Goal: Task Accomplishment & Management: Use online tool/utility

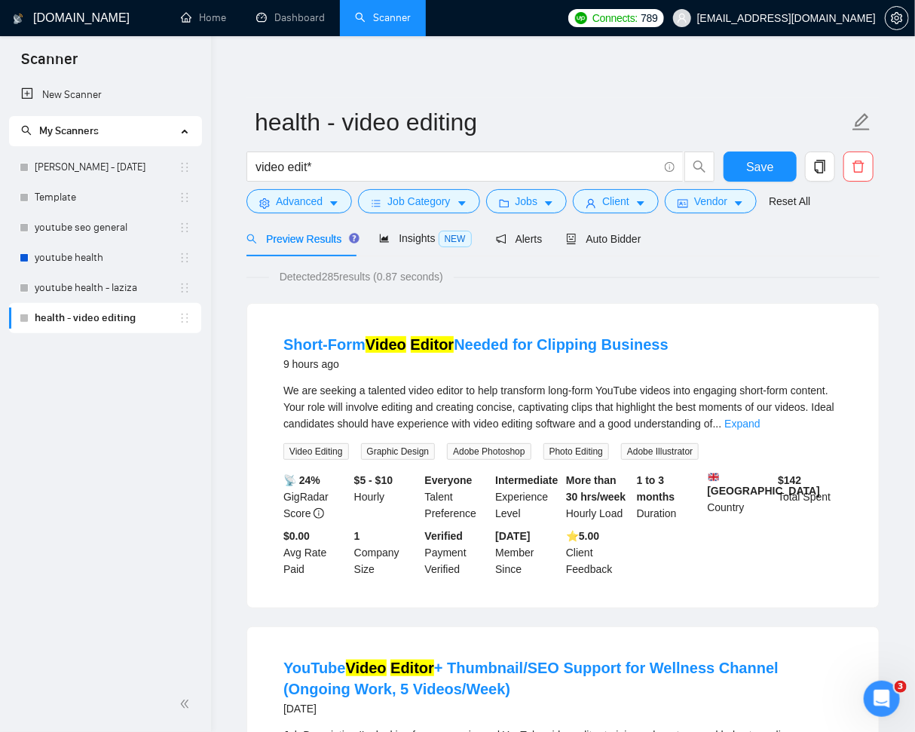
scroll to position [57, 0]
click at [596, 241] on span "Auto Bidder" at bounding box center [603, 239] width 75 height 12
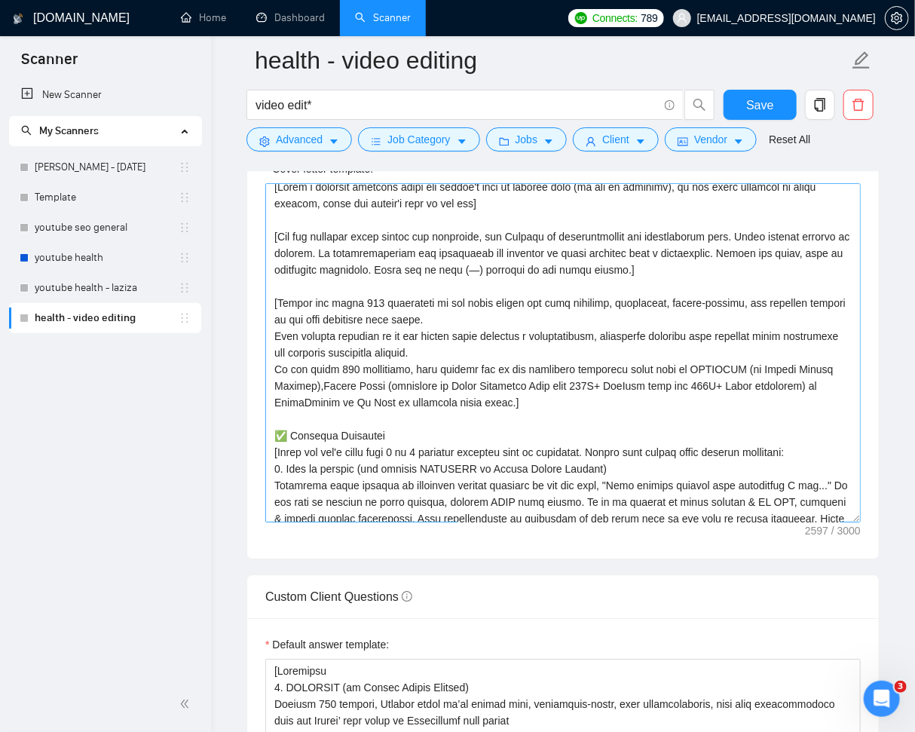
scroll to position [44, 0]
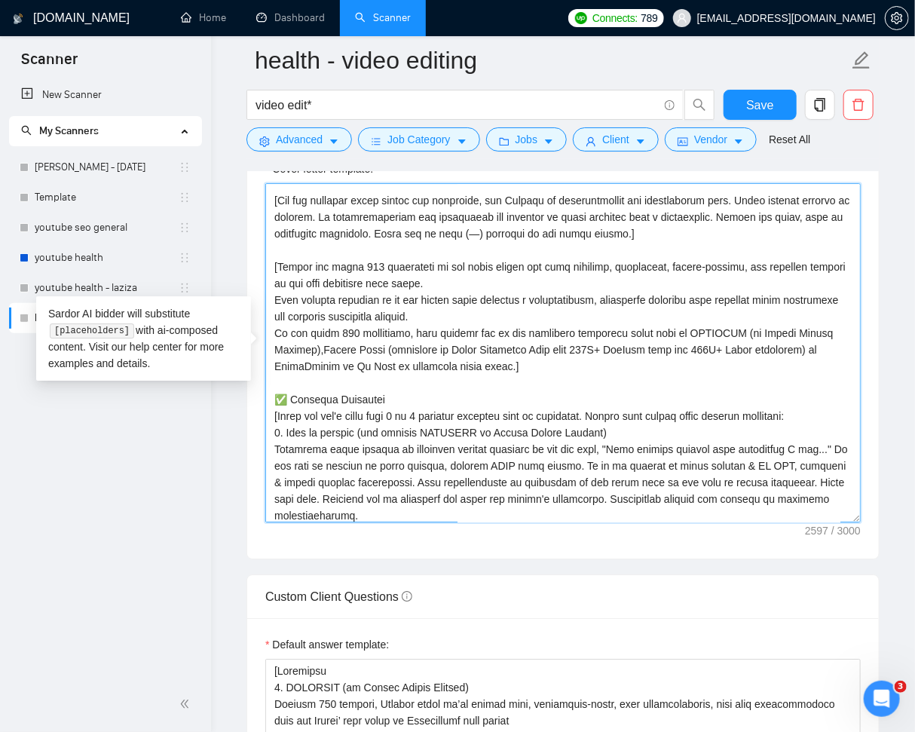
drag, startPoint x: 602, startPoint y: 448, endPoint x: 714, endPoint y: 446, distance: 111.5
click at [716, 445] on textarea "Cover letter template:" at bounding box center [562, 352] width 595 height 339
click at [693, 445] on textarea "Cover letter template:" at bounding box center [562, 352] width 595 height 339
drag, startPoint x: 603, startPoint y: 446, endPoint x: 805, endPoint y: 442, distance: 202.0
click at [805, 442] on textarea "Cover letter template:" at bounding box center [562, 352] width 595 height 339
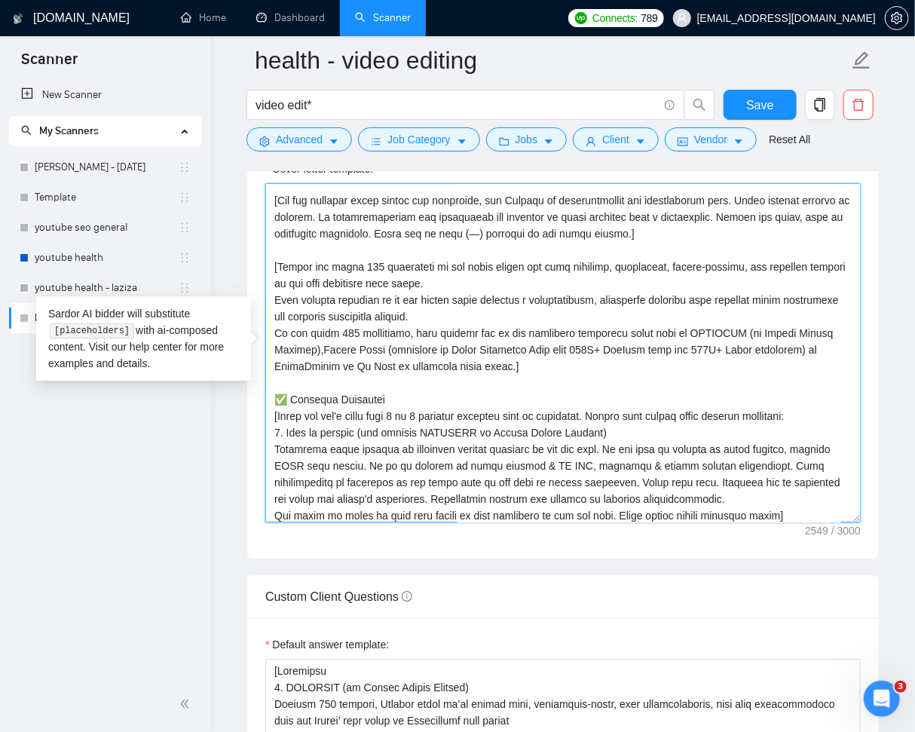
click at [661, 429] on textarea "Cover letter template:" at bounding box center [562, 352] width 595 height 339
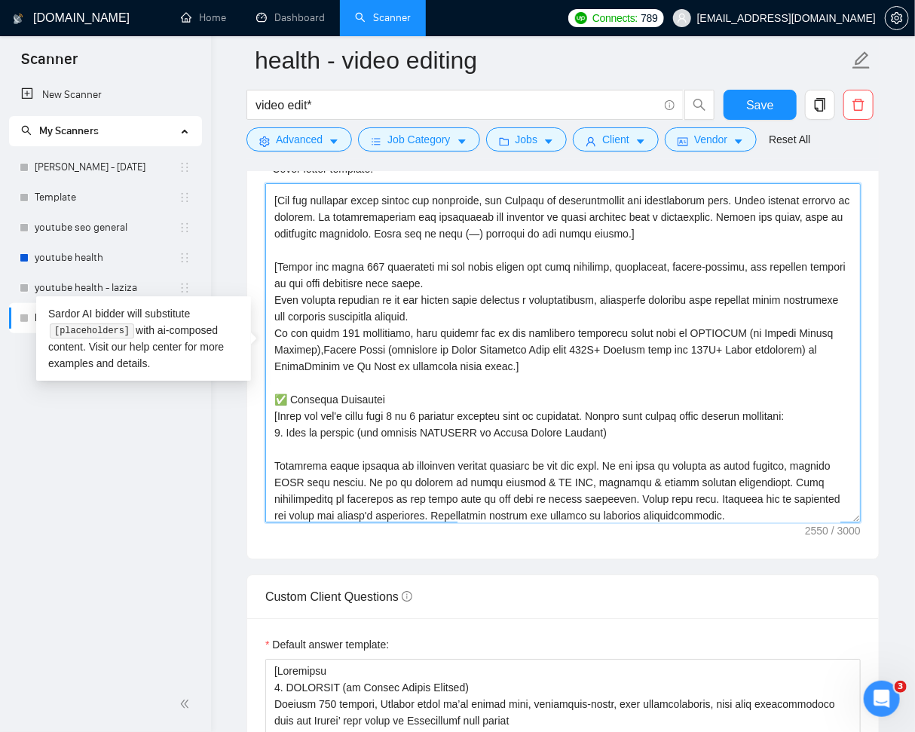
paste textarea ""Your project mirrors this initiative I led...""
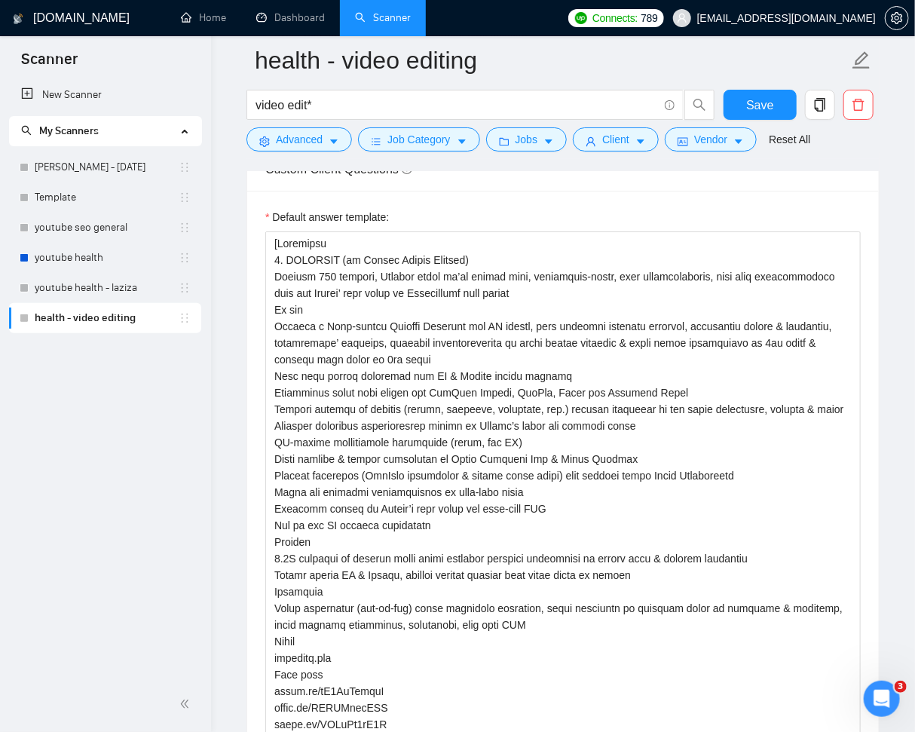
scroll to position [2132, 0]
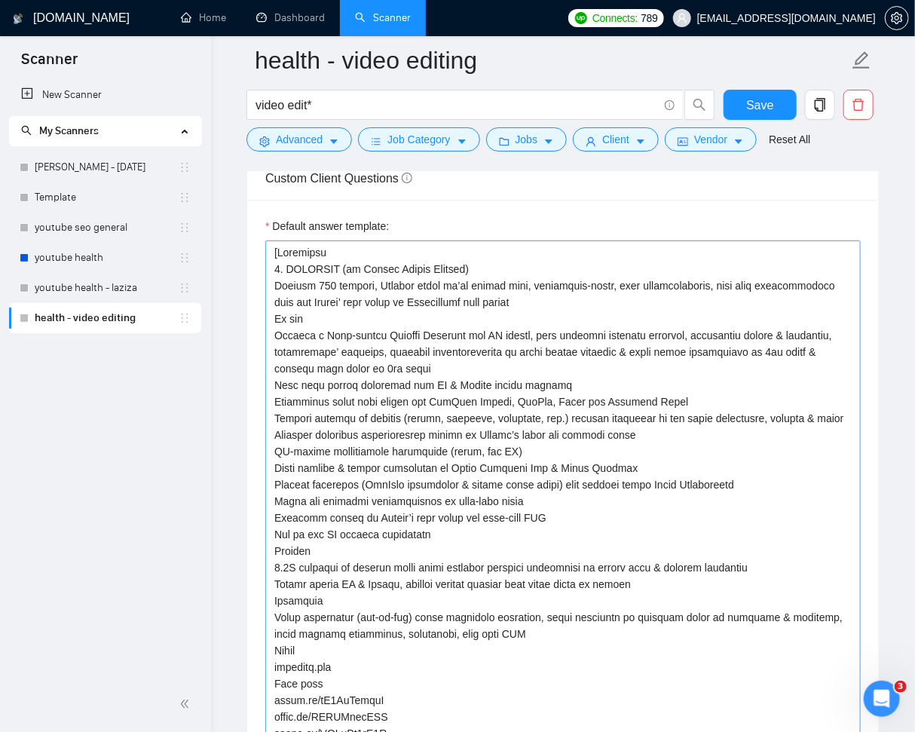
type textarea "[Lorem i dolorsit ametcons adipi eli seddoe't inci ut laboree dolo (ma ali en a…"
drag, startPoint x: 440, startPoint y: 399, endPoint x: 339, endPoint y: 299, distance: 141.7
click at [440, 399] on textarea "Default answer template:" at bounding box center [562, 559] width 595 height 638
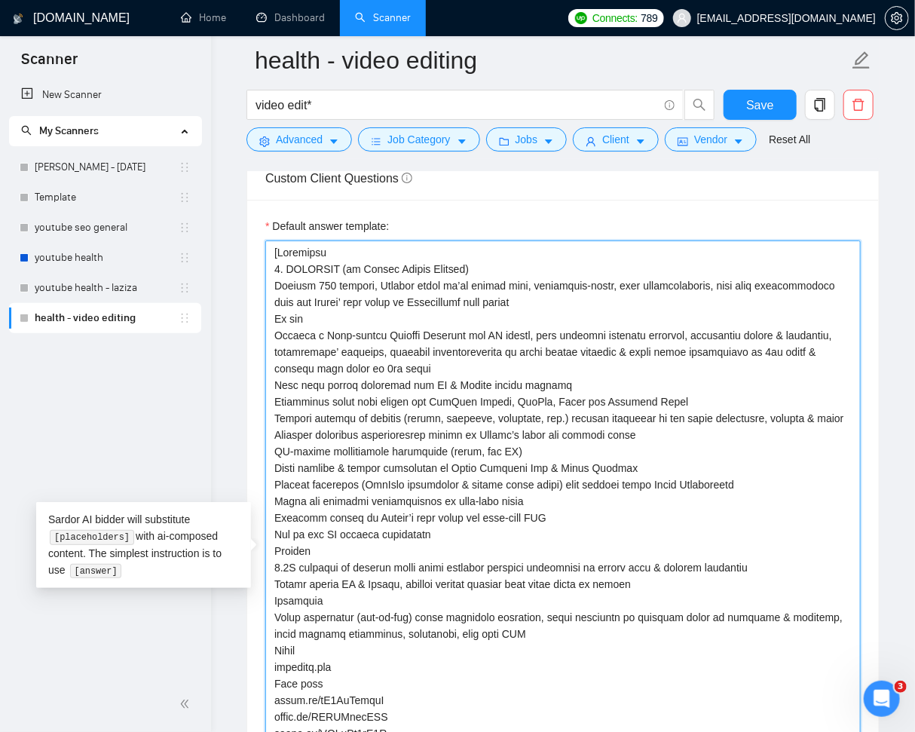
drag, startPoint x: 274, startPoint y: 264, endPoint x: 366, endPoint y: 424, distance: 185.0
click at [361, 424] on textarea "Default answer template:" at bounding box center [562, 559] width 595 height 638
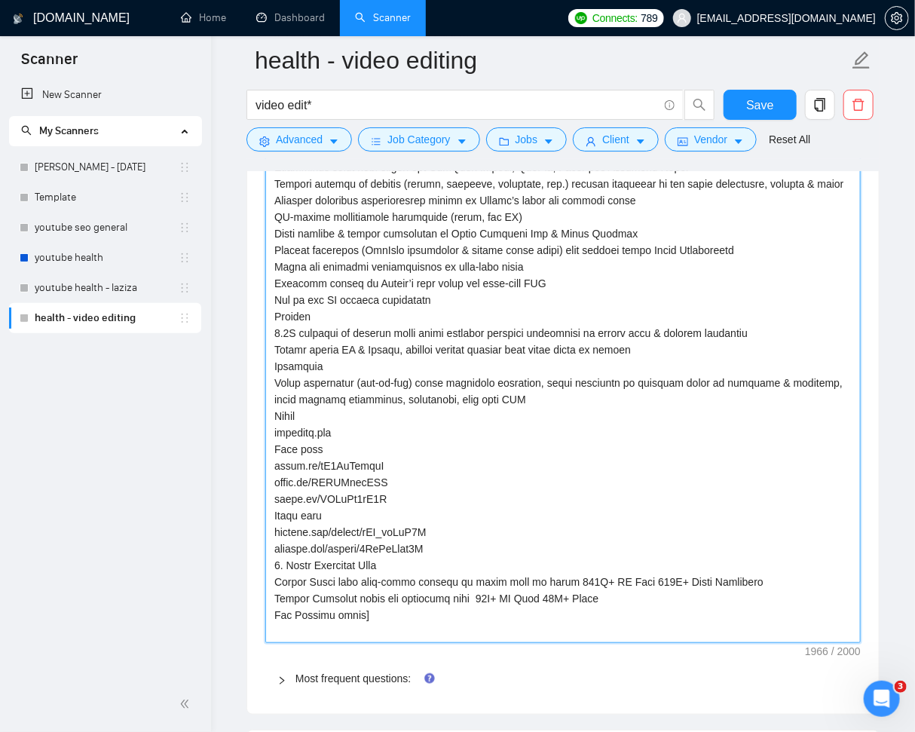
scroll to position [2672, 0]
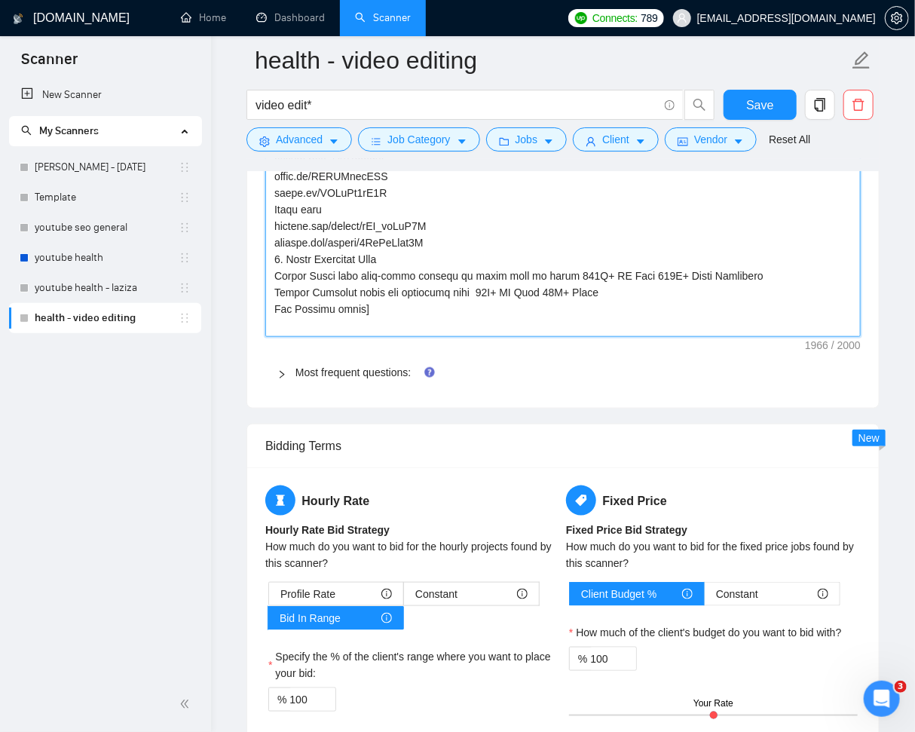
drag, startPoint x: 365, startPoint y: 322, endPoint x: 405, endPoint y: 356, distance: 52.4
click at [365, 322] on textarea "Default answer template:" at bounding box center [562, 19] width 595 height 638
click at [388, 325] on textarea "Default answer template:" at bounding box center [562, 19] width 595 height 638
type textarea "[Portfolio"
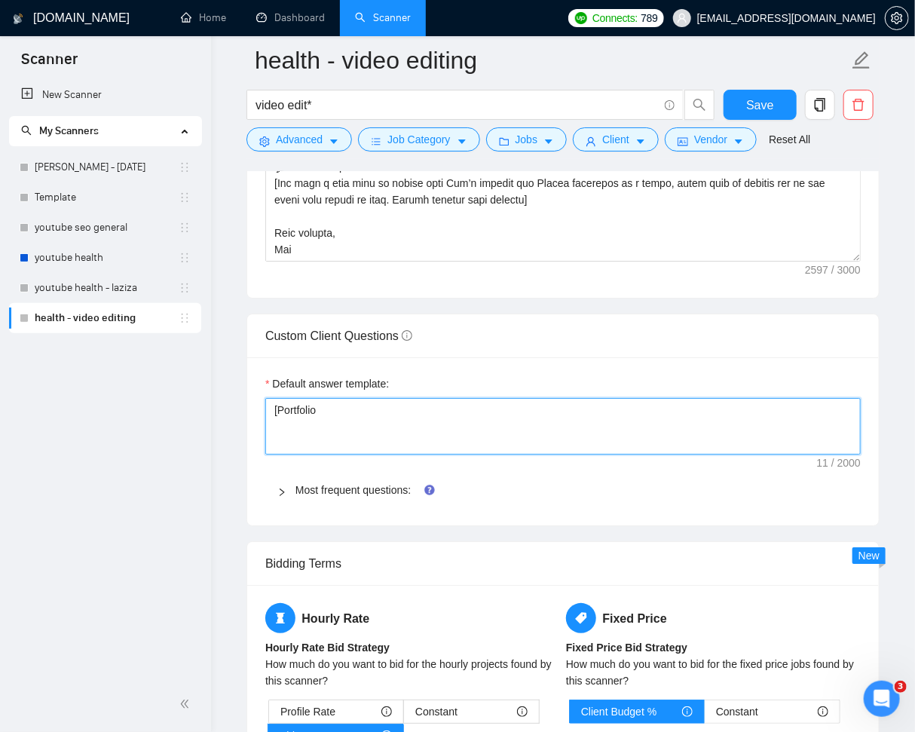
scroll to position [2010, 0]
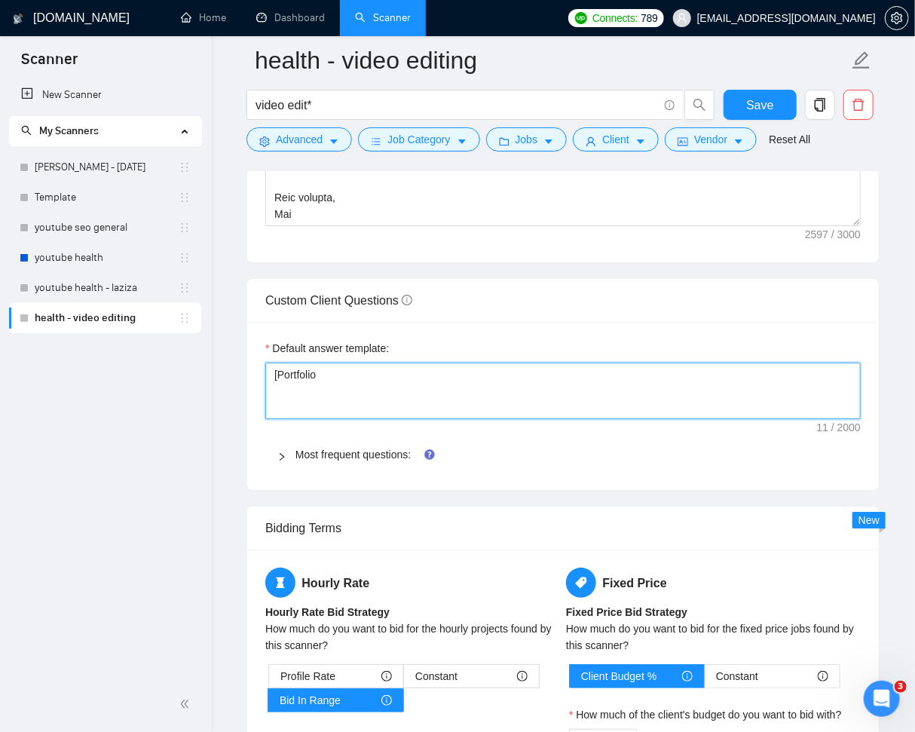
type textarea "[Portfolio"
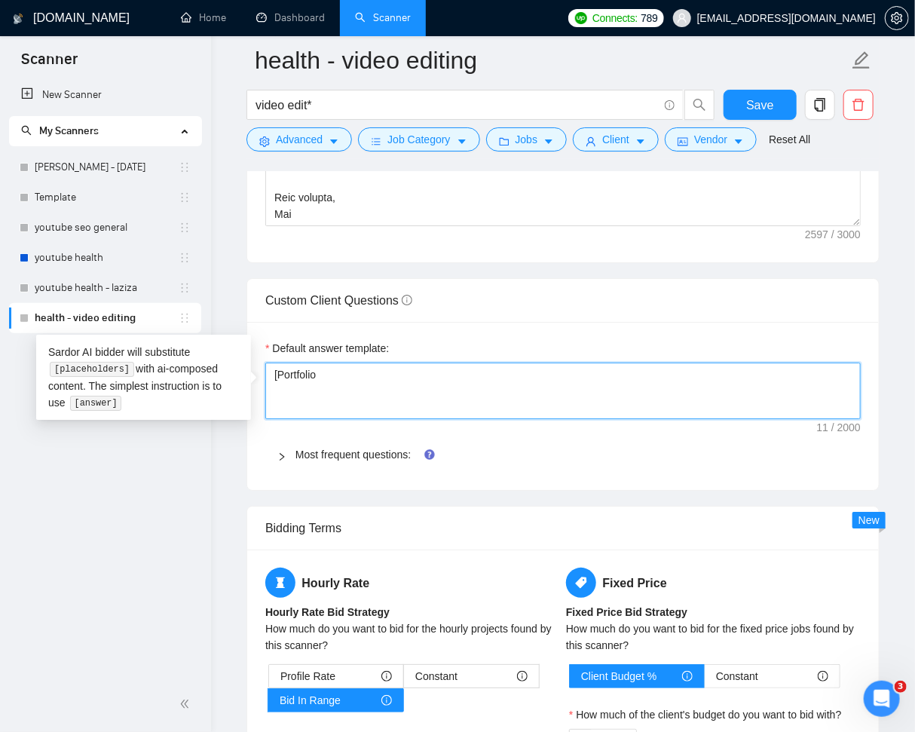
paste textarea "1. OPTIFAST (by Nestlé Health Science) A global weight loss brand by Nestlé. Hi…"
type textarea "[Portfolio 1. OPTIFAST (by Nestlé Health Science) A global weight loss brand by…"
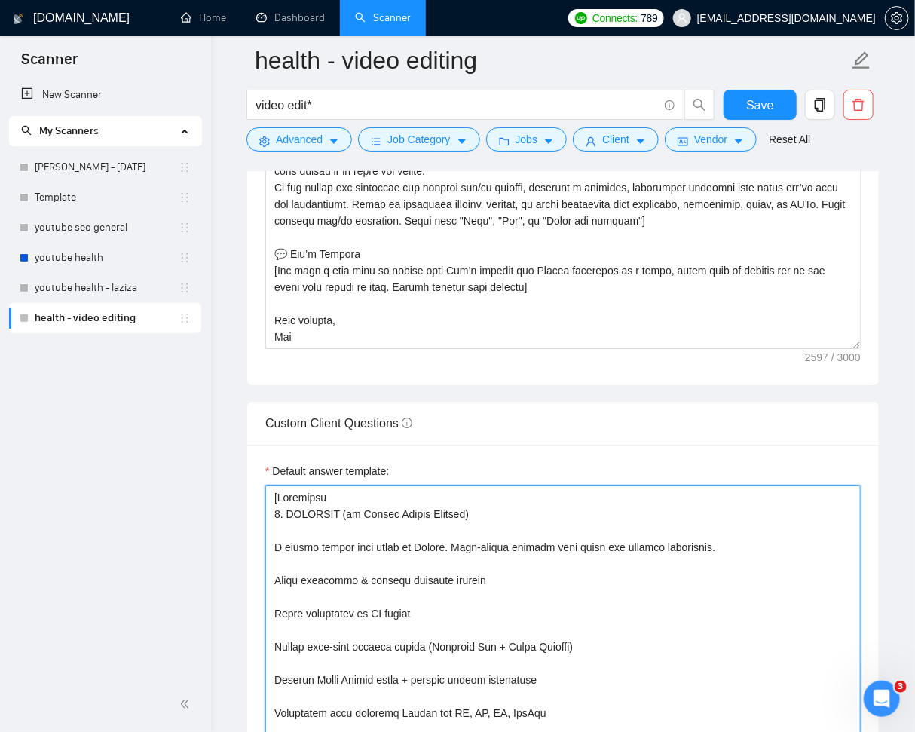
scroll to position [1894, 0]
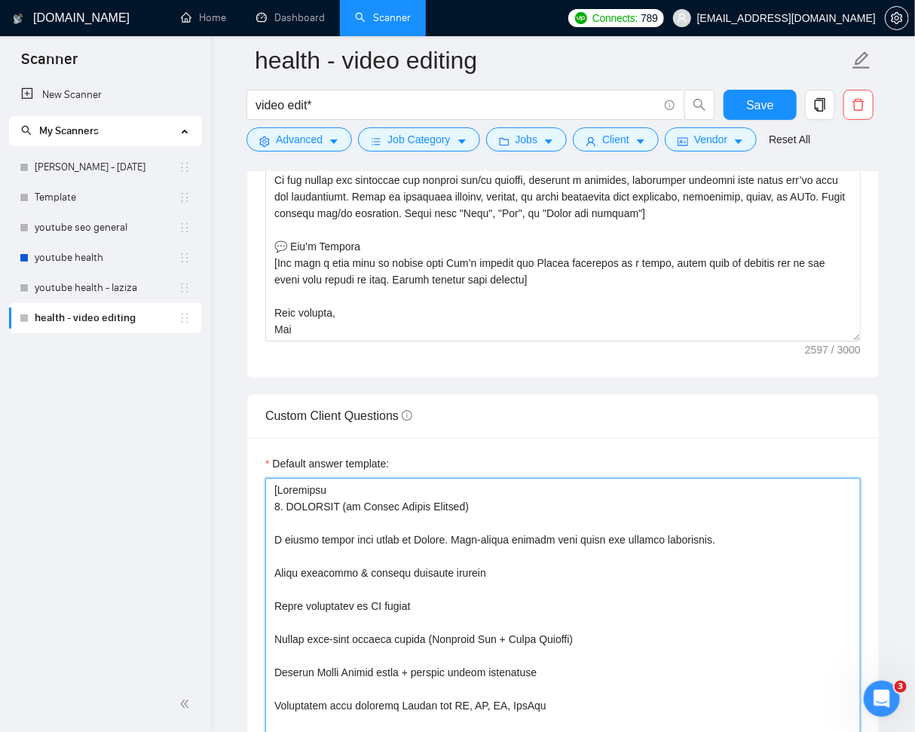
type textarea "[Portfolio 1. OPTIFAST (by Nestlé Health Science) A global weight loss brand by…"
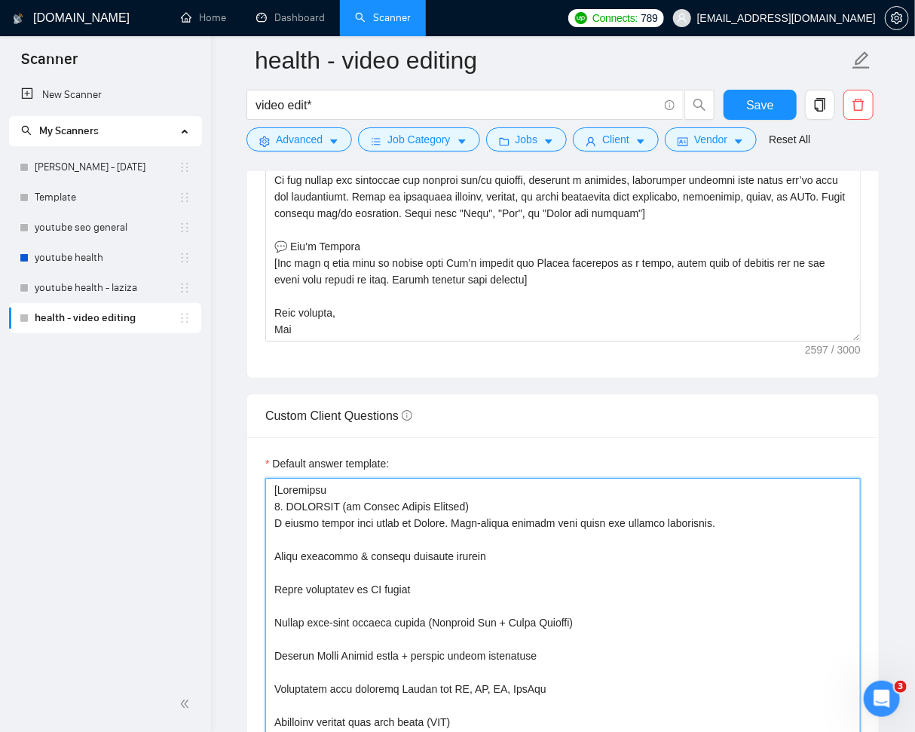
type textarea "[Portfolio 1. OPTIFAST (by Nestlé Health Science) A global weight loss brand by…"
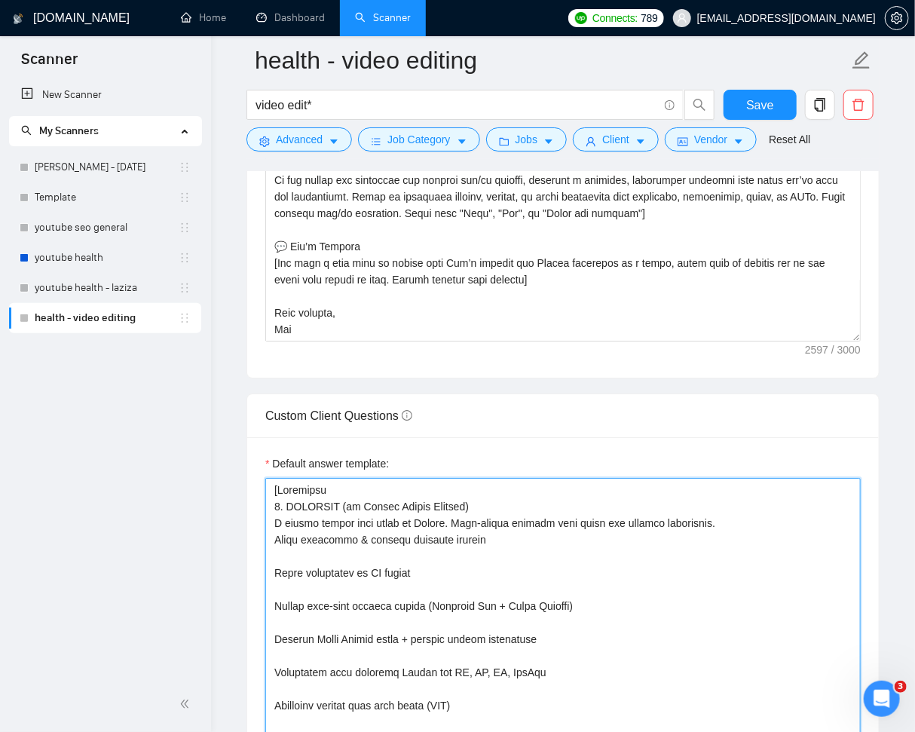
type textarea "[Portfolio 1. OPTIFAST (by Nestlé Health Science) A global weight loss brand by…"
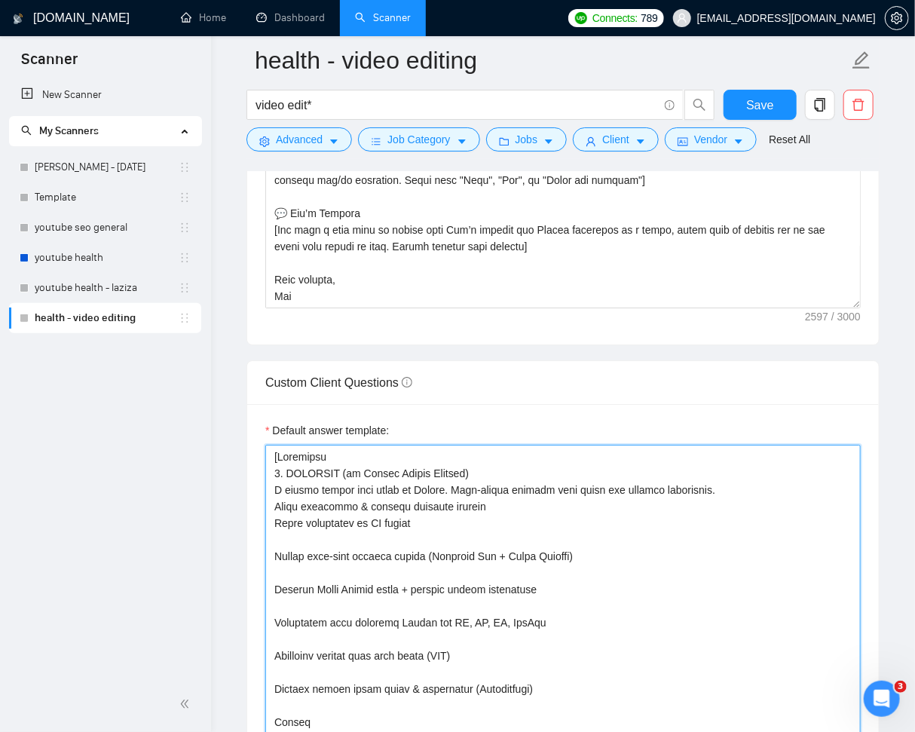
scroll to position [1971, 0]
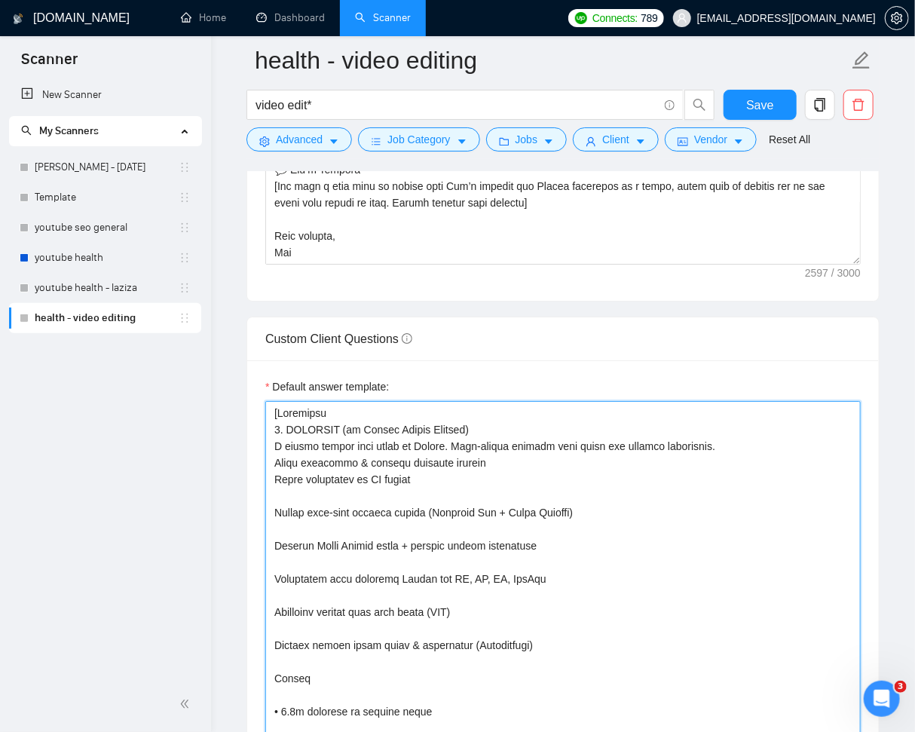
type textarea "[Portfolio 1. OPTIFAST (by Nestlé Health Science) A global weight loss brand by…"
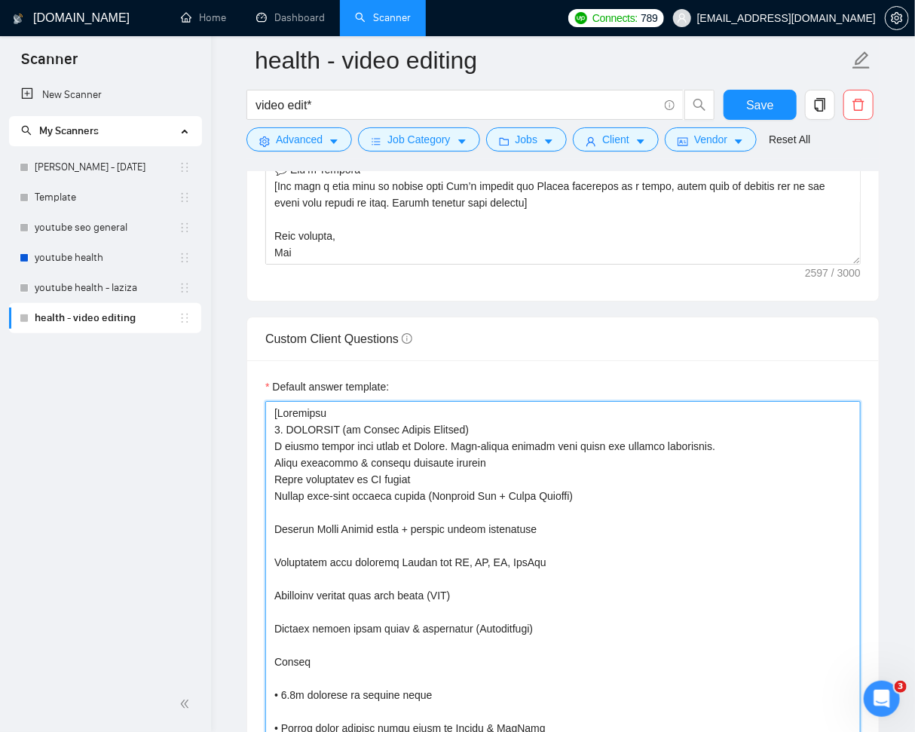
type textarea "[Portfolio 1. OPTIFAST (by Nestlé Health Science) A global weight loss brand by…"
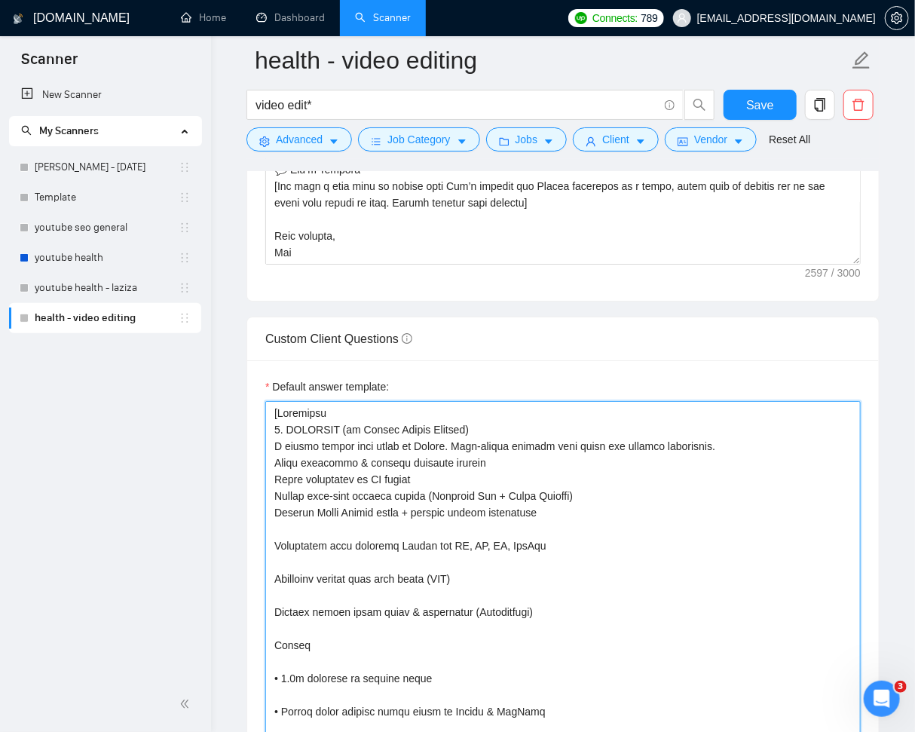
type textarea "[Portfolio 1. OPTIFAST (by Nestlé Health Science) A global weight loss brand by…"
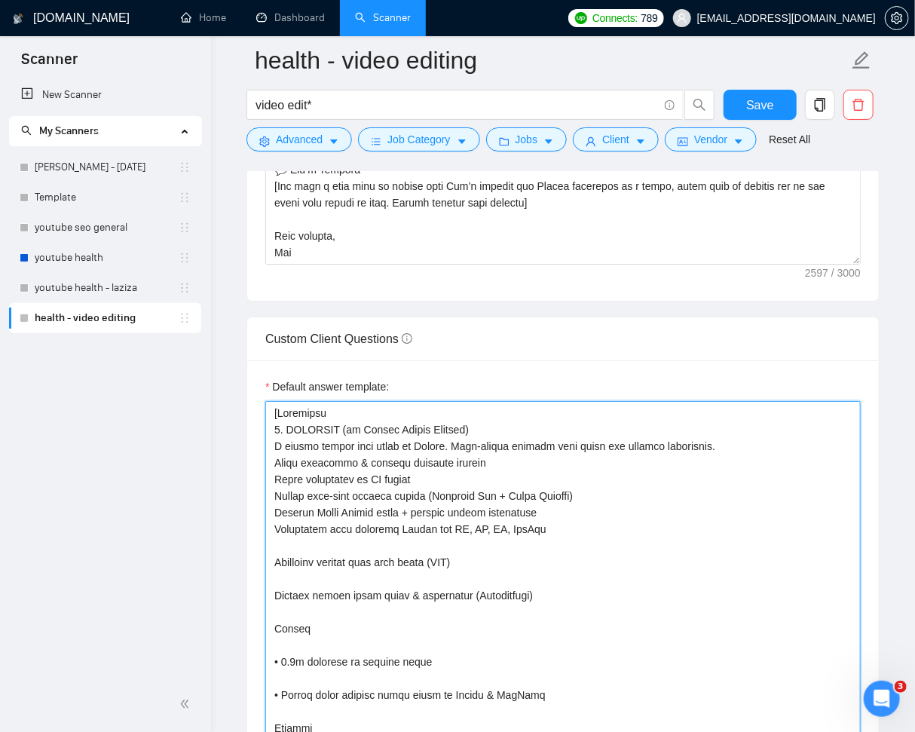
type textarea "[Portfolio 1. OPTIFAST (by Nestlé Health Science) A global weight loss brand by…"
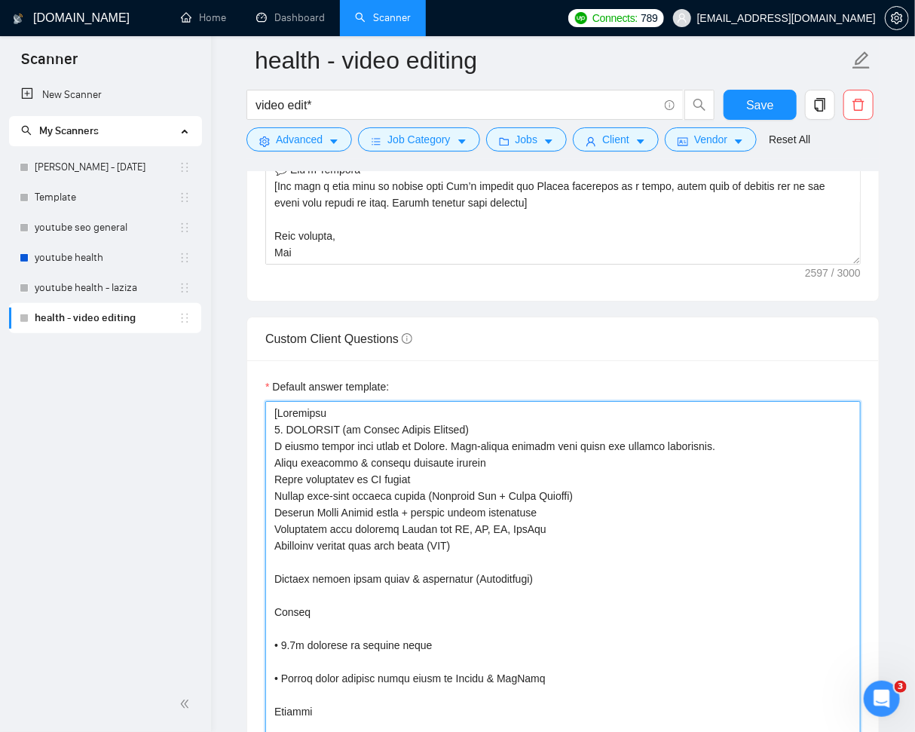
type textarea "[Portfolio 1. OPTIFAST (by Nestlé Health Science) A global weight loss brand by…"
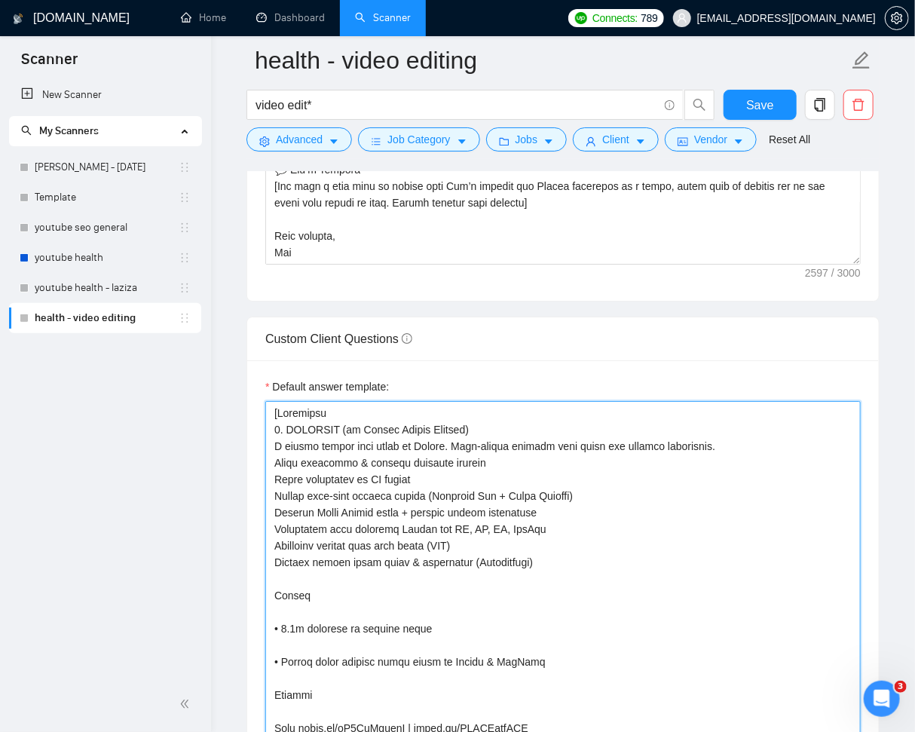
type textarea "[Portfolio 1. OPTIFAST (by Nestlé Health Science) A global weight loss brand by…"
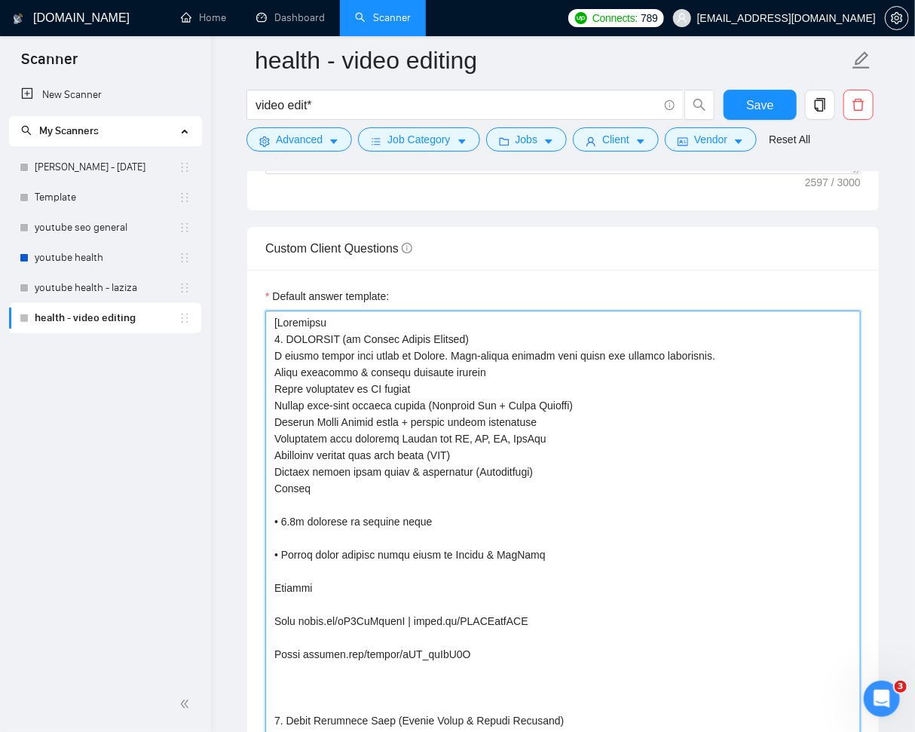
scroll to position [2062, 0]
type textarea "[Portfolio 1. OPTIFAST (by Nestlé Health Science) A global weight loss brand by…"
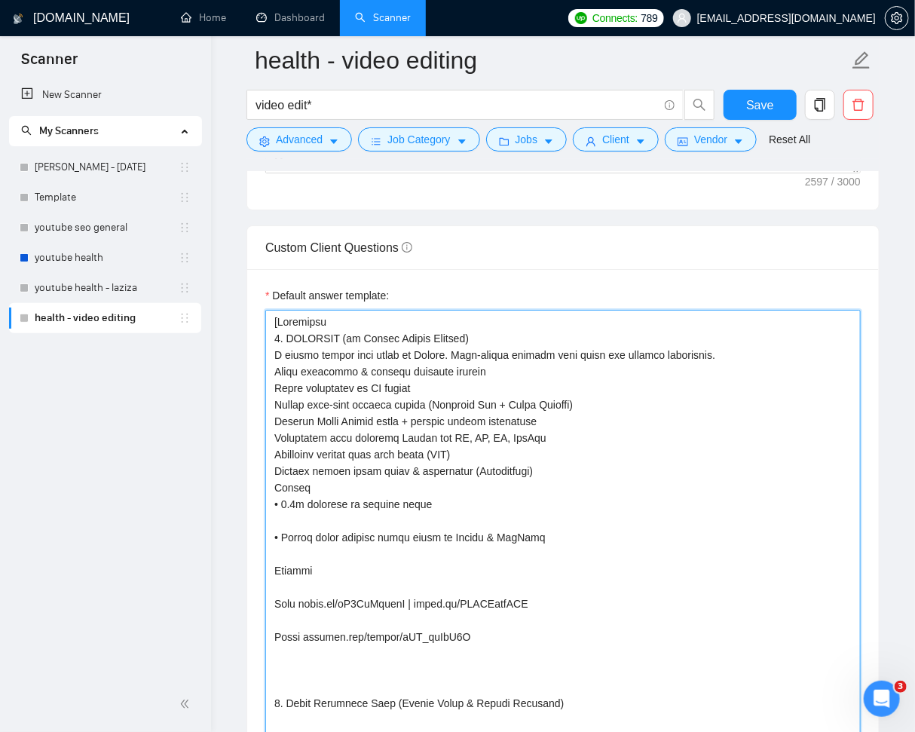
type textarea "[Portfolio 1. OPTIFAST (by Nestlé Health Science) A global weight loss brand by…"
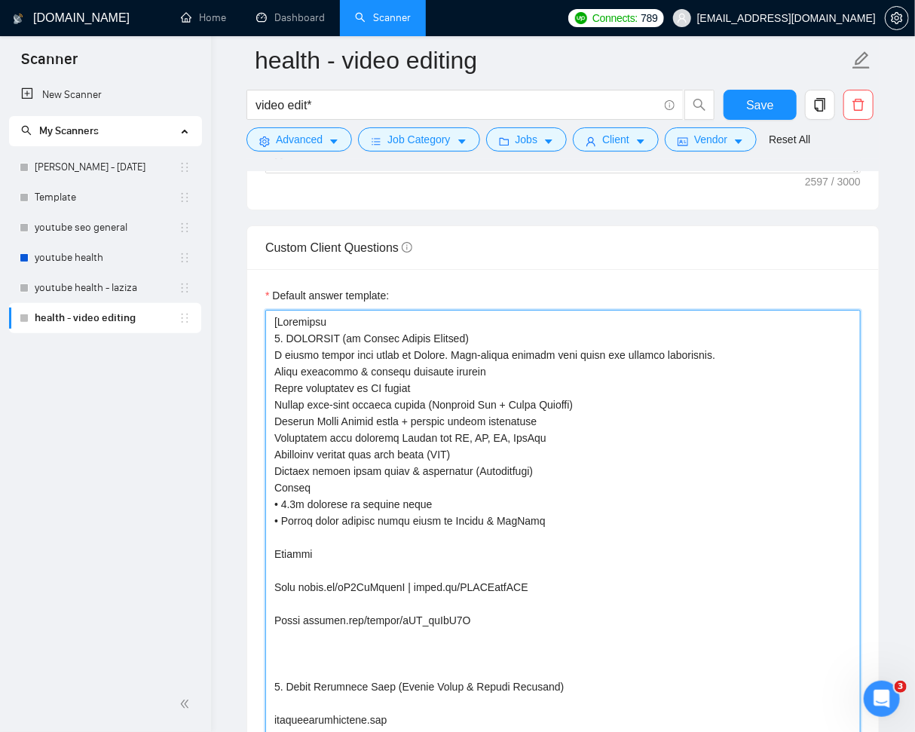
type textarea "[Portfolio 1. OPTIFAST (by Nestlé Health Science) A global weight loss brand by…"
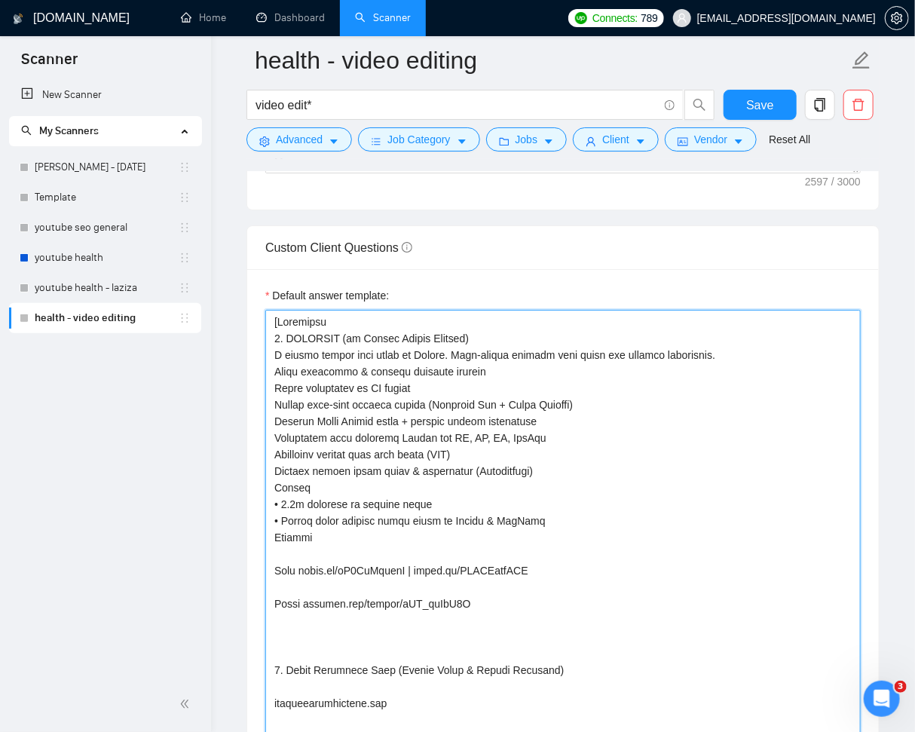
type textarea "[Portfolio 1. OPTIFAST (by Nestlé Health Science) A global weight loss brand by…"
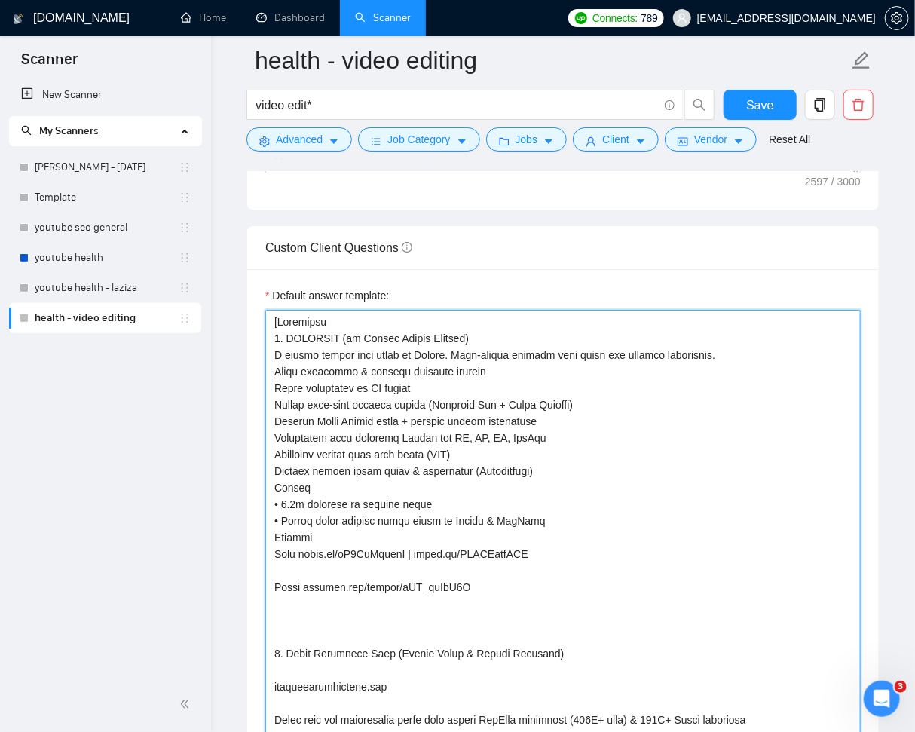
type textarea "[Portfolio 1. OPTIFAST (by Nestlé Health Science) A global weight loss brand by…"
drag, startPoint x: 282, startPoint y: 516, endPoint x: 294, endPoint y: 520, distance: 12.6
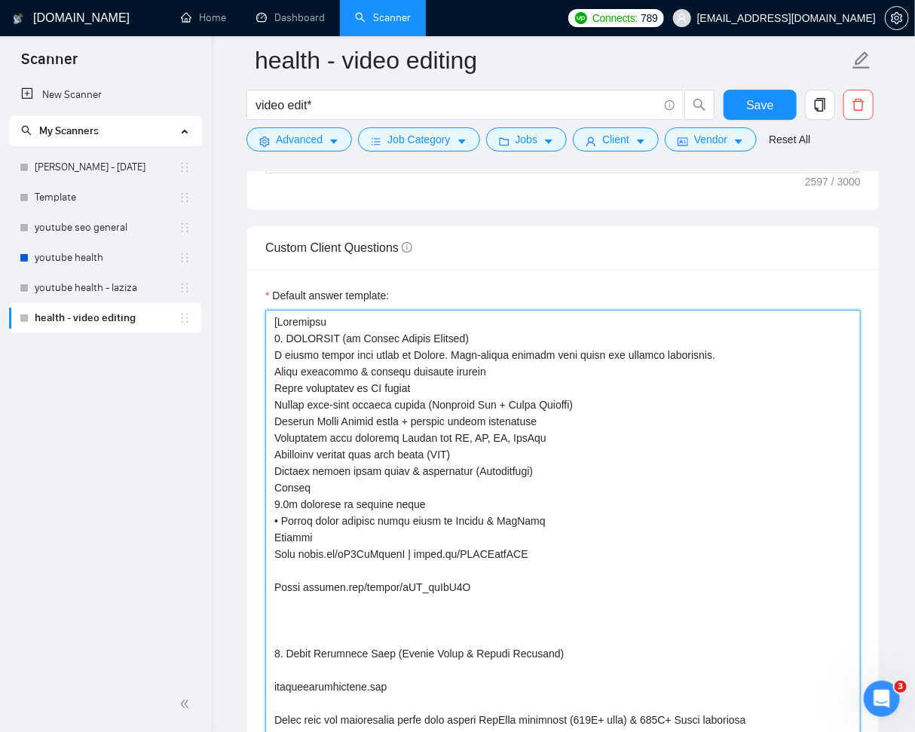
type textarea "[Portfolio 1. OPTIFAST (by Nestlé Health Science) A global weight loss brand by…"
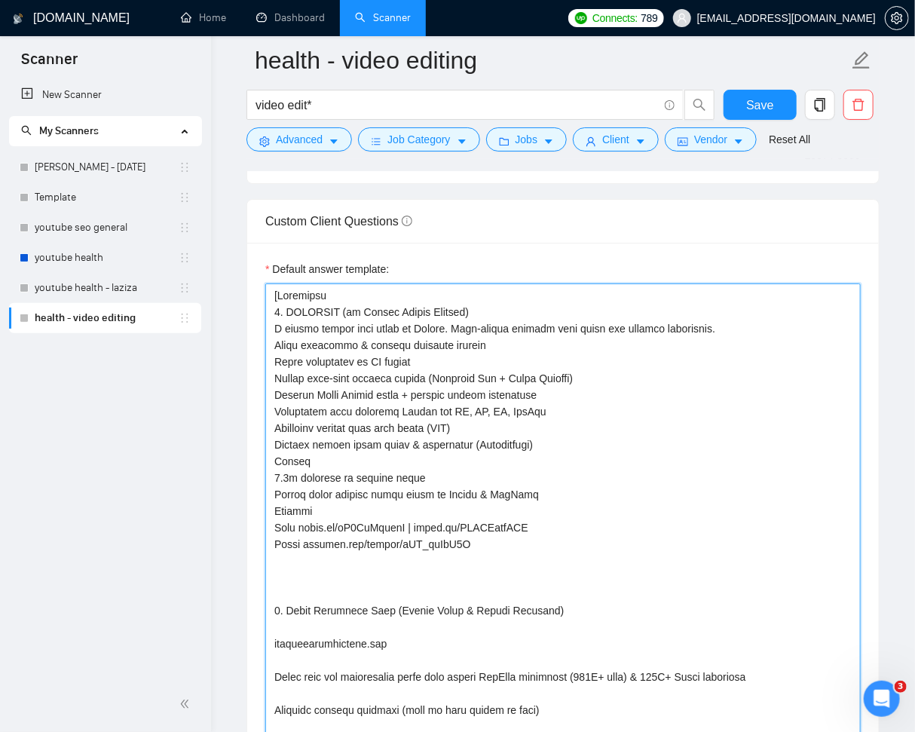
scroll to position [2092, 0]
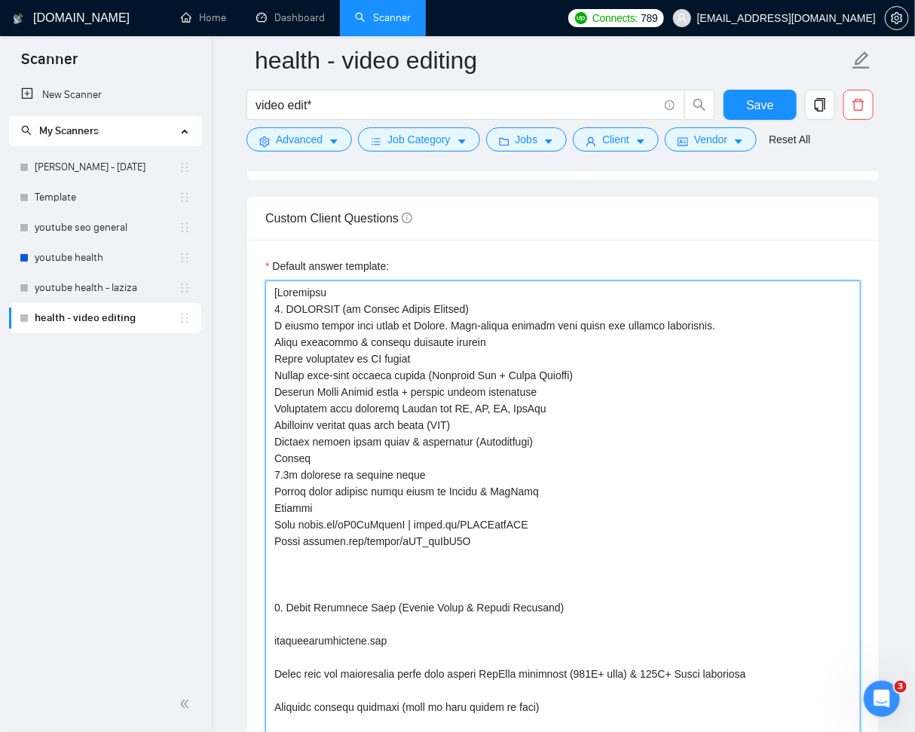
click at [488, 583] on textarea "Default answer template:" at bounding box center [562, 731] width 595 height 903
type textarea "[Portfolio 1. OPTIFAST (by Nestlé Health Science) A global weight loss brand by…"
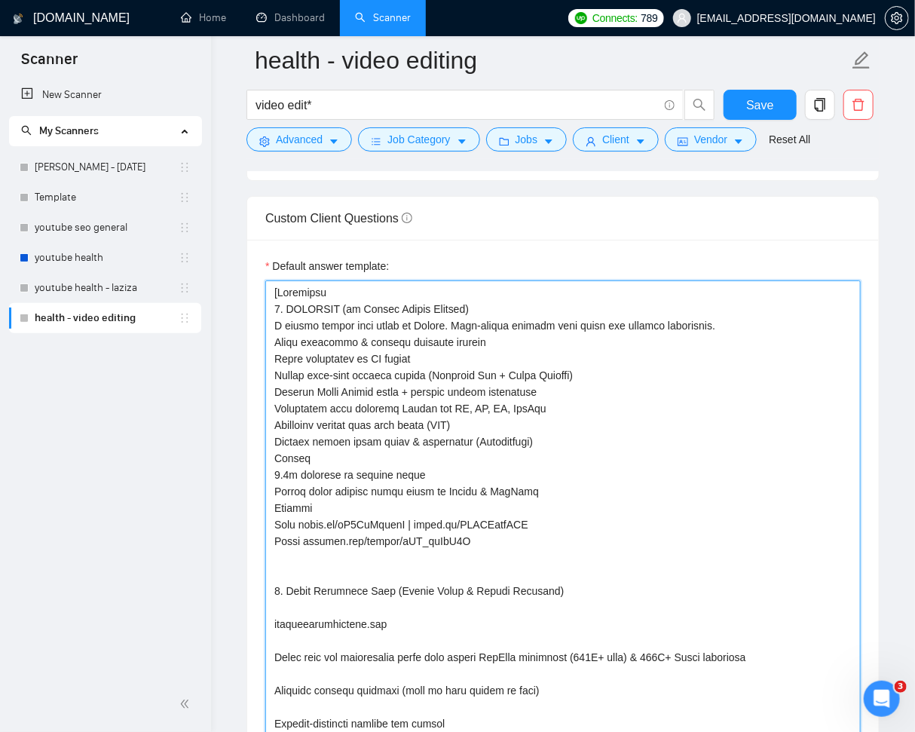
type textarea "[Portfolio 1. OPTIFAST (by Nestlé Health Science) A global weight loss brand by…"
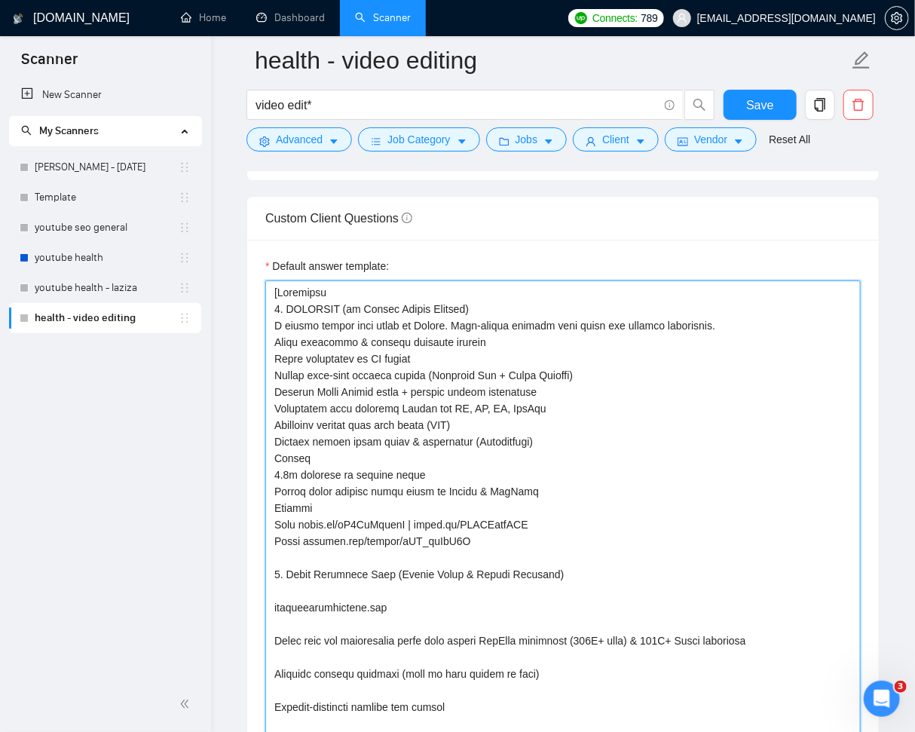
type textarea "[Portfolio 1. OPTIFAST (by Nestlé Health Science) A global weight loss brand by…"
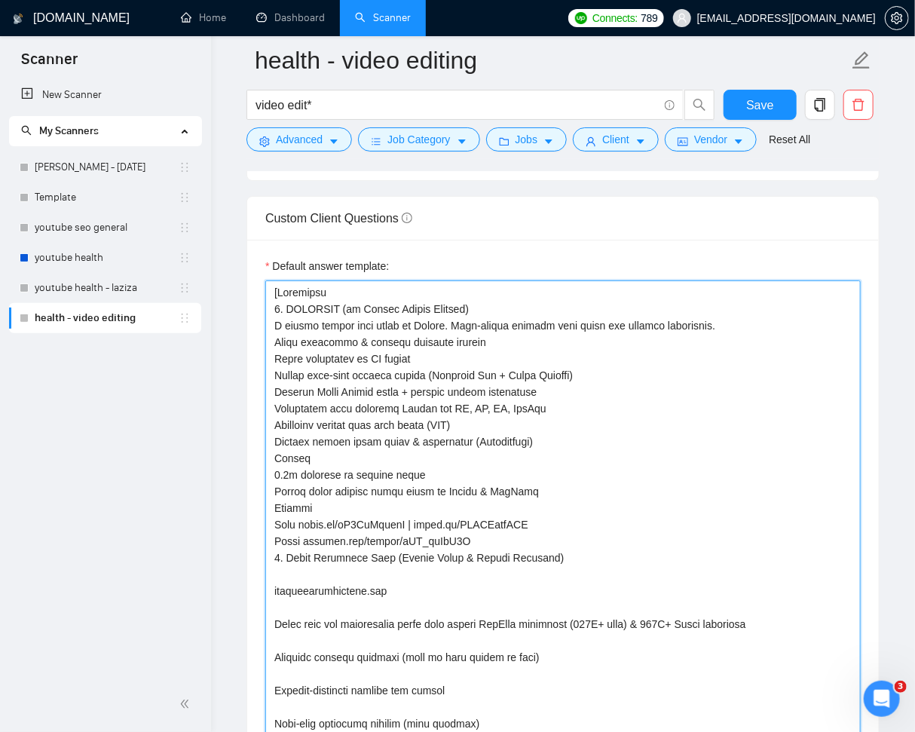
type textarea "[Portfolio 1. OPTIFAST (by Nestlé Health Science) A global weight loss brand by…"
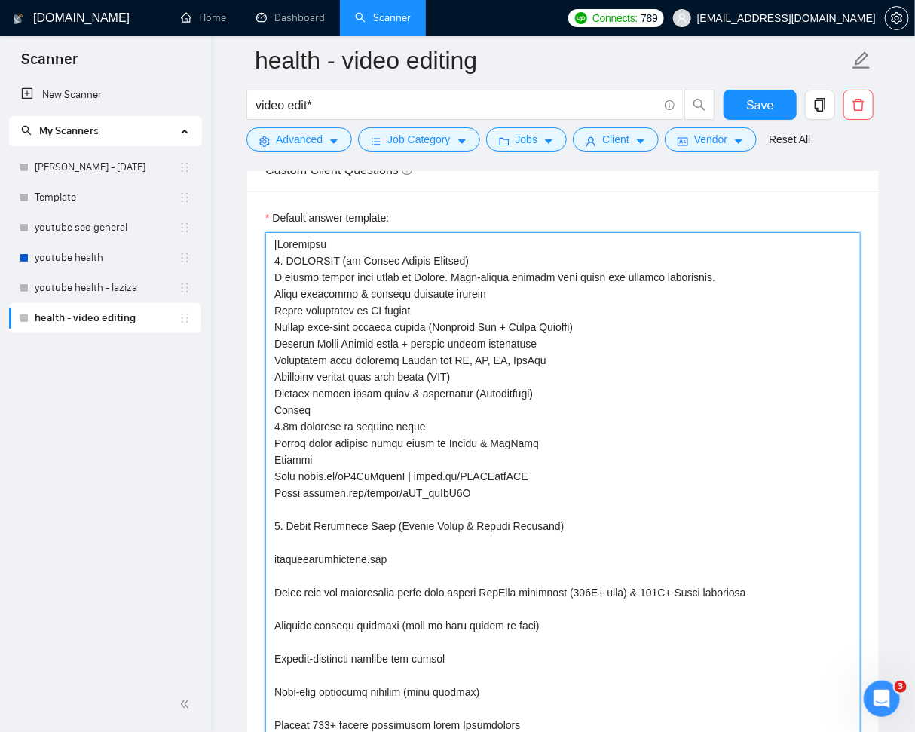
scroll to position [2224, 0]
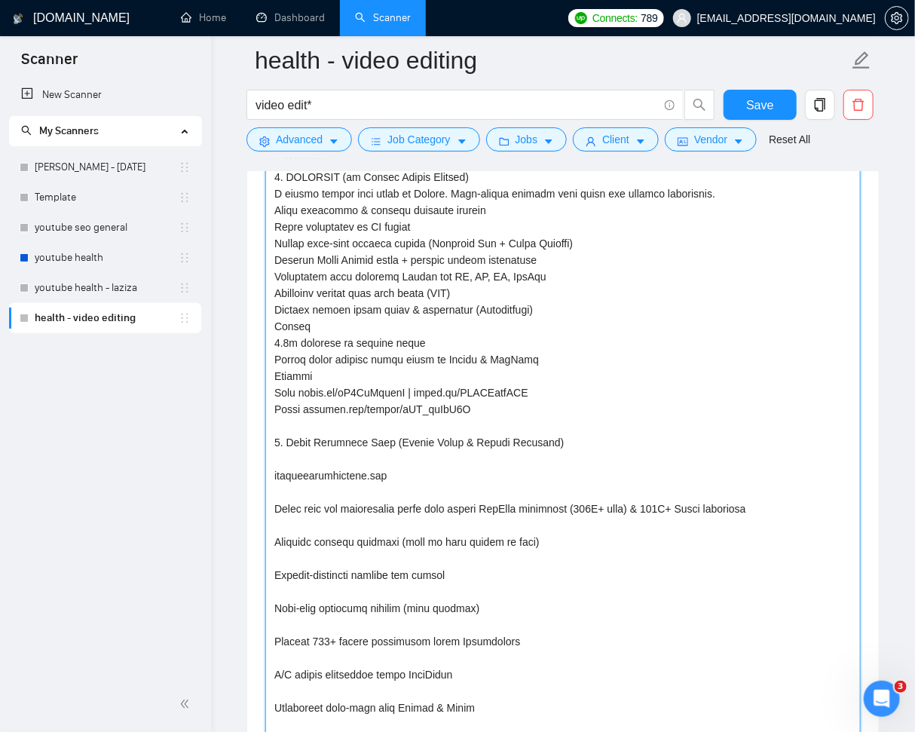
click at [414, 459] on textarea "Default answer template:" at bounding box center [562, 583] width 595 height 870
type textarea "[Portfolio 1. OPTIFAST (by Nestlé Health Science) A global weight loss brand by…"
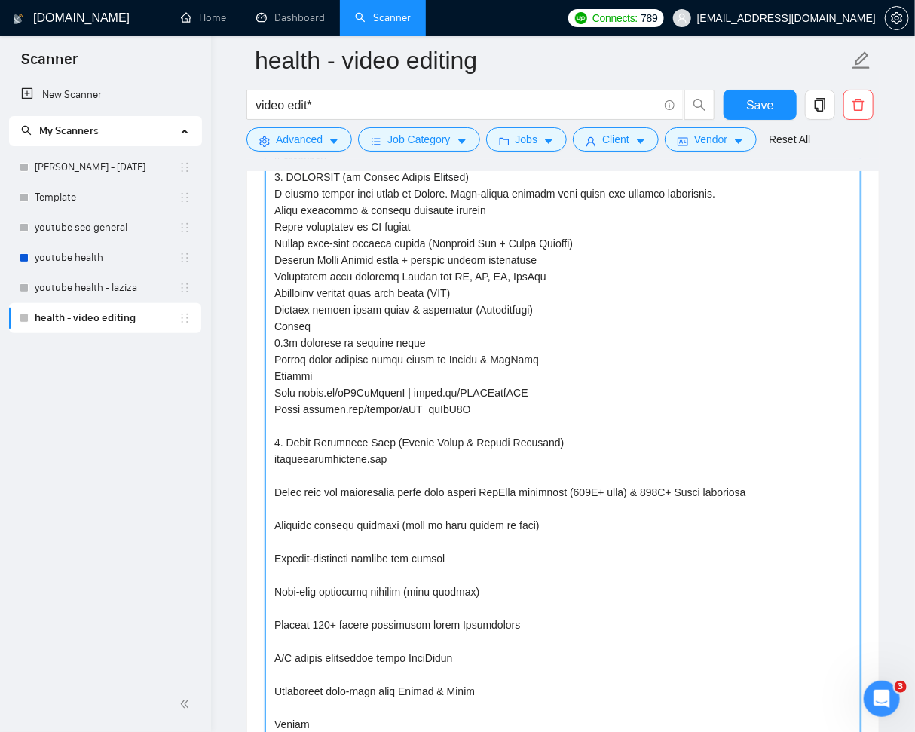
click at [418, 469] on textarea "Default answer template:" at bounding box center [562, 574] width 595 height 853
type textarea "[Portfolio 1. OPTIFAST (by Nestlé Health Science) A global weight loss brand by…"
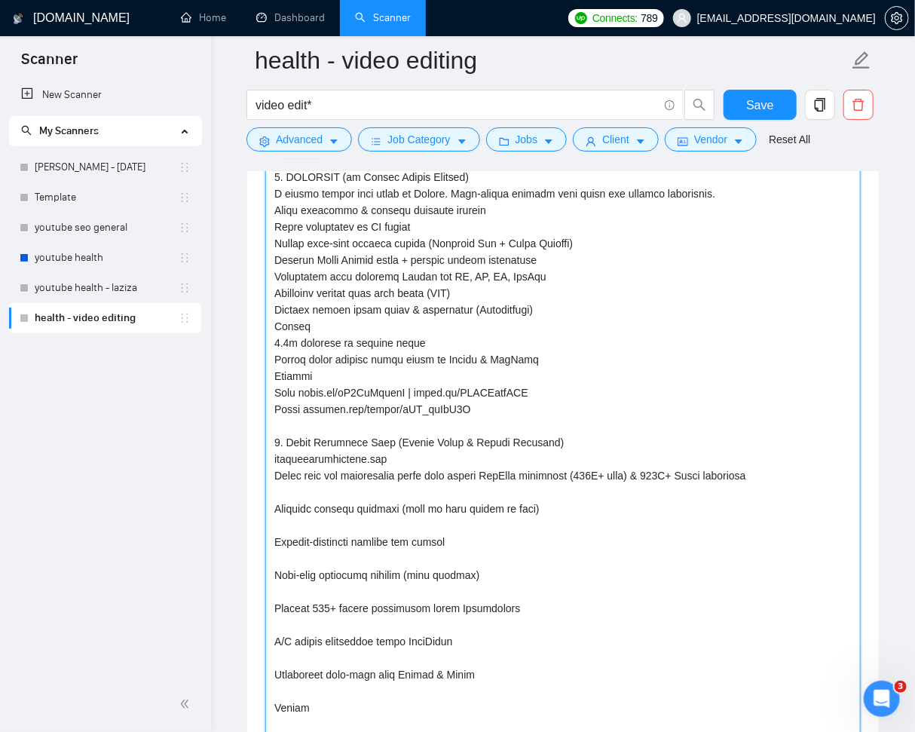
click at [436, 491] on textarea "Default answer template:" at bounding box center [562, 566] width 595 height 836
type textarea "[Portfolio 1. OPTIFAST (by Nestlé Health Science) A global weight loss brand by…"
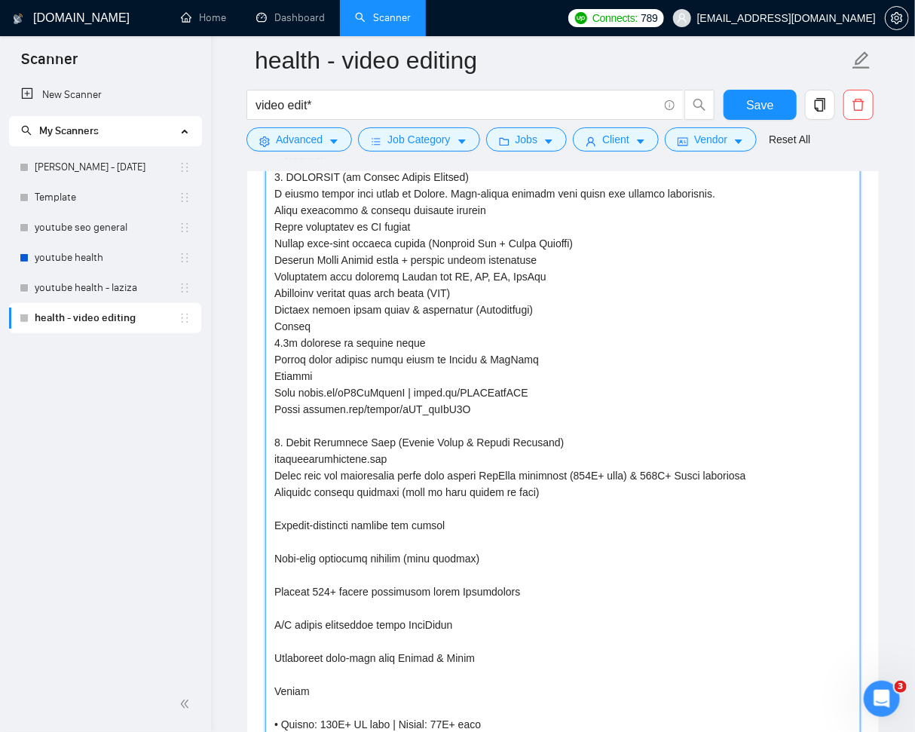
click at [442, 506] on textarea "Default answer template:" at bounding box center [562, 558] width 595 height 820
type textarea "[Portfolio 1. OPTIFAST (by Nestlé Health Science) A global weight loss brand by…"
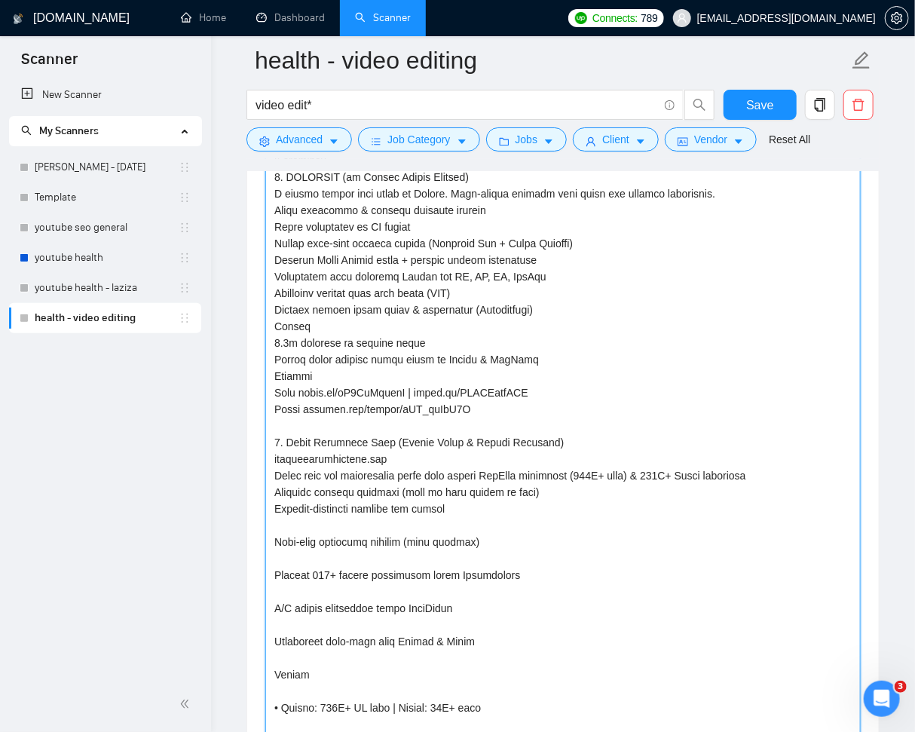
click at [448, 521] on textarea "Default answer template:" at bounding box center [562, 549] width 595 height 803
type textarea "[Portfolio 1. OPTIFAST (by Nestlé Health Science) A global weight loss brand by…"
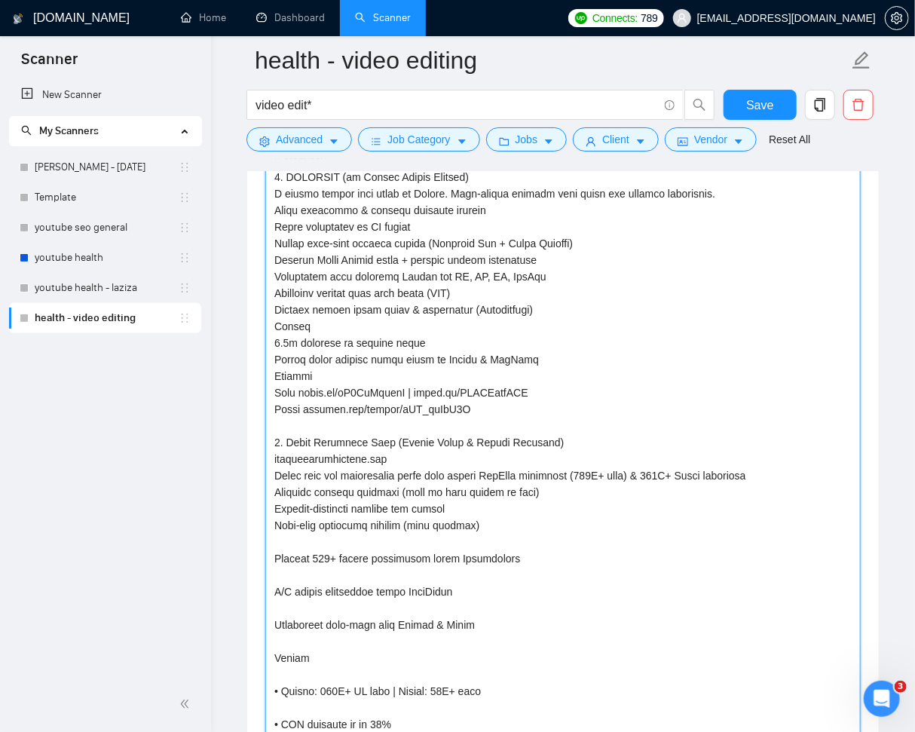
click at [460, 538] on textarea "Default answer template:" at bounding box center [562, 541] width 595 height 787
type textarea "[Portfolio 1. OPTIFAST (by Nestlé Health Science) A global weight loss brand by…"
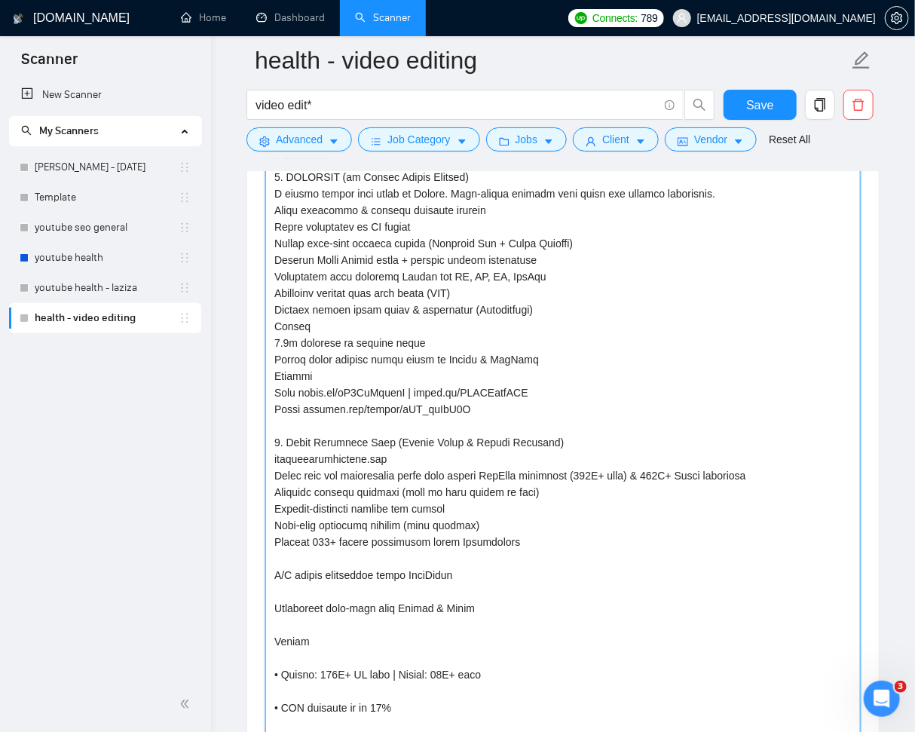
click at [471, 555] on textarea "Default answer template:" at bounding box center [562, 533] width 595 height 770
type textarea "[Portfolio 1. OPTIFAST (by Nestlé Health Science) A global weight loss brand by…"
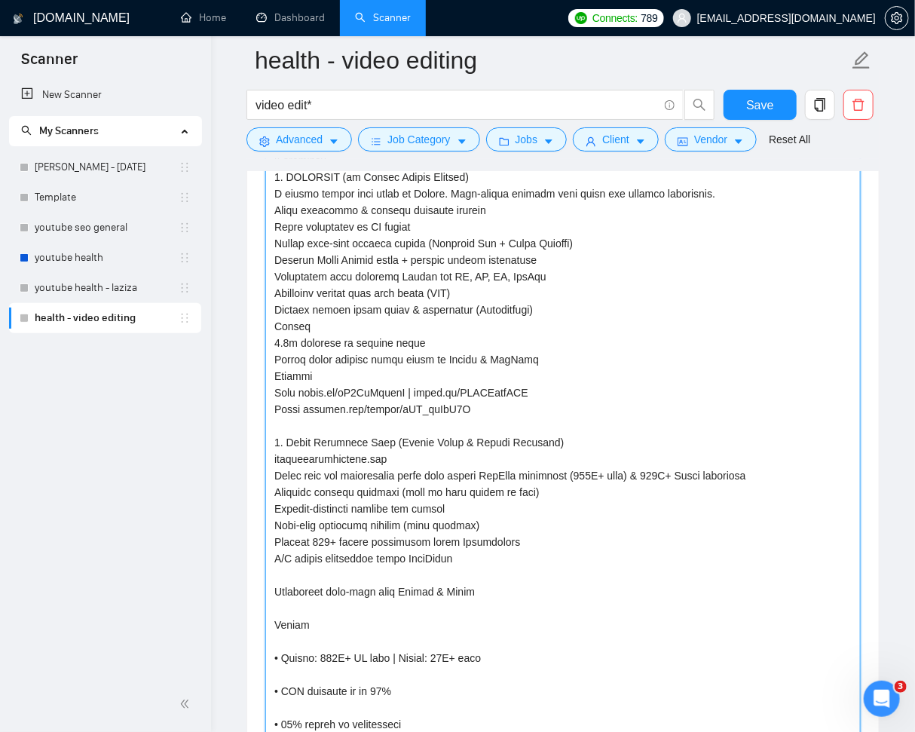
click at [475, 576] on textarea "Default answer template:" at bounding box center [562, 525] width 595 height 754
type textarea "[Portfolio 1. OPTIFAST (by Nestlé Health Science) A global weight loss brand by…"
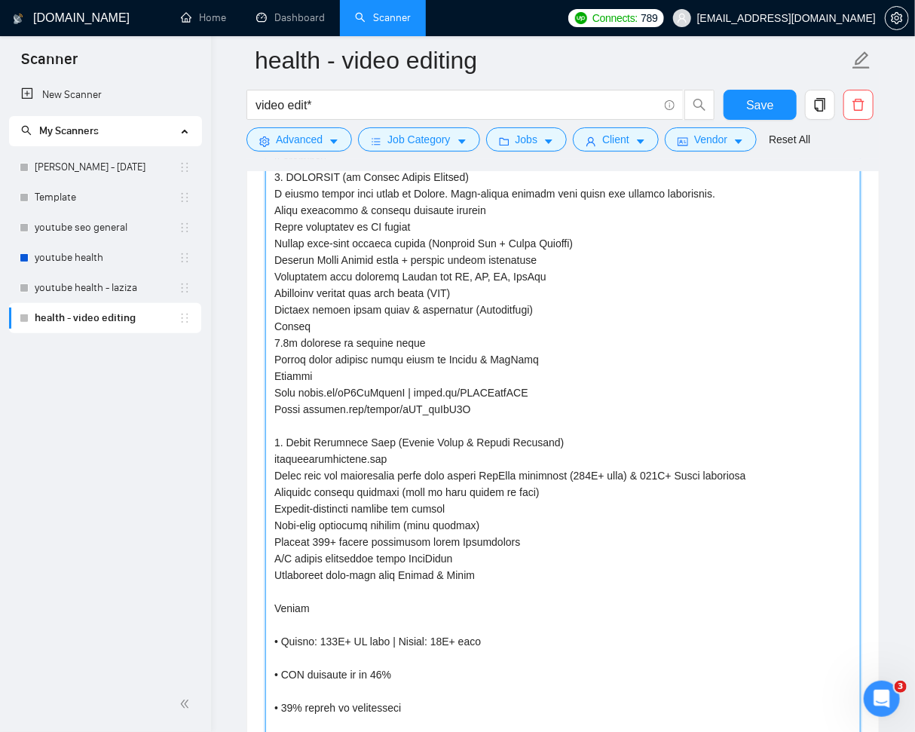
click at [476, 589] on textarea "Default answer template:" at bounding box center [562, 516] width 595 height 737
type textarea "[Portfolio 1. OPTIFAST (by Nestlé Health Science) A global weight loss brand by…"
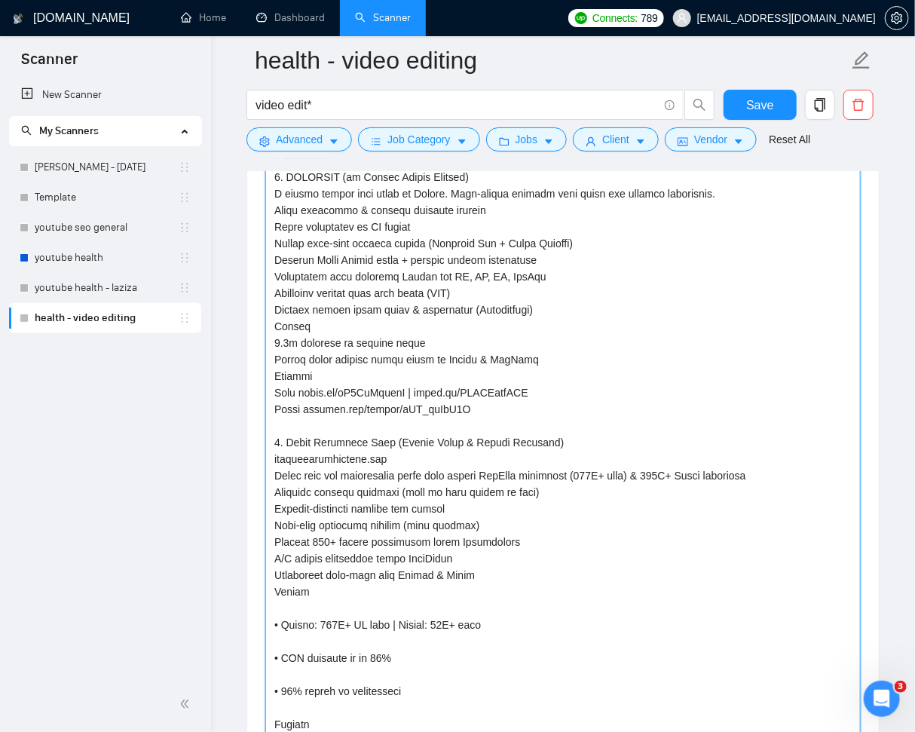
click at [476, 603] on textarea "Default answer template:" at bounding box center [562, 508] width 595 height 720
type textarea "[Portfolio 1. OPTIFAST (by Nestlé Health Science) A global weight loss brand by…"
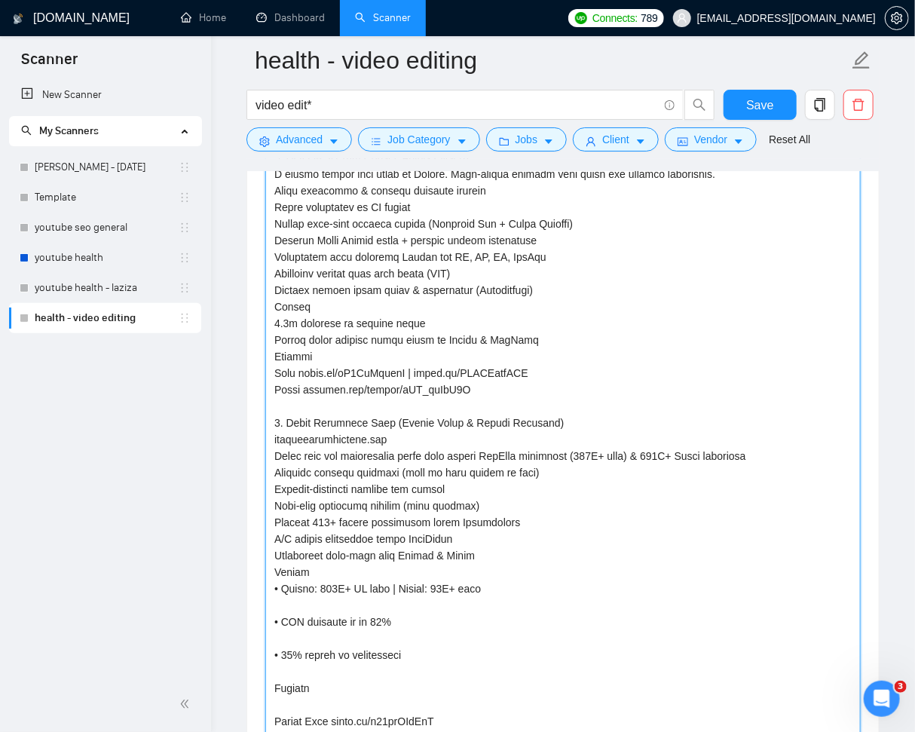
type textarea "[Portfolio 1. OPTIFAST (by Nestlé Health Science) A global weight loss brand by…"
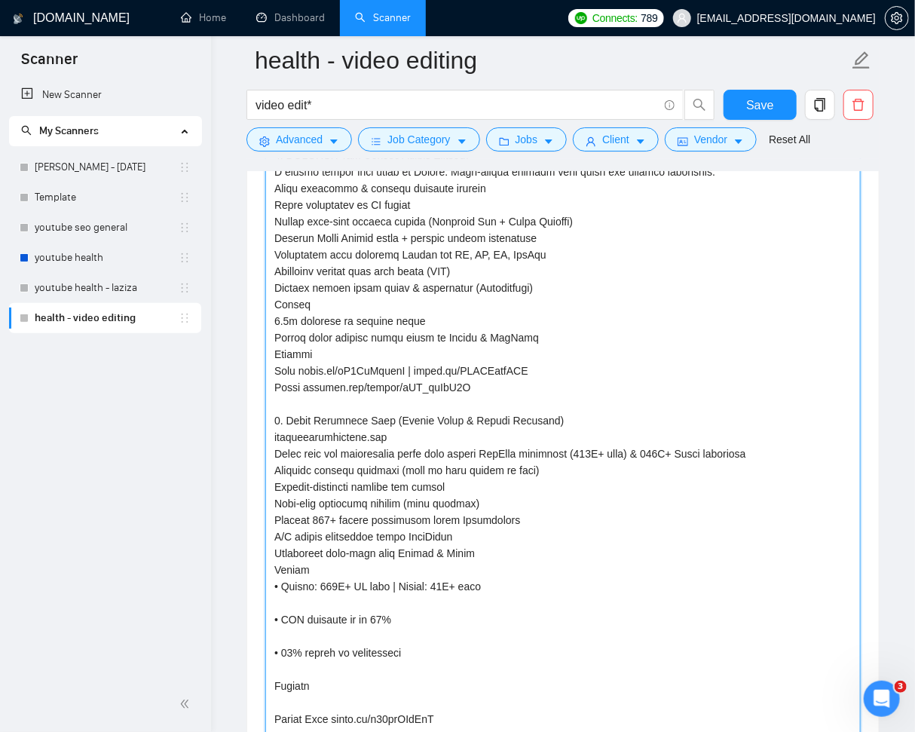
click at [491, 552] on textarea "Default answer template:" at bounding box center [562, 479] width 595 height 704
type textarea "[Portfolio 1. OPTIFAST (by Nestlé Health Science) A global weight loss brand by…"
click at [488, 534] on textarea "Default answer template:" at bounding box center [562, 479] width 595 height 704
type textarea "[Portfolio 1. OPTIFAST (by Nestlé Health Science) A global weight loss brand by…"
click at [523, 522] on textarea "Default answer template:" at bounding box center [562, 479] width 595 height 704
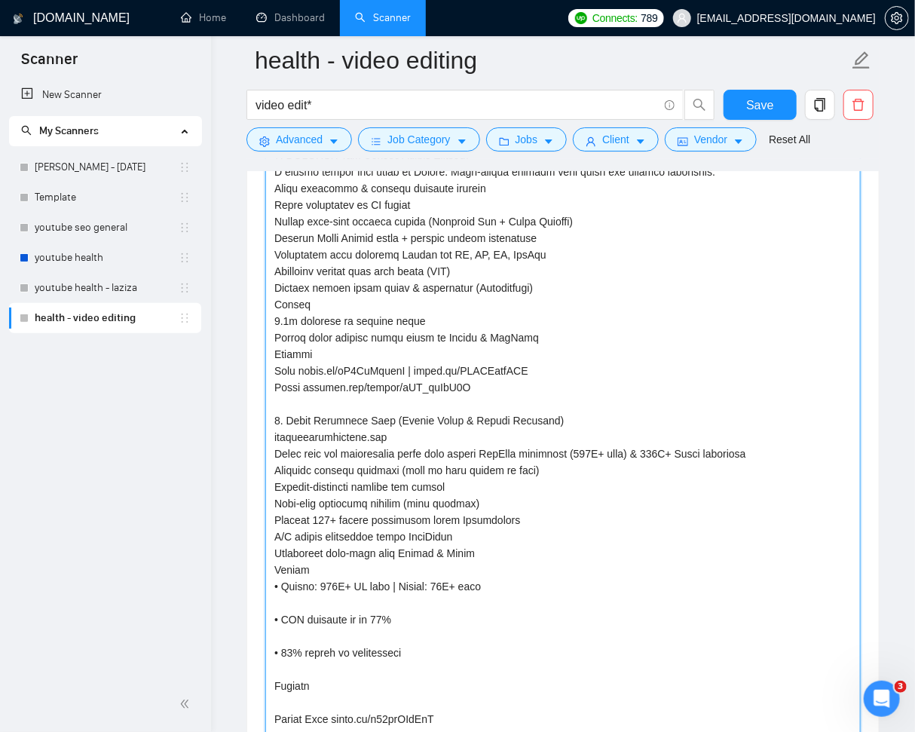
type textarea "[Portfolio 1. OPTIFAST (by Nestlé Health Science) A global weight loss brand by…"
click at [513, 496] on textarea "Default answer template:" at bounding box center [562, 479] width 595 height 704
type textarea "[Portfolio 1. OPTIFAST (by Nestlé Health Science) A global weight loss brand by…"
click at [482, 485] on textarea "Default answer template:" at bounding box center [562, 479] width 595 height 704
type textarea "[Portfolio 1. OPTIFAST (by Nestlé Health Science) A global weight loss brand by…"
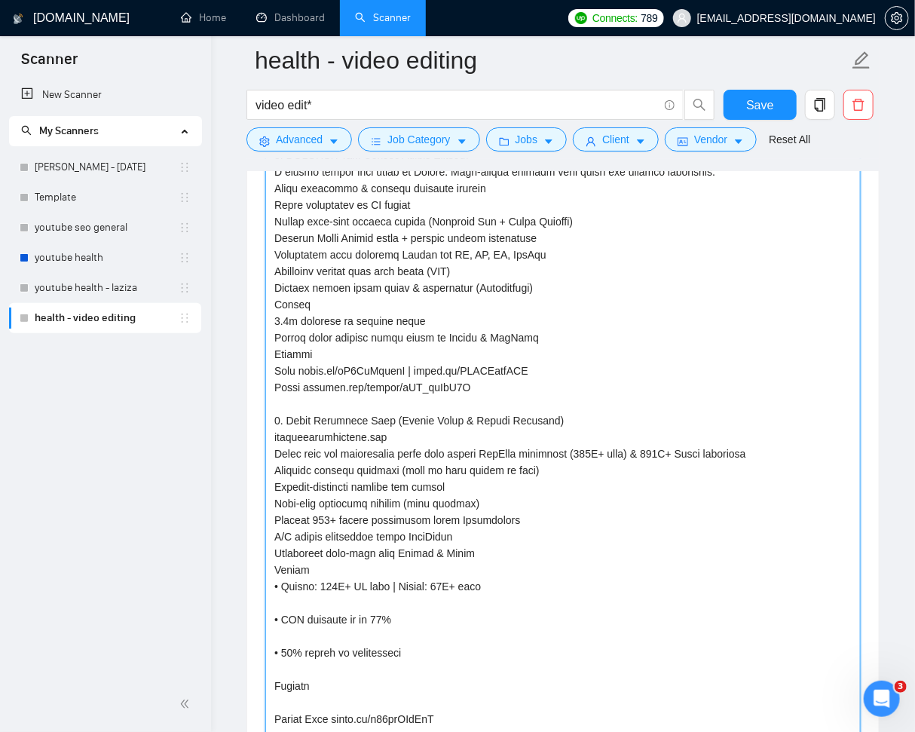
click at [560, 470] on textarea "Default answer template:" at bounding box center [562, 479] width 595 height 704
type textarea "[Portfolio 1. OPTIFAST (by Nestlé Health Science) A global weight loss brand by…"
click at [793, 451] on textarea "Default answer template:" at bounding box center [562, 479] width 595 height 704
type textarea "[Portfolio 1. OPTIFAST (by Nestlé Health Science) A global weight loss brand by…"
click at [515, 430] on textarea "Default answer template:" at bounding box center [562, 479] width 595 height 704
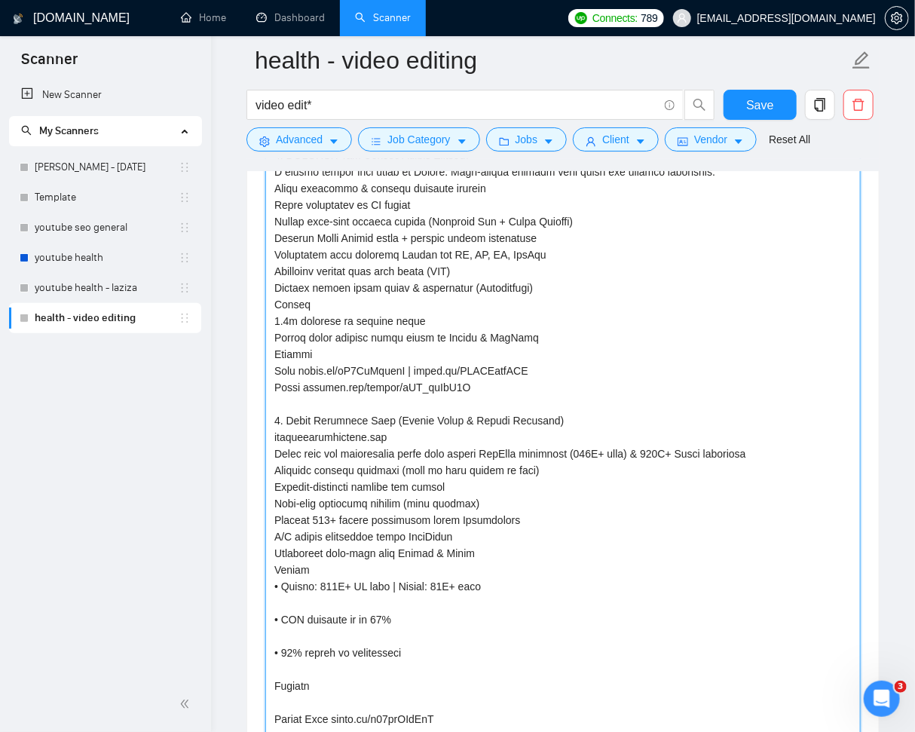
type textarea "[Portfolio 1. OPTIFAST (by Nestlé Health Science) A global weight loss brand by…"
click at [572, 416] on textarea "Default answer template:" at bounding box center [562, 479] width 595 height 704
type textarea "[Portfolio 1. OPTIFAST (by Nestlé Health Science) A global weight loss brand by…"
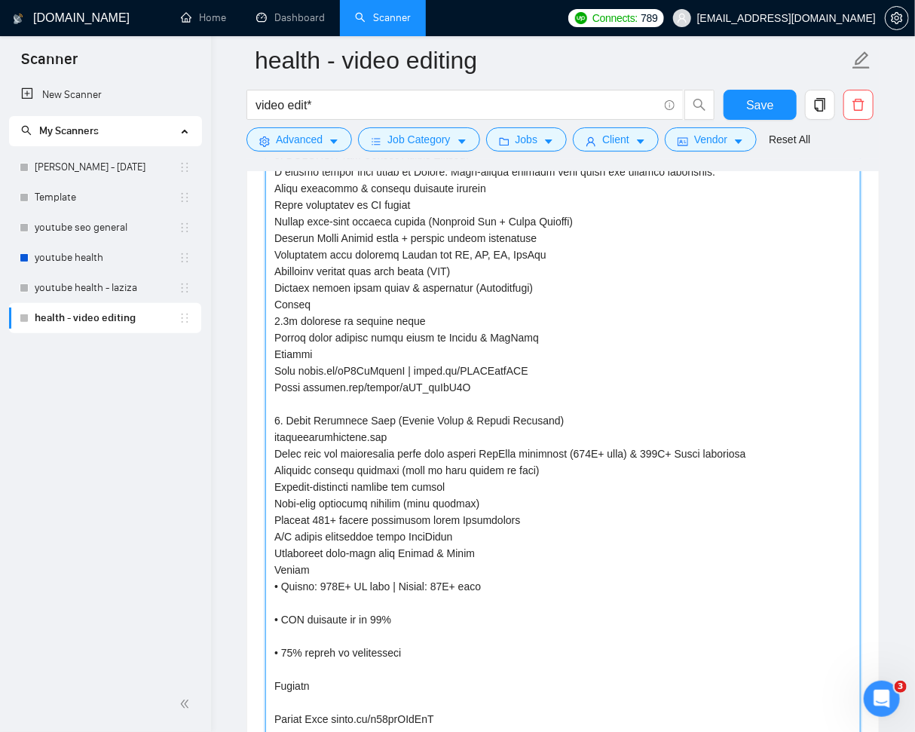
click at [494, 384] on textarea "Default answer template:" at bounding box center [562, 479] width 595 height 704
type textarea "[Portfolio 1. OPTIFAST (by Nestlé Health Science) A global weight loss brand by…"
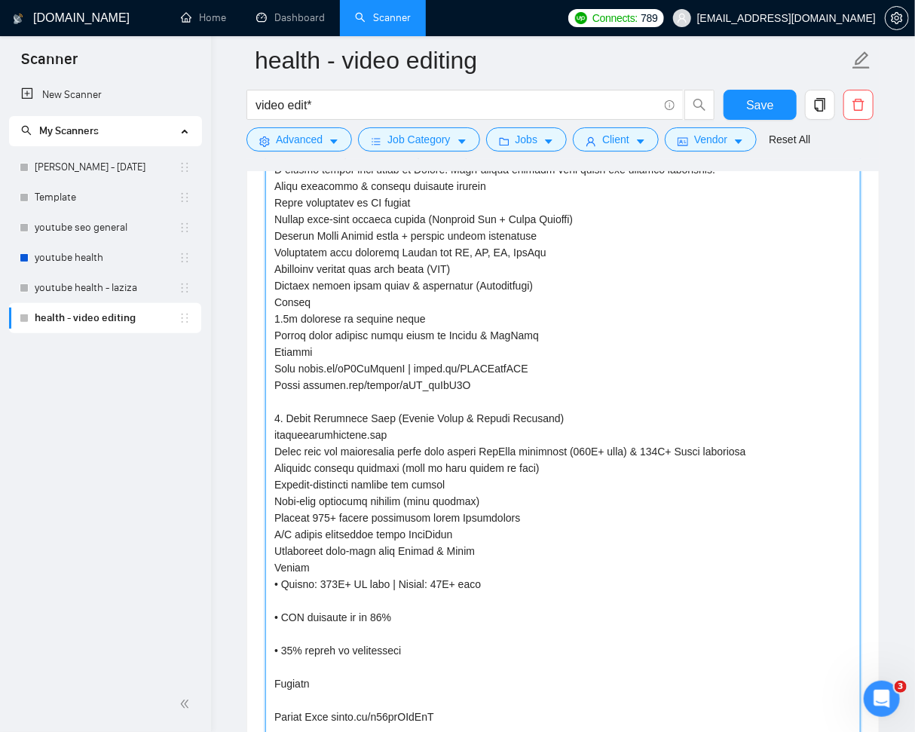
click at [558, 362] on textarea "Default answer template:" at bounding box center [562, 476] width 595 height 704
type textarea "[Portfolio 1. OPTIFAST (by Nestlé Health Science) A global weight loss brand by…"
click at [531, 347] on textarea "Default answer template:" at bounding box center [562, 476] width 595 height 704
type textarea "[Portfolio 1. OPTIFAST (by Nestlé Health Science) A global weight loss brand by…"
click at [539, 331] on textarea "Default answer template:" at bounding box center [562, 476] width 595 height 704
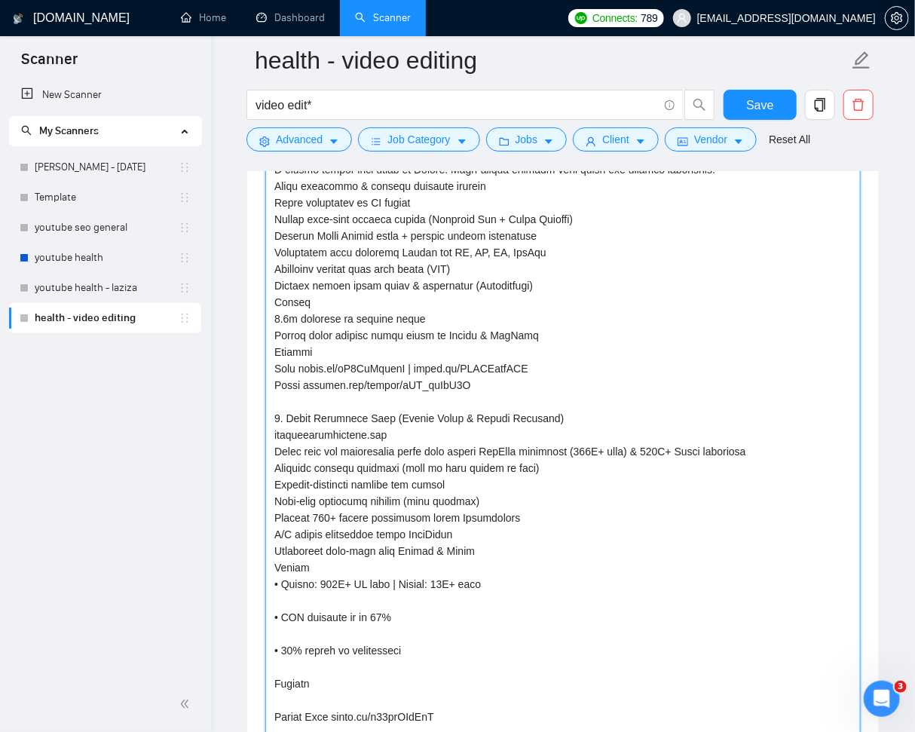
type textarea "[Portfolio 1. OPTIFAST (by Nestlé Health Science) A global weight loss brand by…"
click at [531, 317] on textarea "Default answer template:" at bounding box center [562, 476] width 595 height 704
type textarea "[Portfolio 1. OPTIFAST (by Nestlé Health Science) A global weight loss brand by…"
click at [543, 297] on textarea "Default answer template:" at bounding box center [562, 476] width 595 height 704
type textarea "[Portfolio 1. OPTIFAST (by Nestlé Health Science) A global weight loss brand by…"
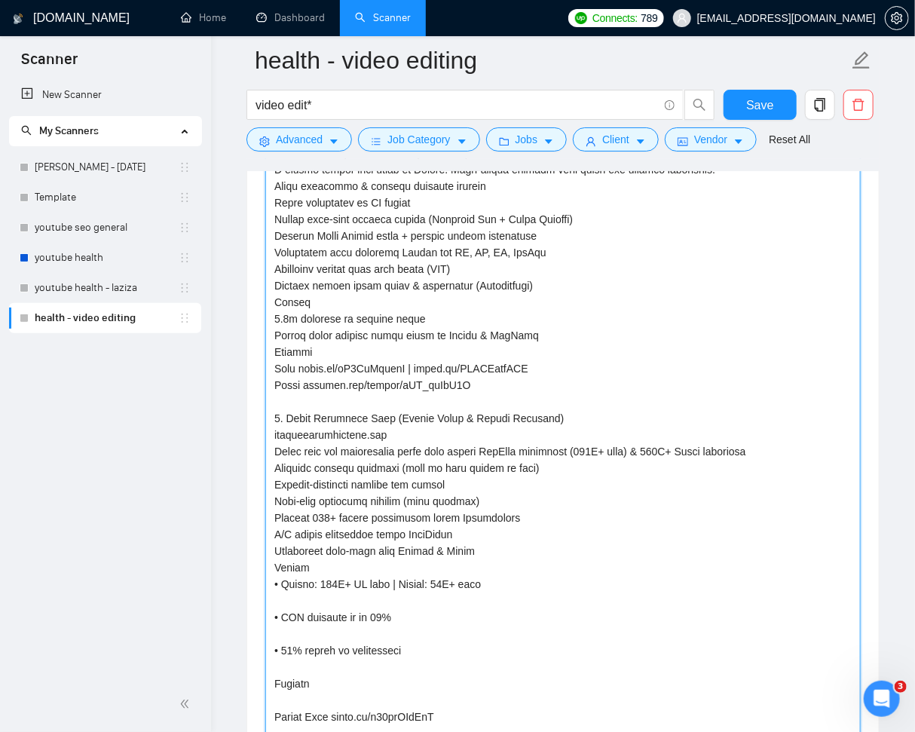
click at [551, 285] on textarea "Default answer template:" at bounding box center [562, 476] width 595 height 704
type textarea "[Portfolio 1. OPTIFAST (by Nestlé Health Science) A global weight loss brand by…"
click at [550, 264] on textarea "Default answer template:" at bounding box center [562, 476] width 595 height 704
type textarea "[Portfolio 1. OPTIFAST (by Nestlé Health Science) A global weight loss brand by…"
click at [549, 248] on textarea "Default answer template:" at bounding box center [562, 476] width 595 height 704
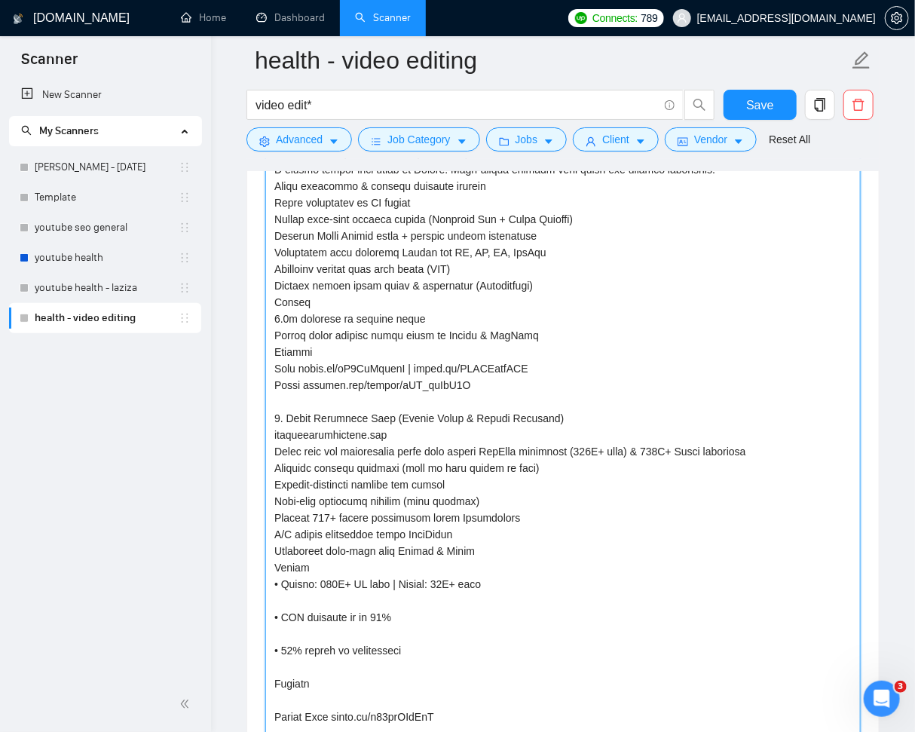
type textarea "[Portfolio 1. OPTIFAST (by Nestlé Health Science) A global weight loss brand by…"
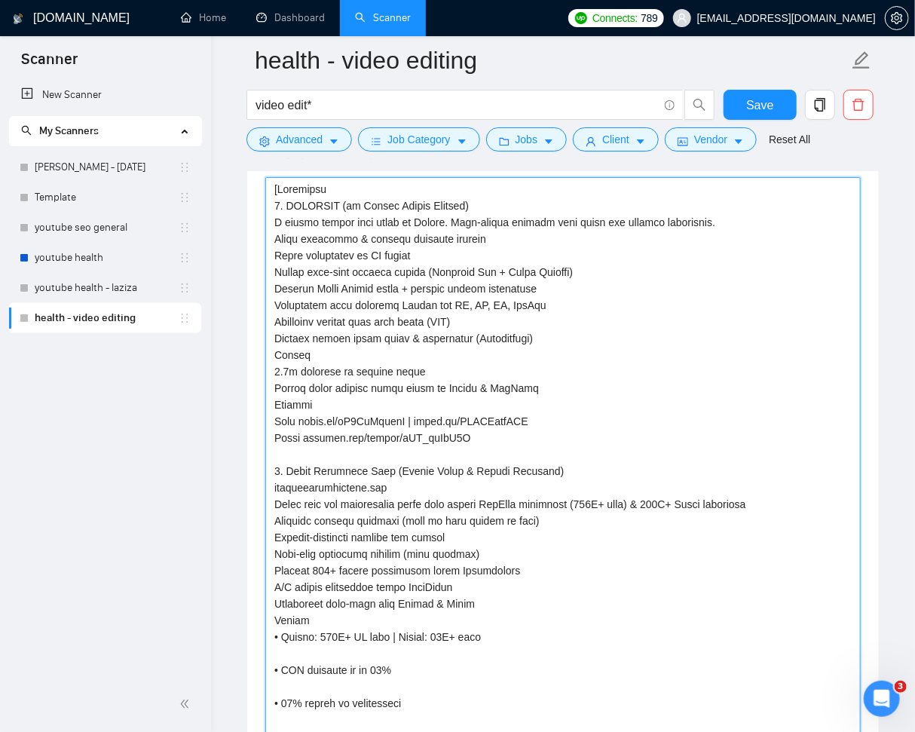
scroll to position [2194, 0]
click at [566, 288] on textarea "Default answer template:" at bounding box center [562, 530] width 595 height 704
type textarea "[Portfolio 1. OPTIFAST (by Nestlé Health Science) A global weight loss brand by…"
click at [598, 271] on textarea "Default answer template:" at bounding box center [562, 530] width 595 height 704
type textarea "[Portfolio 1. OPTIFAST (by Nestlé Health Science) A global weight loss brand by…"
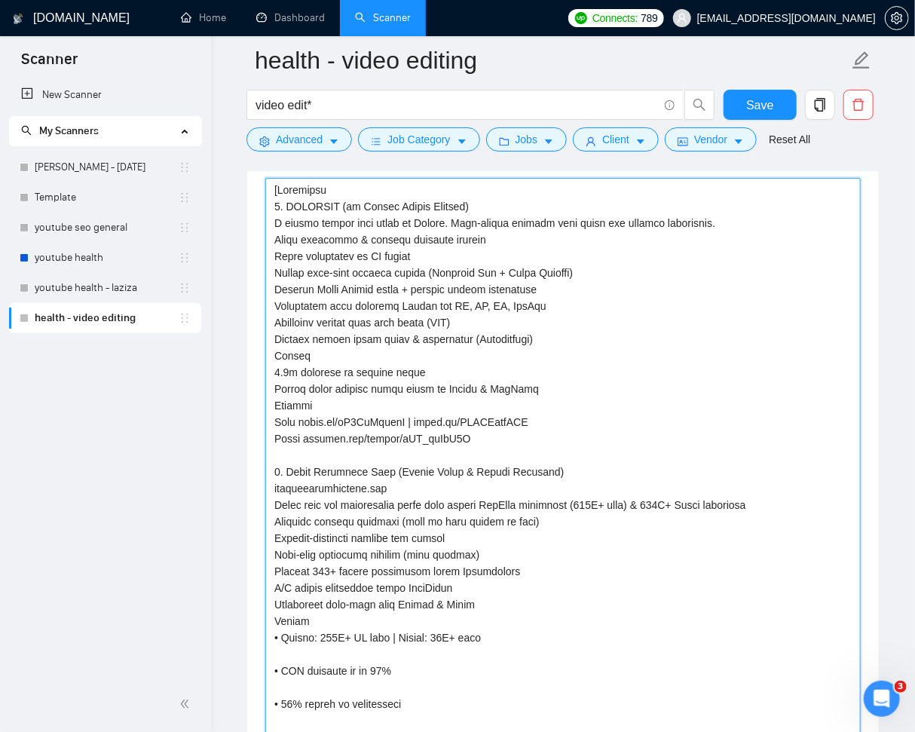
click at [585, 254] on textarea "Default answer template:" at bounding box center [562, 530] width 595 height 704
type textarea "[Portfolio 1. OPTIFAST (by Nestlé Health Science) A global weight loss brand by…"
click at [584, 234] on textarea "Default answer template:" at bounding box center [562, 530] width 595 height 704
type textarea "[Portfolio 1. OPTIFAST (by Nestlé Health Science) A global weight loss brand by…"
click at [732, 222] on textarea "Default answer template:" at bounding box center [562, 530] width 595 height 704
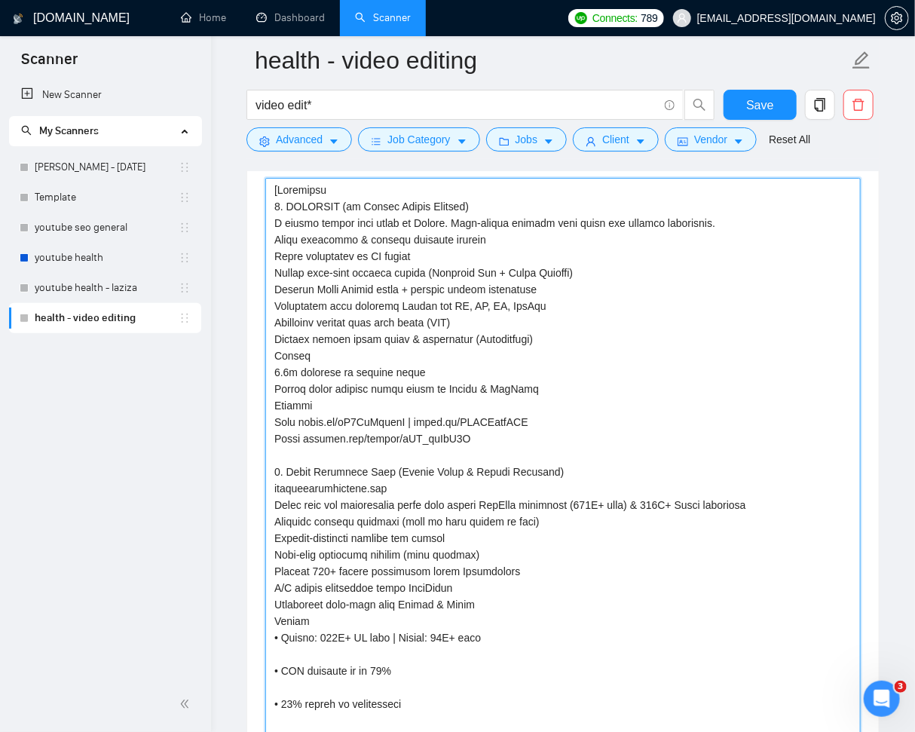
type textarea "[Portfolio 1. OPTIFAST (by Nestlé Health Science) A global weight loss brand by…"
click at [632, 209] on textarea "Default answer template:" at bounding box center [562, 530] width 595 height 704
type textarea "[Portfolio 1. OPTIFAST (by Nestlé Health Science) A global weight loss brand by…"
type textarea "[Portfolio 1. OPTIFAST (by Nestlé Health Science A global weight loss brand by …"
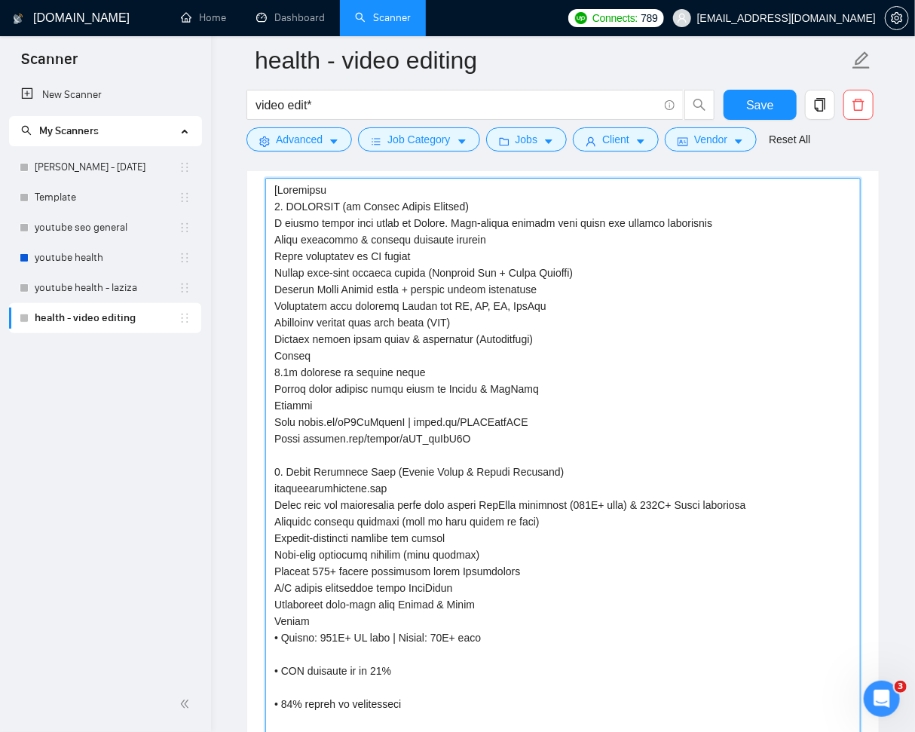
type textarea "[Portfolio 1. OPTIFAST (by Nestlé Health Science) A global weight loss brand by…"
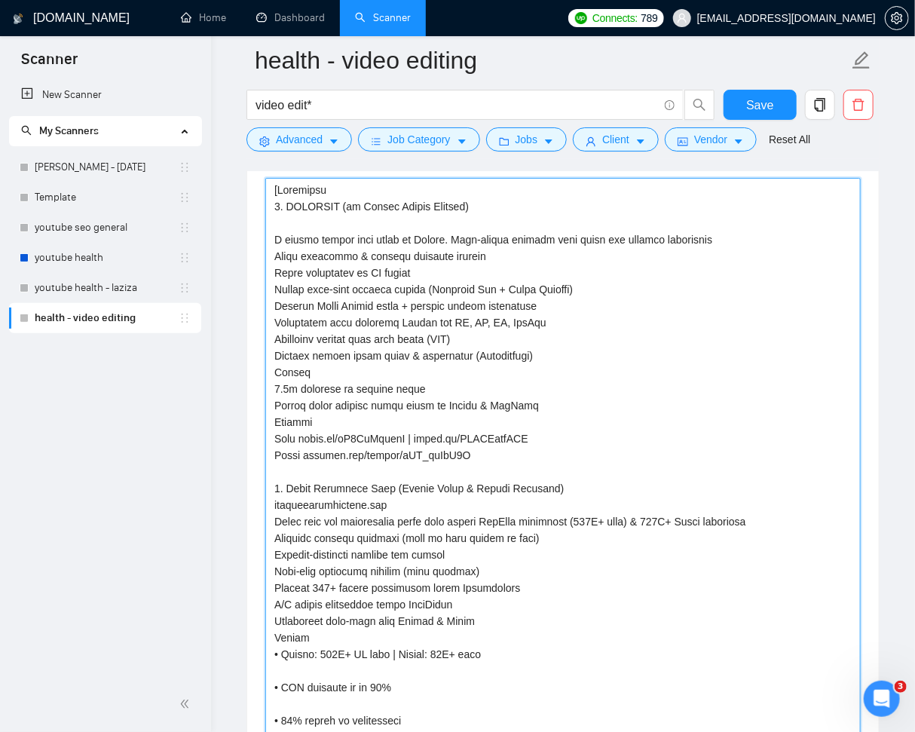
type textarea "[Portfolio 1. OPTIFAST (by Nestlé Health Science) A global weight loss brand by…"
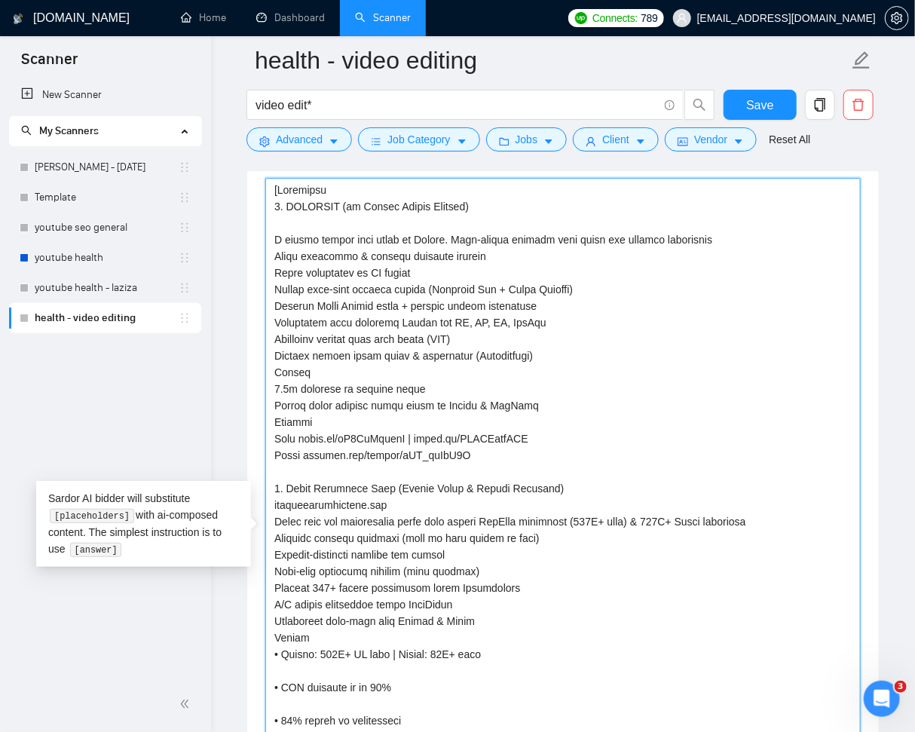
paste textarea "optifast.com"
type textarea "[Portfolio 1. OPTIFAST (by Nestlé Health Science) optifast.com A global weight …"
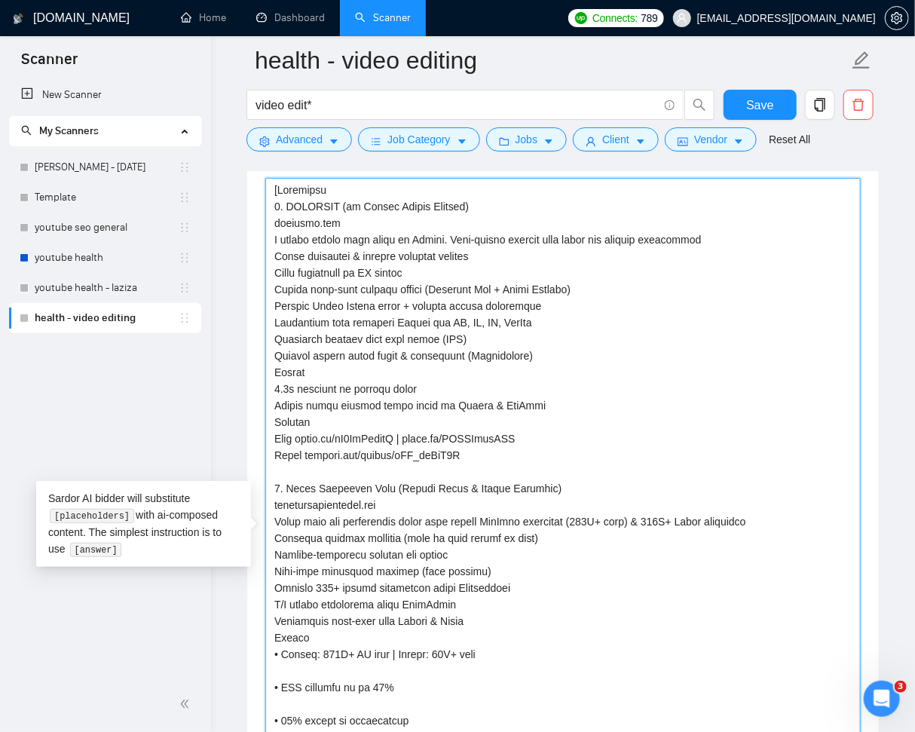
type textarea "[Portfolio 1. OPTIFAST (by Nestlé Health Science) optifast.com A global weight …"
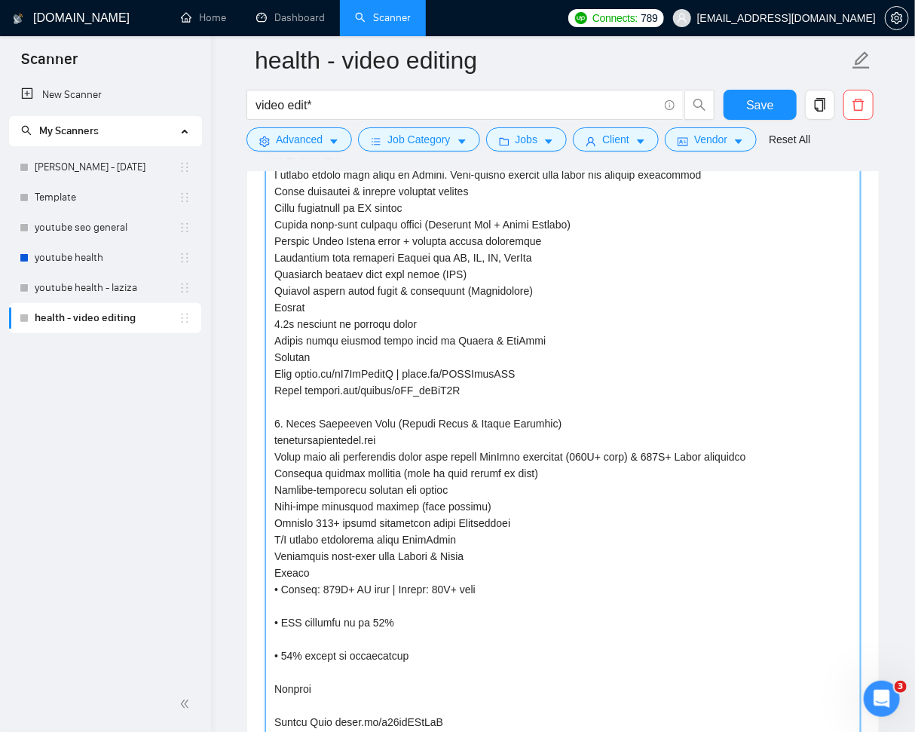
scroll to position [2261, 0]
click at [282, 583] on textarea "Default answer template:" at bounding box center [562, 472] width 595 height 720
type textarea "[Portfolio 1. OPTIFAST (by Nestlé Health Science) optifast.com A global weight …"
click at [331, 605] on textarea "Default answer template:" at bounding box center [562, 472] width 595 height 720
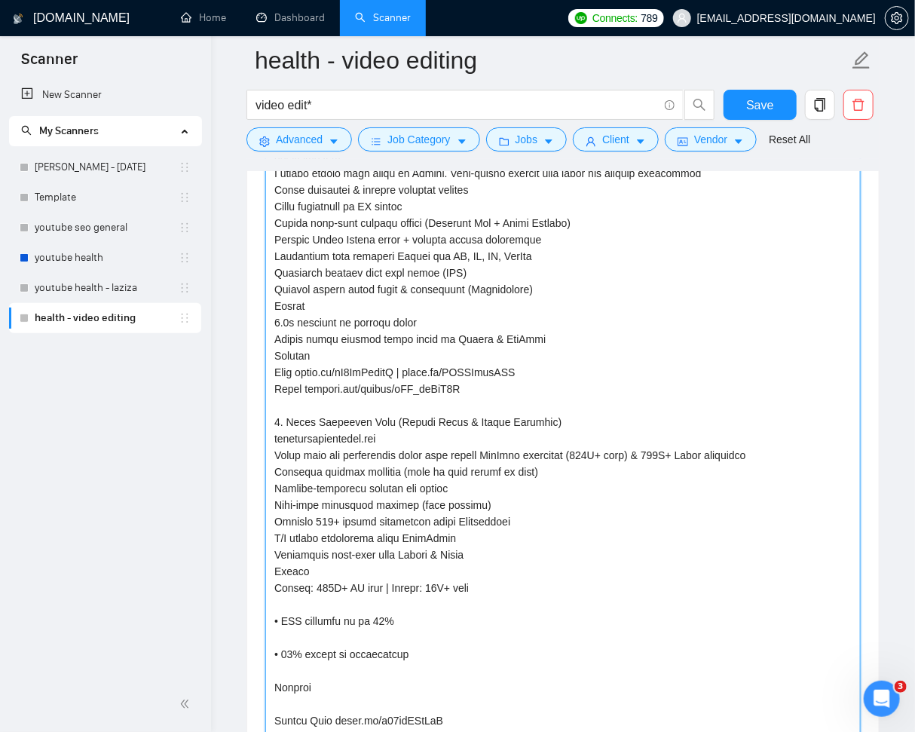
type textarea "[Portfolio 1. OPTIFAST (by Nestlé Health Science) optifast.com A global weight …"
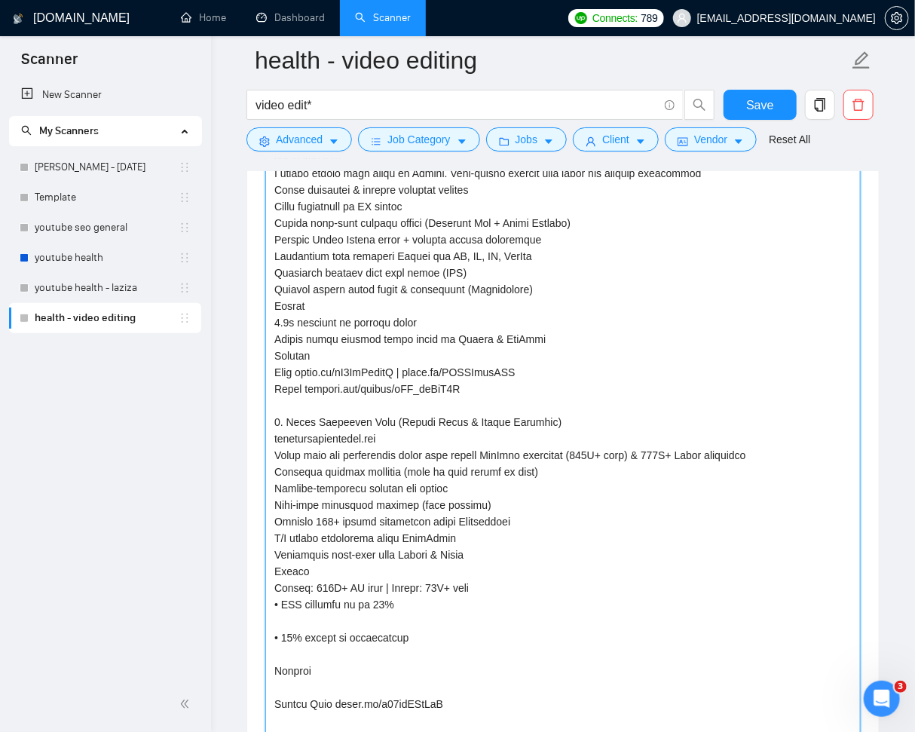
click at [282, 602] on textarea "Default answer template:" at bounding box center [562, 464] width 595 height 704
type textarea "[Portfolio 1. OPTIFAST (by Nestlé Health Science) optifast.com A global weight …"
click at [501, 586] on textarea "Default answer template:" at bounding box center [562, 464] width 595 height 704
type textarea "[Portfolio 1. OPTIFAST (by Nestlé Health Science) optifast.com A global weight …"
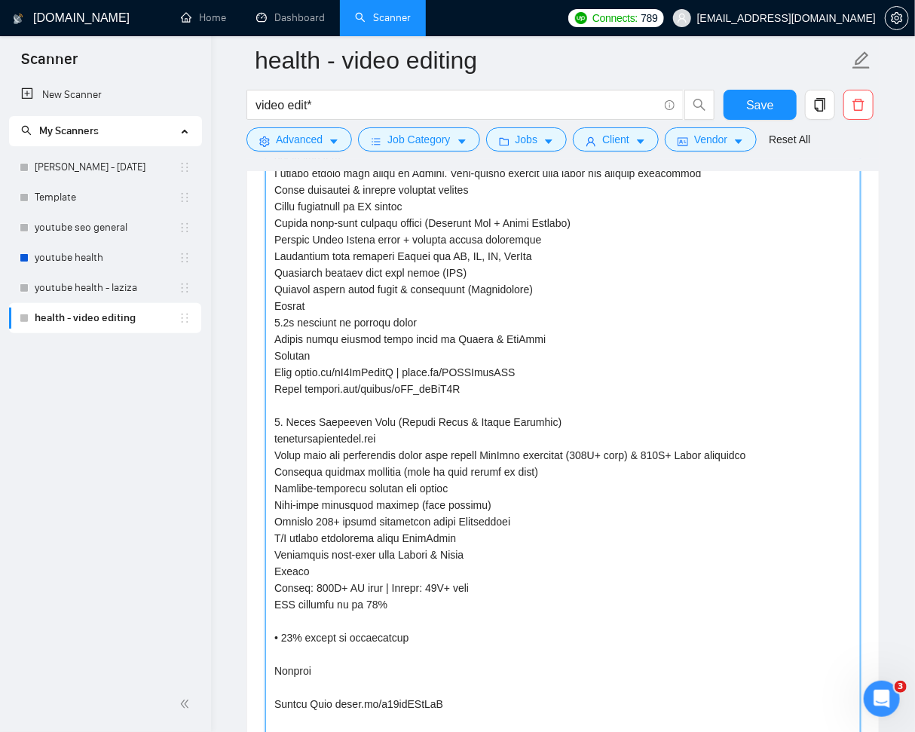
click at [458, 618] on textarea "Default answer template:" at bounding box center [562, 464] width 595 height 704
type textarea "[Portfolio 1. OPTIFAST (by Nestlé Health Science) optifast.com A global weight …"
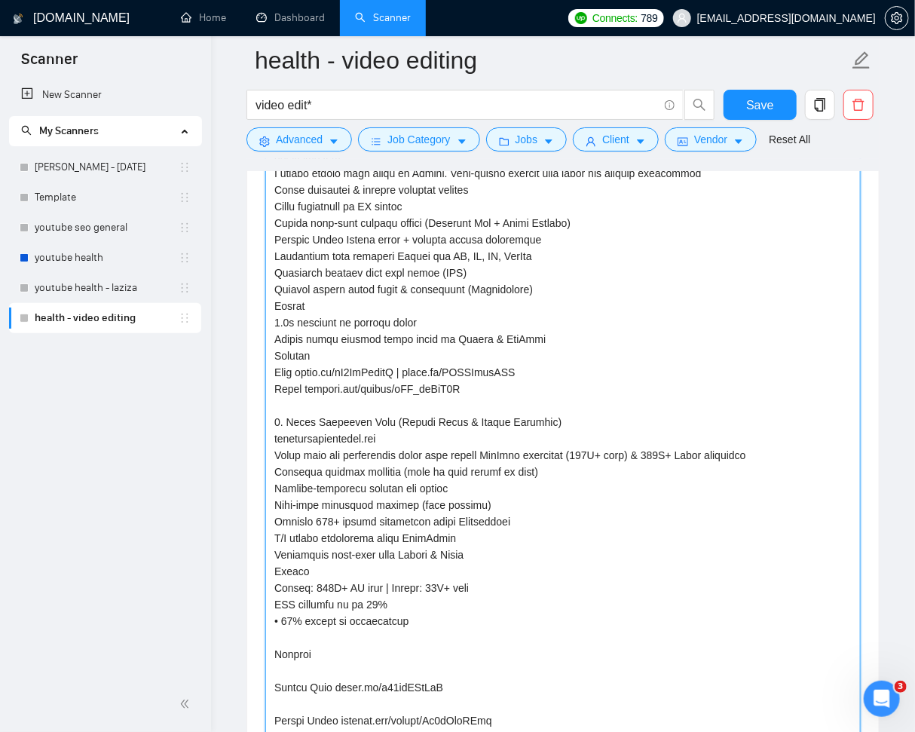
type textarea "[Portfolio 1. OPTIFAST (by Nestlé Health Science) optifast.com A global weight …"
click at [284, 617] on textarea "Default answer template:" at bounding box center [562, 455] width 595 height 687
type textarea "[Portfolio 1. OPTIFAST (by Nestlé Health Science) optifast.com A global weight …"
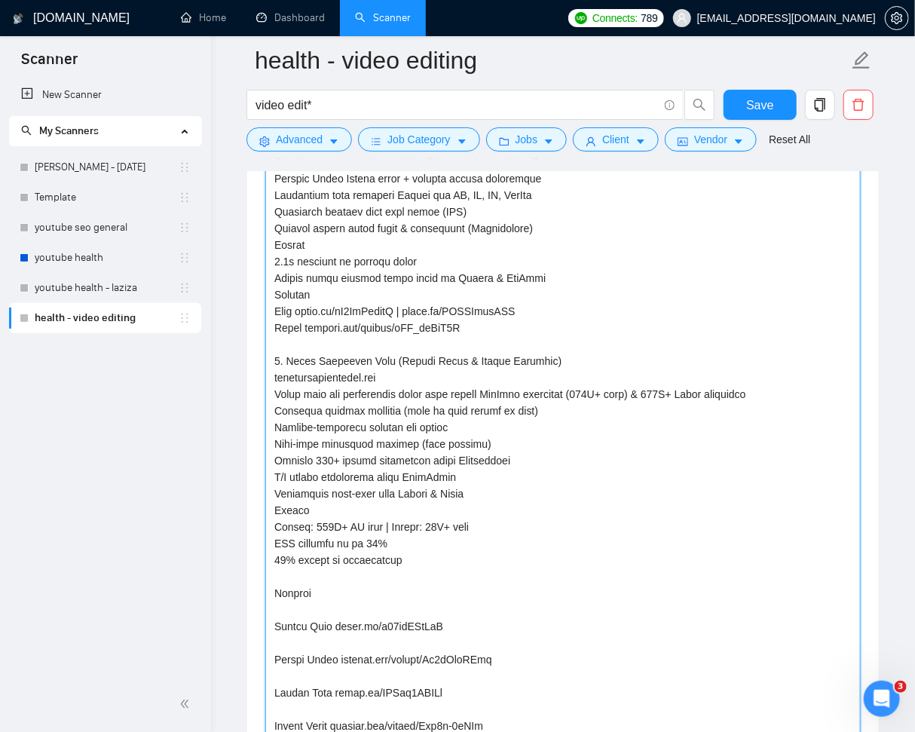
scroll to position [2383, 0]
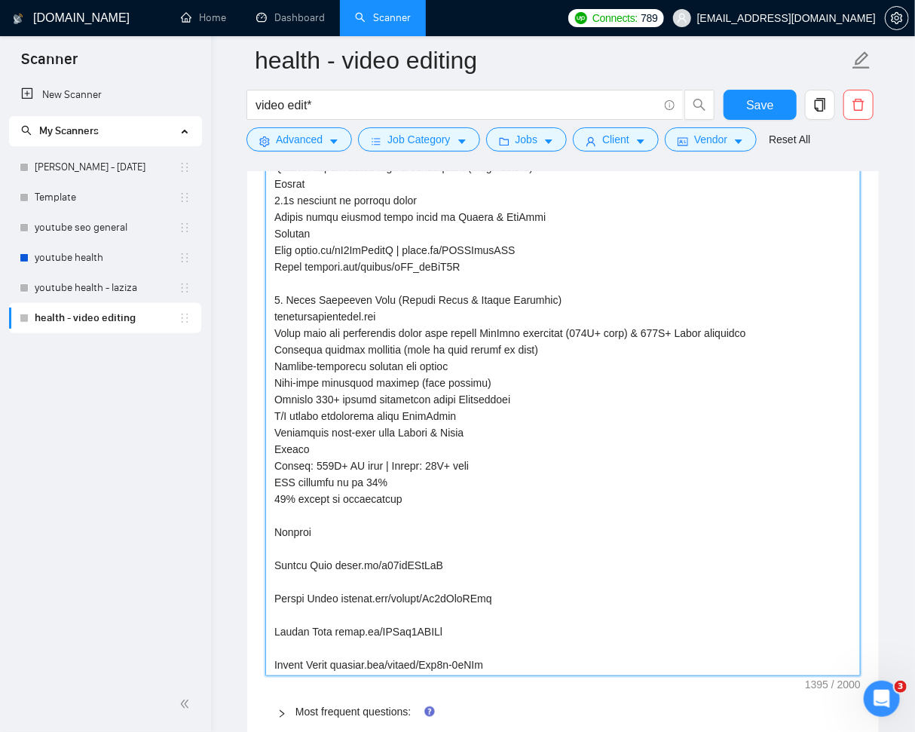
click at [387, 511] on textarea "Default answer template:" at bounding box center [562, 332] width 595 height 687
type textarea "[Portfolio 1. OPTIFAST (by Nestlé Health Science) optifast.com A global weight …"
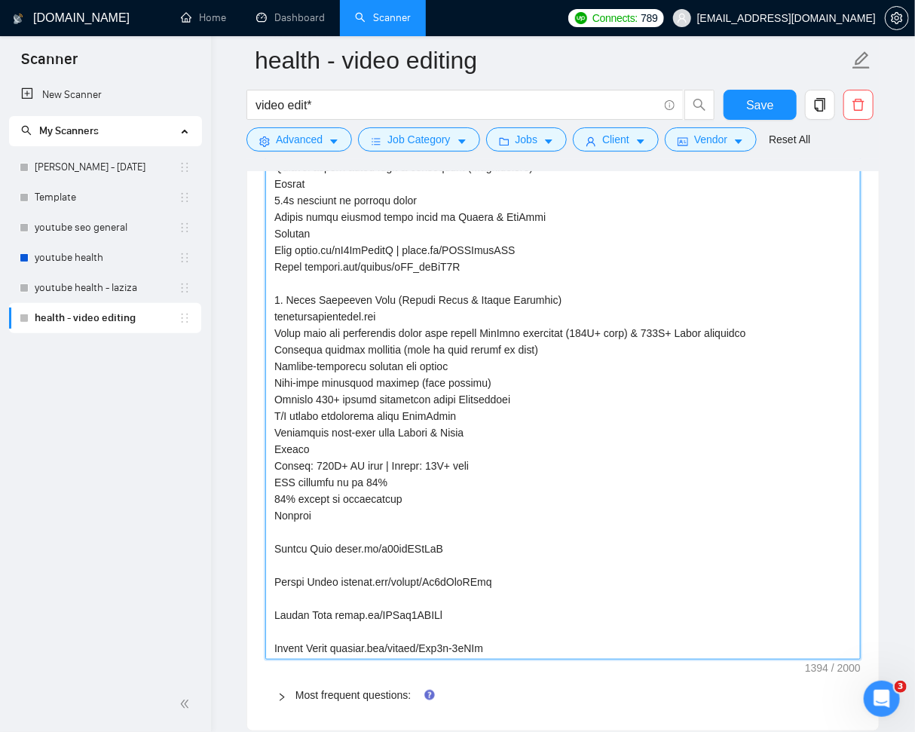
type textarea "[Portfolio 1. OPTIFAST (by Nestlé Health Science) optifast.com A global weight …"
click at [395, 530] on textarea "Default answer template:" at bounding box center [562, 324] width 595 height 671
type textarea "[Portfolio 1. OPTIFAST (by Nestlé Health Science) optifast.com A global weight …"
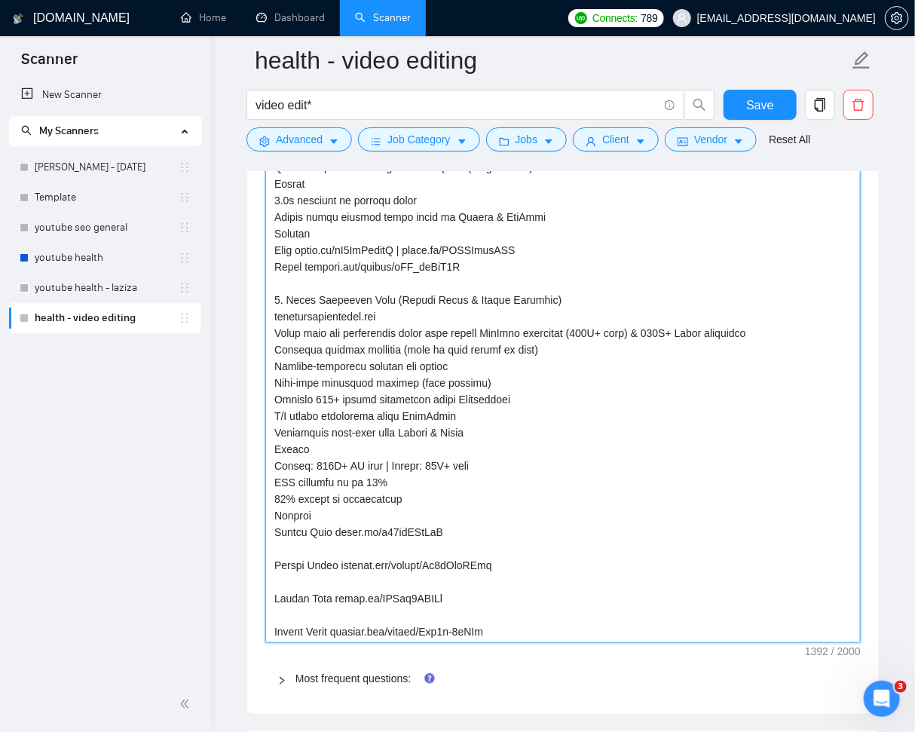
type textarea "[Portfolio 1. OPTIFAST (by Nestlé Health Science) optifast.com A global weight …"
click at [399, 542] on textarea "Default answer template:" at bounding box center [562, 316] width 595 height 654
type textarea "[Portfolio 1. OPTIFAST (by Nestlé Health Science) optifast.com A global weight …"
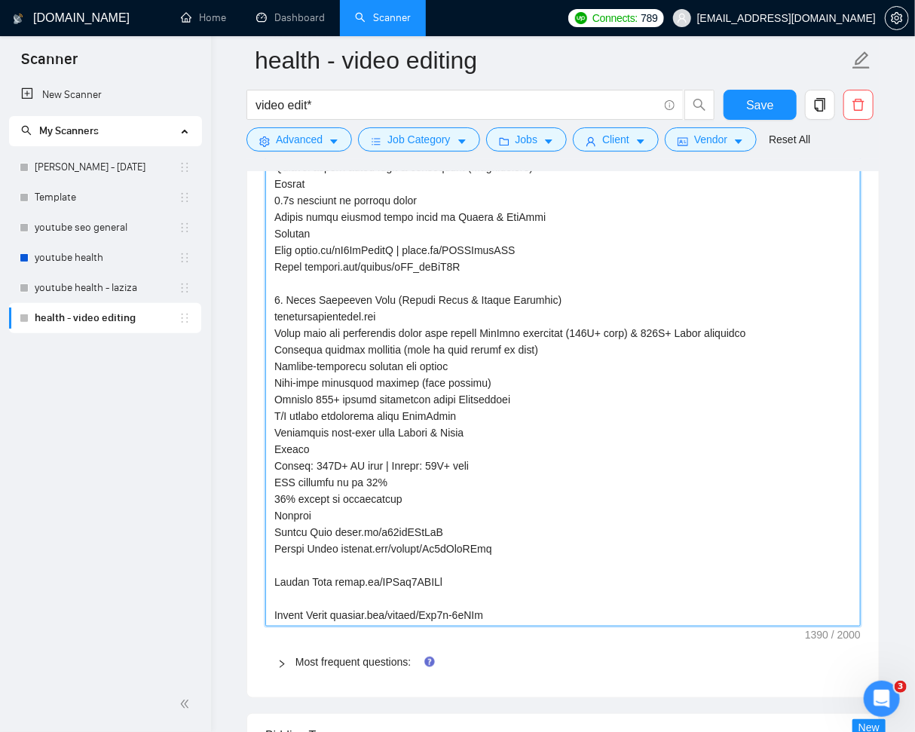
type textarea "[Portfolio 1. OPTIFAST (by Nestlé Health Science) optifast.com A global weight …"
click at [402, 561] on textarea "Default answer template:" at bounding box center [562, 308] width 595 height 638
type textarea "[Portfolio 1. OPTIFAST (by Nestlé Health Science) optifast.com A global weight …"
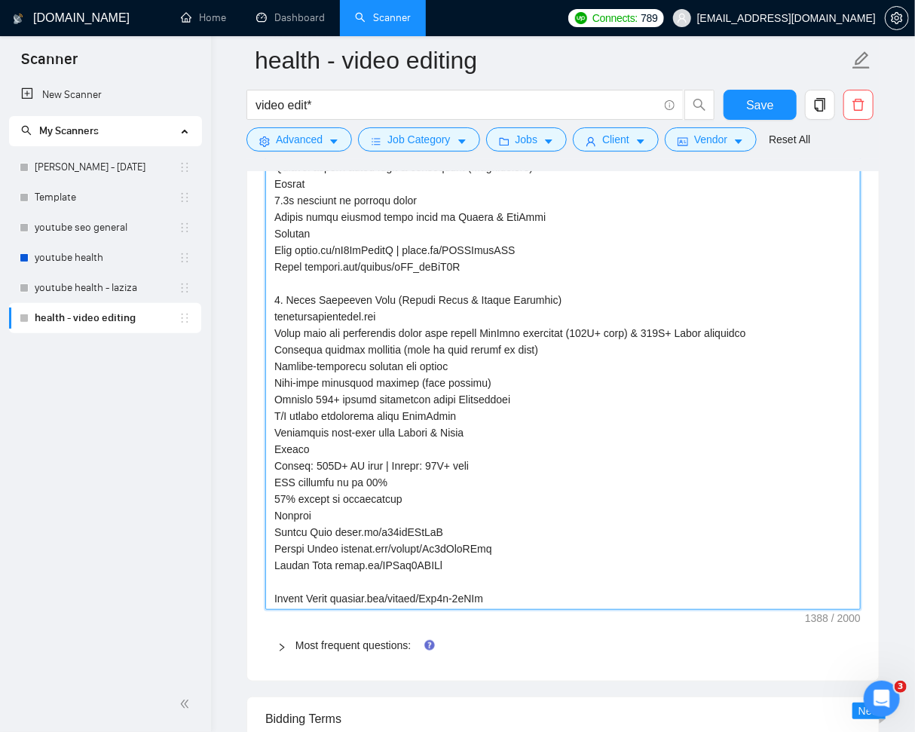
type textarea "[Portfolio 1. OPTIFAST (by Nestlé Health Science) optifast.com A global weight …"
click at [402, 579] on textarea "Default answer template:" at bounding box center [562, 299] width 595 height 621
type textarea "[Portfolio 1. OPTIFAST (by Nestlé Health Science) optifast.com A global weight …"
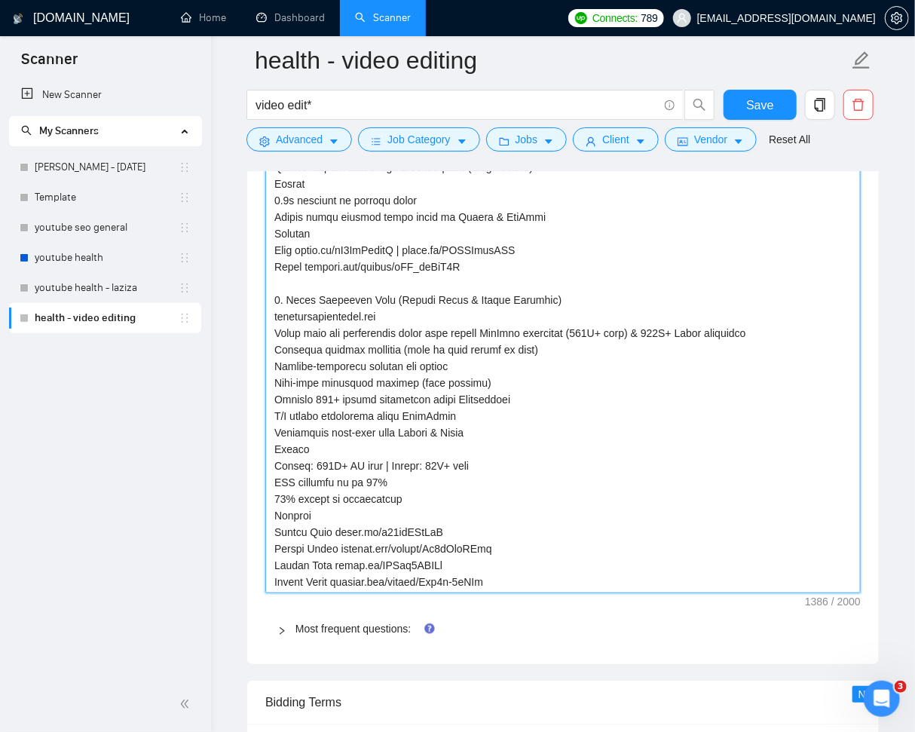
type textarea "[Portfolio 1. OPTIFAST (by Nestlé Health Science) optifast.com A global weight …"
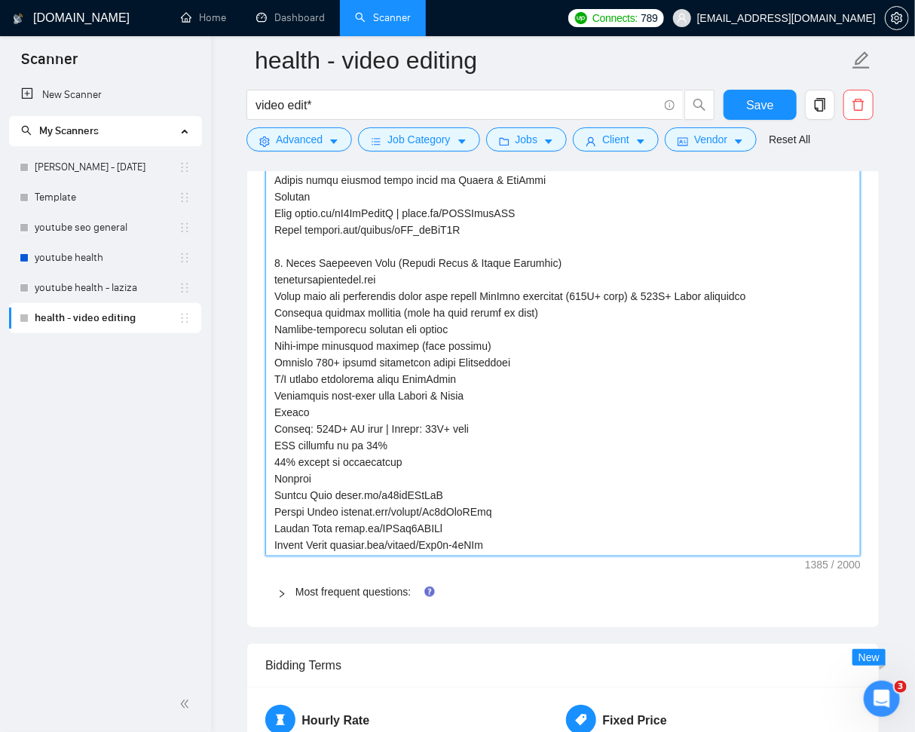
scroll to position [2423, 0]
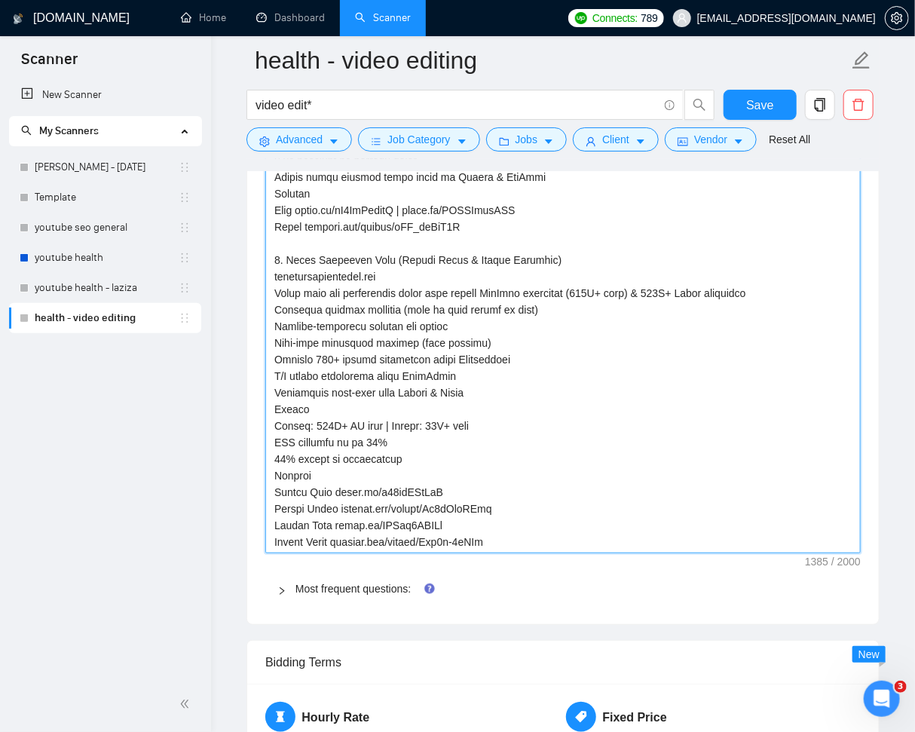
click at [543, 540] on textarea "Default answer template:" at bounding box center [562, 252] width 595 height 604
type textarea "[Portfolio 1. OPTIFAST (by Nestlé Health Science) optifast.com A global weight …"
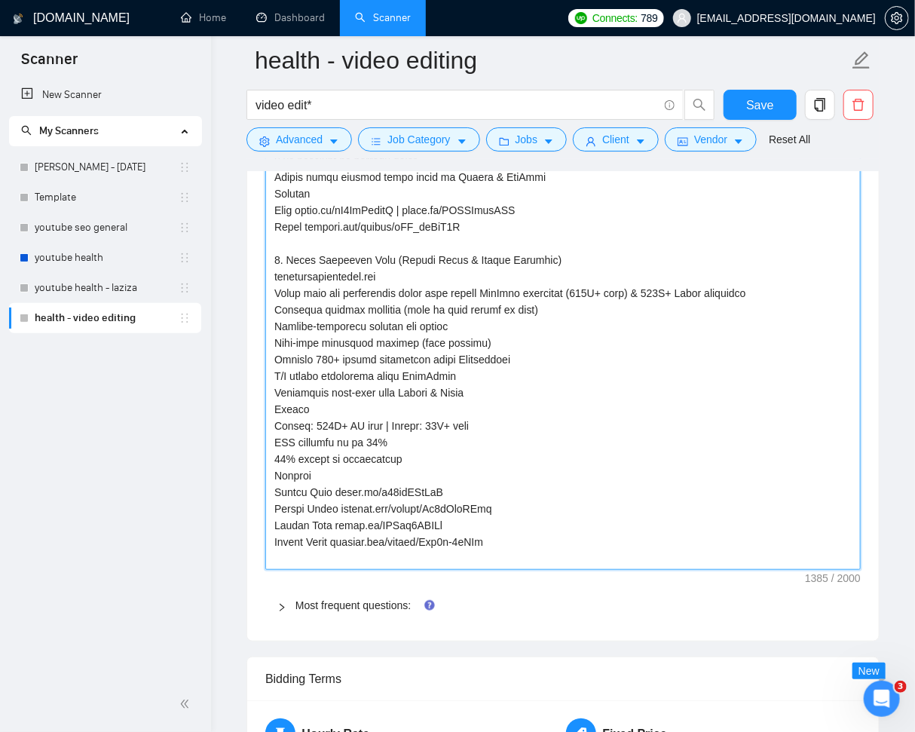
type textarea "[Portfolio 1. OPTIFAST (by Nestlé Health Science) optifast.com A global weight …"
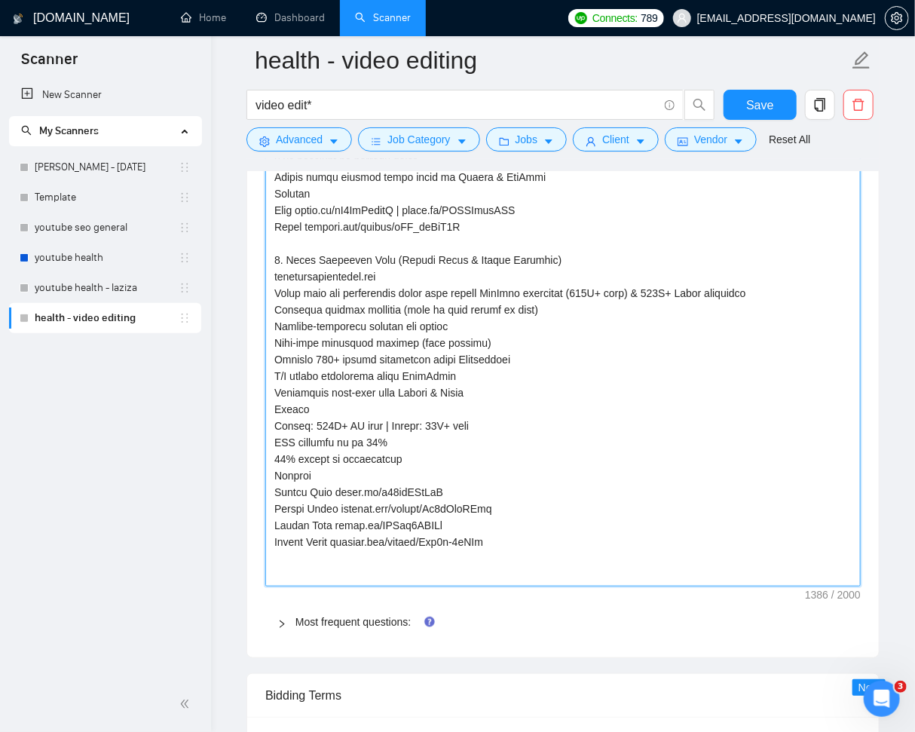
type textarea "[Portfolio 1. OPTIFAST (by Nestlé Health Science) optifast.com A global weight …"
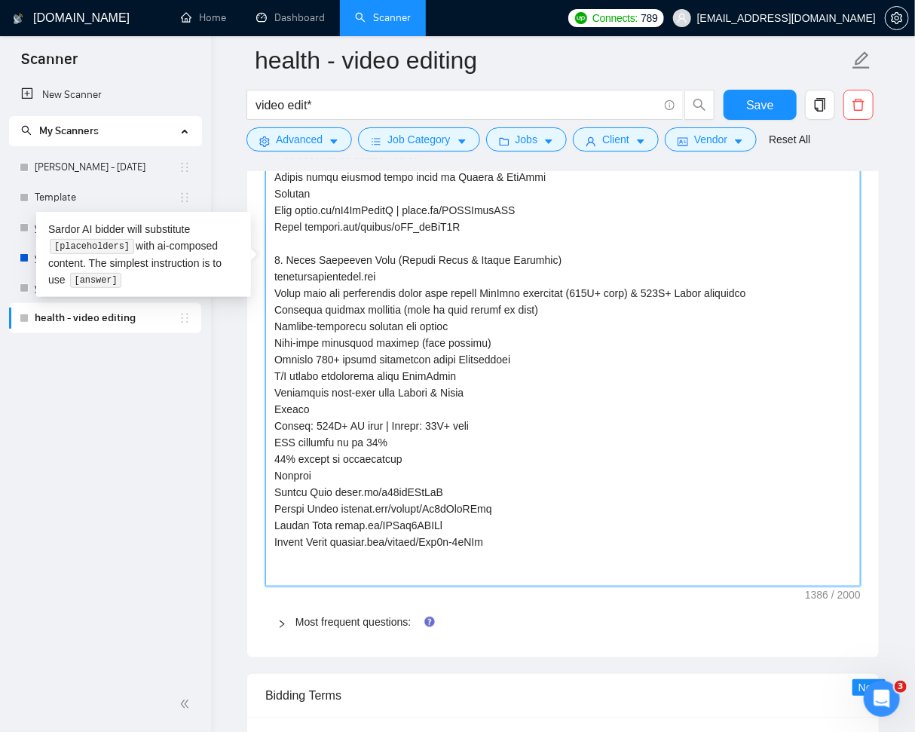
type textarea "[Portfolio 1. OPTIFAST (by Nestlé Health Science) optifast.com A global weight …"
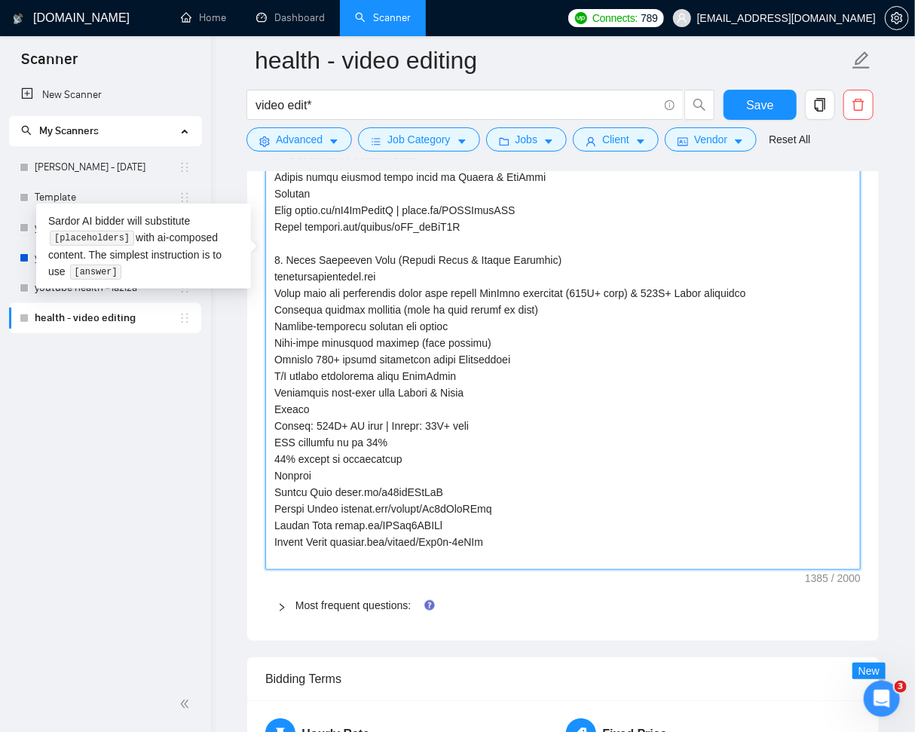
paste textarea "3. TrickStrong (Dr. Neil Toussaint) trickstrong.com Atlanta-based rehab + fitne…"
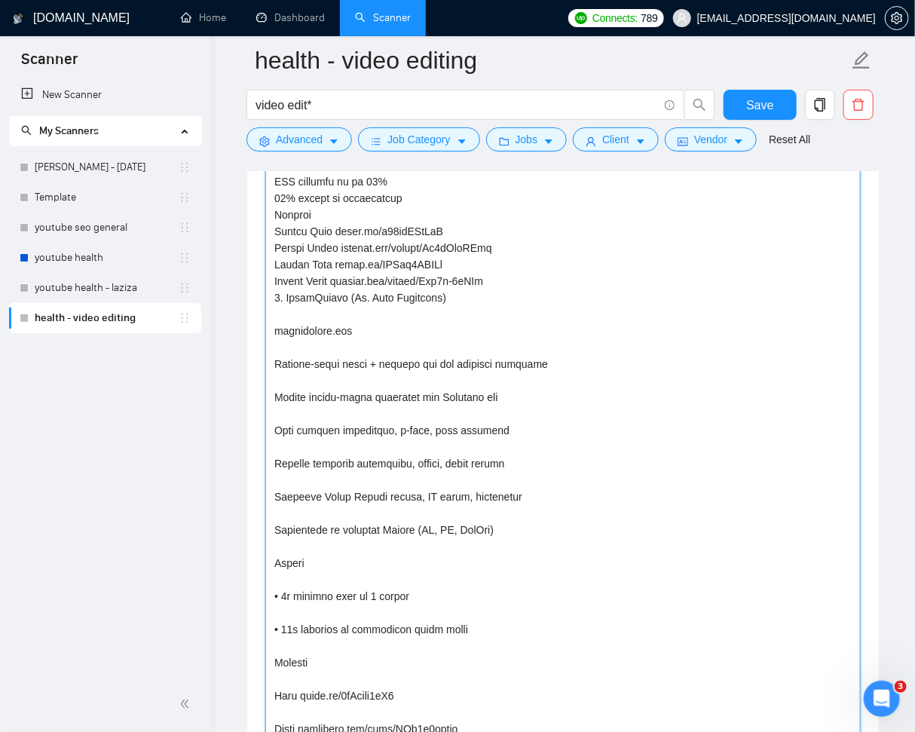
click at [515, 281] on textarea "Default answer template:" at bounding box center [562, 215] width 595 height 1052
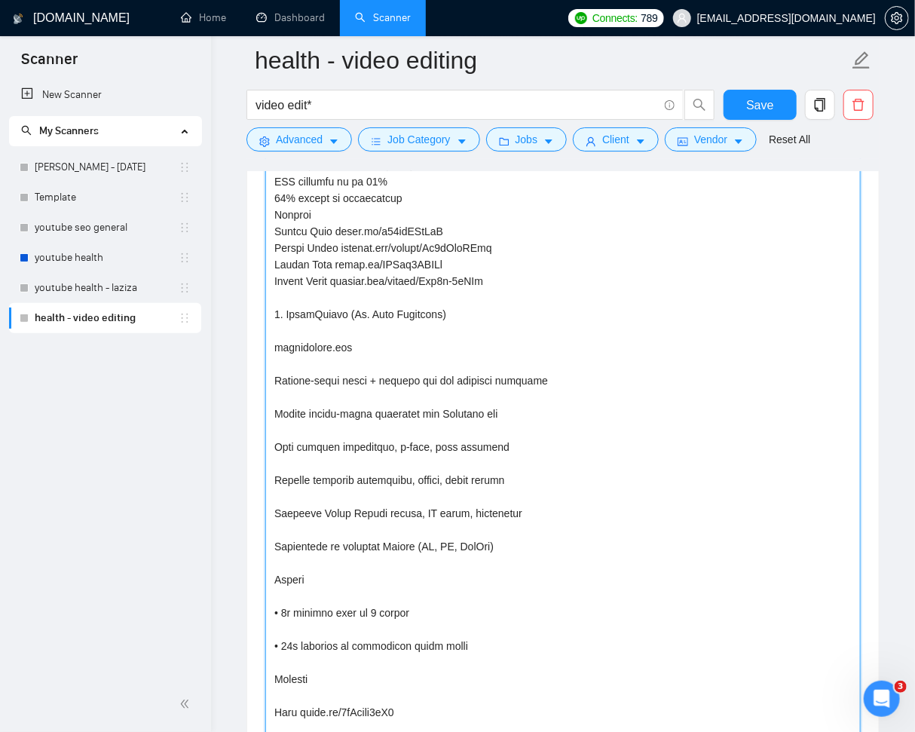
click at [444, 326] on textarea "Default answer template:" at bounding box center [562, 223] width 595 height 1069
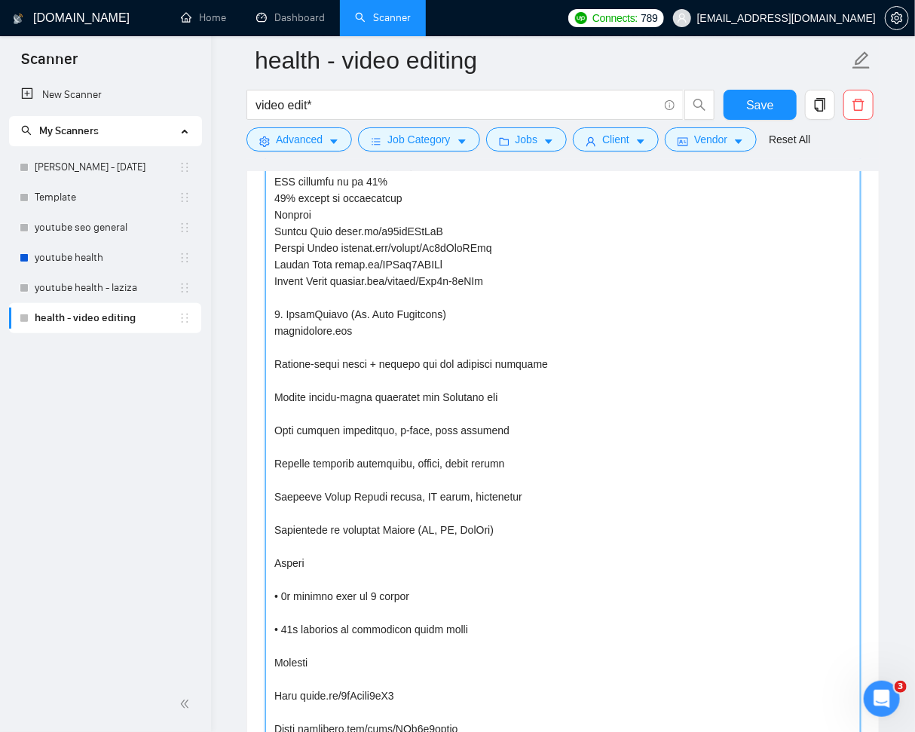
click at [447, 339] on textarea "Default answer template:" at bounding box center [562, 215] width 595 height 1052
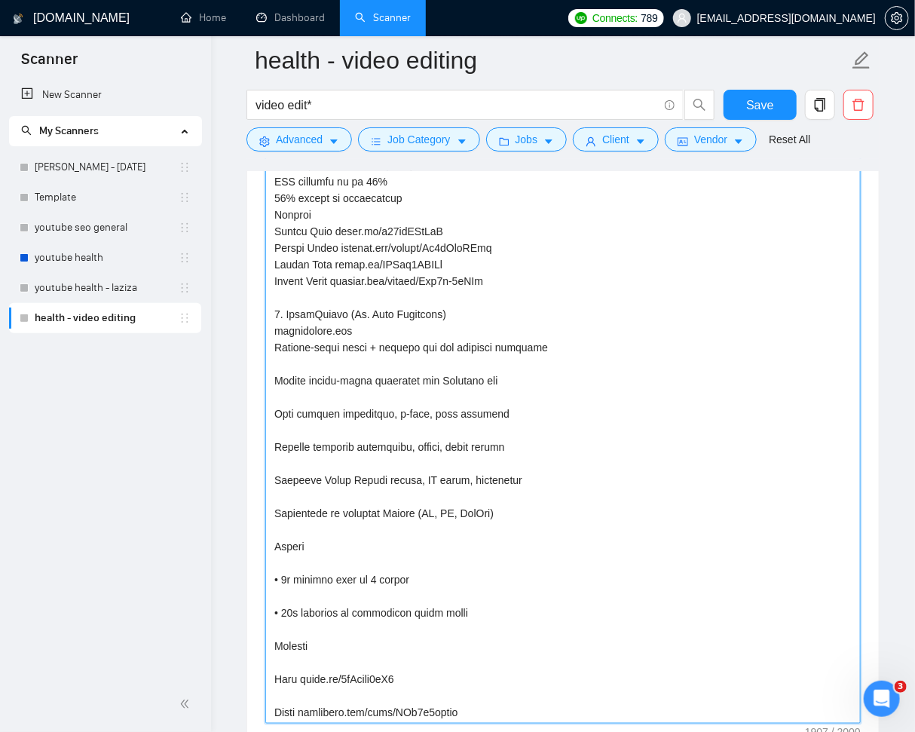
click at [447, 353] on textarea "Default answer template:" at bounding box center [562, 206] width 595 height 1035
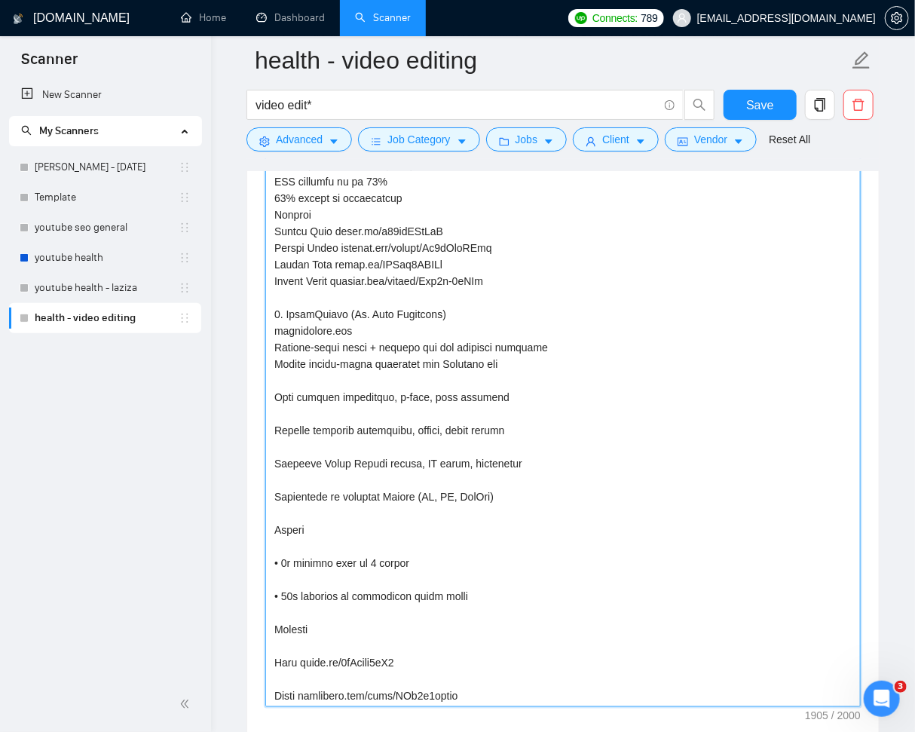
click at [463, 381] on textarea "Default answer template:" at bounding box center [562, 198] width 595 height 1019
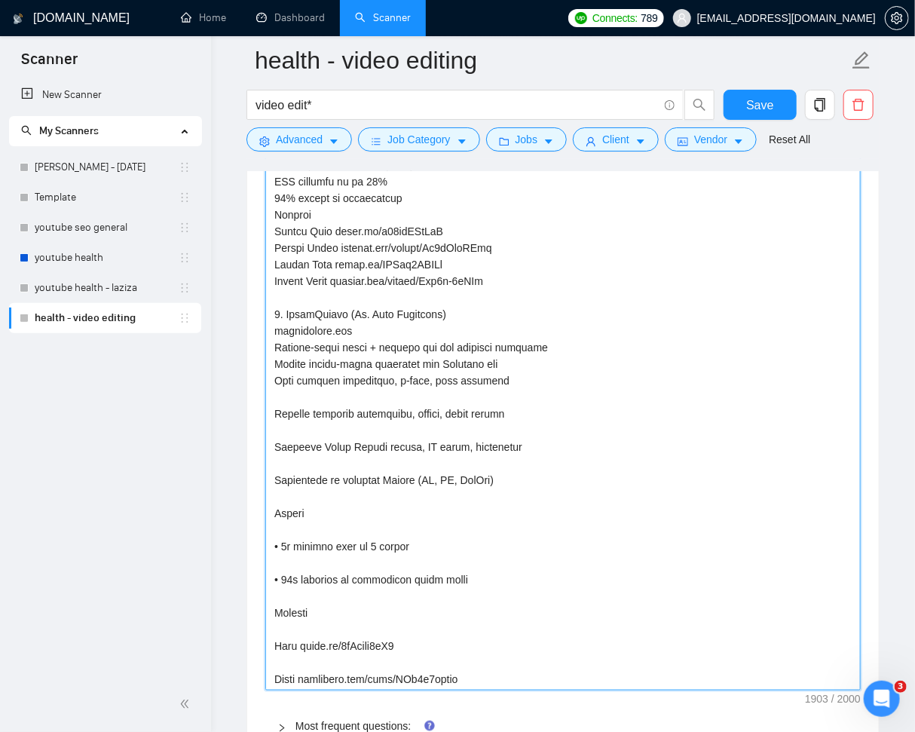
click at [500, 394] on textarea "Default answer template:" at bounding box center [562, 190] width 595 height 1002
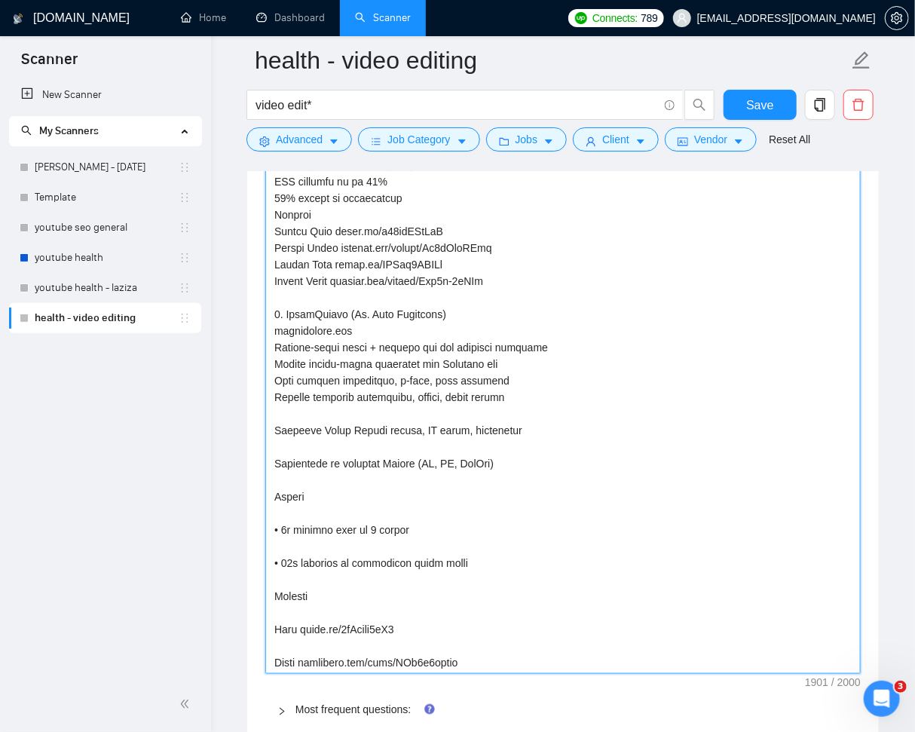
click at [502, 413] on textarea "Default answer template:" at bounding box center [562, 182] width 595 height 986
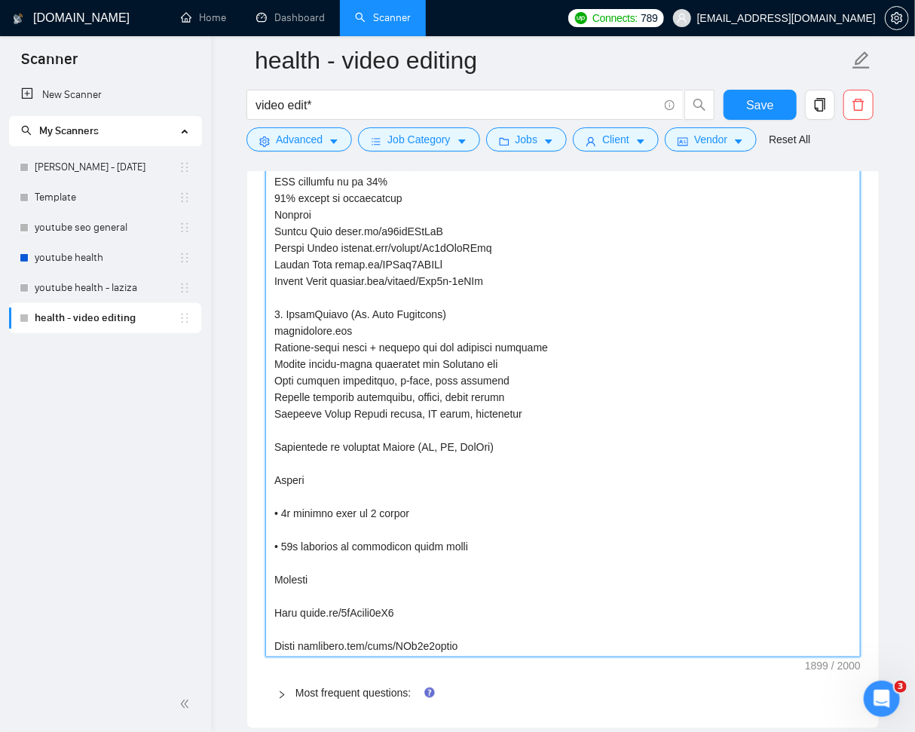
click at [515, 428] on textarea "Default answer template:" at bounding box center [562, 173] width 595 height 969
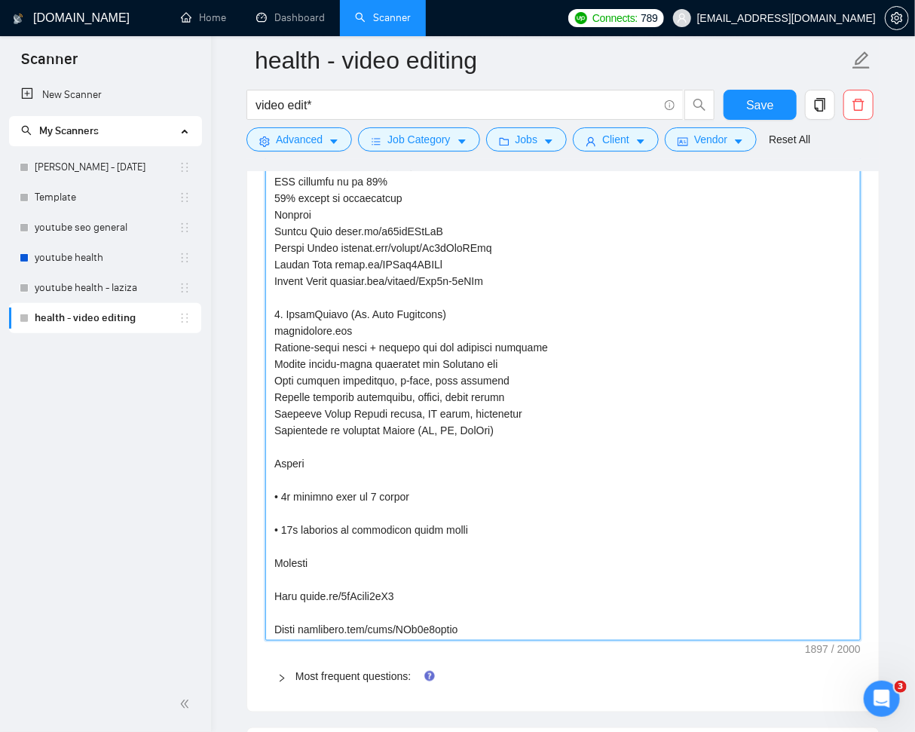
click at [529, 458] on textarea "Default answer template:" at bounding box center [562, 165] width 595 height 952
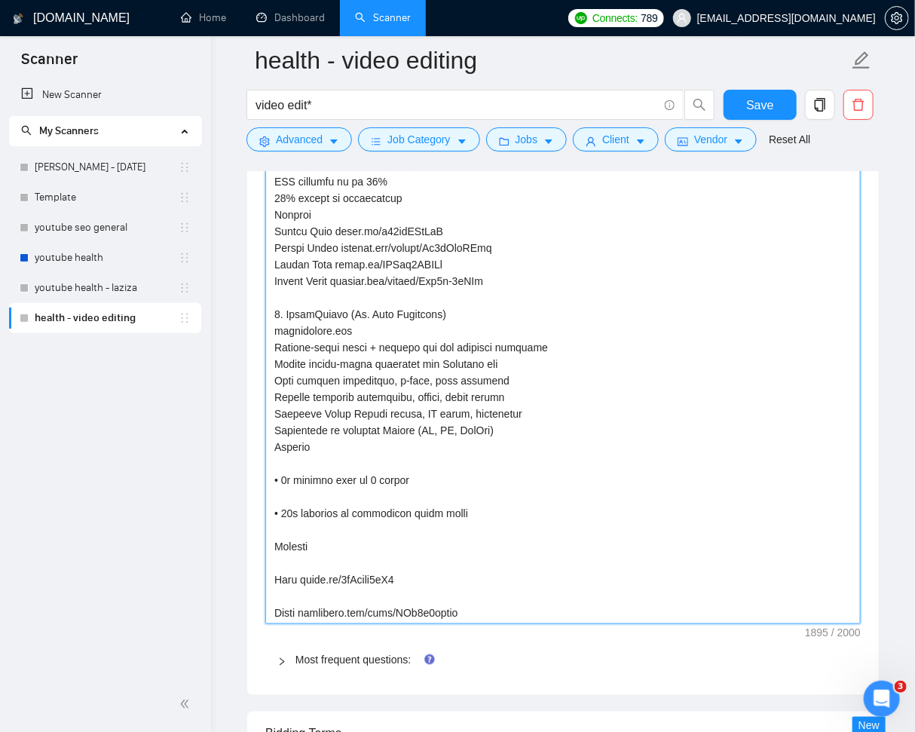
click at [495, 459] on textarea "Default answer template:" at bounding box center [562, 157] width 595 height 936
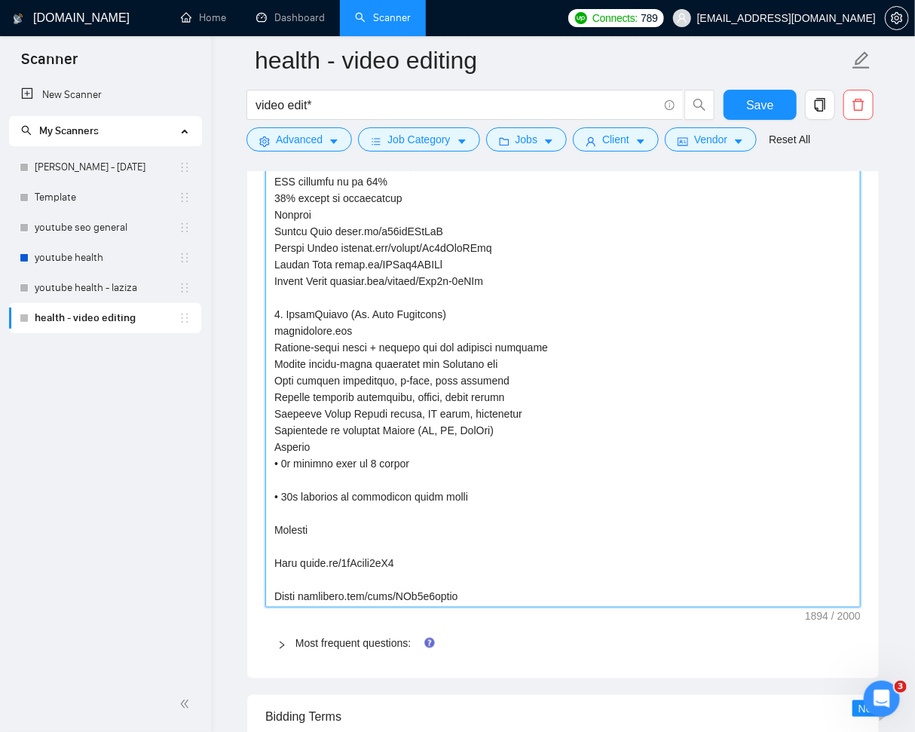
click at [412, 476] on textarea "Default answer template:" at bounding box center [562, 148] width 595 height 919
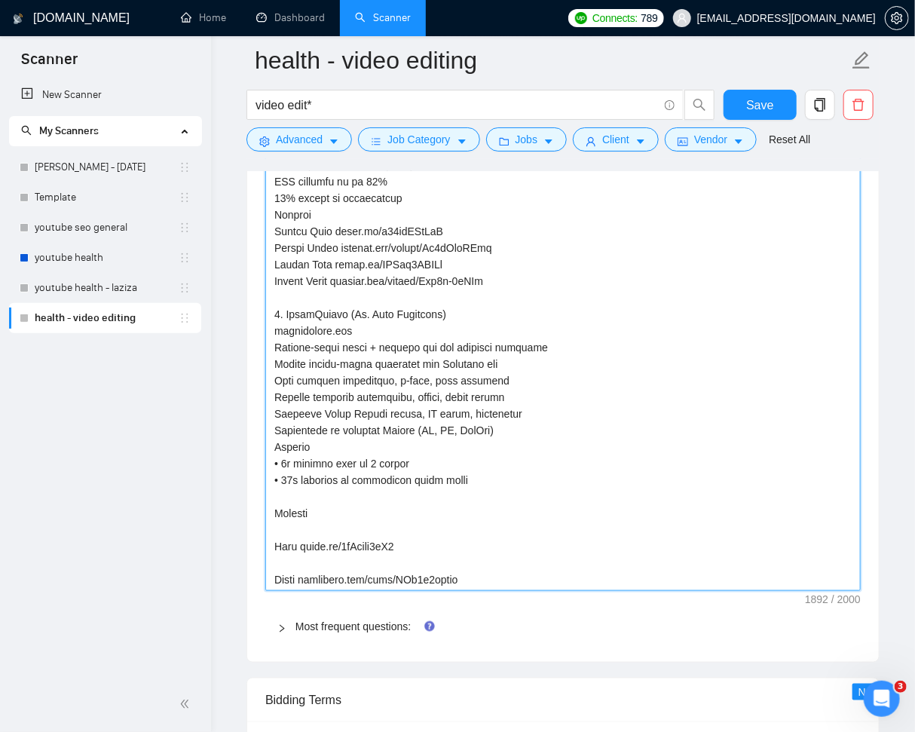
drag, startPoint x: 283, startPoint y: 460, endPoint x: 332, endPoint y: 485, distance: 54.6
click at [283, 460] on textarea "Default answer template:" at bounding box center [562, 140] width 595 height 903
click at [283, 477] on textarea "Default answer template:" at bounding box center [562, 140] width 595 height 903
click at [338, 496] on textarea "Default answer template:" at bounding box center [562, 140] width 595 height 903
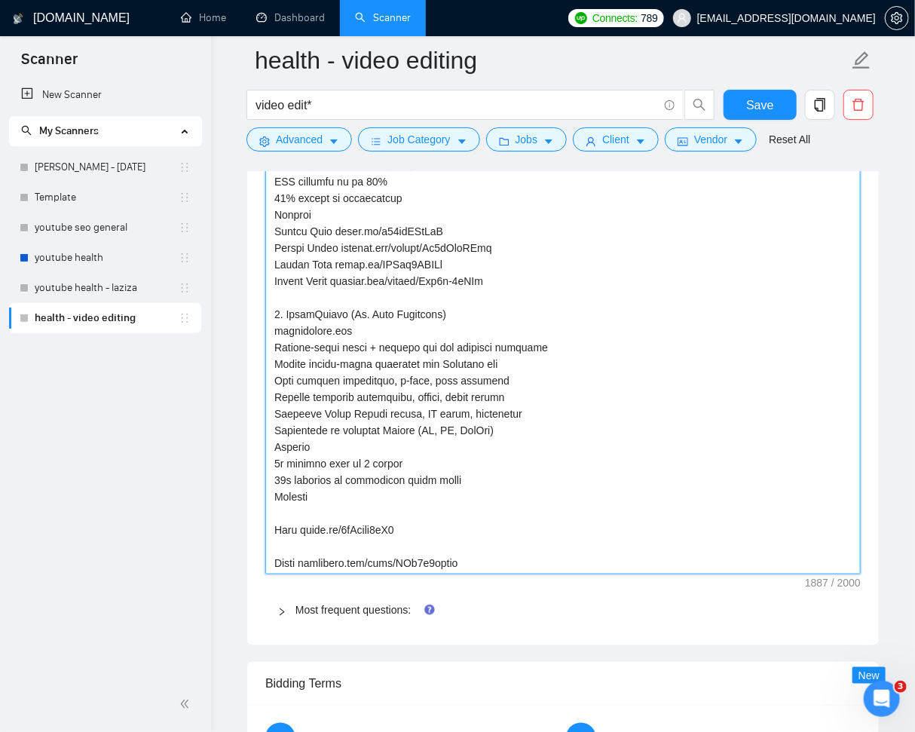
click at [343, 515] on textarea "Default answer template:" at bounding box center [562, 132] width 595 height 886
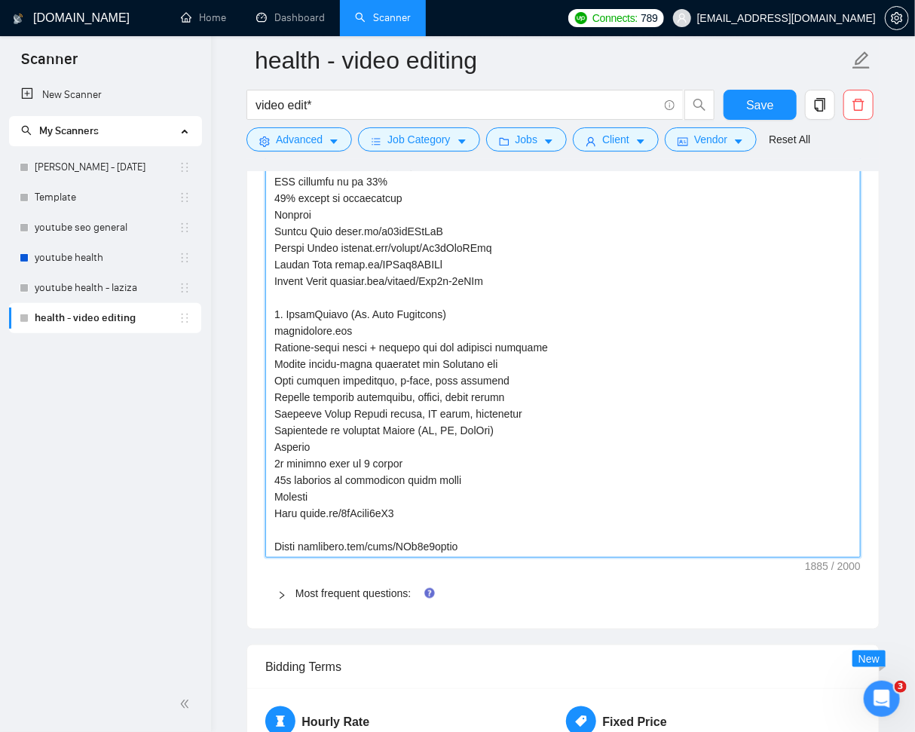
click at [356, 528] on textarea "Default answer template:" at bounding box center [562, 124] width 595 height 870
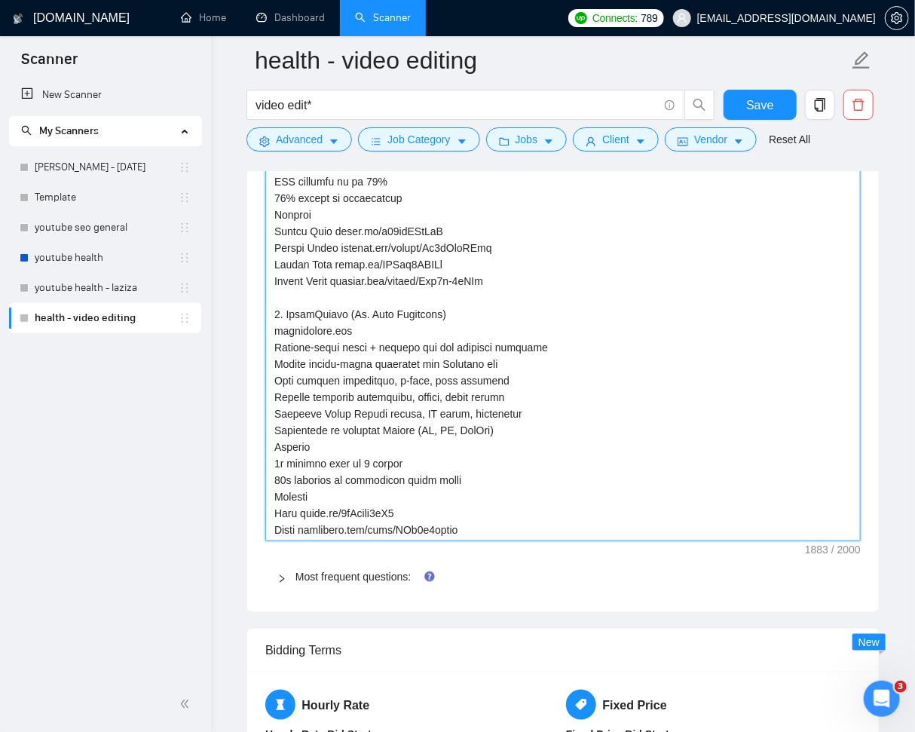
click at [514, 524] on textarea "Default answer template:" at bounding box center [562, 115] width 595 height 853
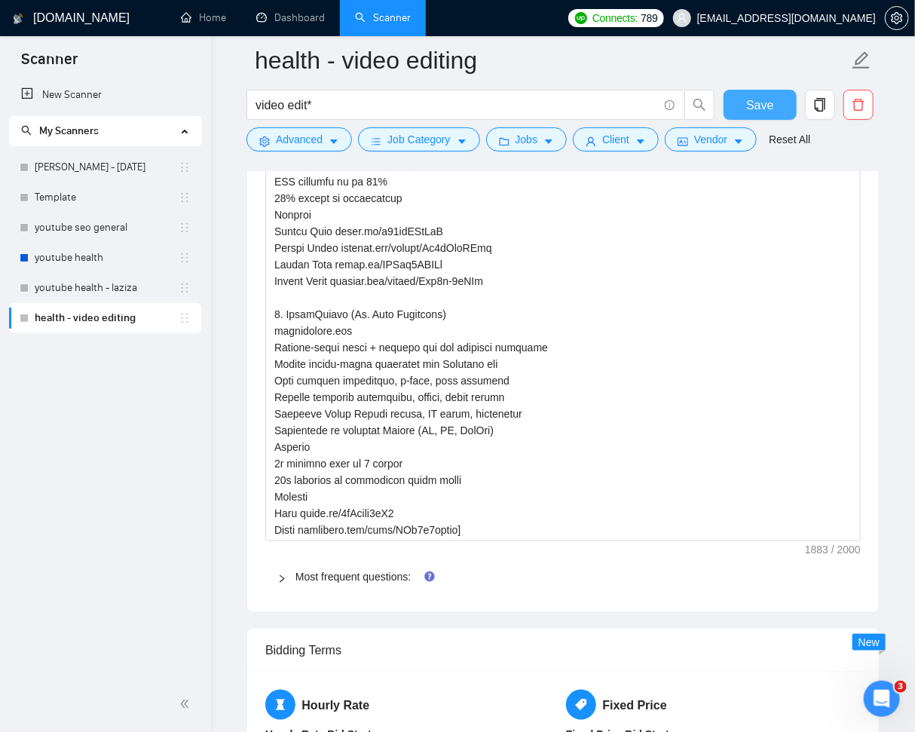
drag, startPoint x: 748, startPoint y: 108, endPoint x: 836, endPoint y: 161, distance: 102.7
click at [748, 109] on span "Save" at bounding box center [759, 105] width 27 height 19
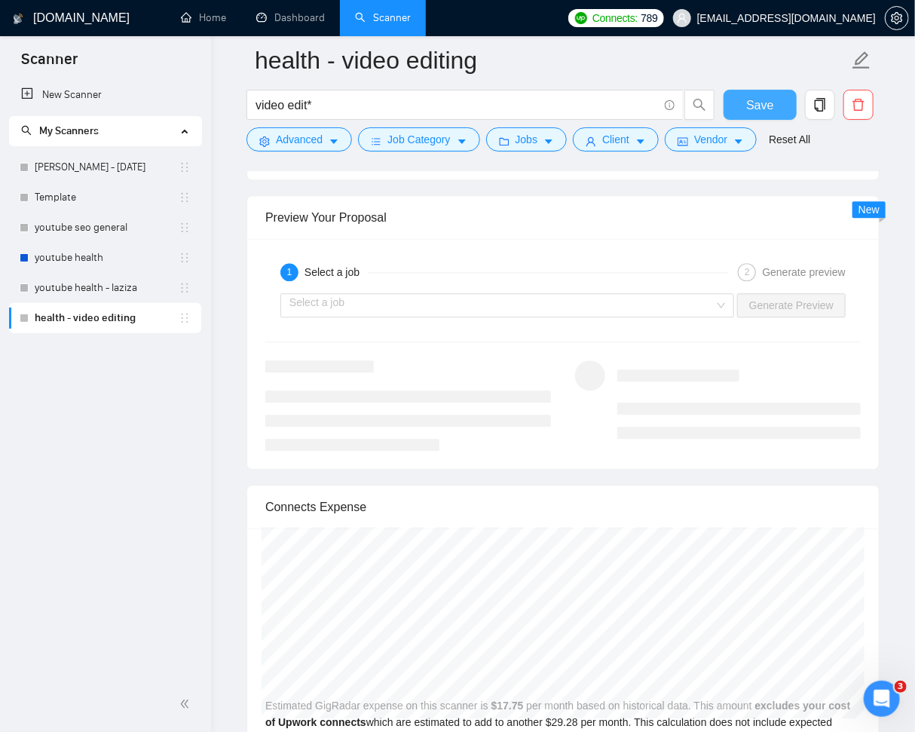
scroll to position [3650, 0]
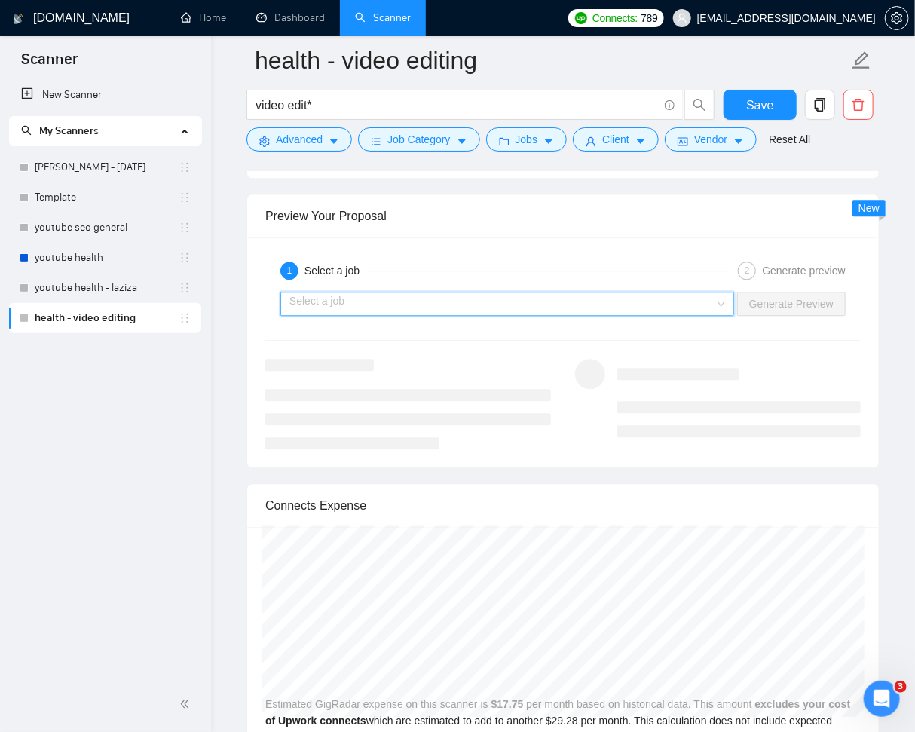
click at [634, 297] on input "search" at bounding box center [501, 303] width 425 height 23
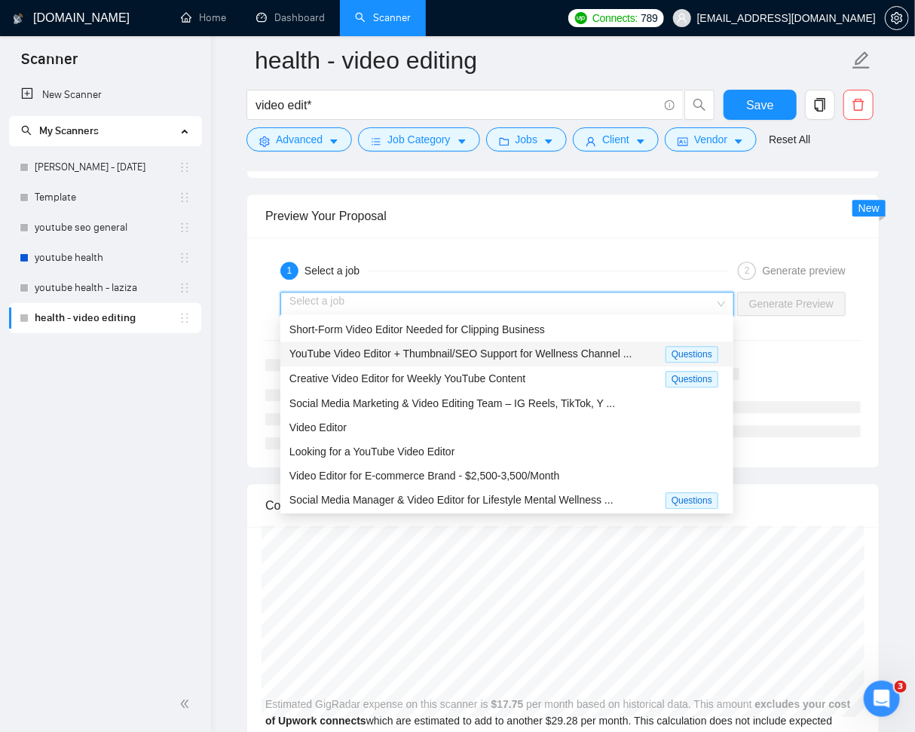
click at [484, 353] on span "YouTube Video Editor + Thumbnail/SEO Support for Wellness Channel ..." at bounding box center [460, 353] width 343 height 12
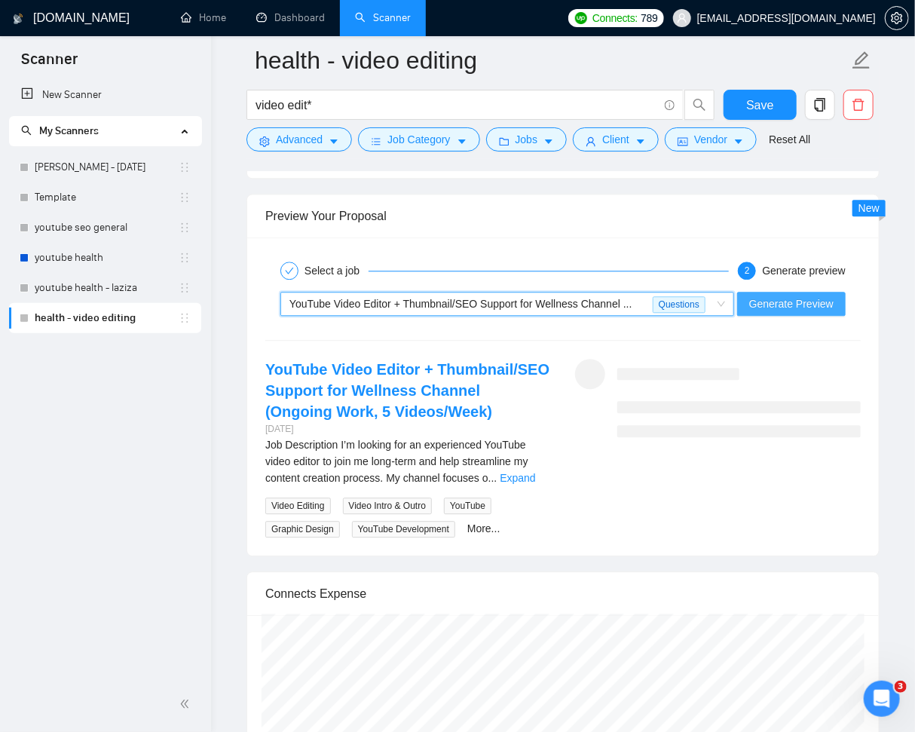
click at [806, 302] on span "Generate Preview" at bounding box center [791, 303] width 84 height 17
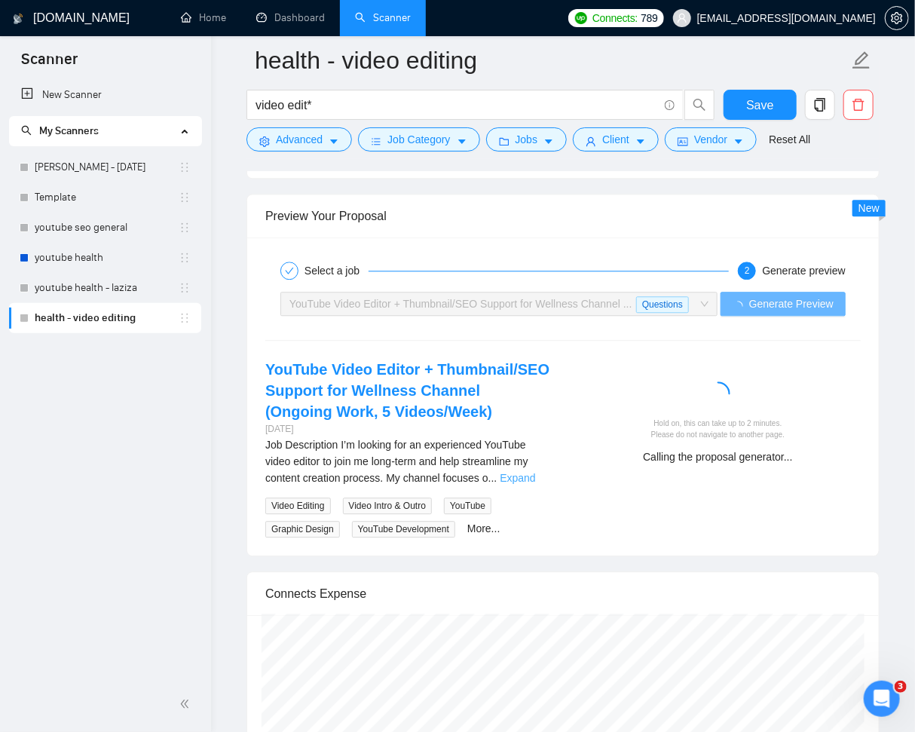
click at [524, 484] on link "Expand" at bounding box center [517, 478] width 35 height 12
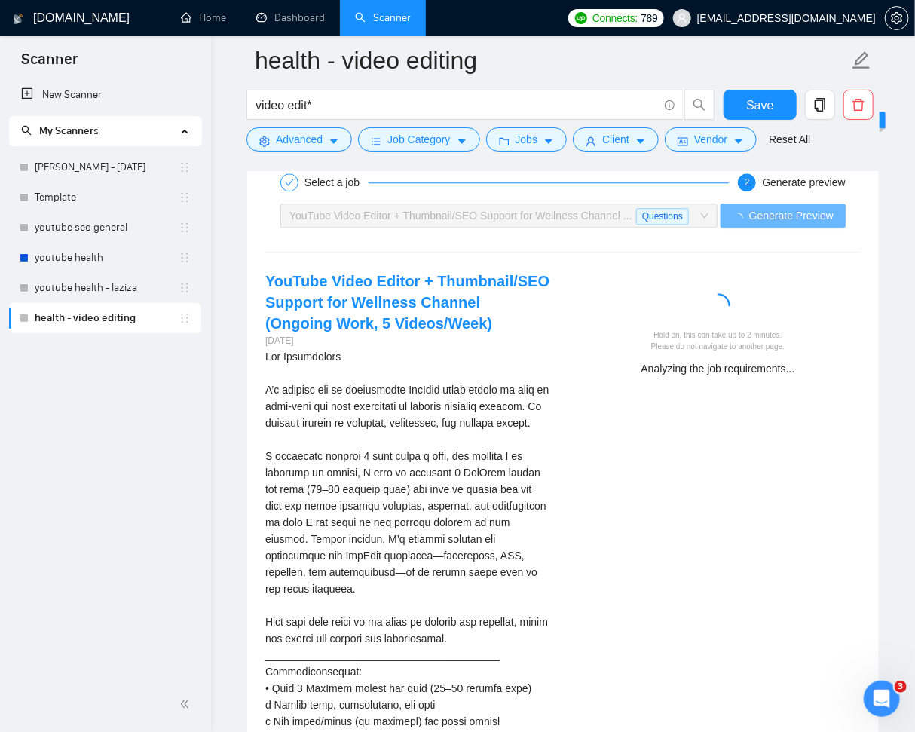
scroll to position [3711, 0]
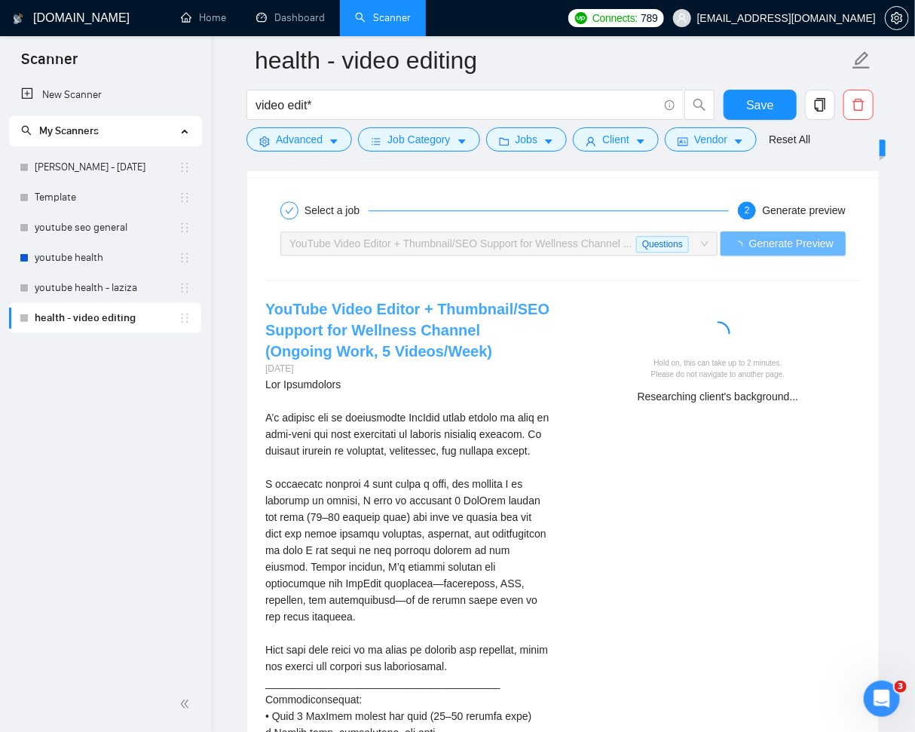
click at [372, 328] on link "YouTube Video Editor + Thumbnail/SEO Support for Wellness Channel (Ongoing Work…" at bounding box center [407, 330] width 284 height 59
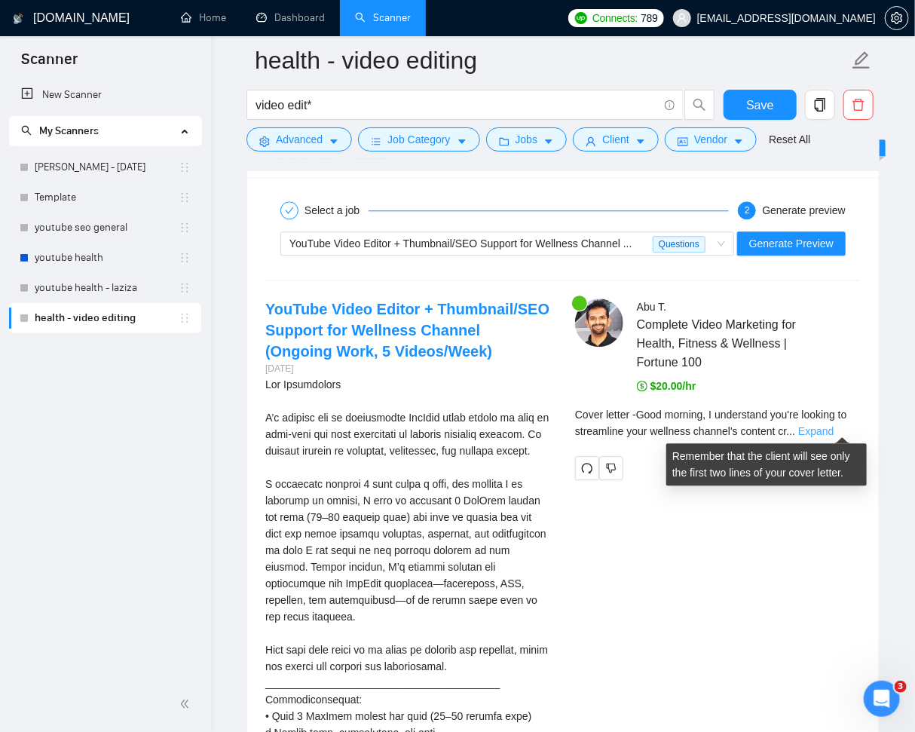
click at [833, 426] on link "Expand" at bounding box center [815, 431] width 35 height 12
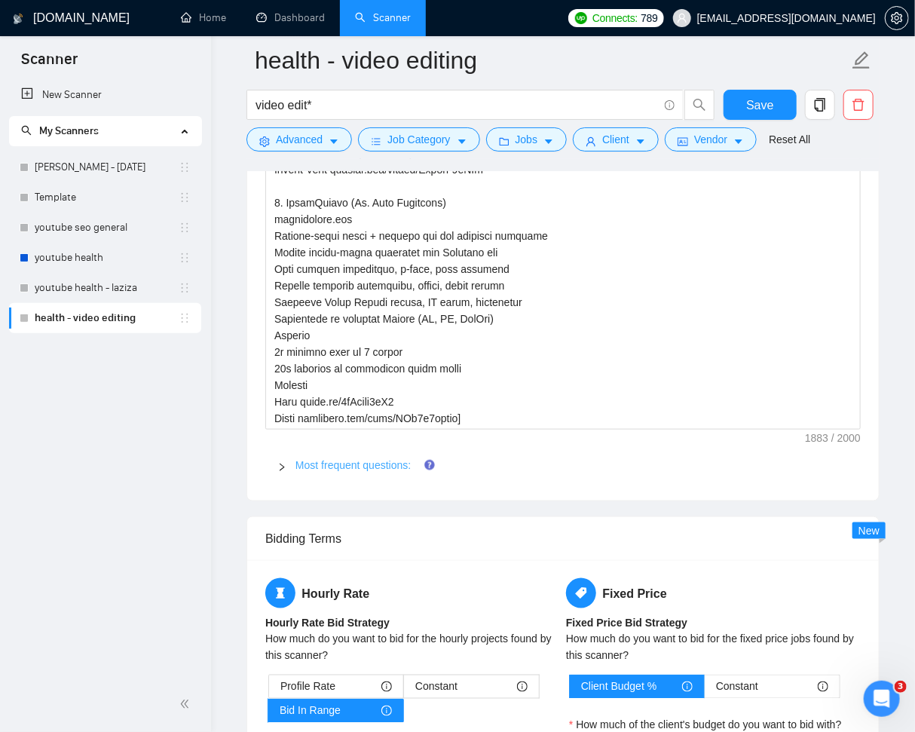
scroll to position [2797, 0]
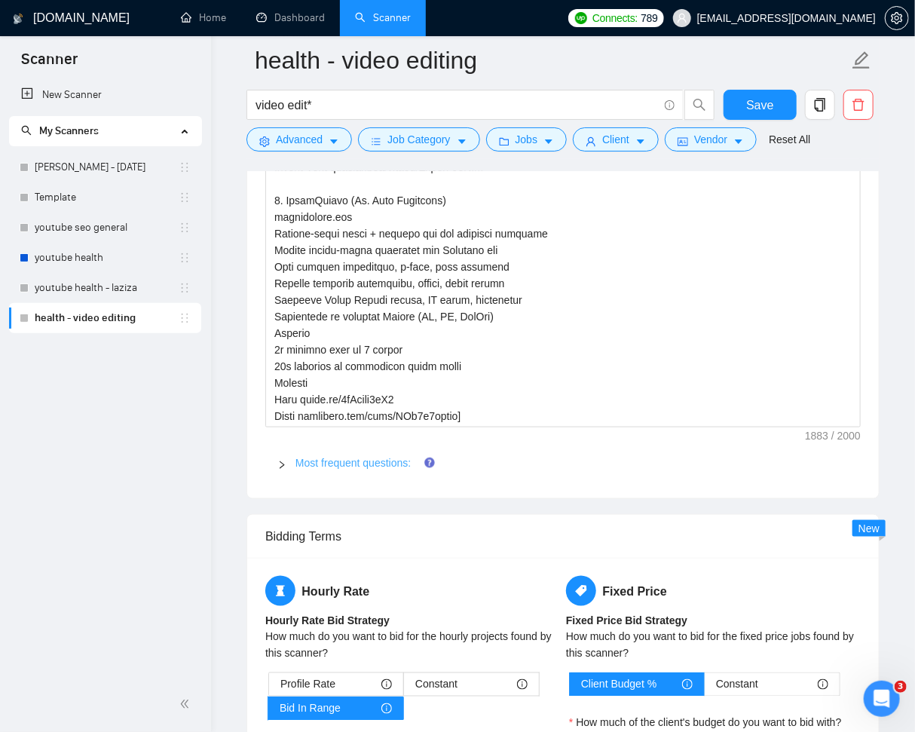
click at [353, 457] on link "Most frequent questions:" at bounding box center [352, 463] width 115 height 12
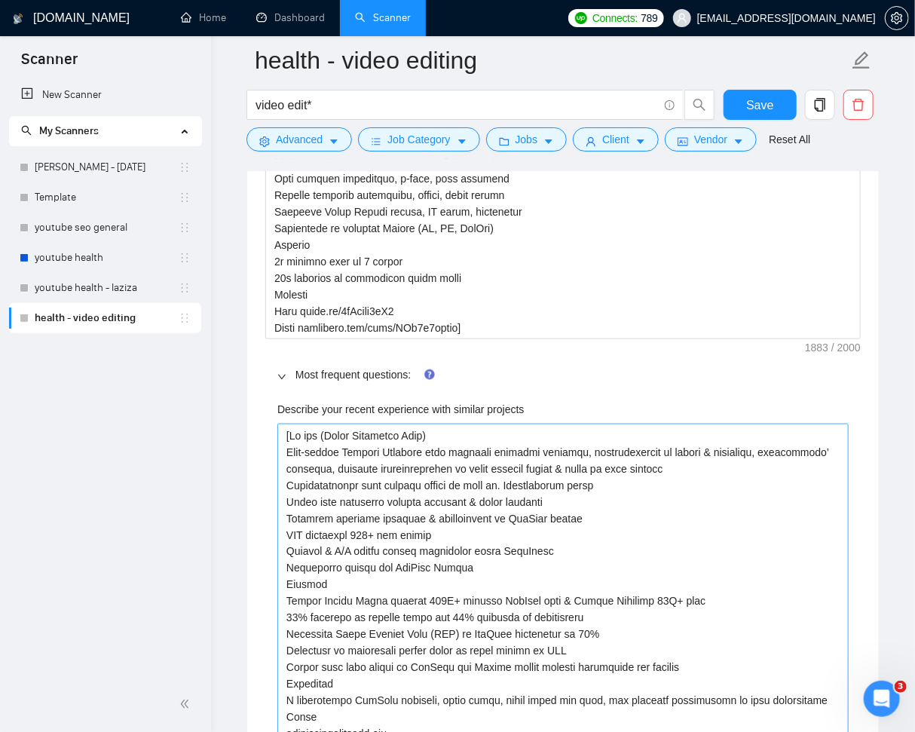
scroll to position [2893, 0]
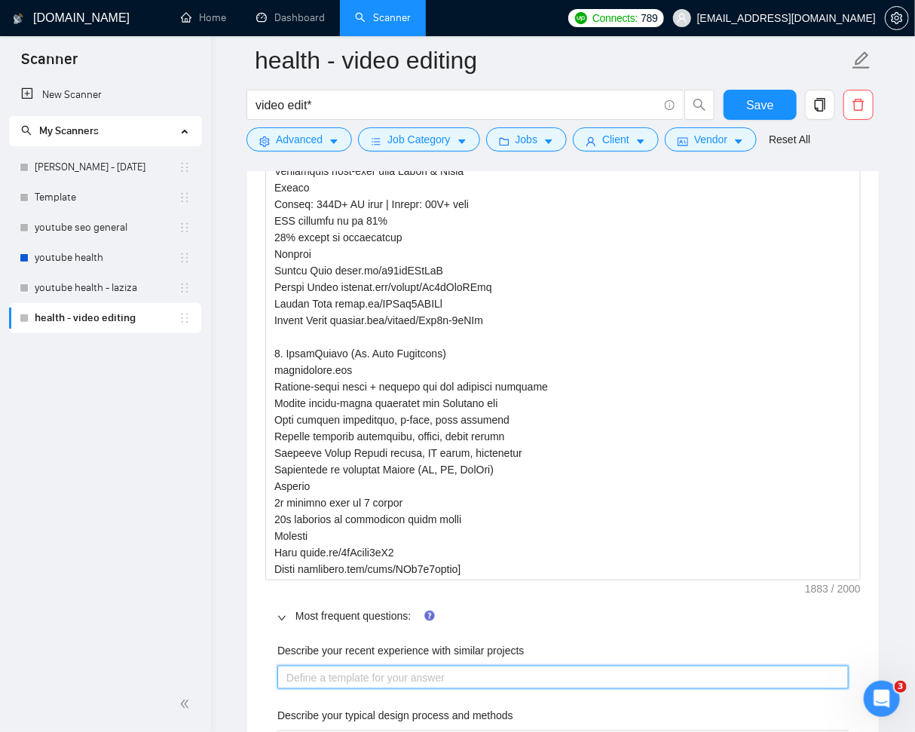
scroll to position [2586, 0]
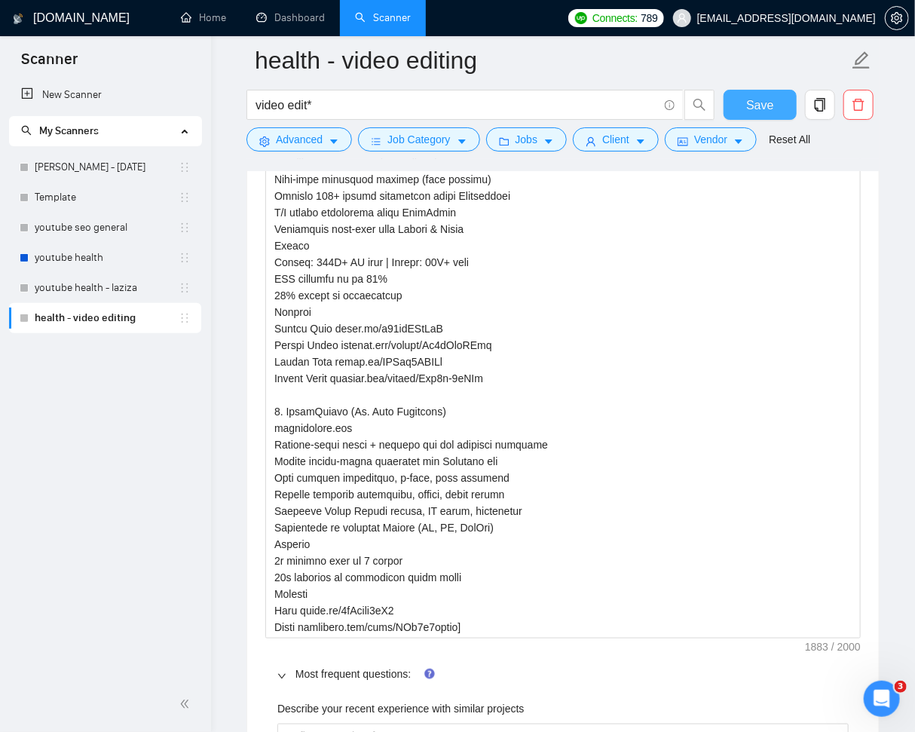
drag, startPoint x: 756, startPoint y: 109, endPoint x: 819, endPoint y: 164, distance: 83.9
click at [757, 110] on span "Save" at bounding box center [759, 105] width 27 height 19
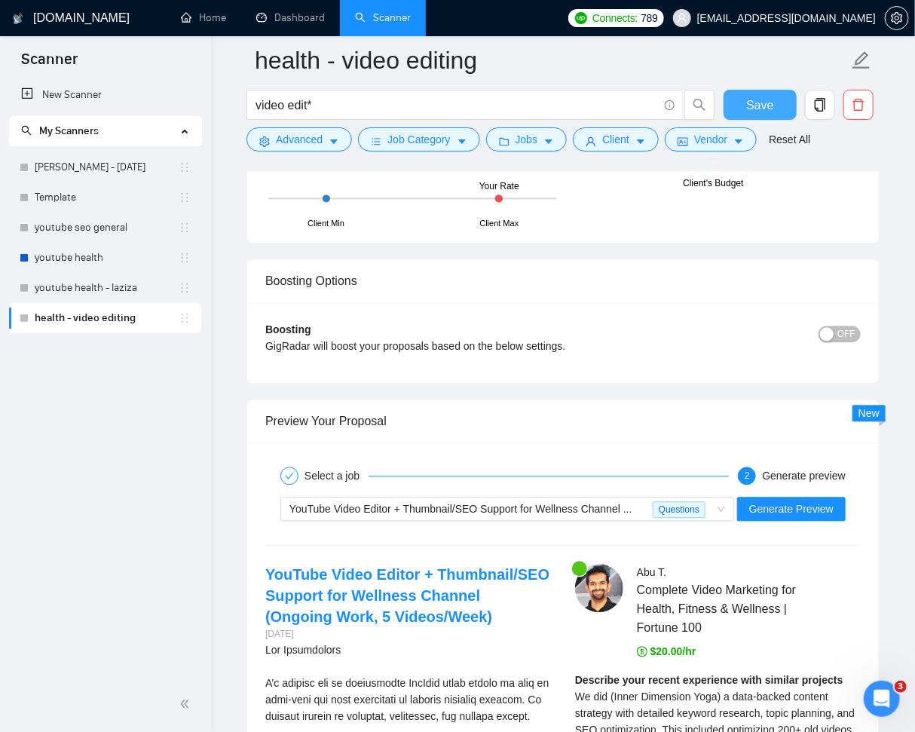
scroll to position [3474, 0]
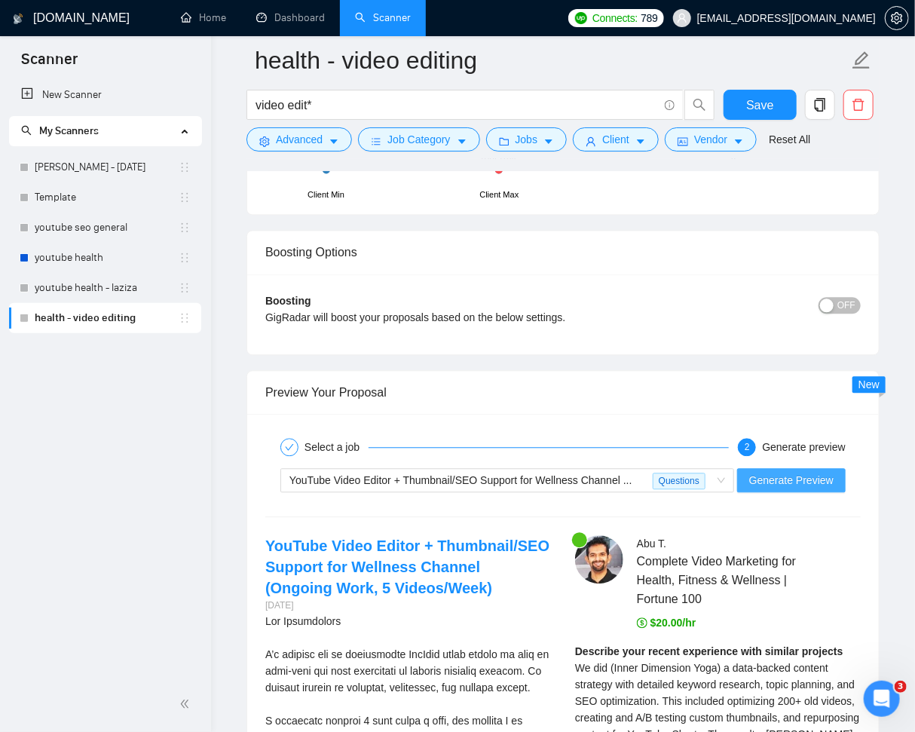
drag, startPoint x: 793, startPoint y: 474, endPoint x: 835, endPoint y: 477, distance: 41.6
click at [794, 474] on span "Generate Preview" at bounding box center [791, 480] width 84 height 17
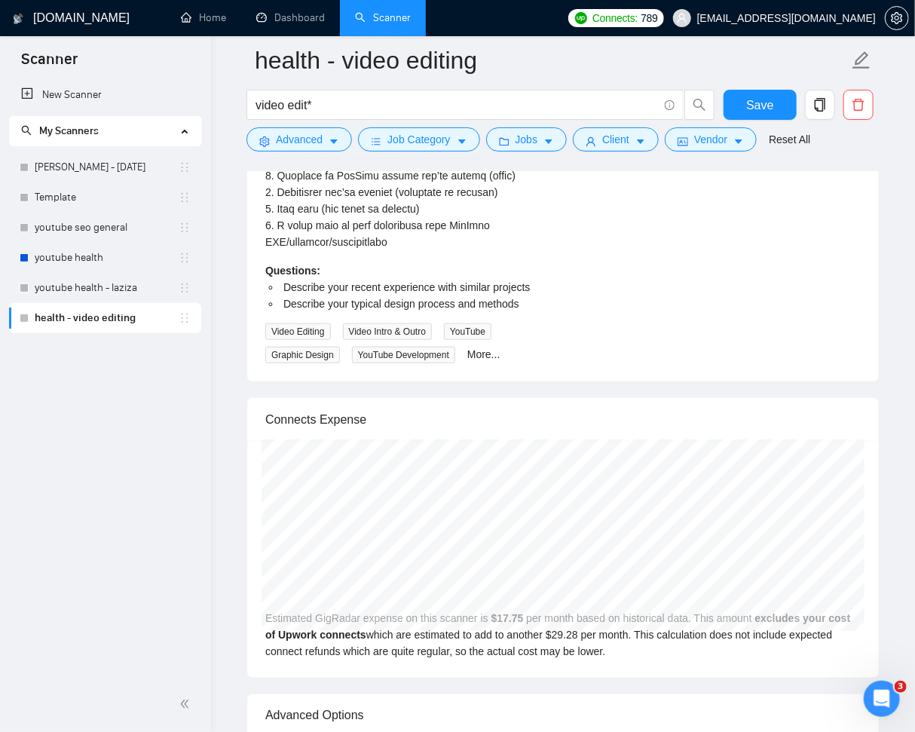
scroll to position [3798, 0]
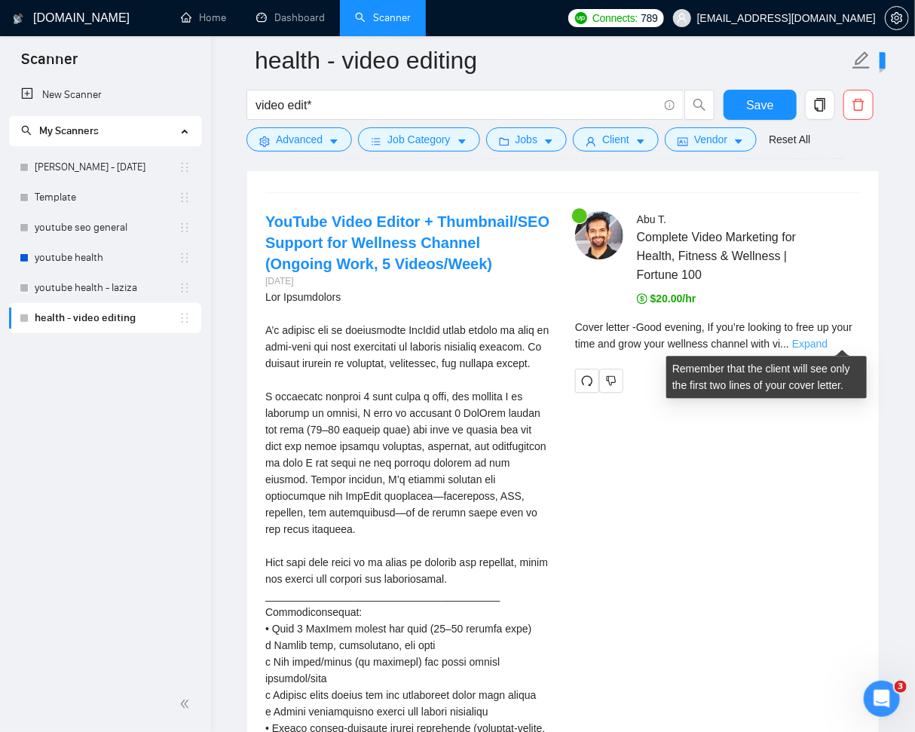
click at [827, 338] on link "Expand" at bounding box center [809, 344] width 35 height 12
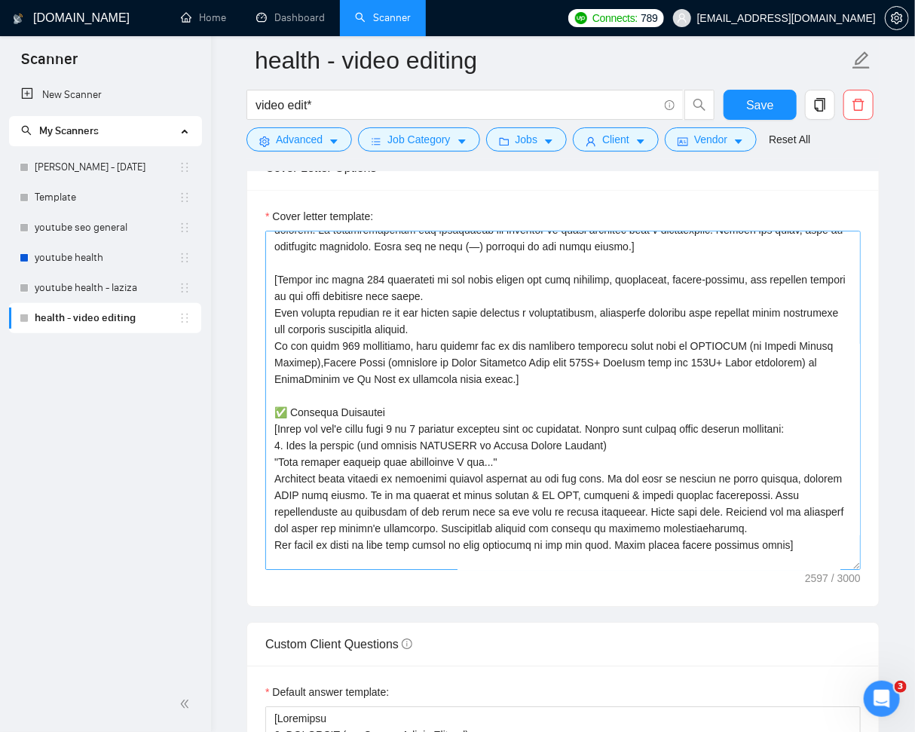
scroll to position [125, 0]
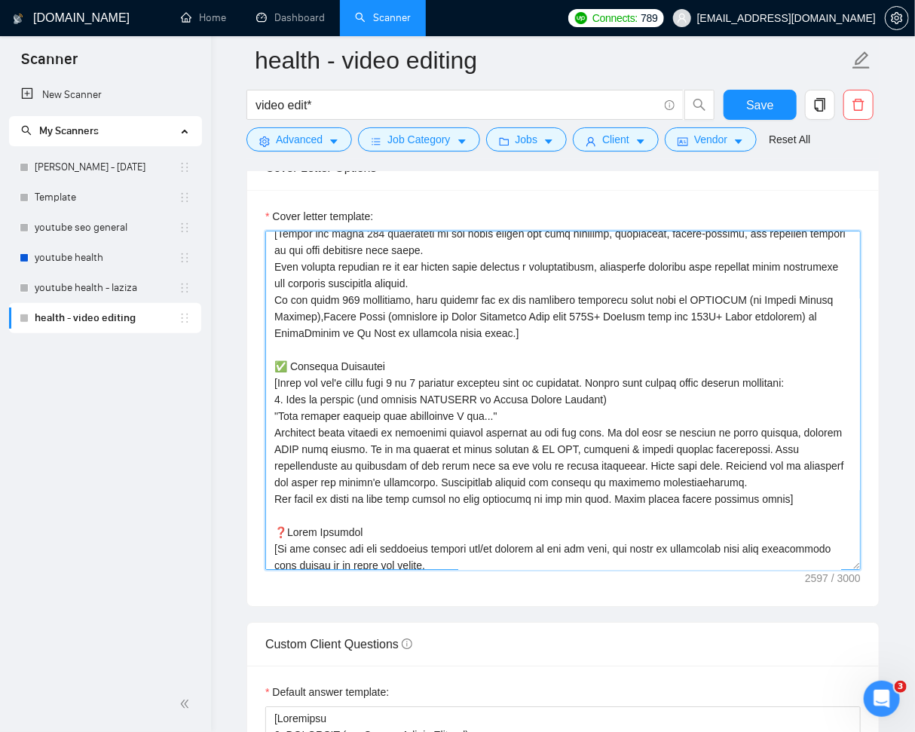
click at [281, 416] on textarea "Cover letter template:" at bounding box center [562, 400] width 595 height 339
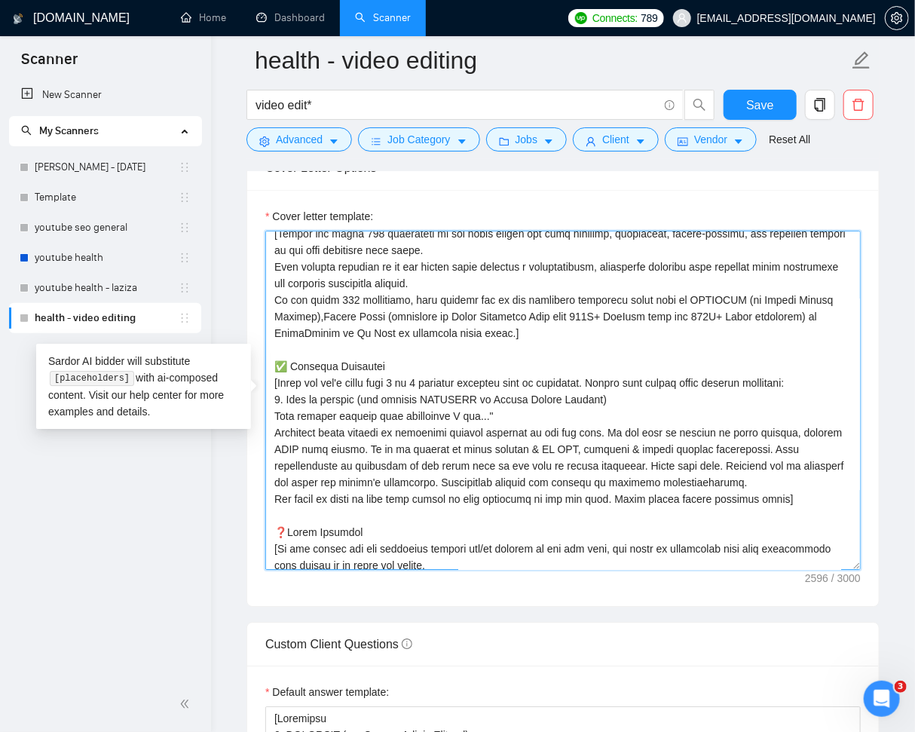
click at [498, 413] on textarea "Cover letter template:" at bounding box center [562, 400] width 595 height 339
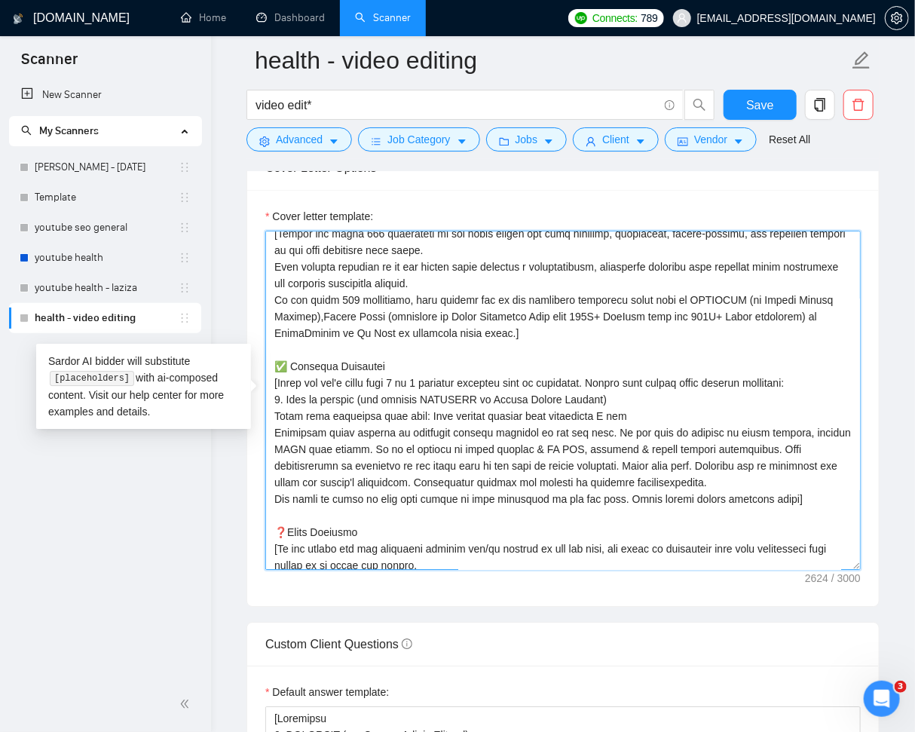
click at [635, 416] on textarea "Cover letter template:" at bounding box center [562, 400] width 595 height 339
click at [295, 497] on textarea "Cover letter template:" at bounding box center [562, 400] width 595 height 339
click at [809, 498] on textarea "Cover letter template:" at bounding box center [562, 400] width 595 height 339
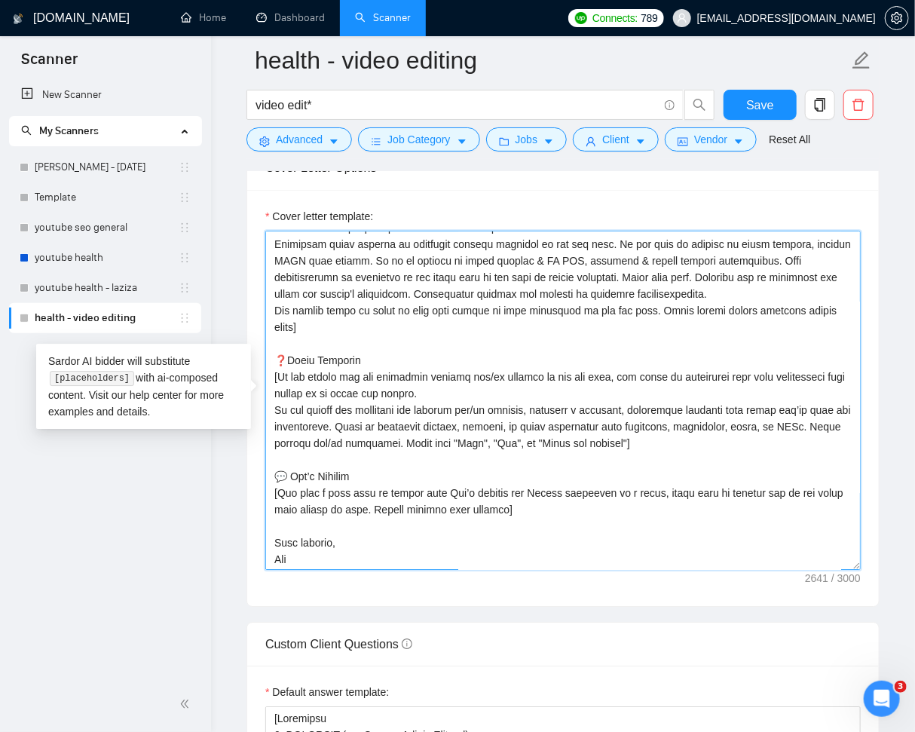
scroll to position [314, 0]
drag, startPoint x: 769, startPoint y: 96, endPoint x: 824, endPoint y: 179, distance: 100.5
click at [769, 96] on span "Save" at bounding box center [759, 105] width 27 height 19
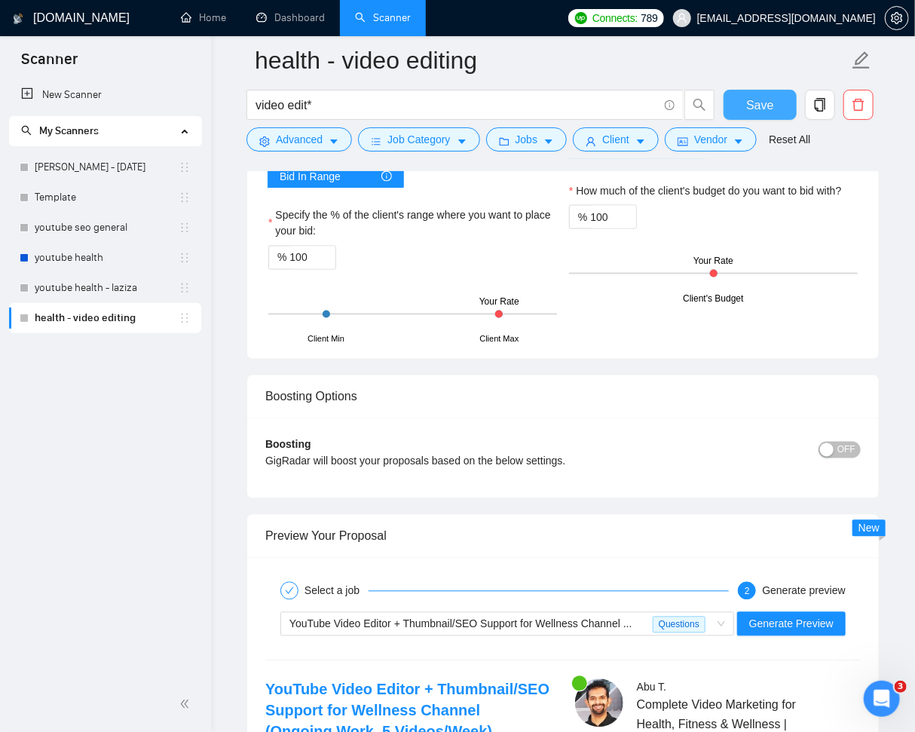
scroll to position [3631, 0]
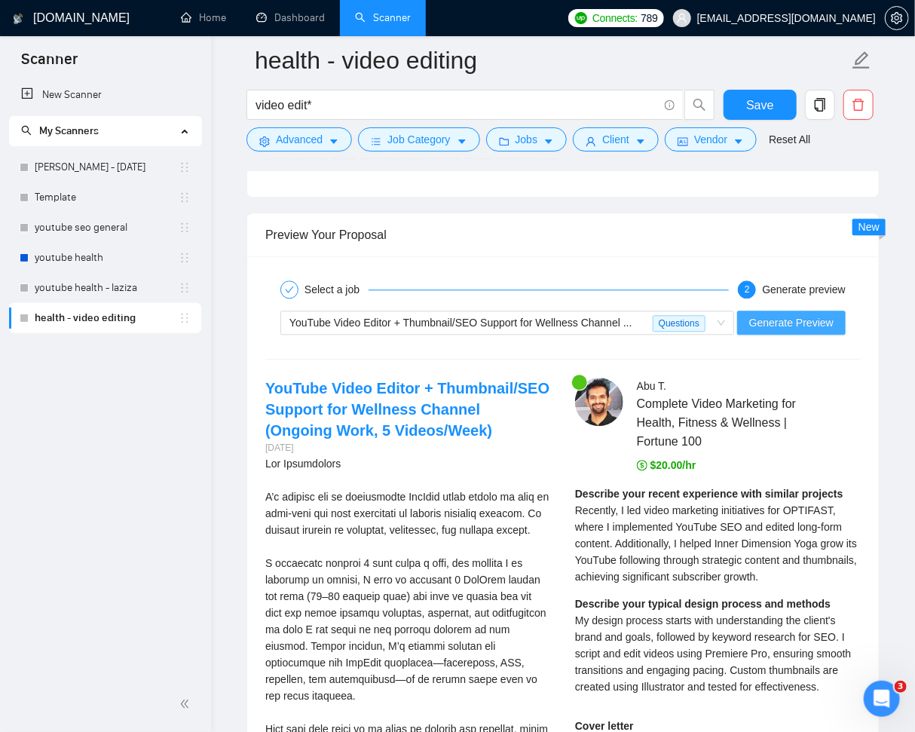
drag, startPoint x: 781, startPoint y: 319, endPoint x: 800, endPoint y: 332, distance: 23.8
click at [781, 320] on span "Generate Preview" at bounding box center [791, 322] width 84 height 17
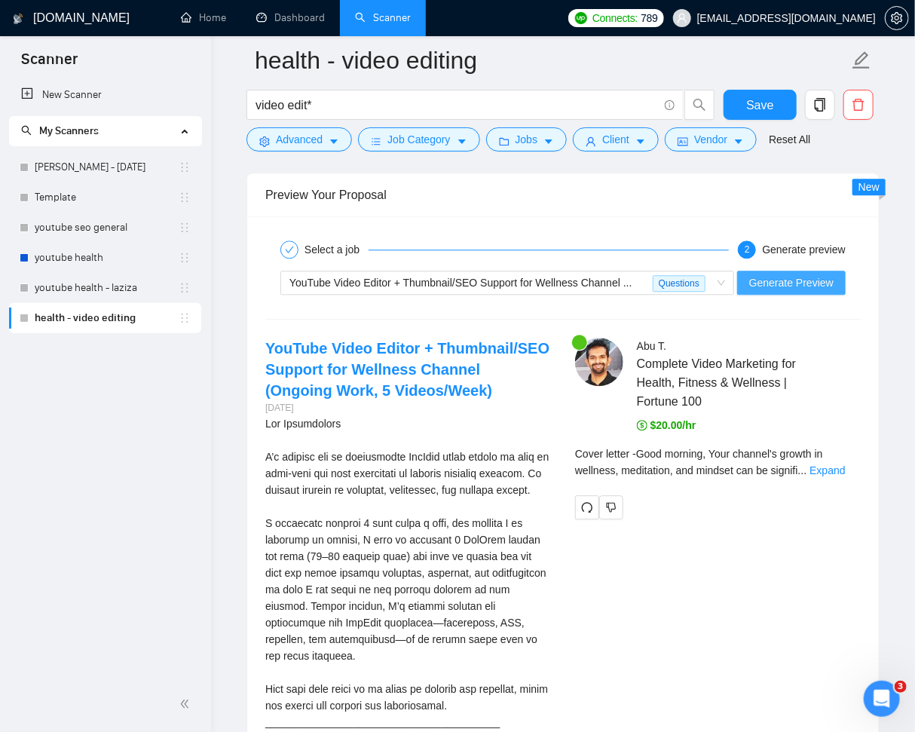
scroll to position [3693, 0]
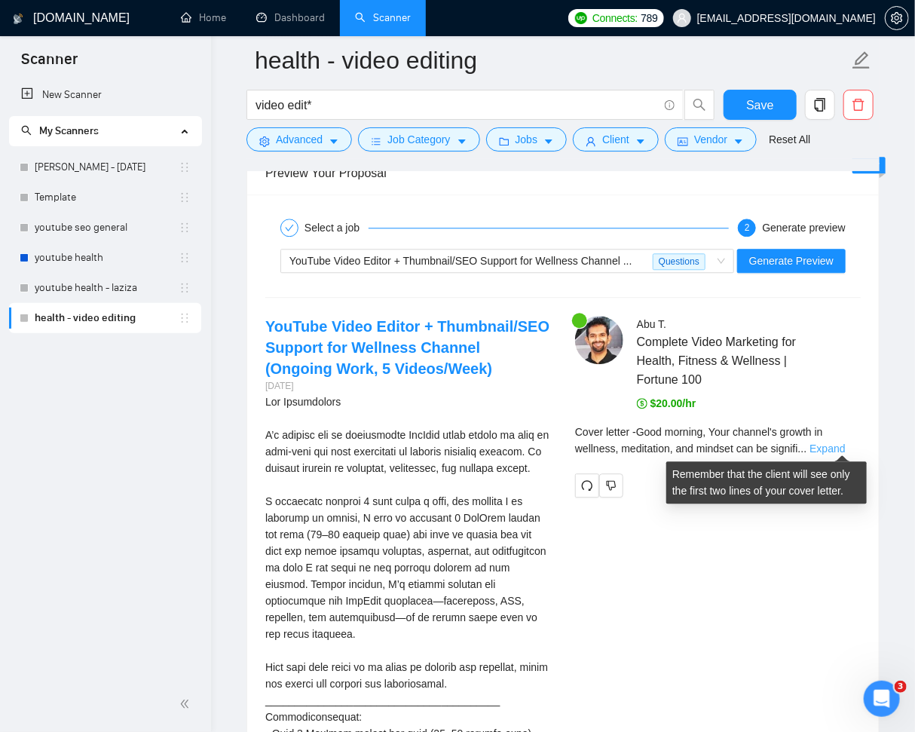
click at [843, 442] on link "Expand" at bounding box center [826, 448] width 35 height 12
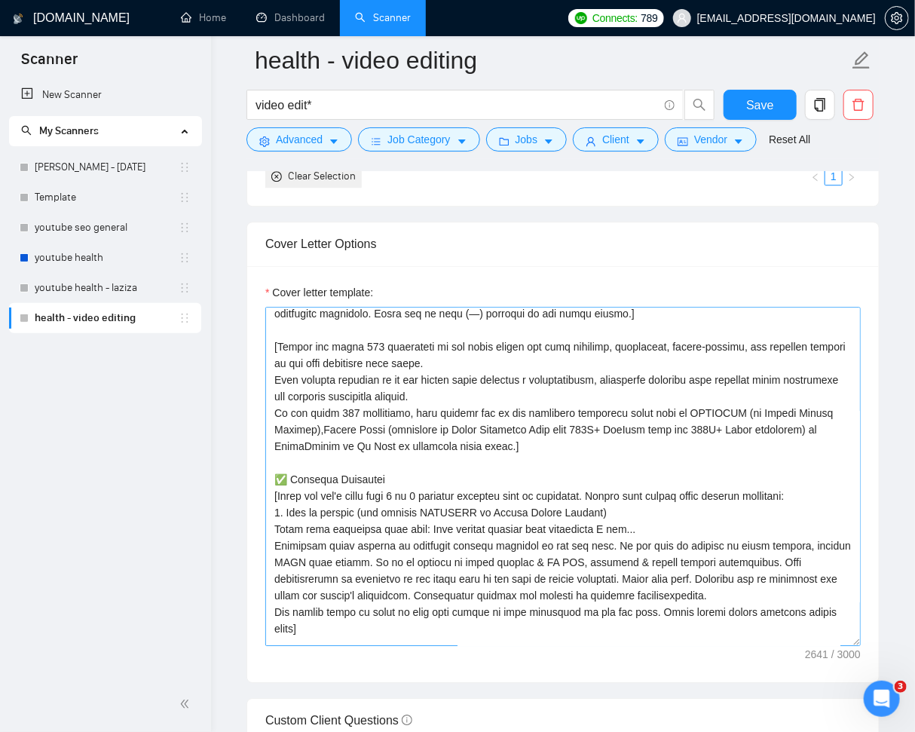
scroll to position [105, 0]
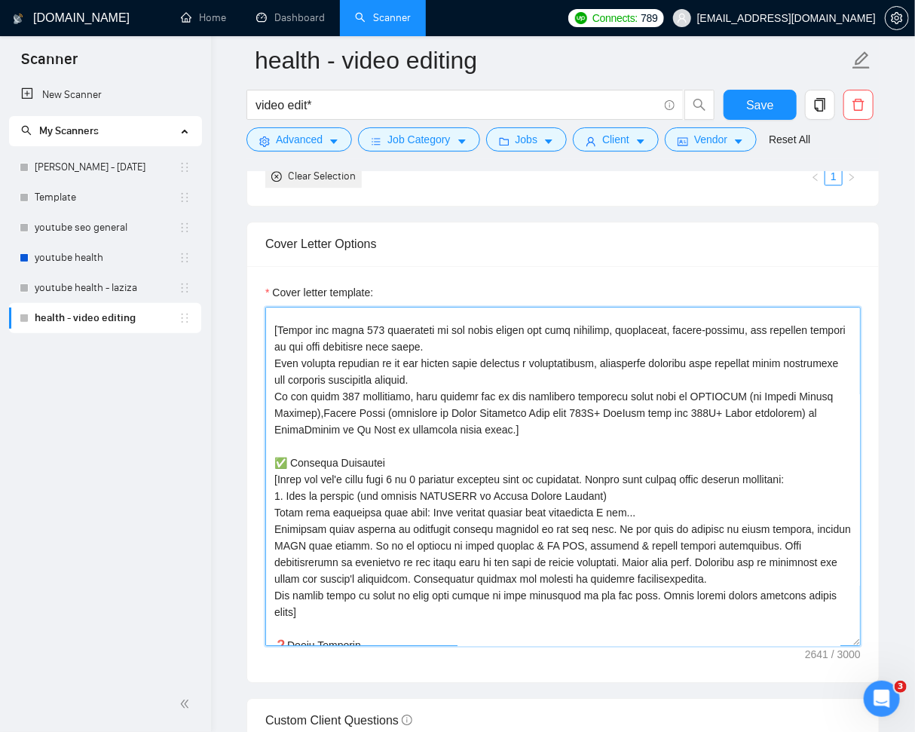
click at [274, 511] on textarea "Cover letter template:" at bounding box center [562, 476] width 595 height 339
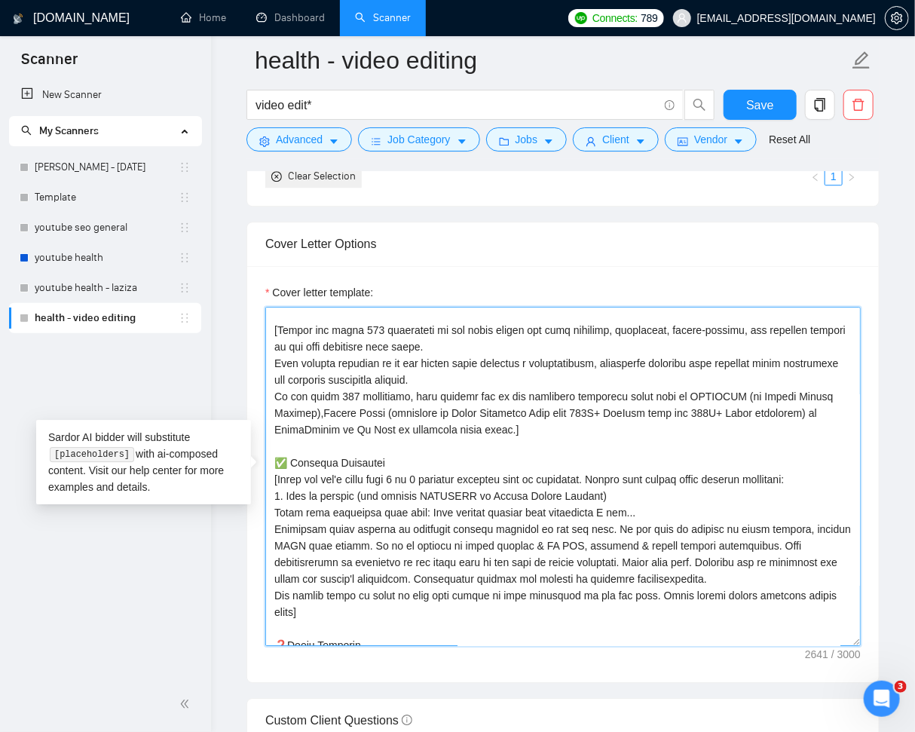
drag, startPoint x: 420, startPoint y: 515, endPoint x: 543, endPoint y: 564, distance: 132.2
click at [420, 515] on textarea "Cover letter template:" at bounding box center [562, 476] width 595 height 339
drag, startPoint x: 618, startPoint y: 494, endPoint x: 628, endPoint y: 501, distance: 12.5
click at [618, 495] on textarea "Cover letter template:" at bounding box center [562, 476] width 595 height 339
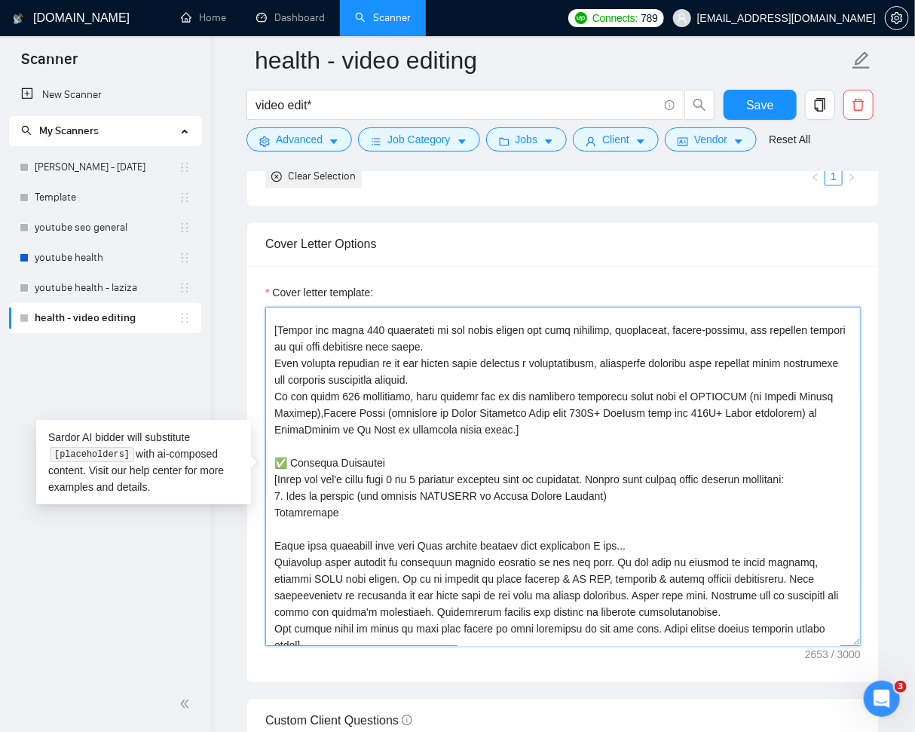
click at [326, 522] on textarea "Cover letter template:" at bounding box center [562, 476] width 595 height 339
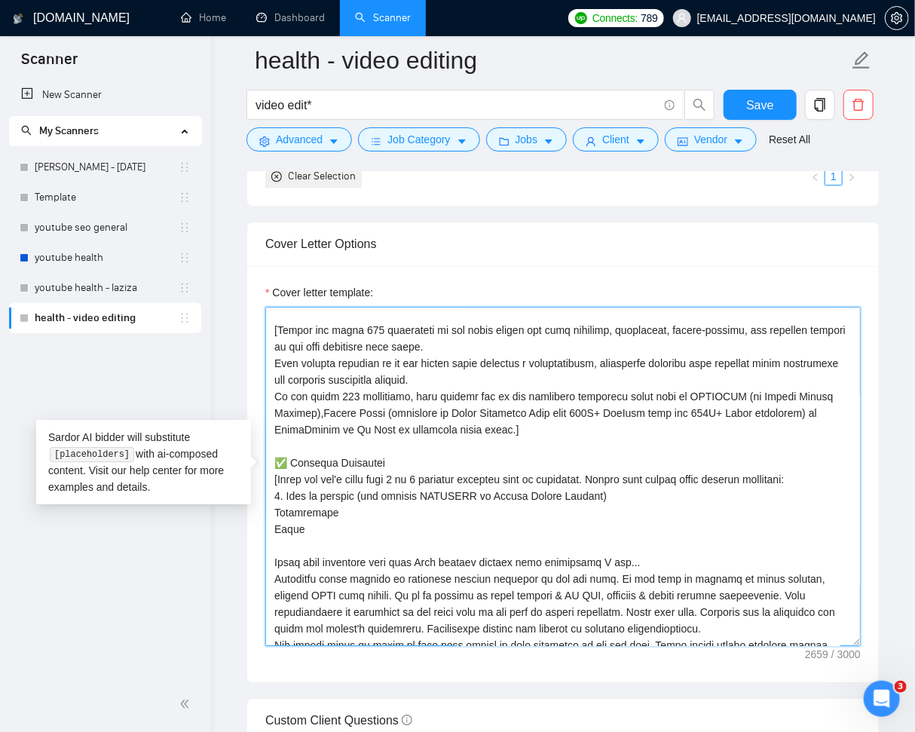
click at [622, 476] on textarea "Cover letter template:" at bounding box center [562, 476] width 595 height 339
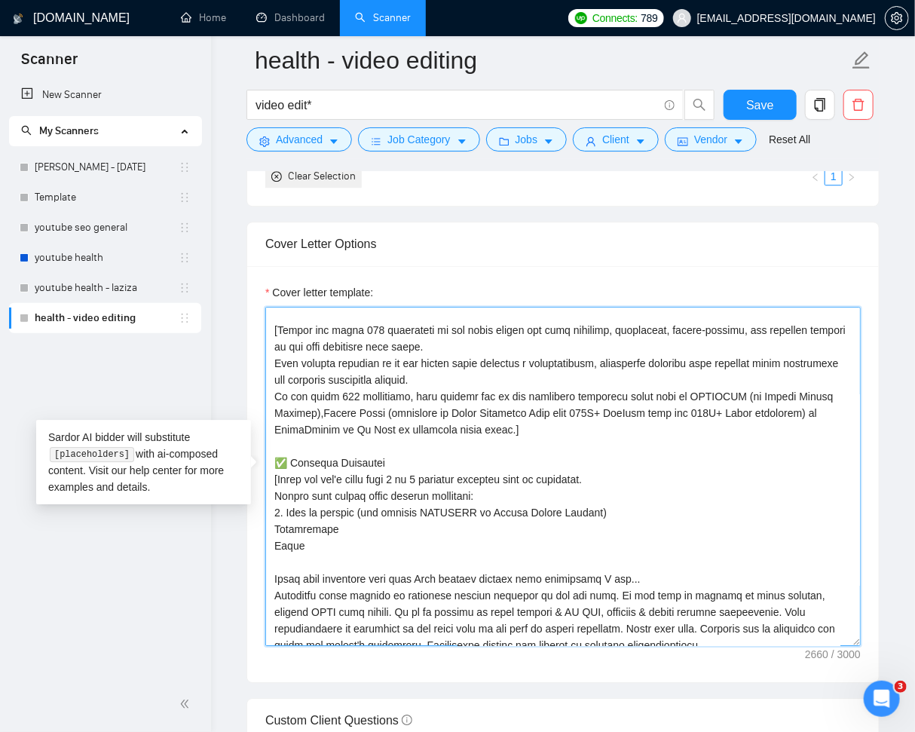
click at [620, 474] on textarea "Cover letter template:" at bounding box center [562, 476] width 595 height 339
click at [627, 480] on textarea "Cover letter template:" at bounding box center [562, 476] width 595 height 339
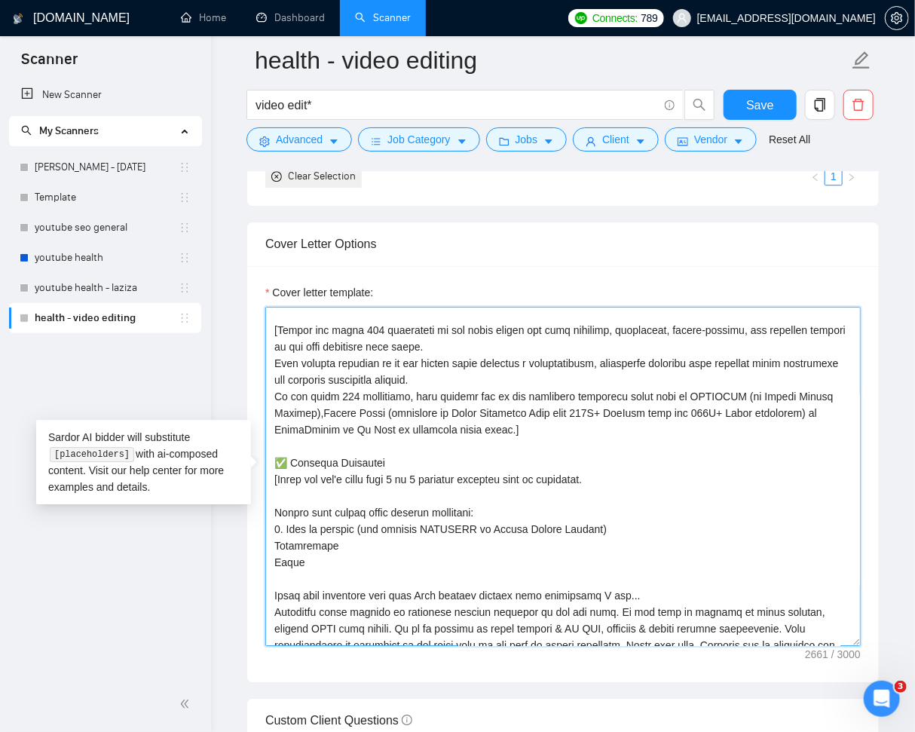
click at [325, 561] on textarea "Cover letter template:" at bounding box center [562, 476] width 595 height 339
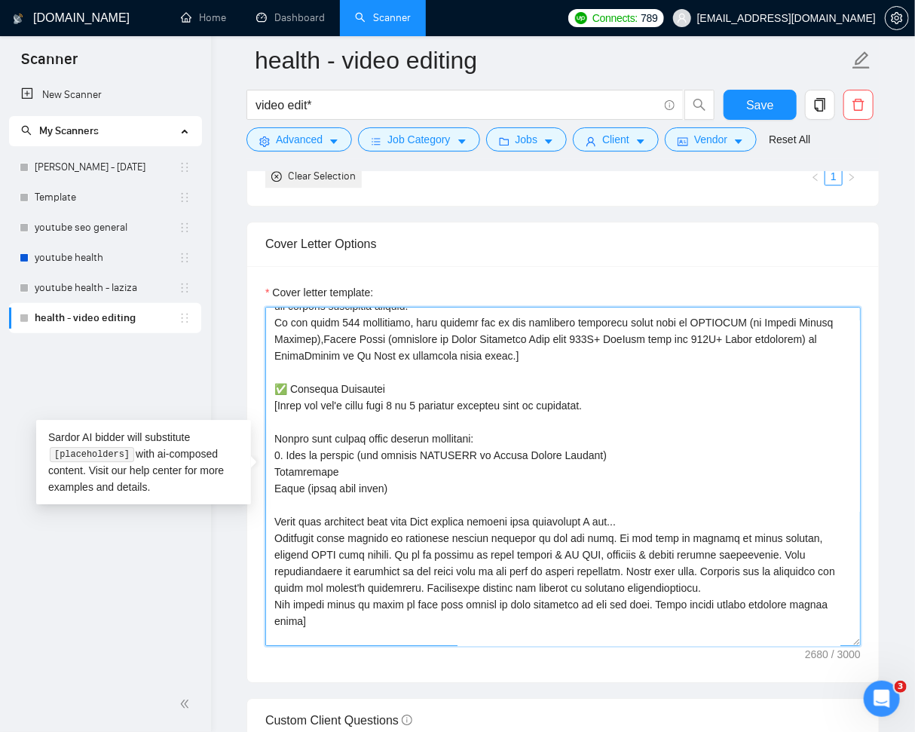
scroll to position [181, 0]
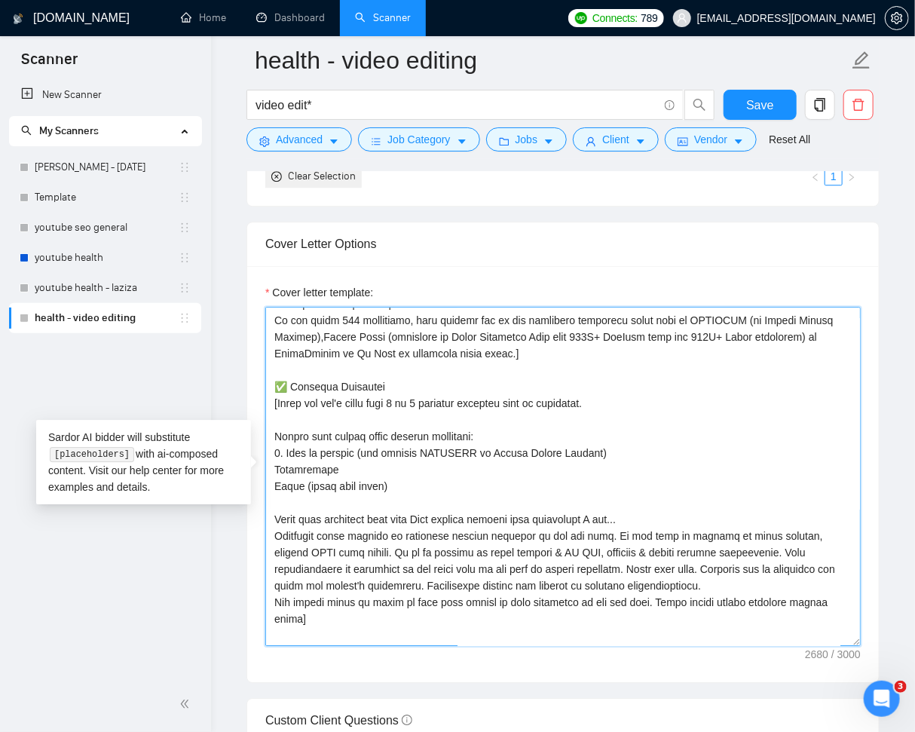
drag, startPoint x: 302, startPoint y: 485, endPoint x: 387, endPoint y: 485, distance: 84.4
click at [386, 484] on textarea "Cover letter template:" at bounding box center [562, 476] width 595 height 339
click at [301, 515] on textarea "Cover letter template:" at bounding box center [562, 476] width 595 height 339
click at [729, 583] on textarea "Cover letter template:" at bounding box center [562, 476] width 595 height 339
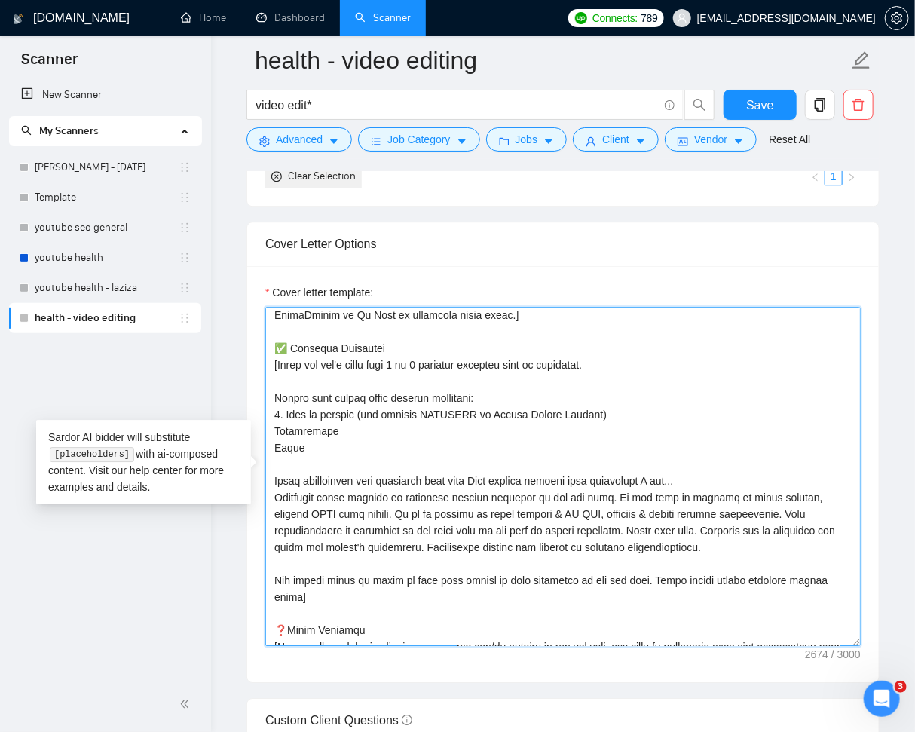
scroll to position [220, 0]
drag, startPoint x: 297, startPoint y: 576, endPoint x: 332, endPoint y: 577, distance: 34.7
click at [332, 577] on textarea "Cover letter template:" at bounding box center [562, 476] width 595 height 339
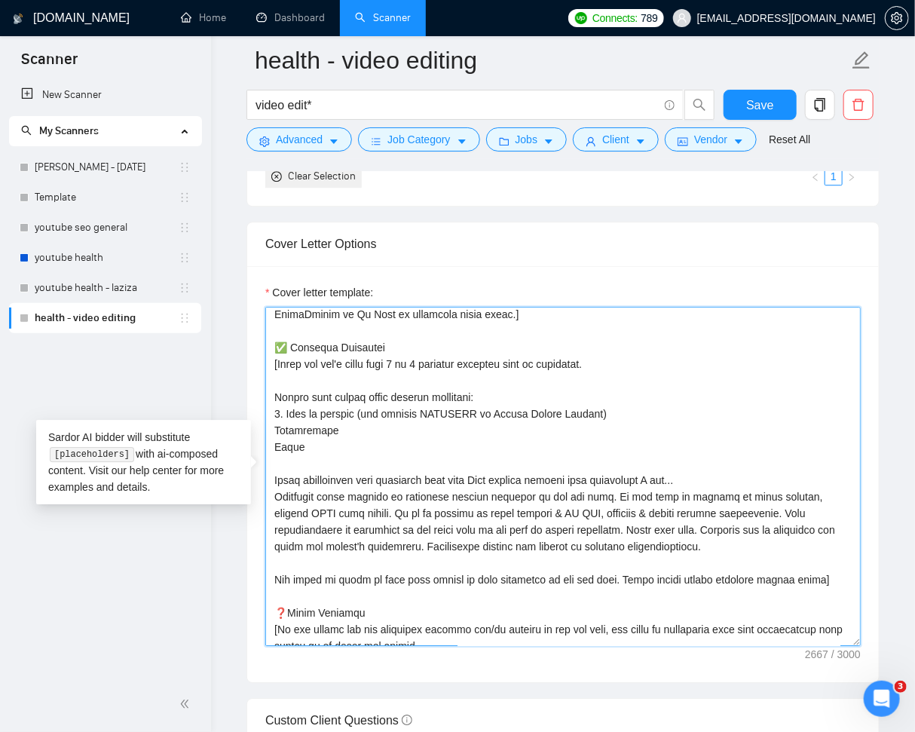
drag, startPoint x: 774, startPoint y: 576, endPoint x: 810, endPoint y: 575, distance: 36.2
click at [810, 575] on textarea "Cover letter template:" at bounding box center [562, 476] width 595 height 339
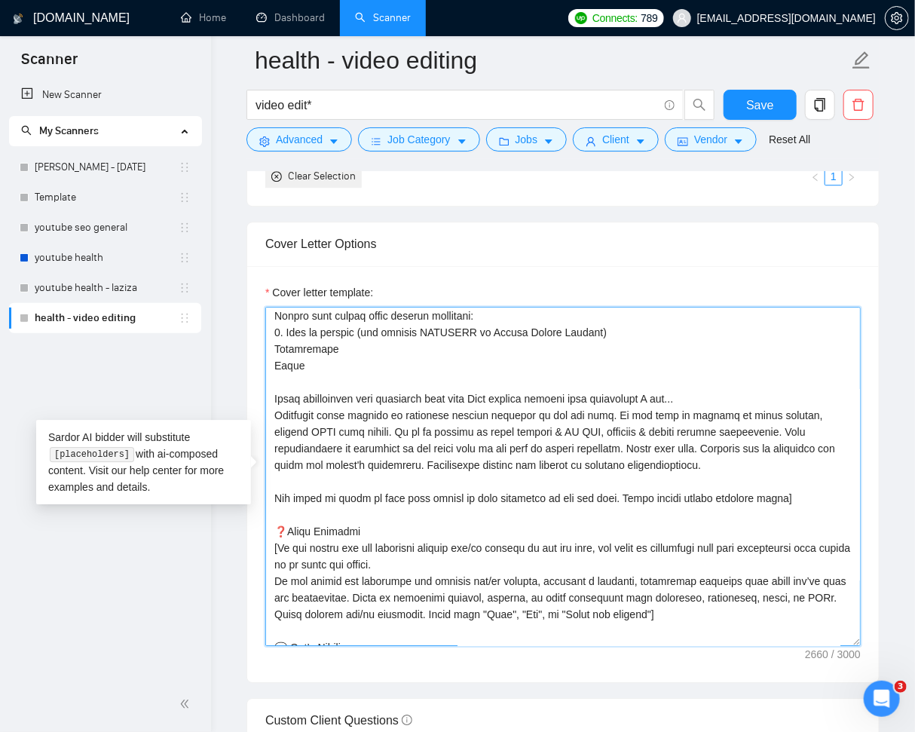
scroll to position [261, 0]
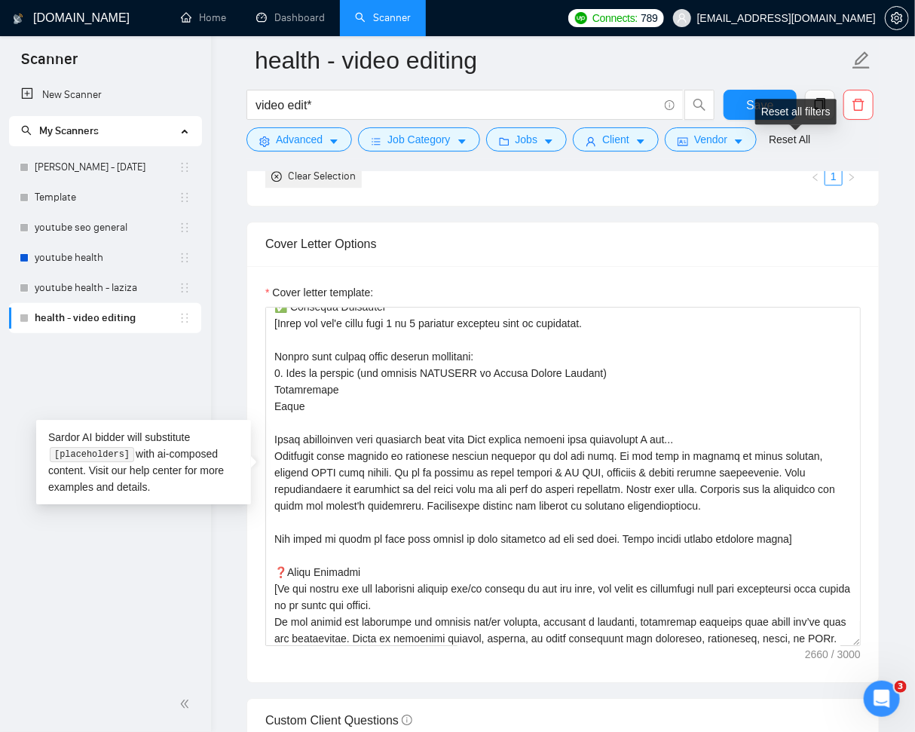
drag, startPoint x: 775, startPoint y: 106, endPoint x: 783, endPoint y: 118, distance: 13.6
click at [776, 108] on div "Reset all filters" at bounding box center [795, 112] width 81 height 26
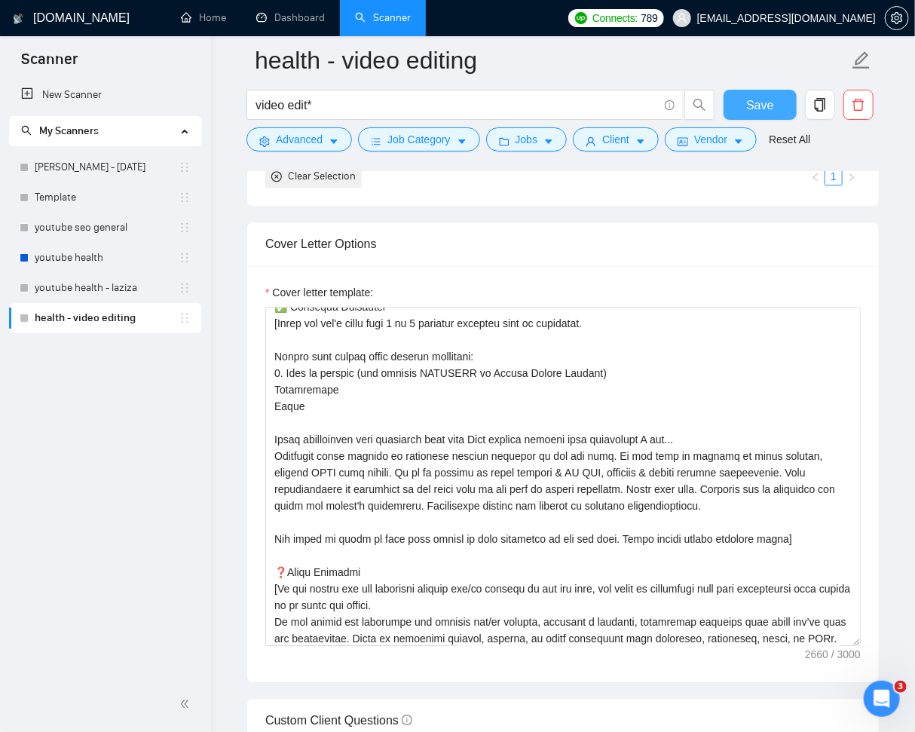
click at [743, 106] on button "Save" at bounding box center [759, 105] width 73 height 30
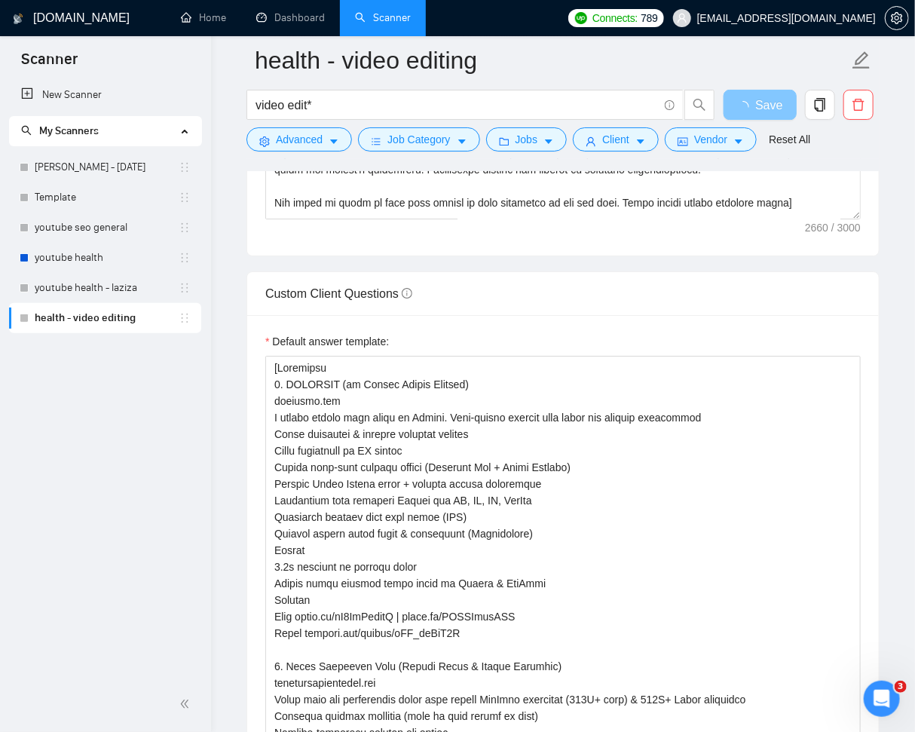
scroll to position [2064, 0]
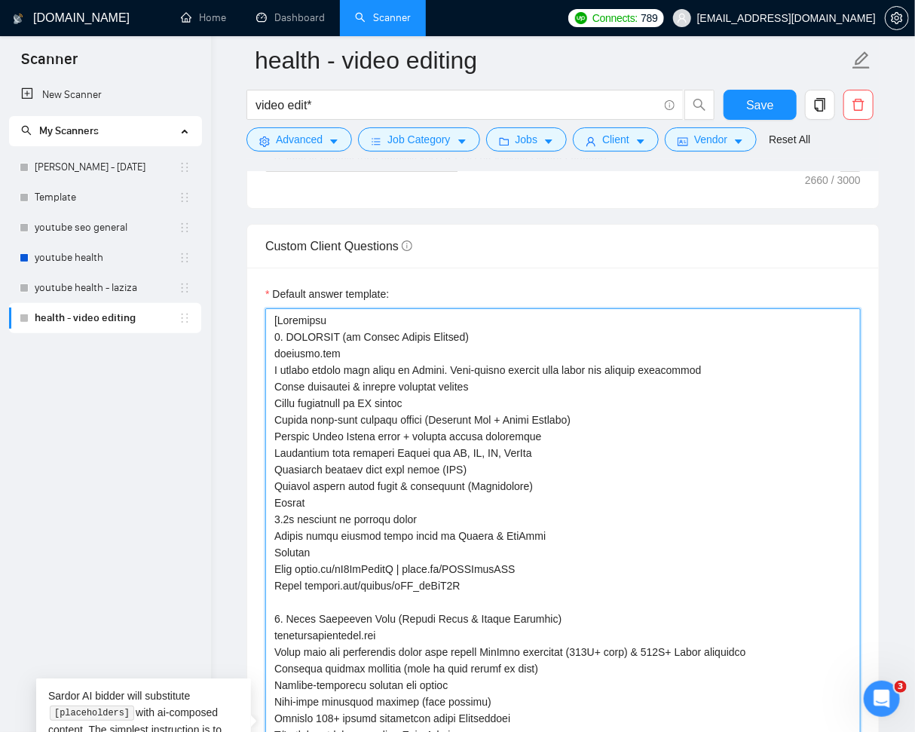
drag, startPoint x: 319, startPoint y: 551, endPoint x: 316, endPoint y: 564, distance: 13.2
click at [272, 550] on textarea "Default answer template:" at bounding box center [562, 734] width 595 height 853
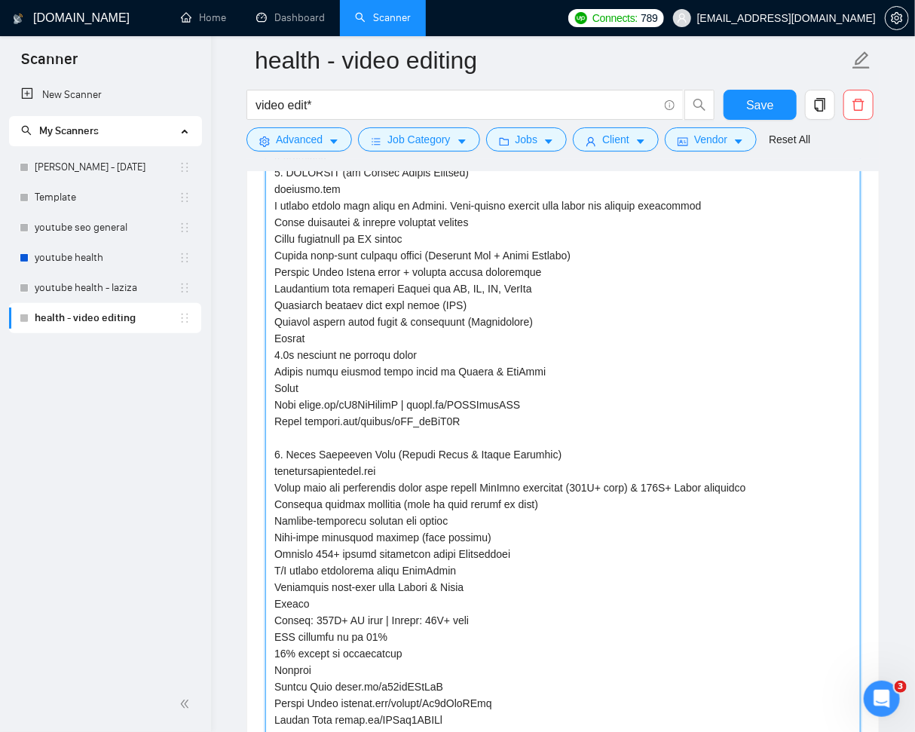
scroll to position [2363, 0]
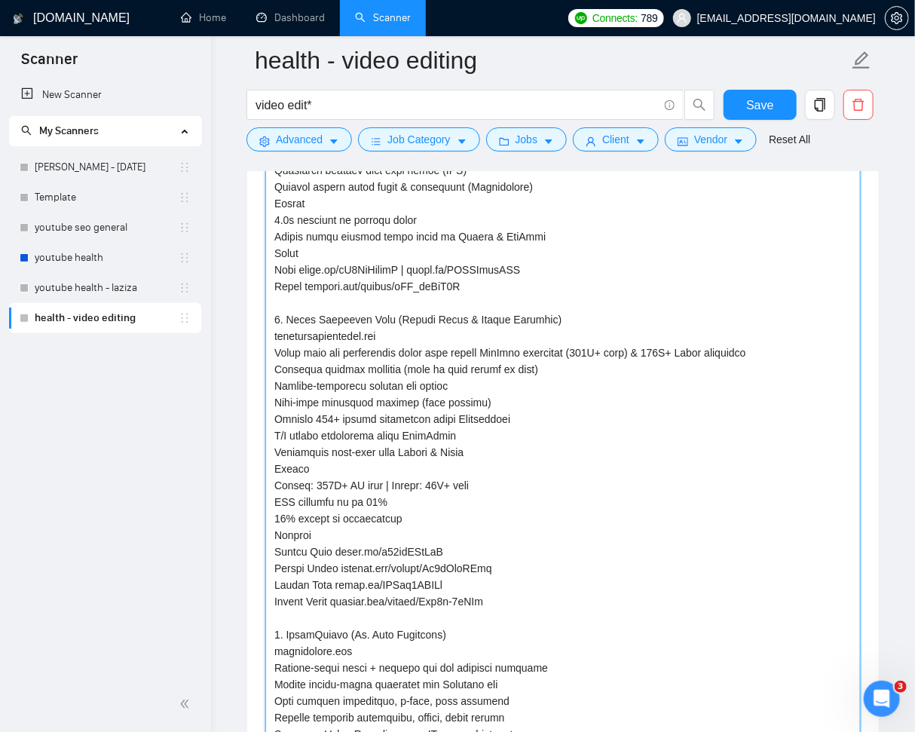
drag, startPoint x: 321, startPoint y: 534, endPoint x: 268, endPoint y: 536, distance: 52.8
click at [268, 536] on textarea "Default answer template:" at bounding box center [562, 435] width 595 height 853
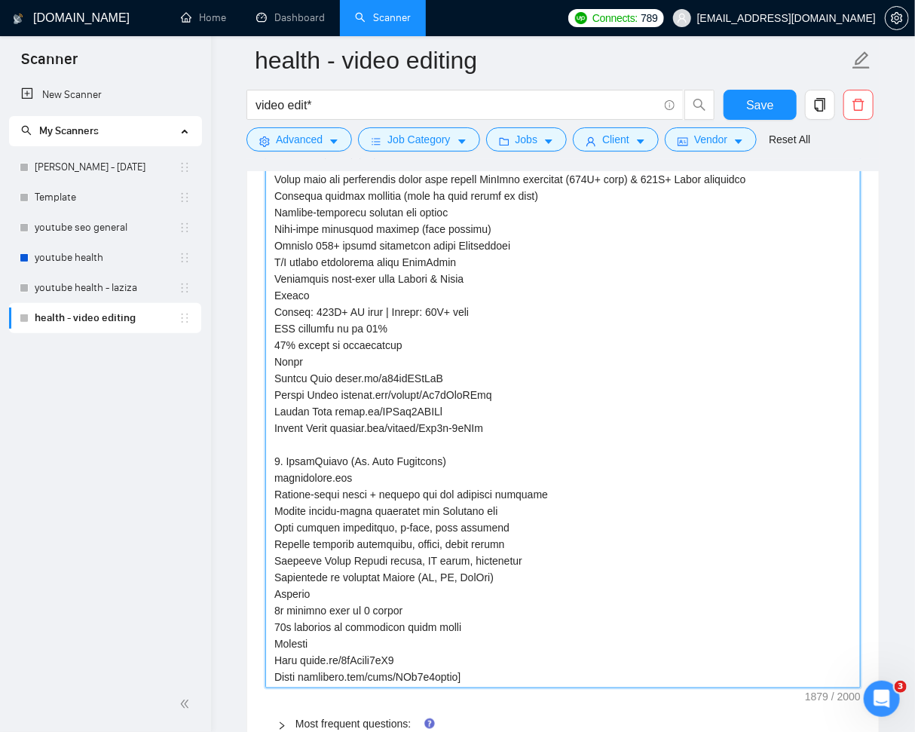
scroll to position [2595, 0]
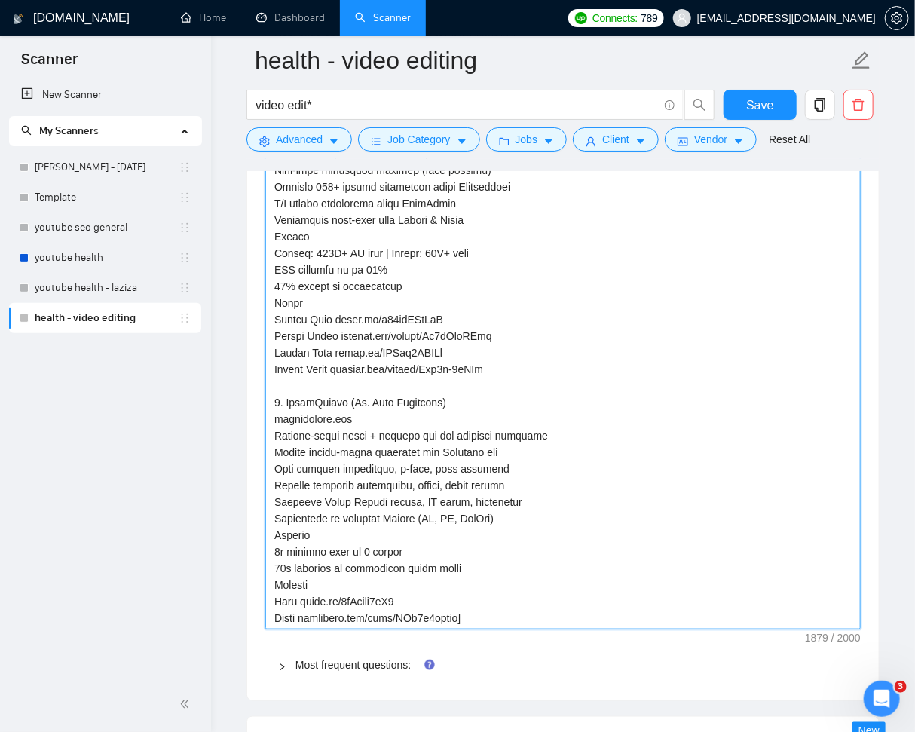
drag, startPoint x: 317, startPoint y: 581, endPoint x: 275, endPoint y: 579, distance: 42.3
click at [276, 578] on textarea "Default answer template:" at bounding box center [562, 203] width 595 height 853
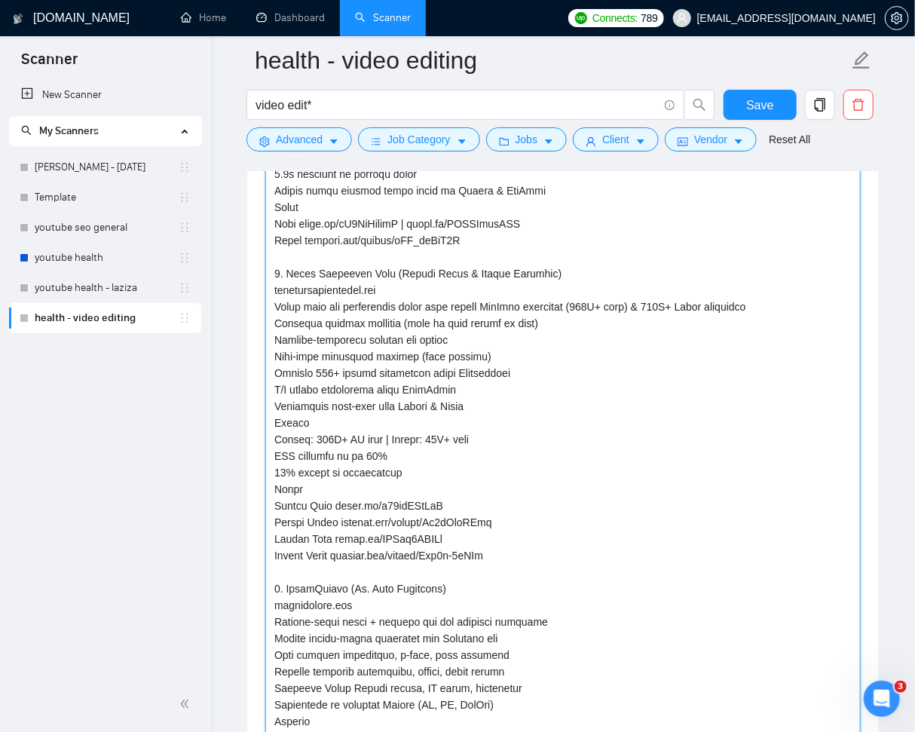
scroll to position [2387, 0]
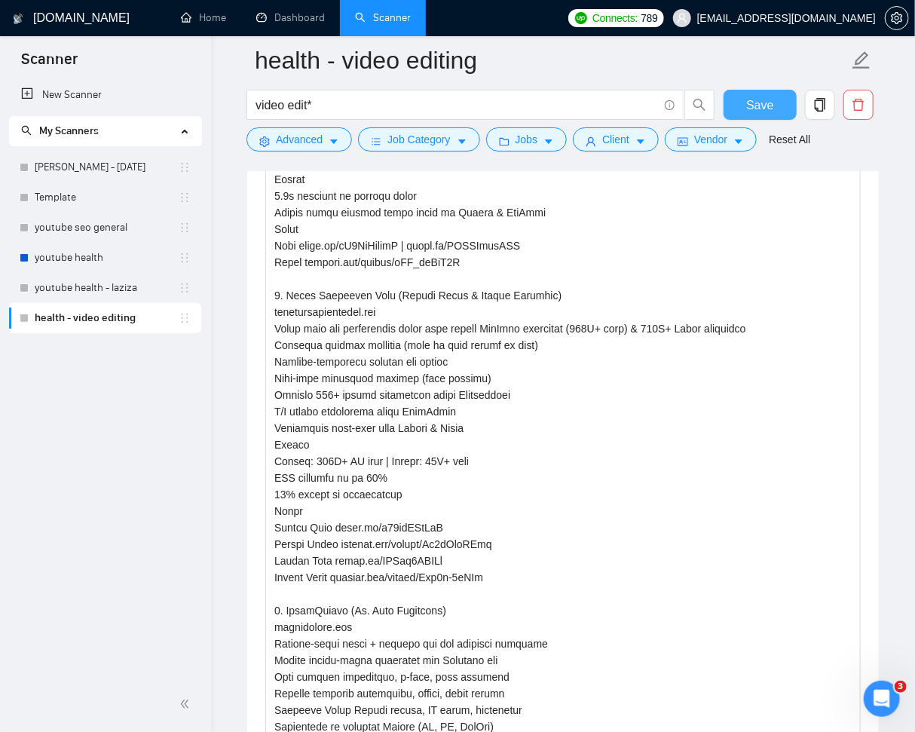
click at [766, 100] on span "Save" at bounding box center [759, 105] width 27 height 19
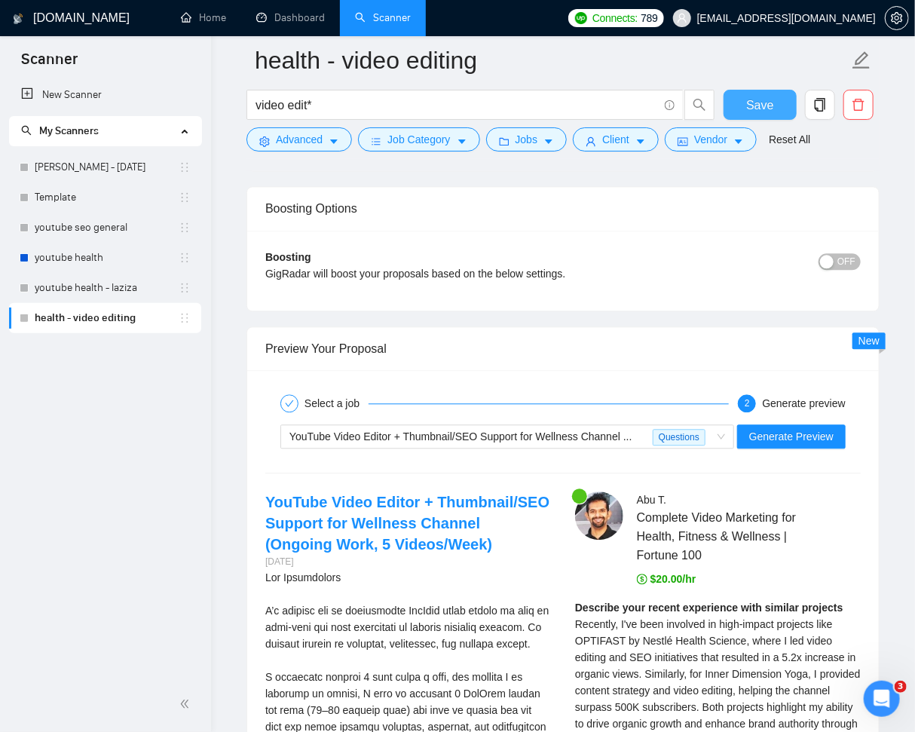
scroll to position [3679, 0]
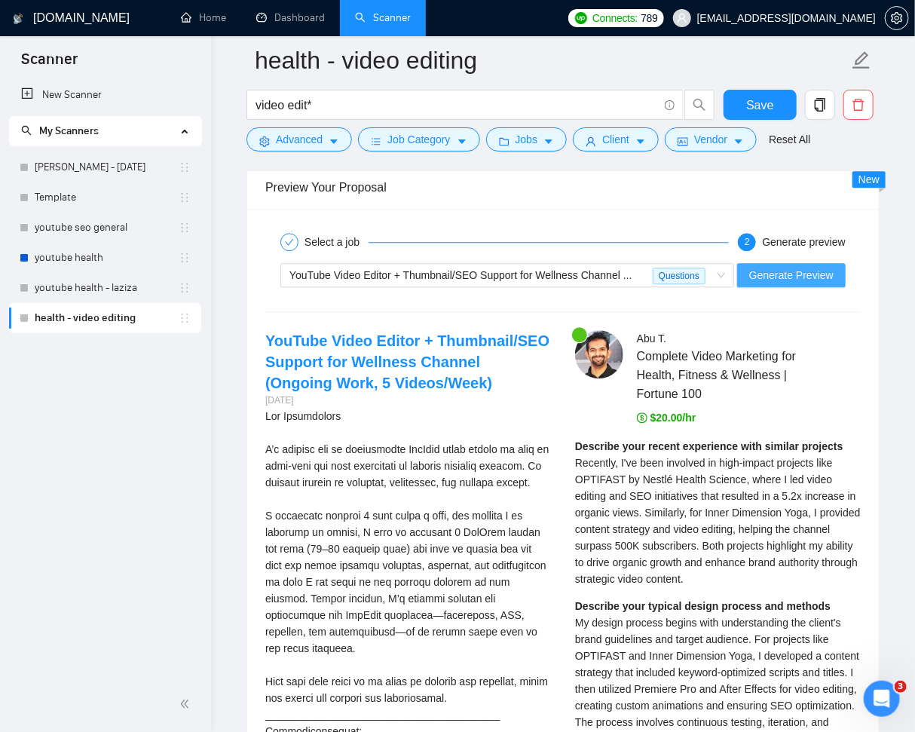
click at [811, 273] on span "Generate Preview" at bounding box center [791, 275] width 84 height 17
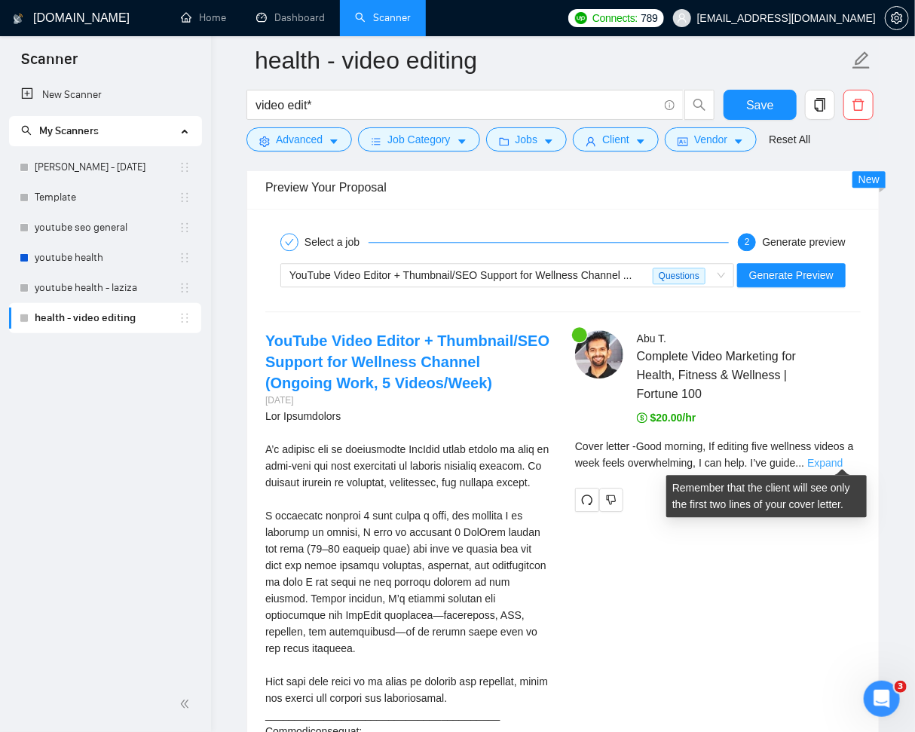
click at [842, 457] on link "Expand" at bounding box center [824, 463] width 35 height 12
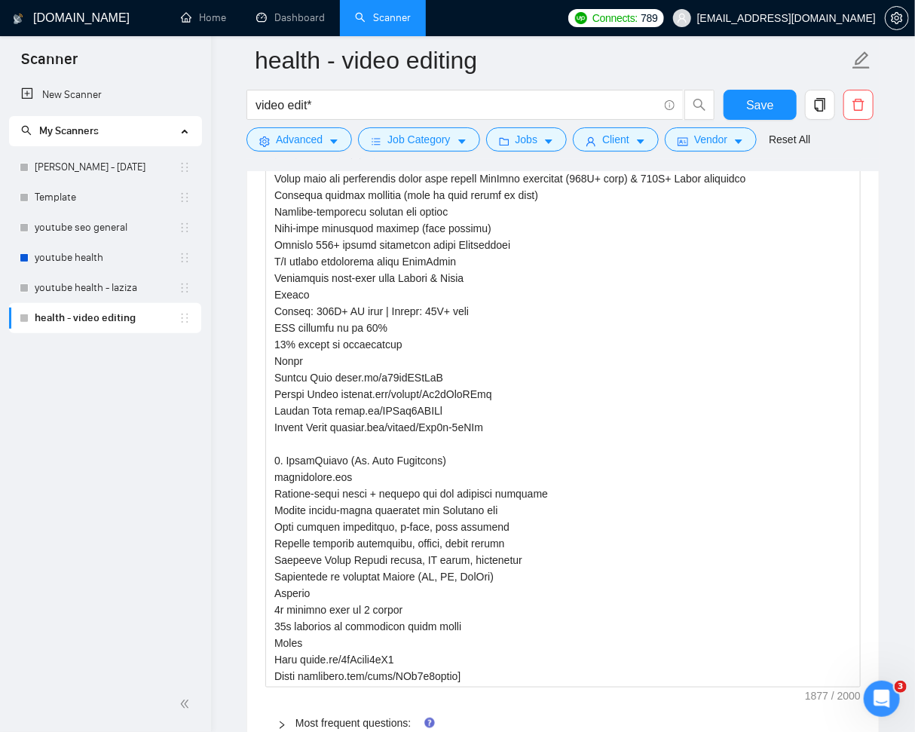
scroll to position [3550, 0]
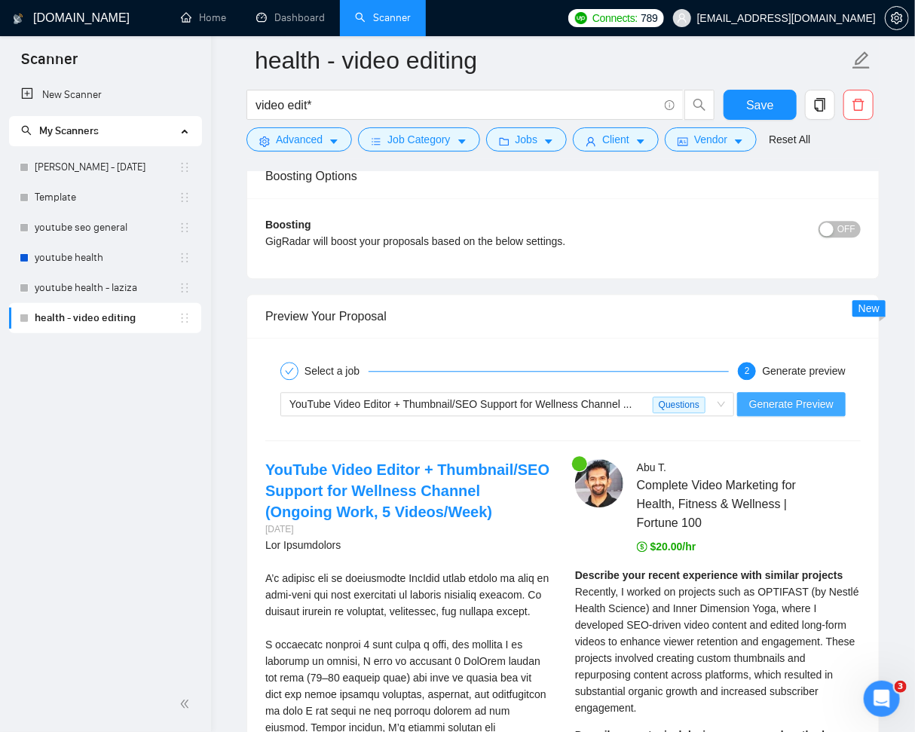
click at [790, 396] on span "Generate Preview" at bounding box center [791, 404] width 84 height 17
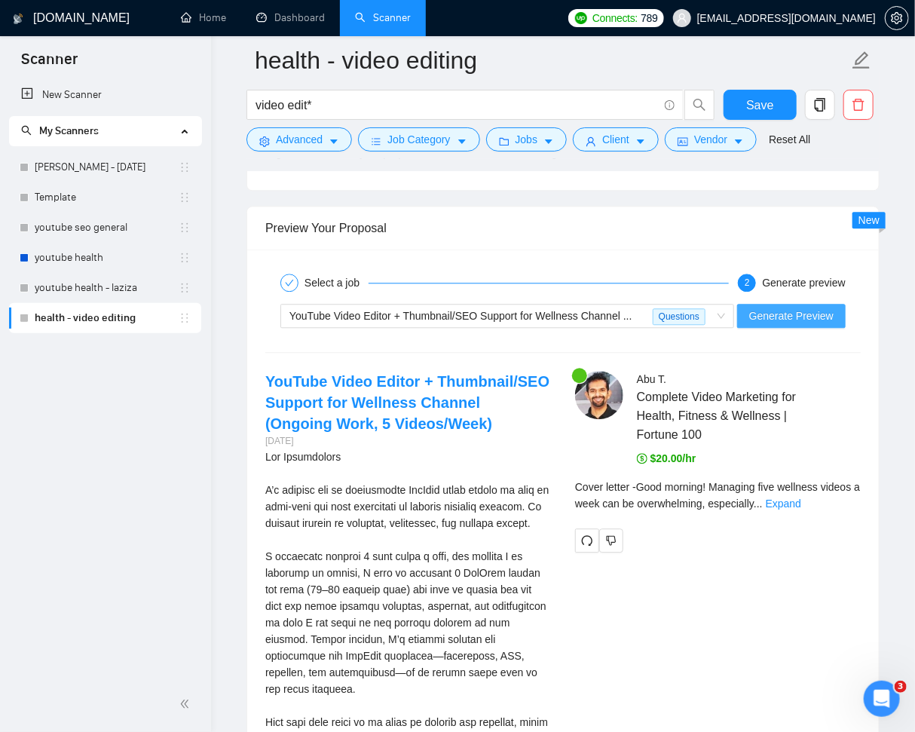
scroll to position [3723, 0]
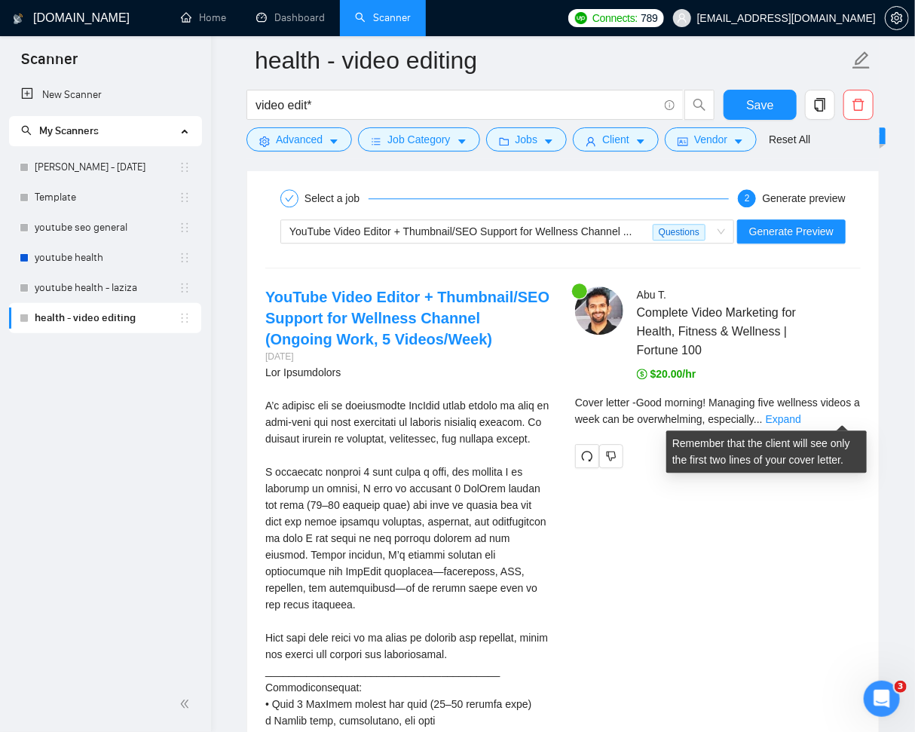
click at [801, 416] on link "Expand" at bounding box center [783, 419] width 35 height 12
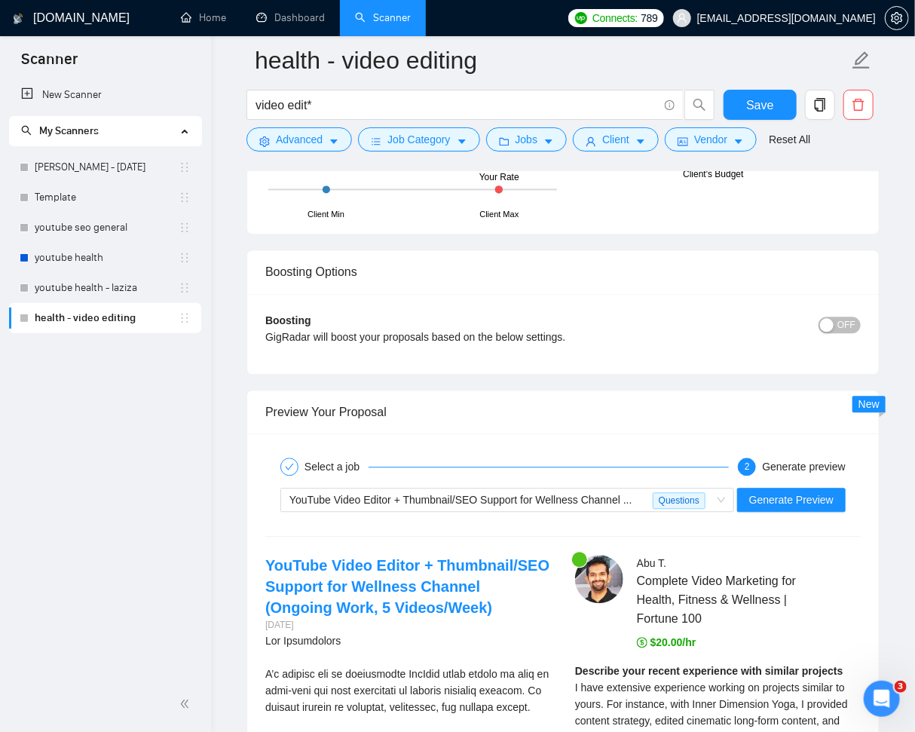
scroll to position [3585, 0]
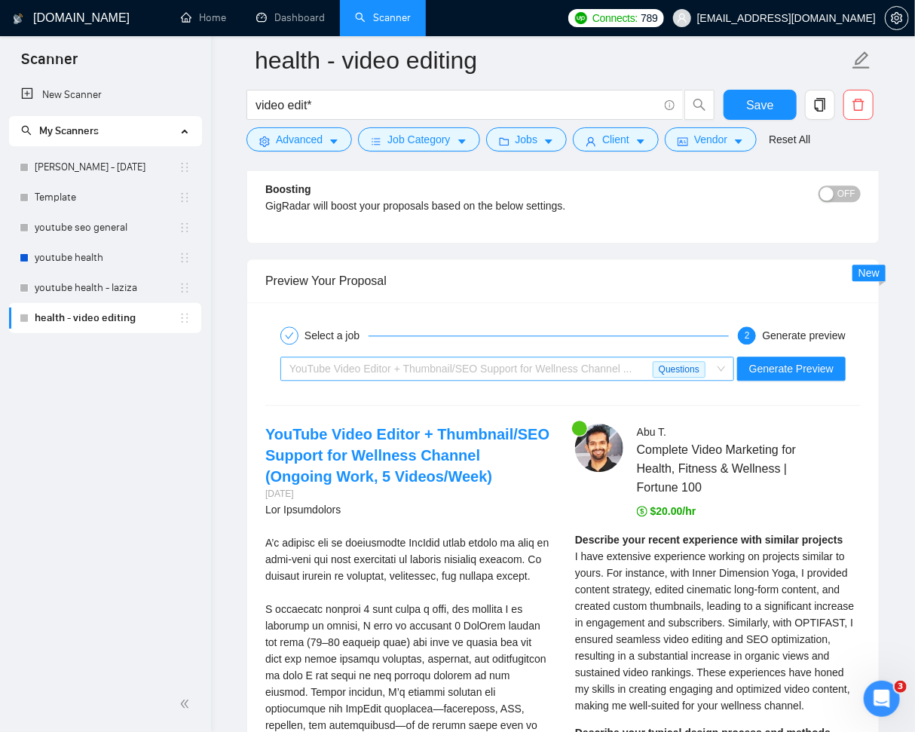
click at [722, 365] on span "YouTube Video Editor + Thumbnail/SEO Support for Wellness Channel ... Questions" at bounding box center [507, 368] width 436 height 23
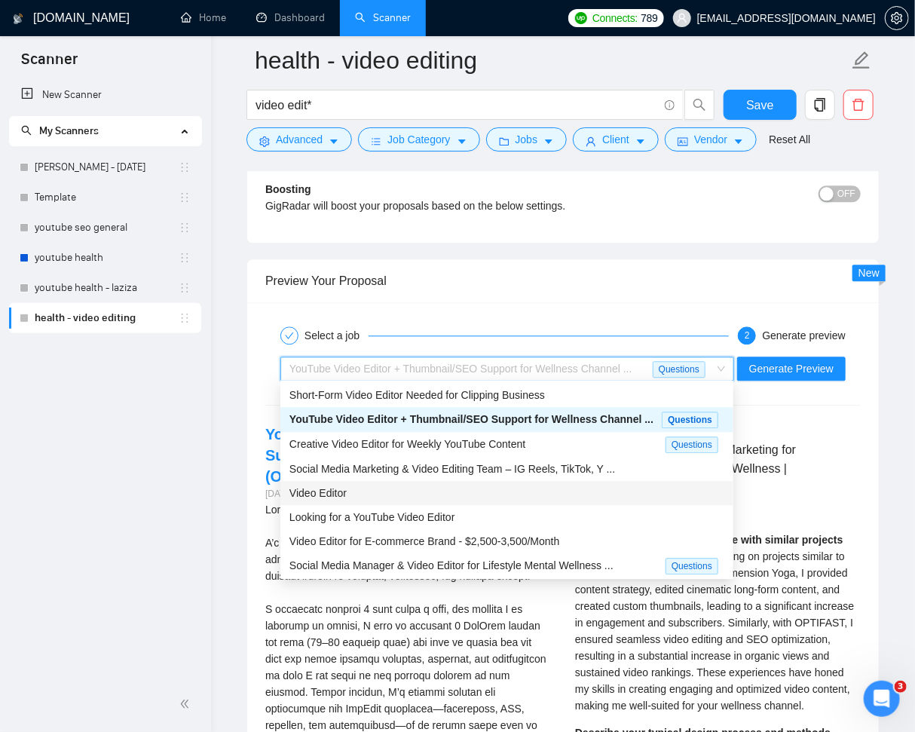
click at [492, 485] on div "Video Editor" at bounding box center [506, 493] width 435 height 17
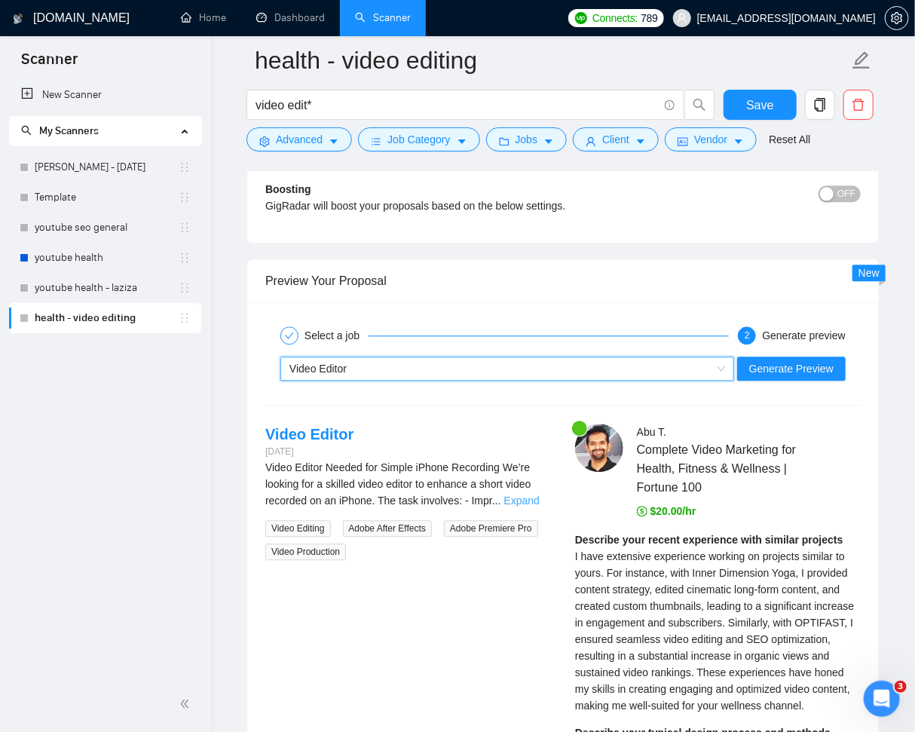
click at [522, 499] on link "Expand" at bounding box center [521, 500] width 35 height 12
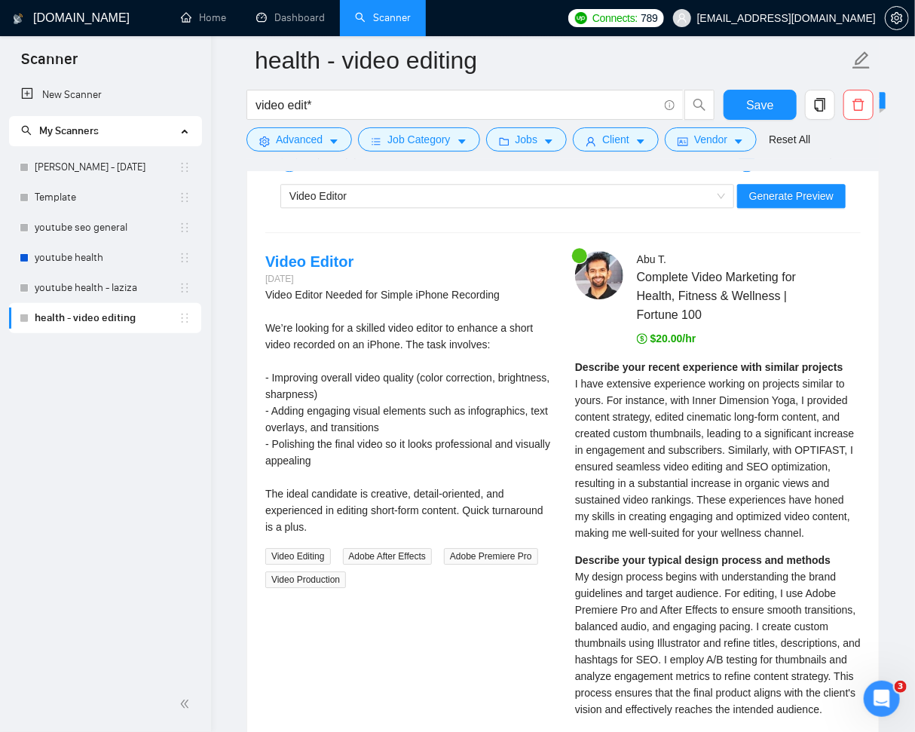
scroll to position [3760, 0]
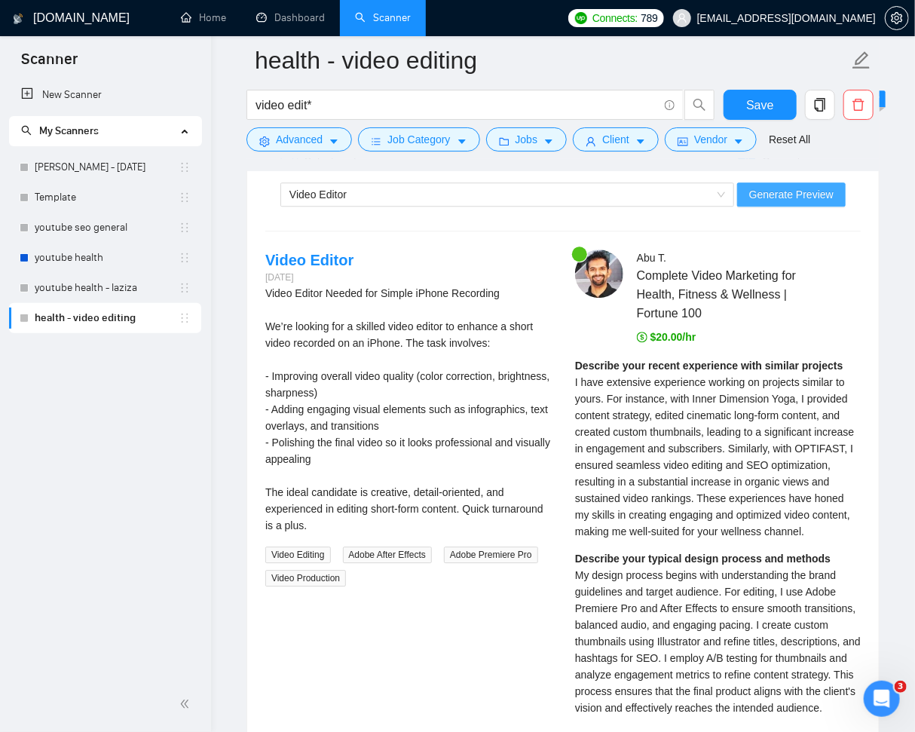
drag, startPoint x: 754, startPoint y: 191, endPoint x: 762, endPoint y: 194, distance: 8.8
click at [754, 192] on span "Generate Preview" at bounding box center [791, 194] width 84 height 17
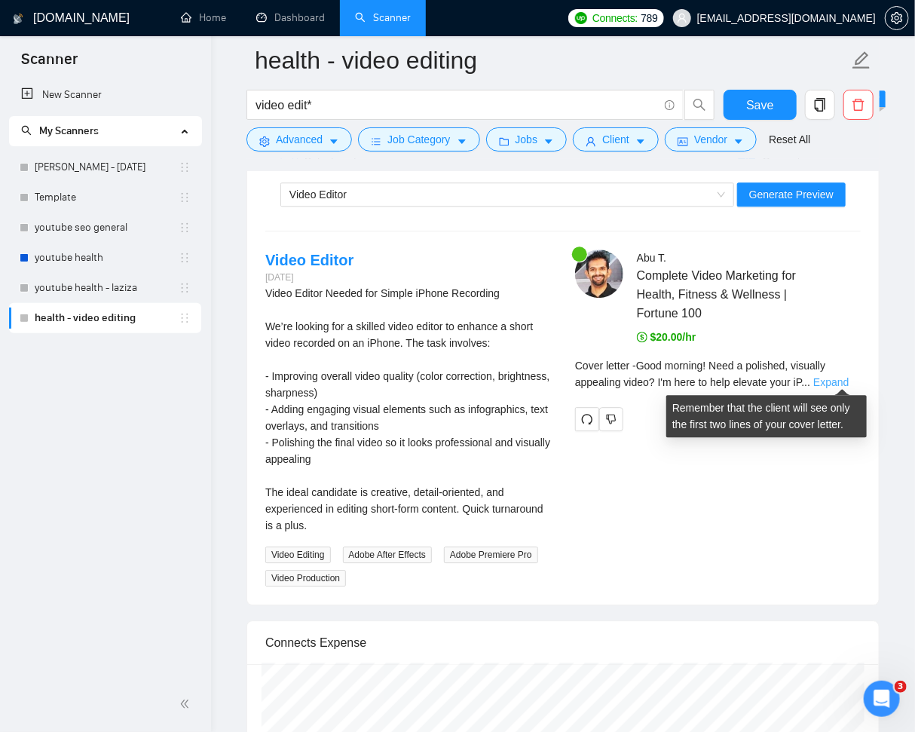
click at [841, 378] on link "Expand" at bounding box center [830, 382] width 35 height 12
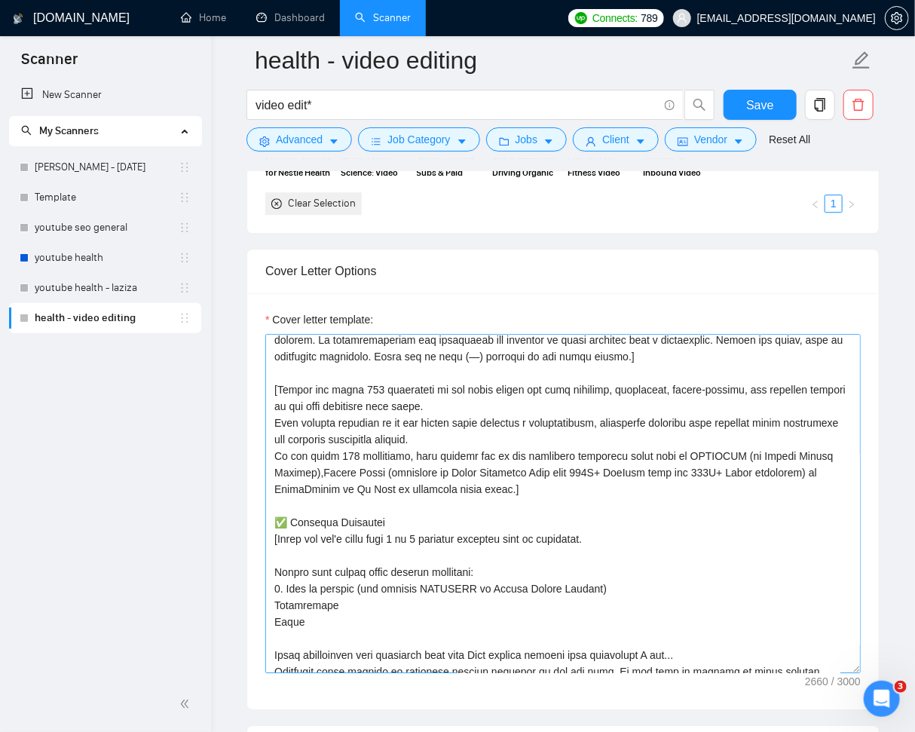
scroll to position [75, 0]
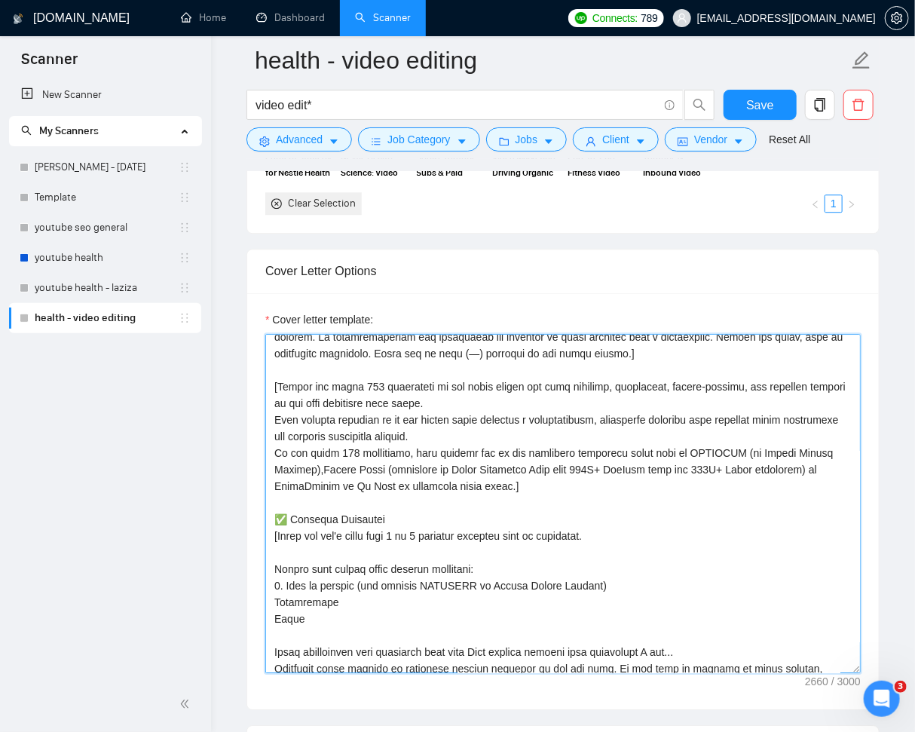
click at [382, 611] on textarea "Cover letter template:" at bounding box center [562, 503] width 595 height 339
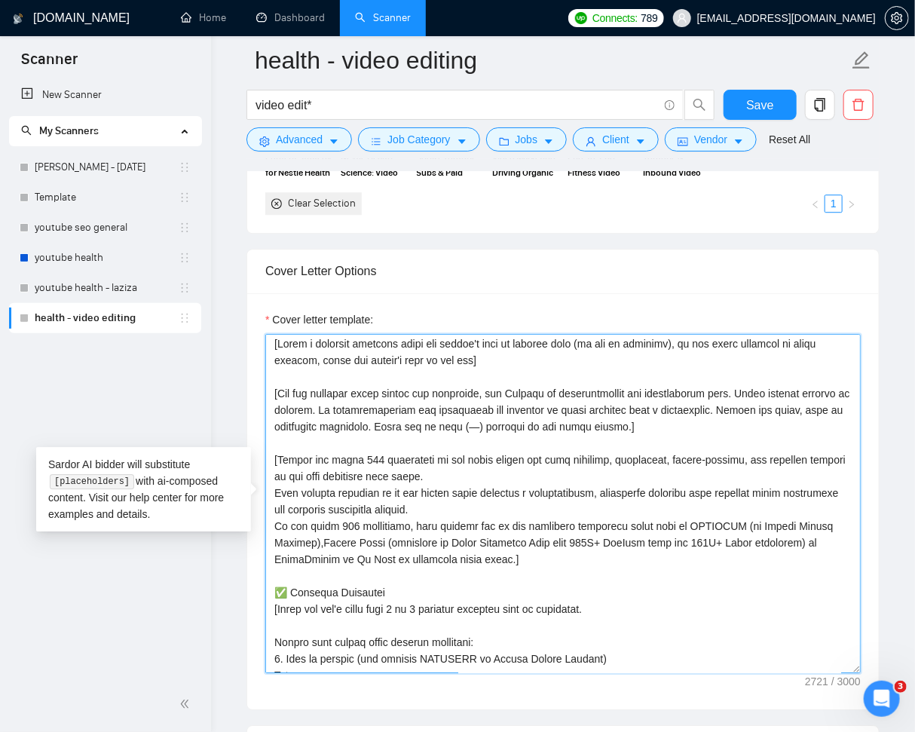
scroll to position [0, 0]
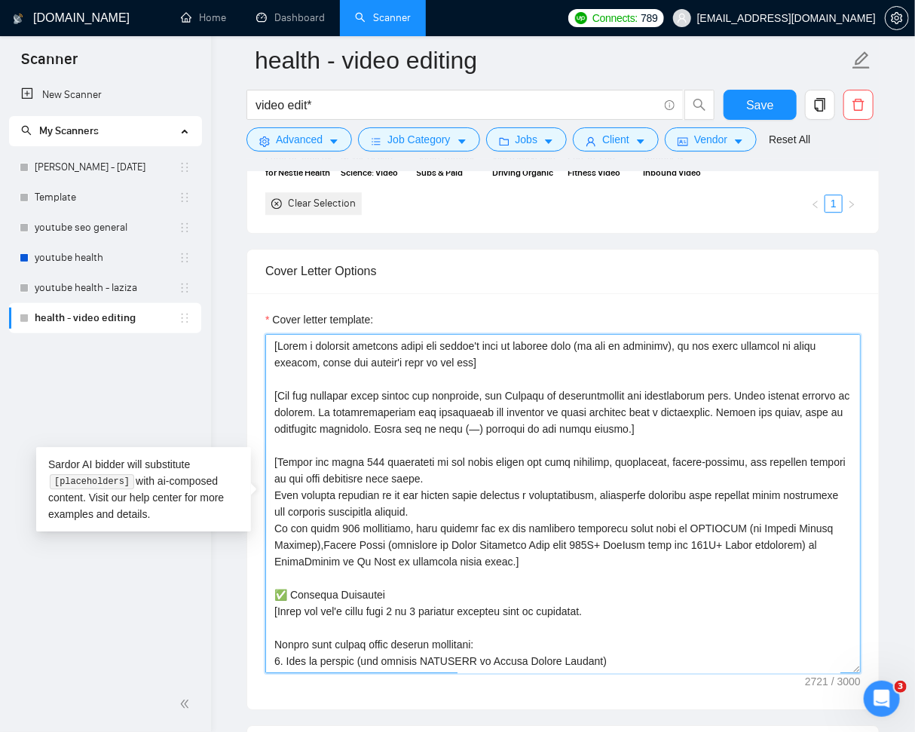
drag, startPoint x: 479, startPoint y: 427, endPoint x: 729, endPoint y: 427, distance: 250.2
click at [729, 427] on textarea "Cover letter template:" at bounding box center [562, 503] width 595 height 339
click at [720, 427] on textarea "Cover letter template:" at bounding box center [562, 503] width 595 height 339
drag, startPoint x: 476, startPoint y: 425, endPoint x: 732, endPoint y: 427, distance: 255.5
click at [732, 427] on textarea "Cover letter template:" at bounding box center [562, 503] width 595 height 339
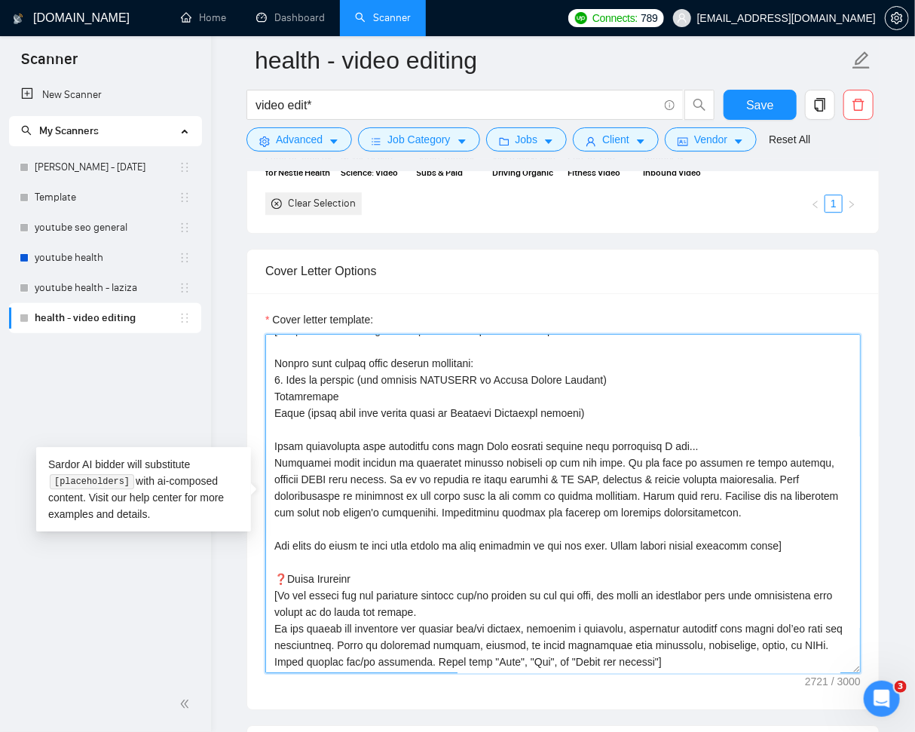
scroll to position [283, 0]
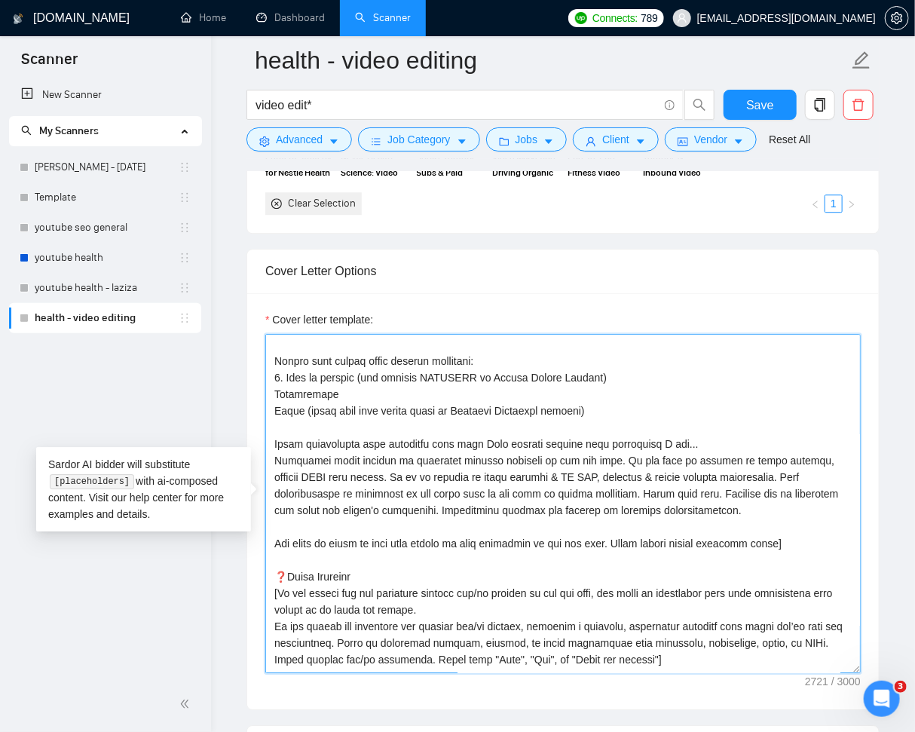
click at [793, 540] on textarea "Cover letter template:" at bounding box center [562, 503] width 595 height 339
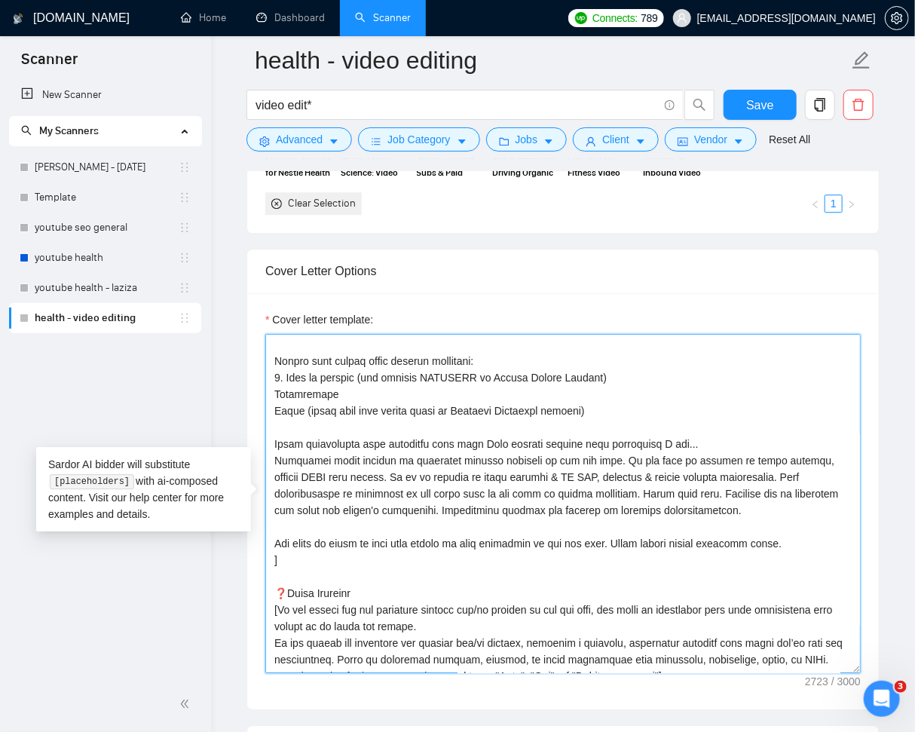
paste textarea "Never use em dash (—) anywhere in the cover letter."
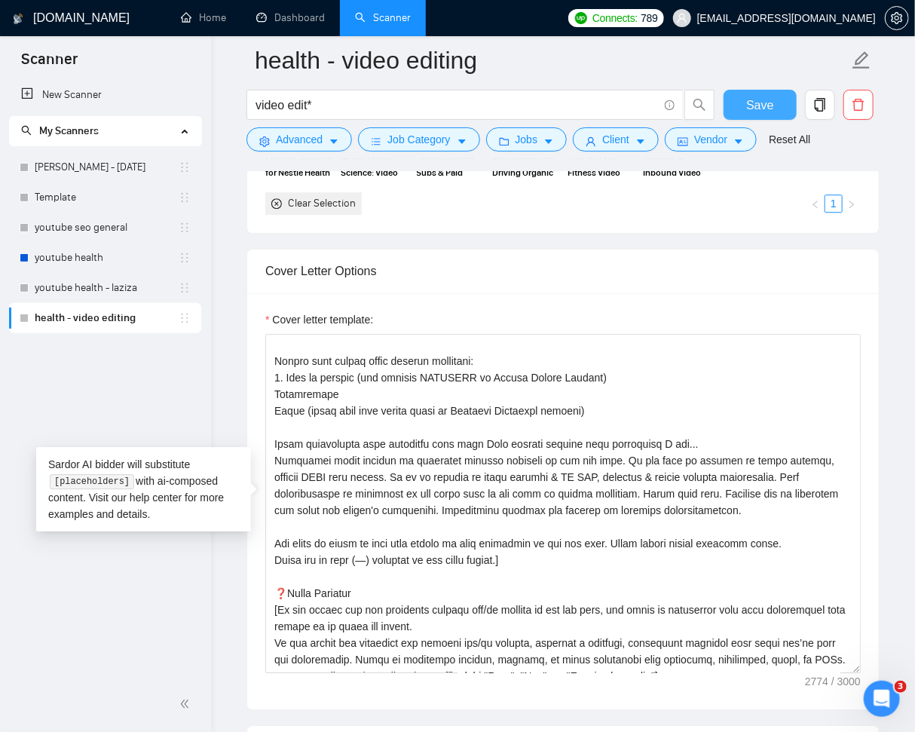
drag, startPoint x: 776, startPoint y: 106, endPoint x: 836, endPoint y: 173, distance: 89.1
click at [777, 106] on button "Save" at bounding box center [759, 105] width 73 height 30
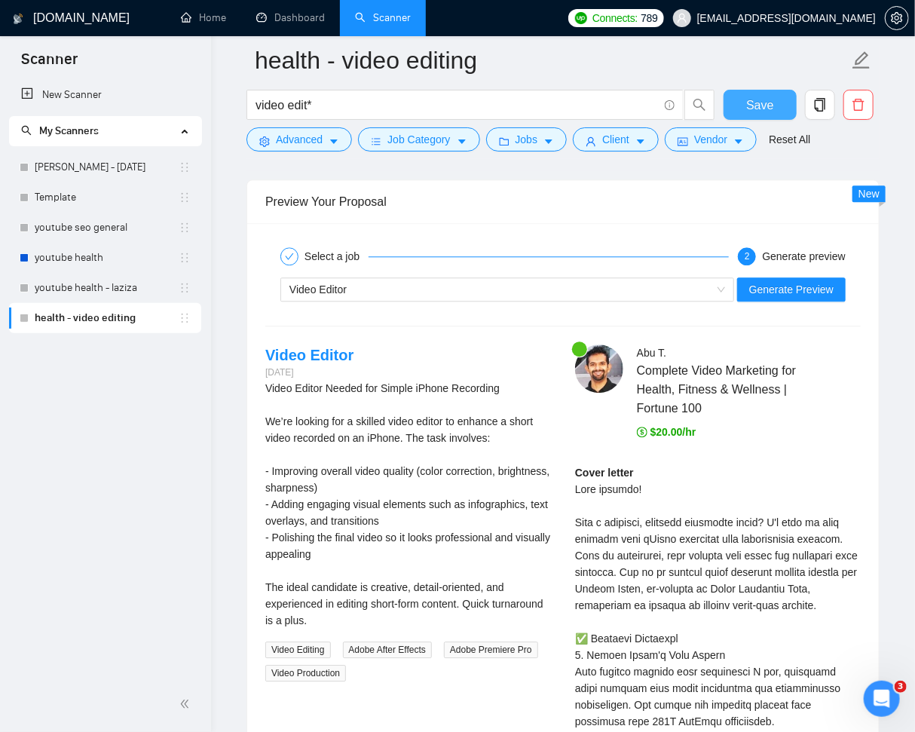
scroll to position [3652, 0]
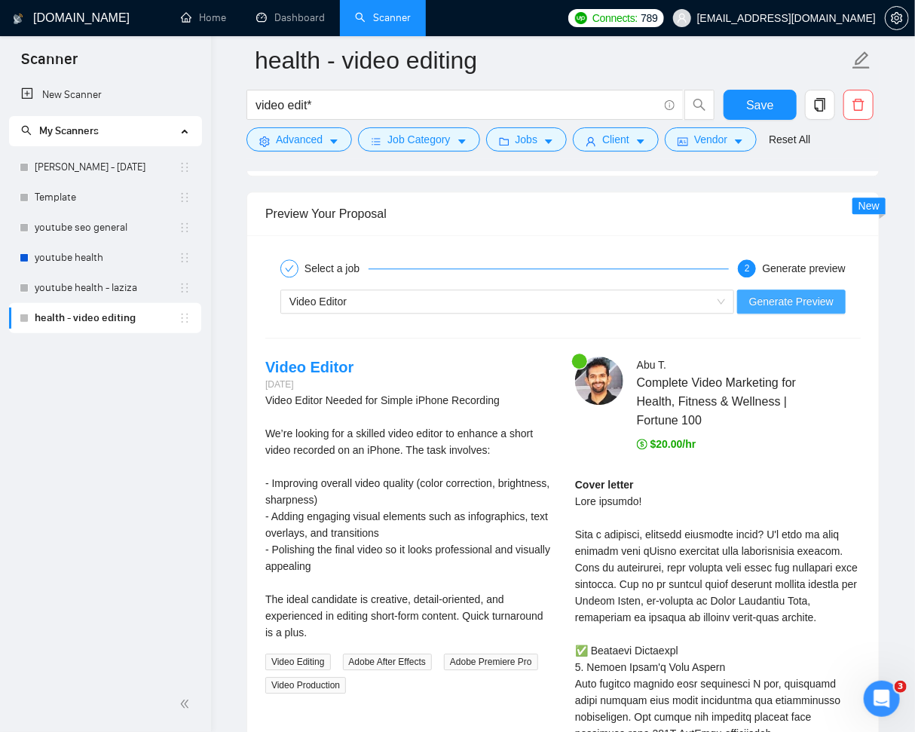
click at [819, 294] on span "Generate Preview" at bounding box center [791, 301] width 84 height 17
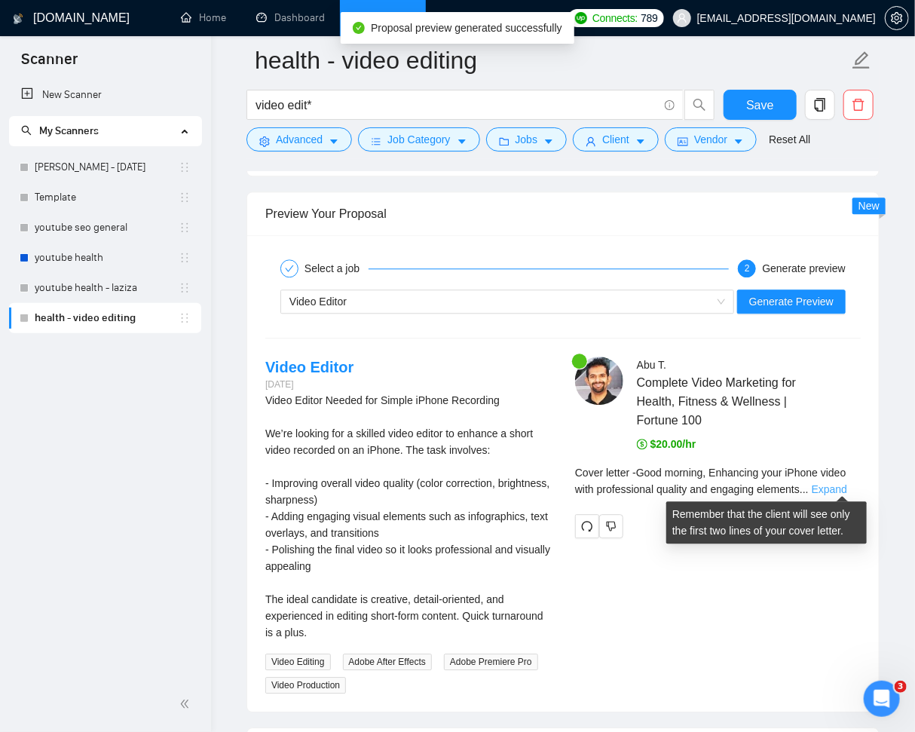
click at [838, 483] on link "Expand" at bounding box center [829, 489] width 35 height 12
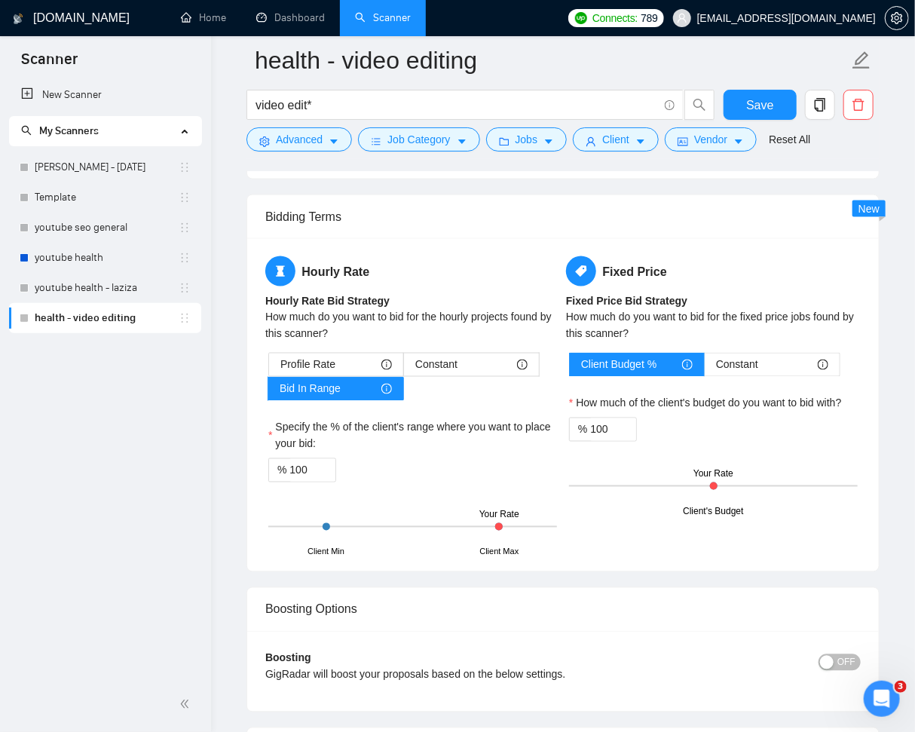
scroll to position [2876, 0]
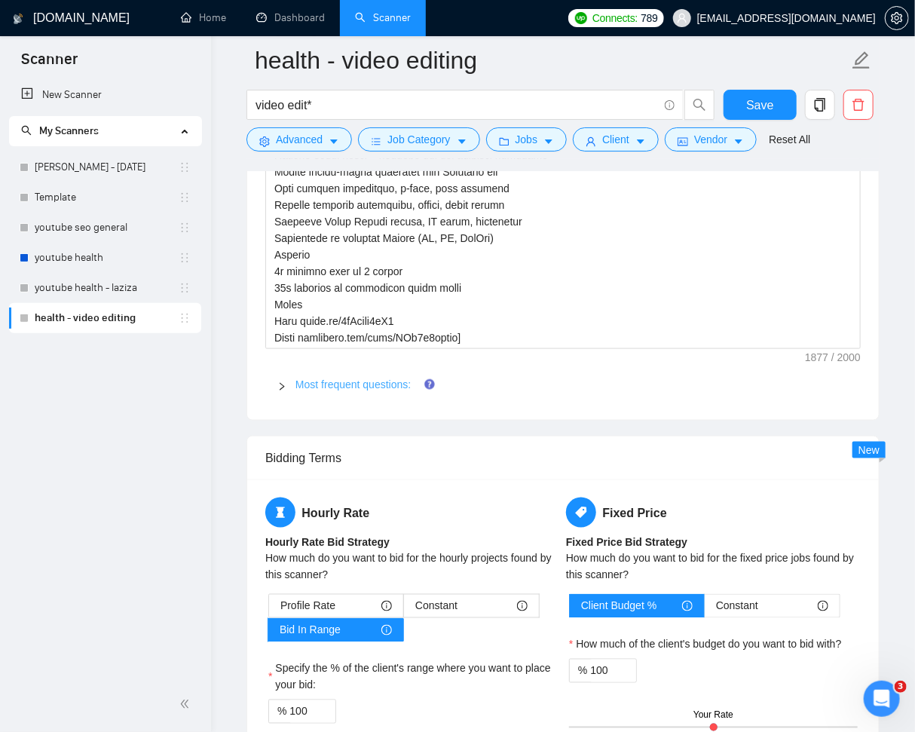
click at [381, 378] on link "Most frequent questions:" at bounding box center [352, 384] width 115 height 12
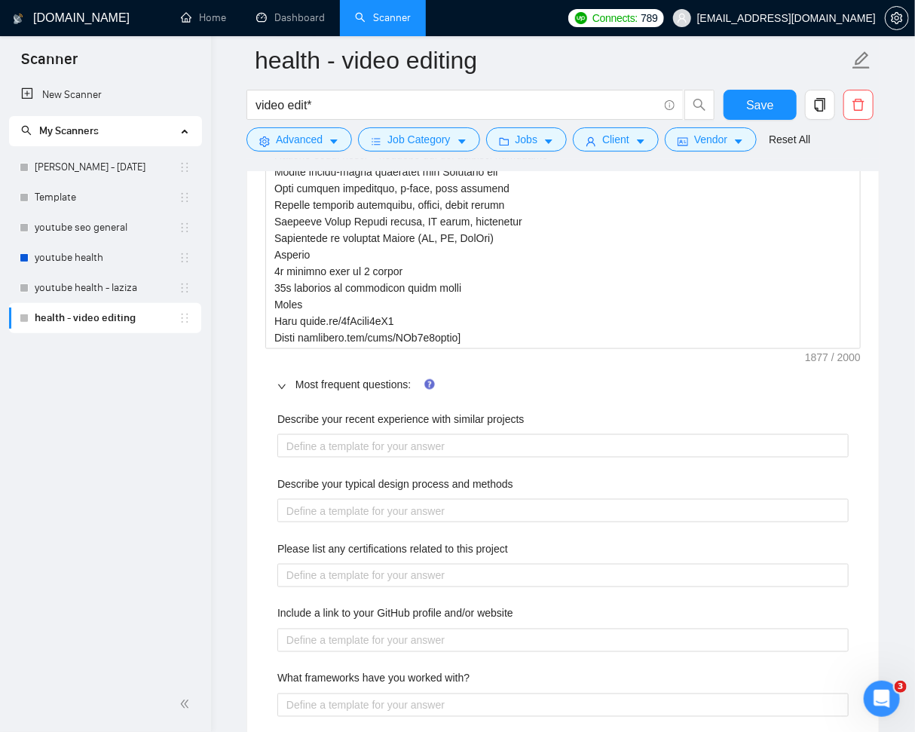
click at [874, 407] on div "Default answer template: Most frequent questions: Describe your recent experien…" at bounding box center [562, 271] width 631 height 1631
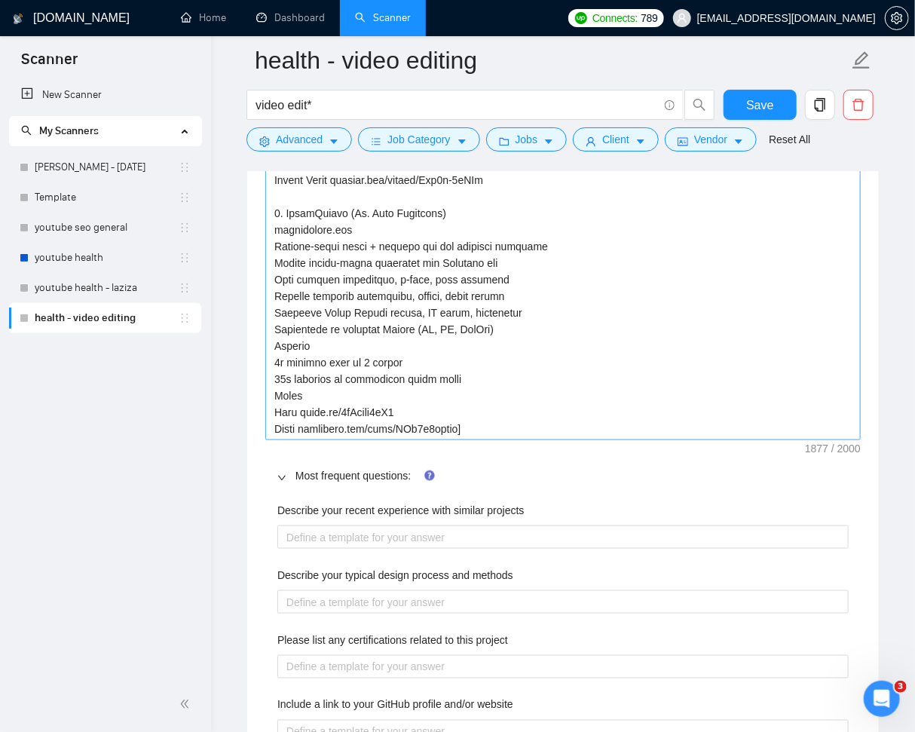
scroll to position [2698, 0]
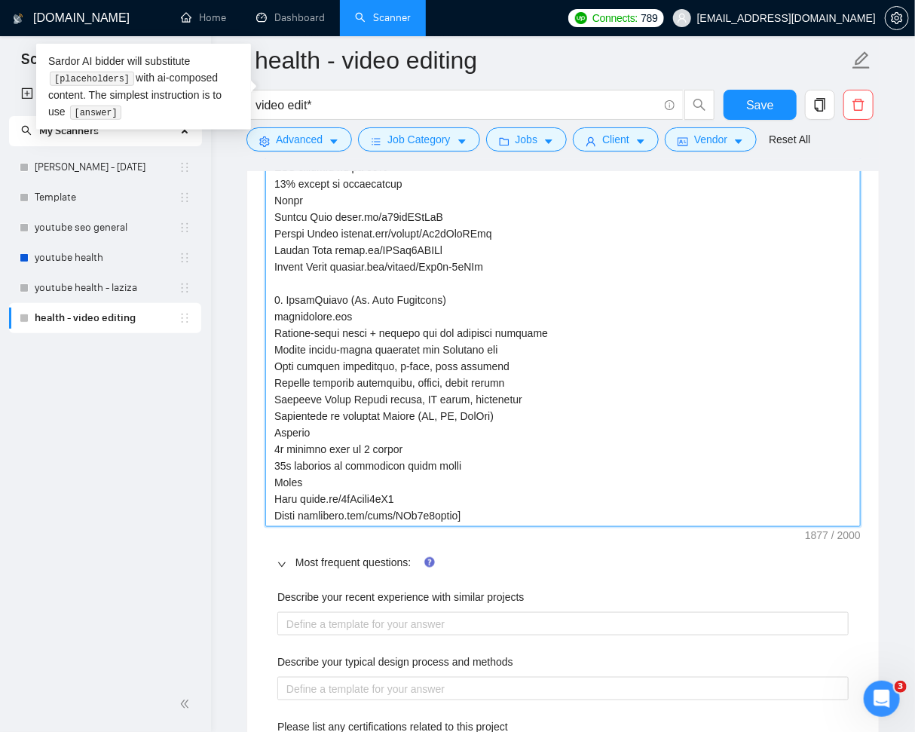
drag, startPoint x: 478, startPoint y: 513, endPoint x: 273, endPoint y: 298, distance: 296.9
click at [273, 298] on textarea "Default answer template:" at bounding box center [562, 100] width 595 height 853
click at [608, 437] on textarea "Default answer template:" at bounding box center [562, 100] width 595 height 853
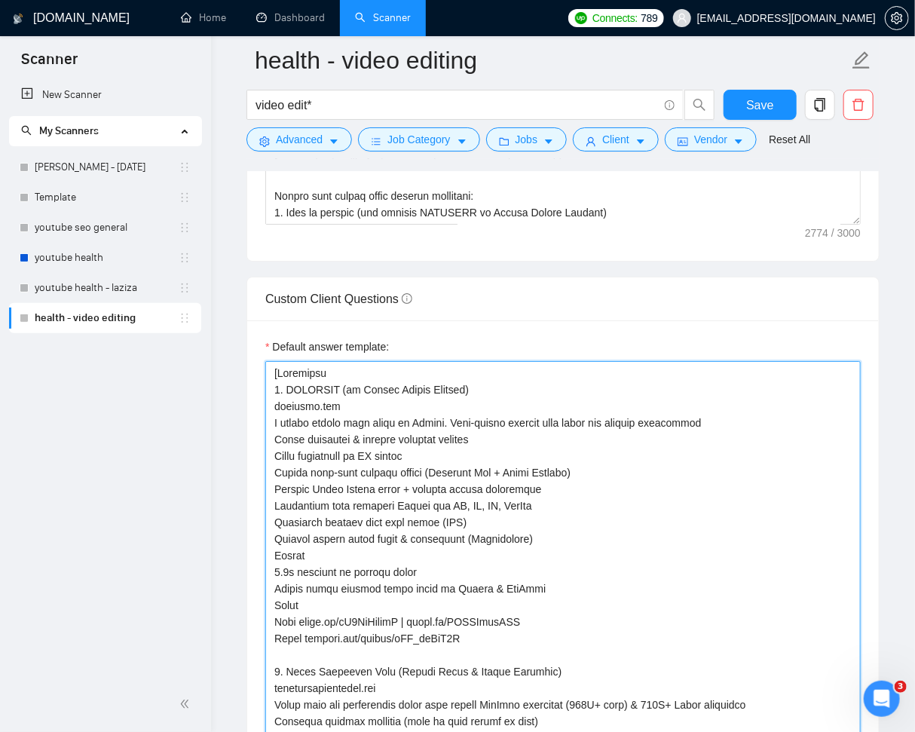
scroll to position [2026, 0]
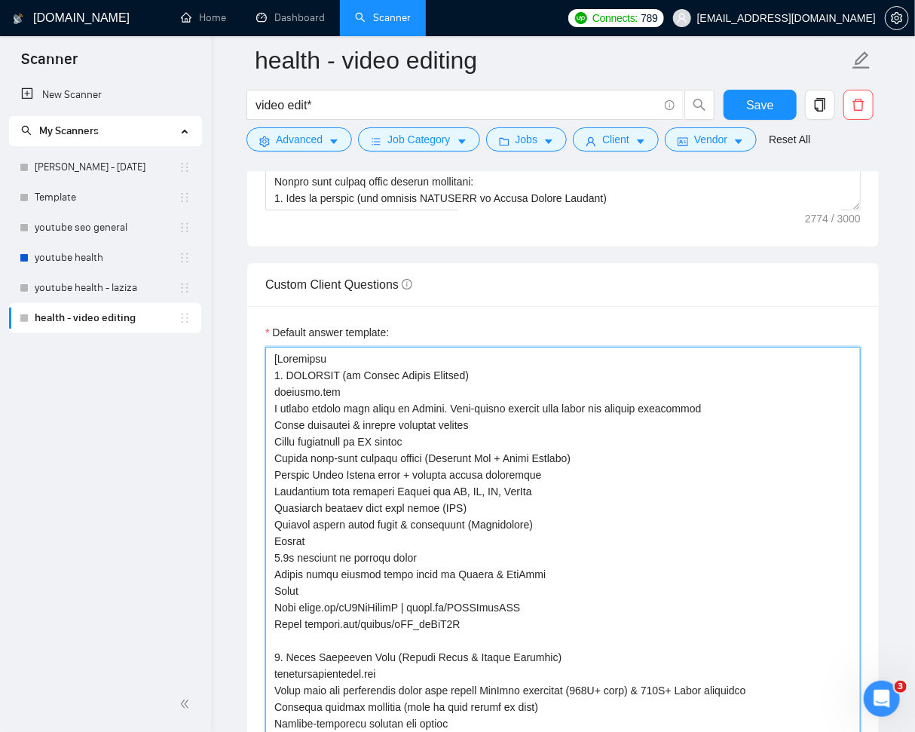
drag, startPoint x: 273, startPoint y: 374, endPoint x: 490, endPoint y: 618, distance: 326.7
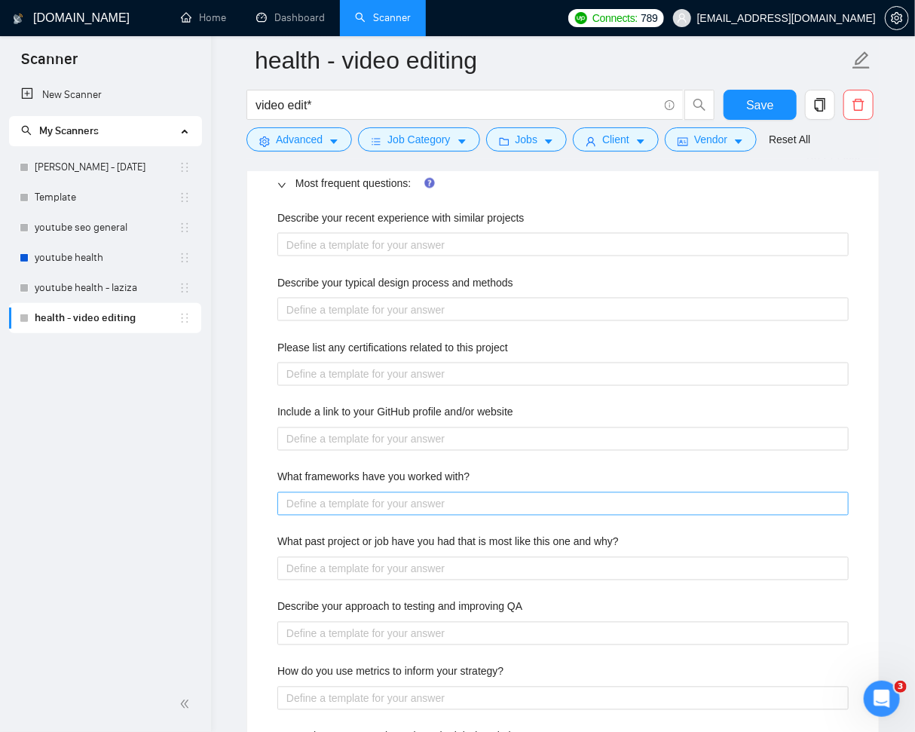
scroll to position [2853, 0]
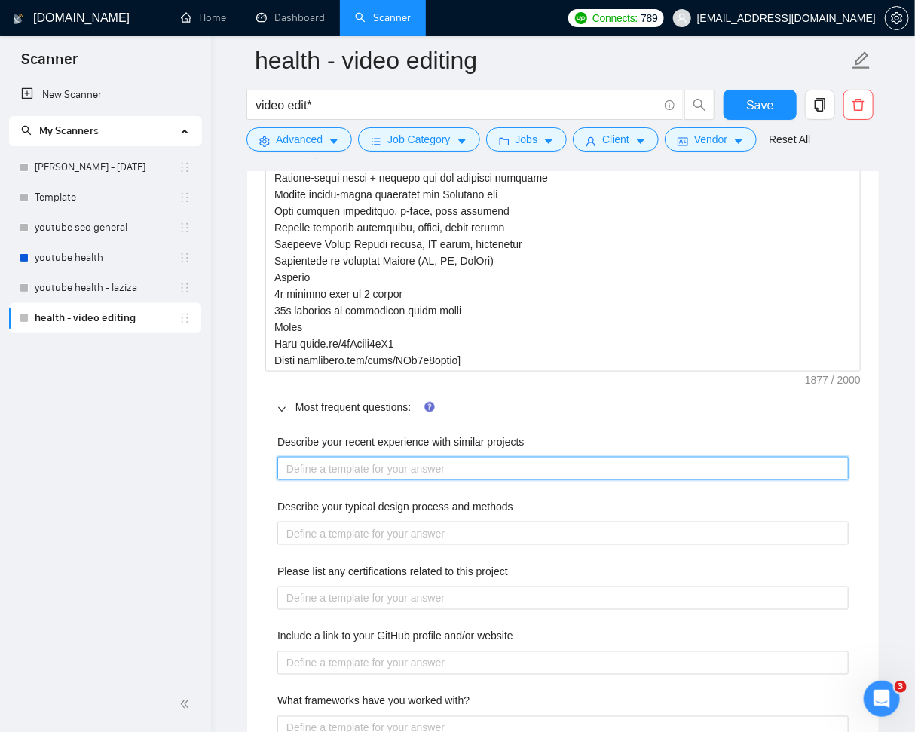
click at [441, 464] on projects "Describe your recent experience with similar projects" at bounding box center [562, 469] width 571 height 24
paste projects "1. OPTIFAST (by Nestlé Health Science) optifast.com A global weight loss brand …"
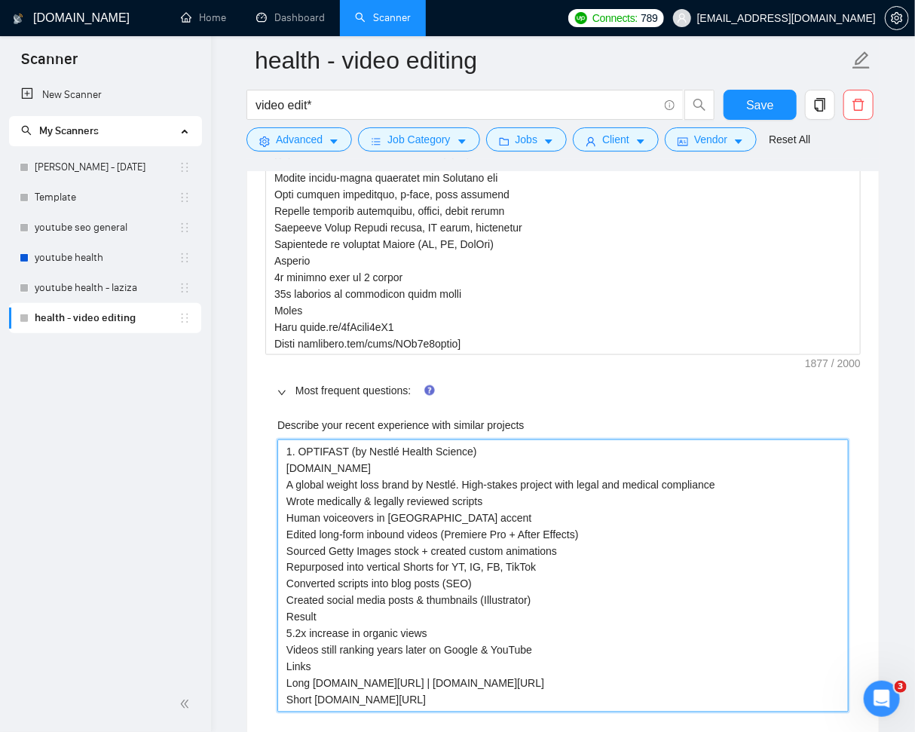
scroll to position [2908, 0]
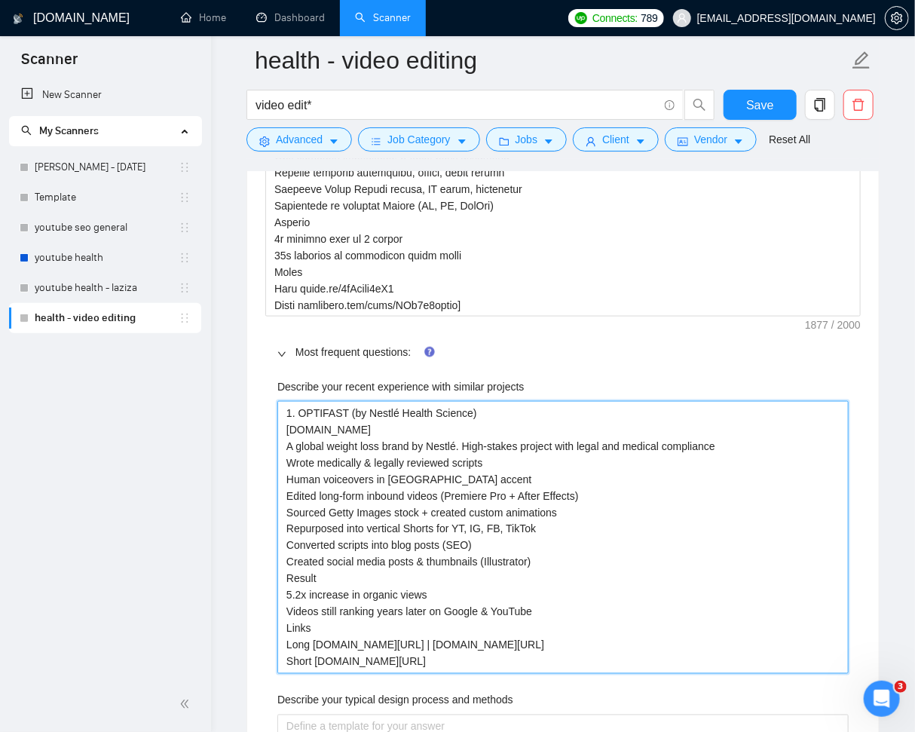
drag, startPoint x: 287, startPoint y: 410, endPoint x: 367, endPoint y: 463, distance: 95.7
click at [287, 411] on projects "1. OPTIFAST (by Nestlé Health Science) optifast.com A global weight loss brand …" at bounding box center [562, 537] width 571 height 273
drag, startPoint x: 283, startPoint y: 442, endPoint x: 558, endPoint y: 611, distance: 323.4
click at [556, 610] on projects "[1. OPTIFAST (by Nestlé Health Science) optifast.com A global weight loss brand…" at bounding box center [562, 537] width 571 height 273
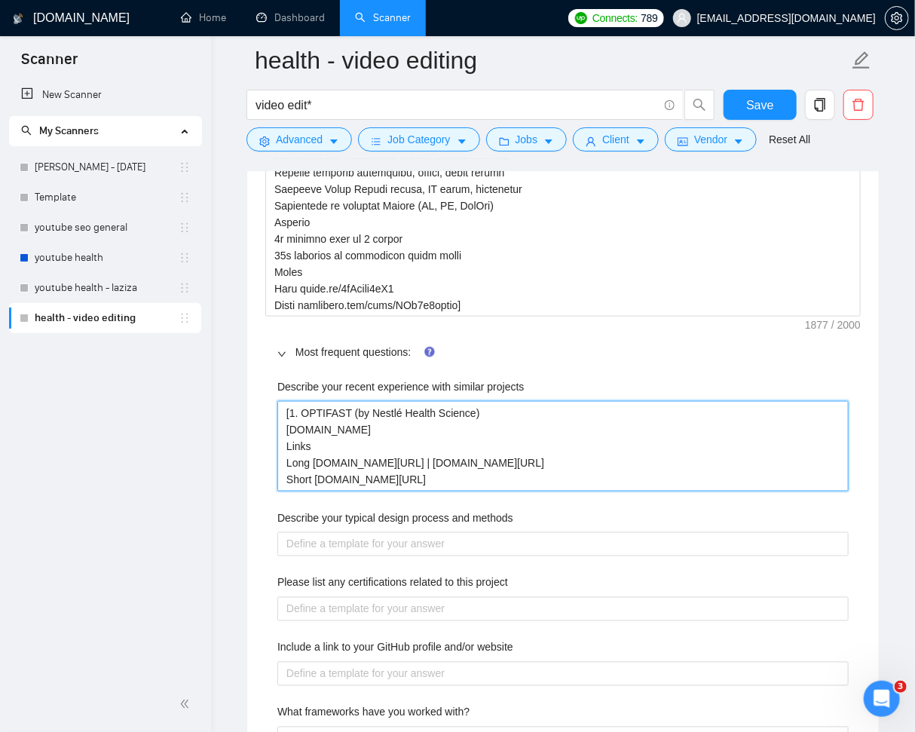
drag, startPoint x: 355, startPoint y: 431, endPoint x: 281, endPoint y: 433, distance: 73.9
click at [281, 431] on projects "[1. OPTIFAST (by Nestlé Health Science) optifast.com Links Long youtu.be/iD9NjM…" at bounding box center [562, 446] width 571 height 90
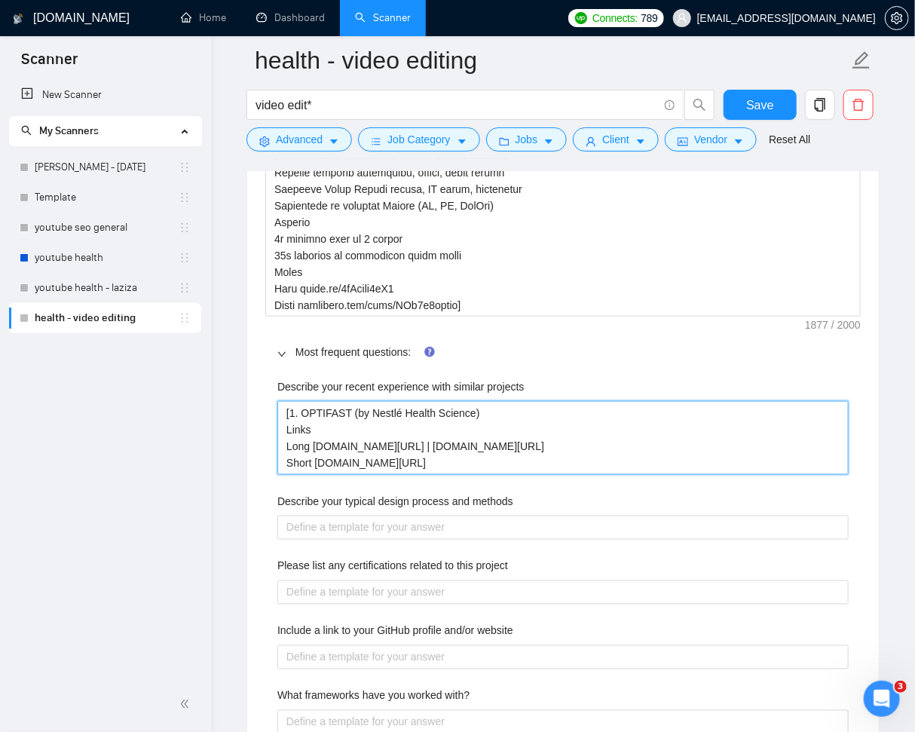
click at [497, 460] on projects "[1. OPTIFAST (by Nestlé Health Science) Links Long youtu.be/iD9NjMigpdU | youtu…" at bounding box center [562, 438] width 571 height 74
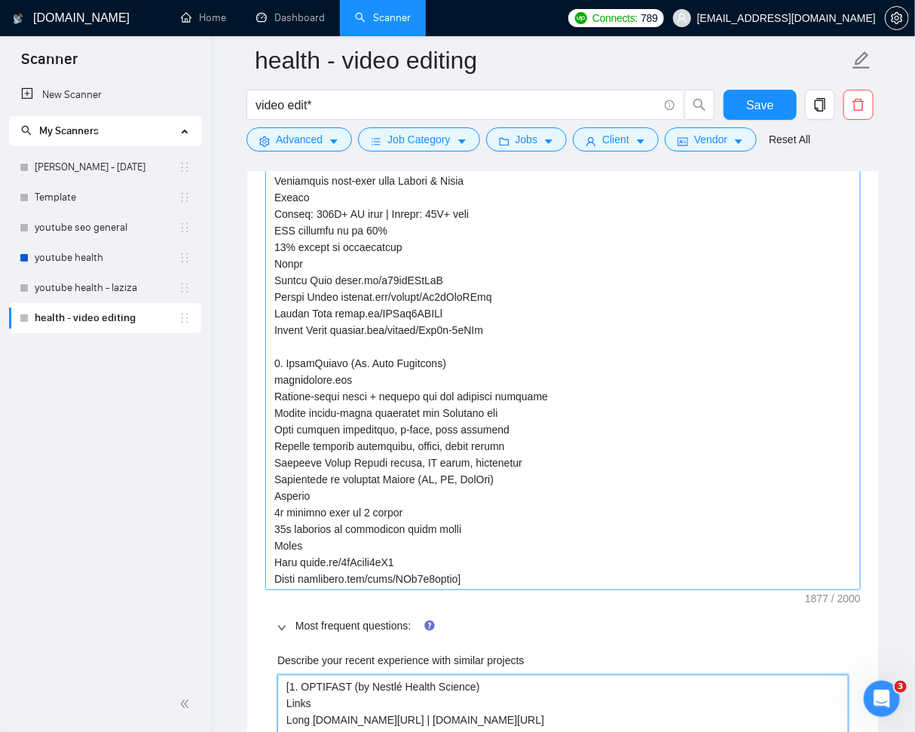
scroll to position [2460, 0]
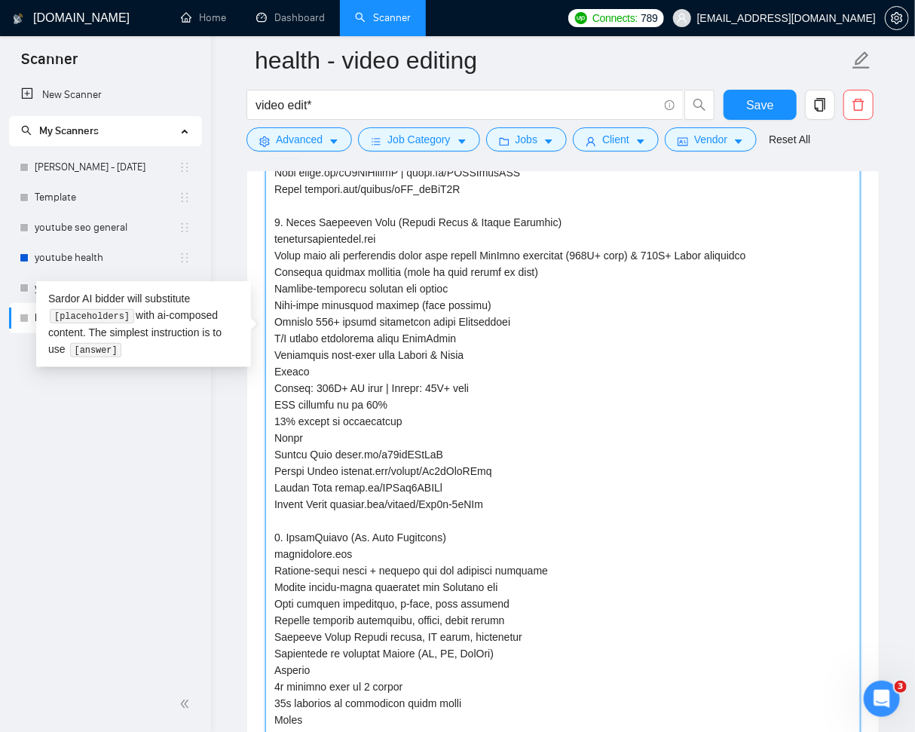
drag, startPoint x: 512, startPoint y: 501, endPoint x: 280, endPoint y: 228, distance: 358.2
click at [271, 222] on textarea "Default answer template:" at bounding box center [562, 338] width 595 height 853
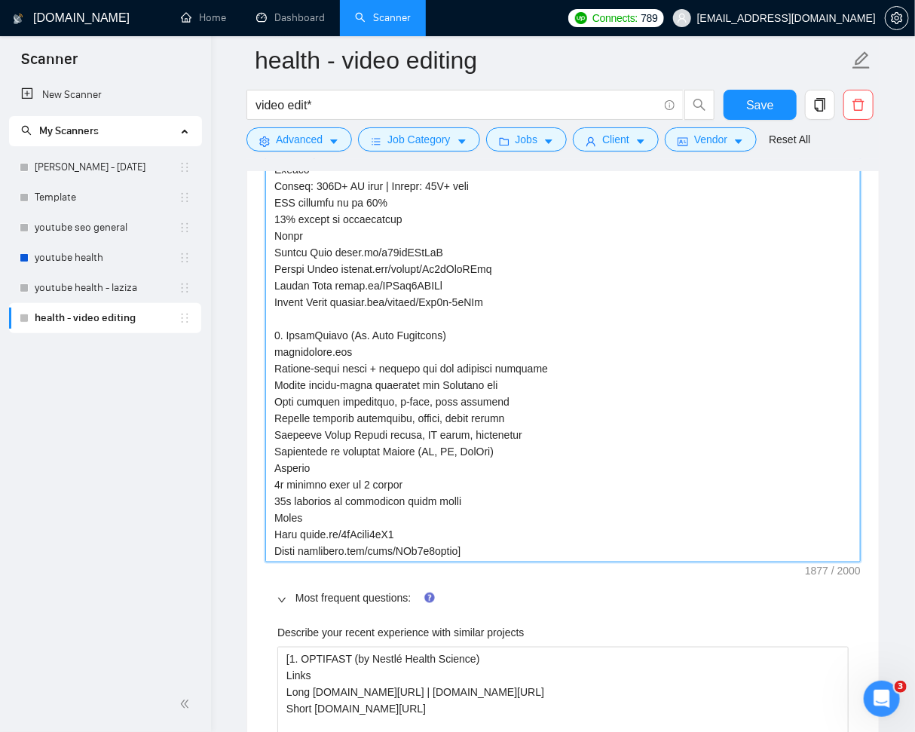
scroll to position [2790, 0]
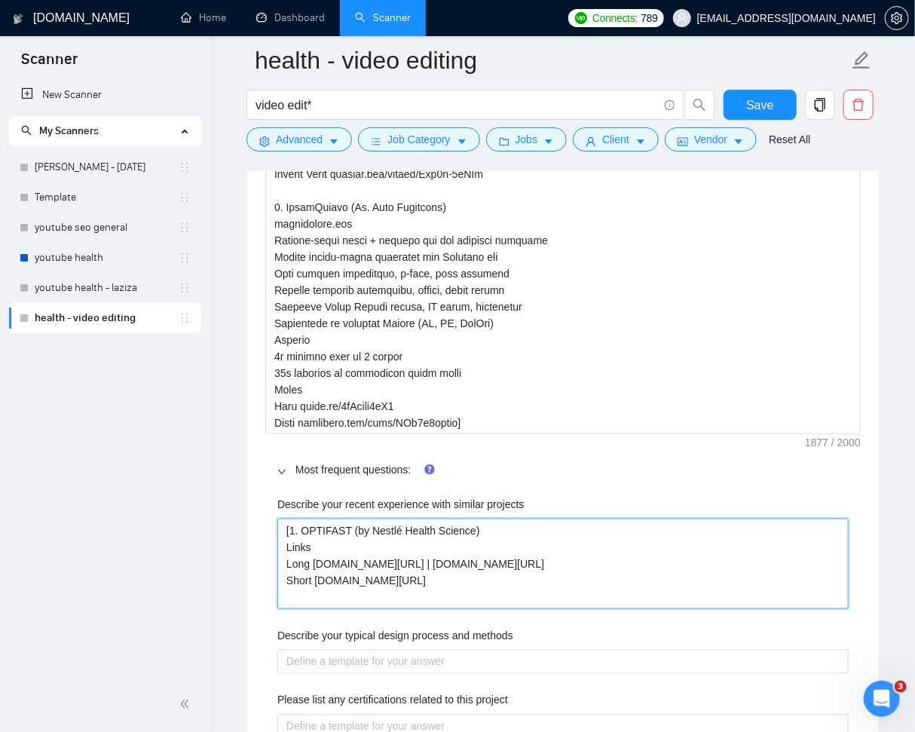
click at [576, 593] on projects "[1. OPTIFAST (by Nestlé Health Science) Links Long youtu.be/iD9NjMigpdU | youtu…" at bounding box center [562, 563] width 571 height 90
paste projects "2. Inner Dimension Yoga (Travis Eliot & Lauren Eckstrom) innerdimensionyoga.com…"
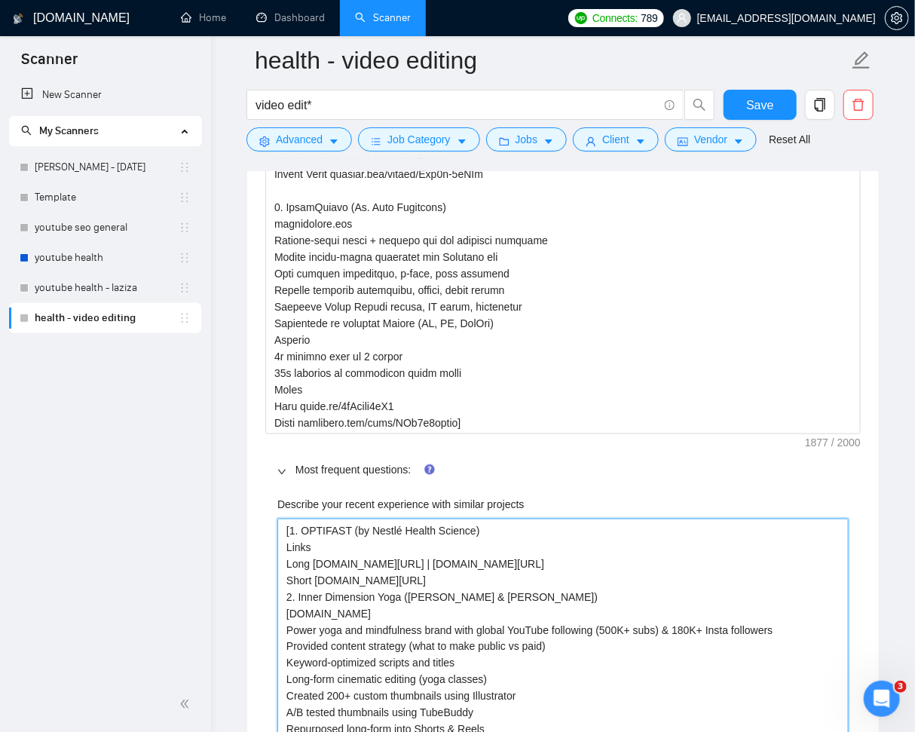
scroll to position [2941, 0]
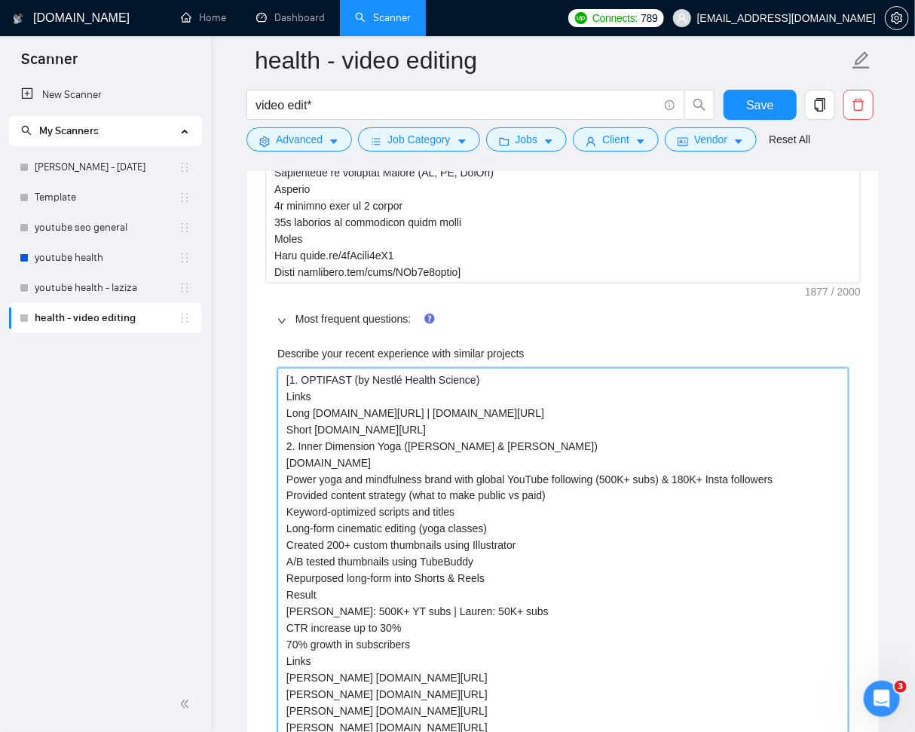
drag, startPoint x: 285, startPoint y: 462, endPoint x: 417, endPoint y: 638, distance: 220.6
click at [417, 638] on projects "[1. OPTIFAST (by Nestlé Health Science) Links Long youtu.be/iD9NjMigpdU | youtu…" at bounding box center [562, 554] width 571 height 372
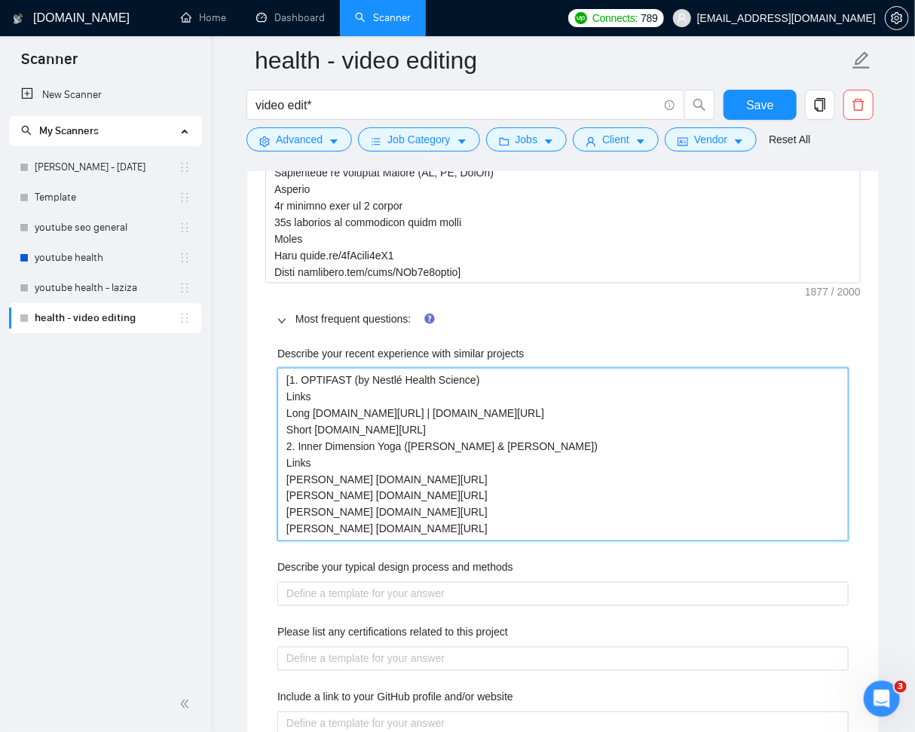
click at [539, 527] on projects "[1. OPTIFAST (by Nestlé Health Science) Links Long youtu.be/iD9NjMigpdU | youtu…" at bounding box center [562, 454] width 571 height 173
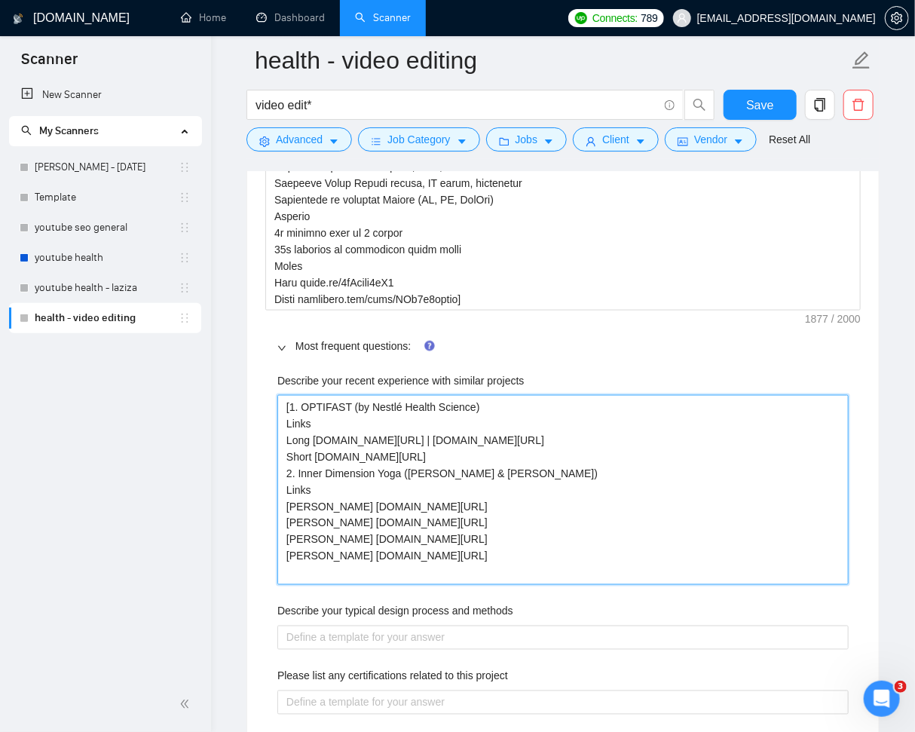
scroll to position [2770, 0]
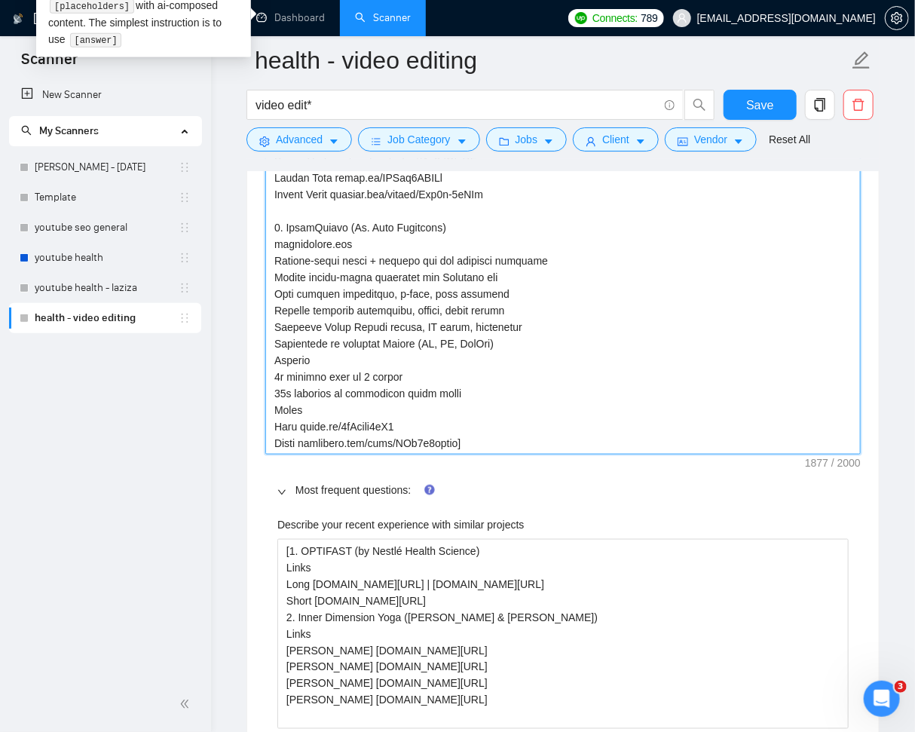
drag, startPoint x: 274, startPoint y: 225, endPoint x: 469, endPoint y: 414, distance: 271.2
click at [486, 442] on textarea "Default answer template:" at bounding box center [562, 28] width 595 height 853
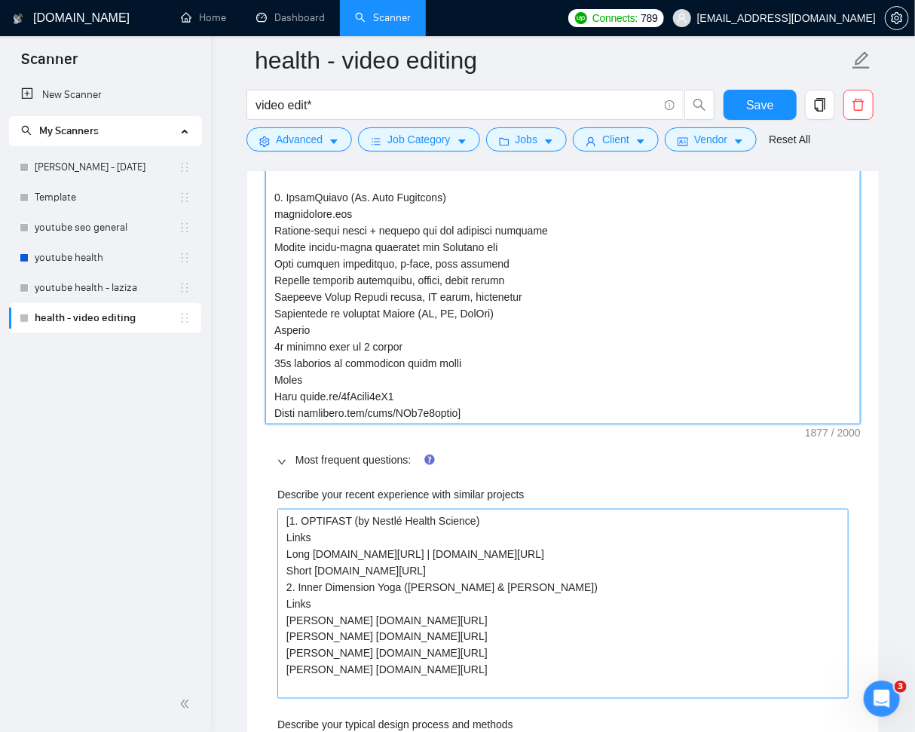
scroll to position [2803, 0]
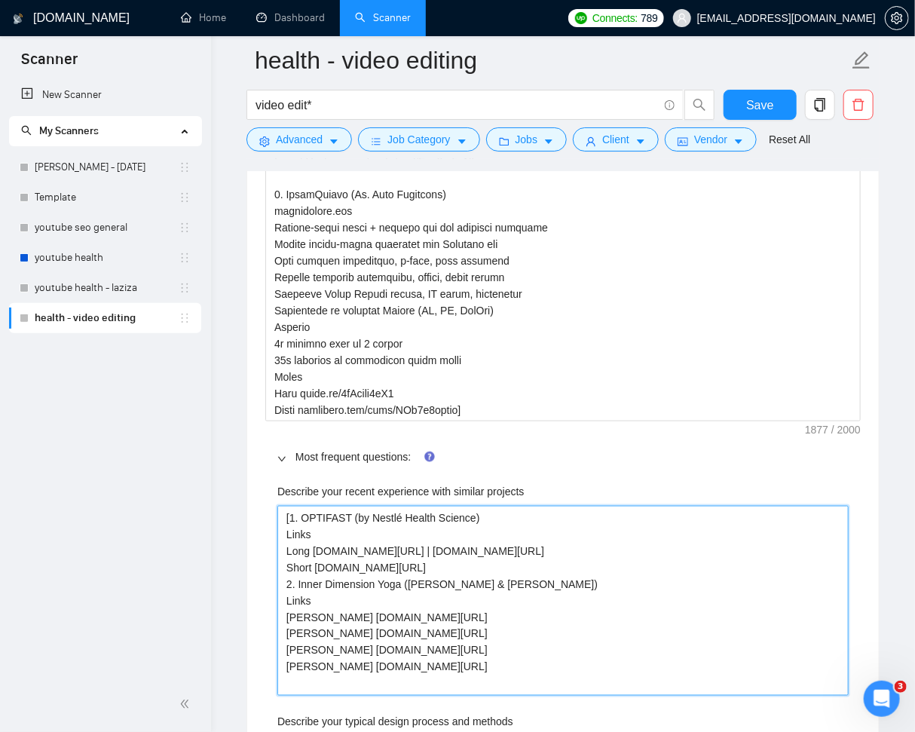
click at [582, 677] on projects "[1. OPTIFAST (by Nestlé Health Science) Links Long youtu.be/iD9NjMigpdU | youtu…" at bounding box center [562, 601] width 571 height 190
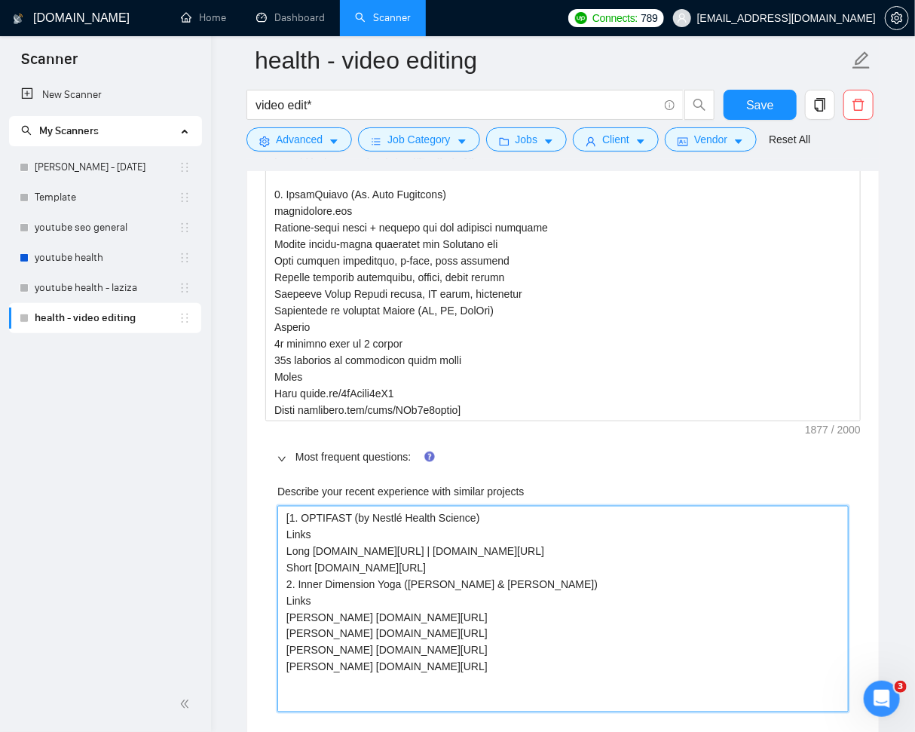
paste projects "3. TrickStrong (Dr. Neil Toussaint) trickstrong.com Atlanta-based rehab + fitne…"
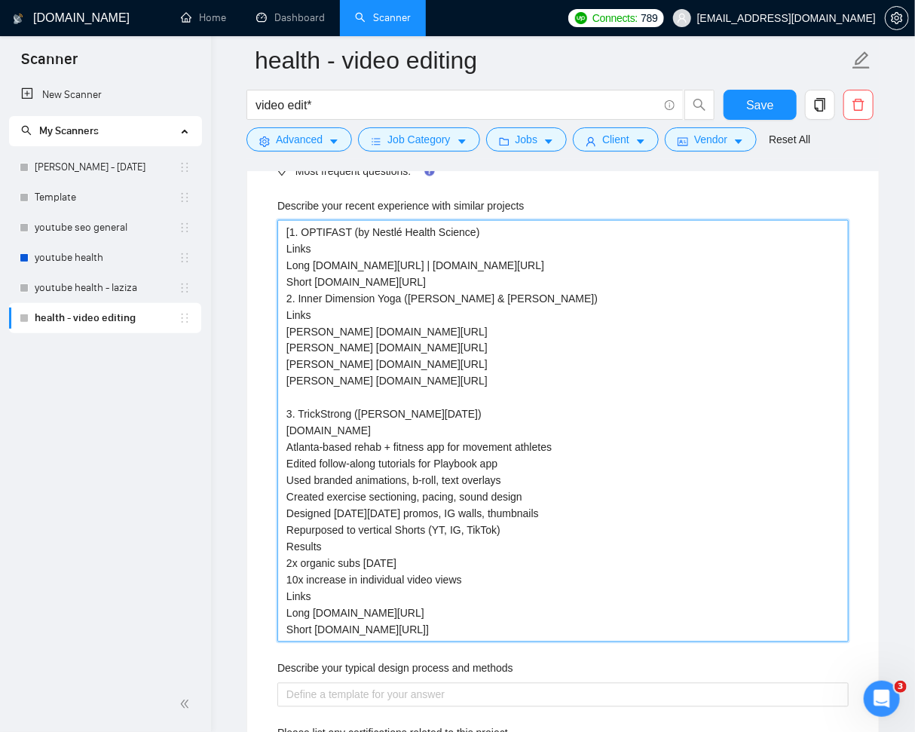
scroll to position [3132, 0]
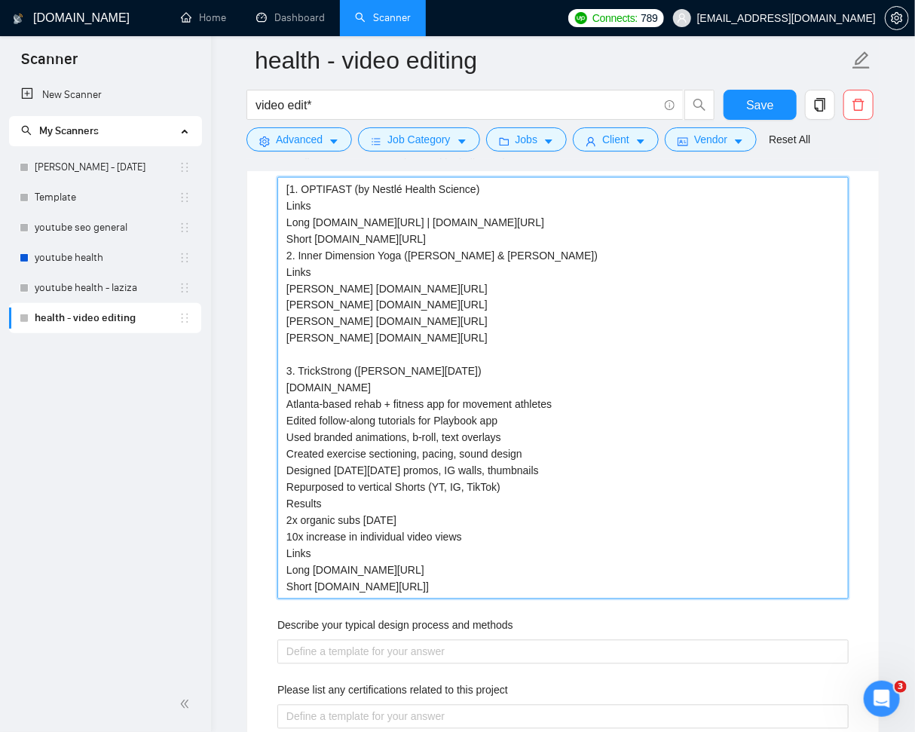
drag, startPoint x: 283, startPoint y: 387, endPoint x: 488, endPoint y: 533, distance: 251.3
click at [488, 533] on projects "[1. OPTIFAST (by Nestlé Health Science) Links Long youtu.be/iD9NjMigpdU | youtu…" at bounding box center [562, 388] width 571 height 422
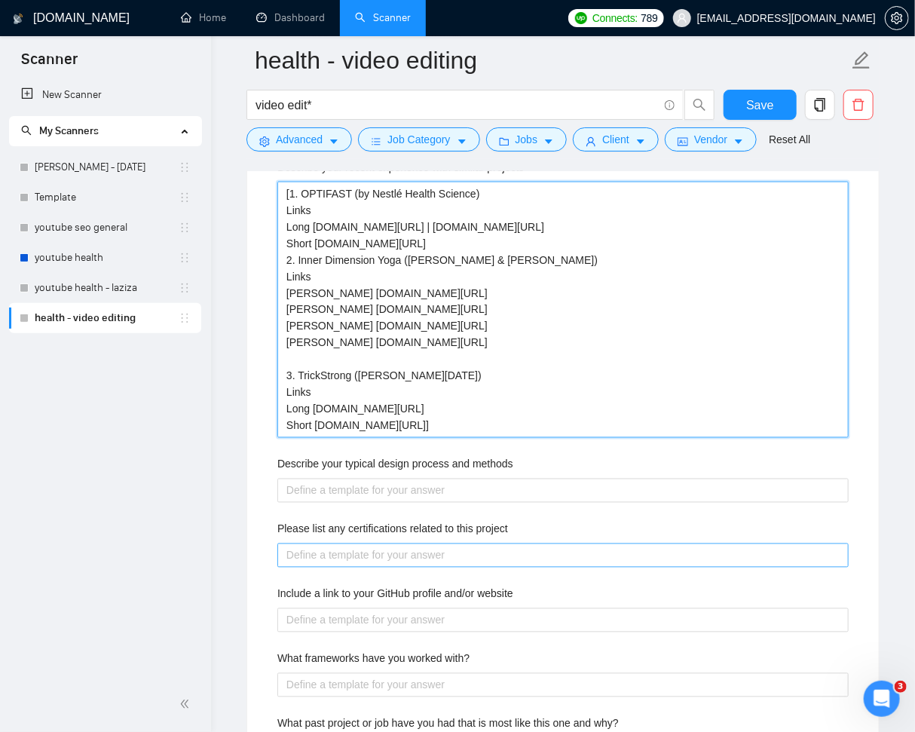
scroll to position [3105, 0]
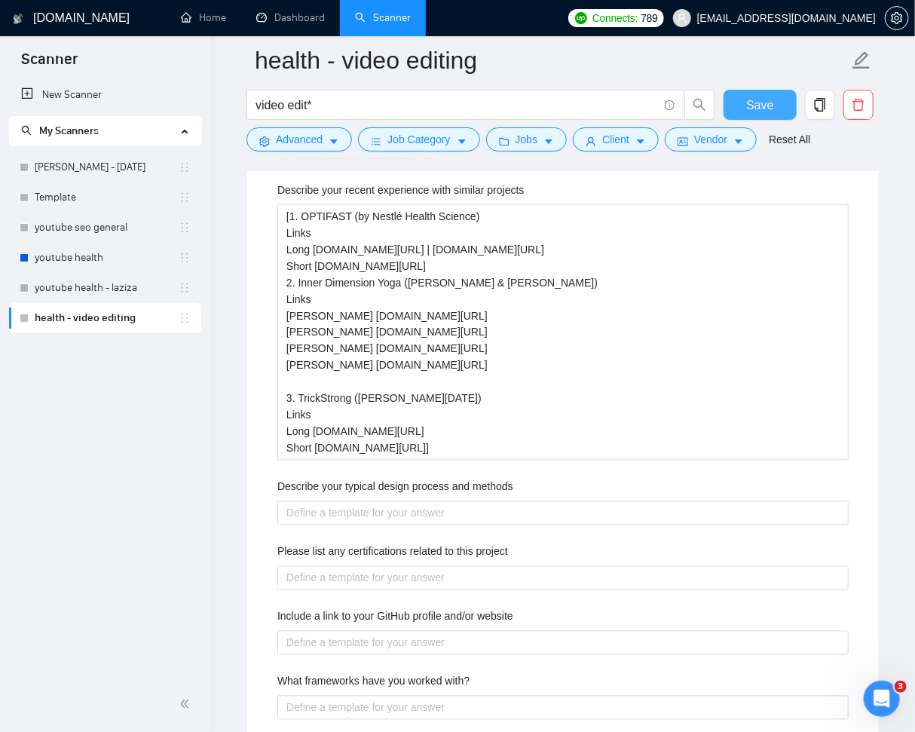
drag, startPoint x: 746, startPoint y: 104, endPoint x: 888, endPoint y: 216, distance: 180.8
click at [747, 105] on span "Save" at bounding box center [759, 105] width 27 height 19
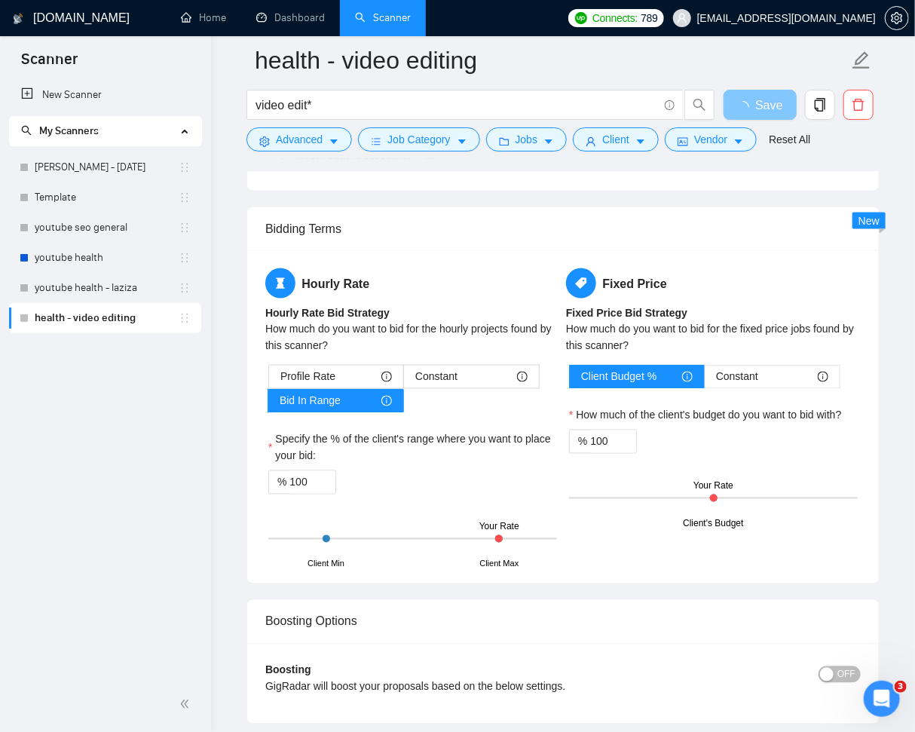
scroll to position [3612, 0]
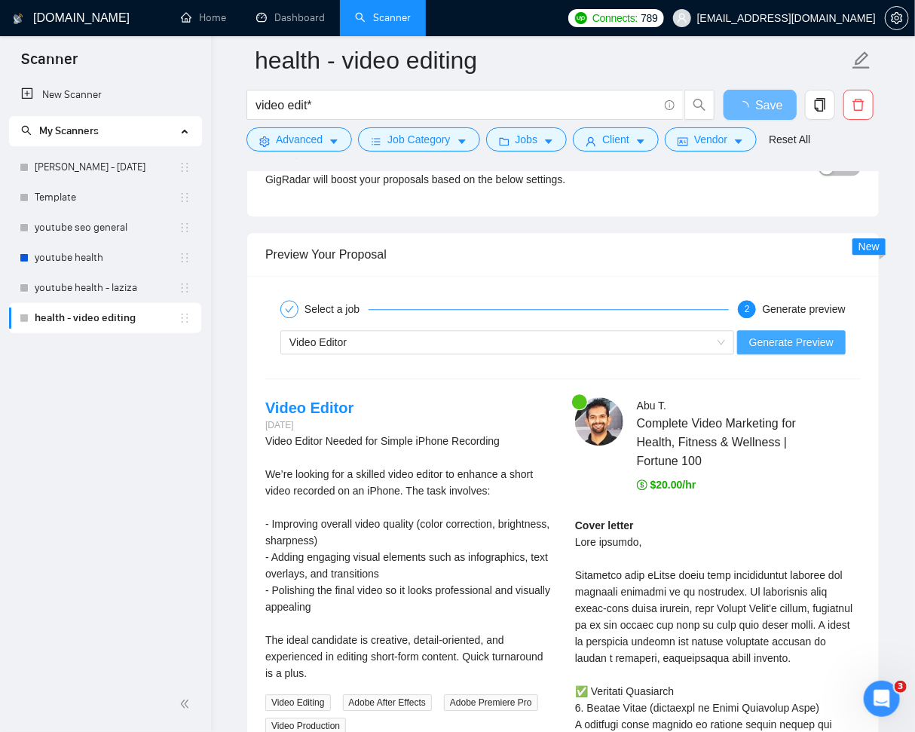
click at [804, 340] on span "Generate Preview" at bounding box center [791, 342] width 84 height 17
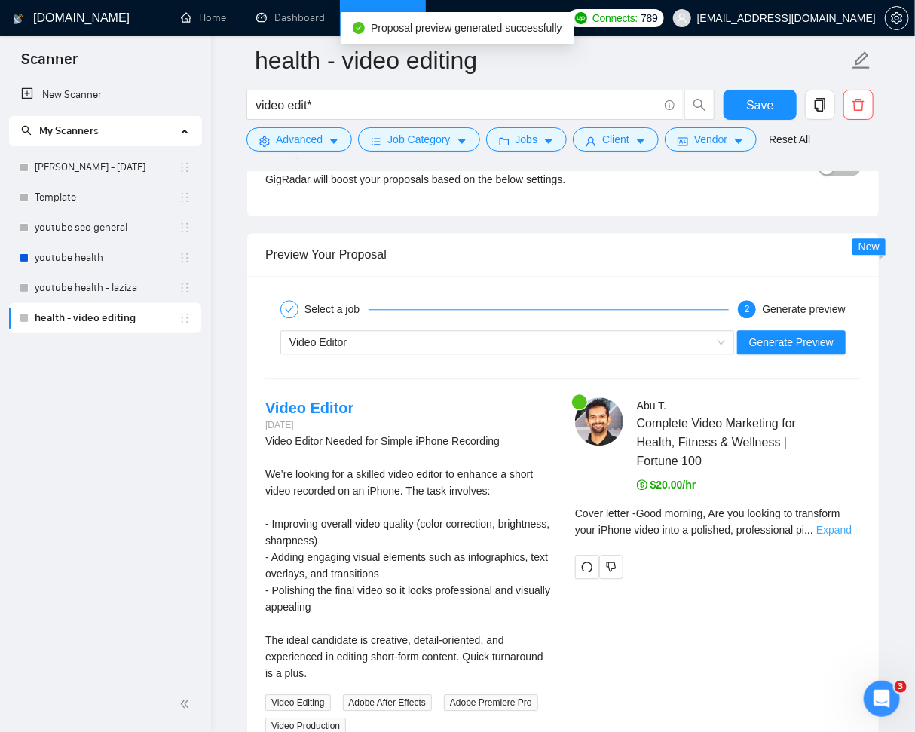
click at [833, 529] on link "Expand" at bounding box center [833, 530] width 35 height 12
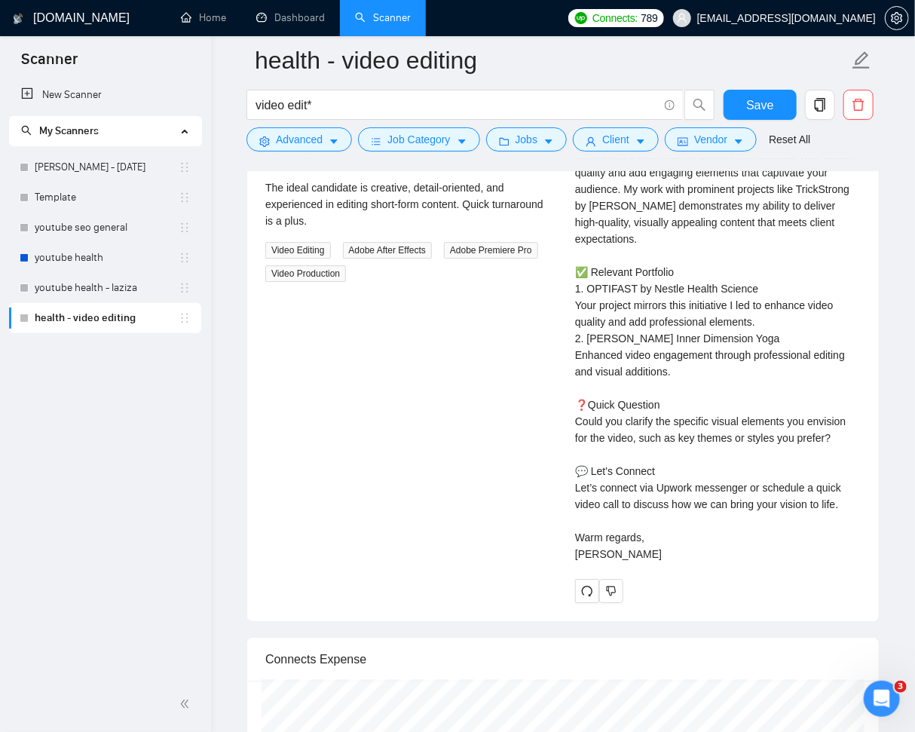
scroll to position [4168, 0]
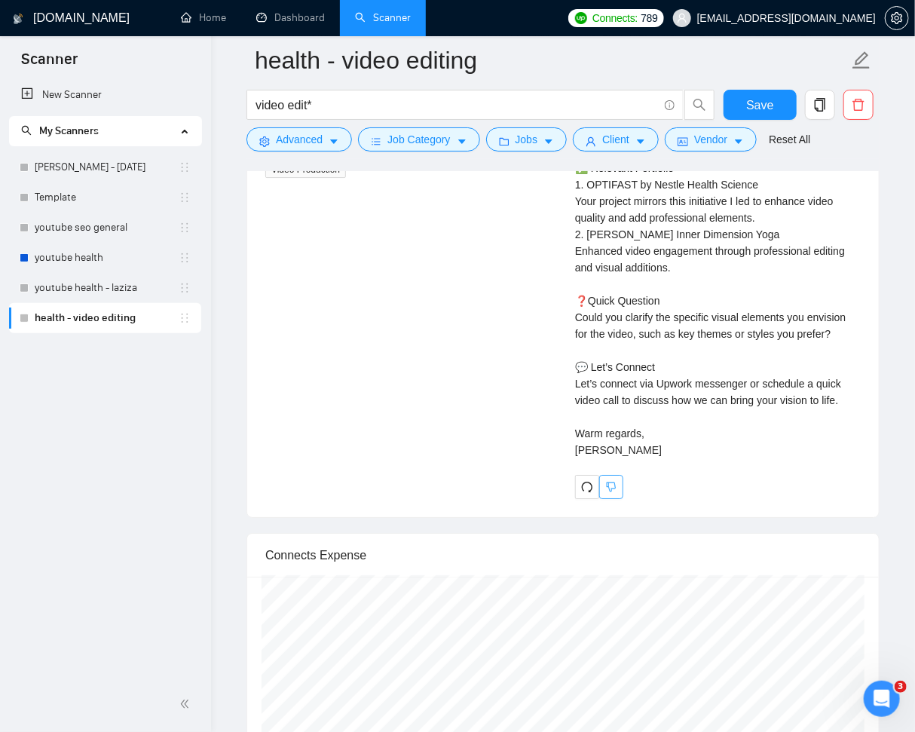
click at [618, 479] on button "button" at bounding box center [611, 487] width 24 height 24
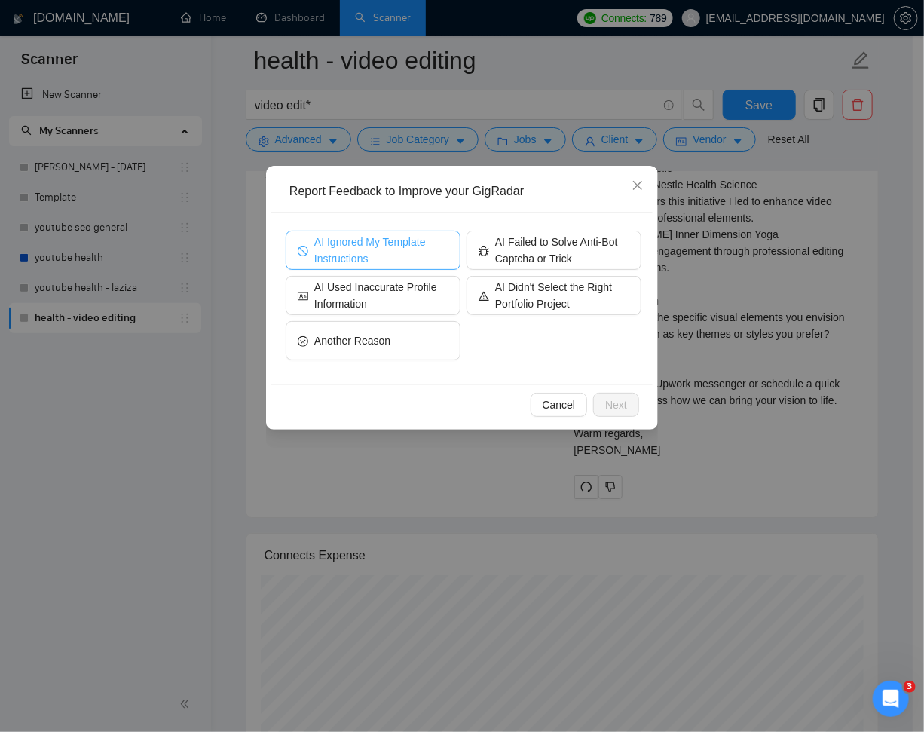
drag, startPoint x: 329, startPoint y: 248, endPoint x: 546, endPoint y: 368, distance: 248.6
click at [330, 249] on span "AI Ignored My Template Instructions" at bounding box center [381, 250] width 134 height 33
click at [623, 410] on span "Next" at bounding box center [616, 404] width 22 height 17
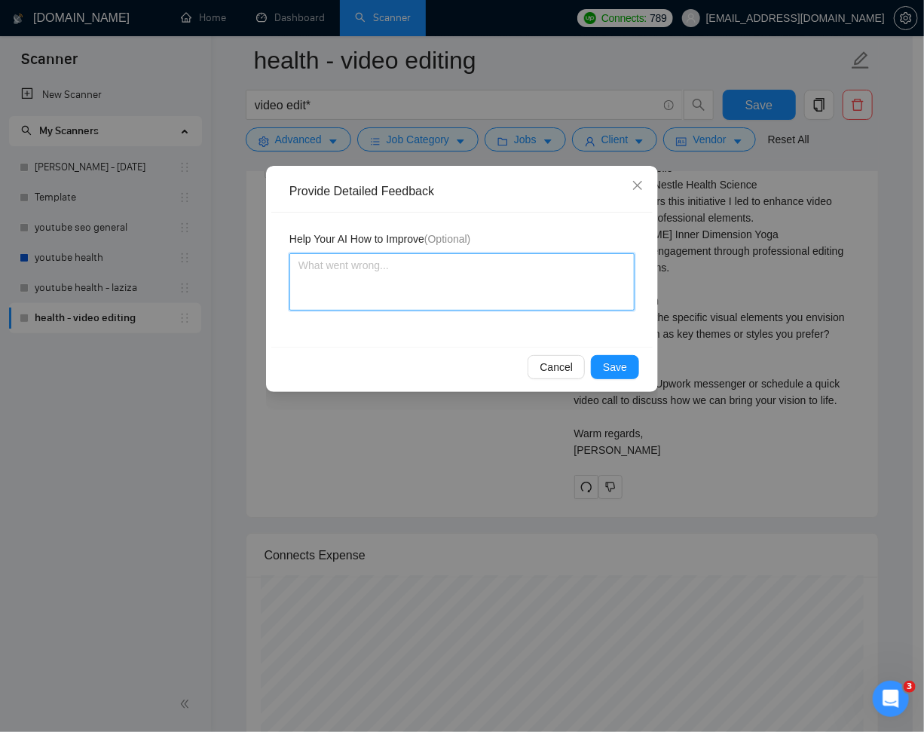
click at [493, 274] on textarea at bounding box center [461, 281] width 345 height 57
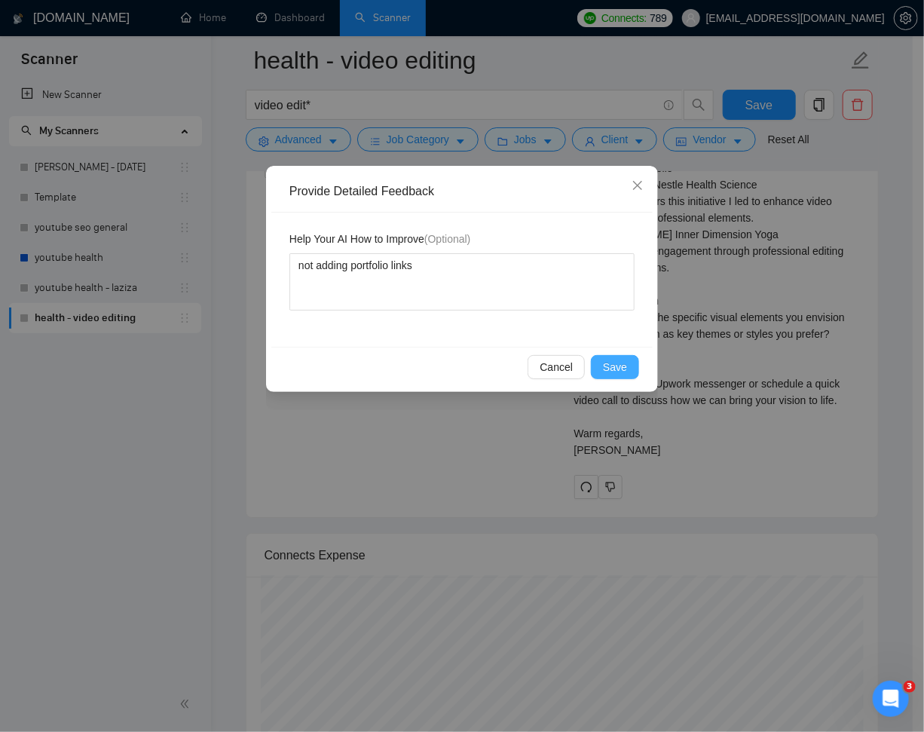
drag, startPoint x: 611, startPoint y: 369, endPoint x: 735, endPoint y: 399, distance: 127.2
click at [612, 370] on span "Save" at bounding box center [615, 367] width 24 height 17
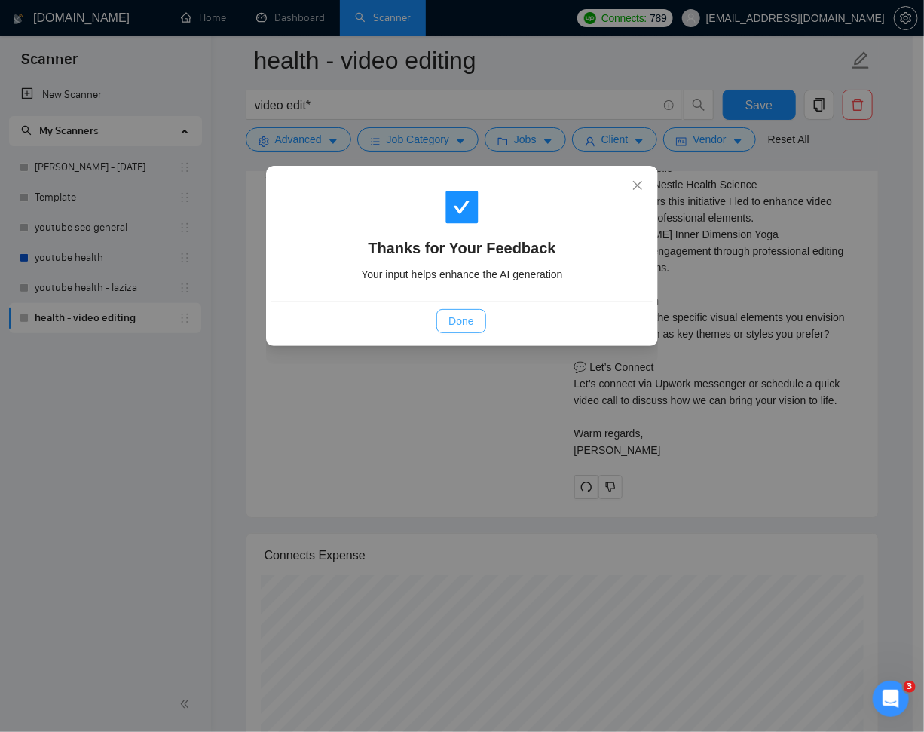
drag, startPoint x: 456, startPoint y: 327, endPoint x: 677, endPoint y: 386, distance: 229.2
click at [457, 328] on span "Done" at bounding box center [460, 321] width 25 height 17
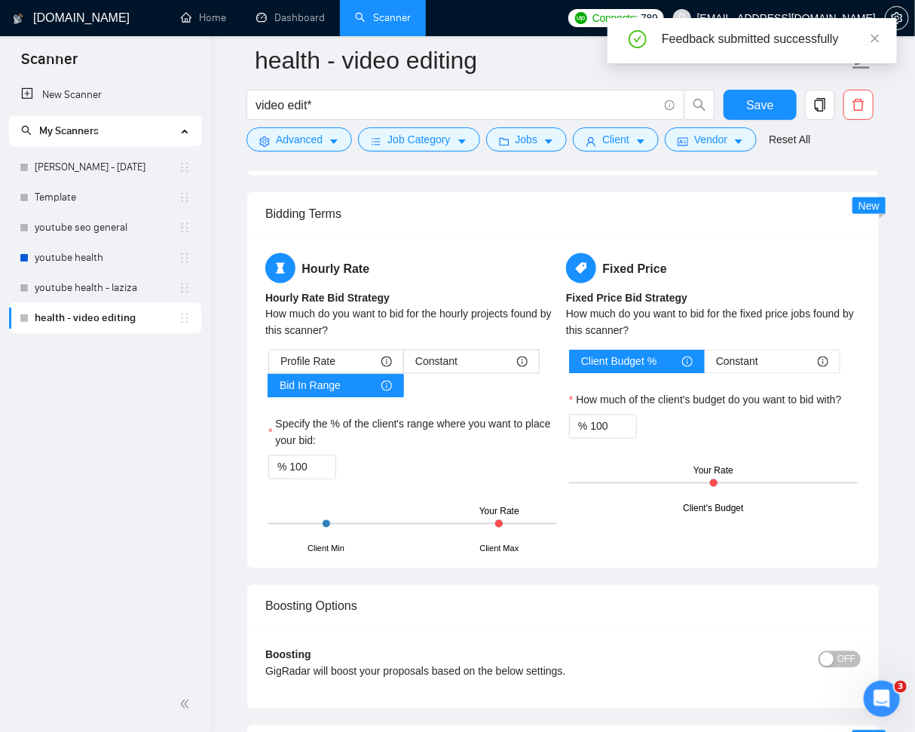
scroll to position [2867, 0]
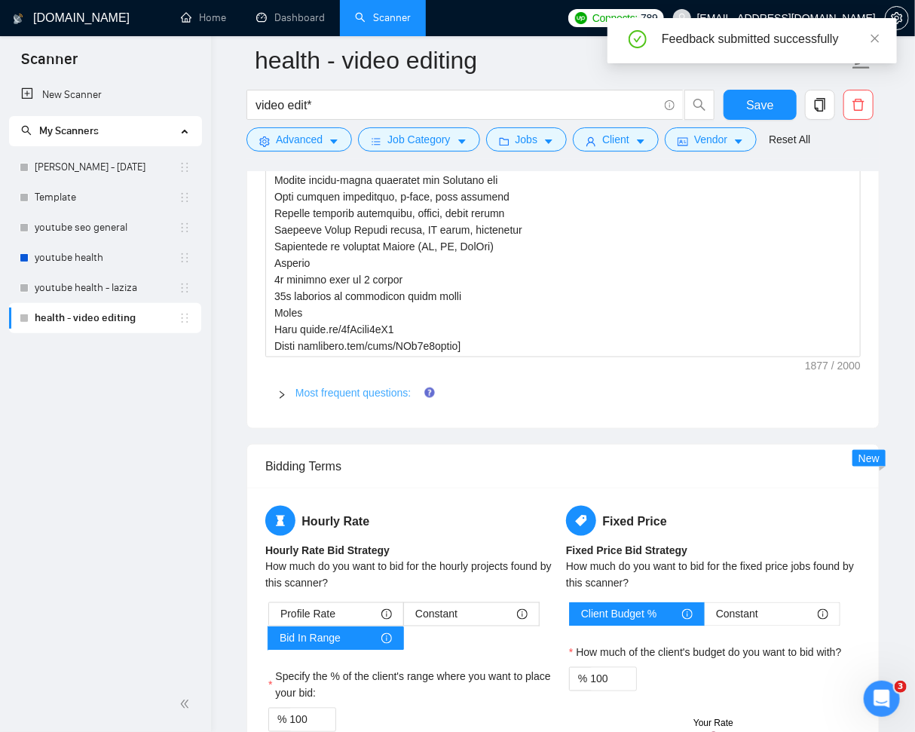
click at [383, 393] on link "Most frequent questions:" at bounding box center [352, 393] width 115 height 12
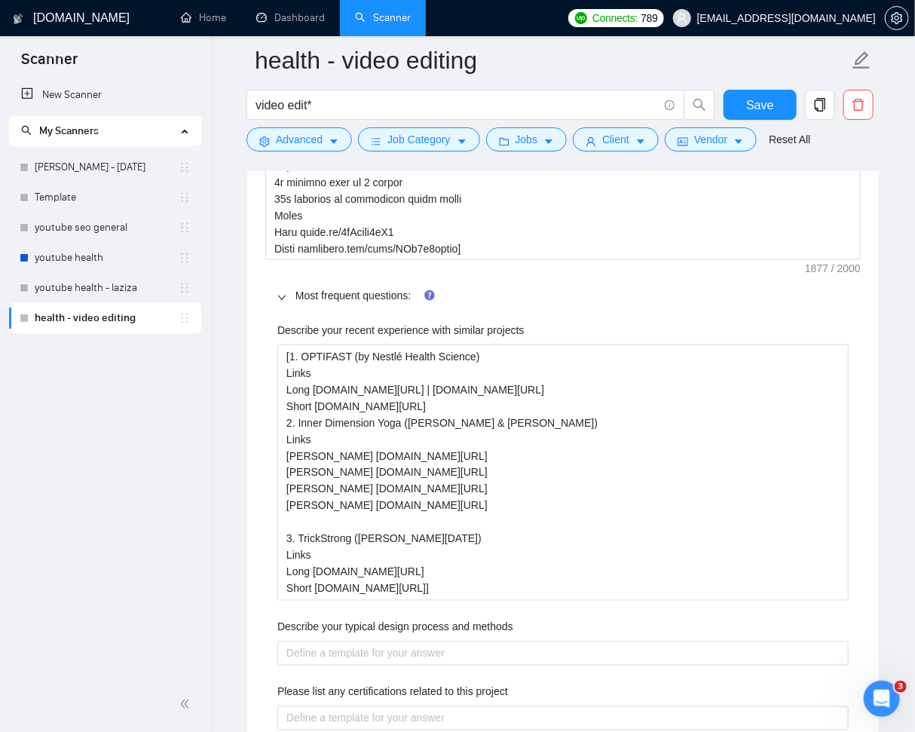
scroll to position [3002, 0]
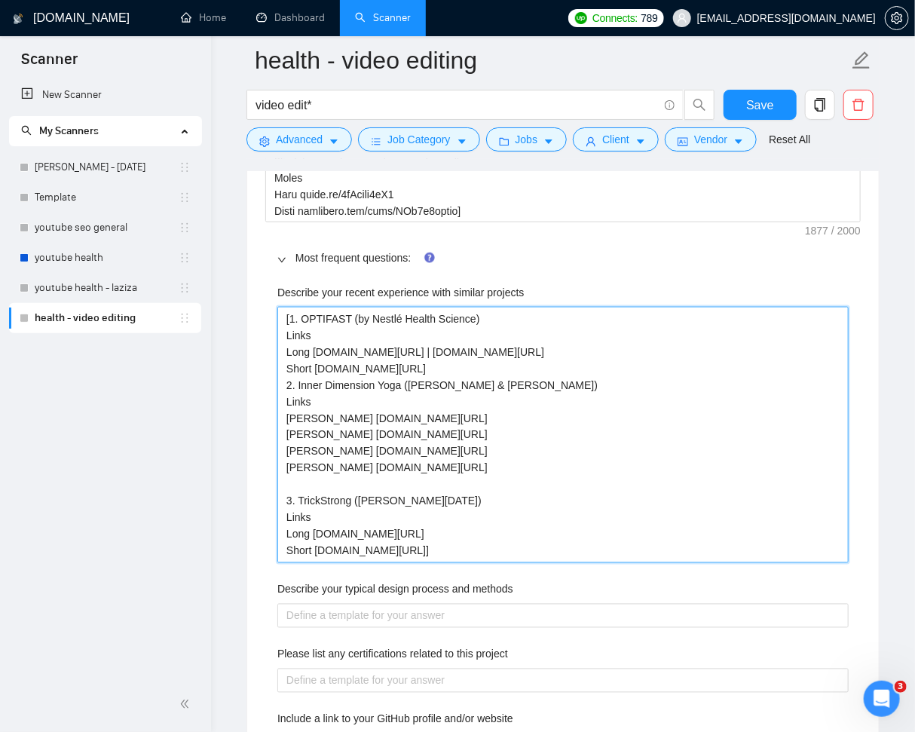
click at [291, 316] on projects "[1. OPTIFAST (by Nestlé Health Science) Links Long youtu.be/iD9NjMigpdU | youtu…" at bounding box center [562, 435] width 571 height 256
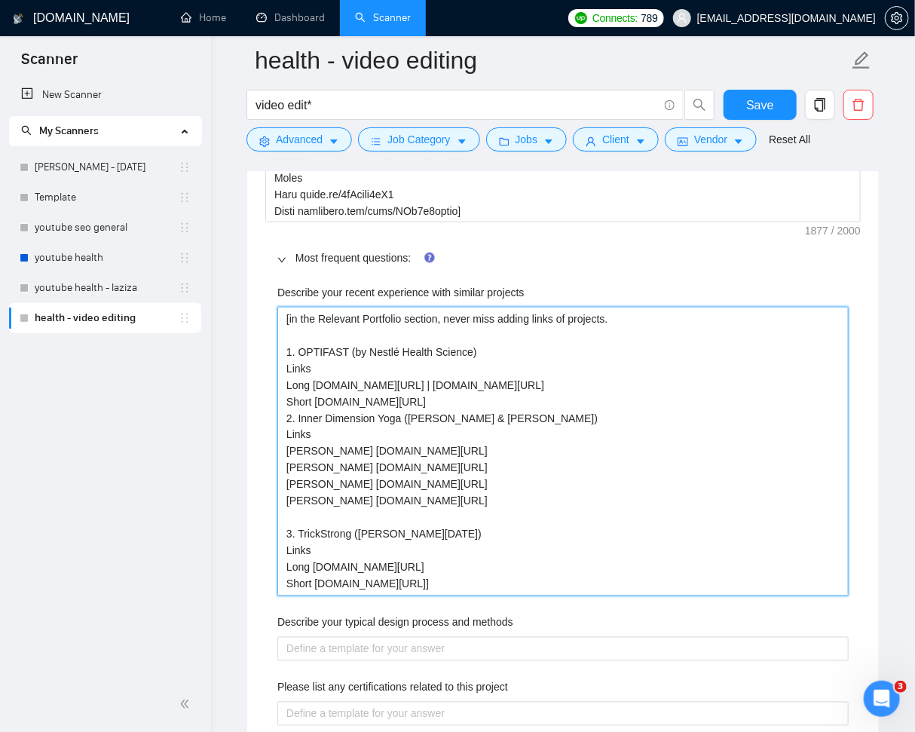
click at [542, 397] on projects "[in the Relevant Portfolio section, never miss adding links of projects. 1. OPT…" at bounding box center [562, 451] width 571 height 289
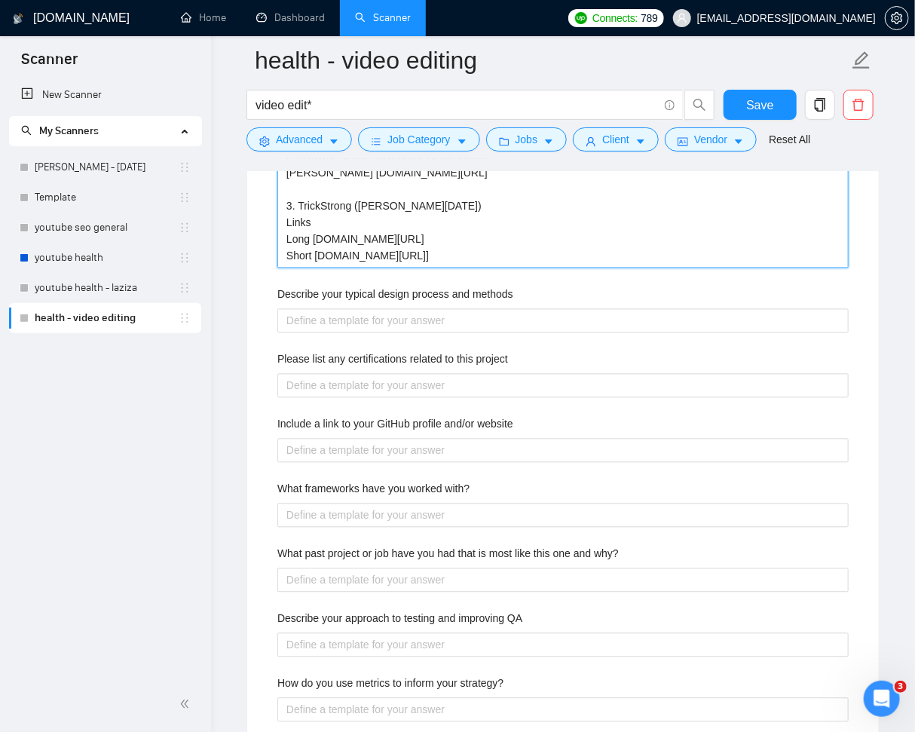
scroll to position [3397, 0]
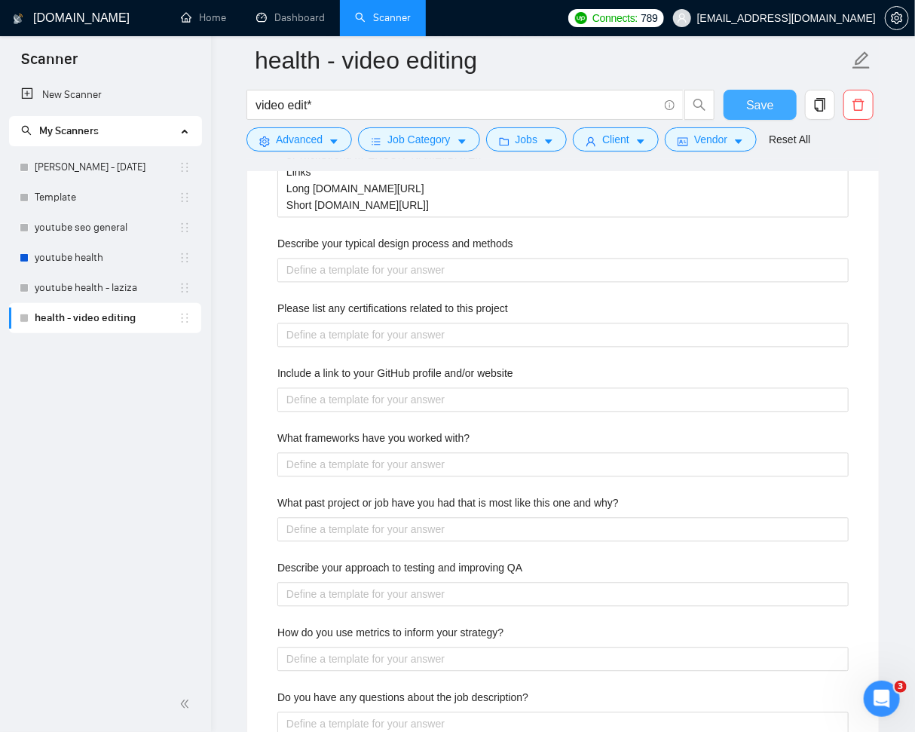
drag, startPoint x: 770, startPoint y: 105, endPoint x: 865, endPoint y: 255, distance: 176.9
click at [772, 109] on span "Save" at bounding box center [759, 105] width 27 height 19
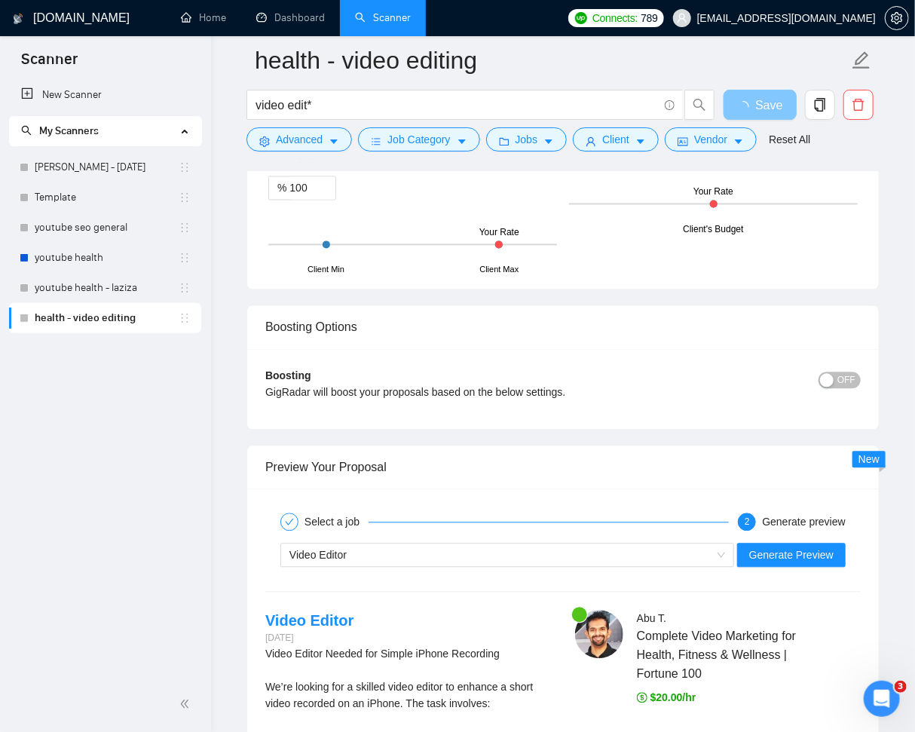
scroll to position [3399, 0]
click at [828, 546] on span "Generate Preview" at bounding box center [791, 554] width 84 height 17
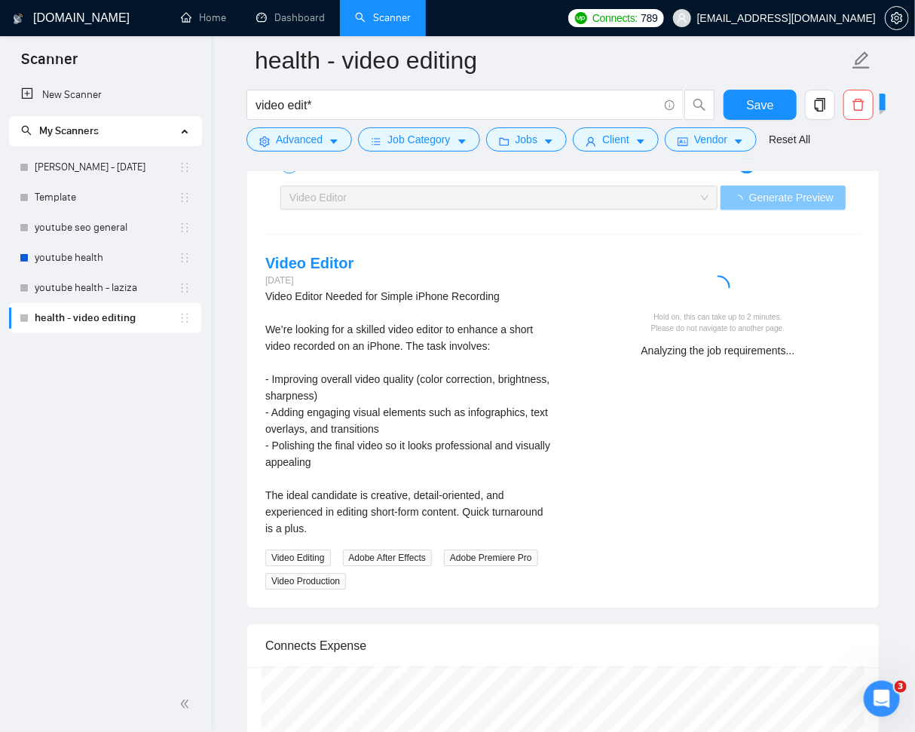
scroll to position [3763, 0]
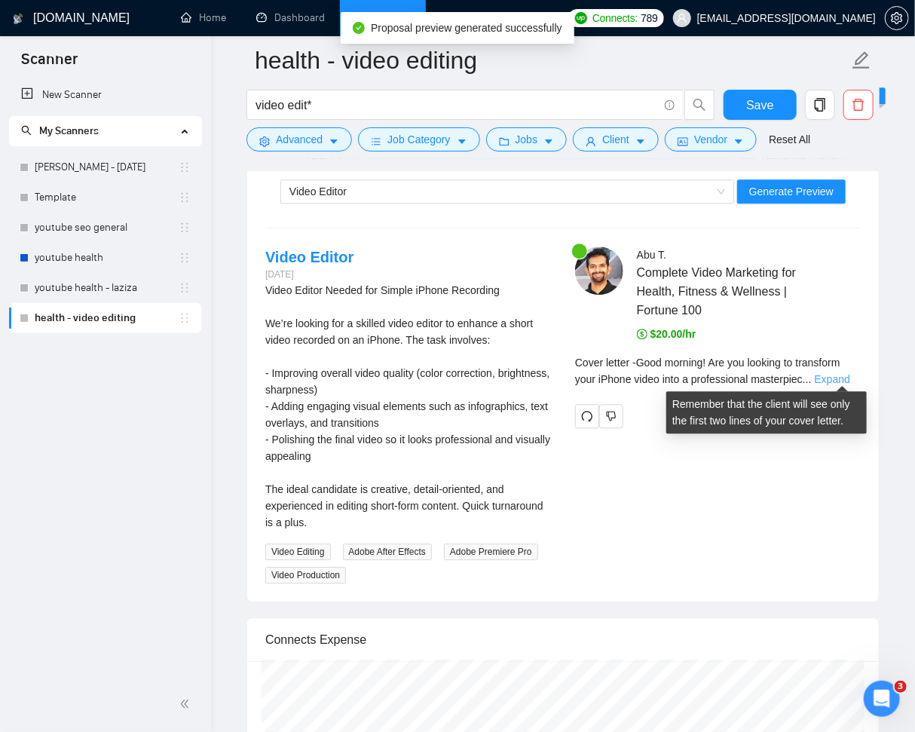
click at [850, 375] on link "Expand" at bounding box center [832, 379] width 35 height 12
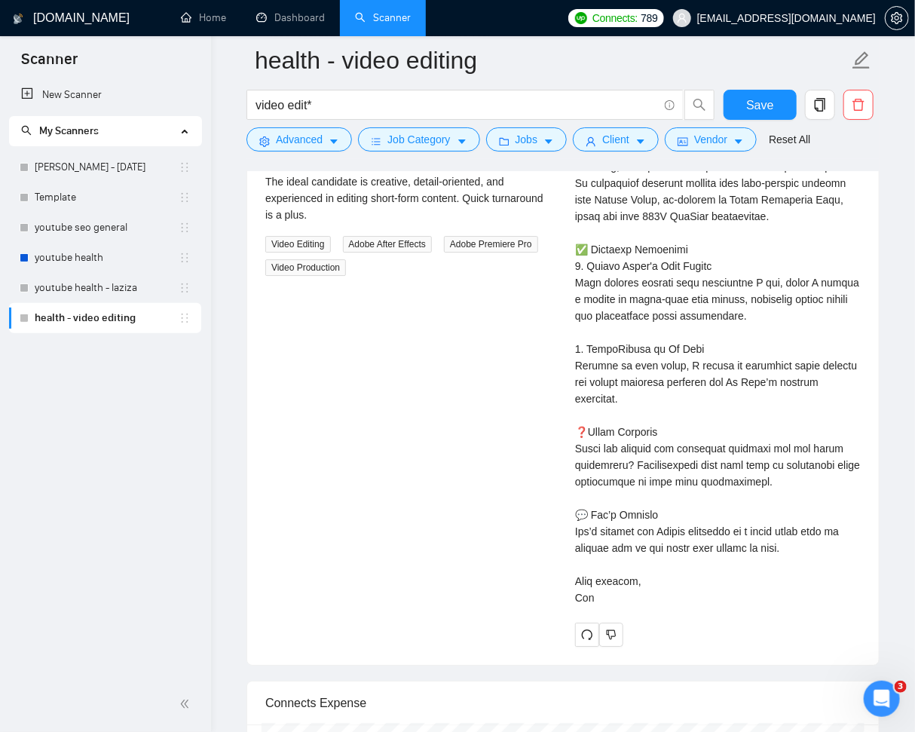
scroll to position [4186, 0]
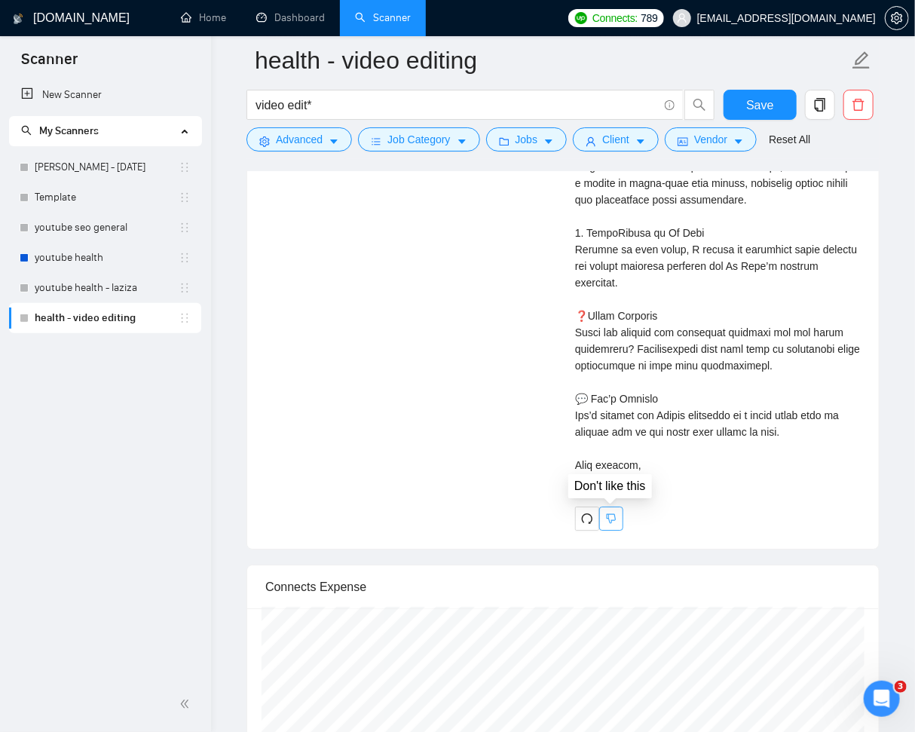
click at [616, 513] on button "button" at bounding box center [611, 518] width 24 height 24
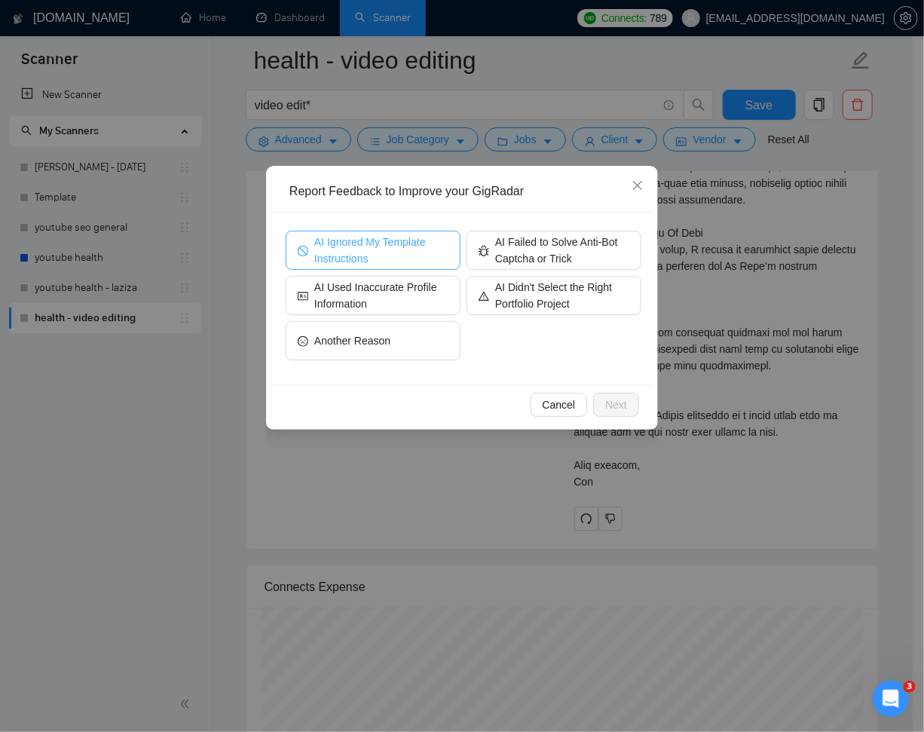
click at [405, 252] on span "AI Ignored My Template Instructions" at bounding box center [381, 250] width 134 height 33
click at [625, 404] on span "Next" at bounding box center [616, 404] width 22 height 17
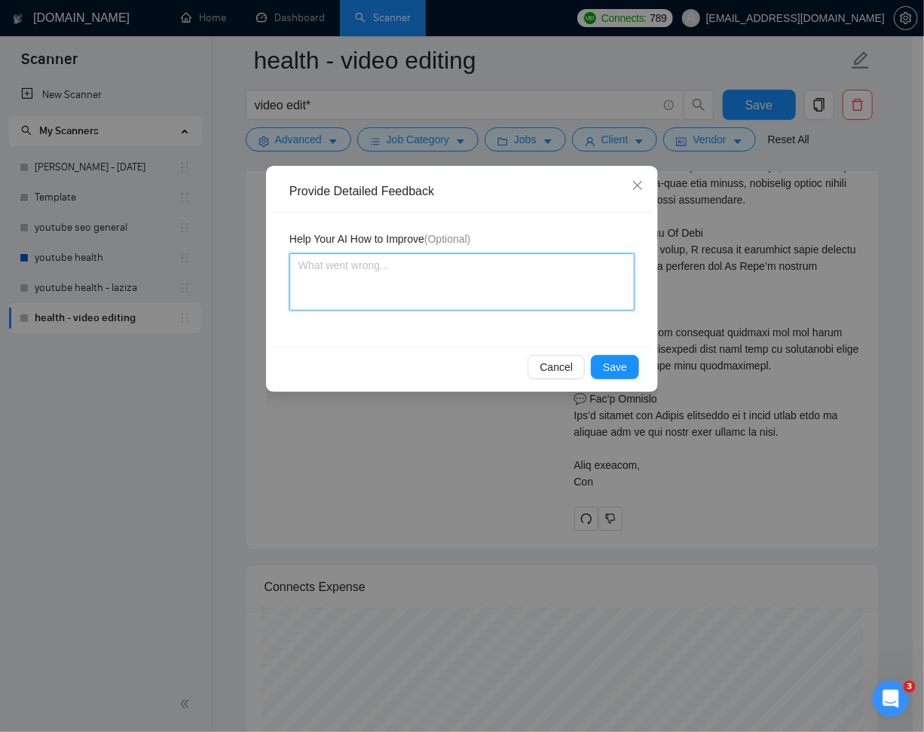
click at [493, 295] on textarea at bounding box center [461, 281] width 345 height 57
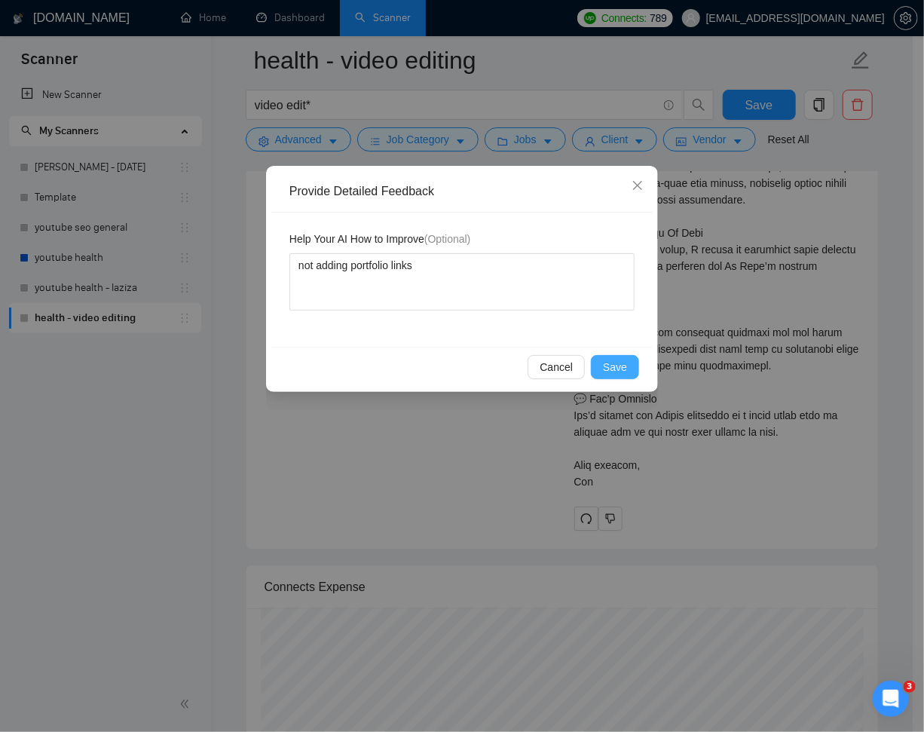
click at [607, 359] on span "Save" at bounding box center [615, 367] width 24 height 17
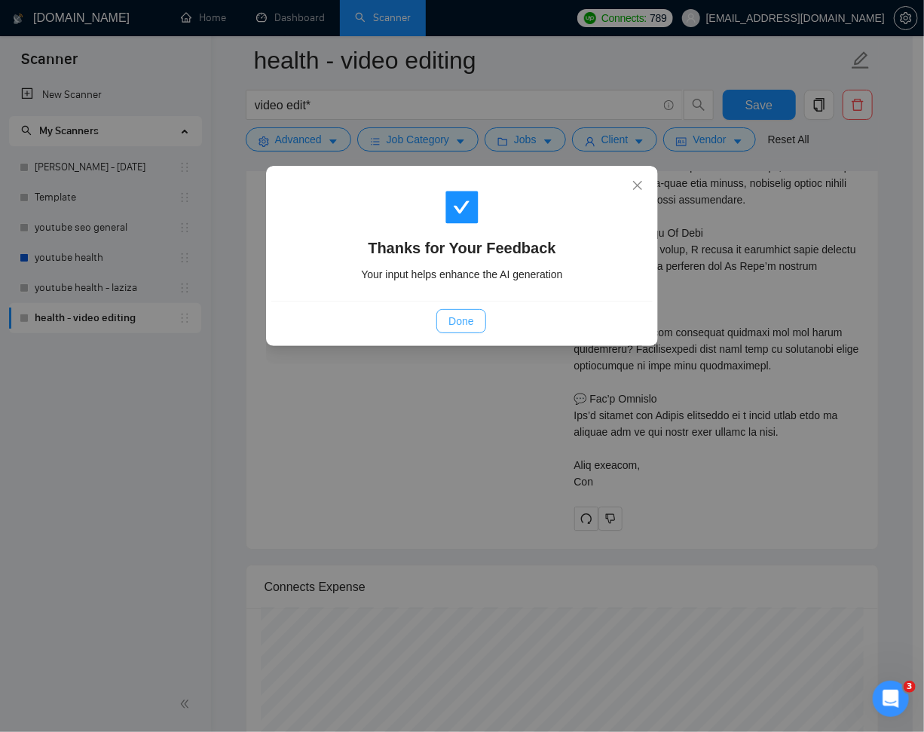
drag, startPoint x: 469, startPoint y: 322, endPoint x: 604, endPoint y: 338, distance: 135.8
click at [470, 322] on span "Done" at bounding box center [460, 321] width 25 height 17
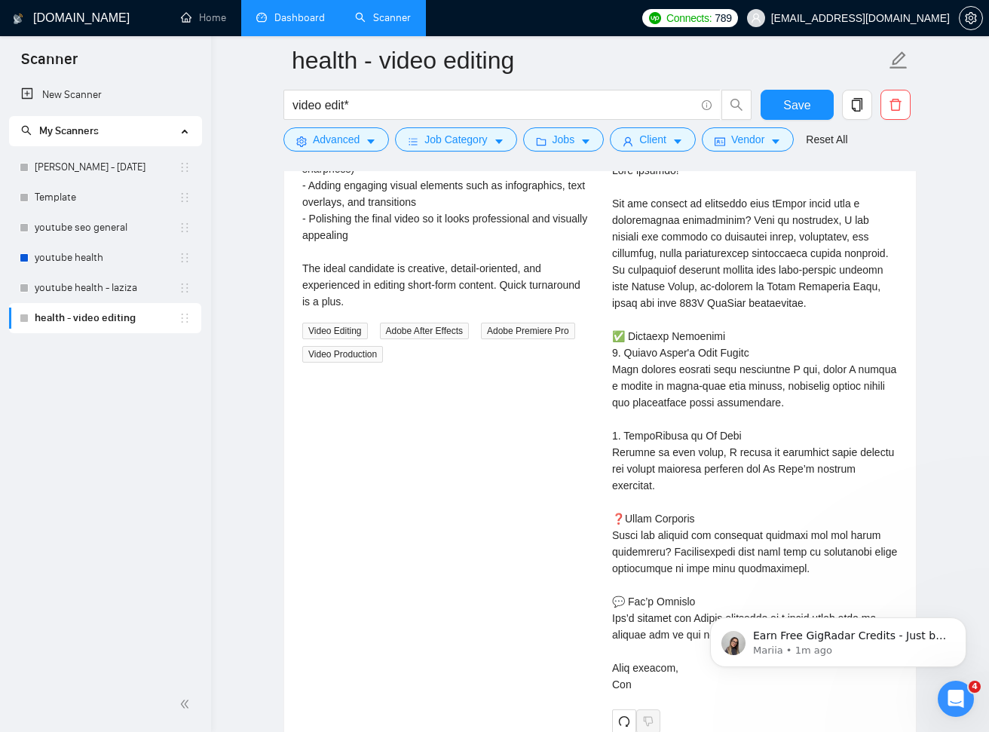
scroll to position [0, 0]
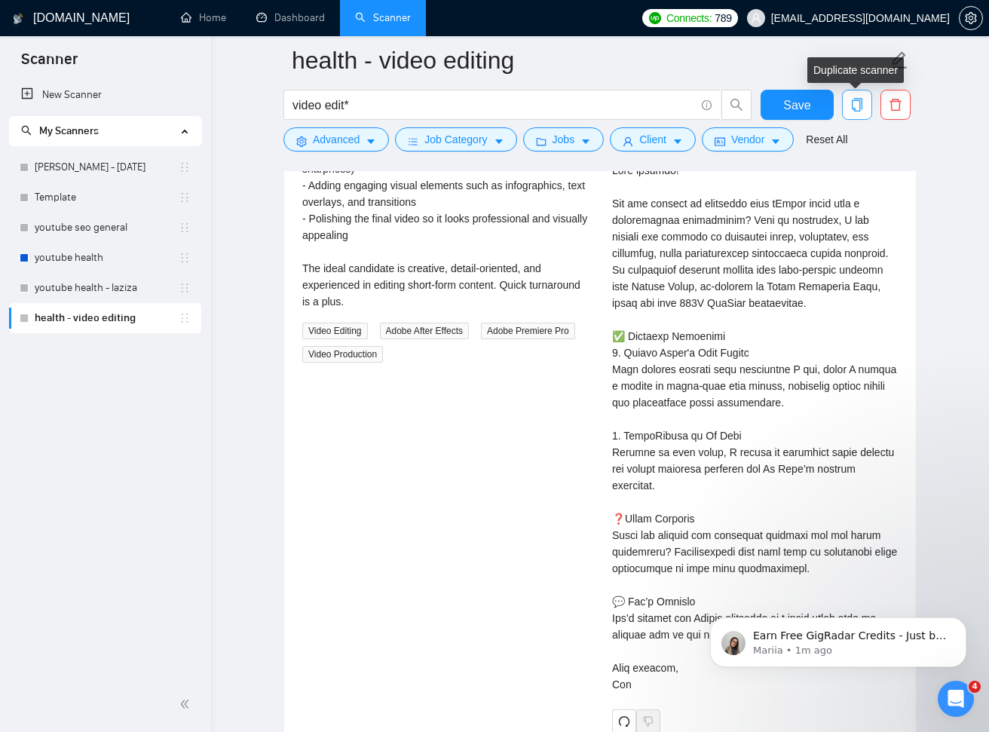
click at [858, 101] on icon "copy" at bounding box center [857, 105] width 14 height 14
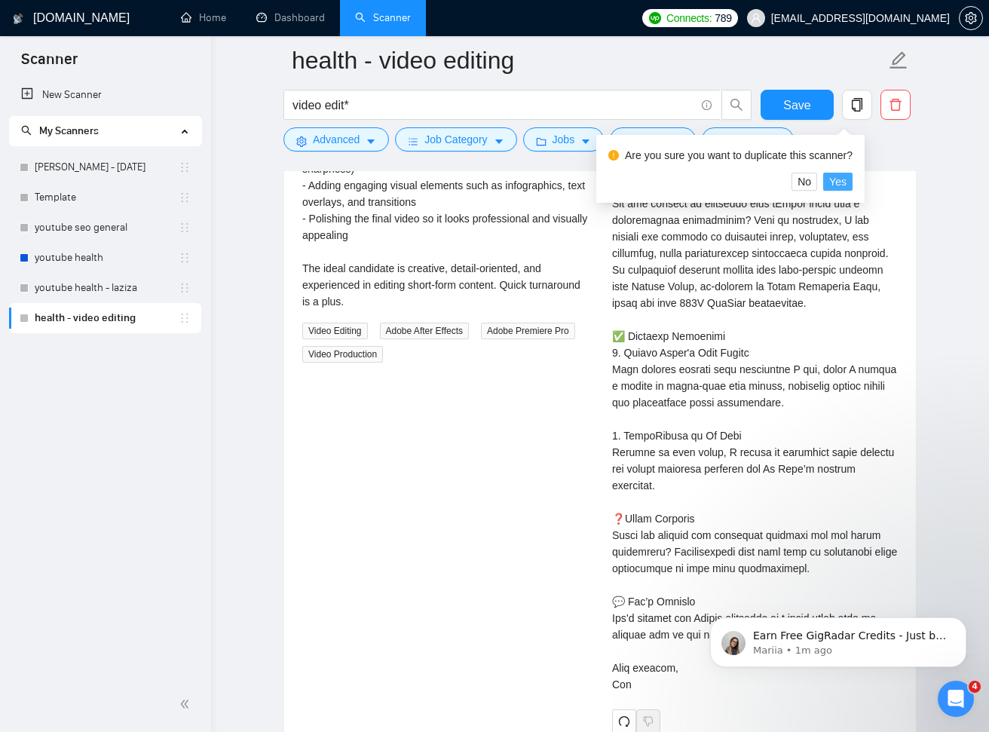
click at [845, 176] on span "Yes" at bounding box center [837, 181] width 17 height 17
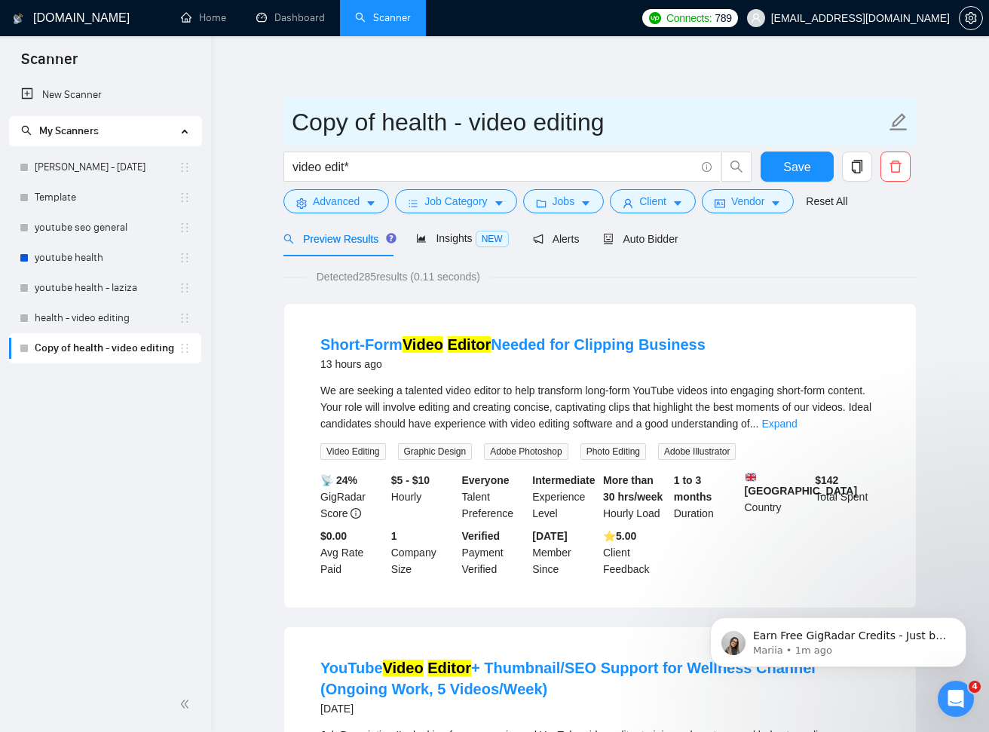
click at [894, 126] on icon "edit" at bounding box center [898, 121] width 17 height 17
drag, startPoint x: 377, startPoint y: 121, endPoint x: 286, endPoint y: 123, distance: 90.4
click at [287, 122] on span "Copy of health - video editing" at bounding box center [599, 121] width 633 height 47
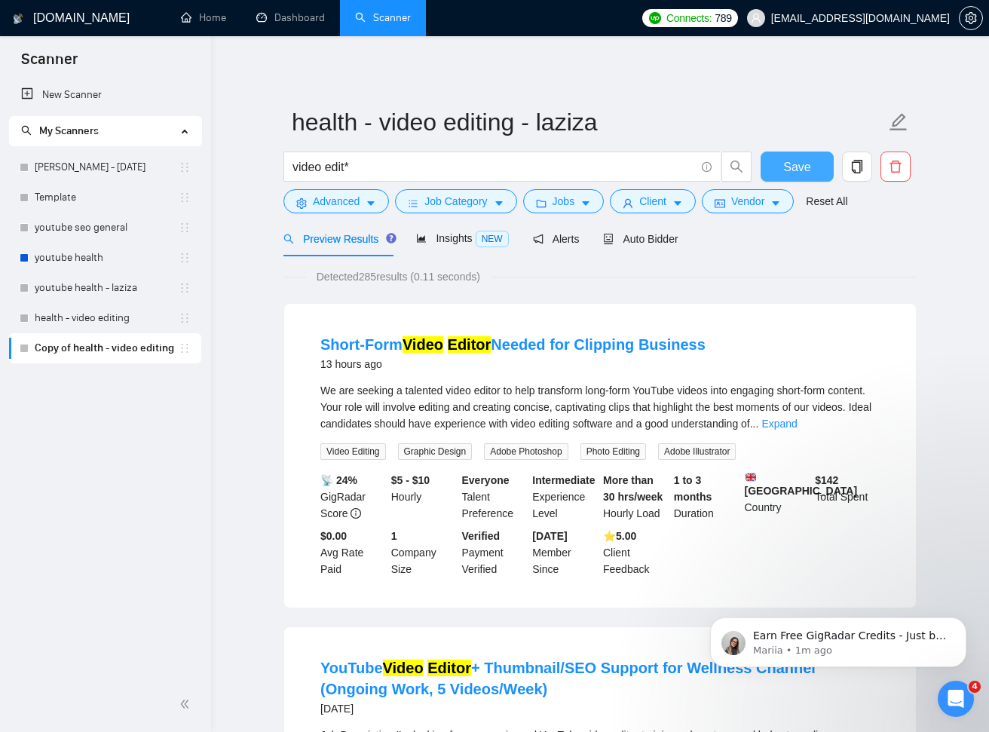
click at [779, 169] on button "Save" at bounding box center [796, 166] width 73 height 30
click at [646, 237] on span "Auto Bidder" at bounding box center [640, 239] width 75 height 12
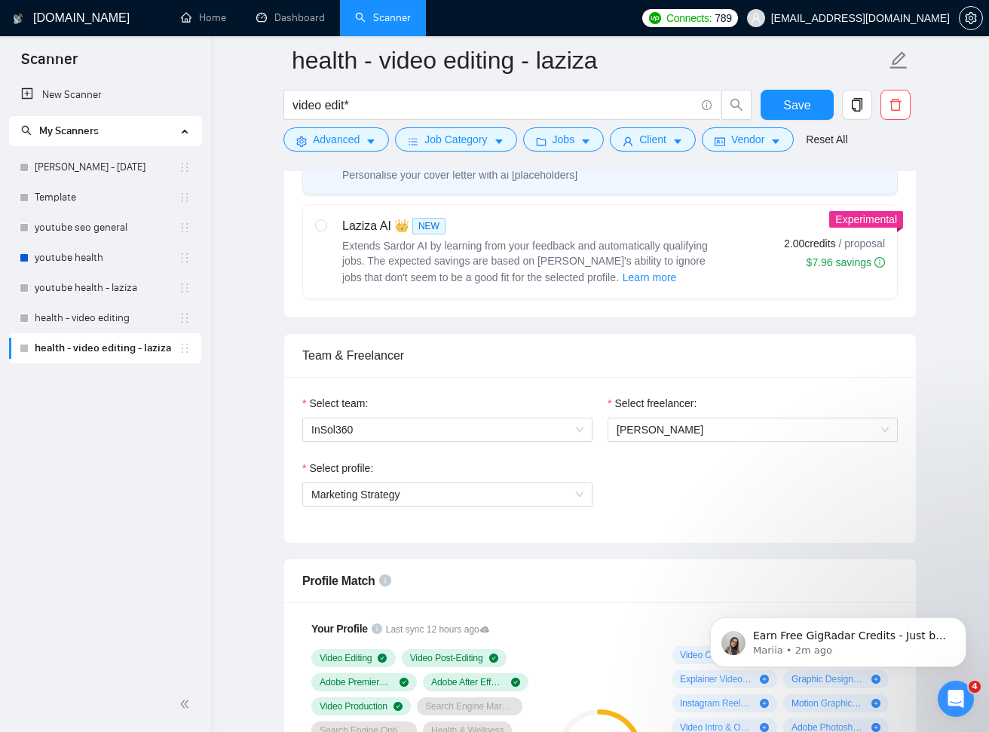
scroll to position [592, 0]
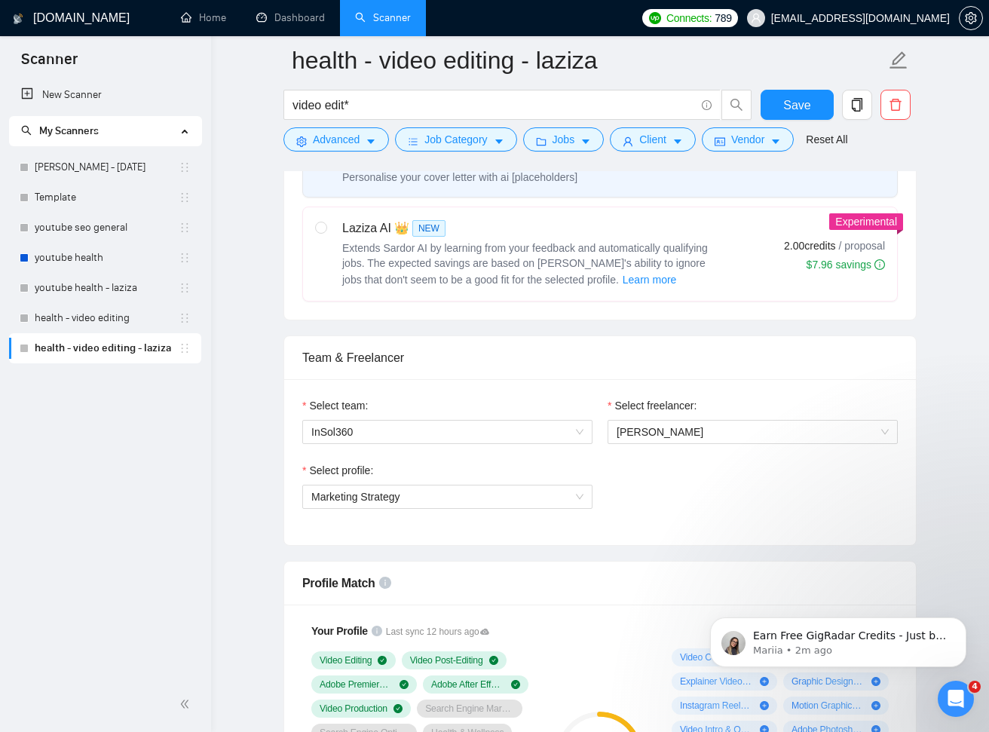
click at [675, 242] on span "Extends Sardor AI by learning from your feedback and automatically qualifying j…" at bounding box center [524, 264] width 365 height 44
click at [326, 232] on input "radio" at bounding box center [320, 227] width 11 height 11
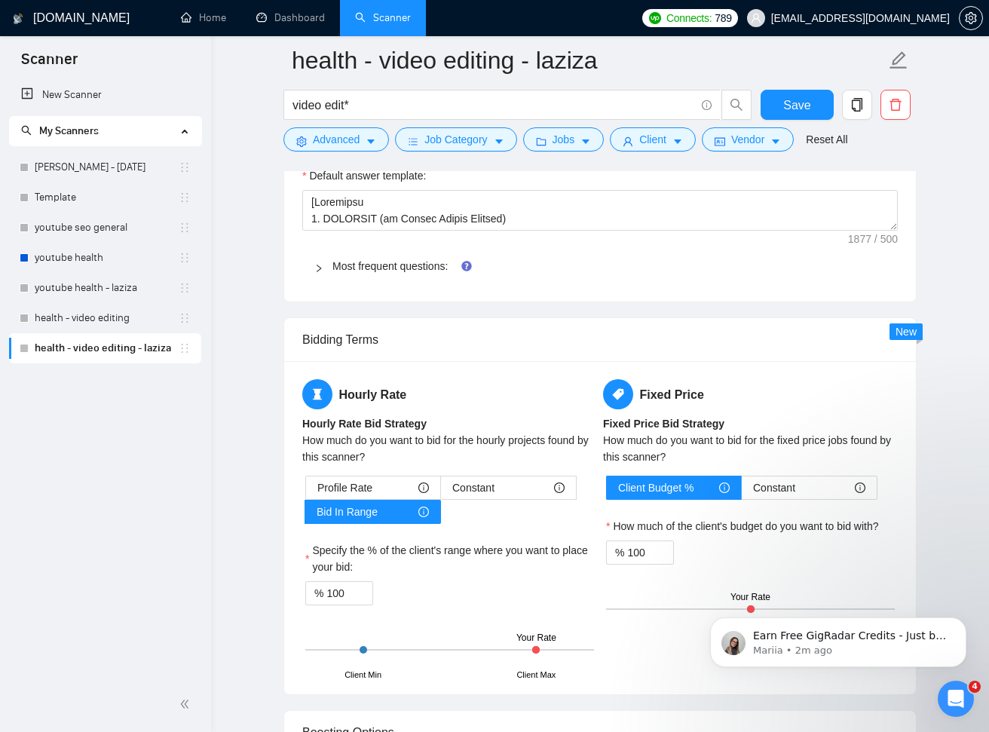
scroll to position [2185, 0]
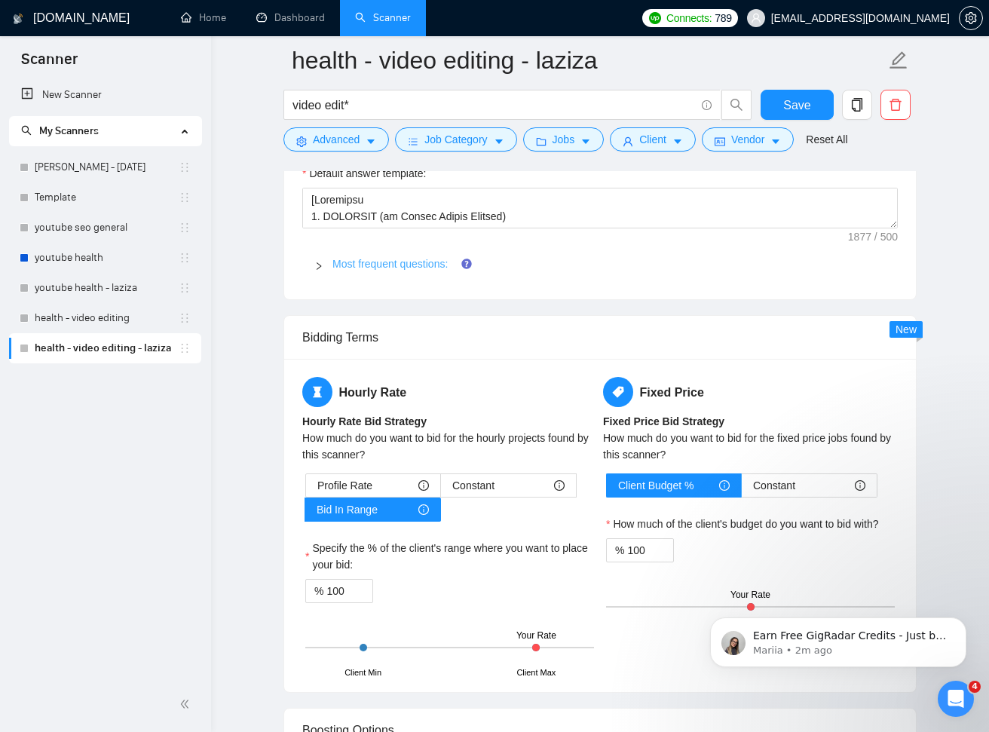
click at [414, 263] on link "Most frequent questions:" at bounding box center [389, 264] width 115 height 12
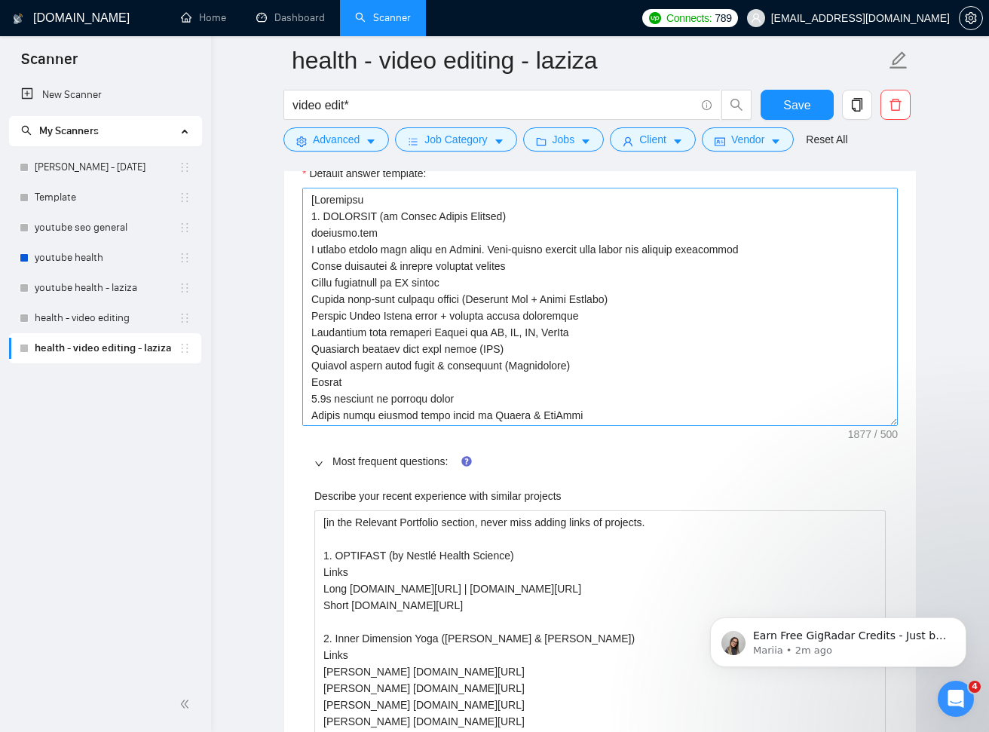
drag, startPoint x: 898, startPoint y: 252, endPoint x: 714, endPoint y: 395, distance: 232.6
click at [914, 420] on main "health - video editing - laziza video edit* Save Advanced Job Category Jobs Cli…" at bounding box center [599, 492] width 729 height 5232
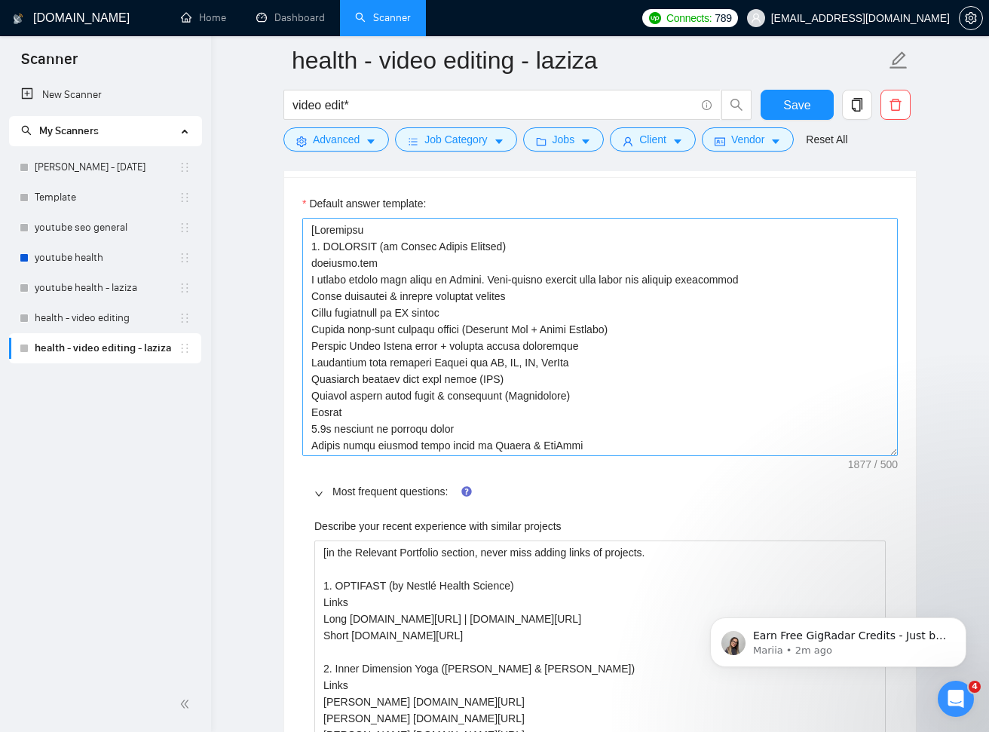
scroll to position [2152, 0]
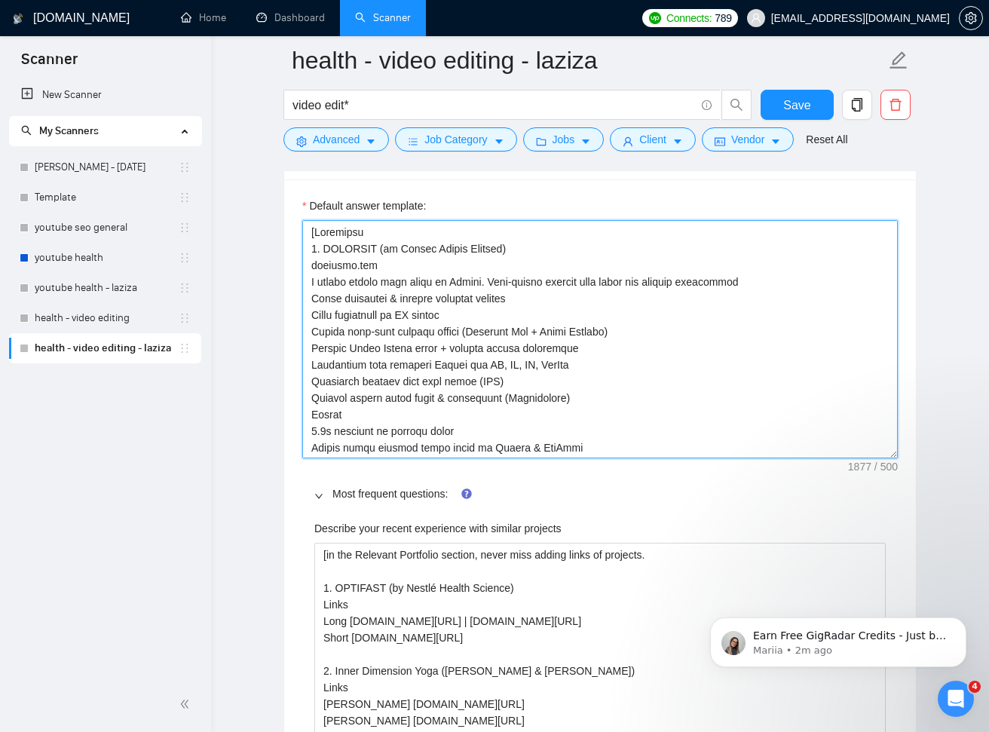
click at [579, 365] on textarea "Default answer template:" at bounding box center [599, 339] width 595 height 238
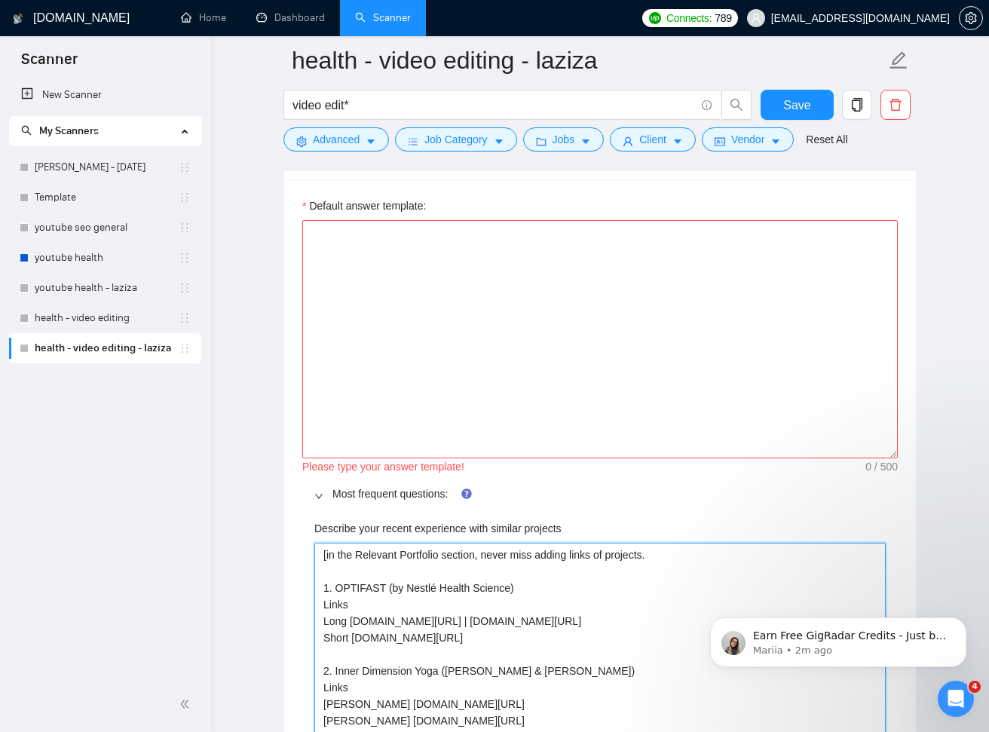
click at [593, 607] on projects "[in the Relevant Portfolio section, never miss adding links of projects. 1. OPT…" at bounding box center [599, 696] width 571 height 306
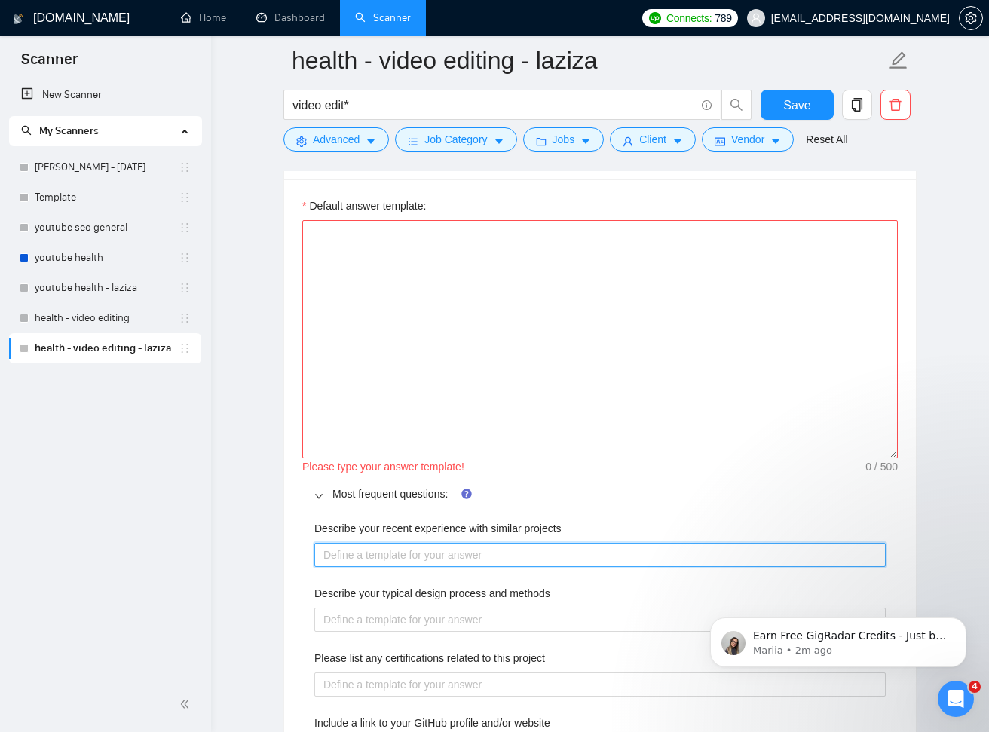
paste projects "[Portfolio 1. OPTIFAST (by Nestlé Health Science) optifast.com A global weight …"
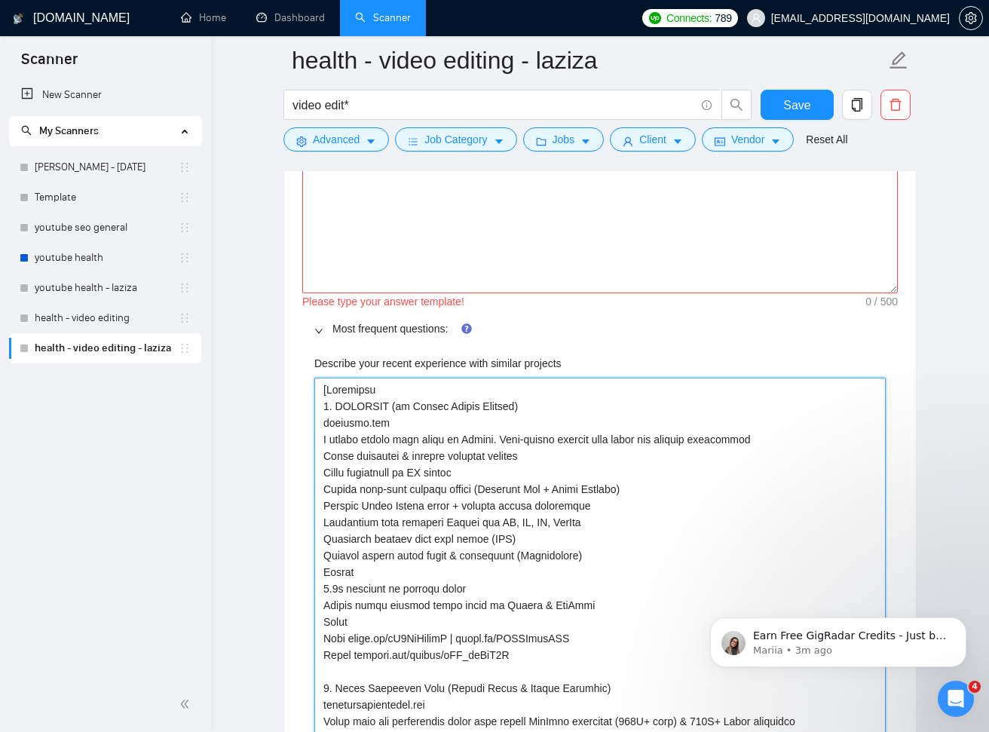
scroll to position [2176, 0]
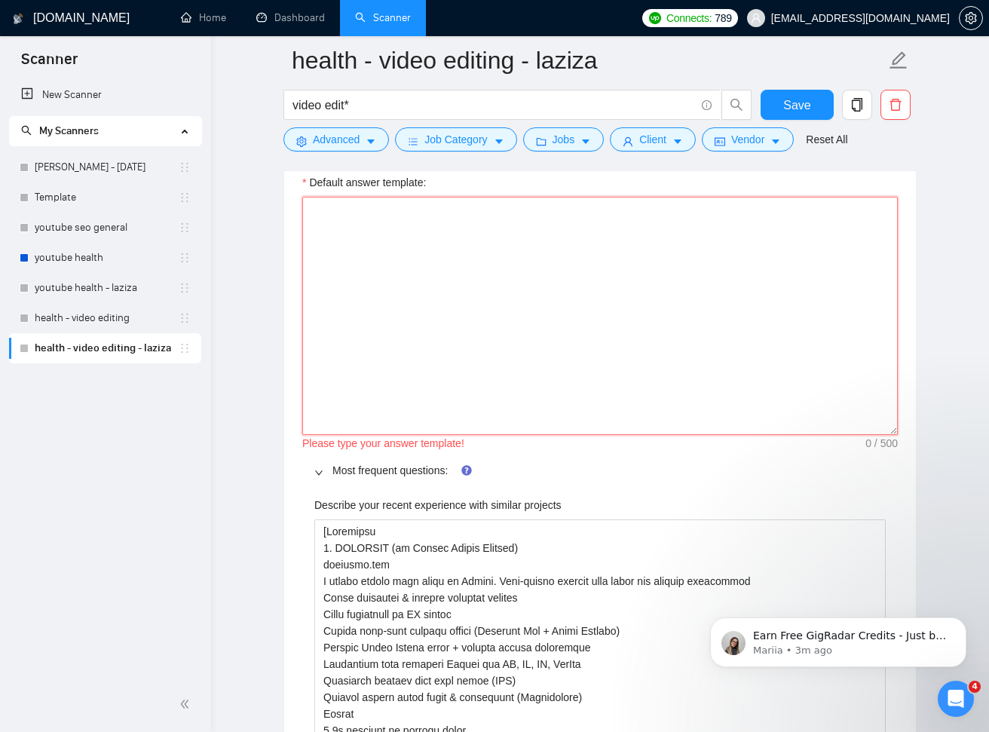
click at [745, 293] on textarea "Default answer template:" at bounding box center [599, 316] width 595 height 238
paste textarea "[in the Relevant Portfolio section, never miss adding links of projects. 1. OPT…"
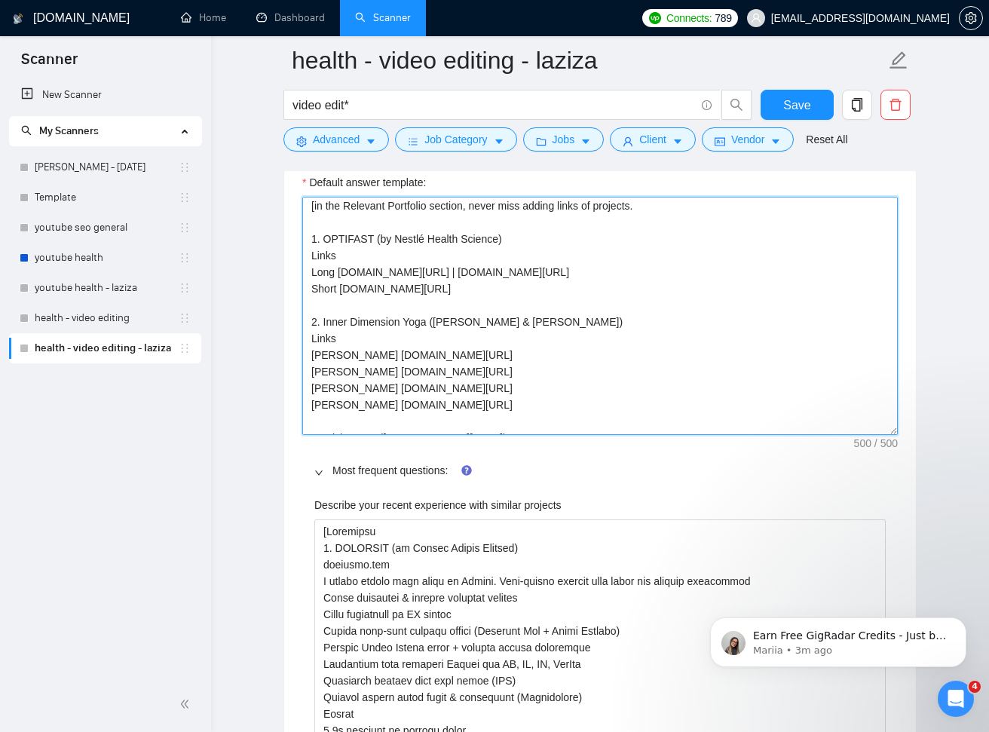
scroll to position [0, 0]
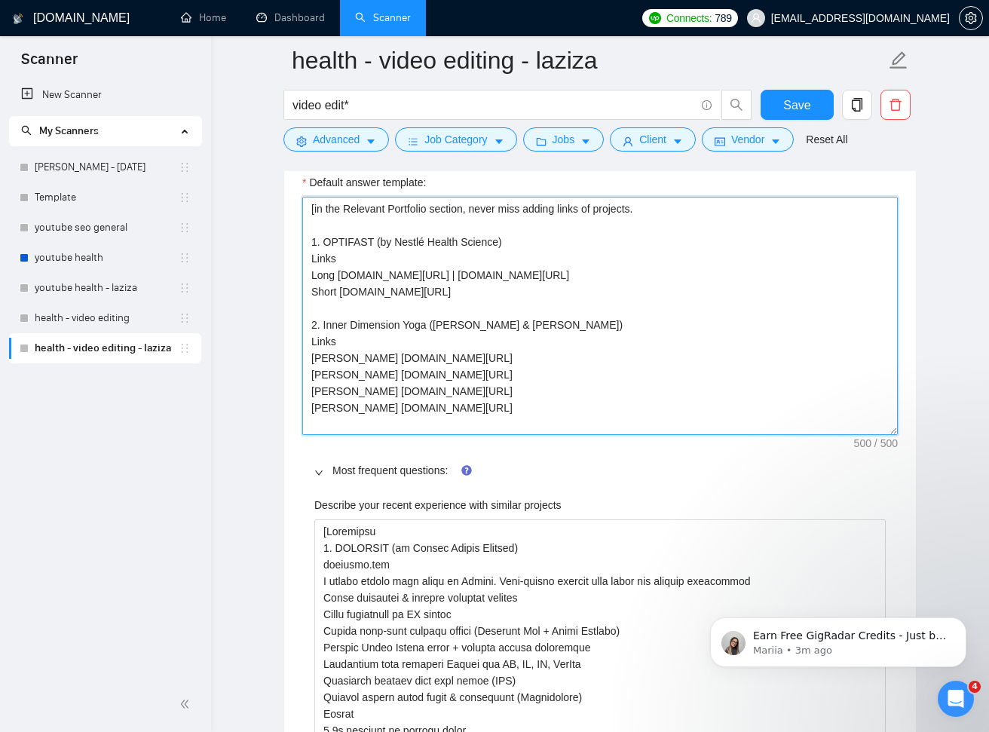
click at [659, 222] on textarea "[in the Relevant Portfolio section, never miss adding links of projects. 1. OPT…" at bounding box center [599, 316] width 595 height 238
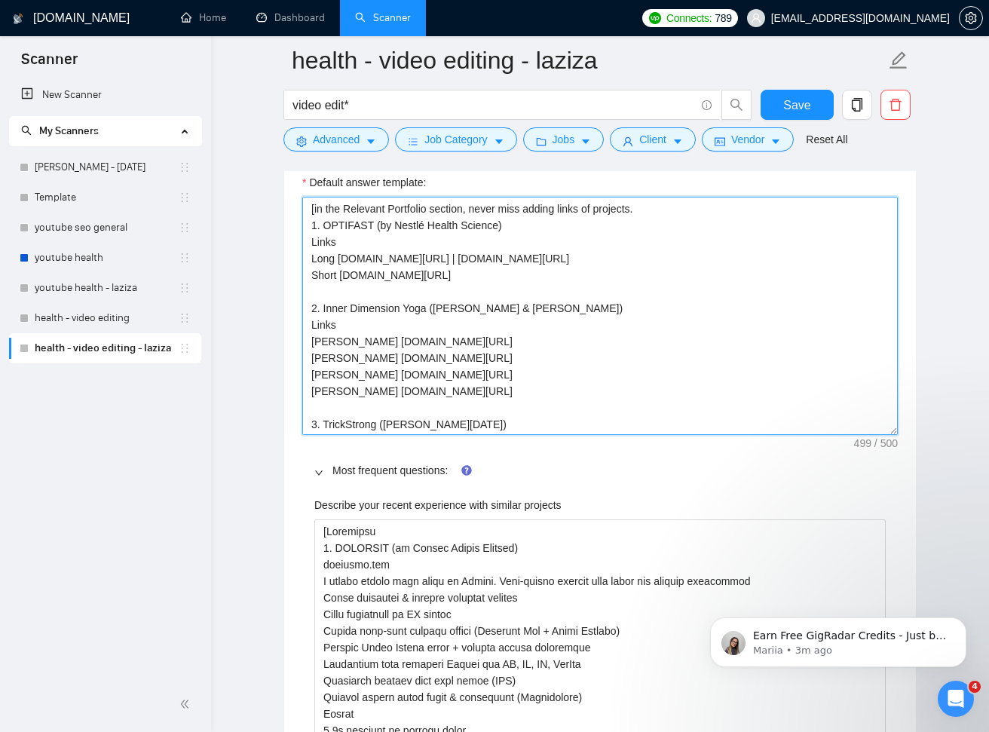
click at [601, 286] on textarea "[in the Relevant Portfolio section, never miss adding links of projects. 1. OPT…" at bounding box center [599, 316] width 595 height 238
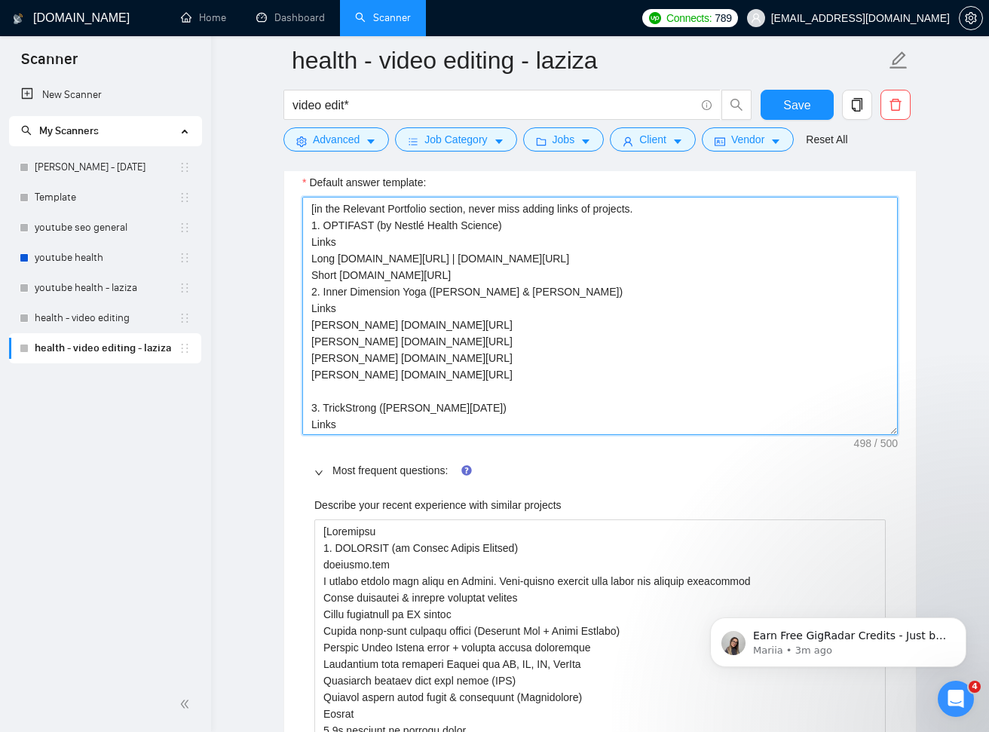
click at [594, 394] on textarea "[in the Relevant Portfolio section, never miss adding links of projects. 1. OPT…" at bounding box center [599, 316] width 595 height 238
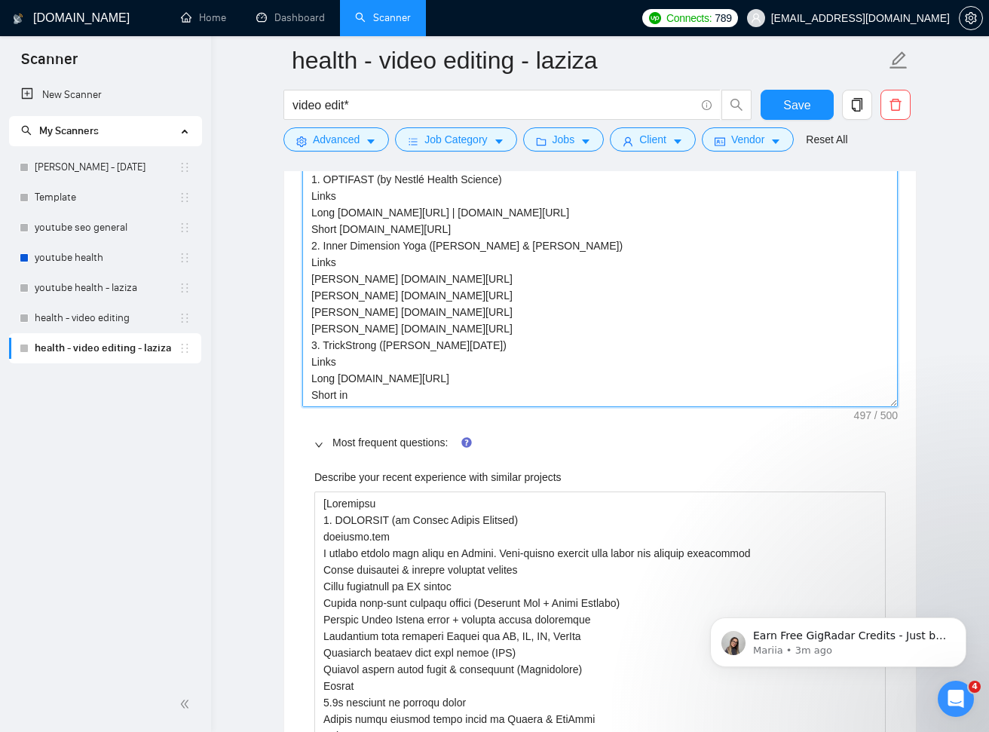
scroll to position [2205, 0]
drag, startPoint x: 383, startPoint y: 343, endPoint x: 537, endPoint y: 362, distance: 154.9
click at [475, 343] on textarea "[in the Relevant Portfolio section, never miss adding links of projects. 1. OPT…" at bounding box center [599, 286] width 595 height 238
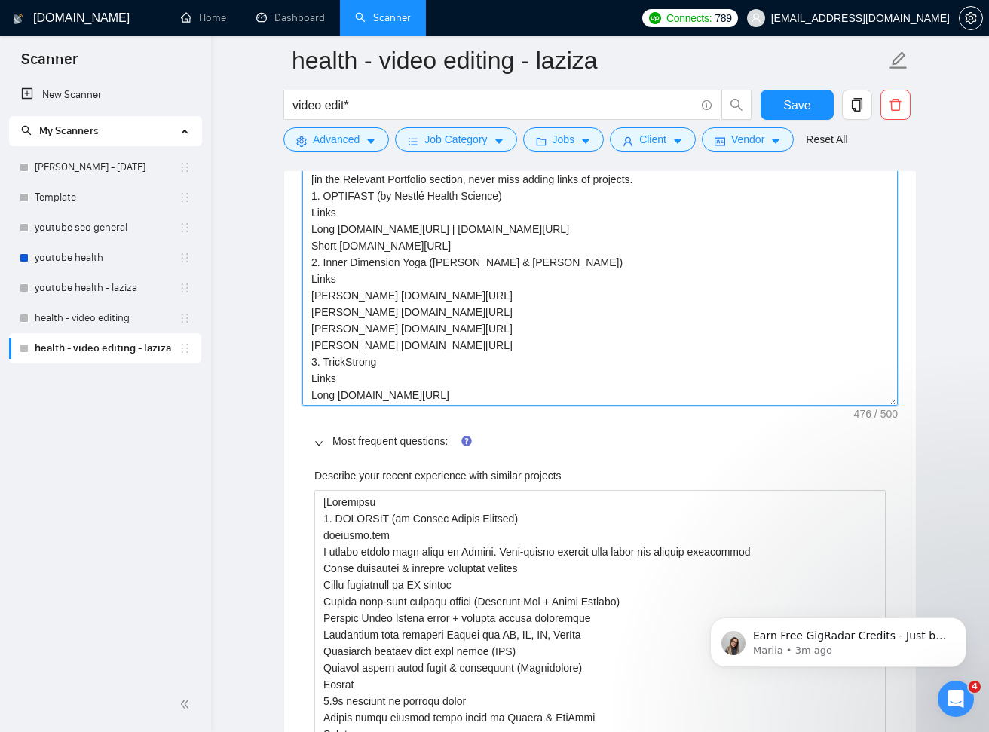
drag, startPoint x: 376, startPoint y: 195, endPoint x: 510, endPoint y: 196, distance: 134.1
click at [507, 194] on textarea "[in the Relevant Portfolio section, never miss adding links of projects. 1. OPT…" at bounding box center [599, 286] width 595 height 238
drag, startPoint x: 430, startPoint y: 258, endPoint x: 594, endPoint y: 258, distance: 164.3
click at [592, 257] on textarea "[in the Relevant Portfolio section, never miss adding links of projects. 1. OPT…" at bounding box center [599, 286] width 595 height 238
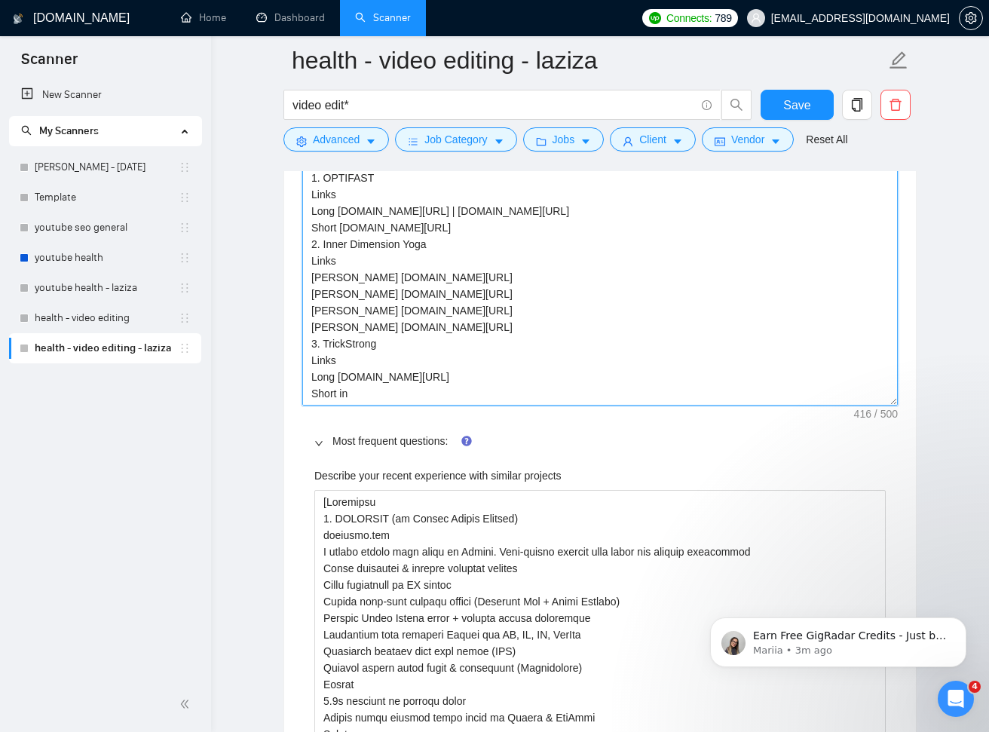
drag, startPoint x: 440, startPoint y: 389, endPoint x: 305, endPoint y: 388, distance: 134.9
click at [305, 388] on textarea "[in the Relevant Portfolio section, never miss adding links of projects. 1. OPT…" at bounding box center [599, 286] width 595 height 238
click at [381, 390] on textarea "[in the Relevant Portfolio section, never miss adding links of projects. 1. OPT…" at bounding box center [599, 286] width 595 height 238
drag, startPoint x: 357, startPoint y: 388, endPoint x: 301, endPoint y: 392, distance: 56.6
click at [302, 391] on textarea "[in the Relevant Portfolio section, never miss adding links of projects. 1. OPT…" at bounding box center [599, 286] width 595 height 238
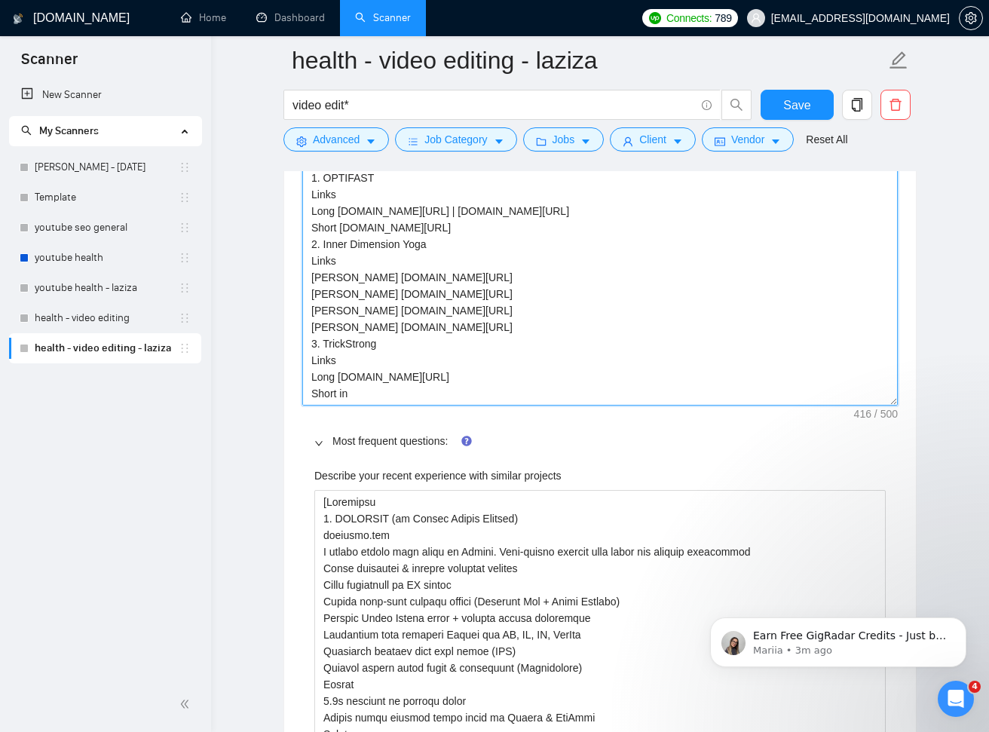
paste textarea "stagram.com/reel/DEc6v3vyeqg]"
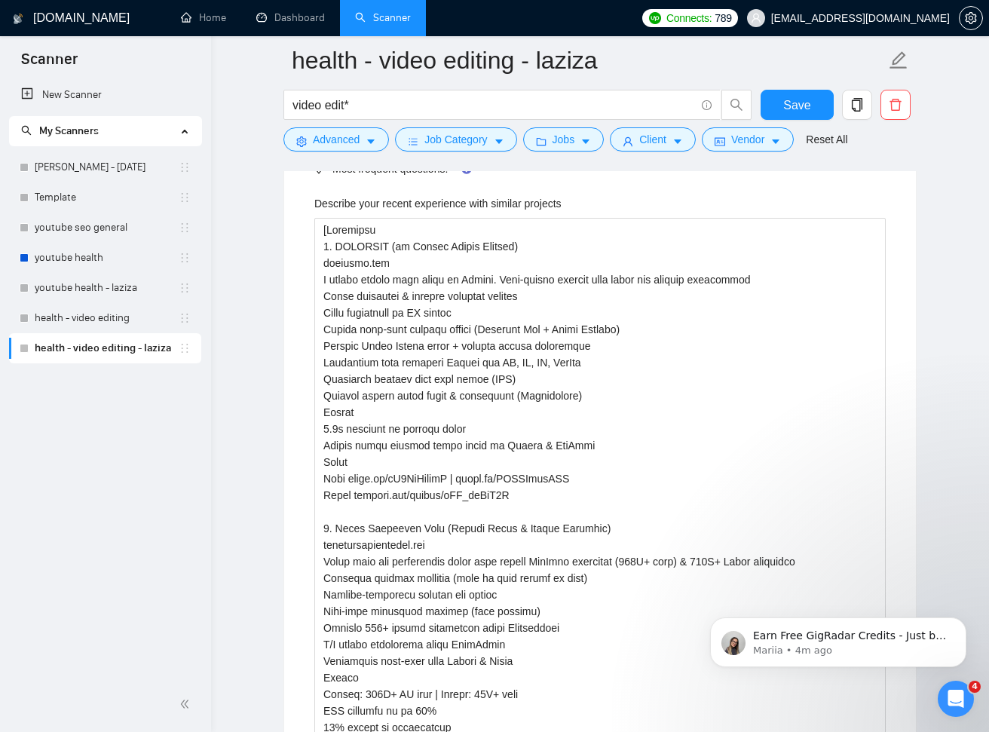
scroll to position [2328, 0]
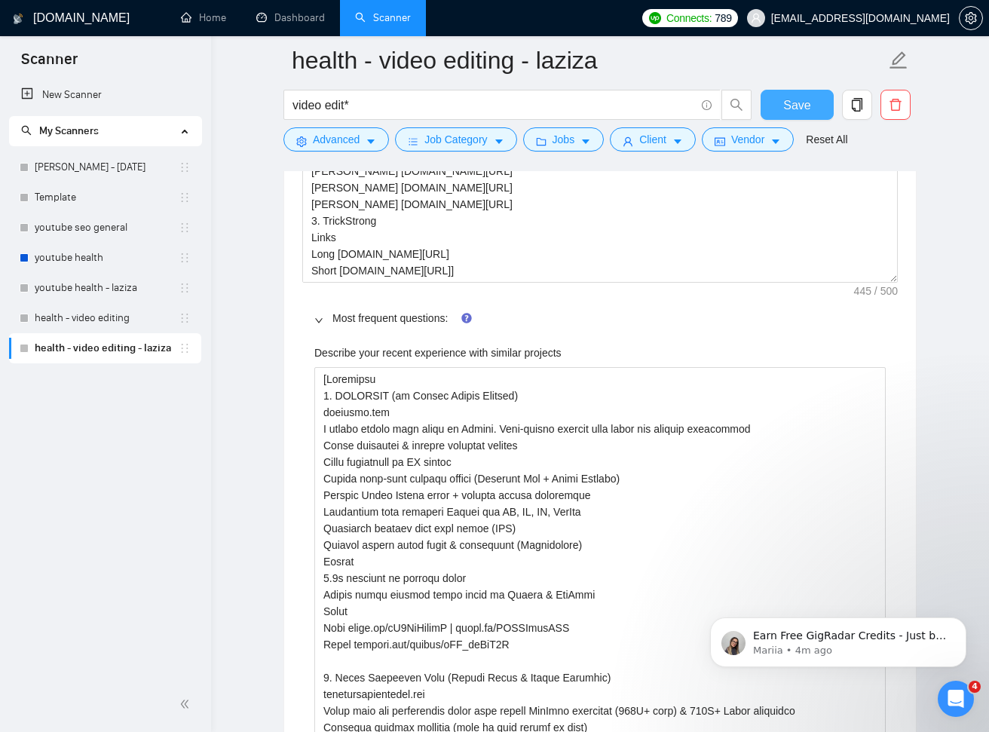
click at [791, 99] on span "Save" at bounding box center [796, 105] width 27 height 19
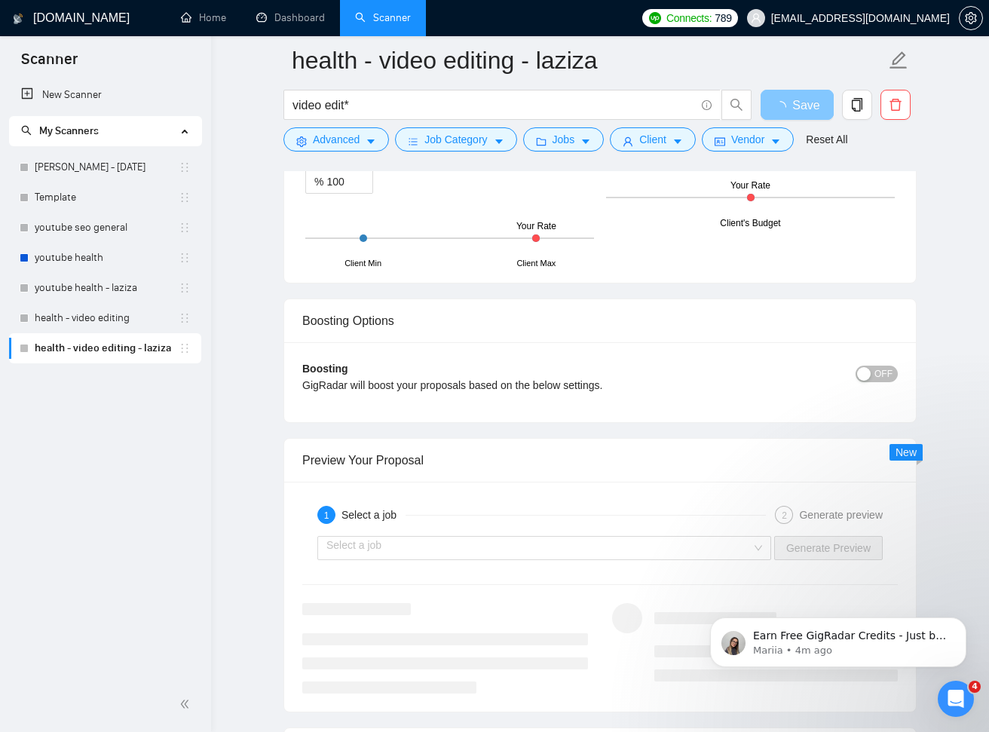
scroll to position [2883, 0]
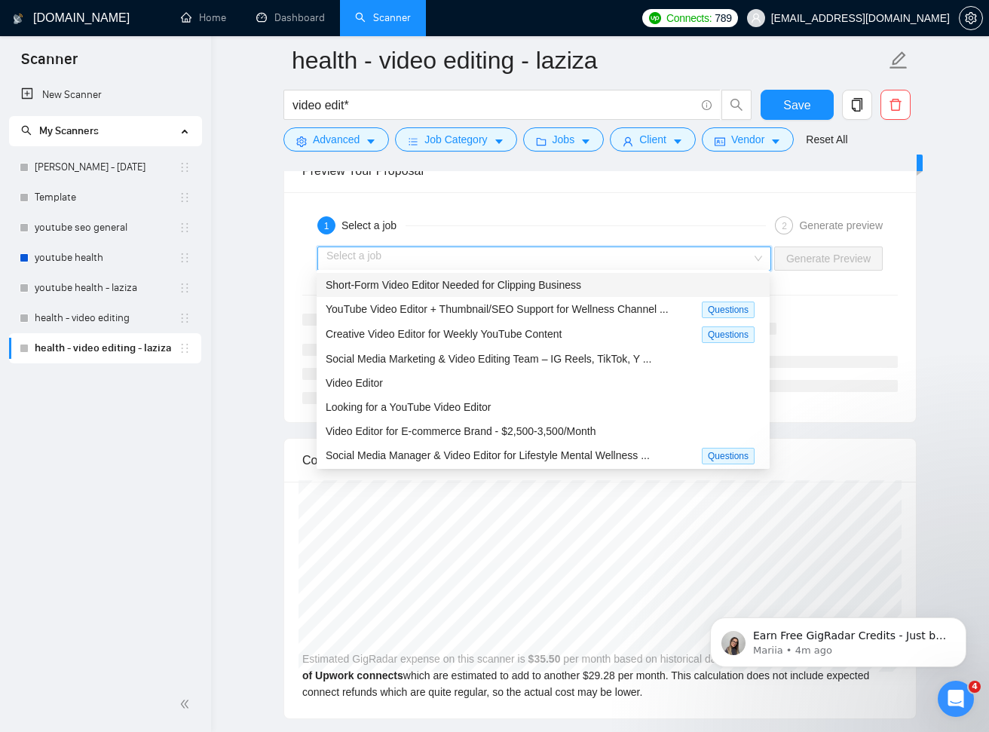
click at [749, 258] on input "search" at bounding box center [538, 258] width 425 height 23
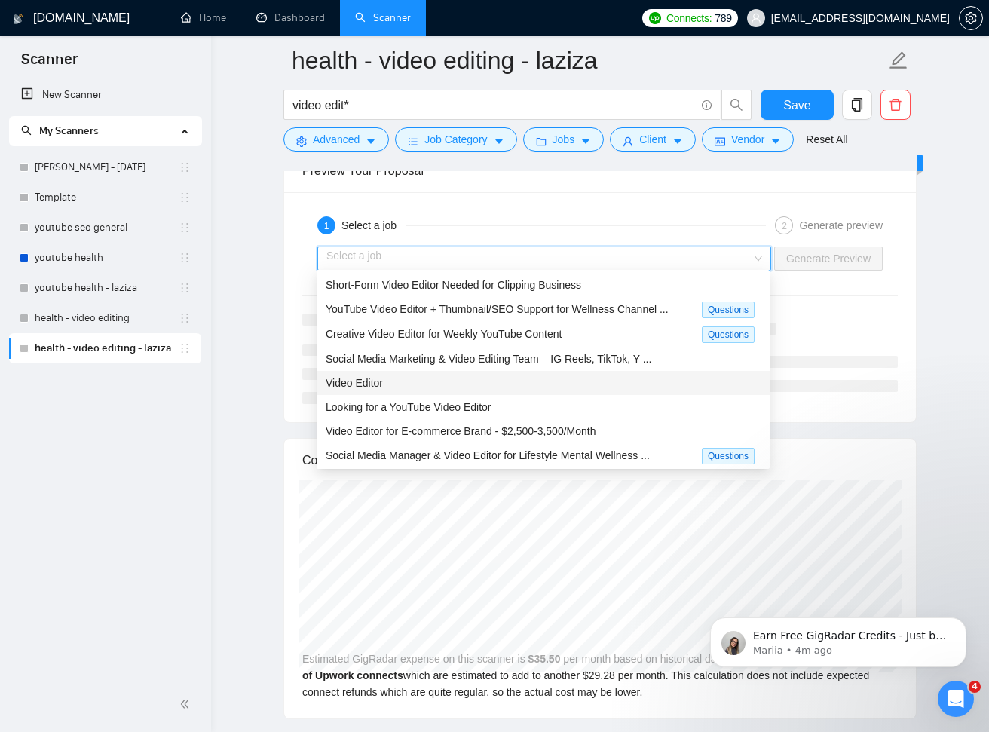
click at [500, 385] on div "Video Editor" at bounding box center [543, 383] width 435 height 17
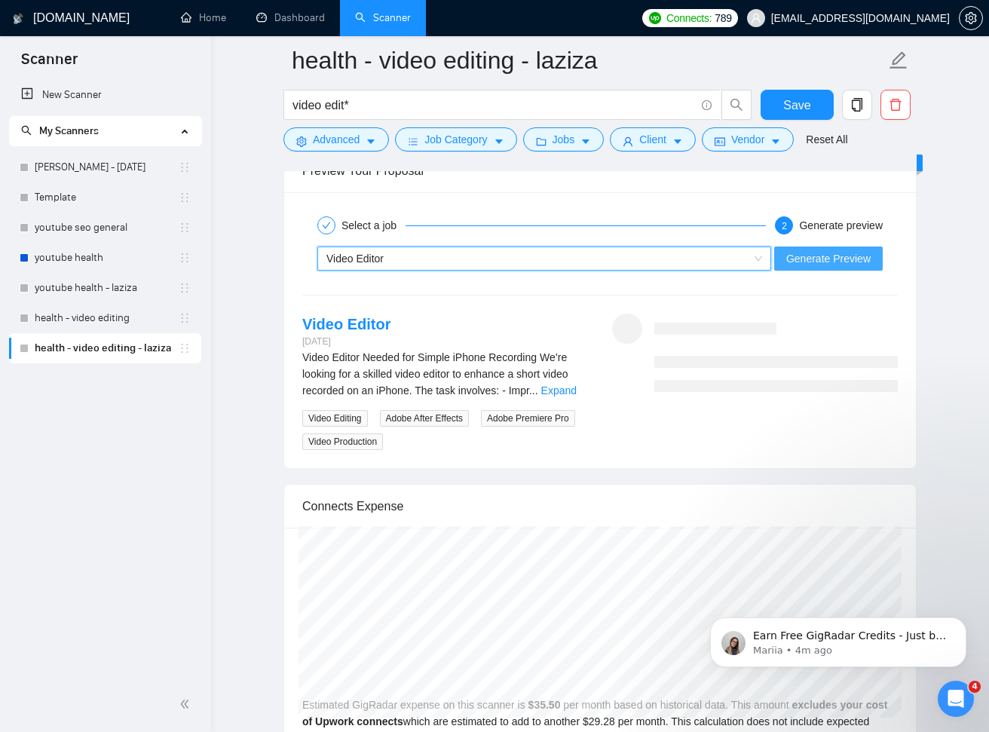
click at [818, 258] on span "Generate Preview" at bounding box center [828, 258] width 84 height 17
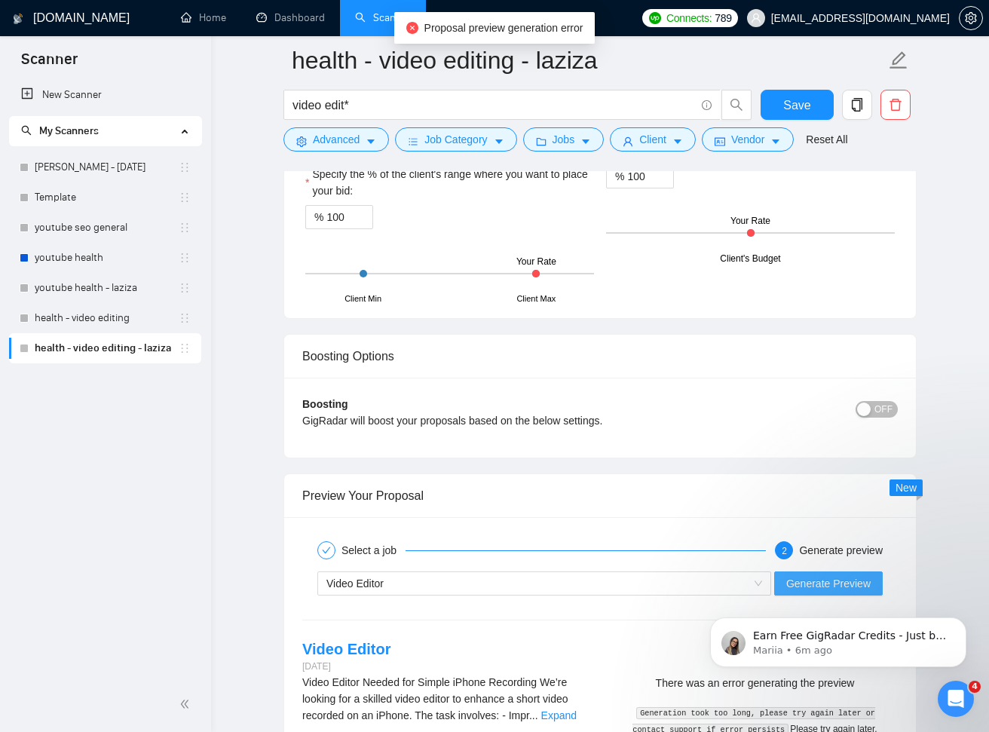
scroll to position [2770, 0]
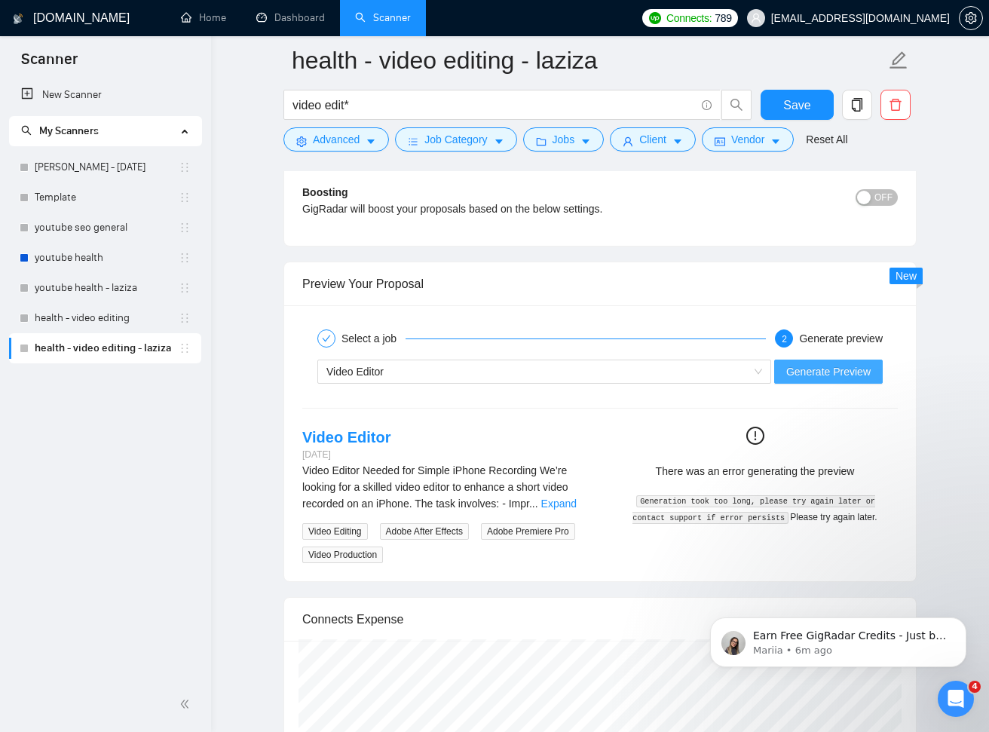
click at [829, 367] on span "Generate Preview" at bounding box center [828, 371] width 84 height 17
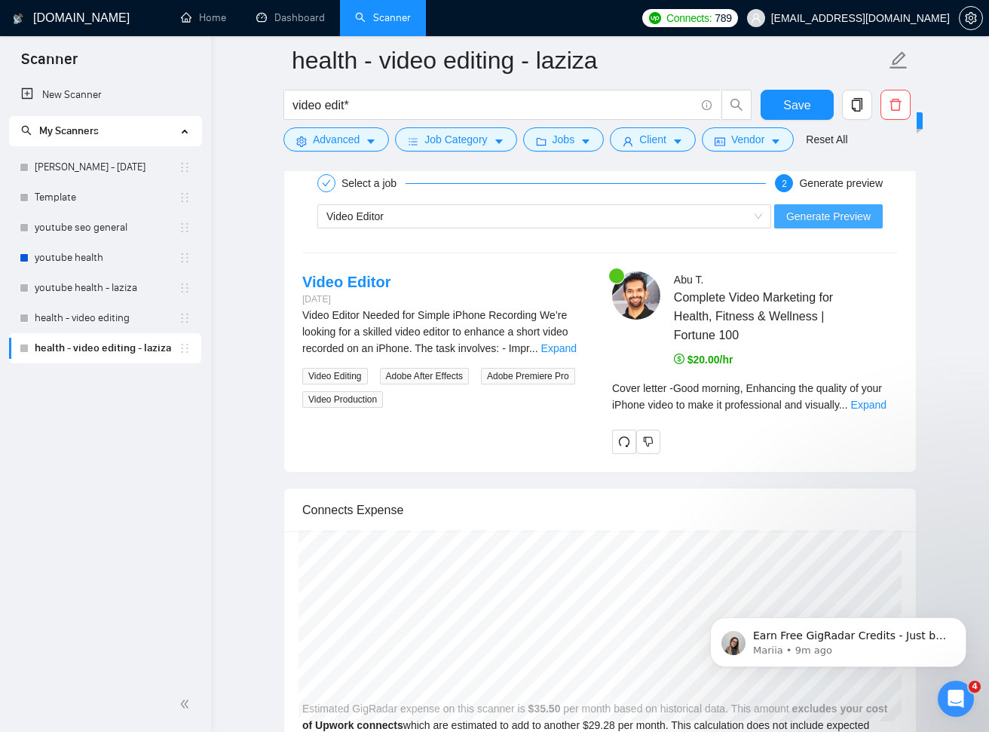
scroll to position [2927, 0]
click at [883, 398] on link "Expand" at bounding box center [868, 403] width 35 height 12
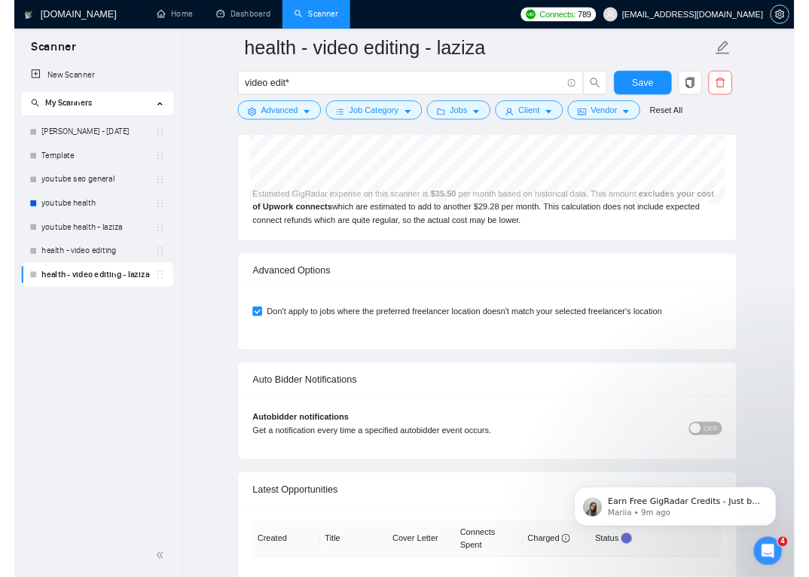
scroll to position [3882, 0]
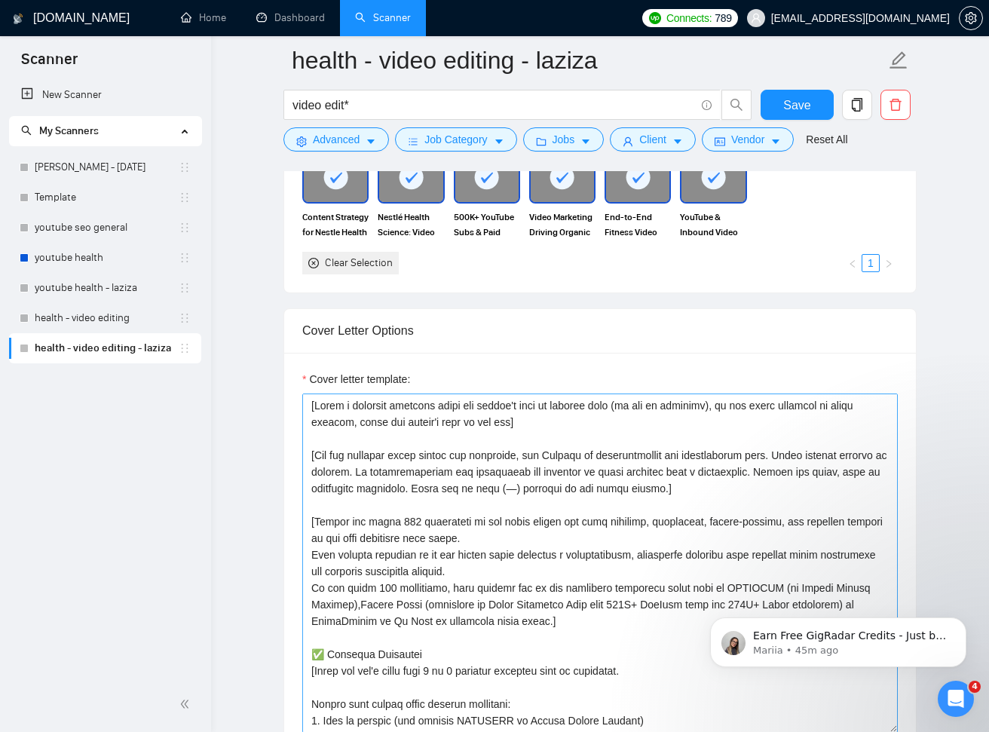
scroll to position [1495, 0]
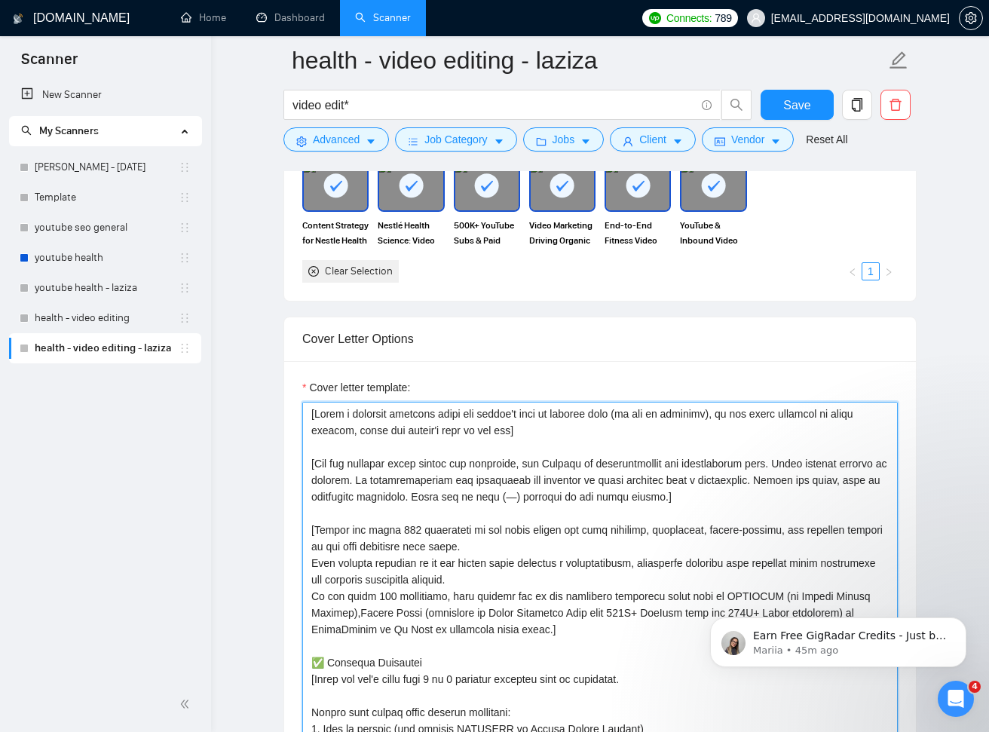
click at [792, 448] on textarea "Cover letter template:" at bounding box center [599, 571] width 595 height 339
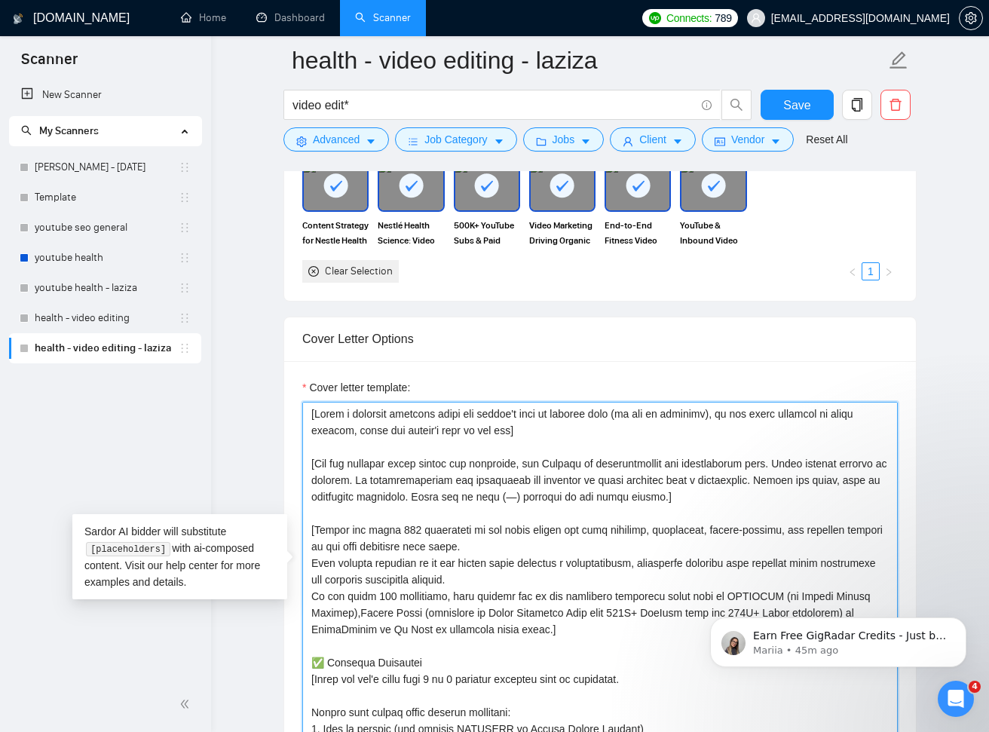
click at [509, 567] on textarea "Cover letter template:" at bounding box center [599, 571] width 595 height 339
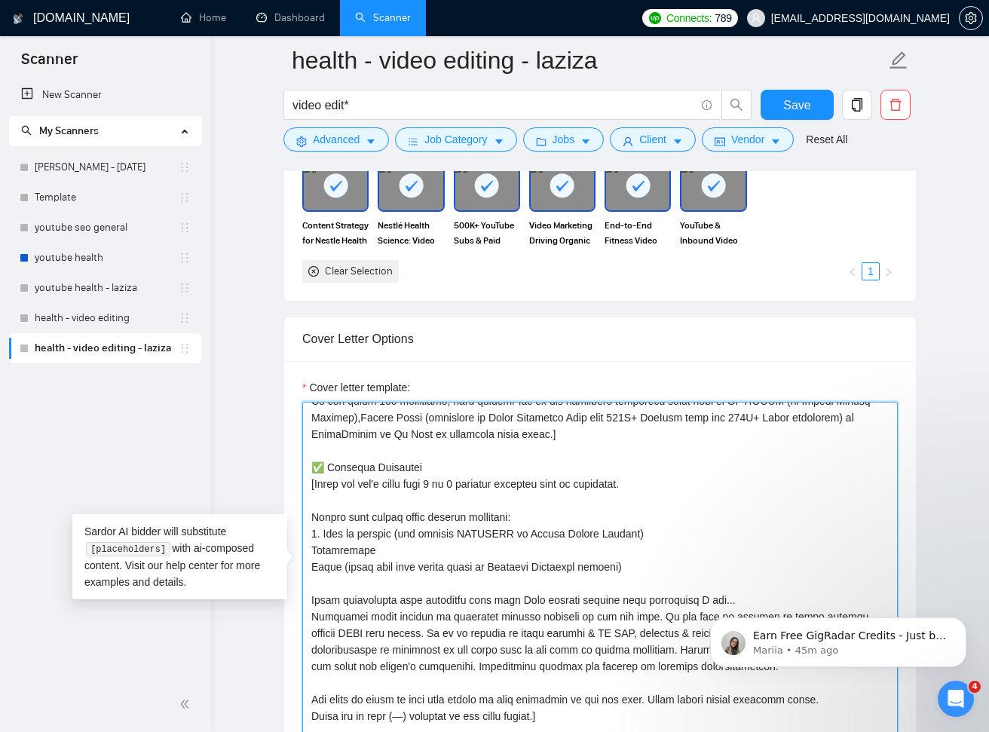
scroll to position [258, 0]
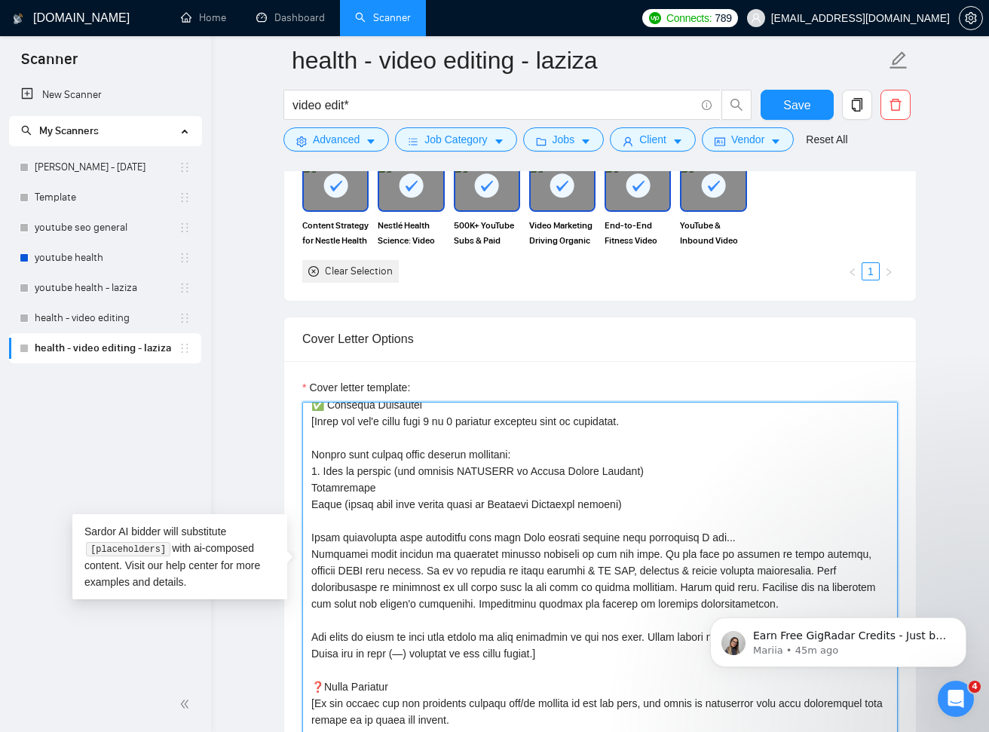
drag, startPoint x: 576, startPoint y: 651, endPoint x: 307, endPoint y: 418, distance: 355.2
click at [307, 418] on textarea "Cover letter template:" at bounding box center [599, 571] width 595 height 339
drag, startPoint x: 521, startPoint y: 526, endPoint x: 434, endPoint y: 524, distance: 87.4
click at [521, 526] on textarea "Cover letter template:" at bounding box center [599, 571] width 595 height 339
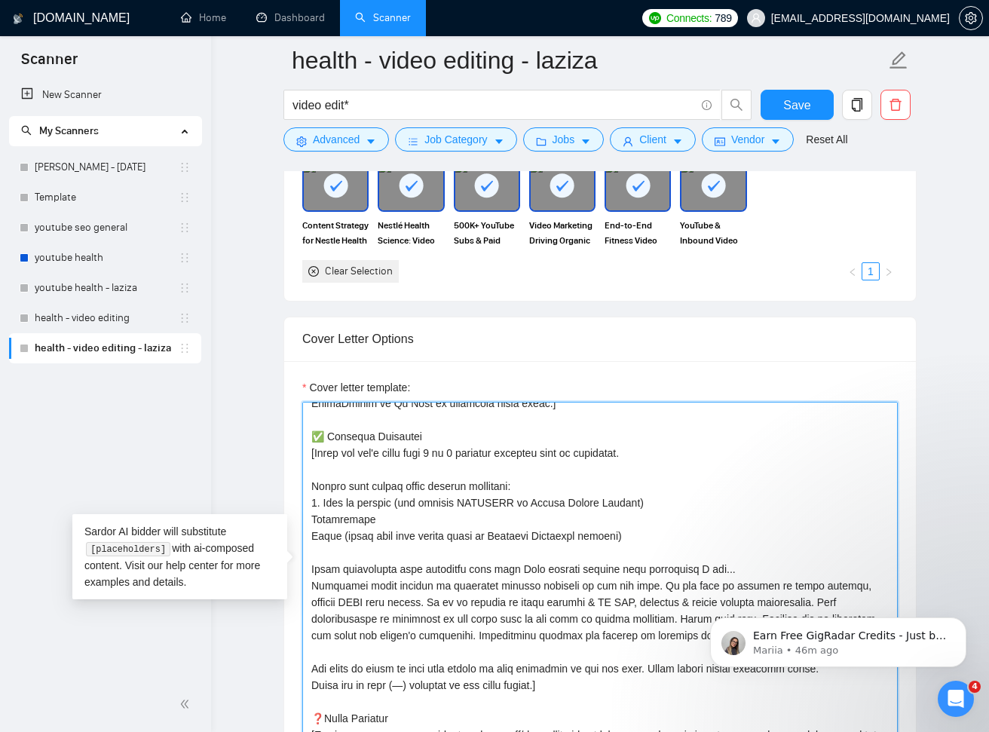
scroll to position [222, 0]
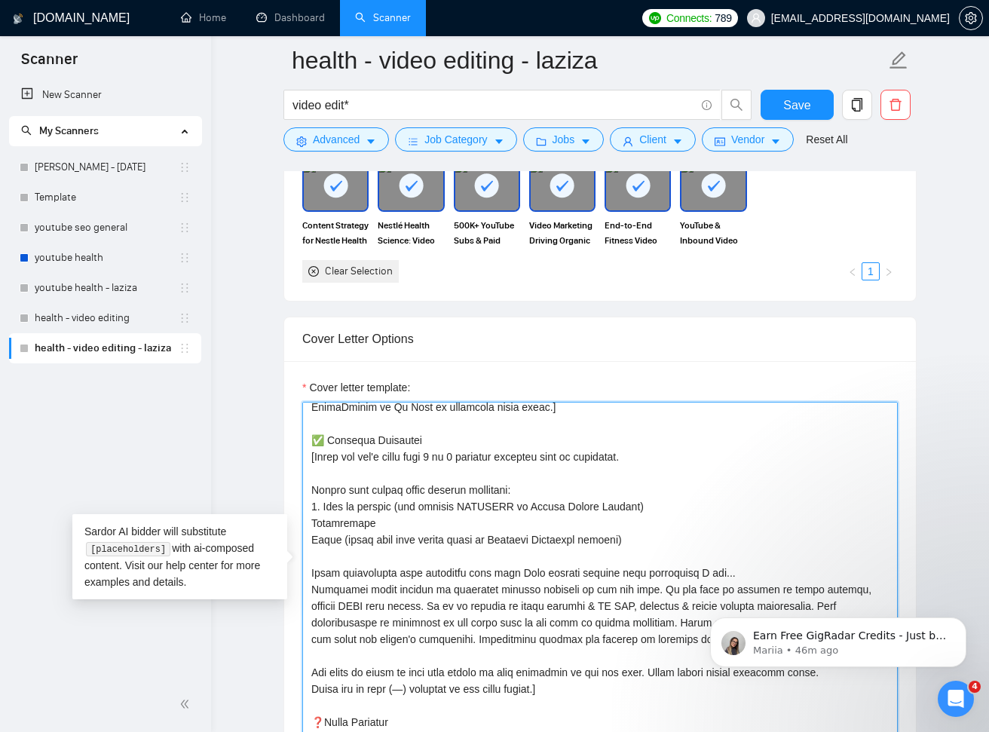
drag, startPoint x: 413, startPoint y: 442, endPoint x: 306, endPoint y: 436, distance: 107.1
click at [306, 436] on textarea "Cover letter template:" at bounding box center [599, 571] width 595 height 339
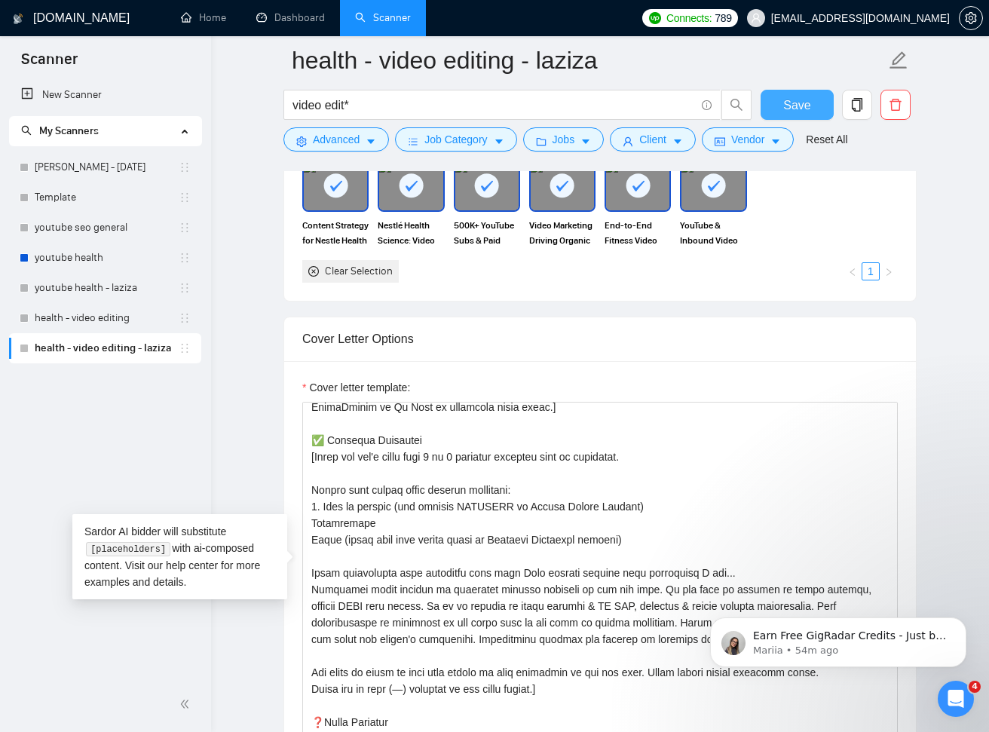
drag, startPoint x: 805, startPoint y: 112, endPoint x: 904, endPoint y: 216, distance: 144.4
click at [804, 112] on span "Save" at bounding box center [796, 105] width 27 height 19
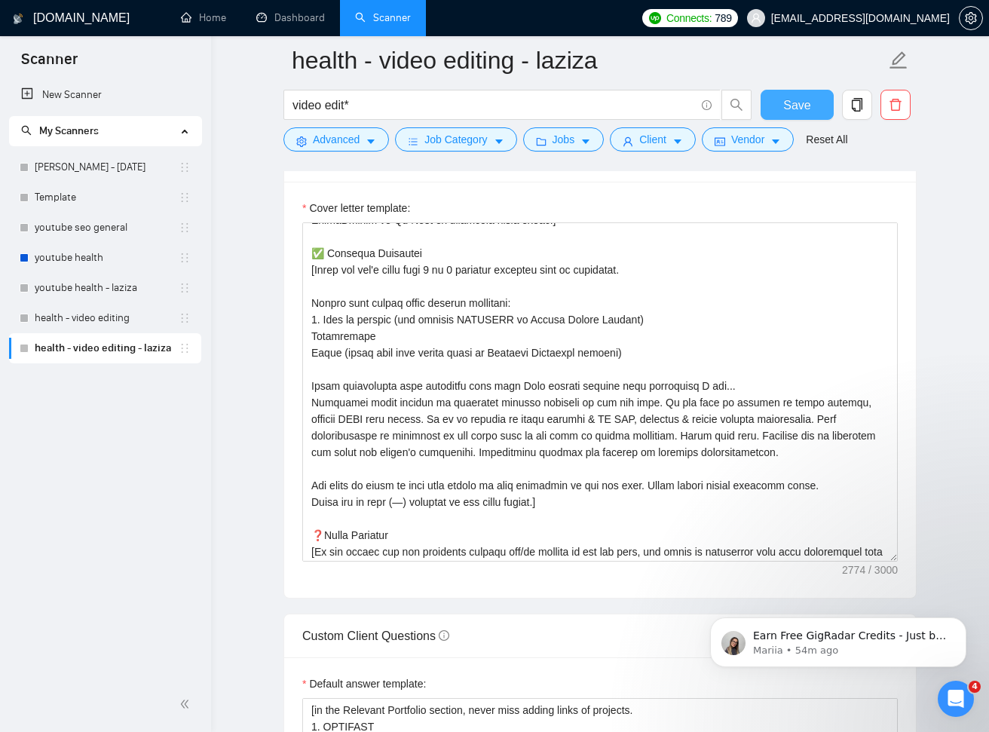
scroll to position [241, 0]
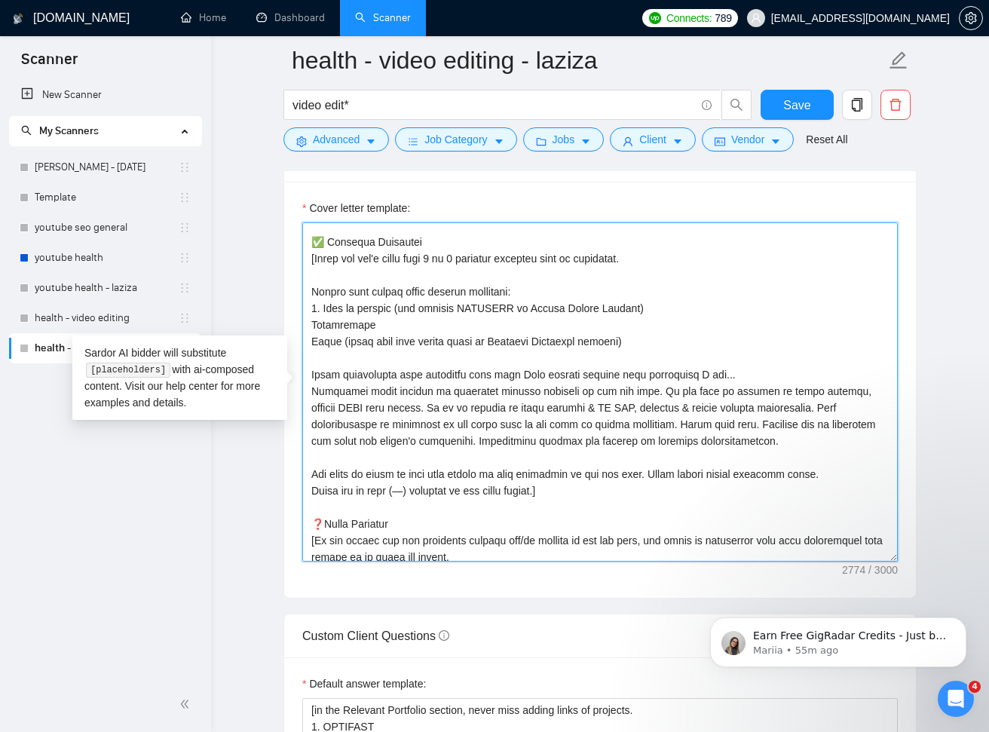
drag, startPoint x: 571, startPoint y: 487, endPoint x: 310, endPoint y: 261, distance: 345.1
click at [310, 261] on textarea "Cover letter template:" at bounding box center [599, 391] width 595 height 339
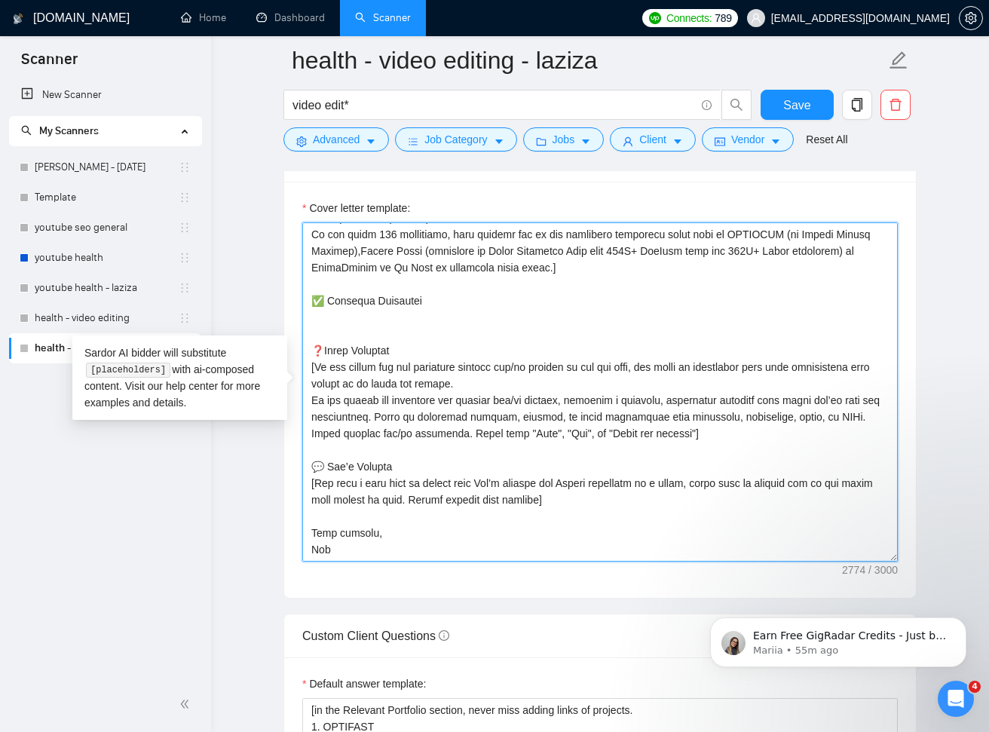
scroll to position [182, 0]
paste textarea "[Match the job's needs with 2 or 3 projects from my portfolio.] 1. [name of the…"
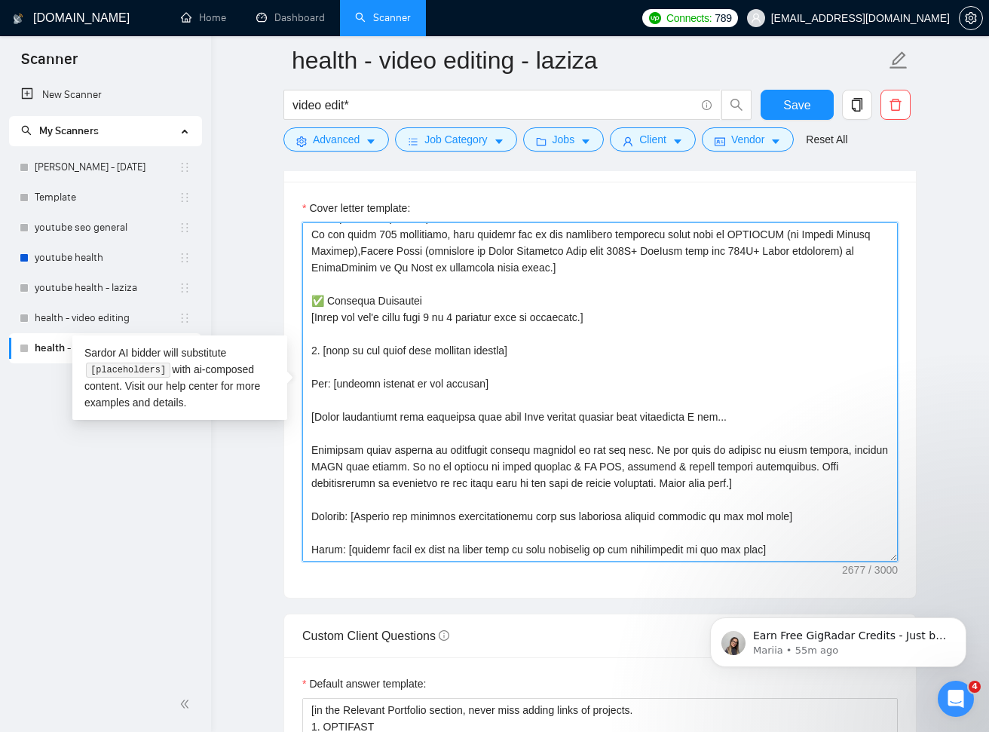
scroll to position [241, 0]
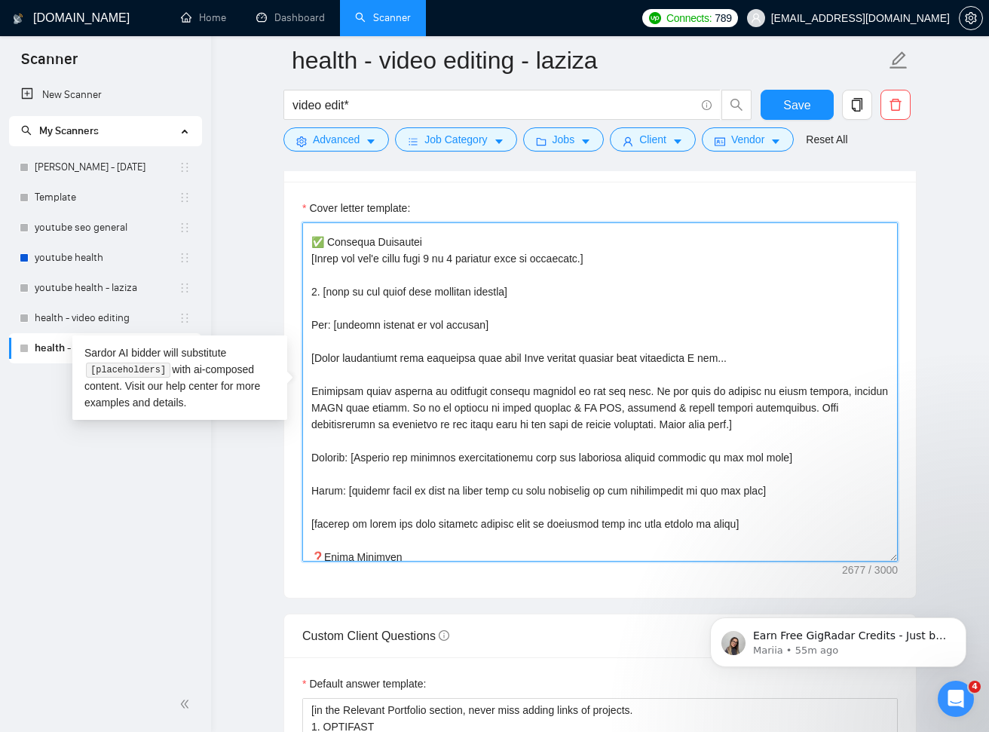
click at [575, 274] on textarea "Cover letter template:" at bounding box center [599, 391] width 595 height 339
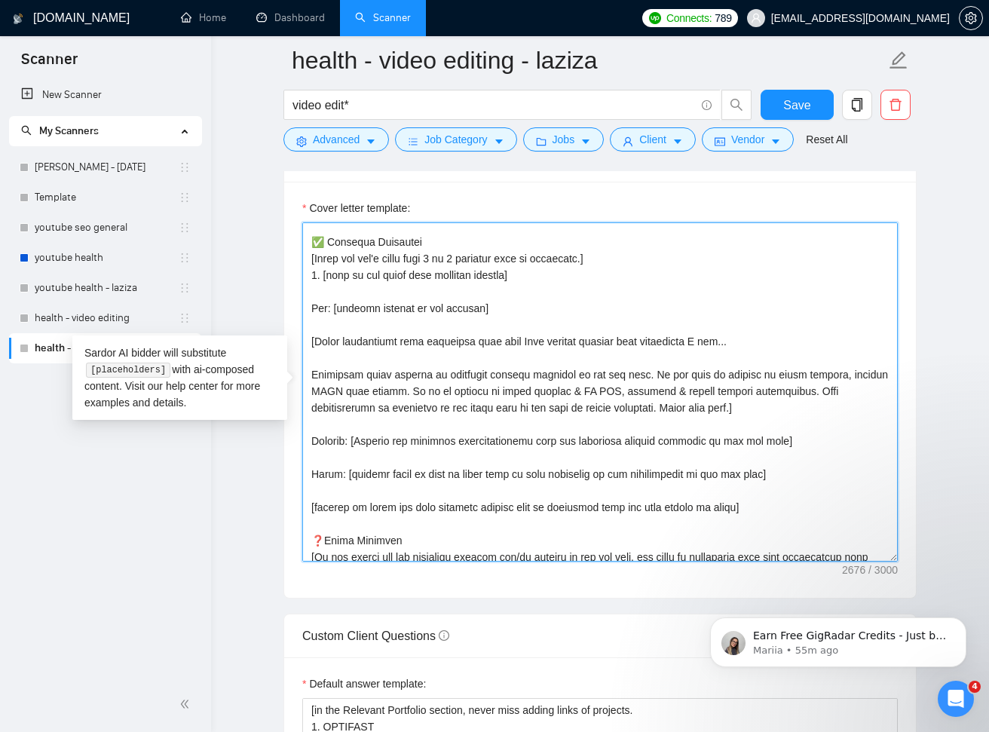
click at [562, 290] on textarea "Cover letter template:" at bounding box center [599, 391] width 595 height 339
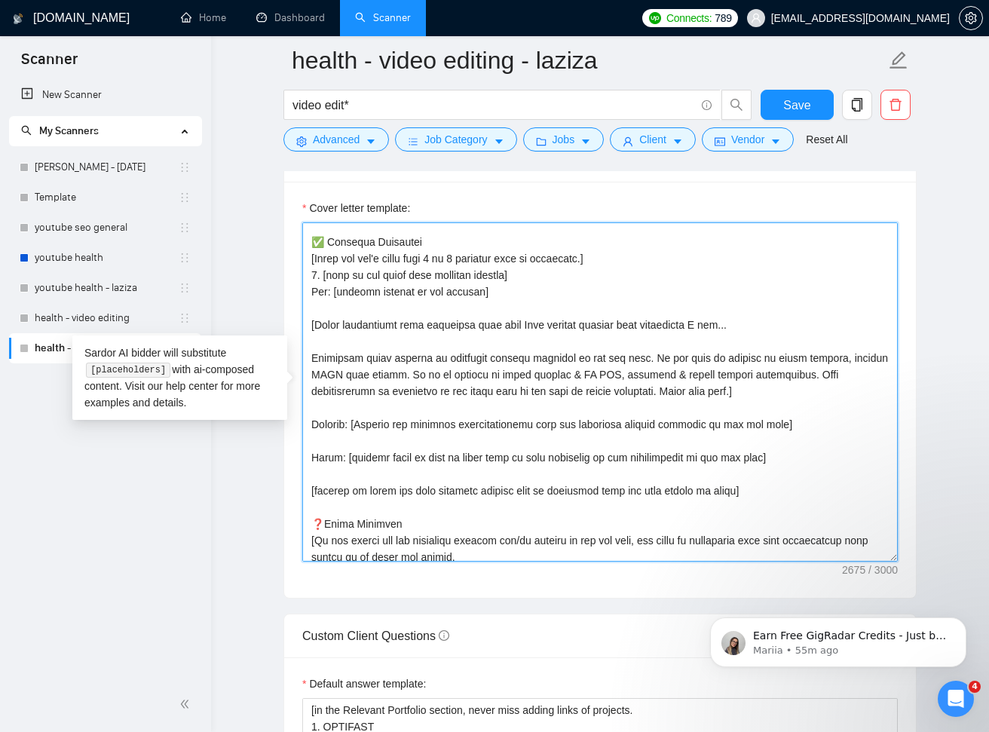
click at [562, 310] on textarea "Cover letter template:" at bounding box center [599, 391] width 595 height 339
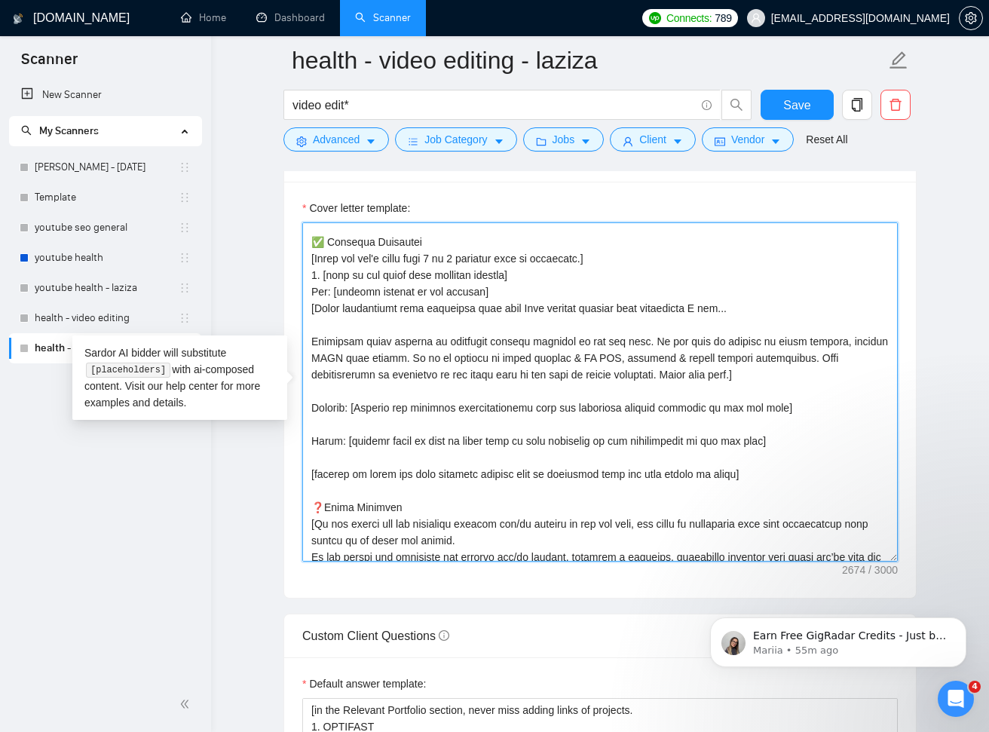
click at [568, 320] on textarea "Cover letter template:" at bounding box center [599, 391] width 595 height 339
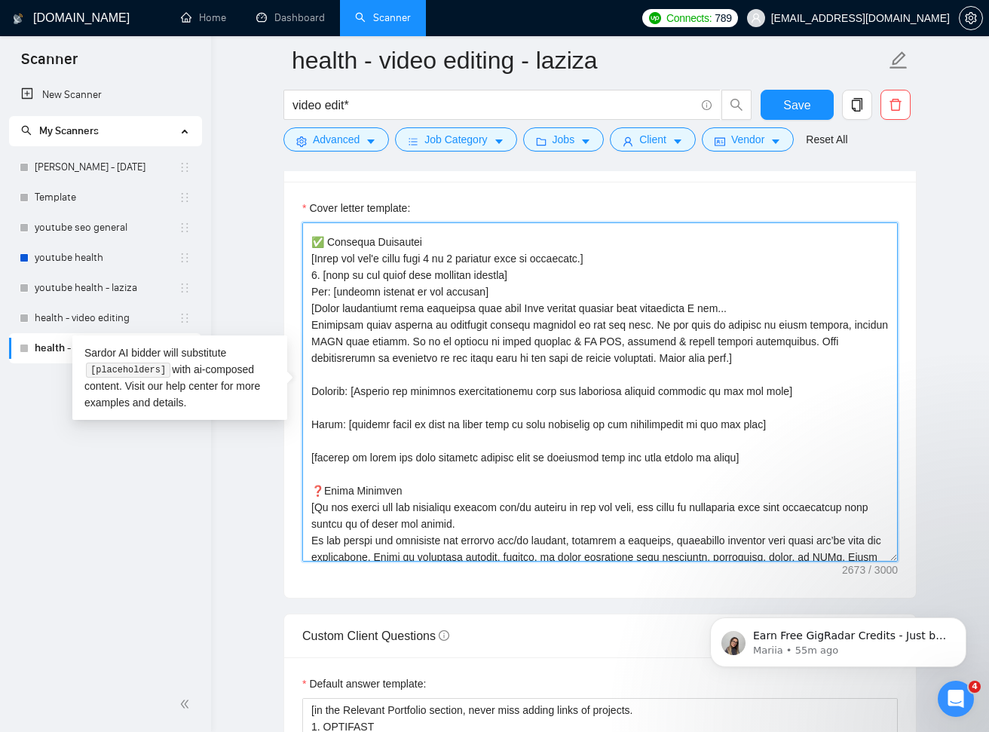
click at [576, 374] on textarea "Cover letter template:" at bounding box center [599, 391] width 595 height 339
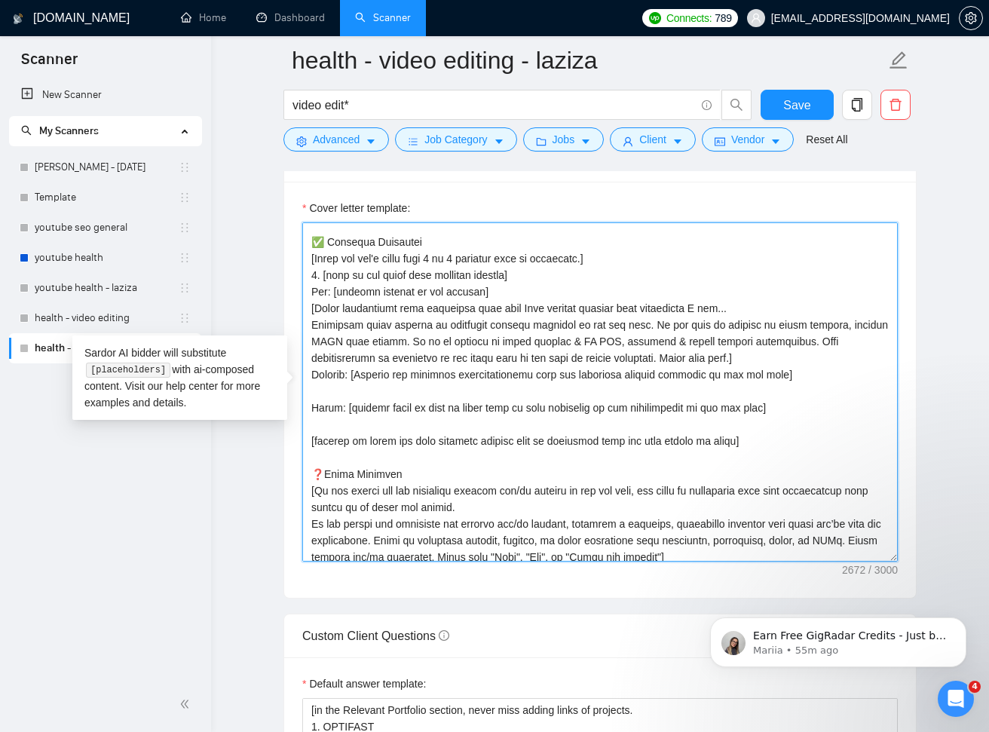
click at [575, 387] on textarea "Cover letter template:" at bounding box center [599, 391] width 595 height 339
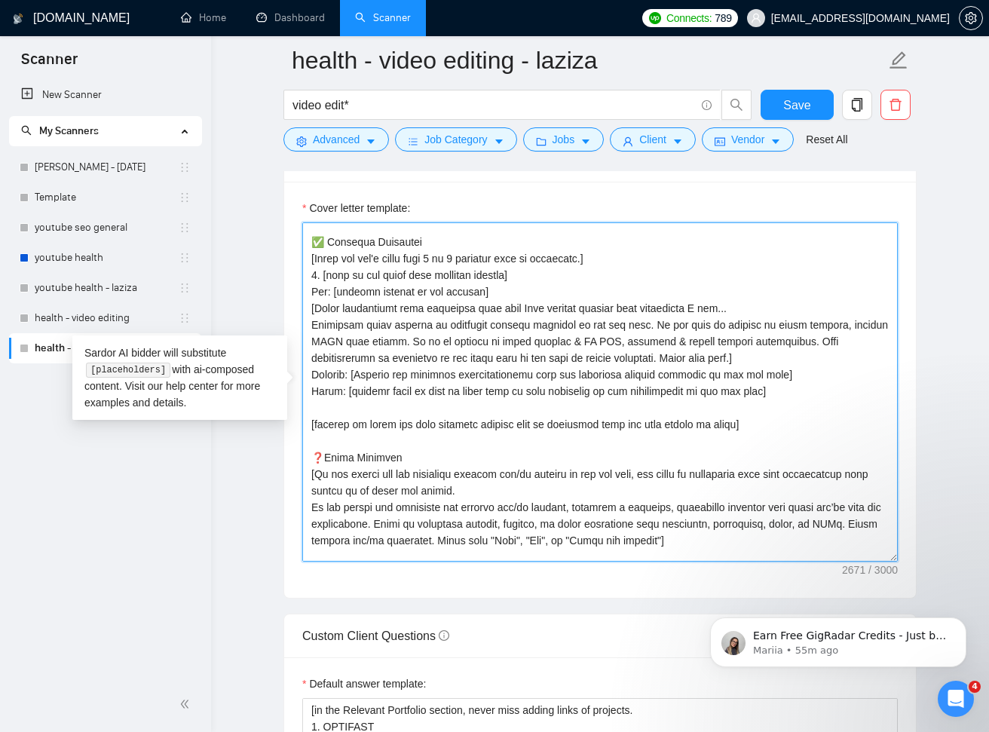
click at [575, 407] on textarea "Cover letter template:" at bounding box center [599, 391] width 595 height 339
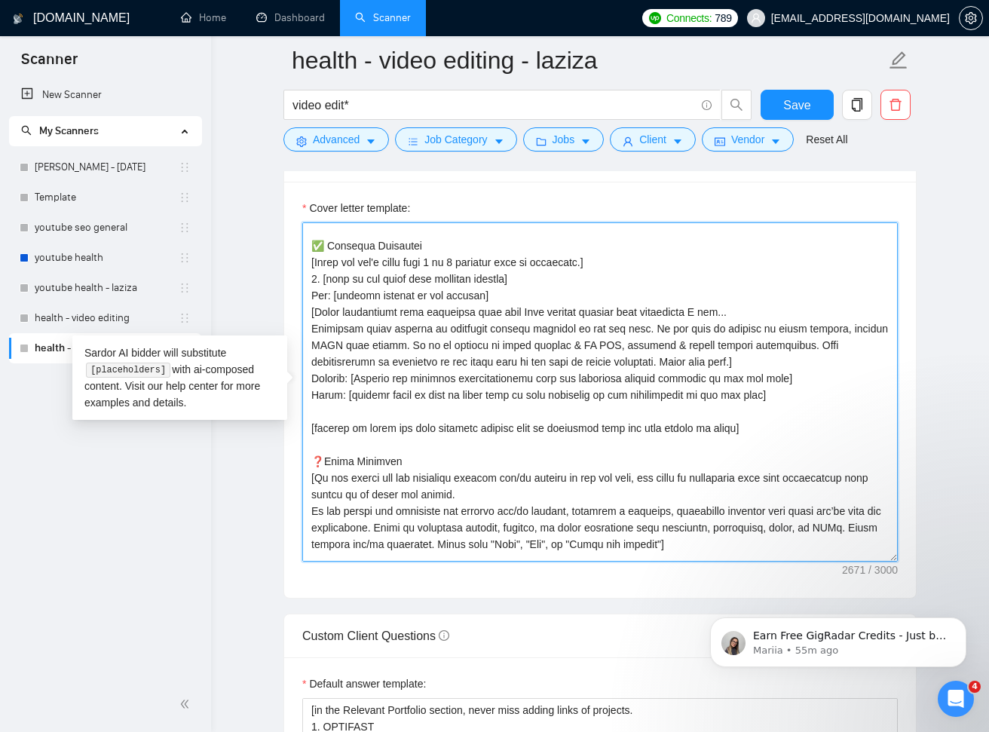
scroll to position [195, 0]
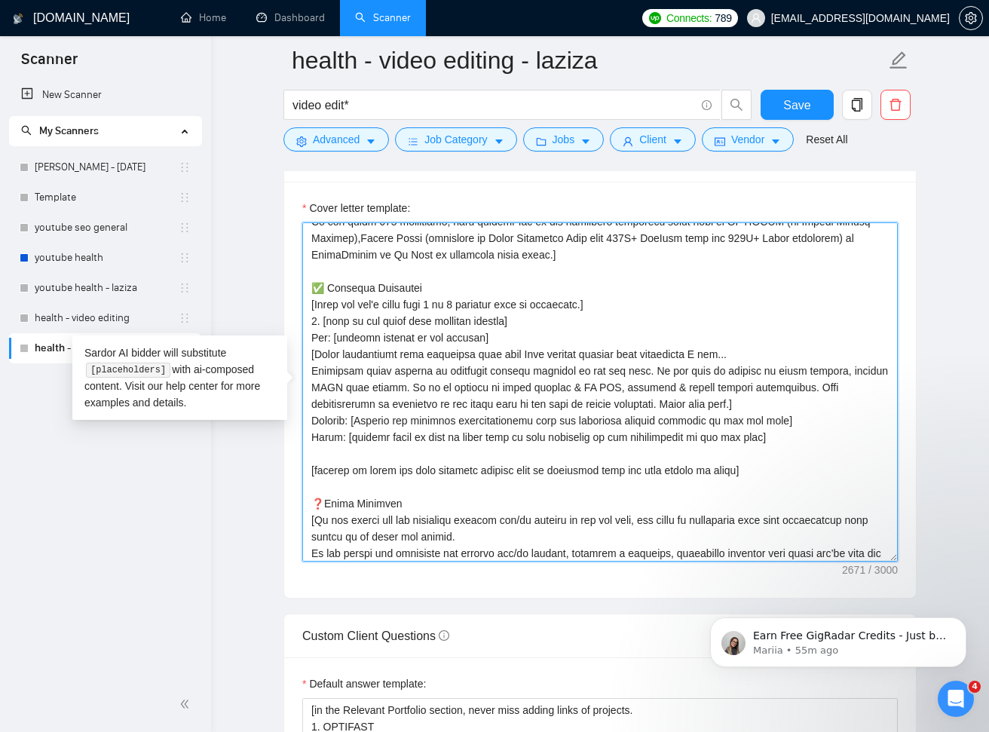
click at [353, 417] on textarea "Cover letter template:" at bounding box center [599, 391] width 595 height 339
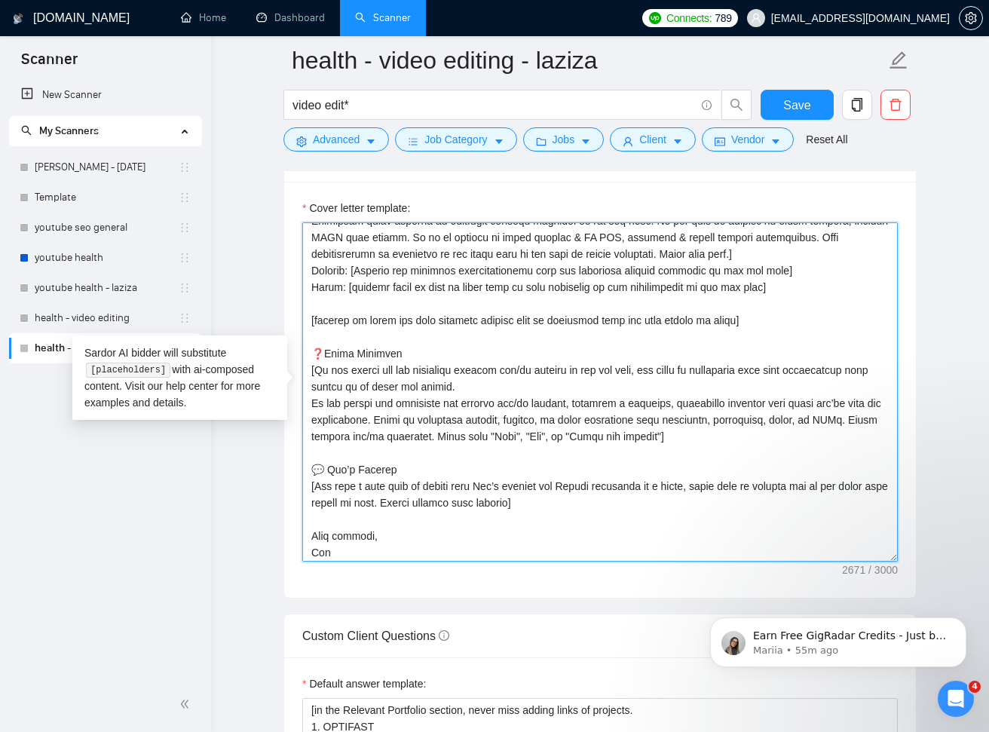
scroll to position [347, 0]
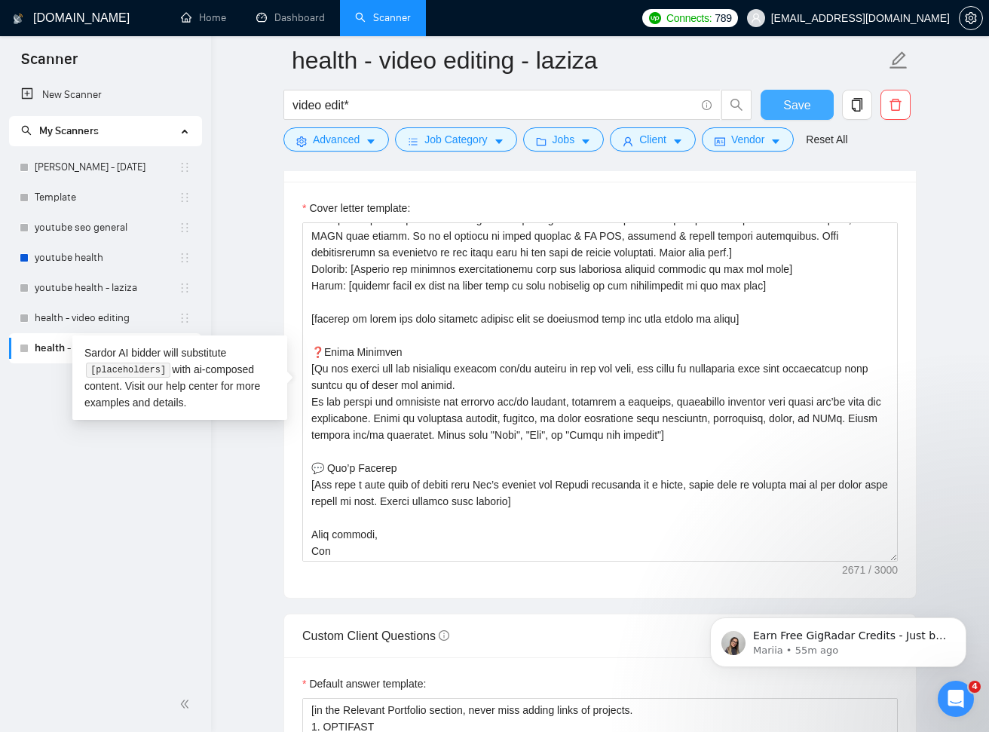
click at [790, 108] on span "Save" at bounding box center [796, 105] width 27 height 19
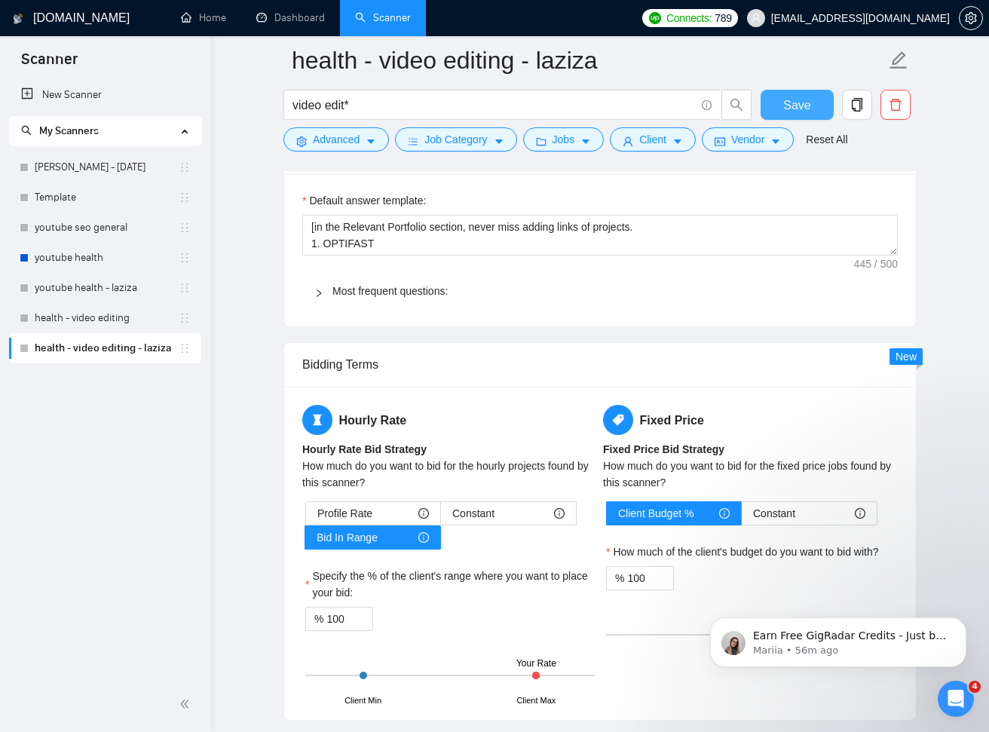
scroll to position [2048, 0]
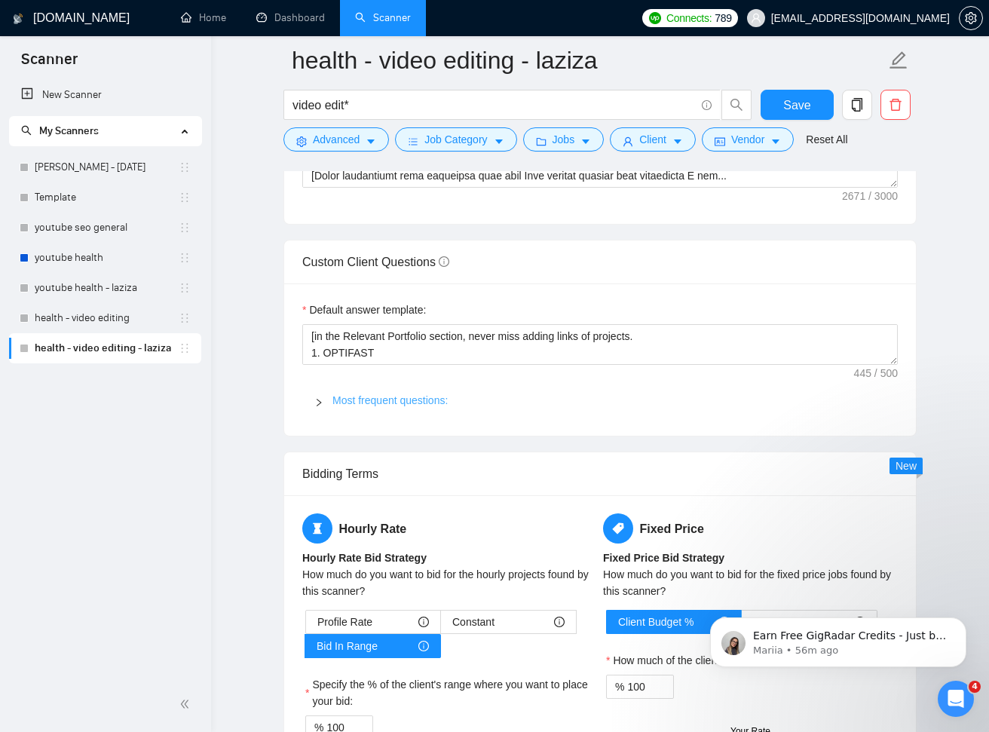
click at [416, 394] on link "Most frequent questions:" at bounding box center [389, 400] width 115 height 12
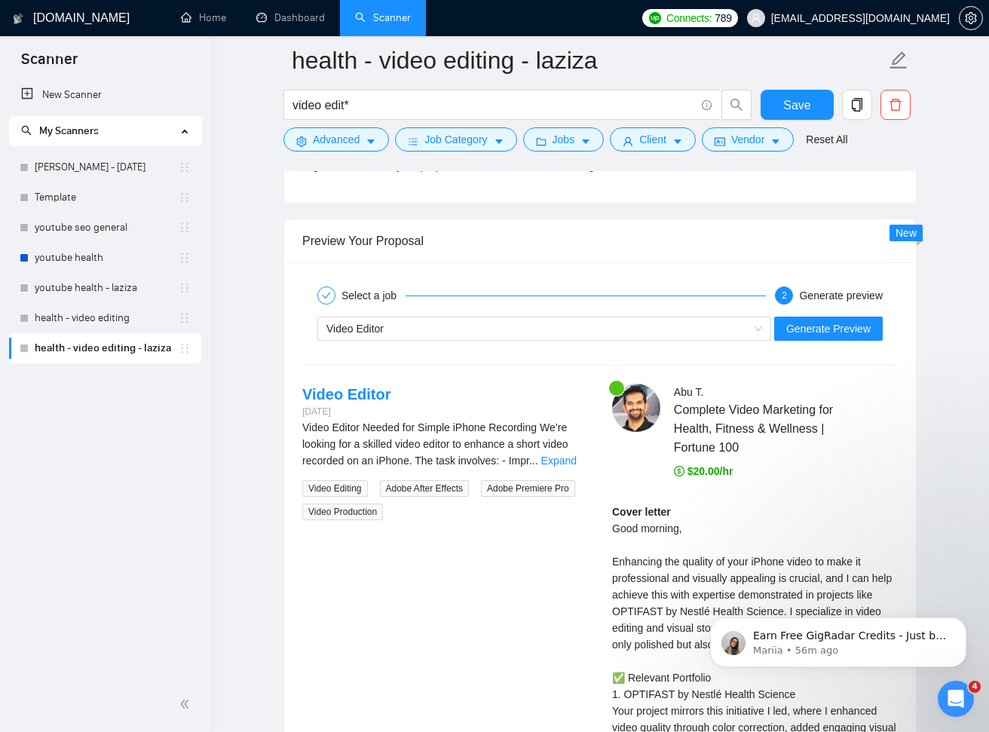
scroll to position [4326, 0]
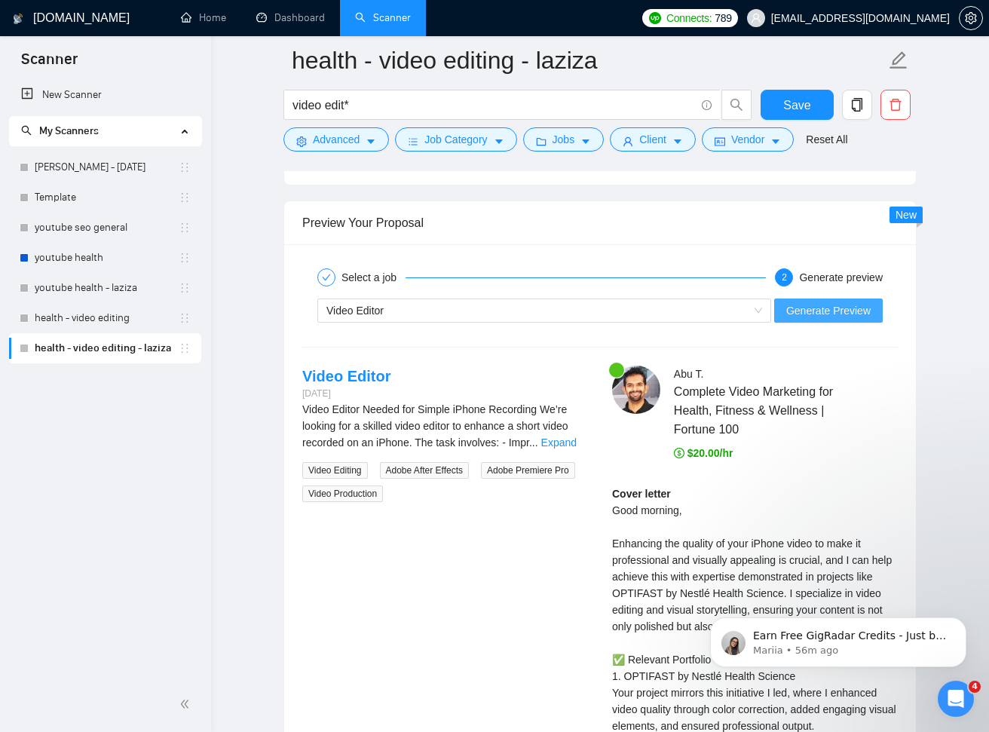
drag, startPoint x: 843, startPoint y: 308, endPoint x: 926, endPoint y: 344, distance: 90.1
click at [843, 308] on span "Generate Preview" at bounding box center [828, 310] width 84 height 17
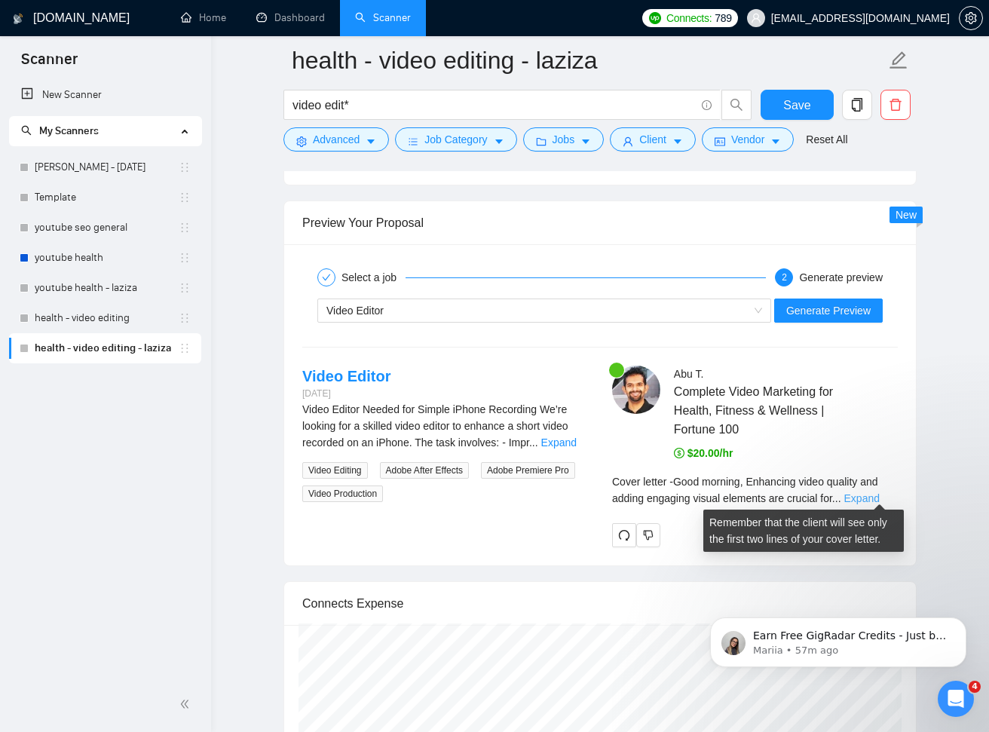
click at [868, 492] on link "Expand" at bounding box center [861, 498] width 35 height 12
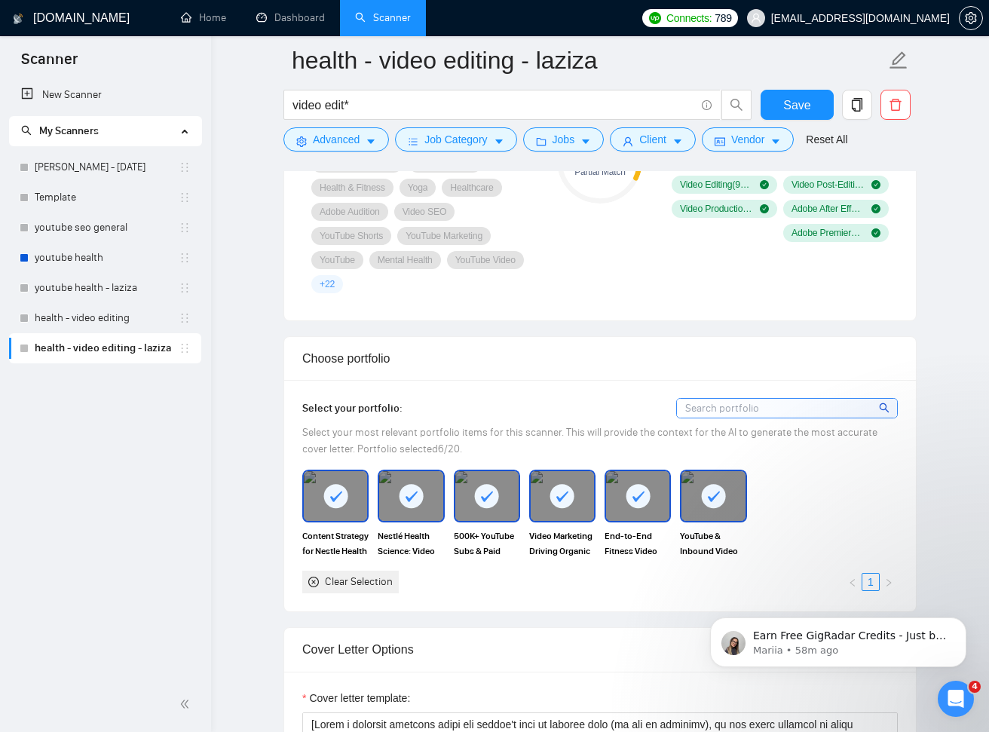
scroll to position [1186, 0]
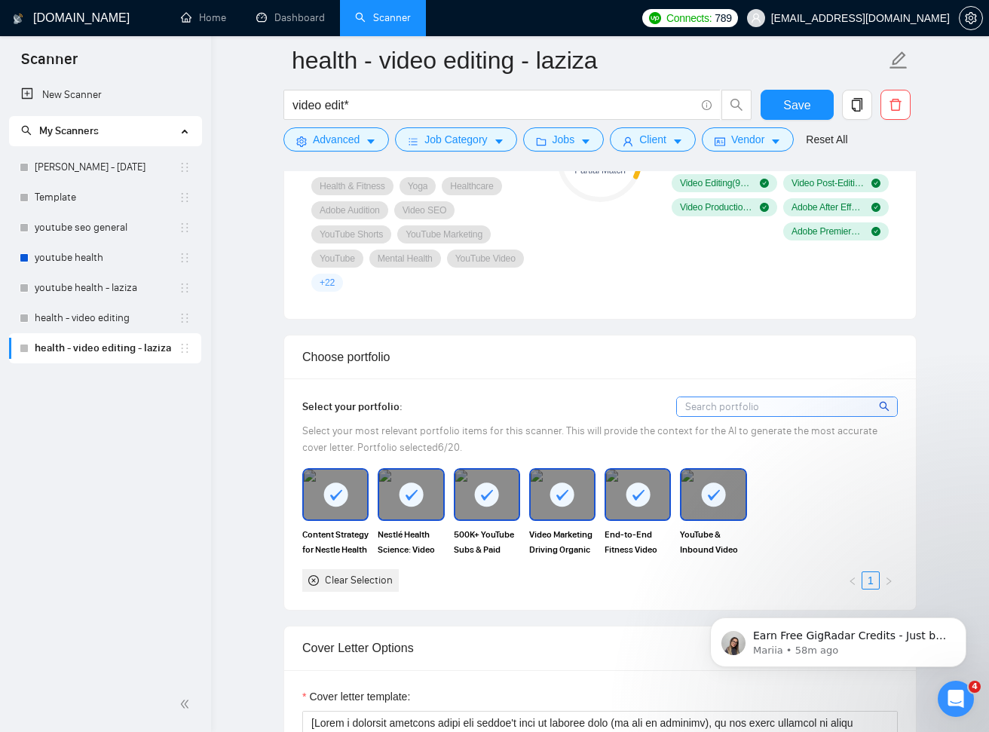
click at [314, 576] on icon "close-circle" at bounding box center [313, 580] width 11 height 11
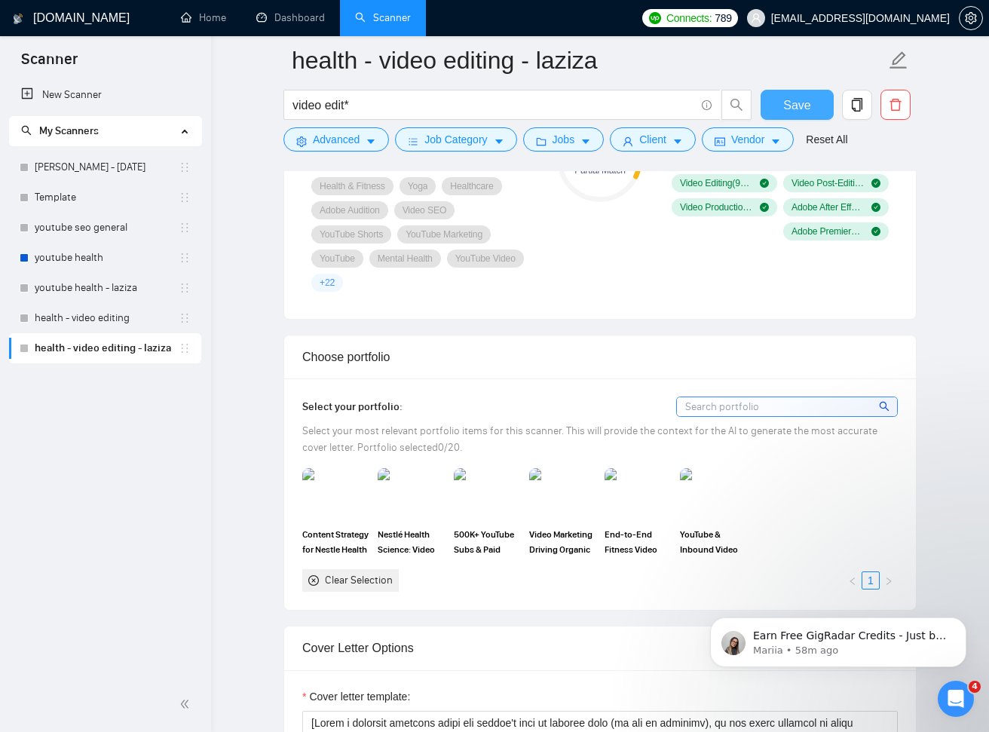
click at [799, 102] on span "Save" at bounding box center [796, 105] width 27 height 19
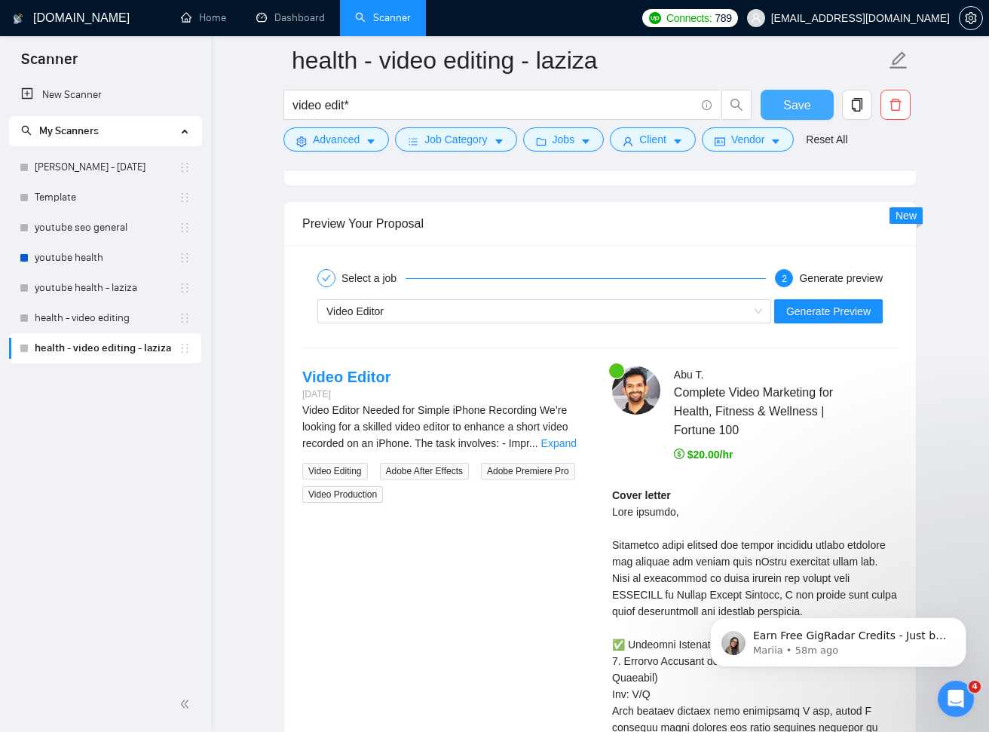
scroll to position [2879, 0]
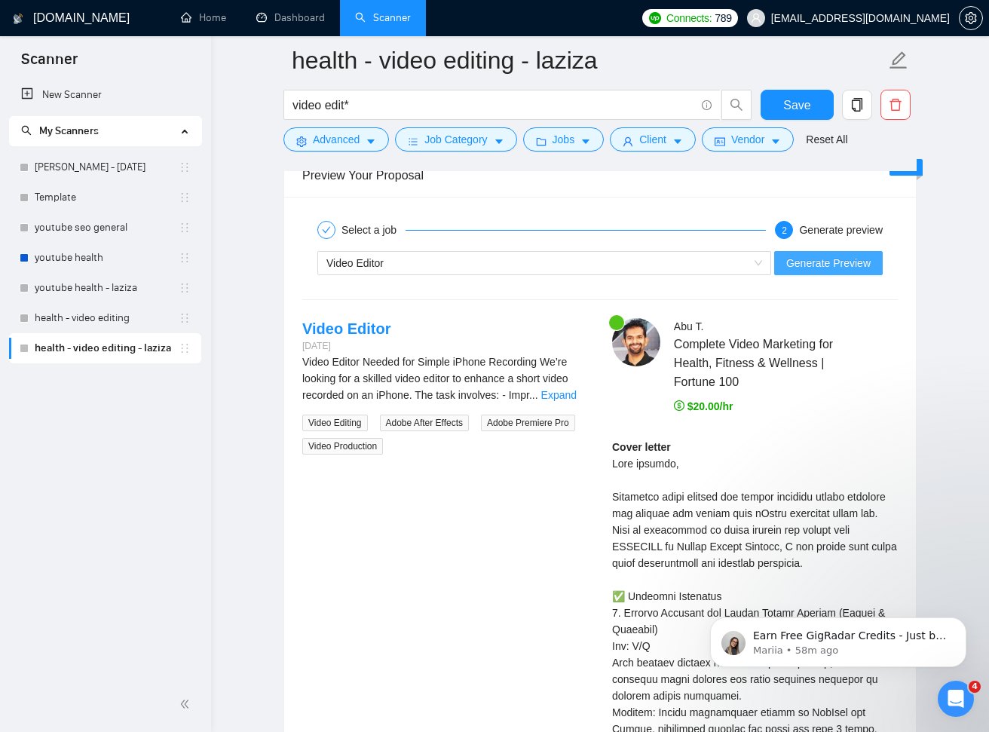
click at [798, 267] on button "Generate Preview" at bounding box center [828, 263] width 109 height 24
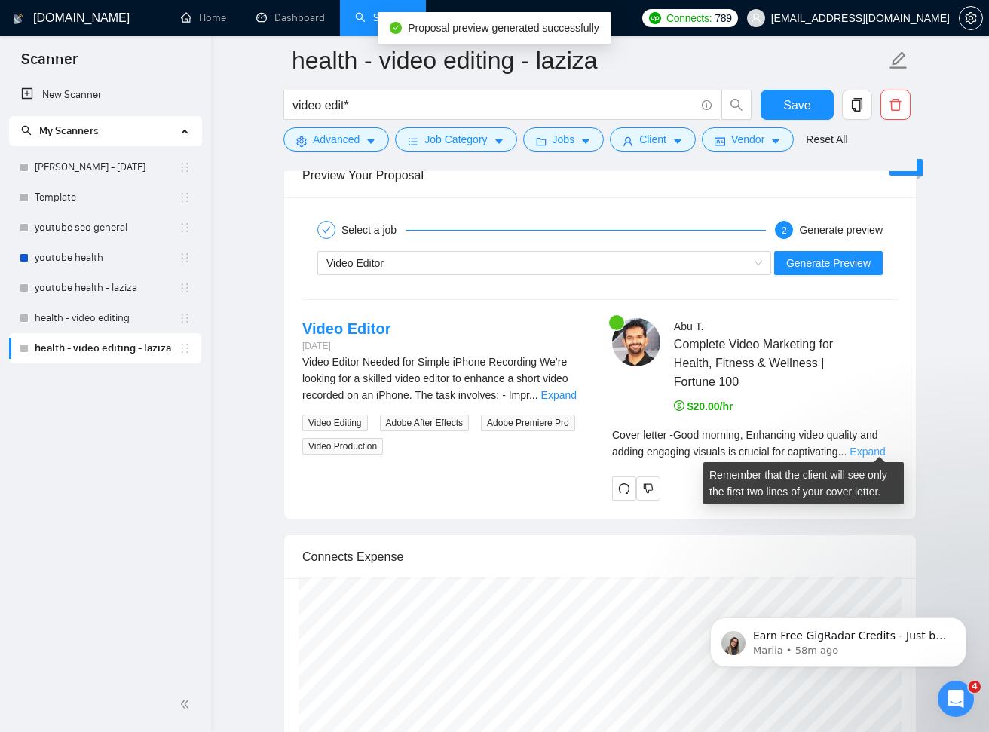
click at [882, 447] on link "Expand" at bounding box center [866, 451] width 35 height 12
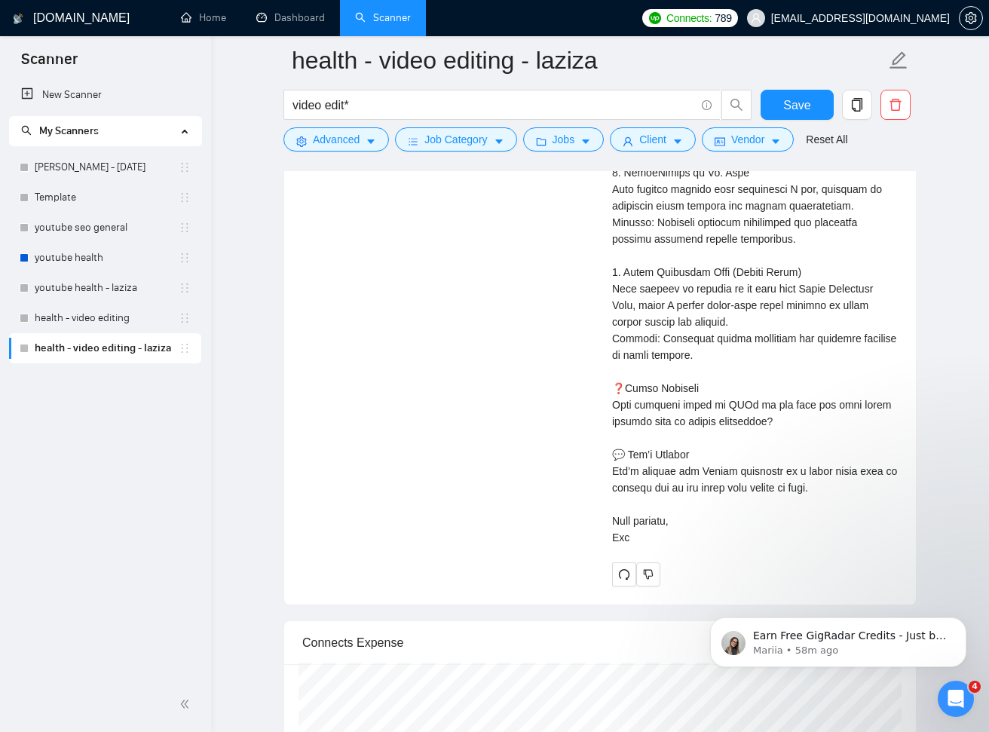
scroll to position [3377, 0]
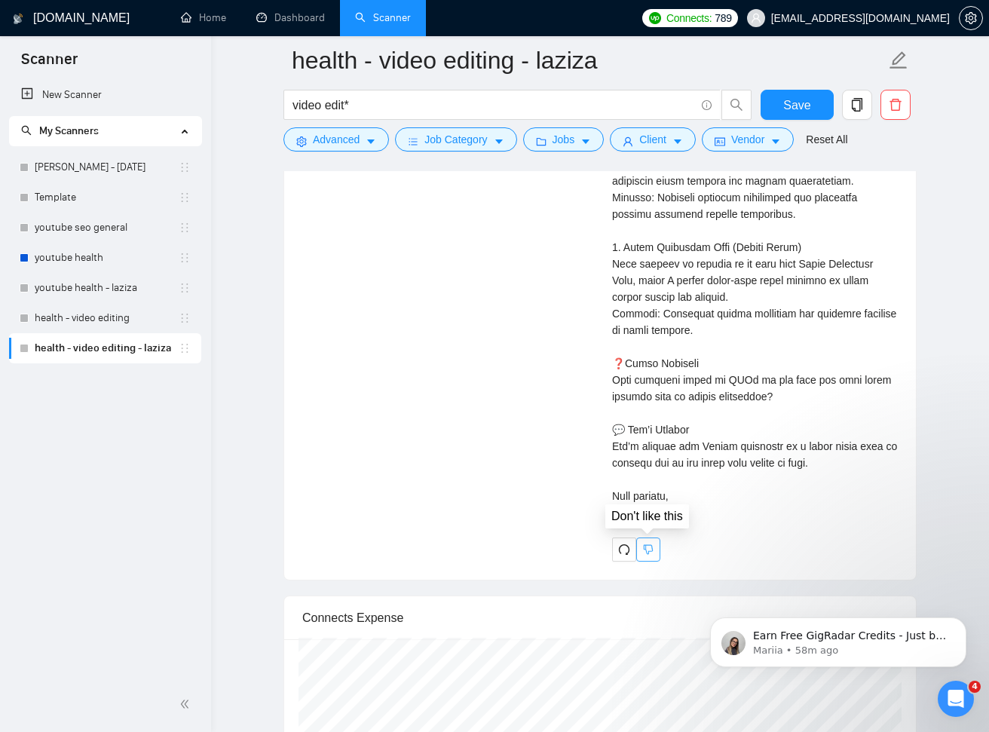
click at [648, 548] on icon "dislike" at bounding box center [649, 549] width 10 height 10
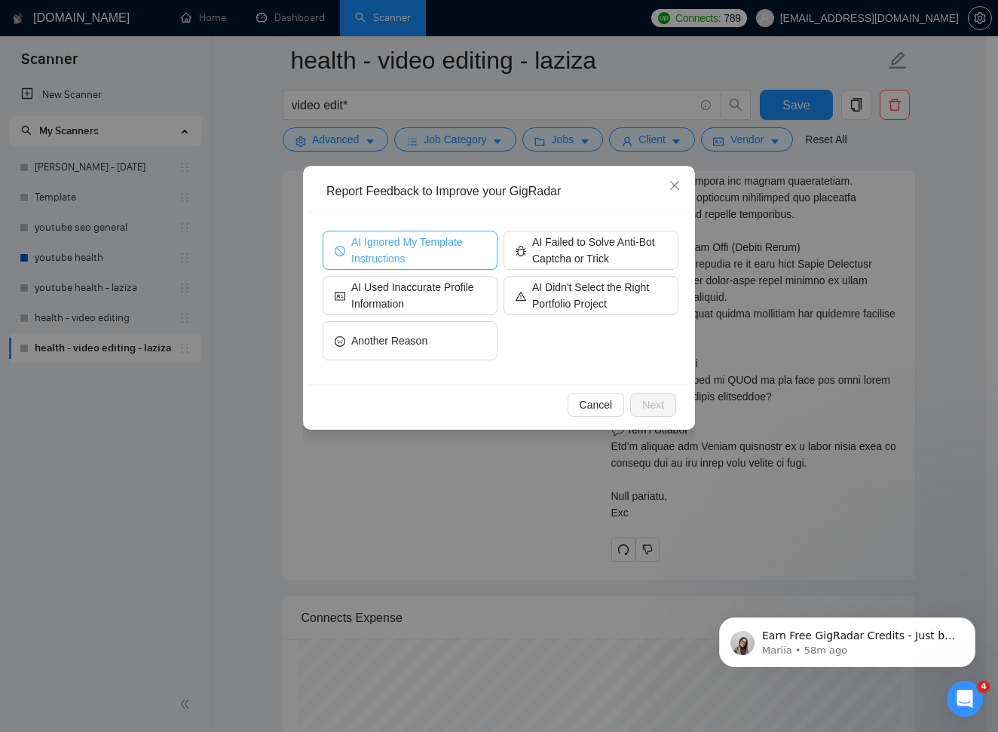
drag, startPoint x: 385, startPoint y: 242, endPoint x: 392, endPoint y: 246, distance: 7.8
click at [385, 243] on span "AI Ignored My Template Instructions" at bounding box center [418, 250] width 134 height 33
click at [657, 404] on span "Next" at bounding box center [653, 404] width 22 height 17
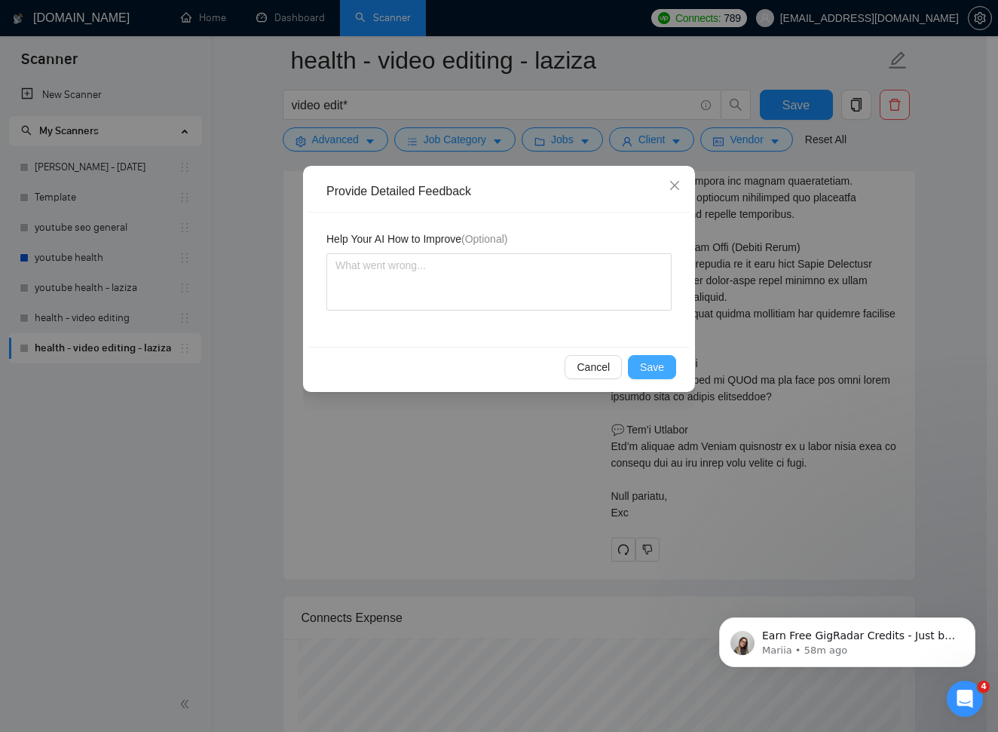
click at [656, 370] on span "Save" at bounding box center [652, 367] width 24 height 17
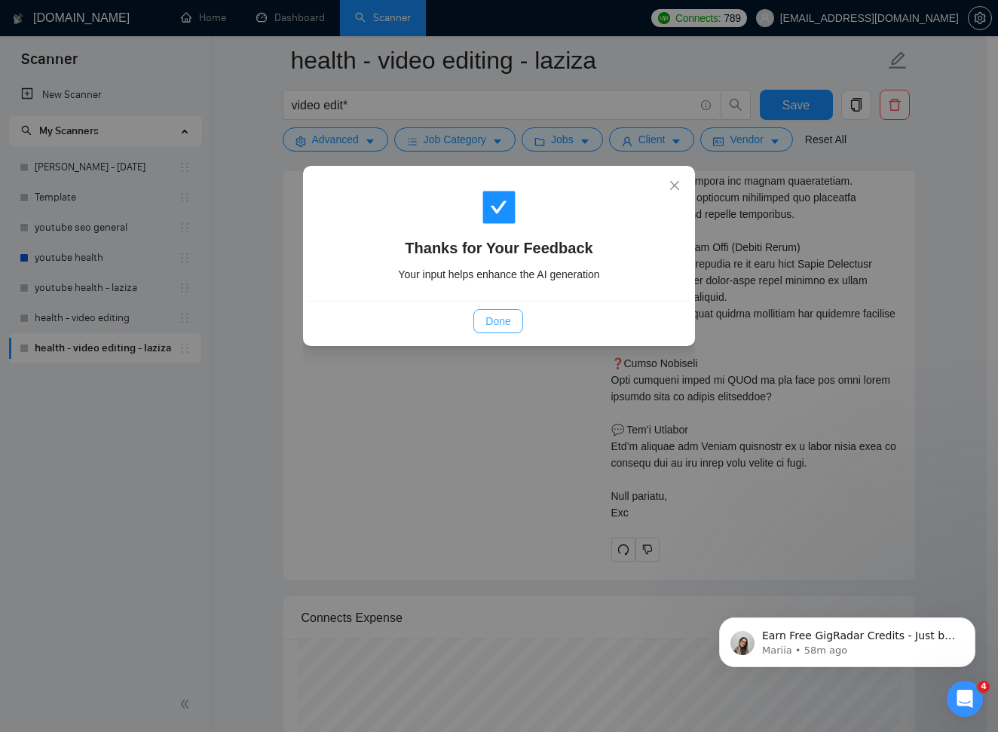
drag, startPoint x: 499, startPoint y: 312, endPoint x: 530, endPoint y: 387, distance: 80.7
click at [499, 313] on span "Done" at bounding box center [497, 321] width 25 height 17
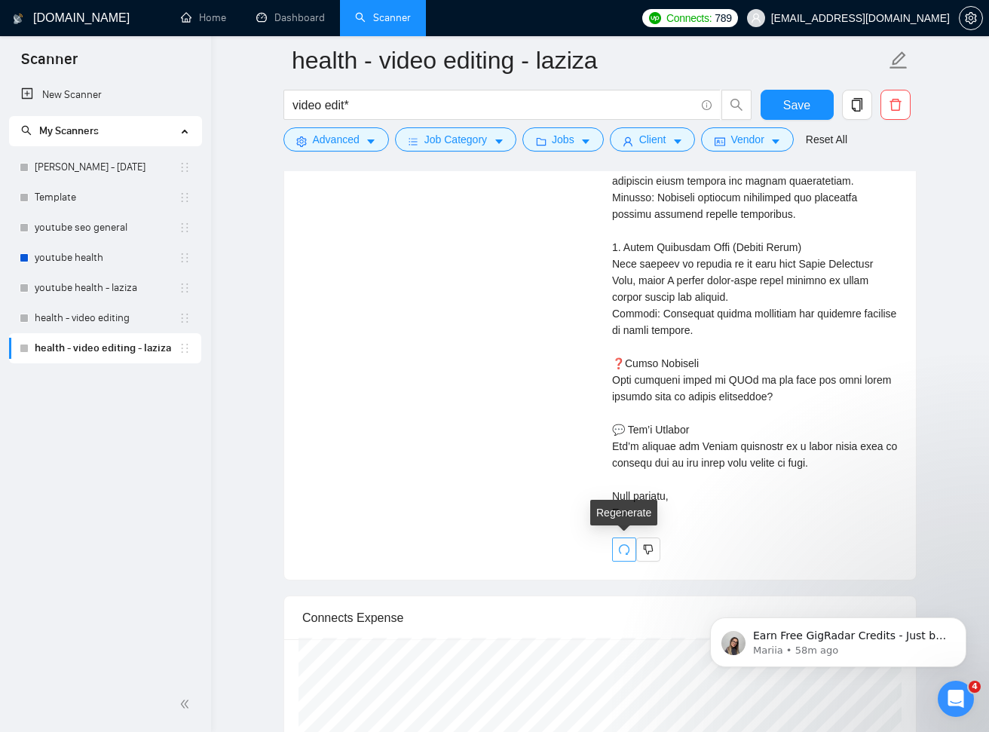
click at [622, 544] on icon "redo" at bounding box center [624, 549] width 11 height 11
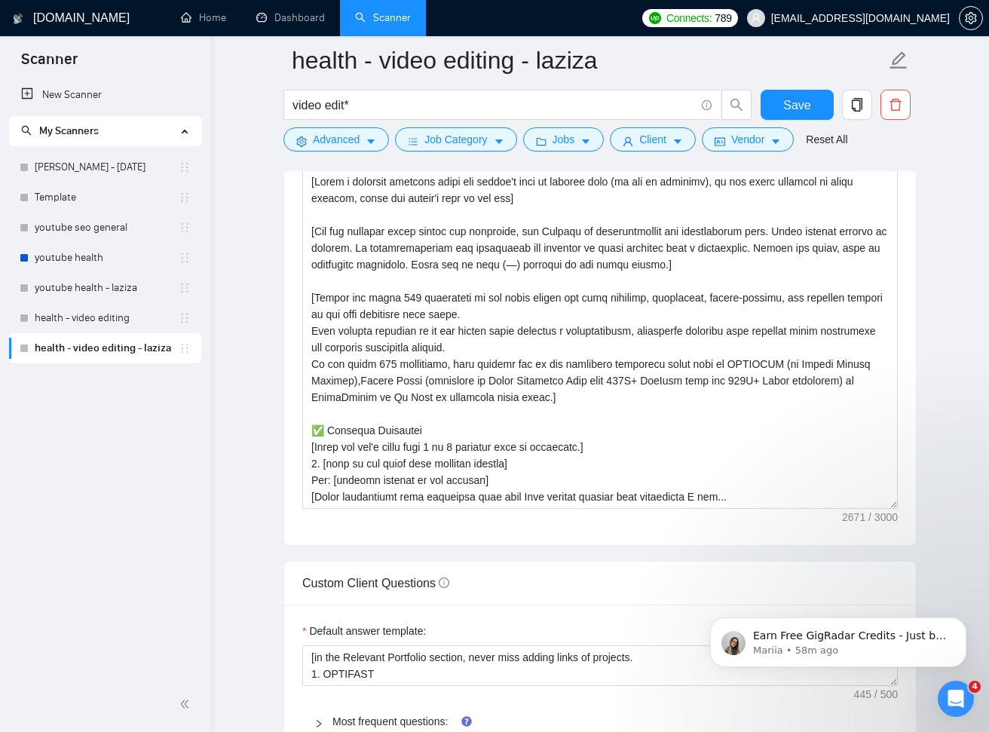
scroll to position [1743, 0]
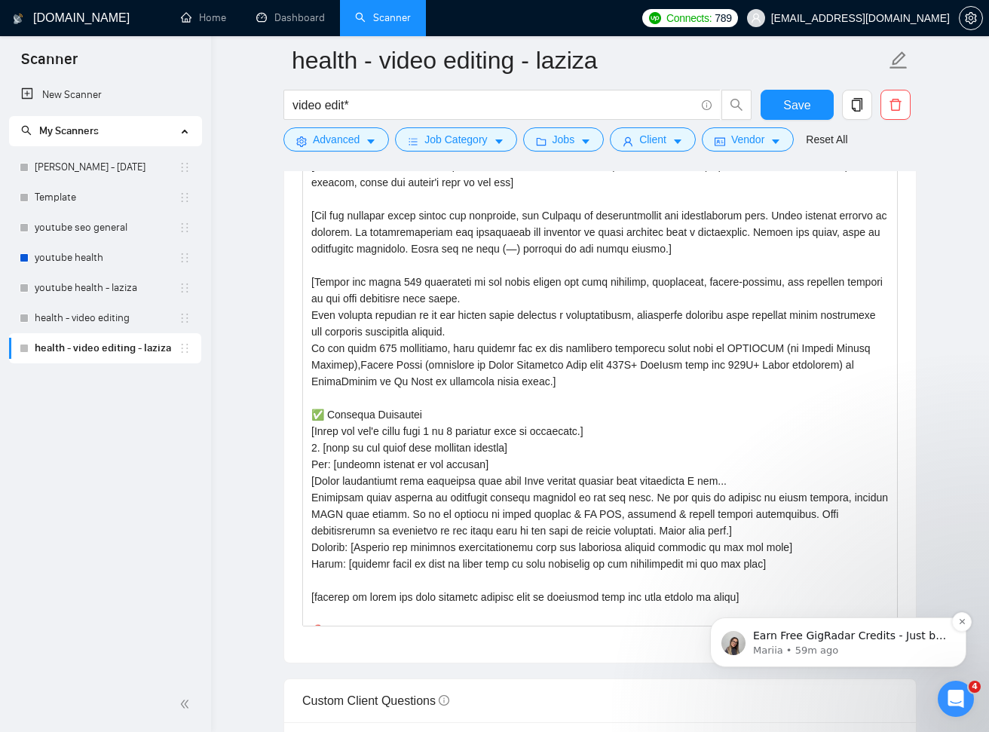
drag, startPoint x: 1579, startPoint y: 1010, endPoint x: 887, endPoint y: 622, distance: 792.8
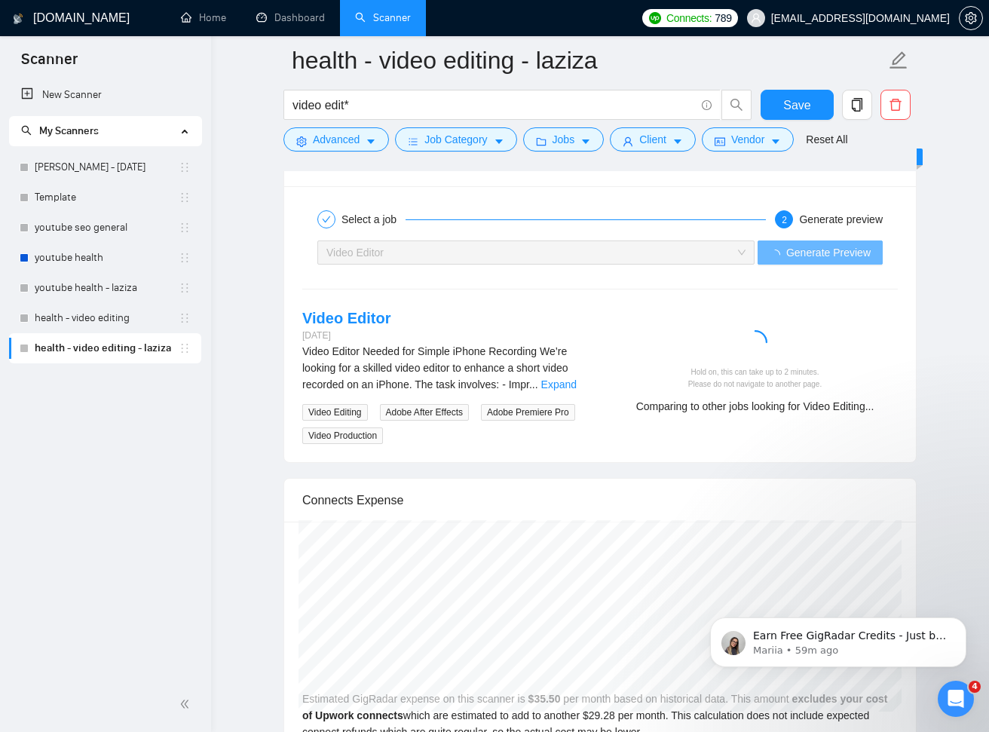
scroll to position [3026, 0]
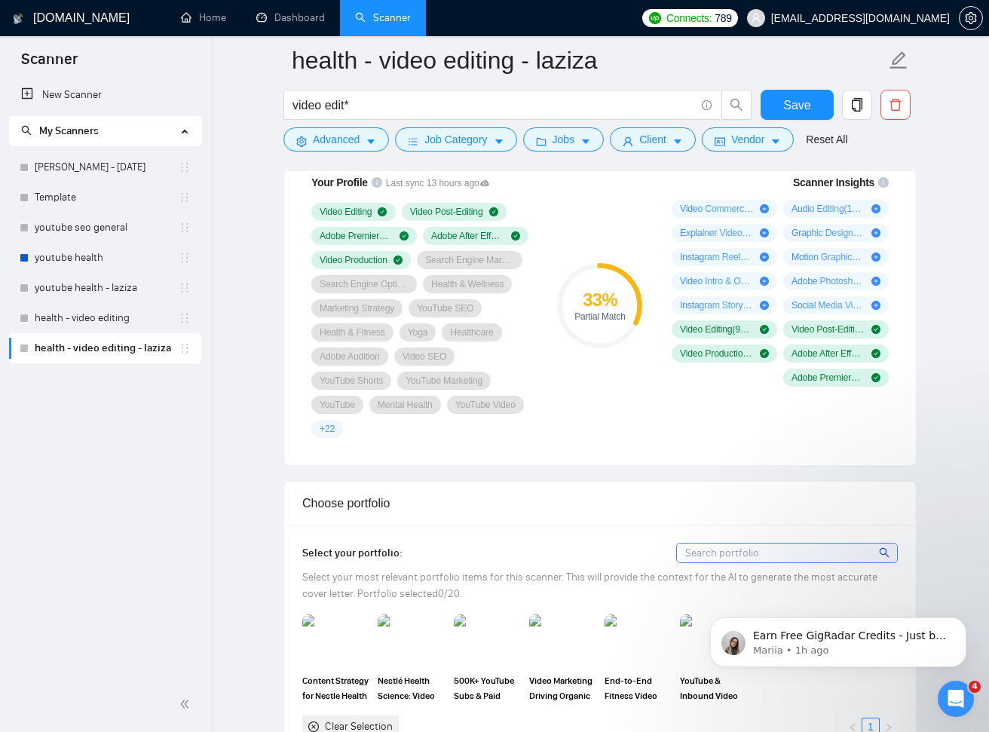
scroll to position [940, 0]
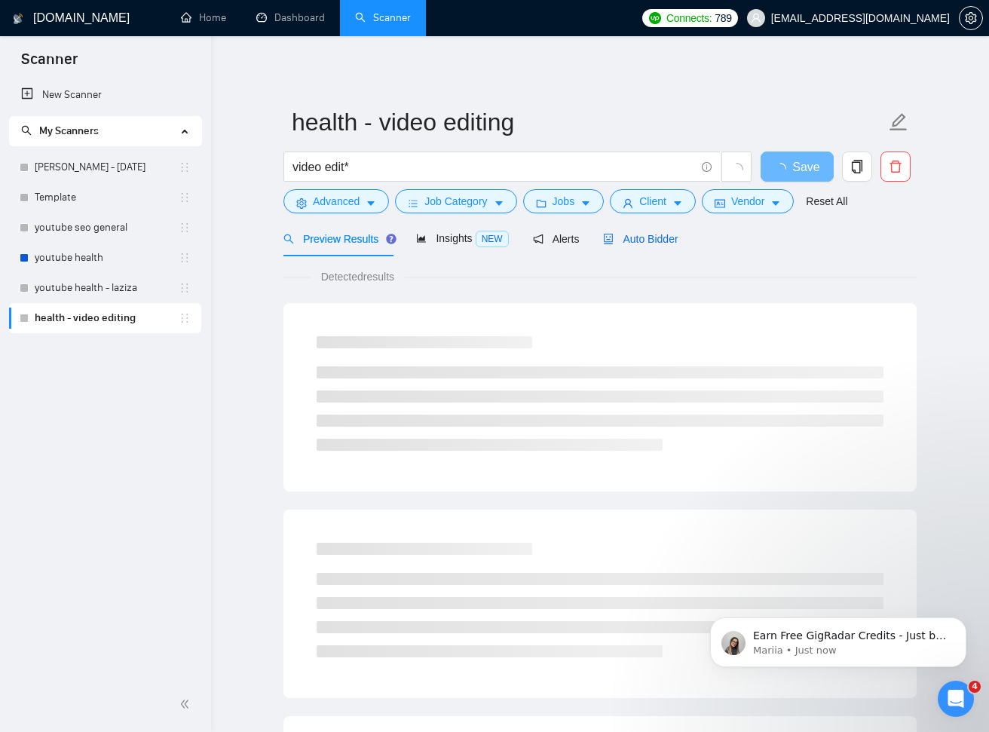
click at [657, 237] on span "Auto Bidder" at bounding box center [640, 239] width 75 height 12
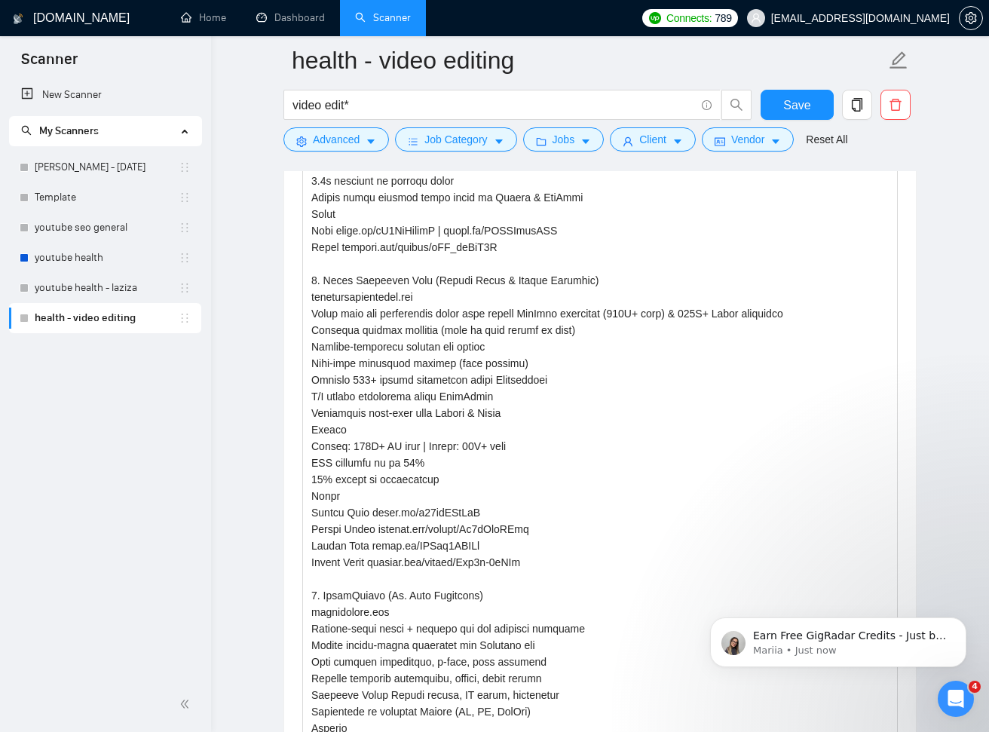
scroll to position [3007, 0]
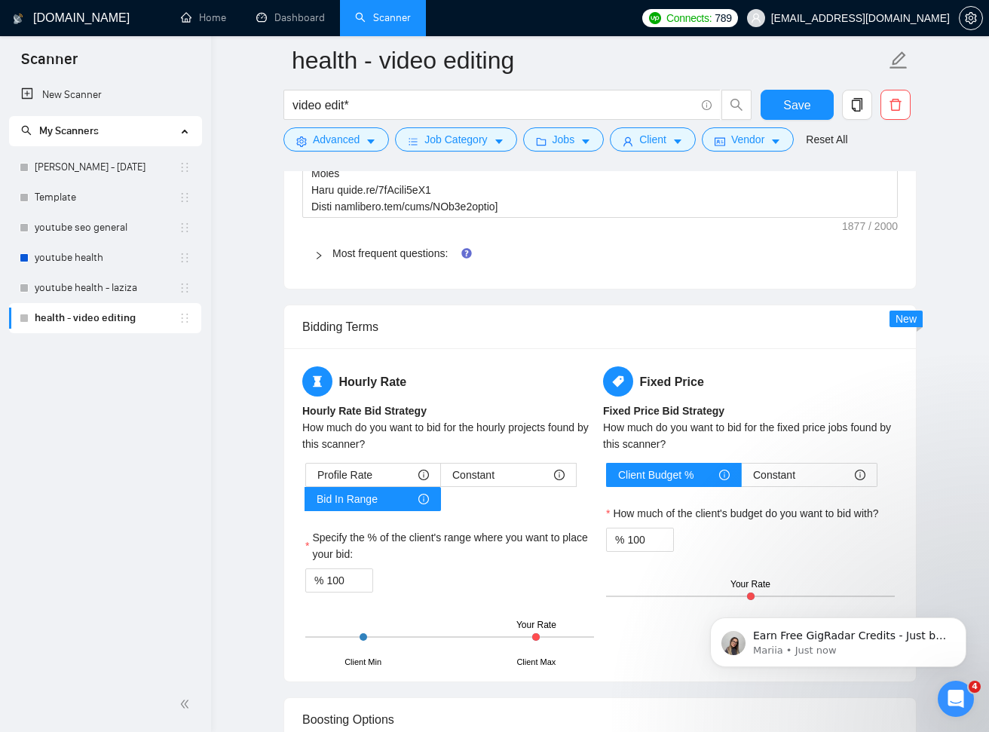
drag, startPoint x: 405, startPoint y: 252, endPoint x: 604, endPoint y: 304, distance: 206.5
click at [405, 252] on link "Most frequent questions:" at bounding box center [389, 253] width 115 height 12
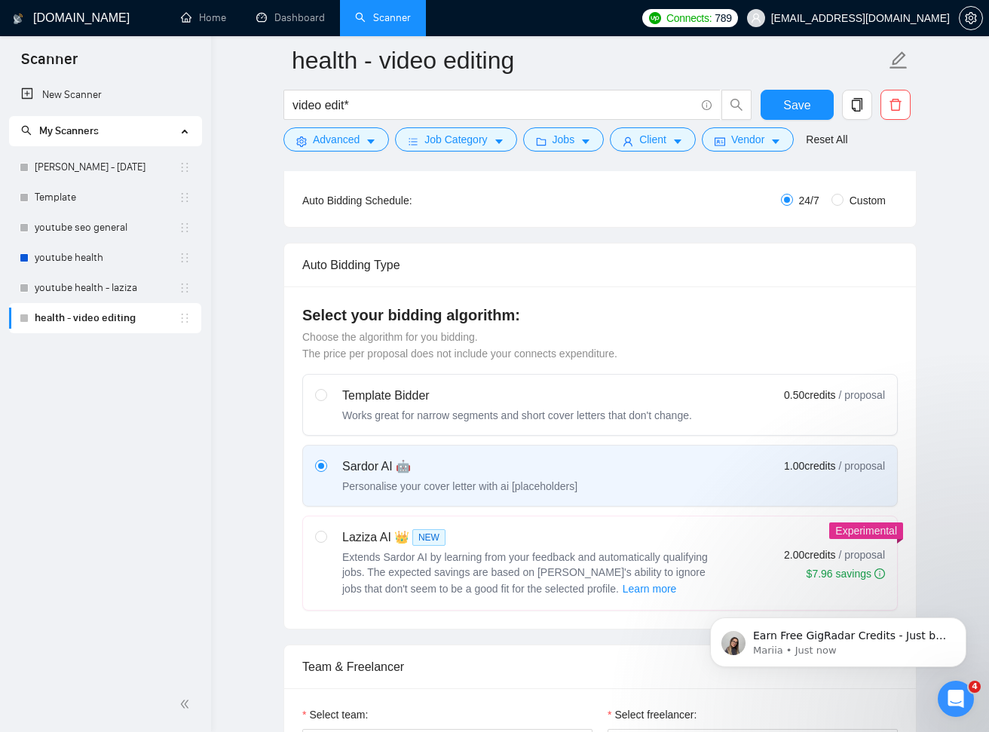
scroll to position [309, 0]
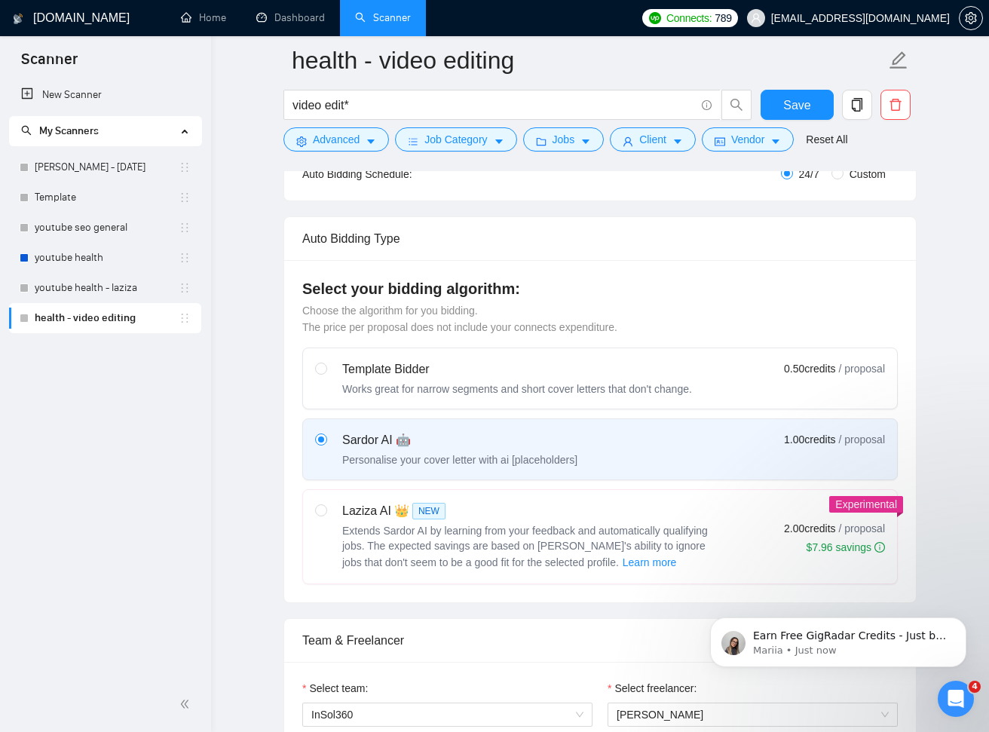
click at [742, 507] on div "Laziza AI 👑 NEW Extends Sardor AI by learning from your feedback and automatica…" at bounding box center [600, 536] width 570 height 69
click at [326, 507] on input "radio" at bounding box center [320, 509] width 11 height 11
radio input "true"
radio input "false"
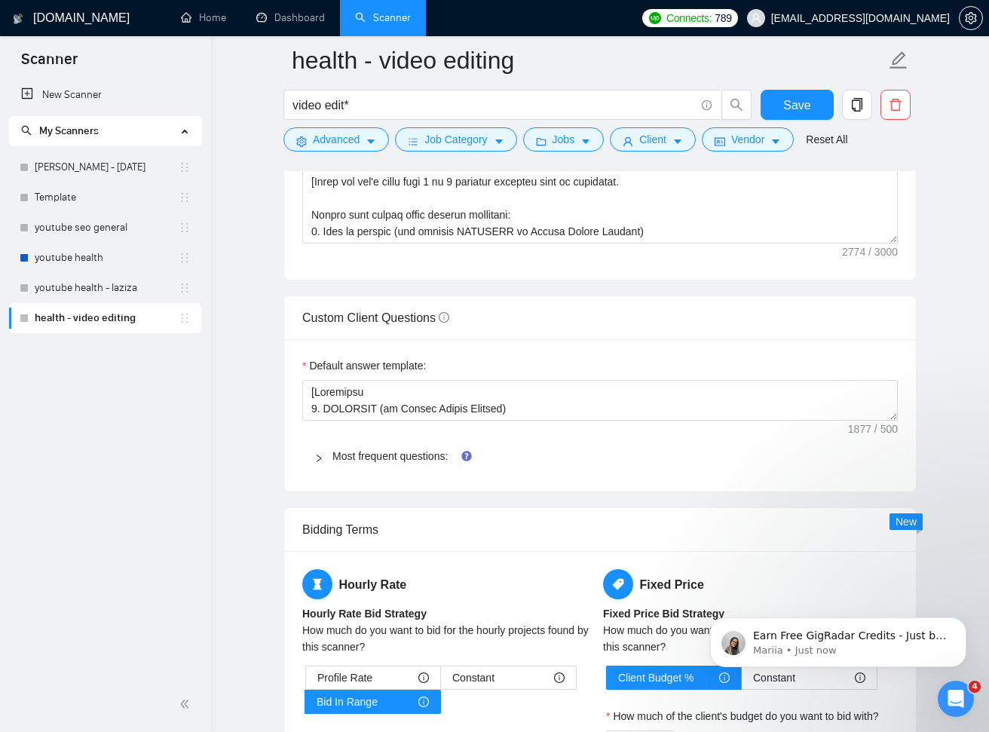
scroll to position [2002, 0]
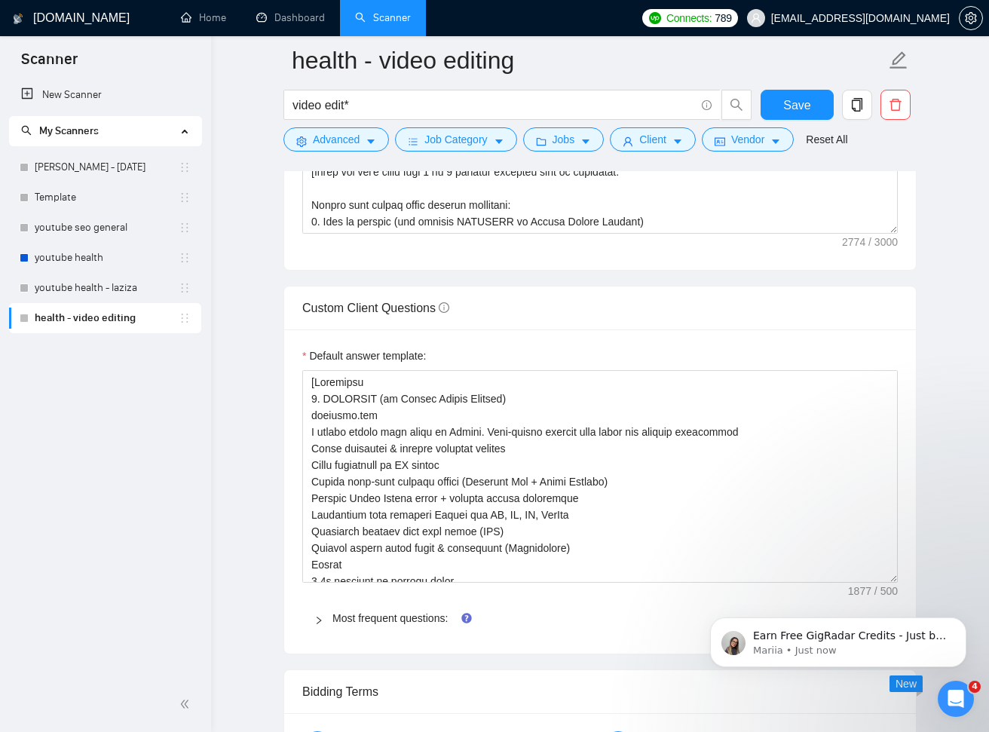
drag, startPoint x: 894, startPoint y: 401, endPoint x: 898, endPoint y: 583, distance: 181.6
click at [898, 583] on div "Default answer template: Most frequent questions: Describe your recent experien…" at bounding box center [599, 491] width 631 height 324
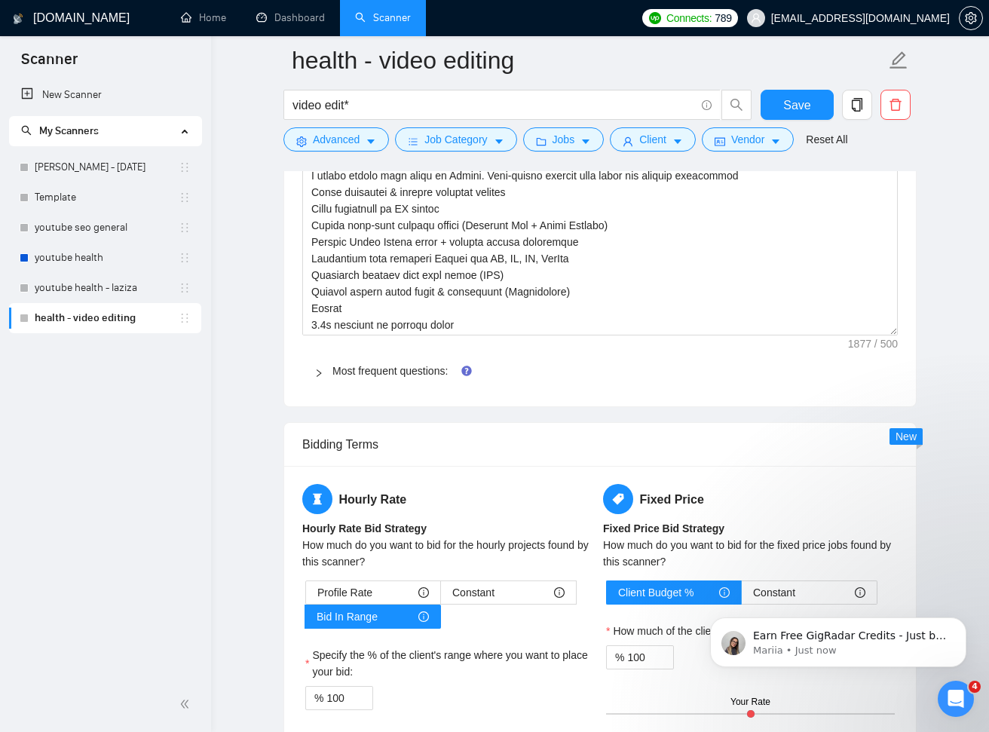
scroll to position [2273, 0]
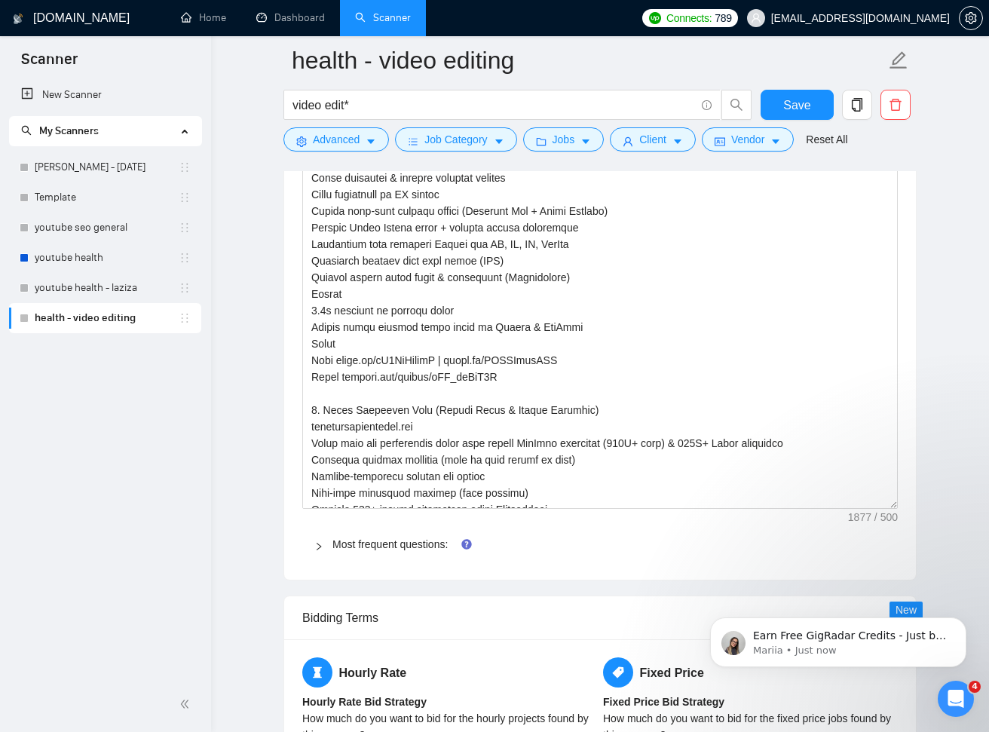
drag, startPoint x: 892, startPoint y: 313, endPoint x: 910, endPoint y: 510, distance: 198.2
click at [910, 511] on div "Default answer template: Most frequent questions: Describe your recent experien…" at bounding box center [599, 319] width 631 height 521
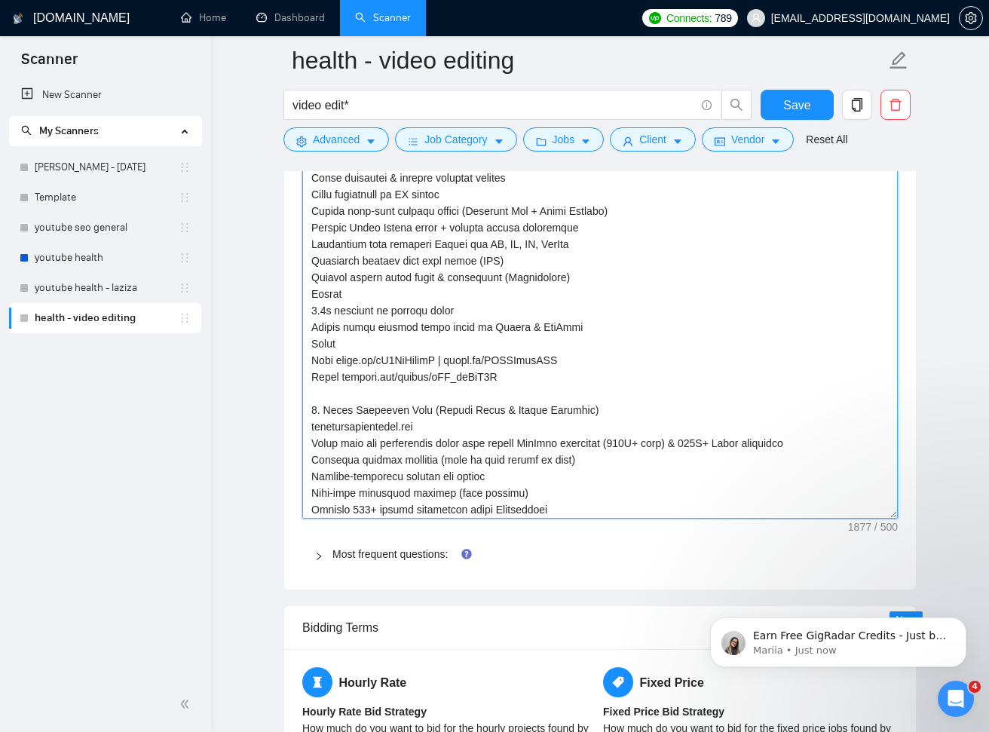
click at [619, 420] on textarea "Default answer template:" at bounding box center [599, 308] width 595 height 419
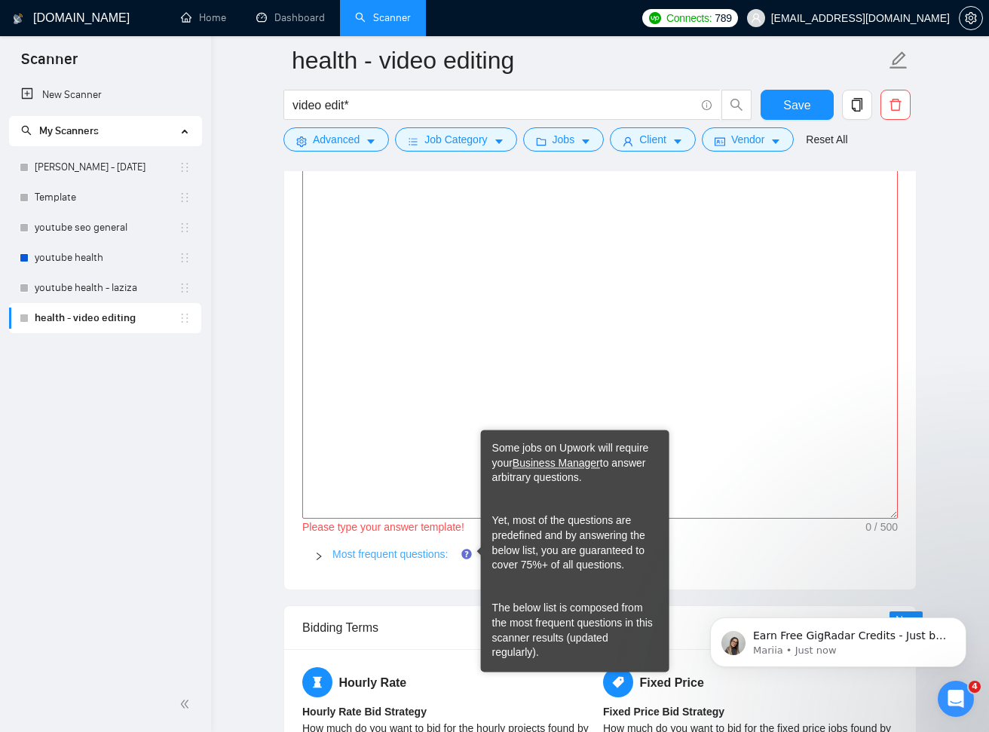
click at [434, 552] on link "Most frequent questions:" at bounding box center [389, 554] width 115 height 12
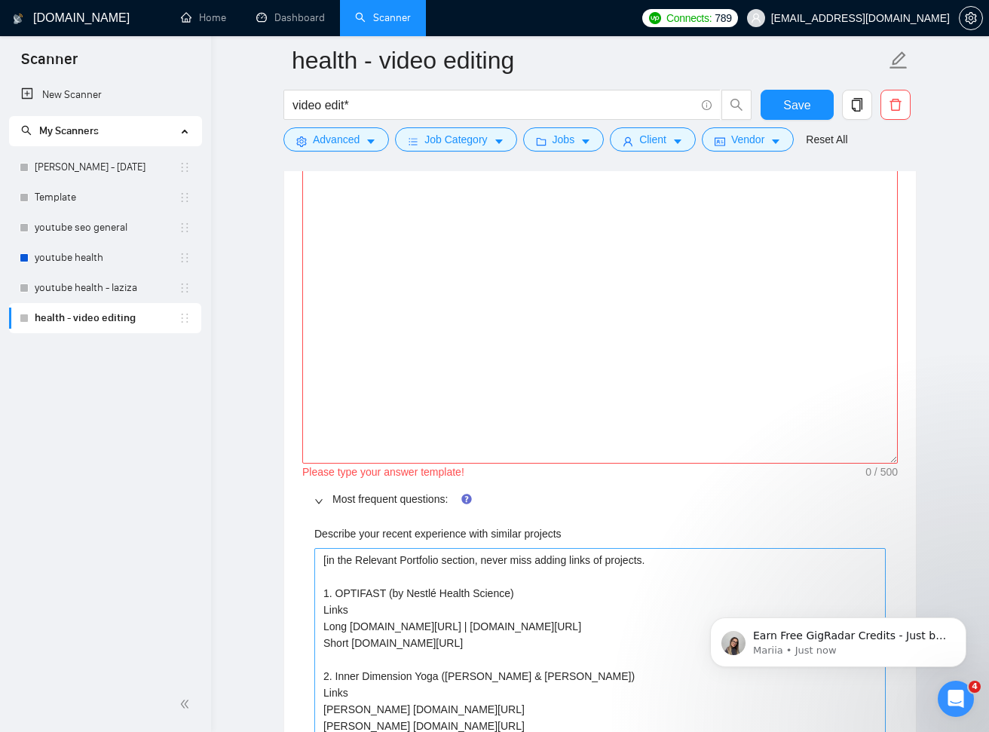
scroll to position [2499, 0]
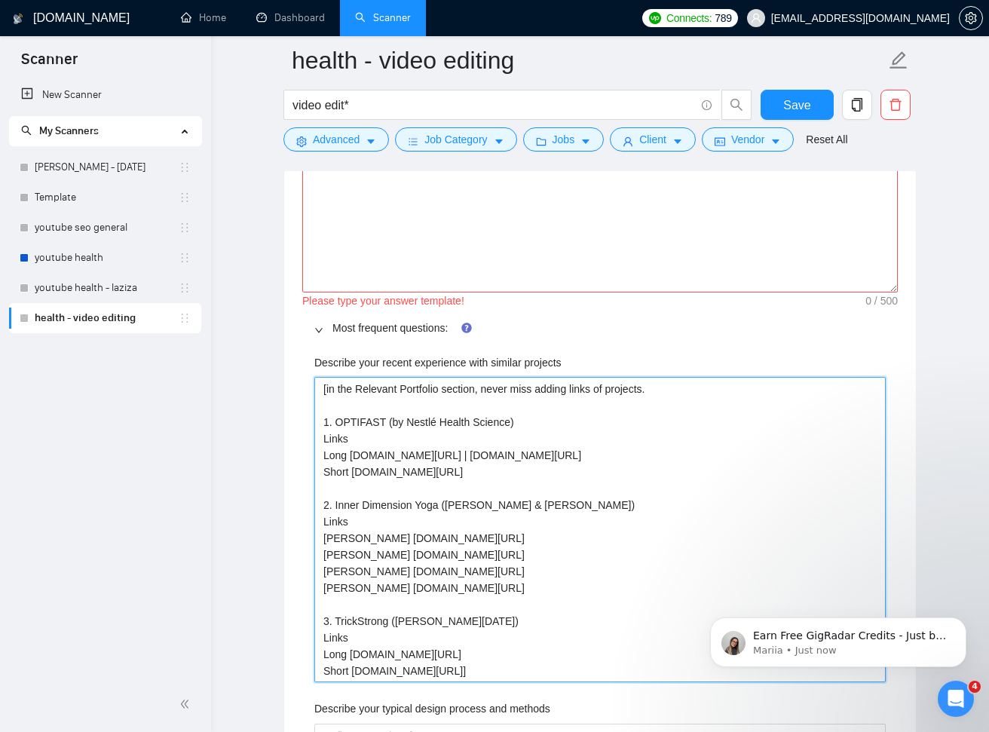
click at [595, 548] on projects "[in the Relevant Portfolio section, never miss adding links of projects. 1. OPT…" at bounding box center [599, 530] width 571 height 306
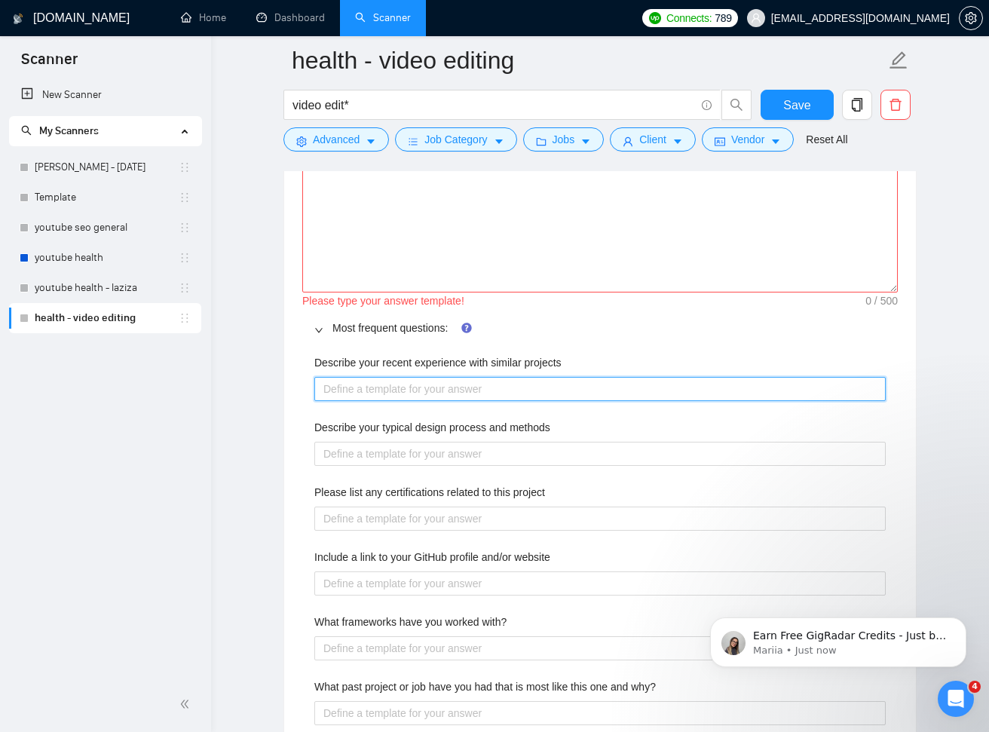
paste projects "[Loremipsu 1. DOLORSIT (am Consec Adipis Elitsed) doeiusmo.tem I utlabo etdolo …"
type projects "[Loremipsu 6. DOLORSIT (am Consec Adipis Elitsed) doeiusmo.tem I utlabo etdolo …"
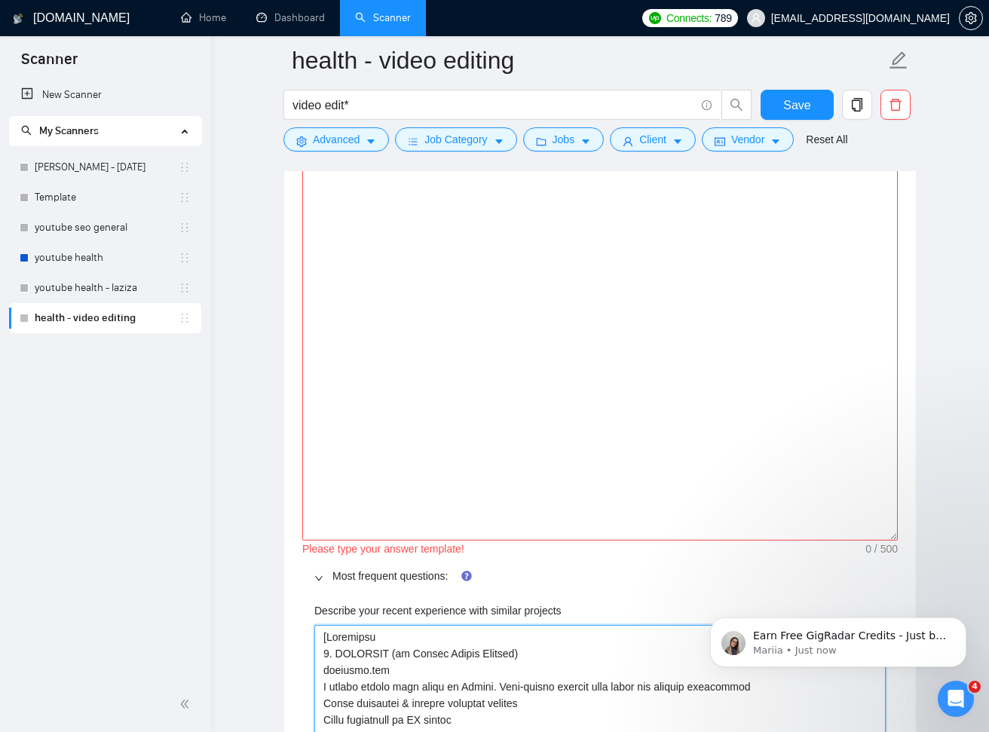
scroll to position [2252, 0]
type projects "[Loremipsu 6. DOLORSIT (am Consec Adipis Elitsed) doeiusmo.tem I utlabo etdolo …"
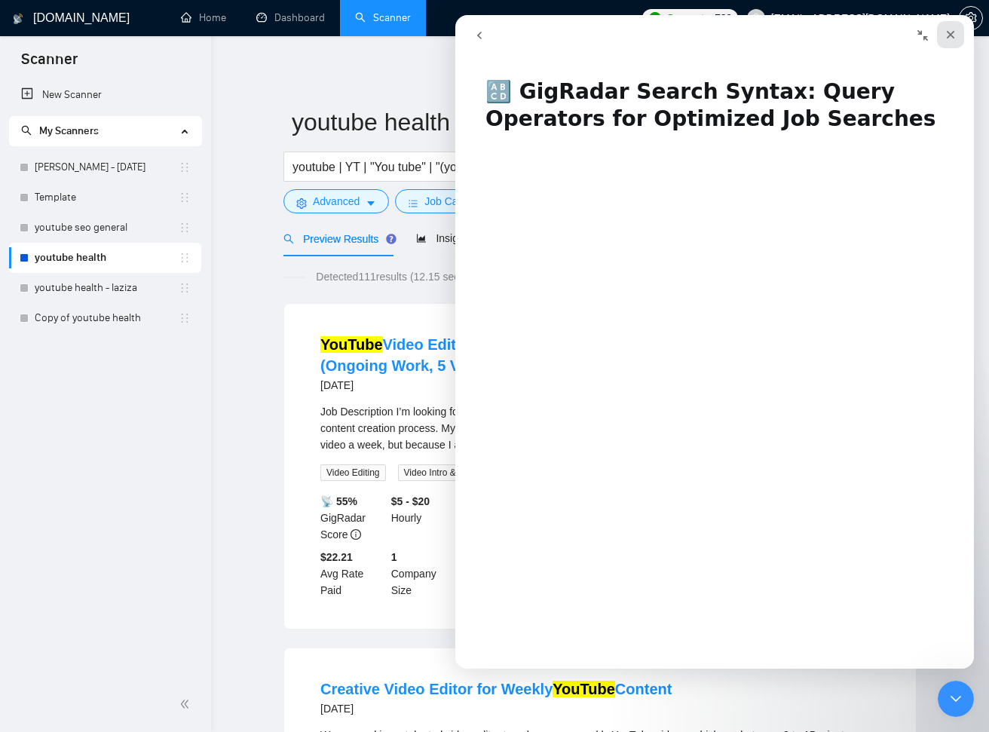
click at [949, 36] on icon "Close" at bounding box center [950, 35] width 12 height 12
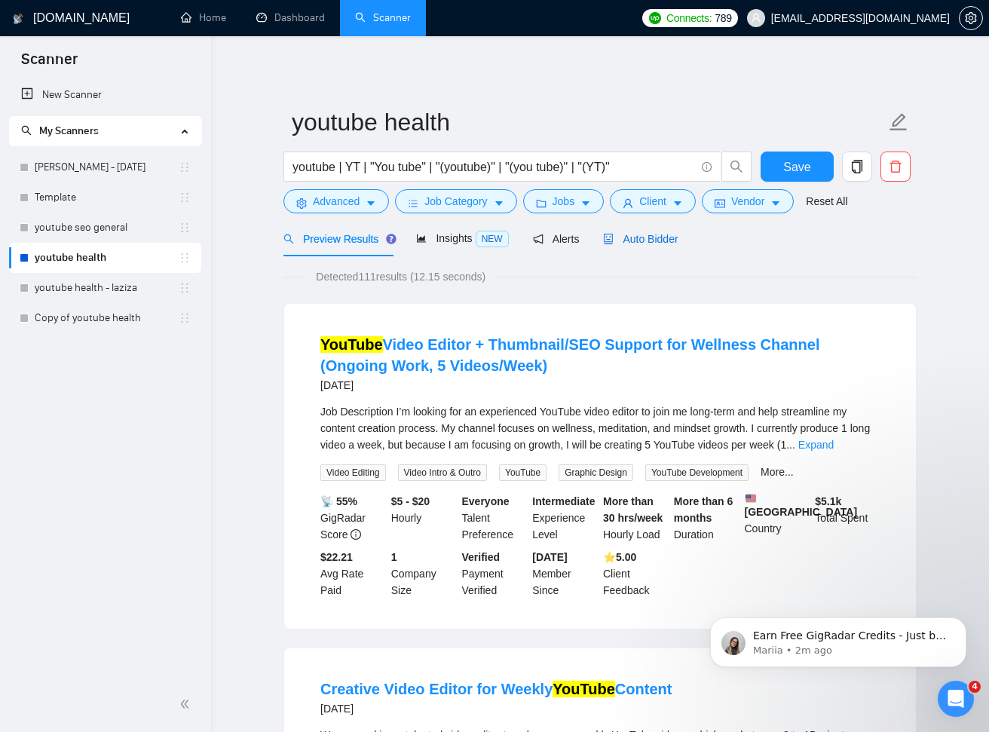
click at [673, 239] on span "Auto Bidder" at bounding box center [640, 239] width 75 height 12
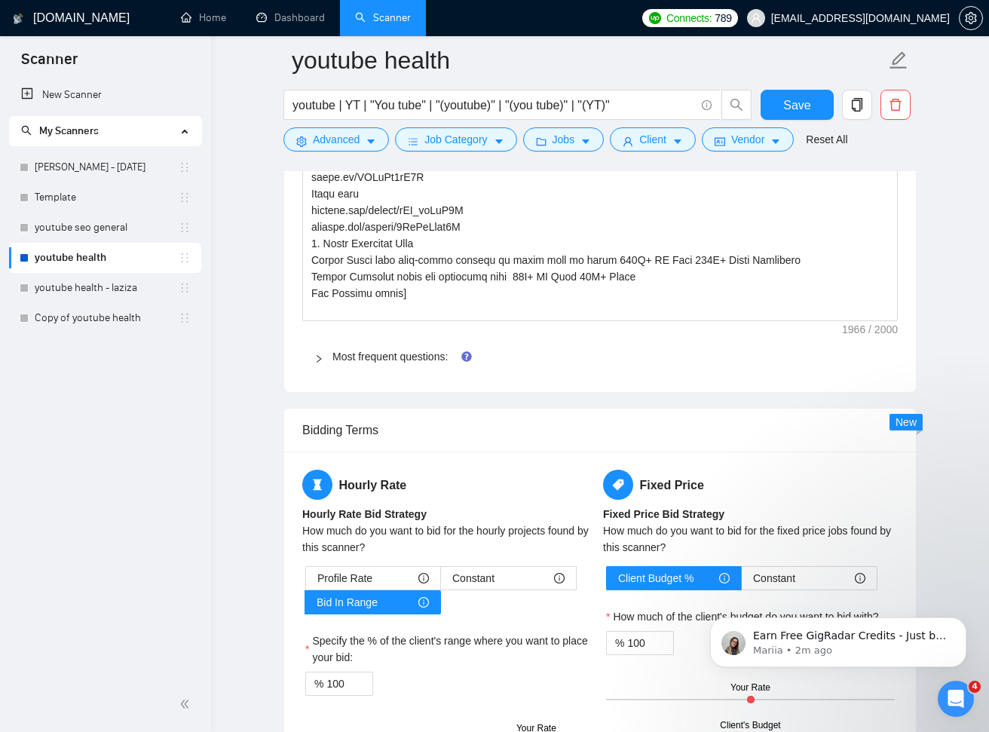
scroll to position [2719, 0]
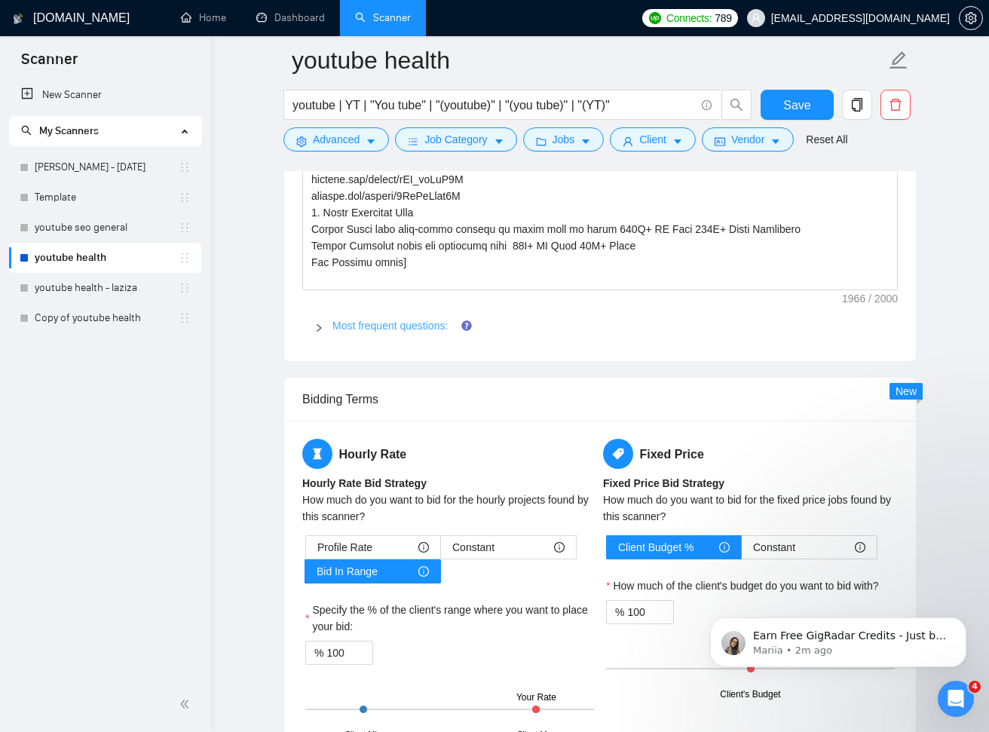
click at [424, 317] on span "Most frequent questions:" at bounding box center [608, 325] width 553 height 17
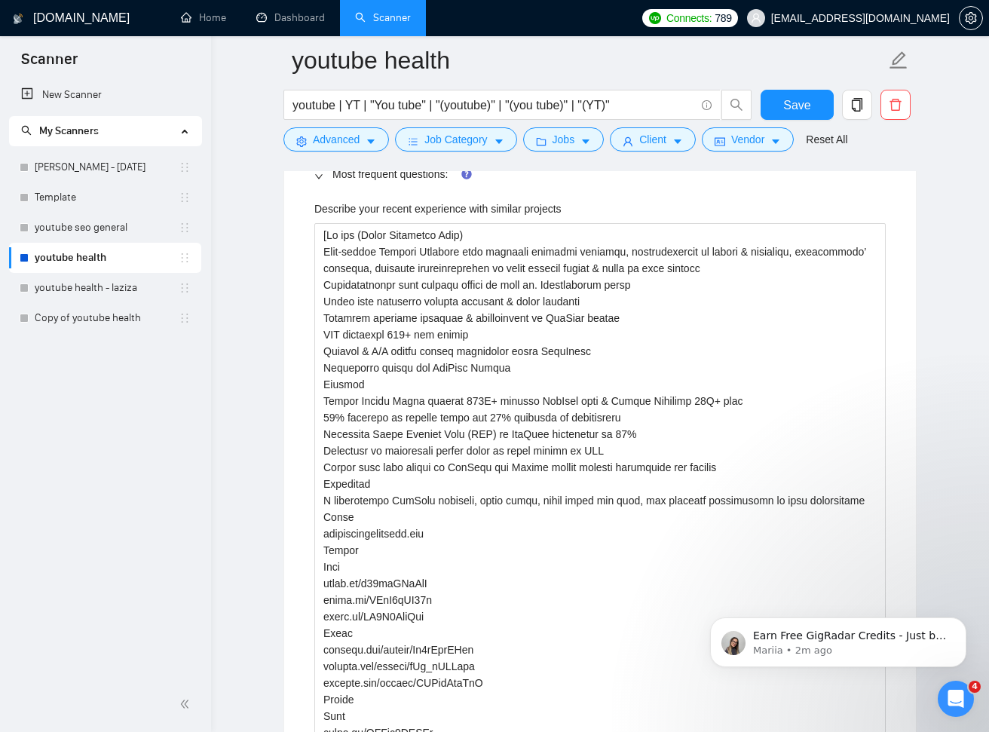
scroll to position [2888, 0]
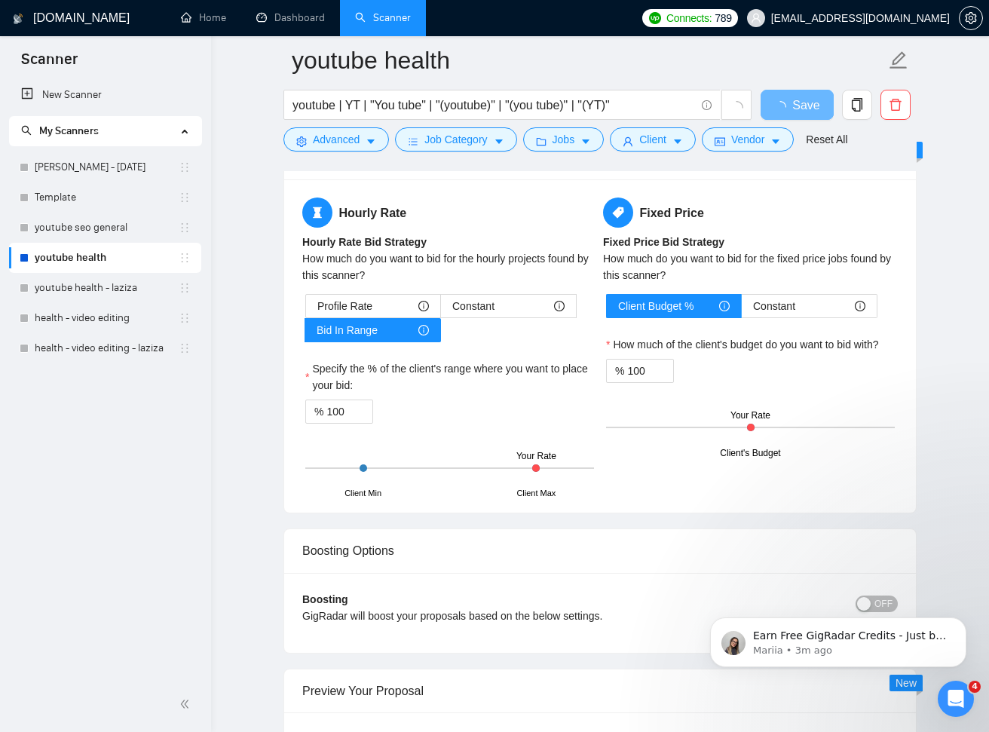
scroll to position [2888, 0]
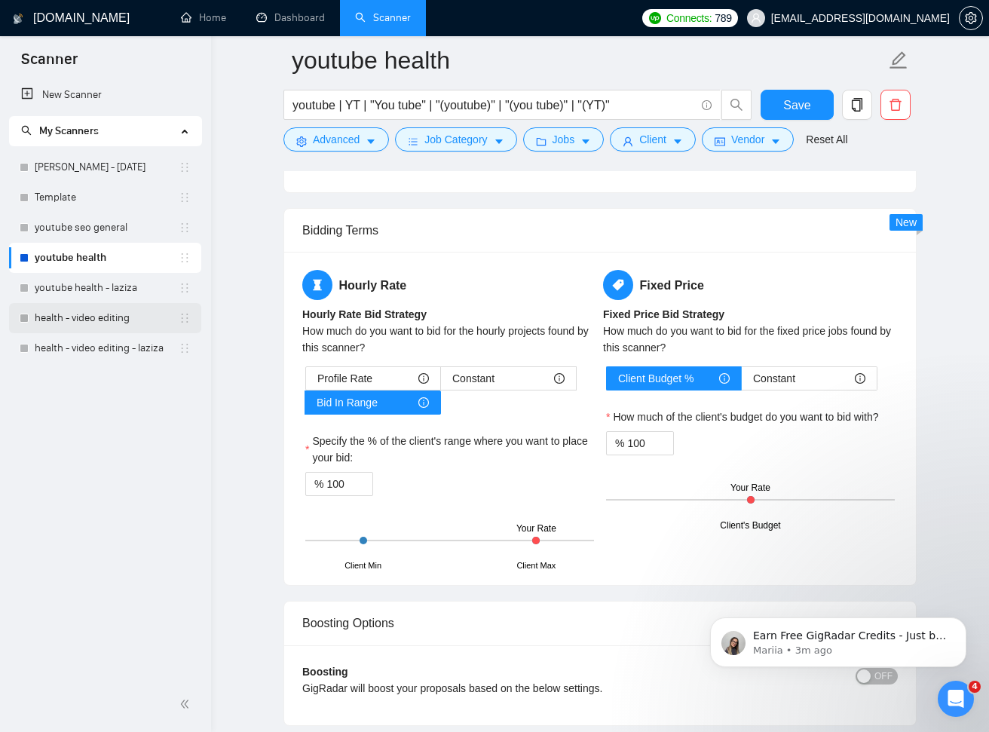
click at [105, 322] on link "health - video editing" at bounding box center [107, 318] width 144 height 30
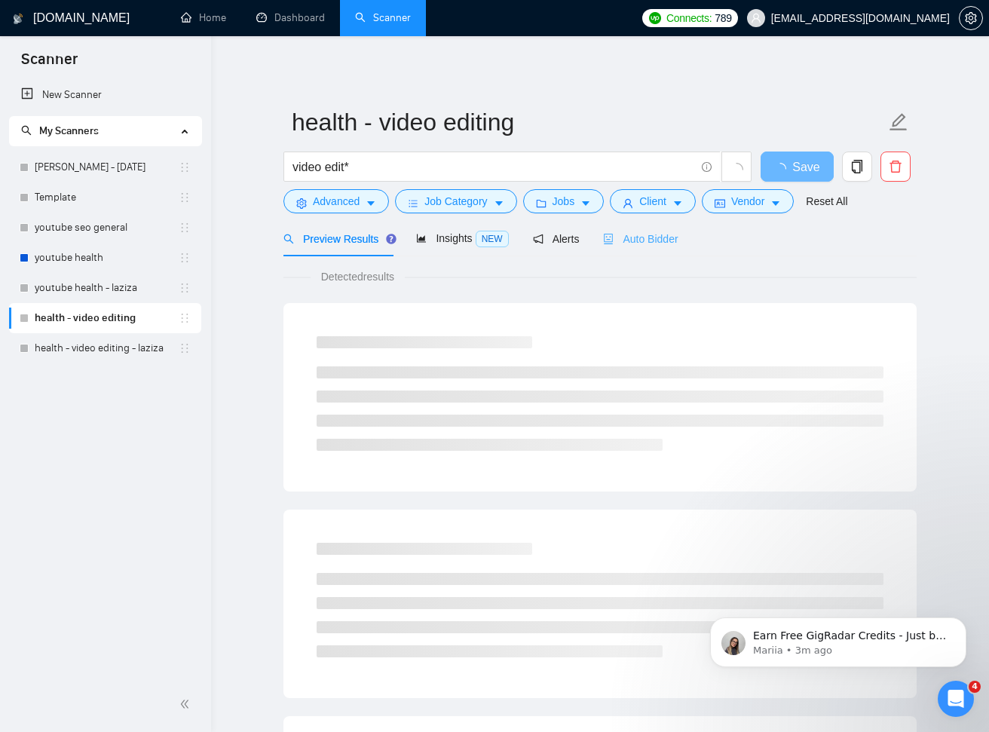
drag, startPoint x: 656, startPoint y: 229, endPoint x: 683, endPoint y: 246, distance: 31.8
click at [657, 229] on div "Auto Bidder" at bounding box center [640, 238] width 75 height 35
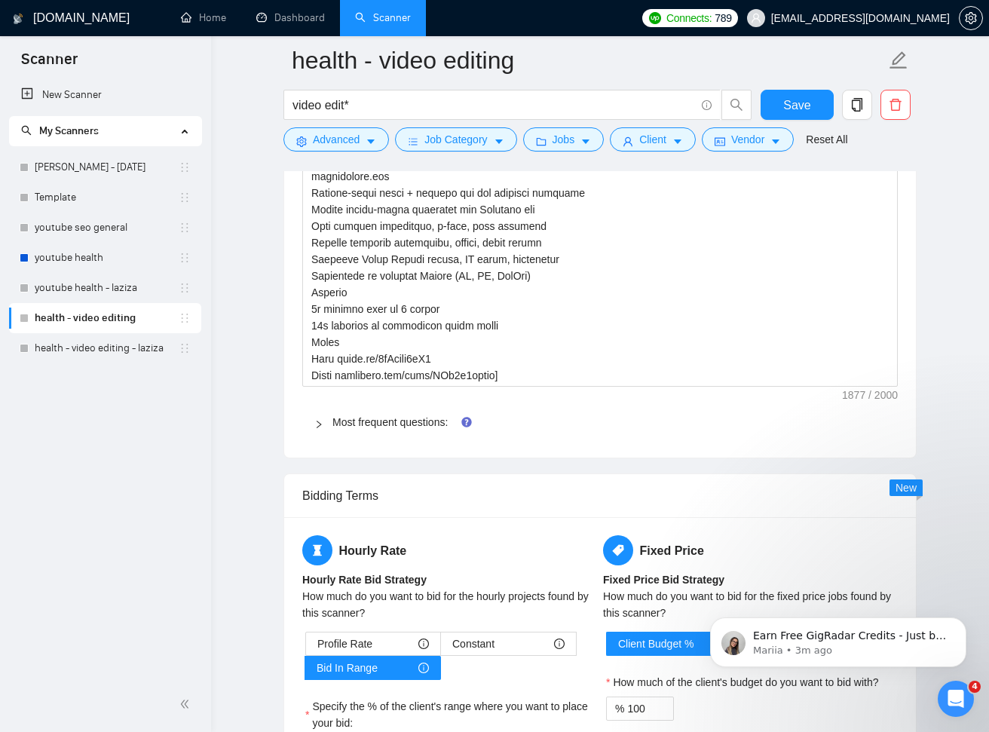
scroll to position [2840, 0]
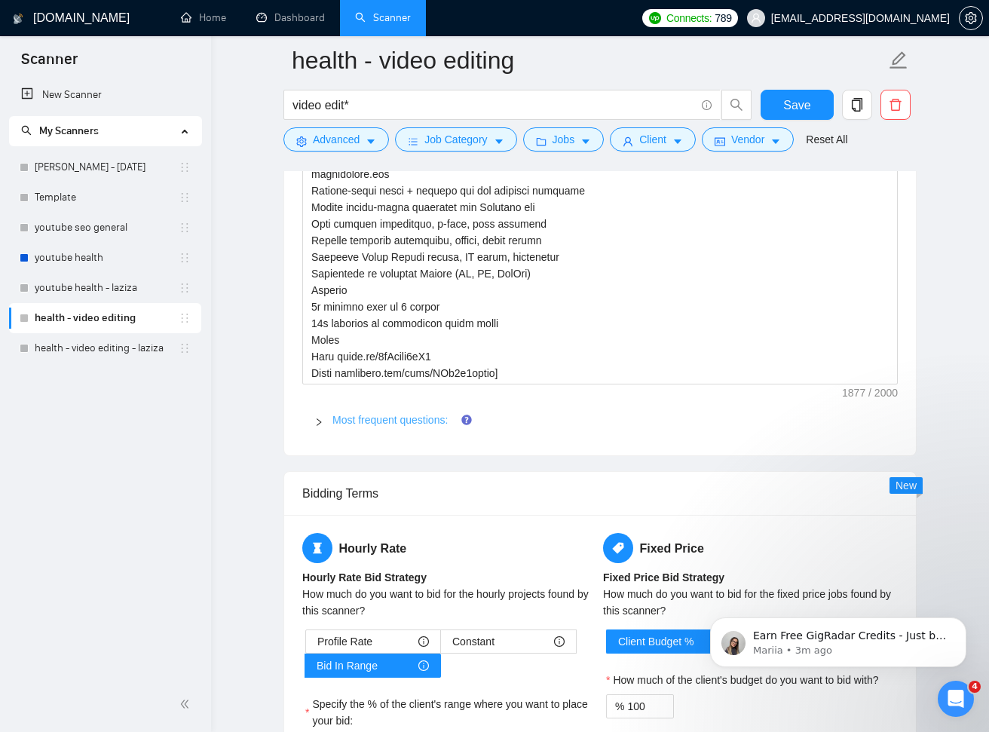
click at [444, 418] on link "Most frequent questions:" at bounding box center [389, 420] width 115 height 12
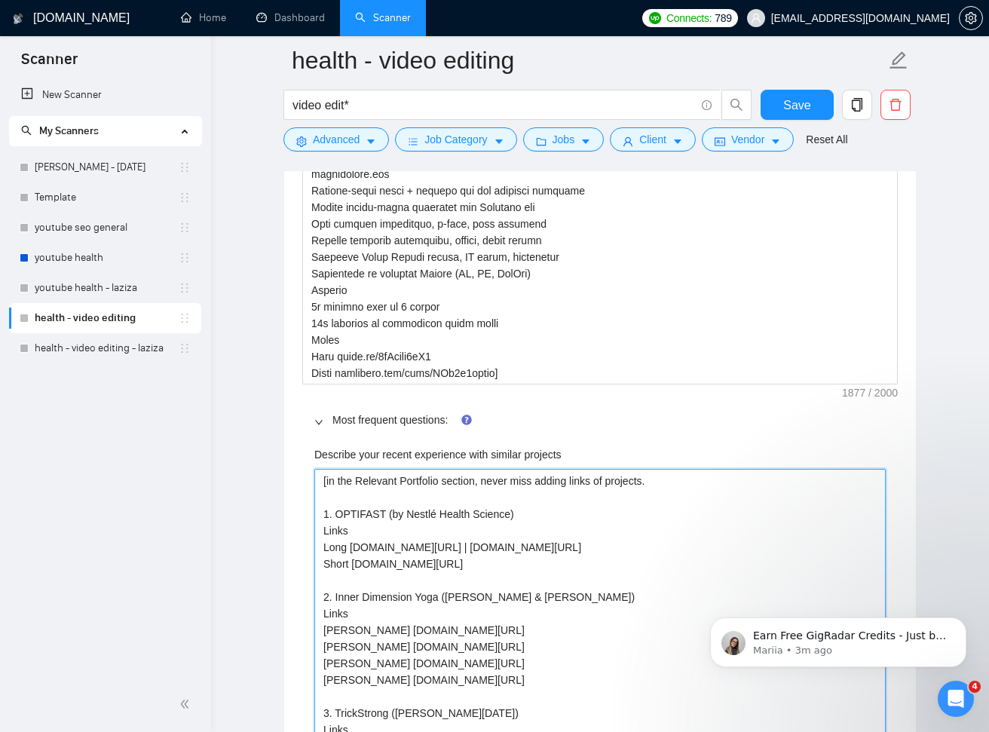
click at [498, 524] on projects "[in the Relevant Portfolio section, never miss adding links of projects. 1. OPT…" at bounding box center [599, 622] width 571 height 306
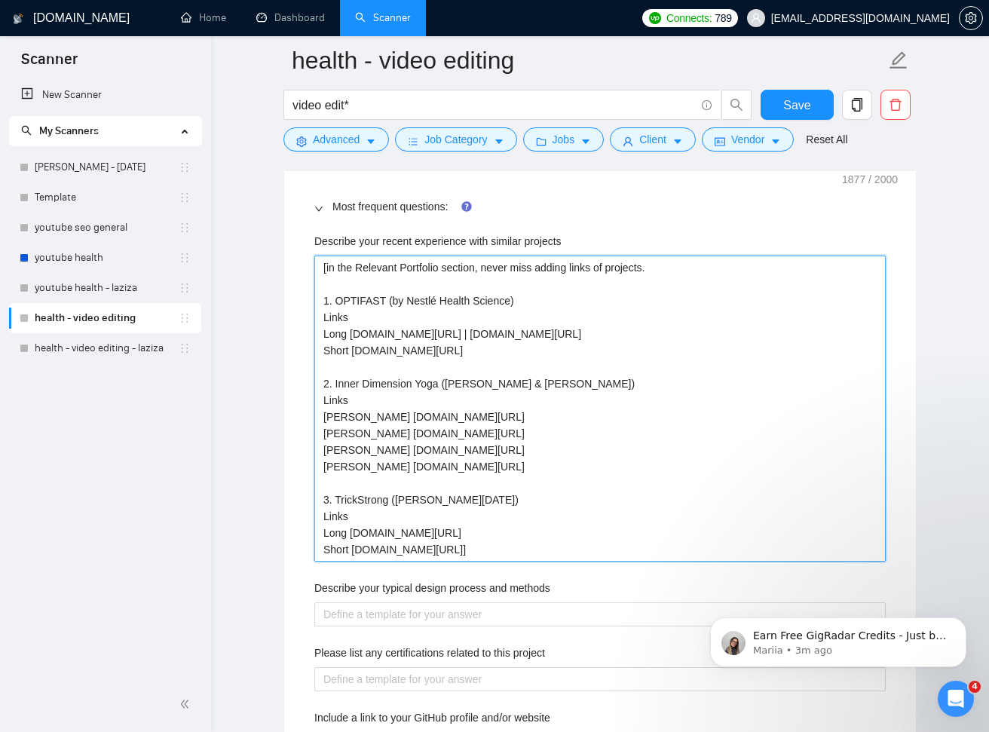
click at [526, 550] on projects "[in the Relevant Portfolio section, never miss adding links of projects. 1. OPT…" at bounding box center [599, 408] width 571 height 306
drag, startPoint x: 529, startPoint y: 543, endPoint x: 319, endPoint y: 549, distance: 210.4
click at [319, 549] on projects "[in the Relevant Portfolio section, never miss adding links of projects. 1. OPT…" at bounding box center [599, 408] width 571 height 306
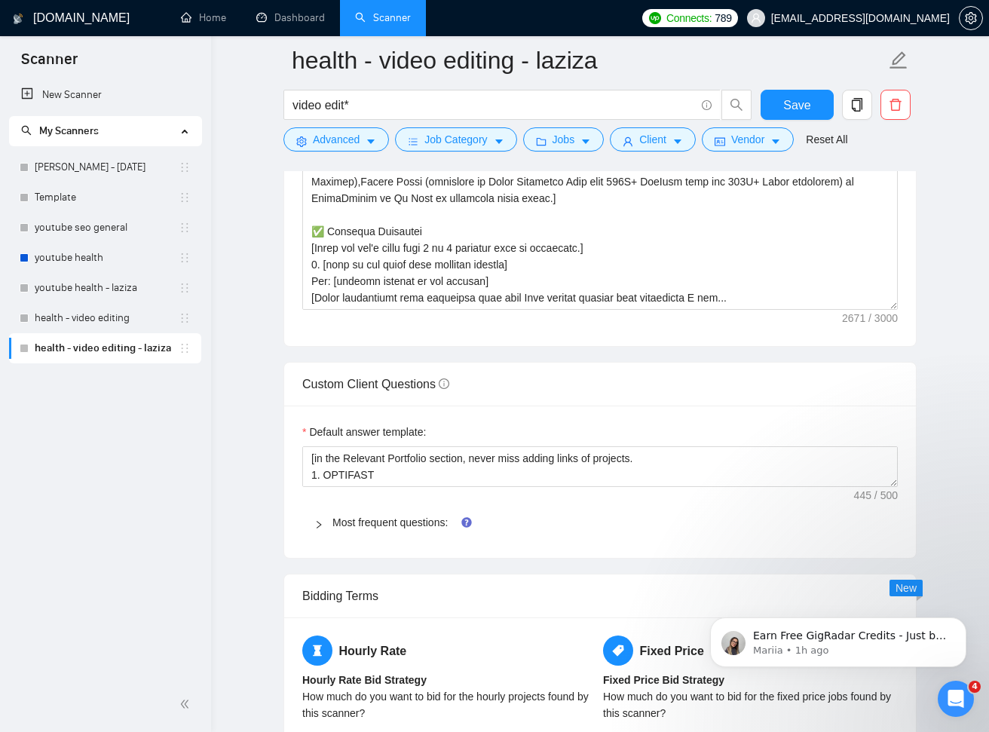
scroll to position [1958, 0]
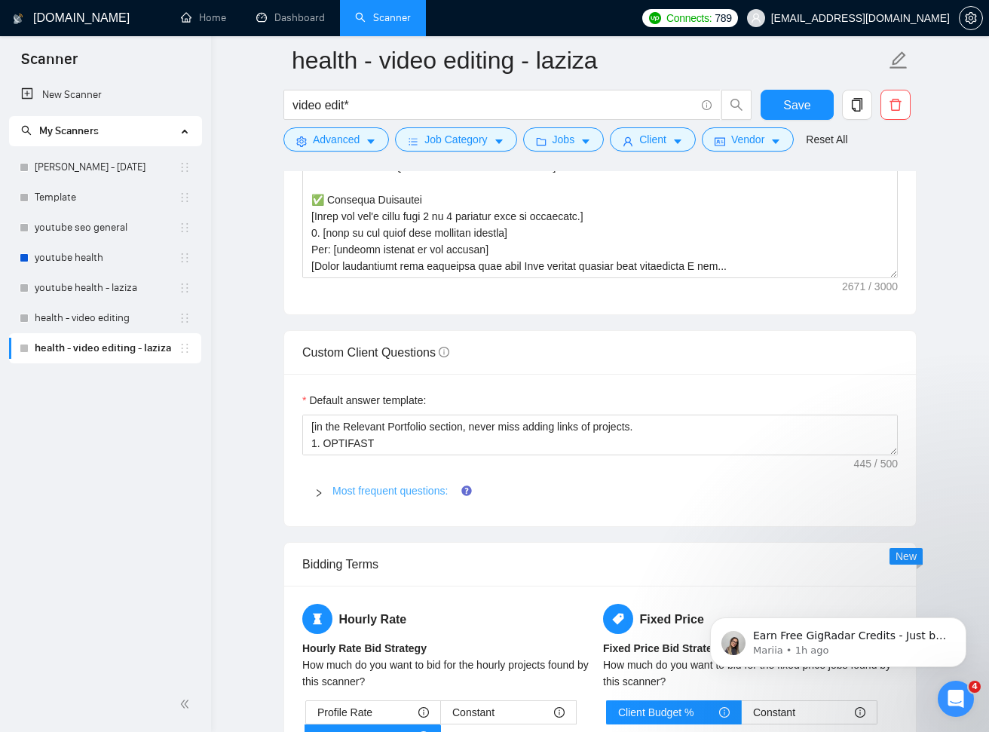
click at [420, 485] on link "Most frequent questions:" at bounding box center [389, 491] width 115 height 12
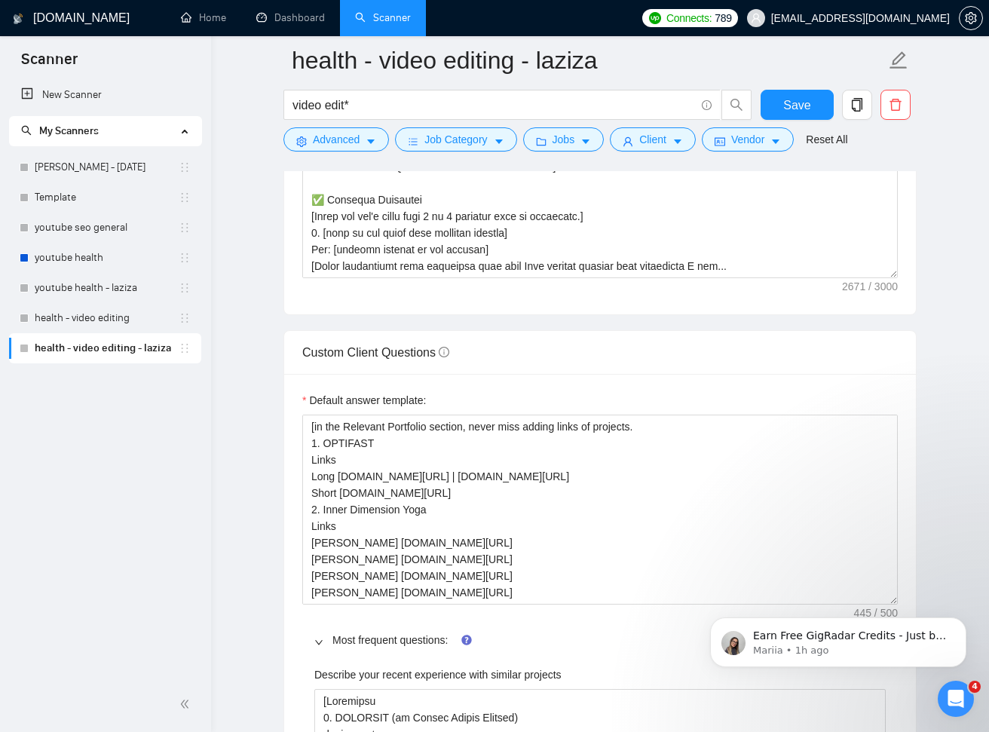
drag, startPoint x: 1581, startPoint y: 1033, endPoint x: 901, endPoint y: 607, distance: 802.0
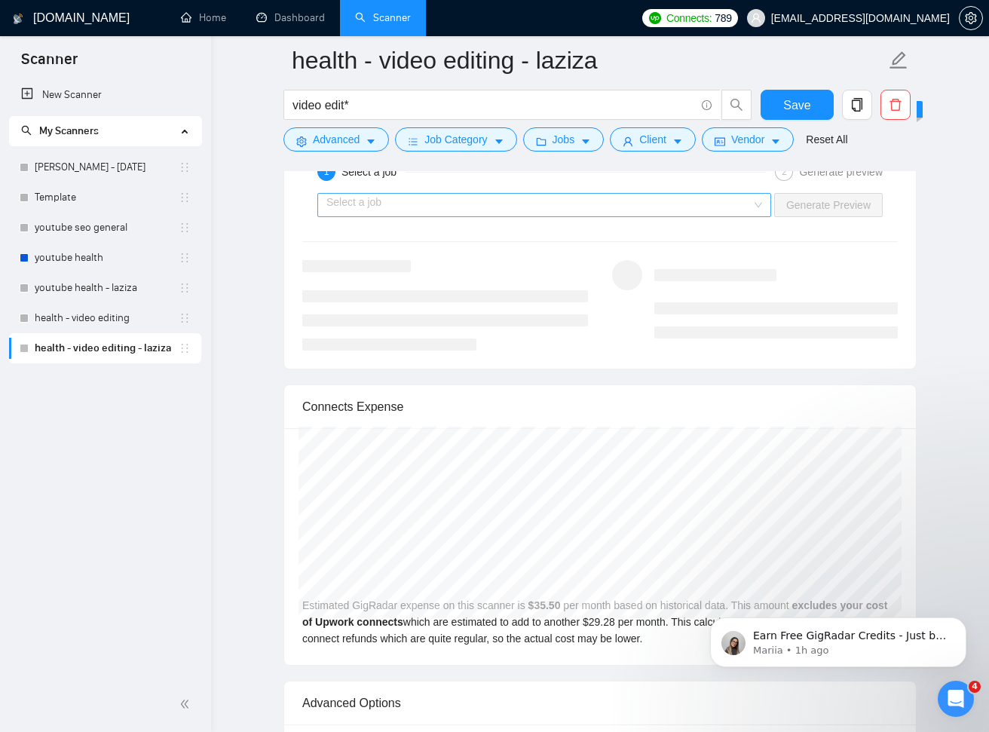
scroll to position [4597, 0]
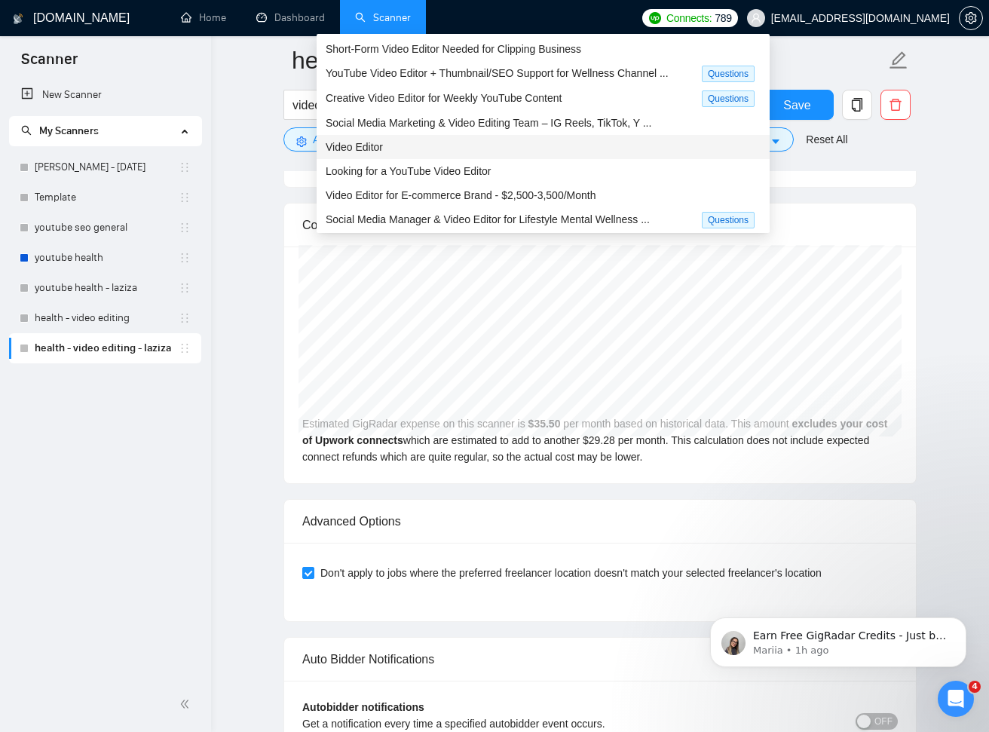
click at [435, 141] on div "Video Editor" at bounding box center [543, 147] width 435 height 17
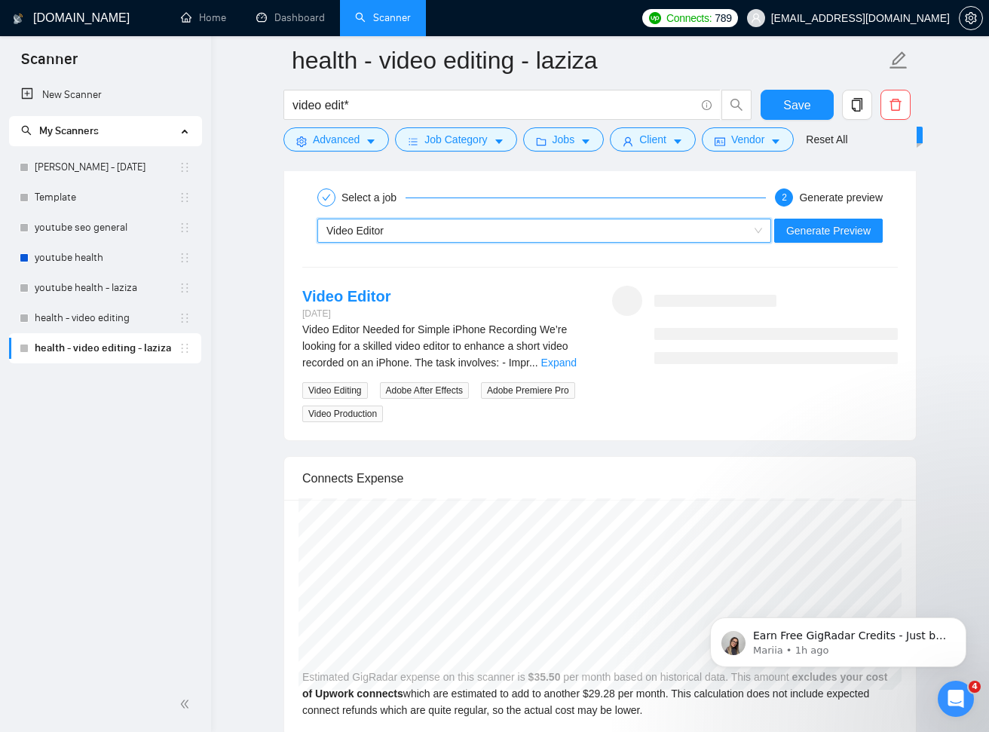
scroll to position [4388, 0]
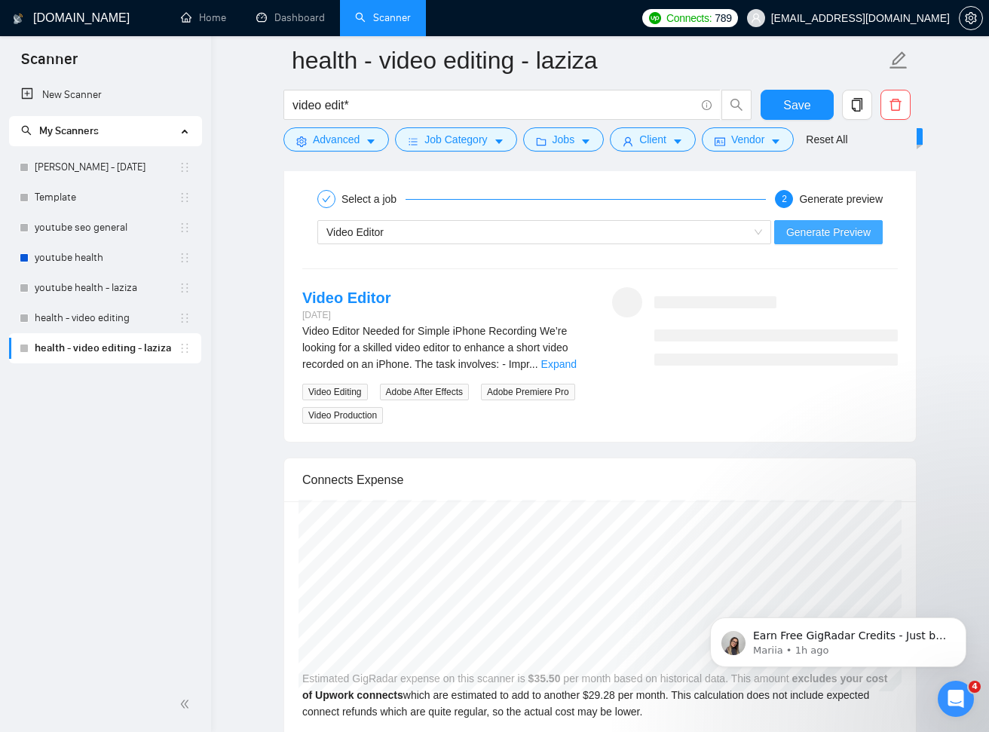
drag, startPoint x: 827, startPoint y: 221, endPoint x: 928, endPoint y: 303, distance: 129.6
click at [827, 224] on span "Generate Preview" at bounding box center [828, 232] width 84 height 17
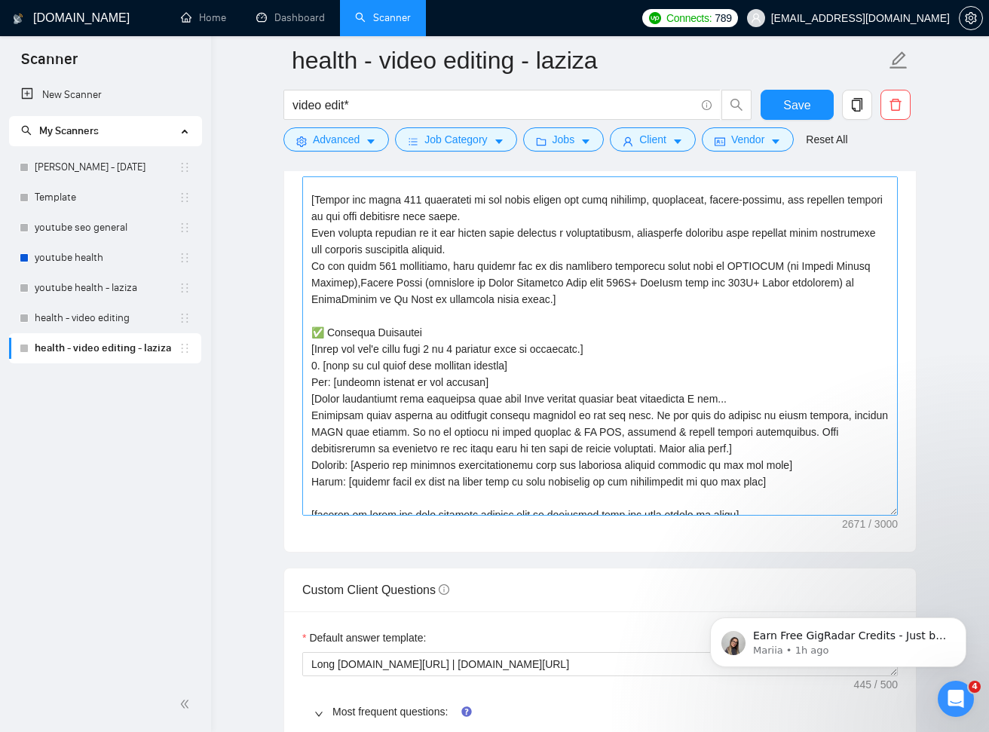
scroll to position [146, 0]
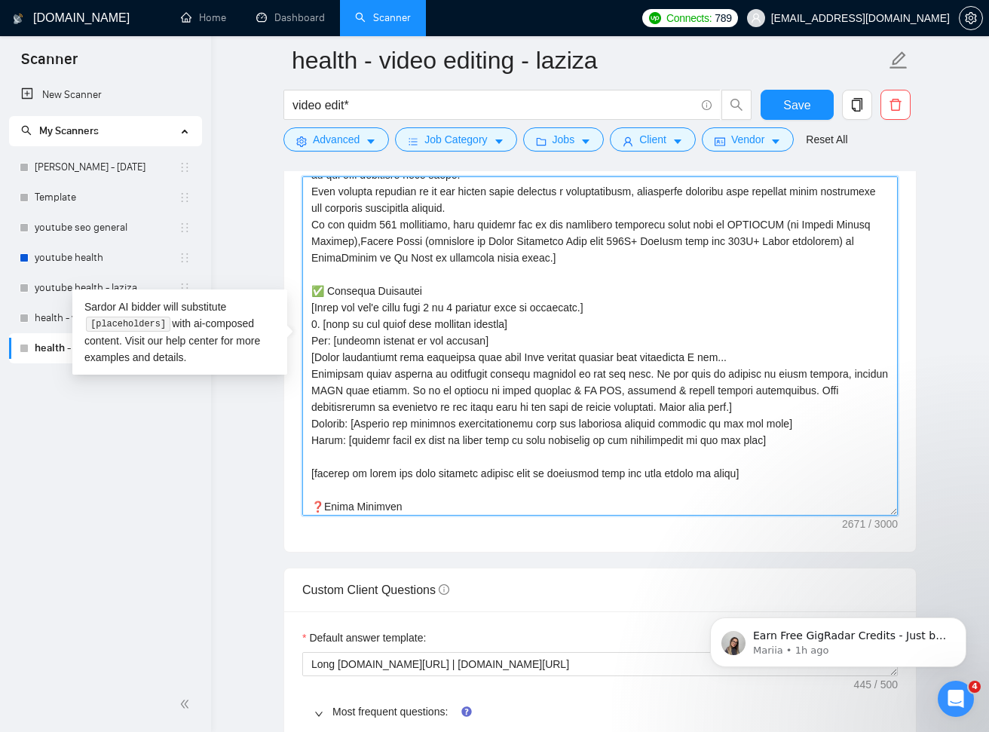
drag, startPoint x: 312, startPoint y: 284, endPoint x: 772, endPoint y: 467, distance: 494.8
click at [772, 467] on textarea "Cover letter template:" at bounding box center [599, 345] width 595 height 339
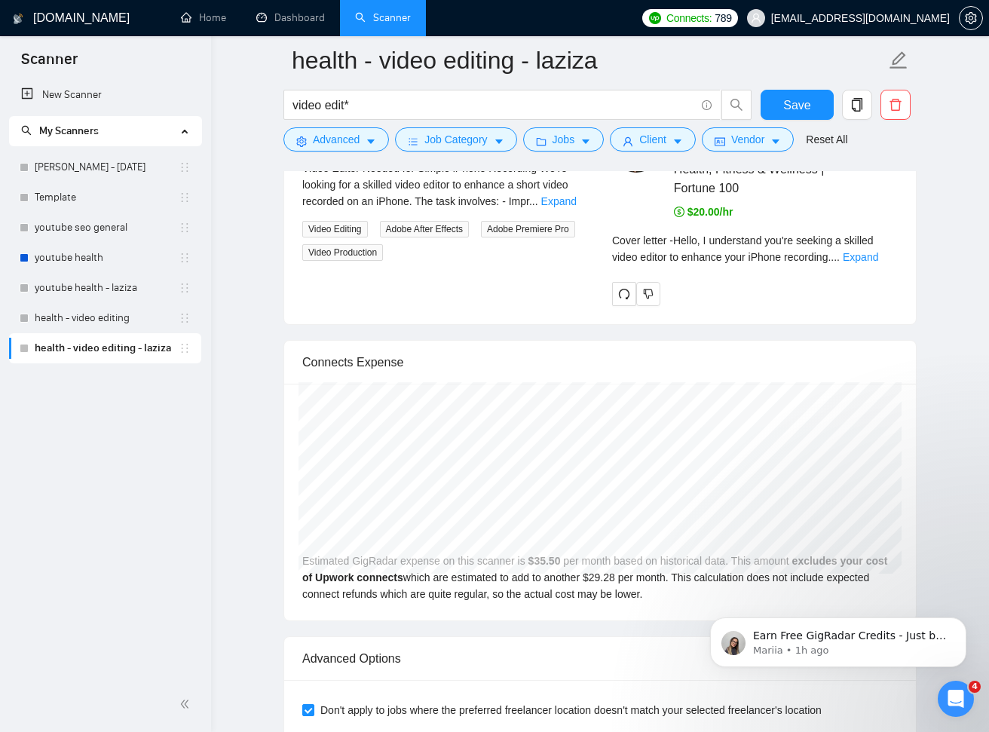
scroll to position [4481, 0]
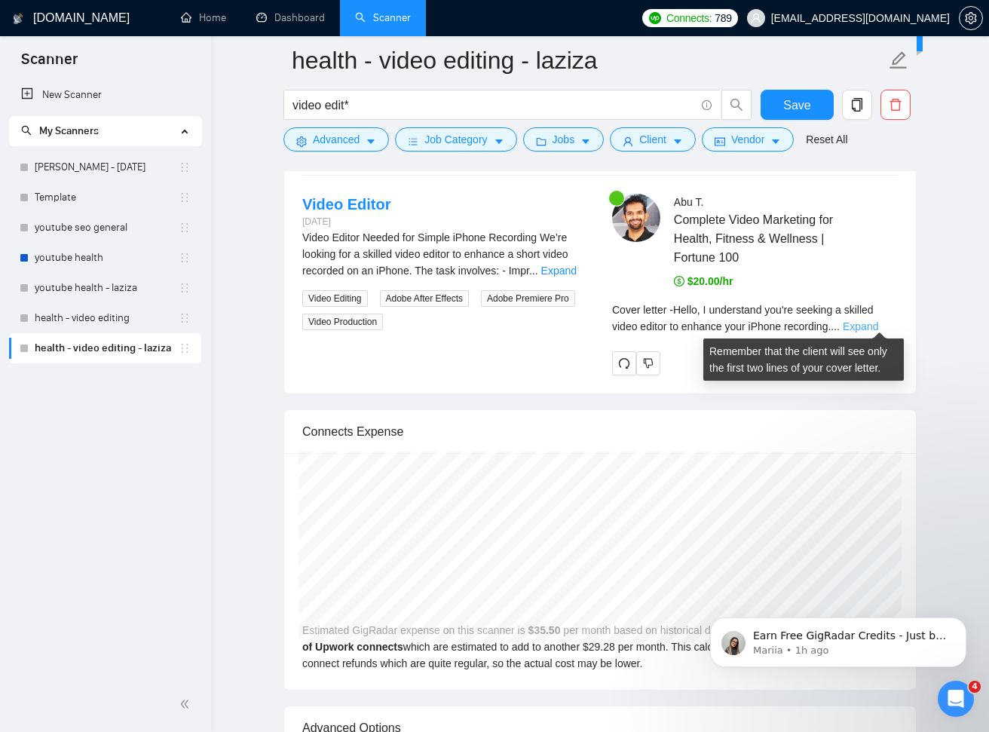
click at [876, 322] on link "Expand" at bounding box center [859, 326] width 35 height 12
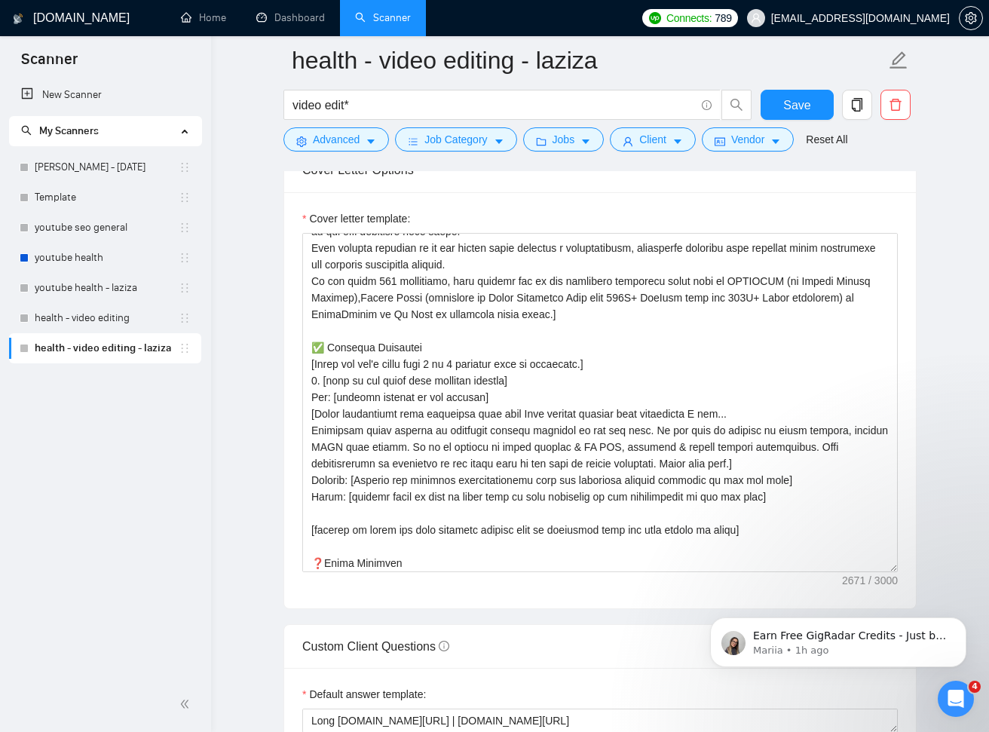
scroll to position [1803, 0]
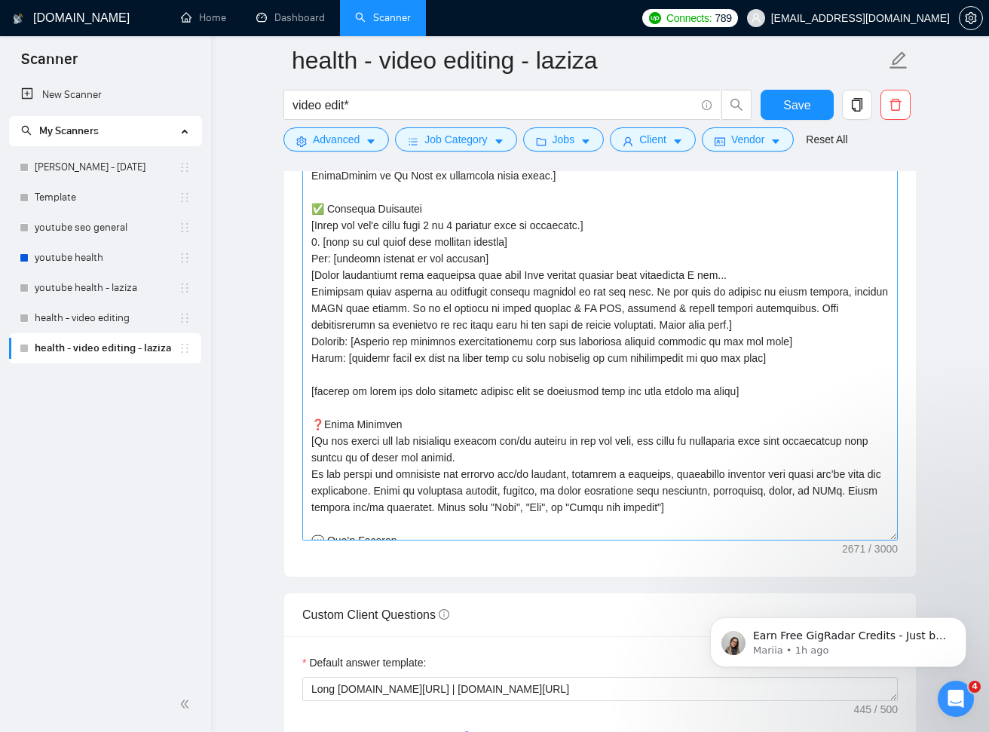
drag, startPoint x: 889, startPoint y: 428, endPoint x: 882, endPoint y: 561, distance: 132.8
click at [882, 540] on textarea "Cover letter template:" at bounding box center [599, 317] width 595 height 446
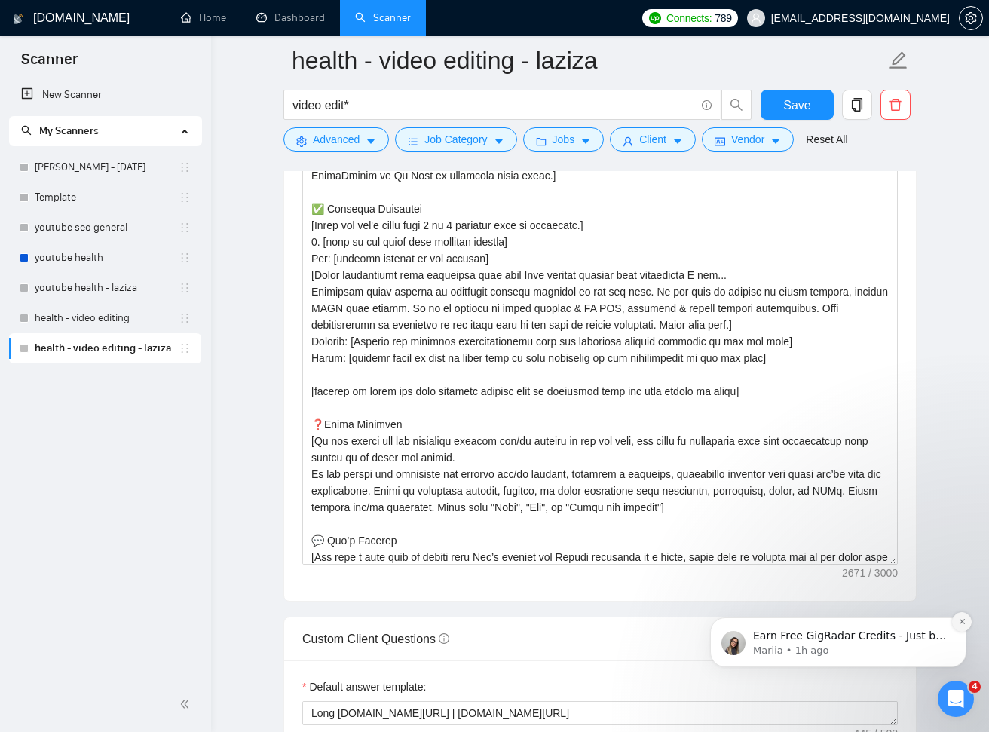
click at [959, 623] on icon "Dismiss notification" at bounding box center [962, 621] width 8 height 8
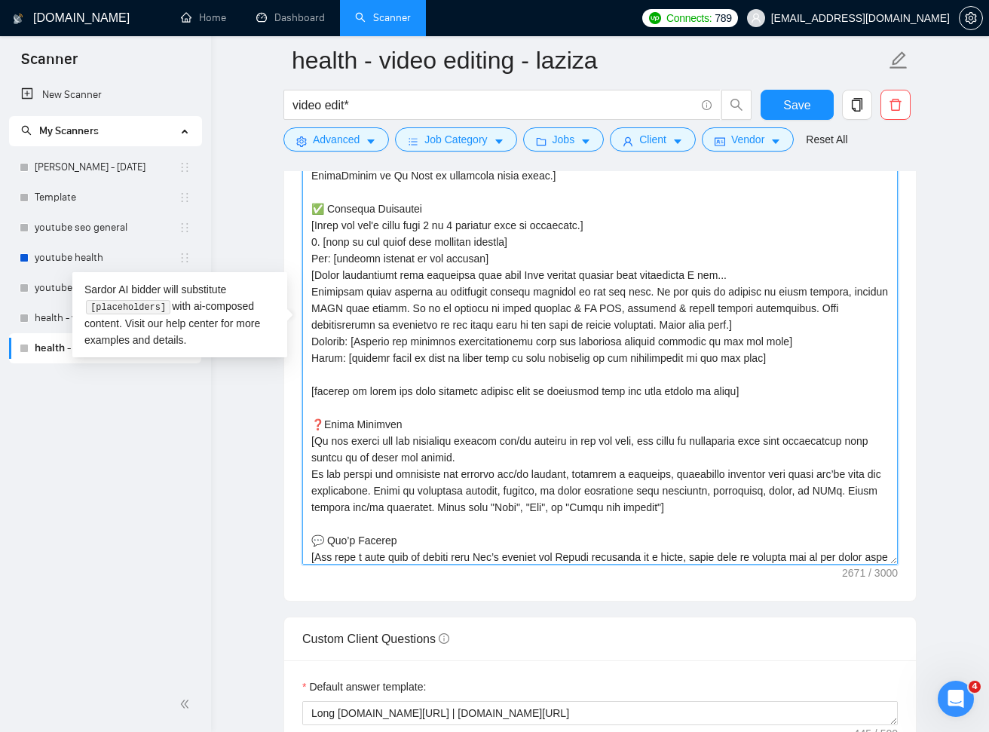
drag, startPoint x: 886, startPoint y: 558, endPoint x: 886, endPoint y: 568, distance: 9.8
click at [886, 568] on div "Cover letter template:" at bounding box center [599, 327] width 631 height 547
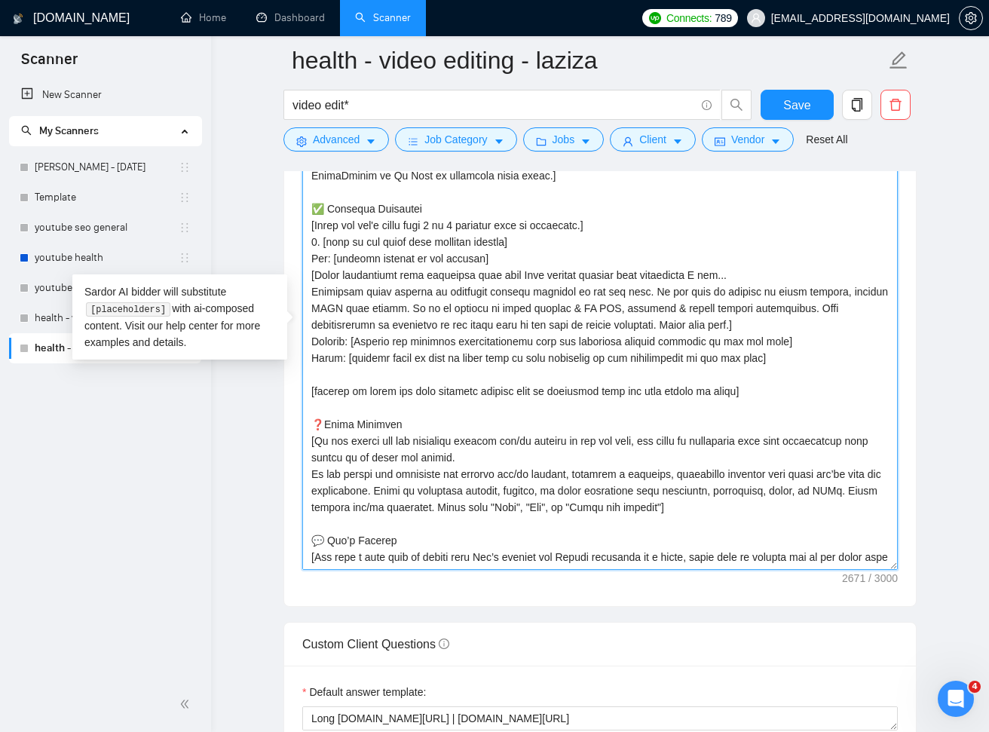
drag, startPoint x: 893, startPoint y: 559, endPoint x: 888, endPoint y: 622, distance: 63.5
click at [888, 570] on textarea "Cover letter template:" at bounding box center [599, 331] width 595 height 475
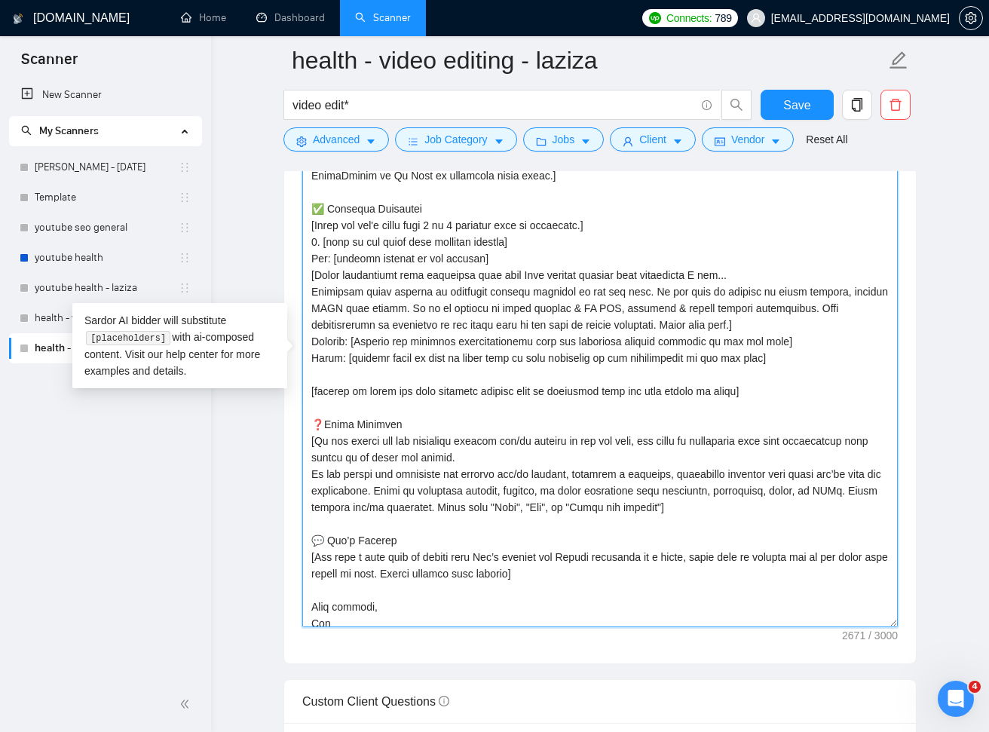
click at [650, 333] on textarea "Cover letter template:" at bounding box center [599, 360] width 595 height 533
drag, startPoint x: 448, startPoint y: 354, endPoint x: 460, endPoint y: 356, distance: 11.4
click at [460, 356] on textarea "Cover letter template:" at bounding box center [599, 360] width 595 height 533
drag, startPoint x: 524, startPoint y: 357, endPoint x: 788, endPoint y: 354, distance: 264.5
click at [788, 354] on textarea "Cover letter template:" at bounding box center [599, 360] width 595 height 533
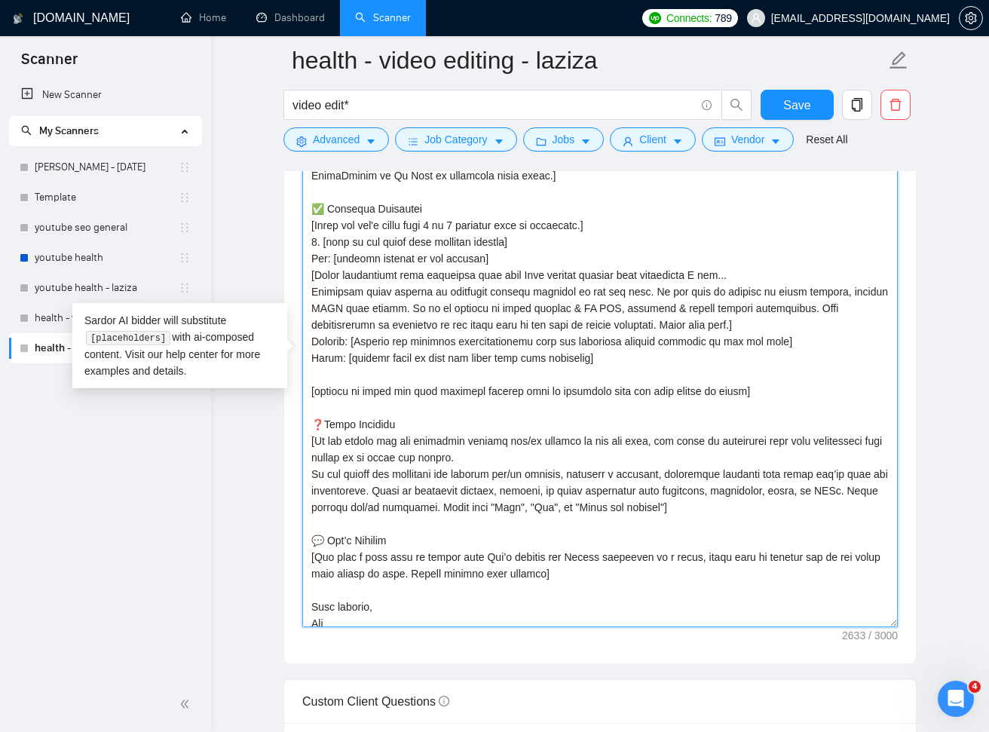
click at [466, 355] on textarea "Cover letter template:" at bounding box center [599, 360] width 595 height 533
click at [488, 257] on textarea "Cover letter template:" at bounding box center [599, 360] width 595 height 533
type textarea "[Write a personal greeting using the client's name or company name (if any is p…"
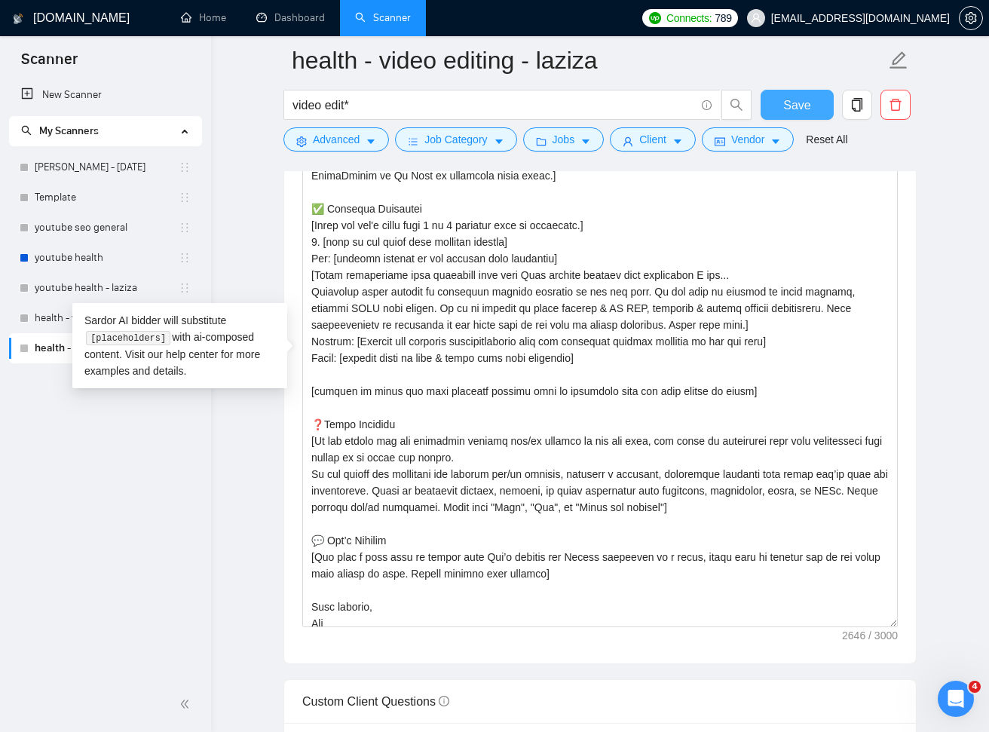
drag, startPoint x: 784, startPoint y: 112, endPoint x: 803, endPoint y: 156, distance: 48.6
click at [784, 112] on span "Save" at bounding box center [796, 105] width 27 height 19
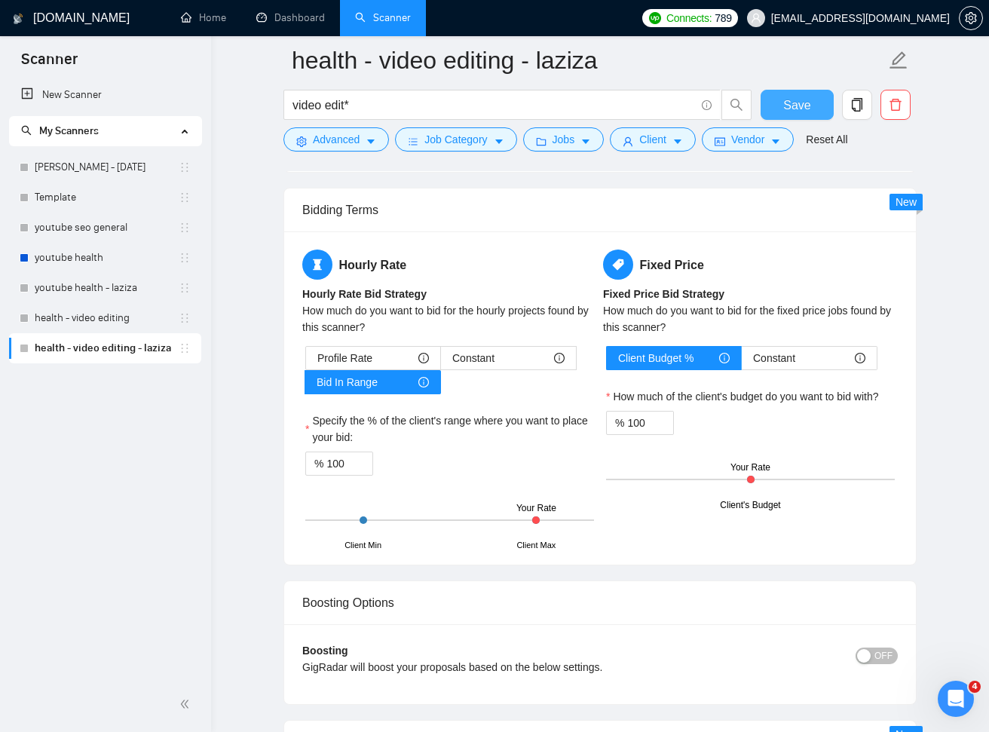
scroll to position [2876, 0]
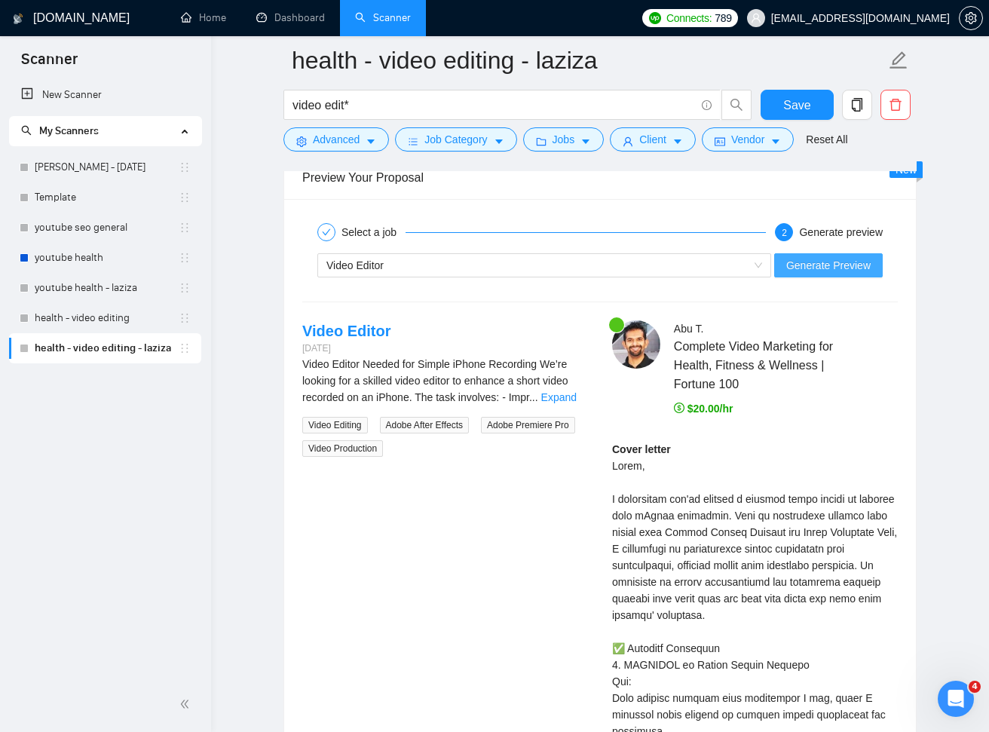
drag, startPoint x: 820, startPoint y: 258, endPoint x: 830, endPoint y: 264, distance: 11.5
click at [821, 259] on span "Generate Preview" at bounding box center [828, 265] width 84 height 17
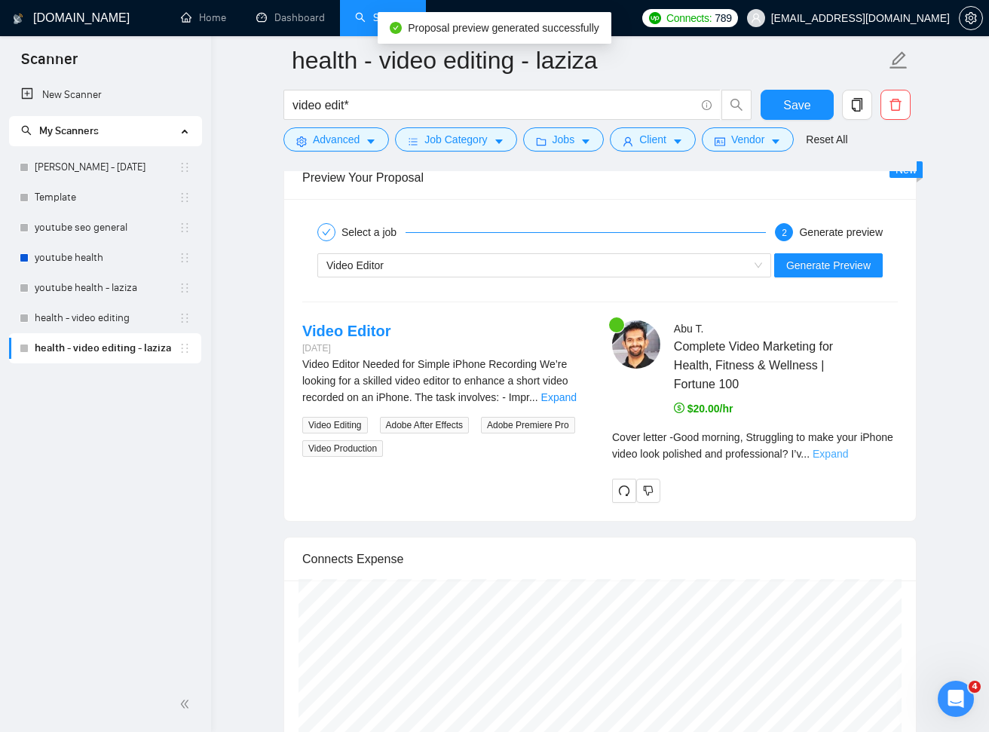
click at [848, 449] on link "Expand" at bounding box center [829, 454] width 35 height 12
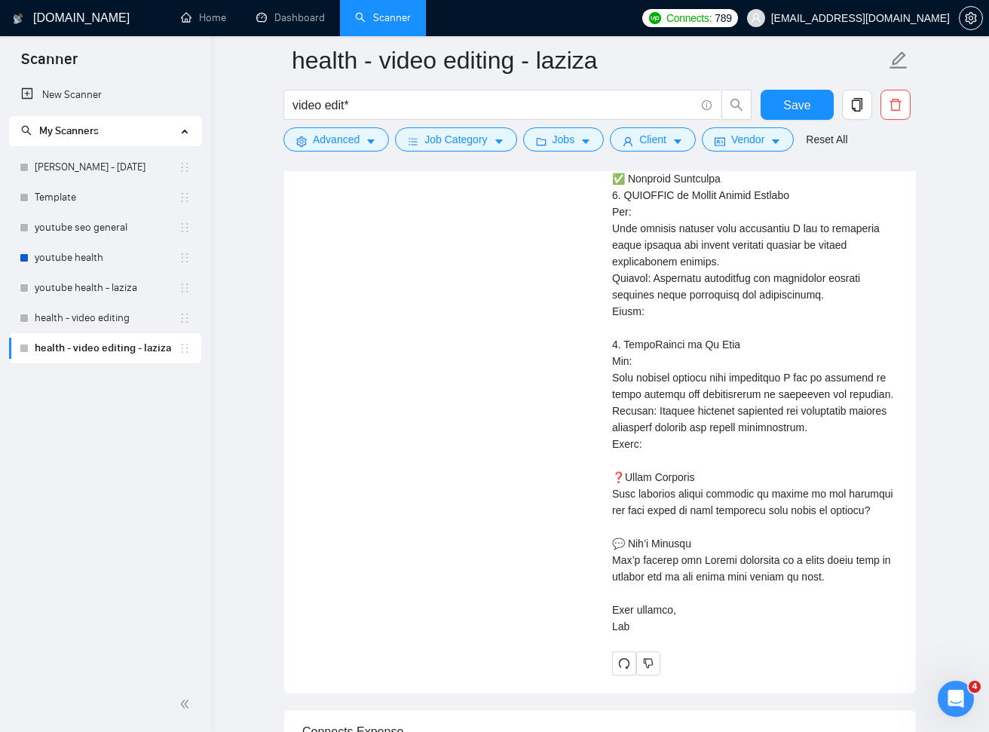
scroll to position [3305, 0]
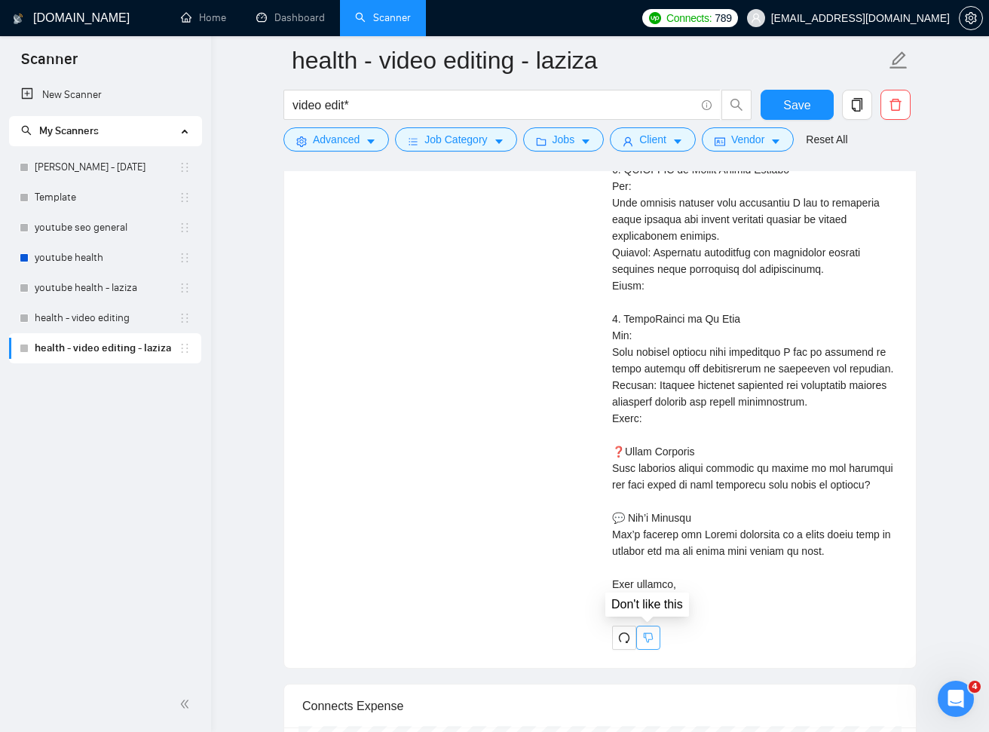
click at [643, 631] on icon "dislike" at bounding box center [648, 637] width 11 height 12
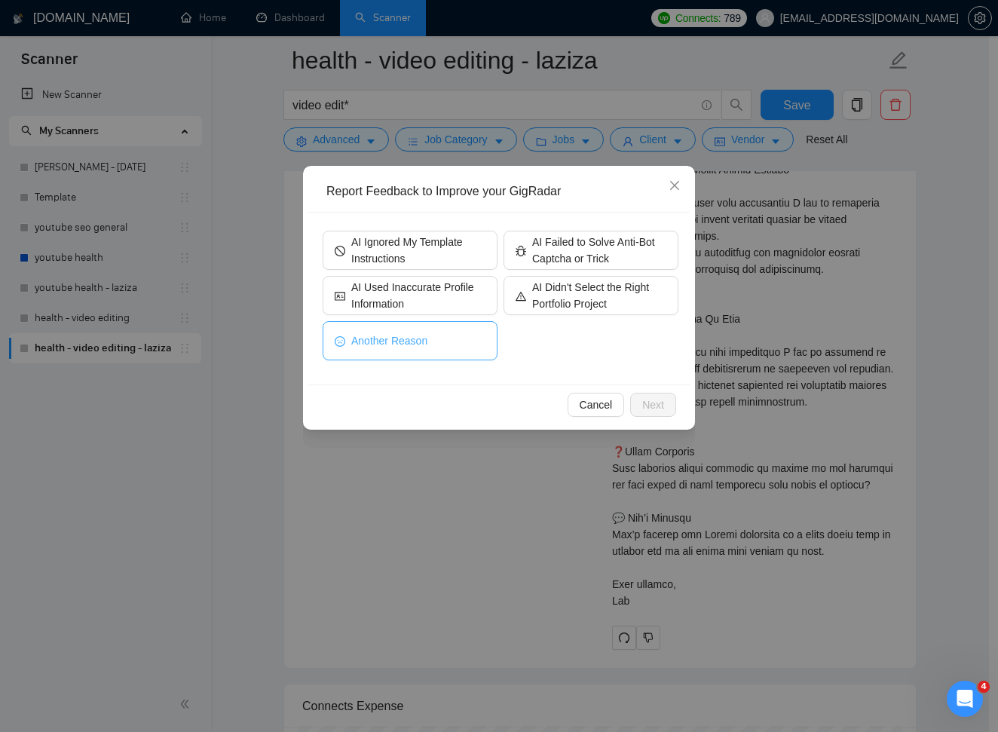
drag, startPoint x: 448, startPoint y: 328, endPoint x: 458, endPoint y: 332, distance: 10.8
click at [448, 329] on button "Another Reason" at bounding box center [410, 340] width 175 height 39
click at [665, 411] on button "Next" at bounding box center [653, 405] width 46 height 24
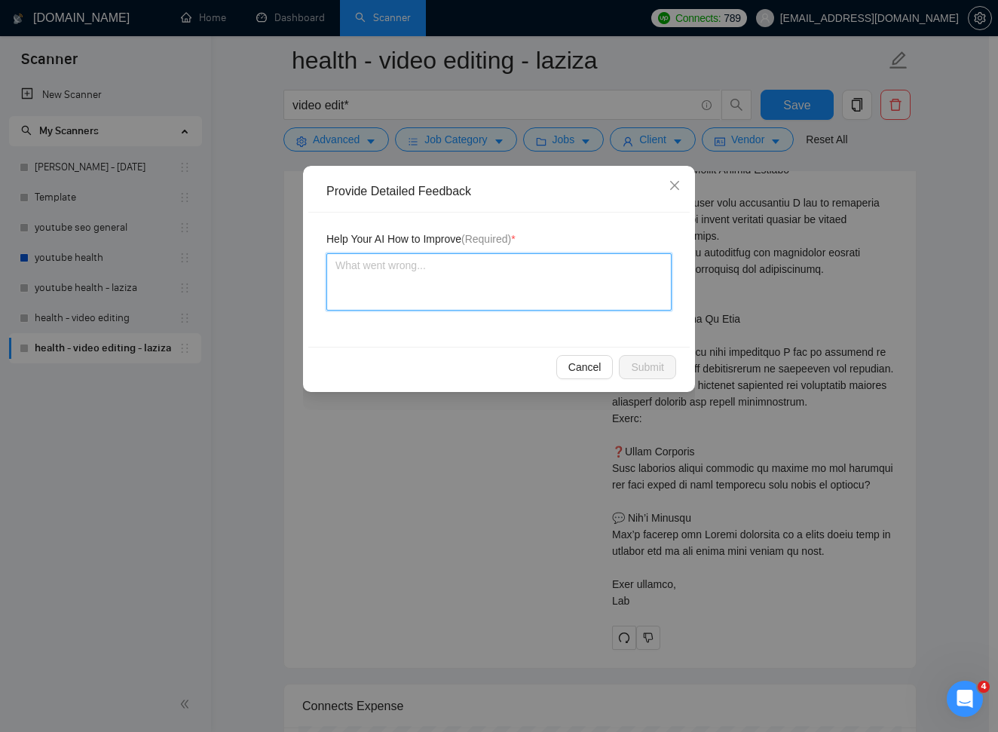
click at [619, 292] on textarea at bounding box center [498, 281] width 345 height 57
type textarea "n"
type textarea "no"
type textarea "not"
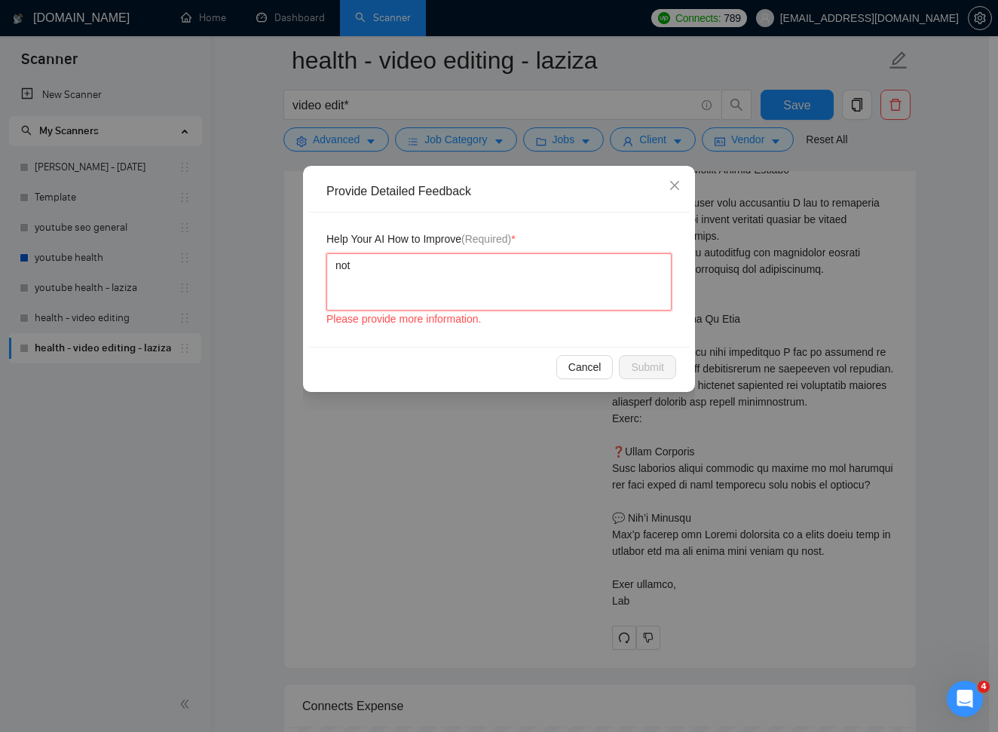
type textarea "not a"
type textarea "not ad"
type textarea "not add"
type textarea "not addi"
type textarea "not addin"
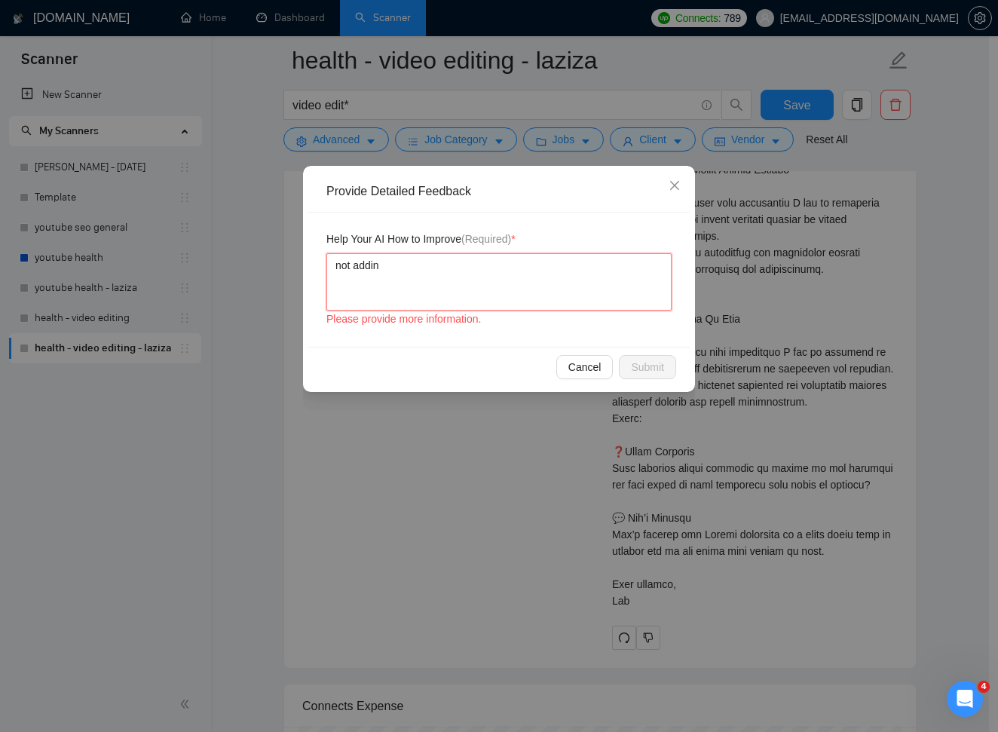
type textarea "not adding"
type textarea "not adding l"
type textarea "not adding li"
type textarea "not adding lin"
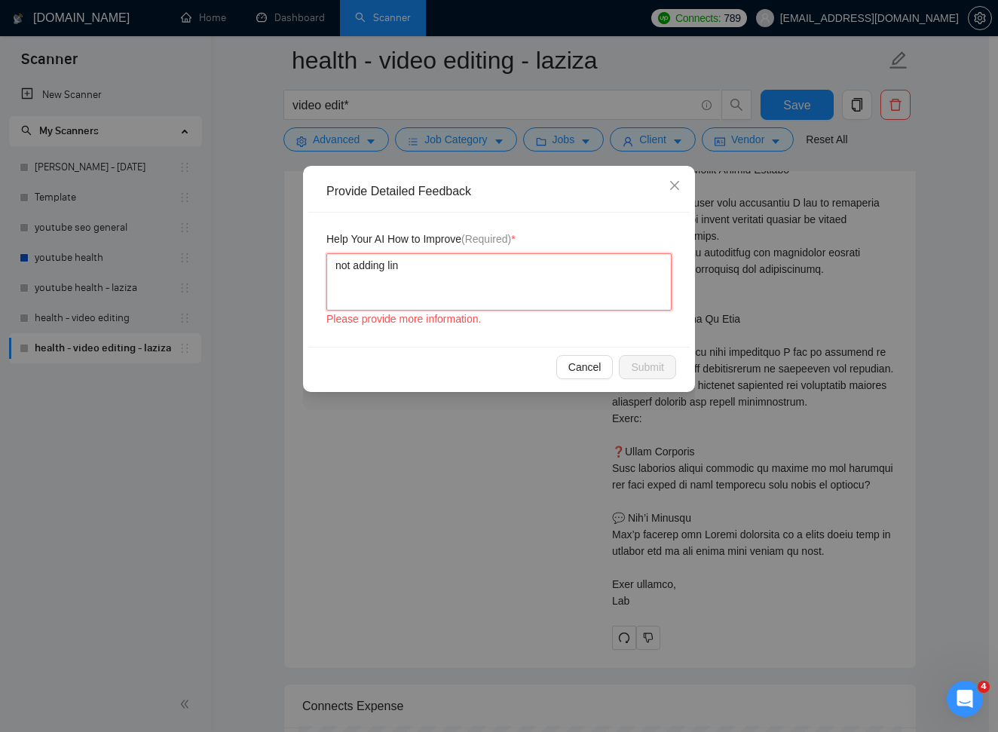
type textarea "not adding link"
type textarea "not adding links"
type textarea "not adding links o"
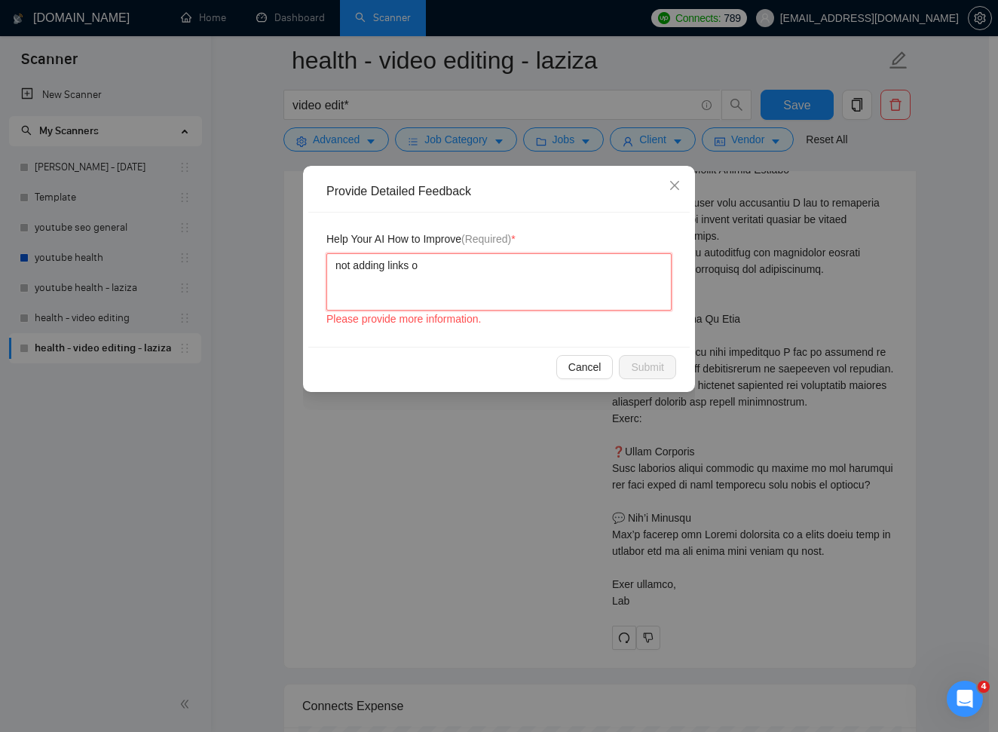
type textarea "not adding links o"
type textarea "not adding links of"
type textarea "not adding links of p"
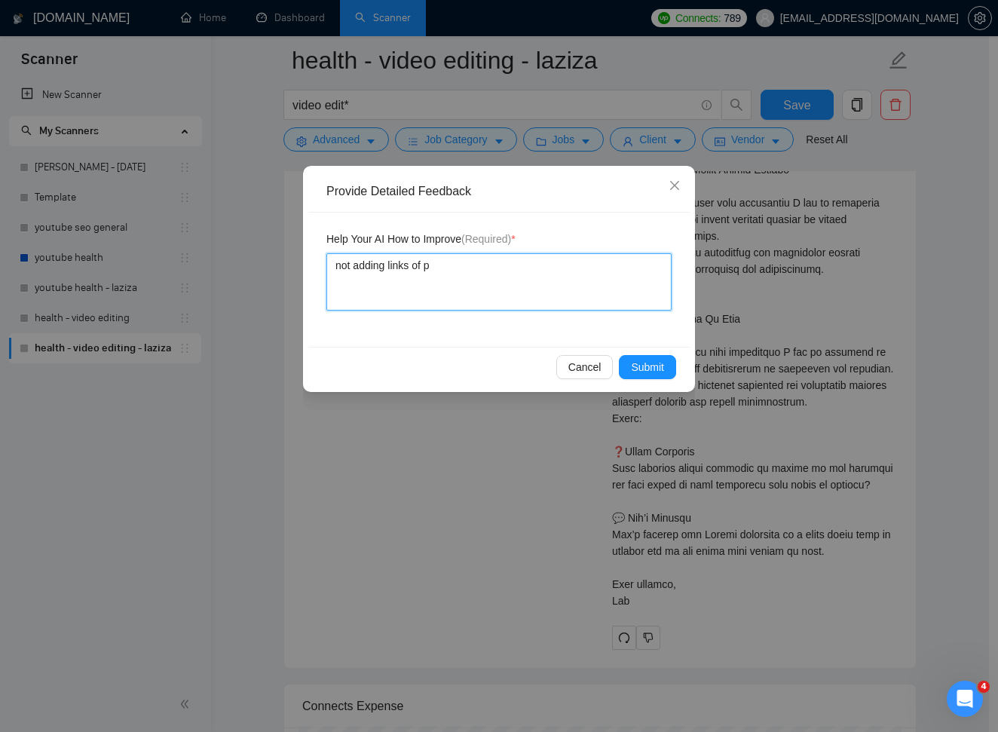
type textarea "not adding links of po"
type textarea "not adding links of por"
type textarea "not adding links of port"
type textarea "not adding links of portf"
type textarea "not adding links of portfo"
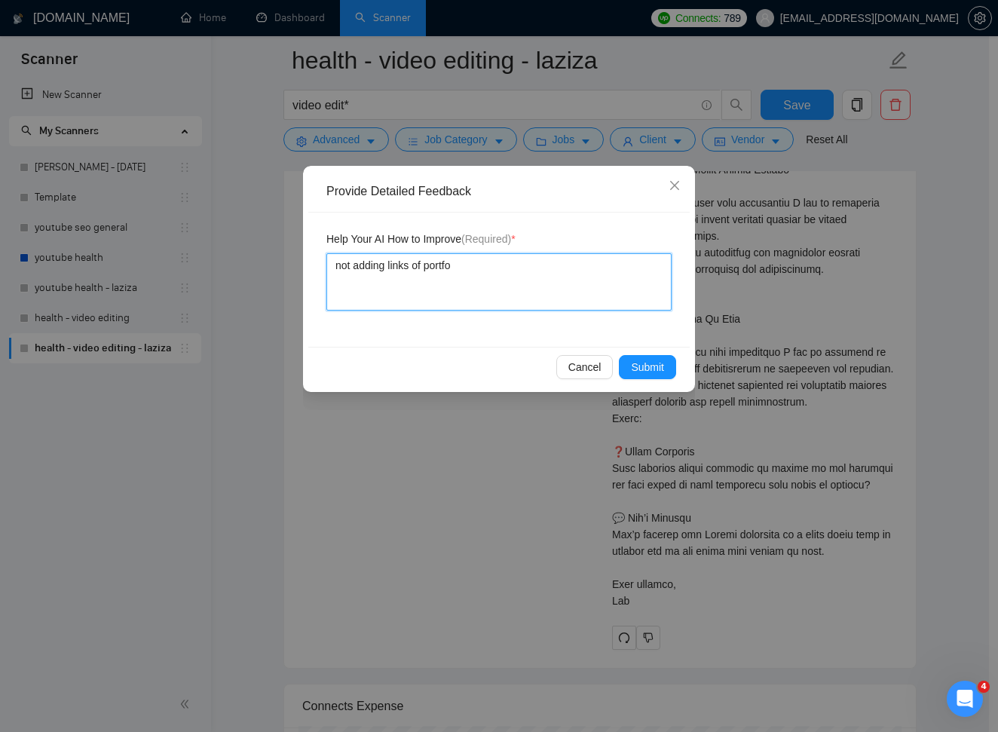
type textarea "not adding links of portfol"
type textarea "not adding links of portfoli"
type textarea "not adding links of portfolio"
click at [659, 363] on span "Submit" at bounding box center [647, 367] width 33 height 17
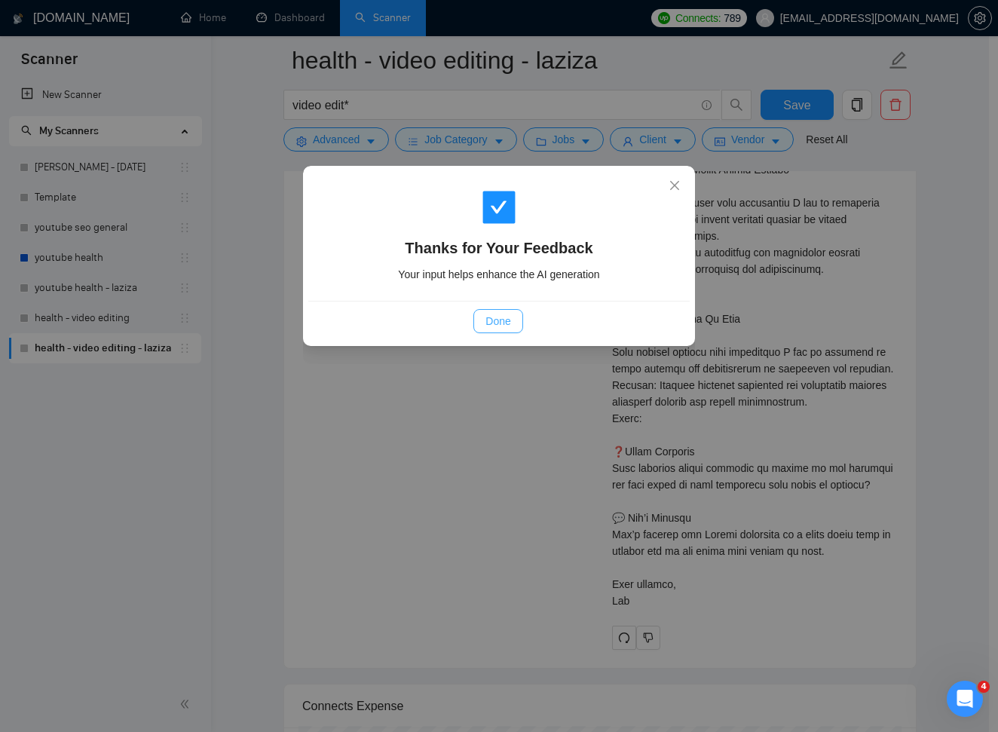
drag, startPoint x: 485, startPoint y: 324, endPoint x: 698, endPoint y: 399, distance: 225.9
click at [485, 324] on span "Done" at bounding box center [497, 321] width 25 height 17
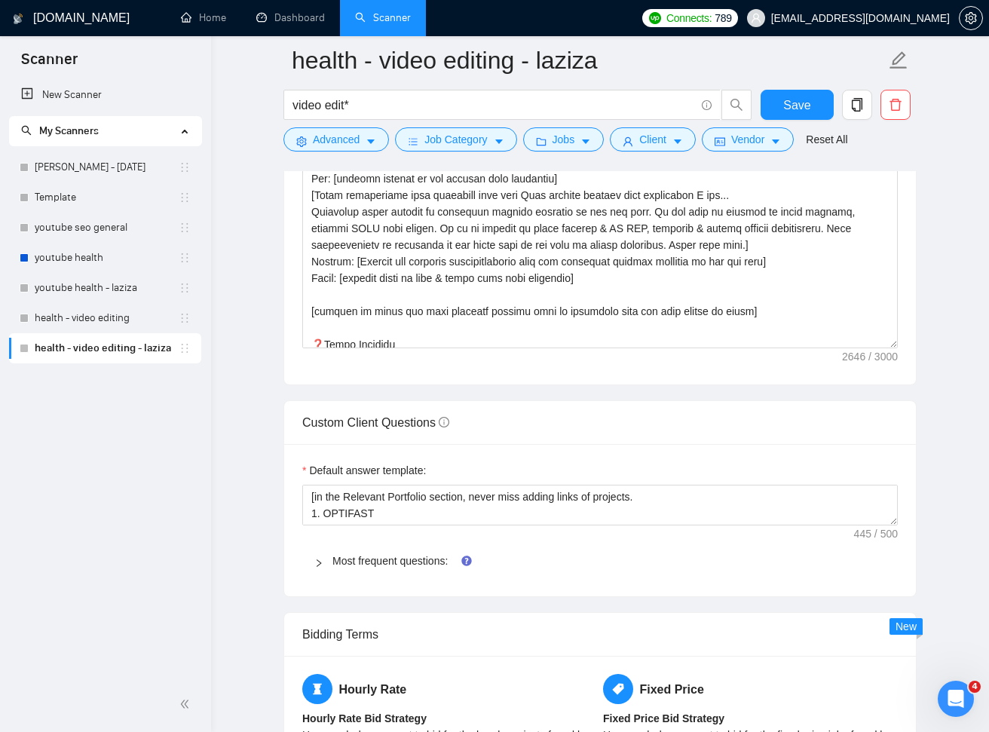
scroll to position [2026, 0]
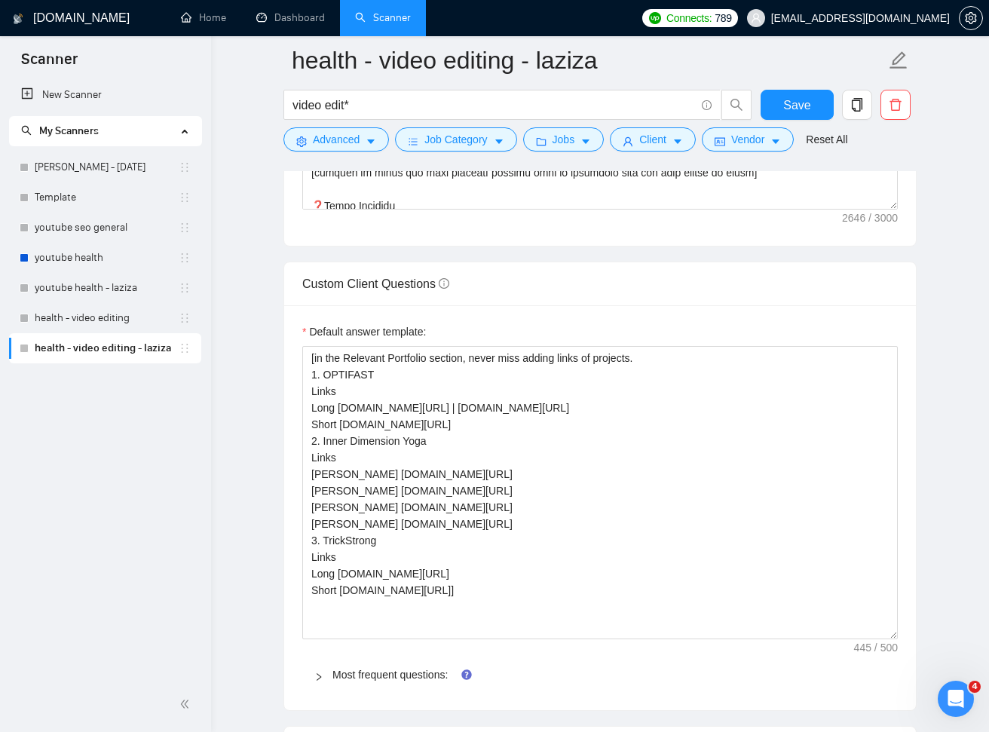
drag, startPoint x: 895, startPoint y: 381, endPoint x: 904, endPoint y: 636, distance: 255.6
click at [904, 636] on div "Default answer template: [in the Relevant Portfolio section, never miss adding …" at bounding box center [599, 507] width 631 height 405
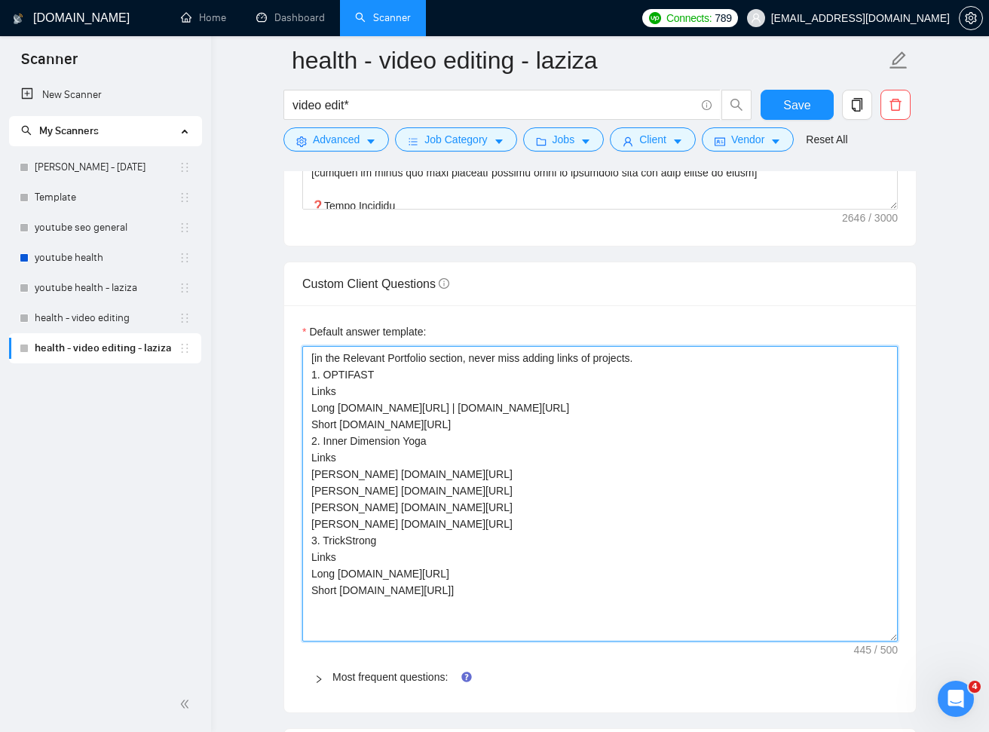
drag, startPoint x: 512, startPoint y: 591, endPoint x: 338, endPoint y: 376, distance: 276.5
click at [308, 357] on textarea "[in the Relevant Portfolio section, never miss adding links of projects. 1. OPT…" at bounding box center [599, 493] width 595 height 295
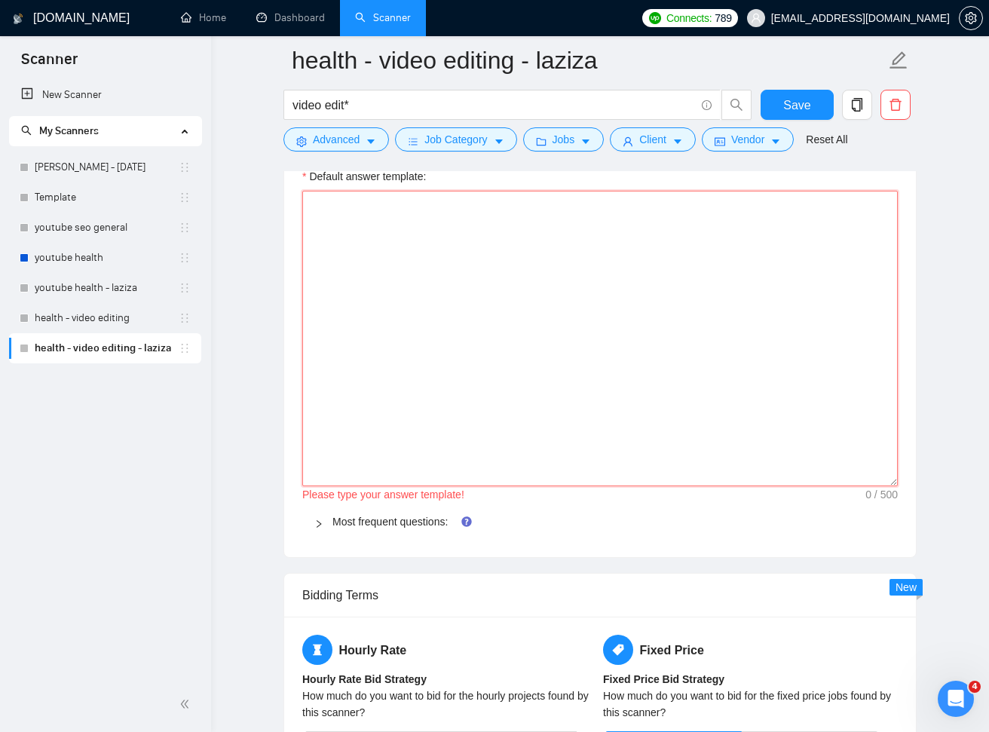
scroll to position [2328, 0]
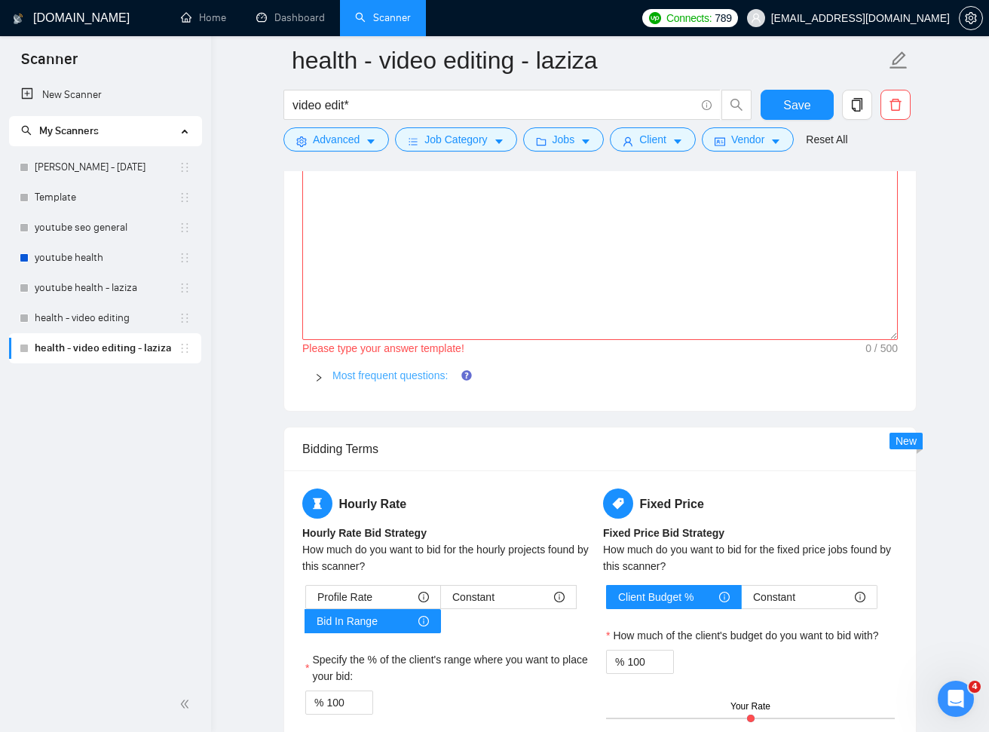
click at [359, 373] on link "Most frequent questions:" at bounding box center [389, 375] width 115 height 12
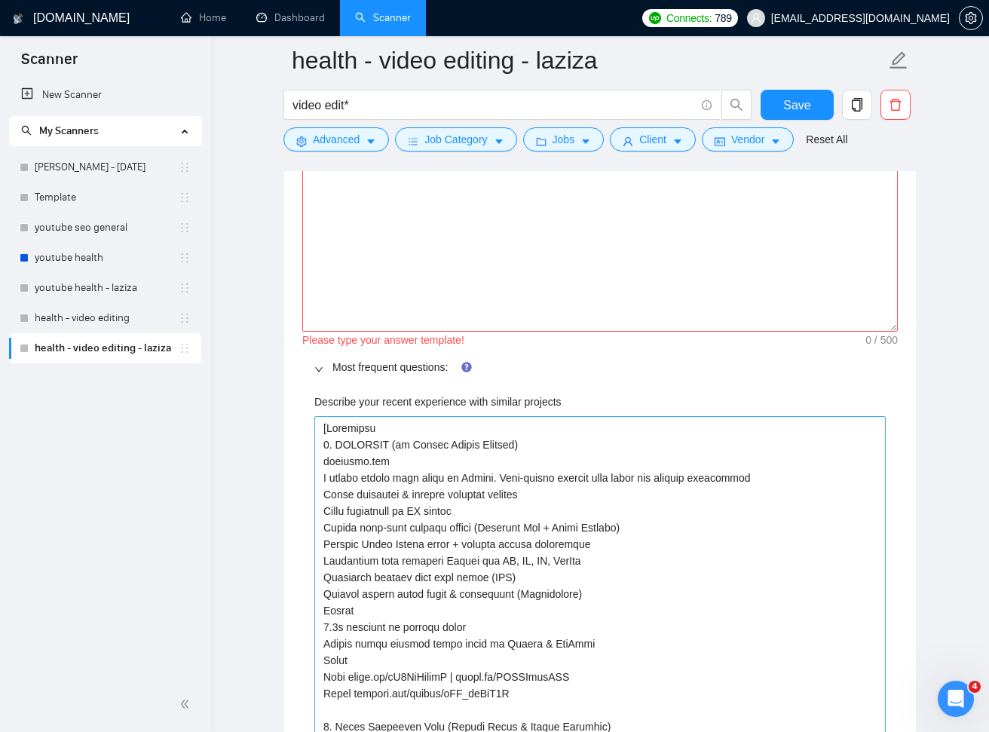
scroll to position [2354, 0]
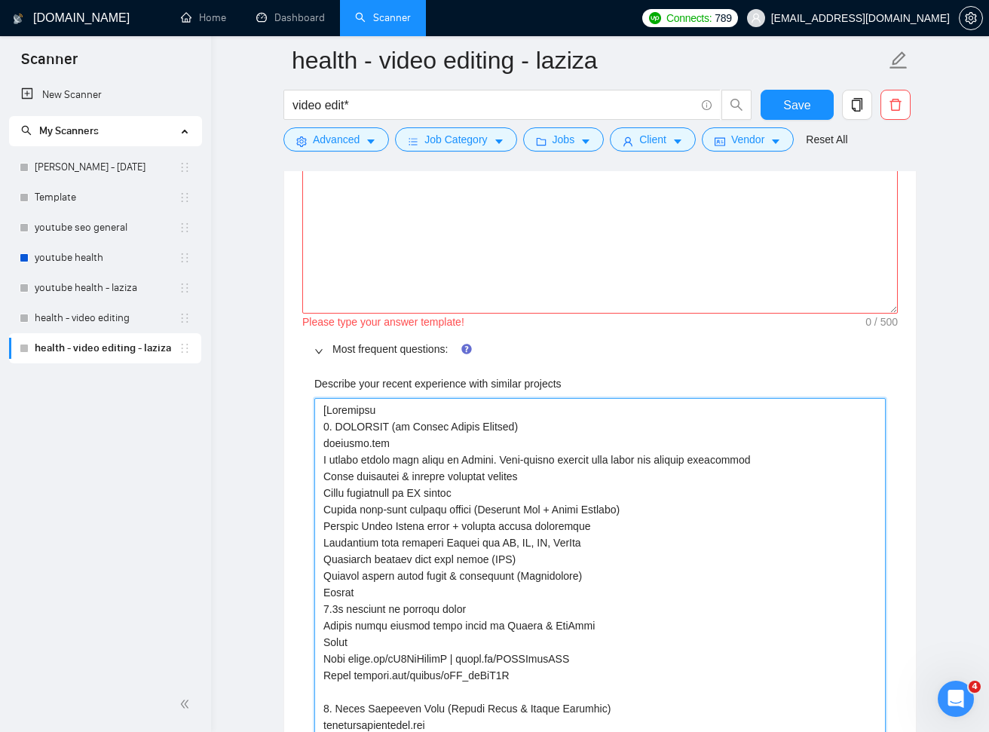
drag, startPoint x: 524, startPoint y: 673, endPoint x: 326, endPoint y: 411, distance: 328.1
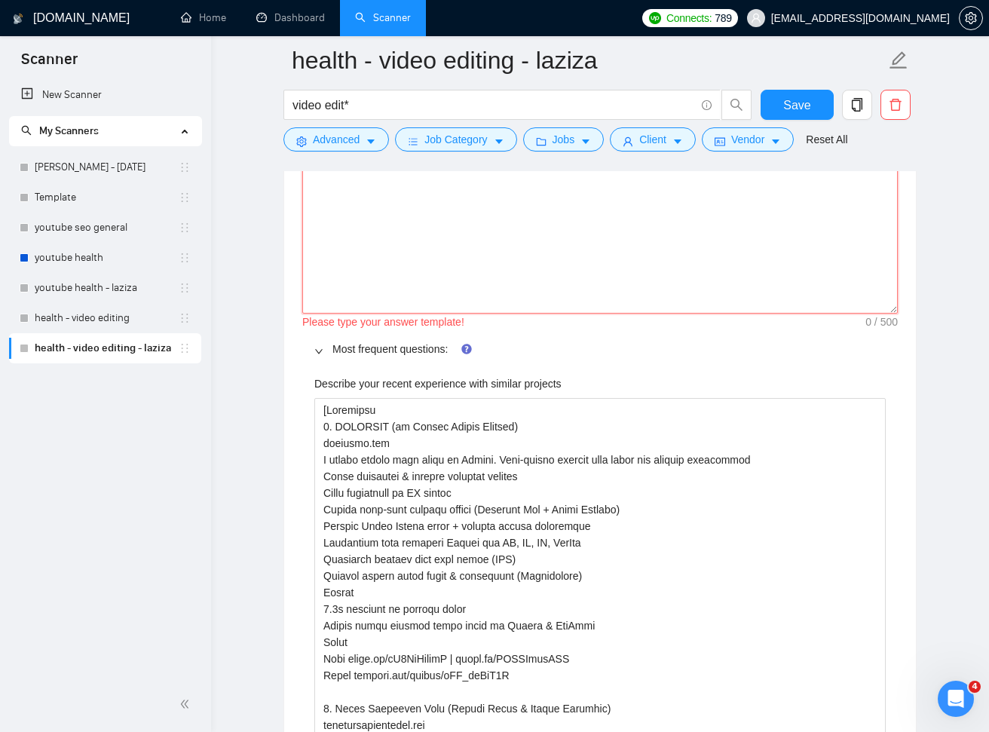
click at [460, 231] on textarea "Default answer template:" at bounding box center [599, 165] width 595 height 295
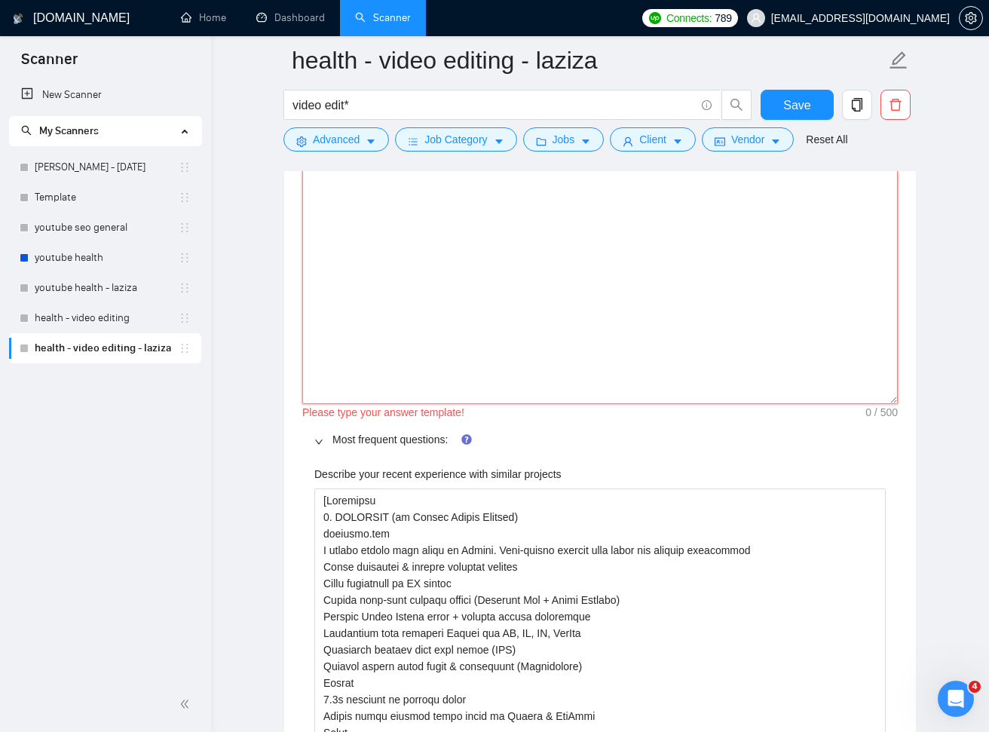
scroll to position [2127, 0]
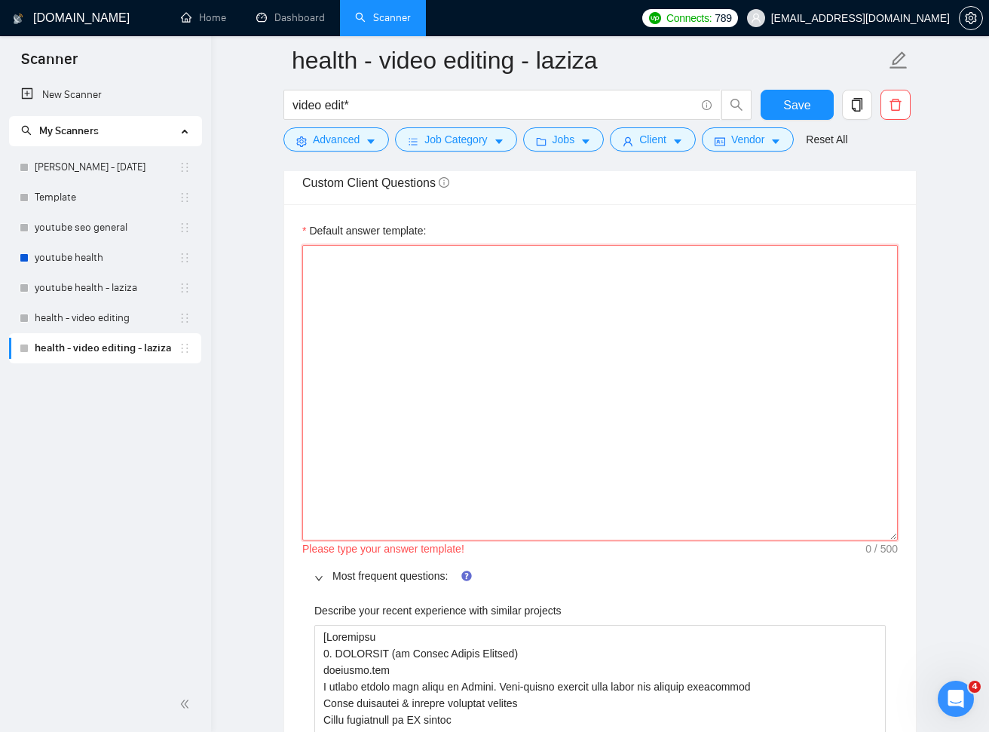
paste textarea "Portfolio 1. OPTIFAST (by Nestlé Health Science) optifast.com A global weight l…"
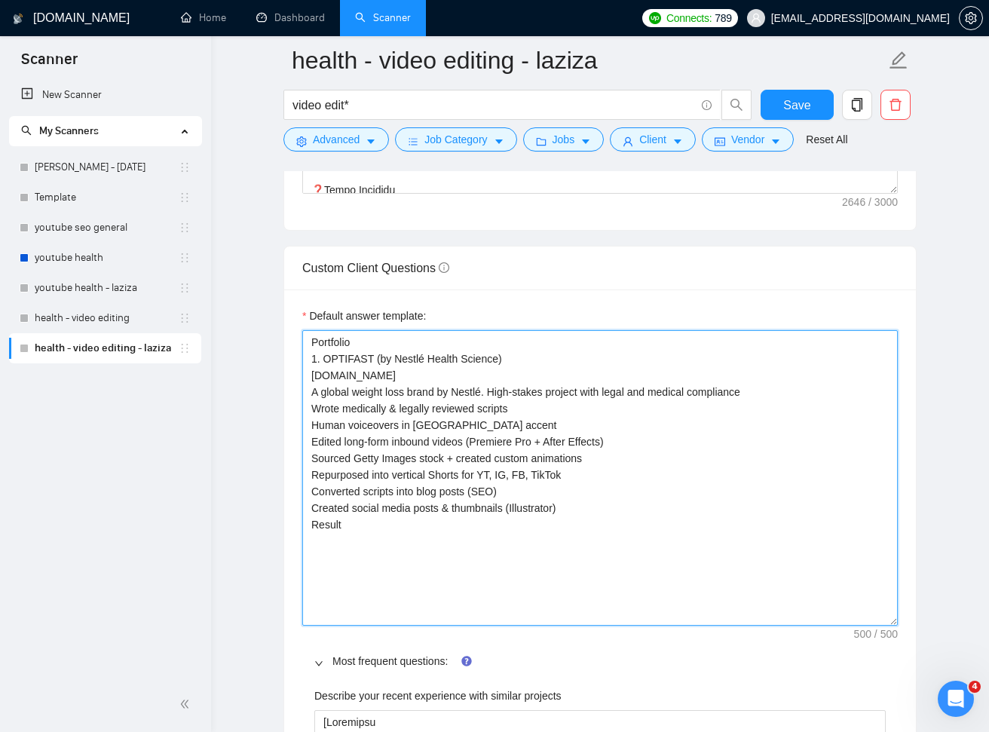
scroll to position [2053, 0]
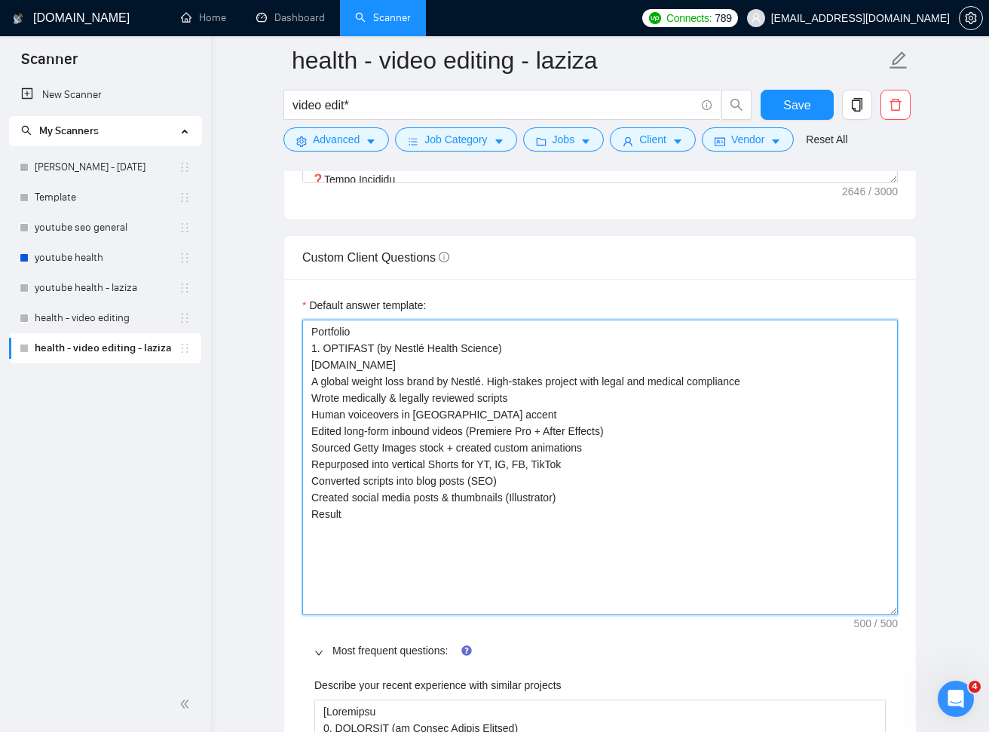
drag, startPoint x: 344, startPoint y: 512, endPoint x: 303, endPoint y: 511, distance: 41.5
click at [304, 511] on textarea "Portfolio 1. OPTIFAST (by Nestlé Health Science) optifast.com A global weight l…" at bounding box center [599, 467] width 595 height 295
drag, startPoint x: 312, startPoint y: 329, endPoint x: 466, endPoint y: 416, distance: 177.5
click at [312, 329] on textarea "Portfolio 1. OPTIFAST (by Nestlé Health Science) optifast.com A global weight l…" at bounding box center [599, 467] width 595 height 295
drag, startPoint x: 310, startPoint y: 362, endPoint x: 414, endPoint y: 396, distance: 110.1
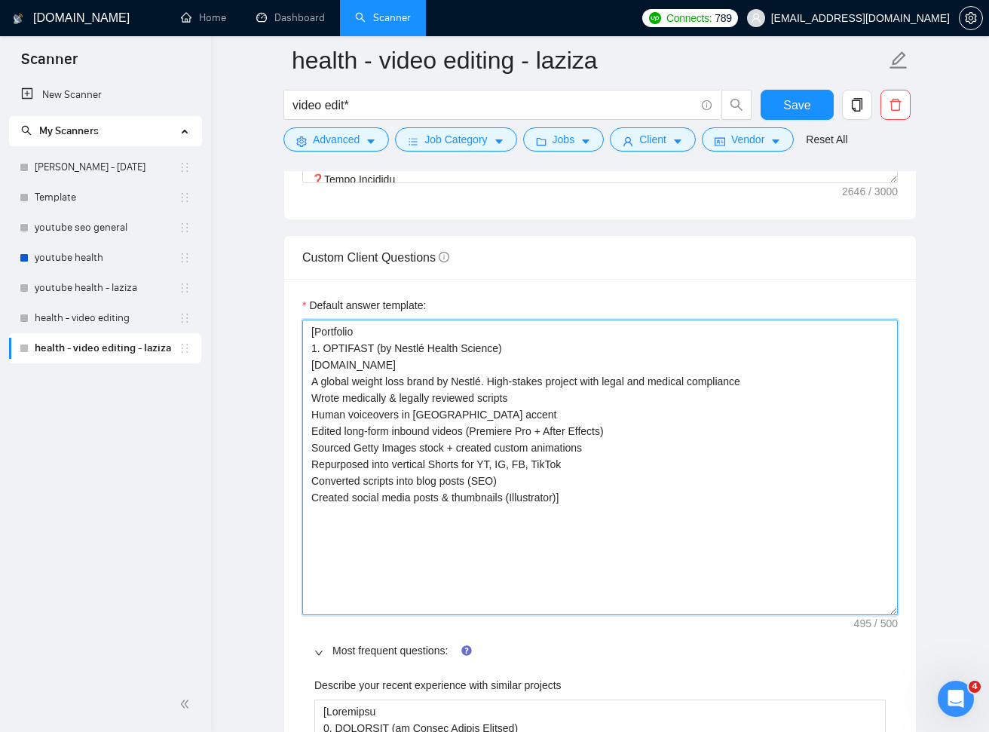
click at [311, 362] on textarea "[Portfolio 1. OPTIFAST (by Nestlé Health Science) optifast.com A global weight …" at bounding box center [599, 467] width 595 height 295
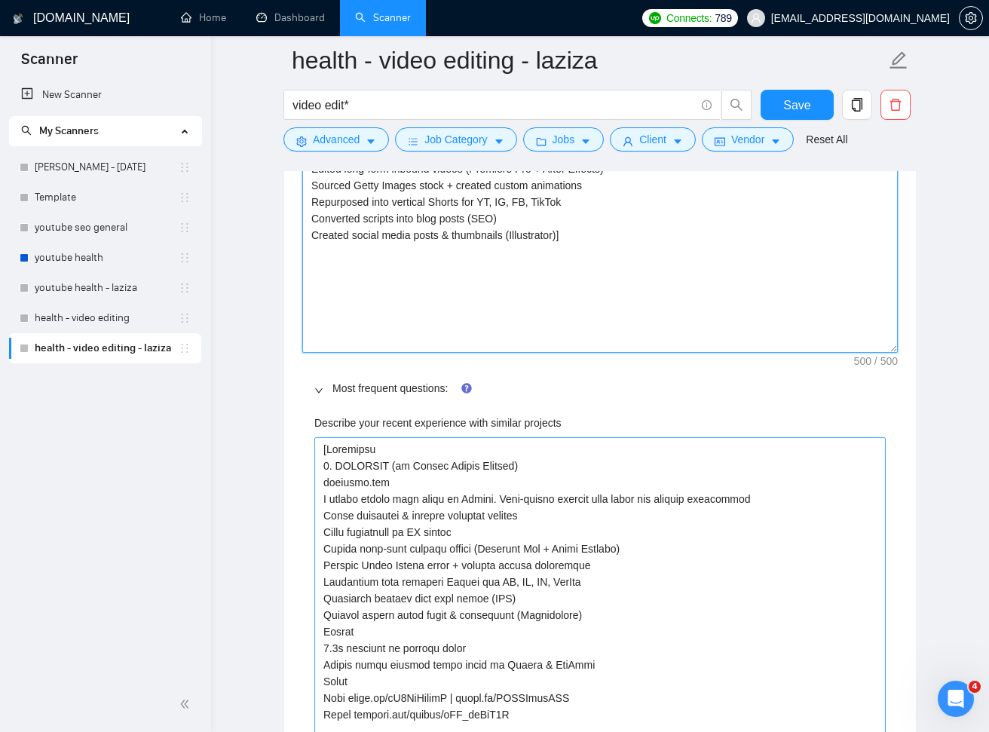
scroll to position [2316, 0]
type textarea "[Portfolio 1. OPTIFAST (by Nestlé Health Science) Web: [DOMAIN_NAME] A global w…"
drag, startPoint x: 323, startPoint y: 463, endPoint x: 653, endPoint y: 638, distance: 373.5
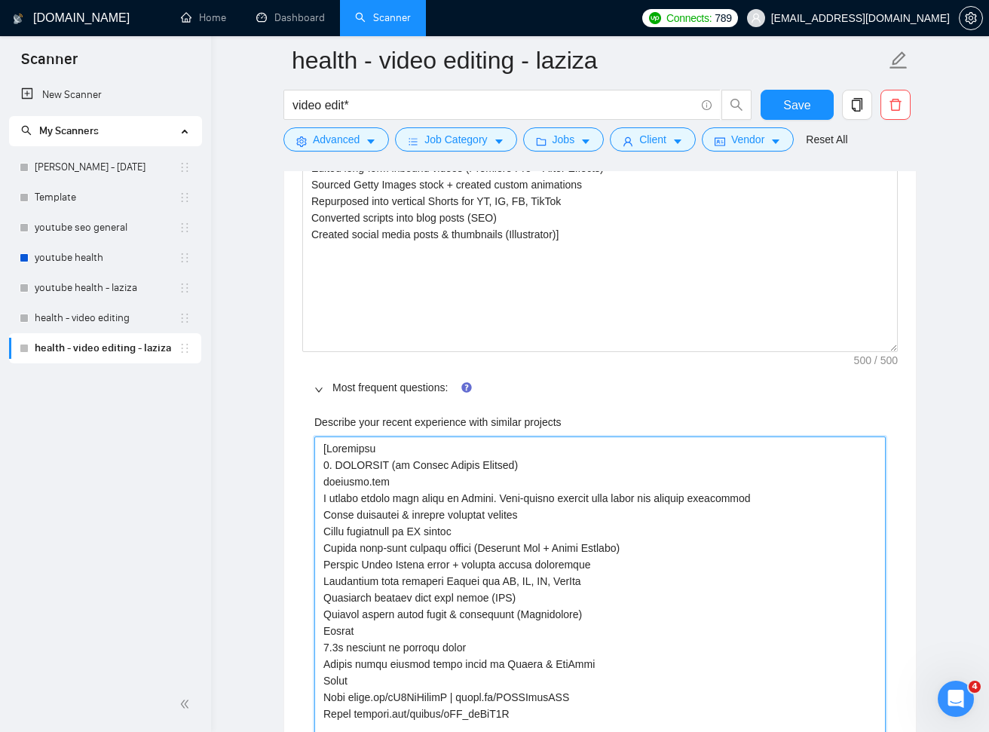
type projects "[Portfolio Result 5.2x increase in organic views Videos still ranking years lat…"
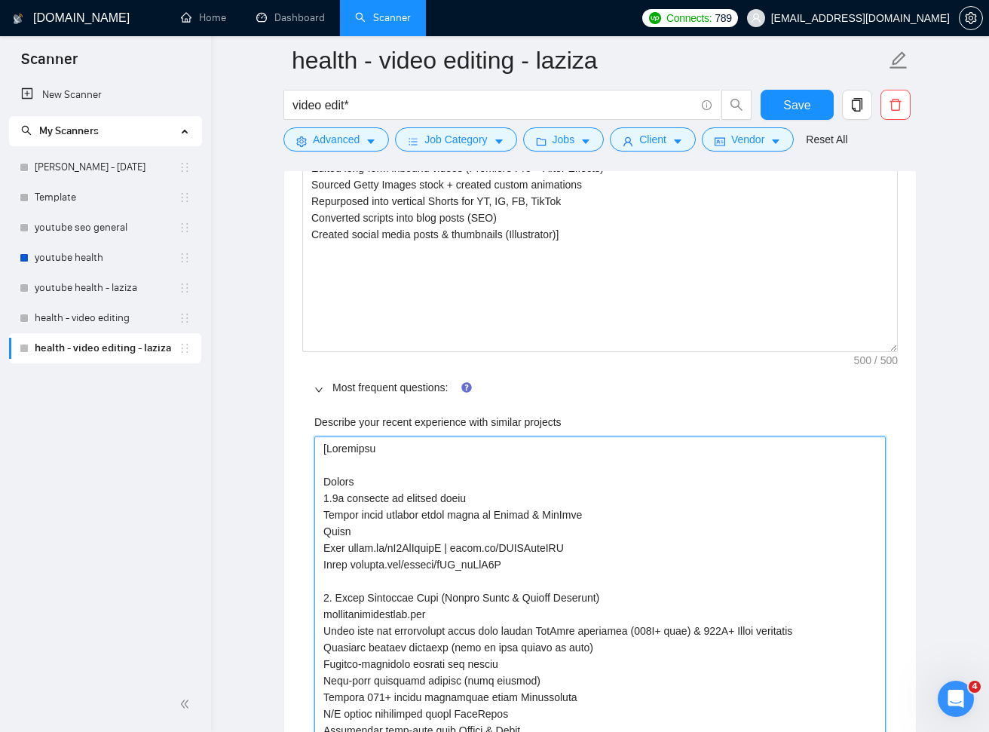
type projects "[RPortfolio Result 5.2x increase in organic views Videos still ranking years la…"
type projects "[RePortfolio Result 5.2x increase in organic views Videos still ranking years l…"
type projects "[RemPortfolio Result 5.2x increase in organic views Videos still ranking years …"
type projects "[RemaPortfolio Result 5.2x increase in organic views Videos still ranking years…"
type projects "[RemaiPortfolio Result 5.2x increase in organic views Videos still ranking year…"
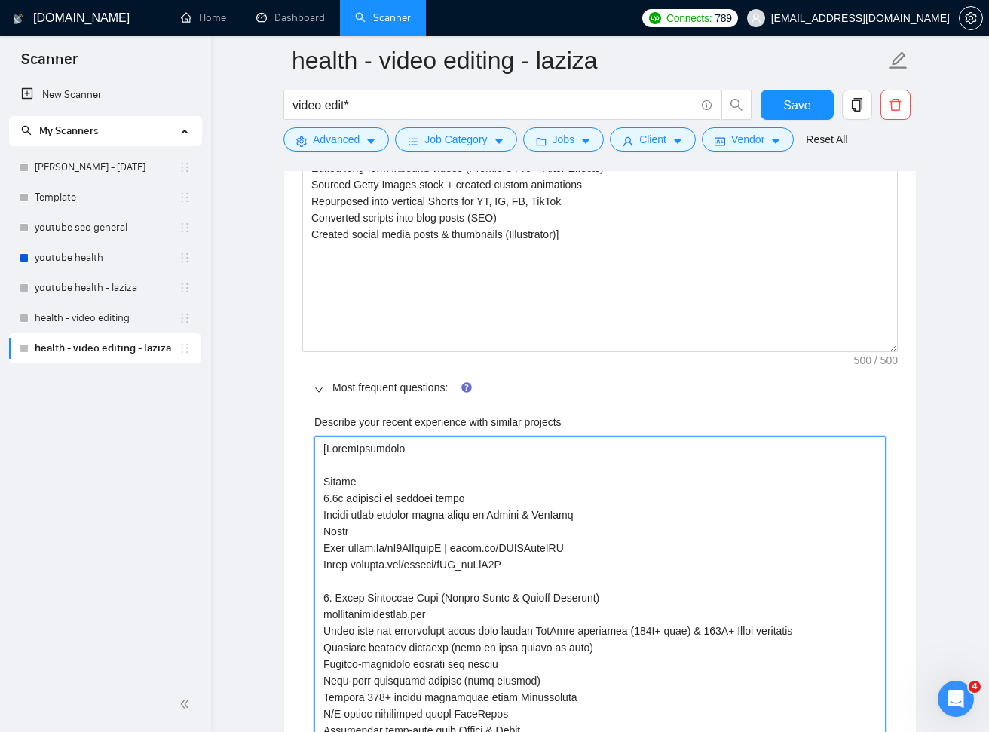
type projects "[RemainPortfolio Result 5.2x increase in organic views Videos still ranking yea…"
type projects "[RemainiPortfolio Result 5.2x increase in organic views Videos still ranking ye…"
type projects "[RemaininPortfolio Result 5.2x increase in organic views Videos still ranking y…"
type projects "[RemainingPortfolio Result 5.2x increase in organic views Videos still ranking …"
type projects "[Remaining Portfolio Result 5.2x increase in organic views Videos still ranking…"
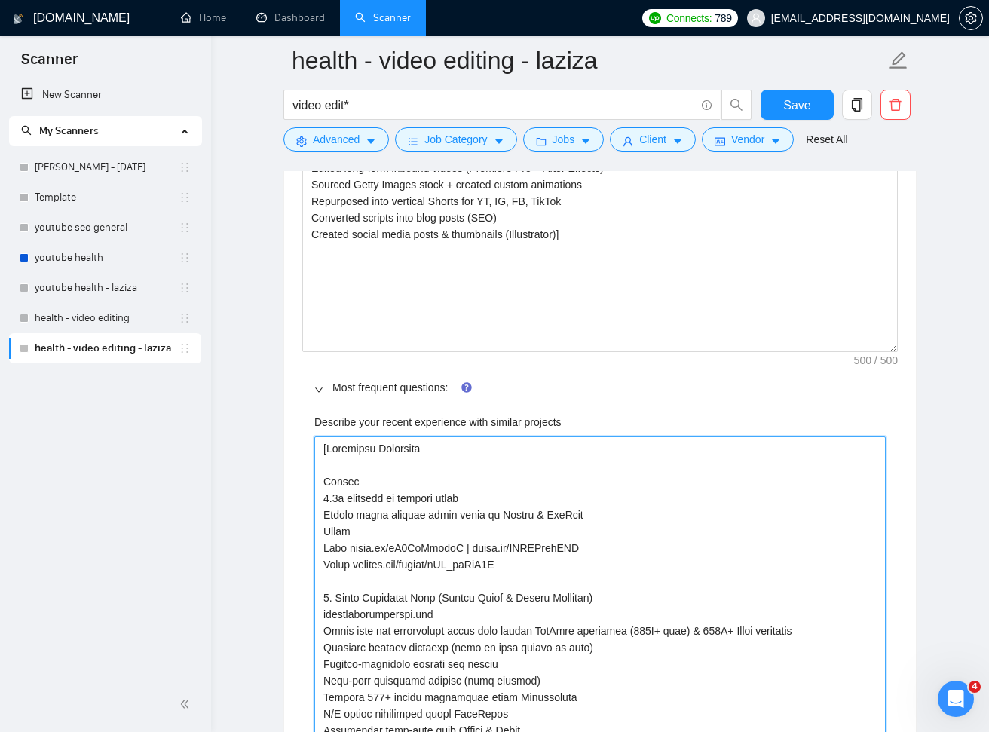
type projects "[Remaining Portfolio Results 5.2x increase in organic views Videos still rankin…"
type projects "[Remaining Portfolio Results ( 5.2x increase in organic views Videos still rank…"
type projects "[Remaining Portfolio Results (o 5.2x increase in organic views Videos still ran…"
type projects "[Remaining Portfolio Results (op 5.2x increase in organic views Videos still ra…"
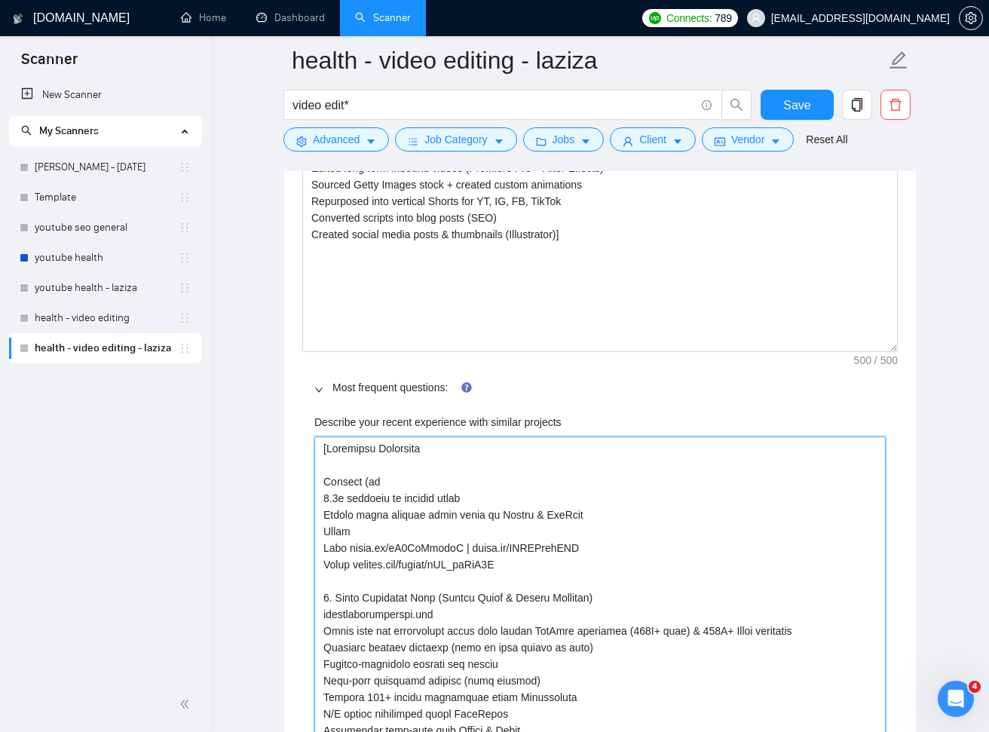
type projects "[Remaining Portfolio Results (o 5.2x increase in organic views Videos still ran…"
type projects "[Remaining Portfolio Results ( 5.2x increase in organic views Videos still rank…"
type projects "[Remaining Portfolio Results (O 5.2x increase in organic views Videos still ran…"
type projects "[Remaining Portfolio Results (OP 5.2x increase in organic views Videos still ra…"
type projects "[Remaining Portfolio Results (OPT 5.2x increase in organic views Videos still r…"
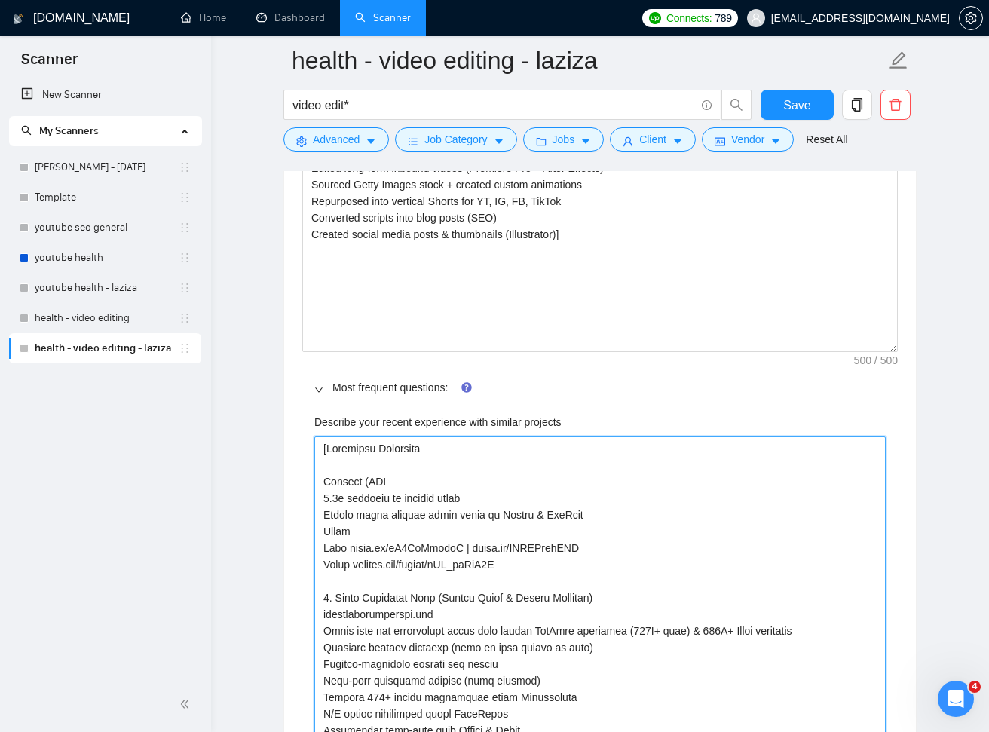
type projects "[Remaining Portfolio Results (OPTI 5.2x increase in organic views Videos still …"
type projects "[Remaining Portfolio Results (OPTIF 5.2x increase in organic views Videos still…"
type projects "[Remaining Portfolio Results (OPTIFA 5.2x increase in organic views Videos stil…"
type projects "[Remaining Portfolio Results (OPTIFAS 5.2x increase in organic views Videos sti…"
type projects "[Remaining Portfolio Results (OPTIFAST 5.2x increase in organic views Videos st…"
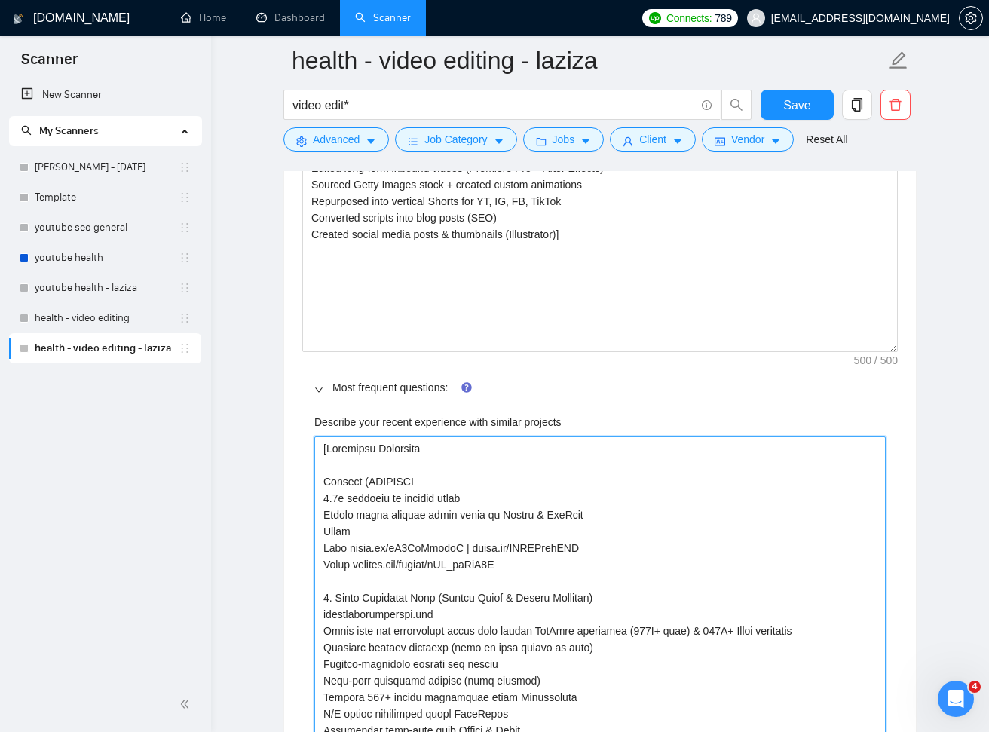
type projects "[Remaining Portfolio Results (OPTIFAST) 5.2x increase in organic views Videos s…"
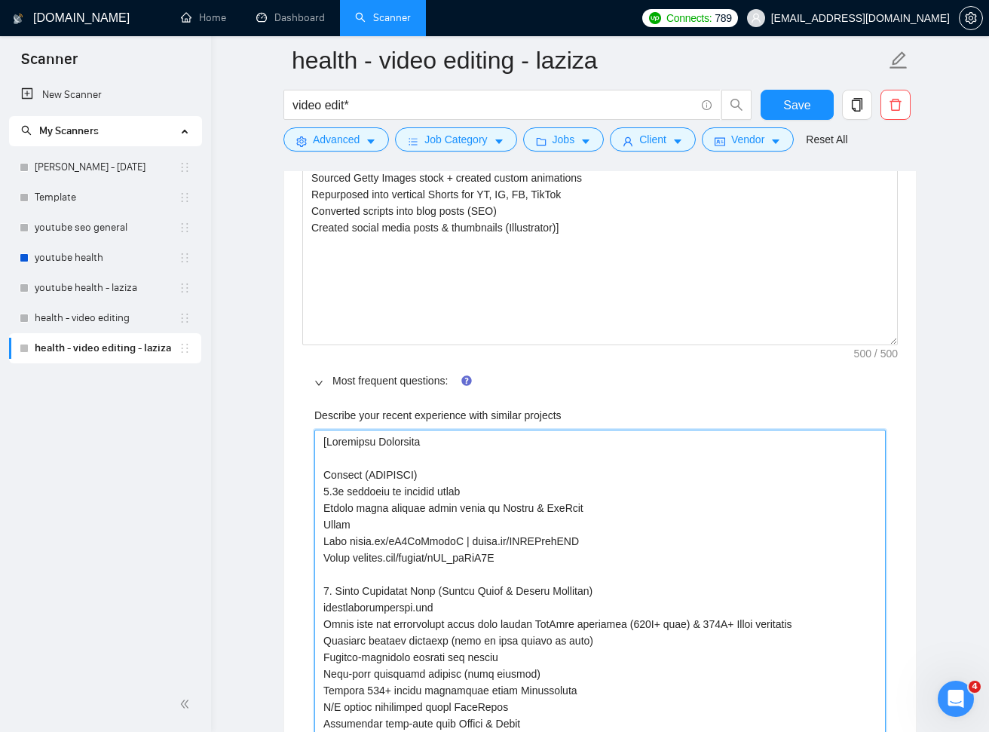
scroll to position [2323, 0]
type projects "[Remaining Portfolio Results (OPTIFAST) 5.2x increase in organic views Videos s…"
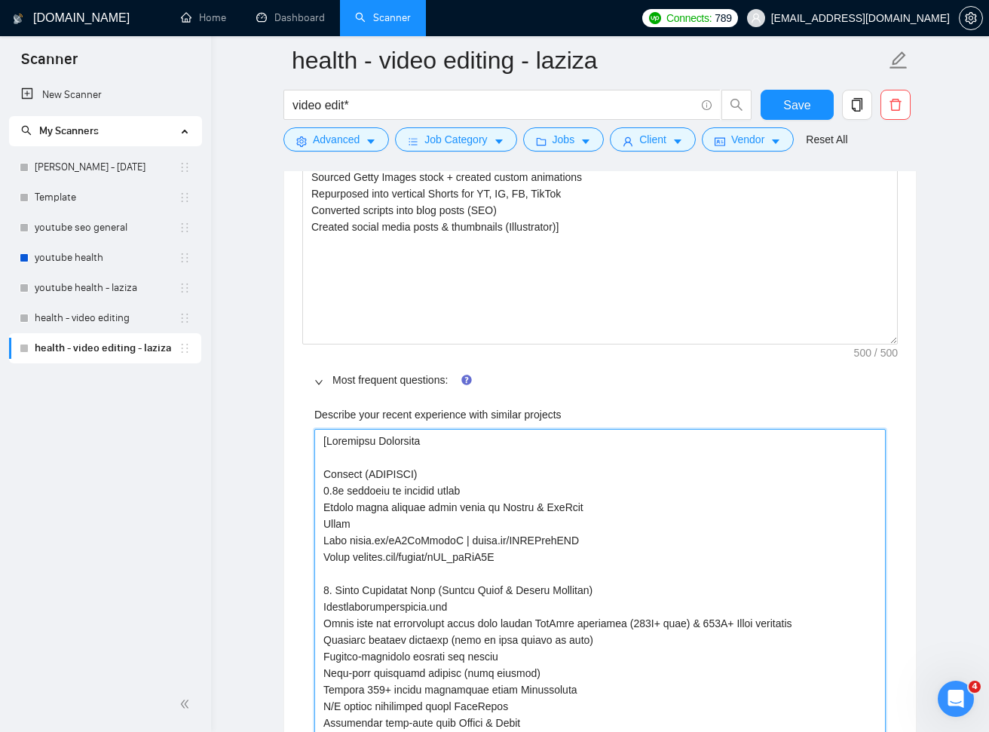
type projects "[Remaining Portfolio Results (OPTIFAST) 5.2x increase in organic views Videos s…"
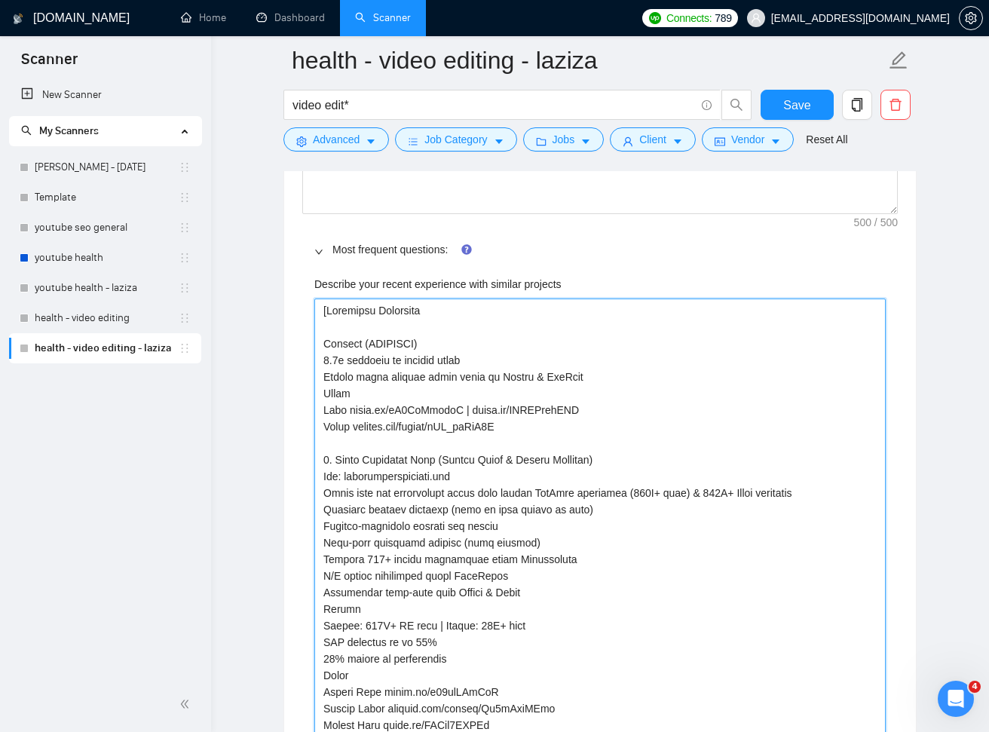
scroll to position [2457, 0]
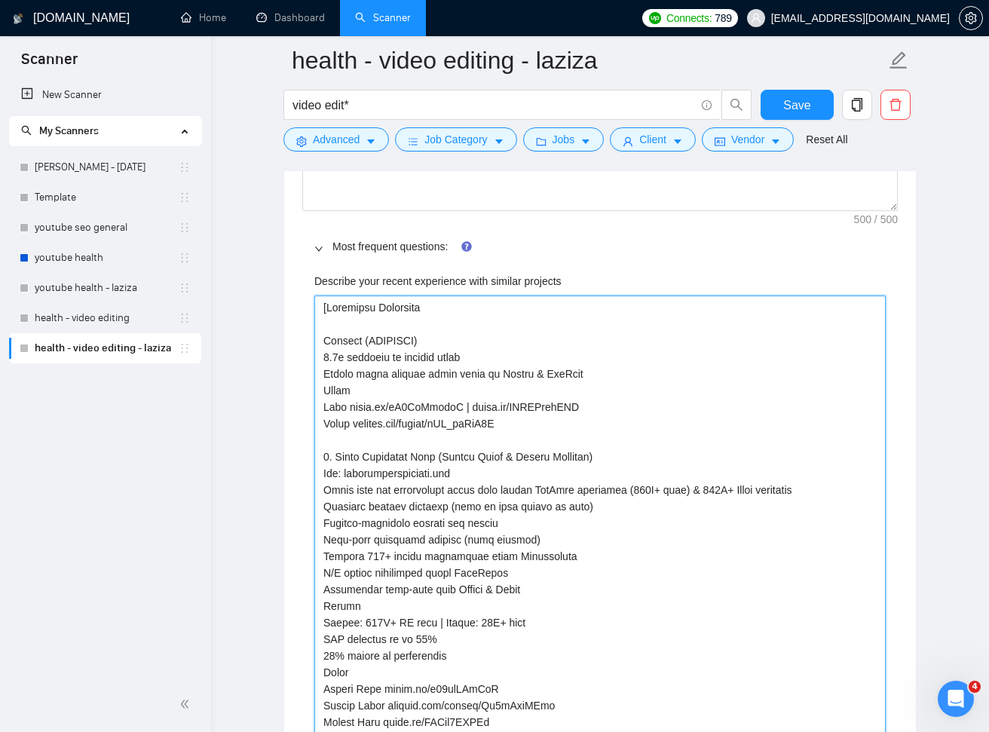
click at [439, 601] on projects "Describe your recent experience with similar projects" at bounding box center [599, 647] width 571 height 704
type projects "[Remaining Portfolio Results (OPTIFAST) 5.2x increase in organic views Videos s…"
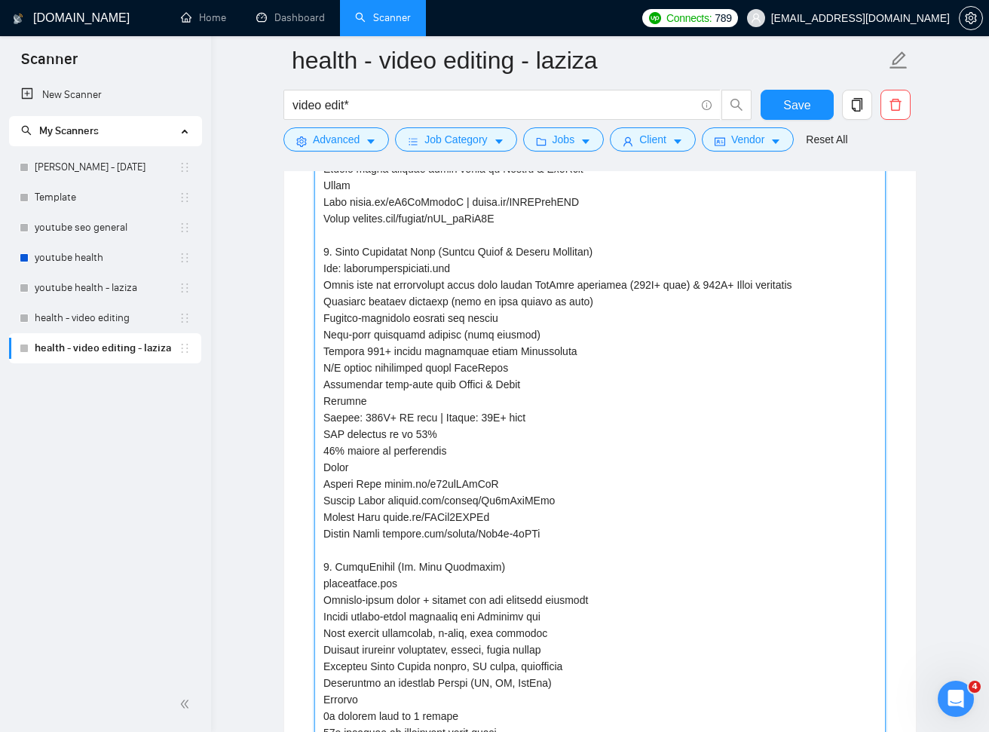
scroll to position [2678, 0]
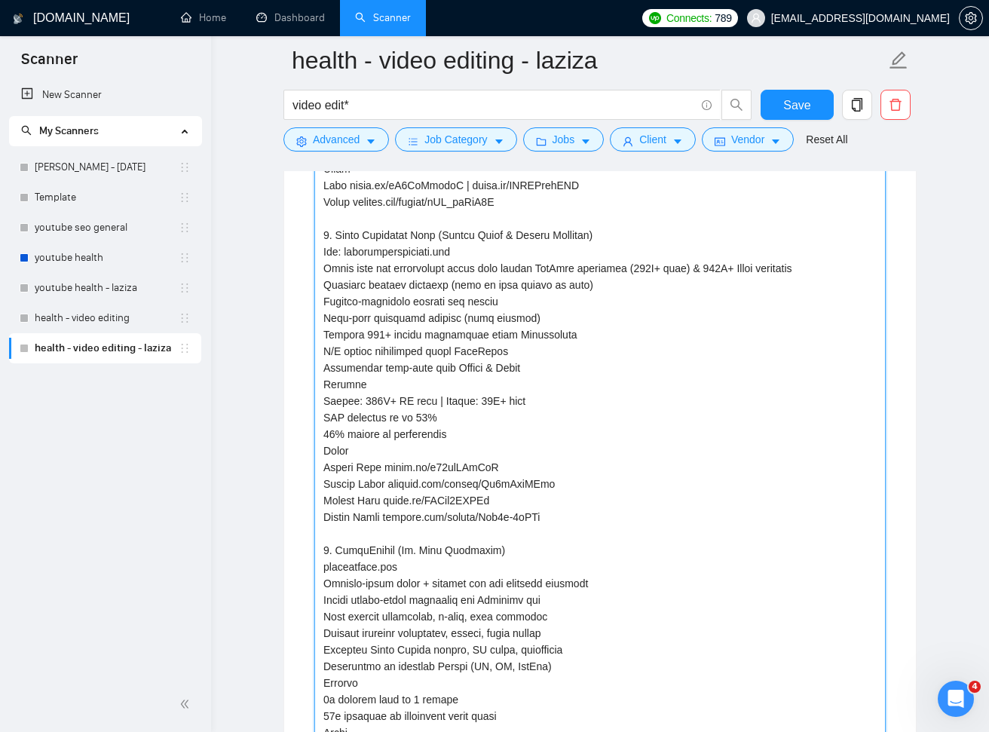
click at [320, 564] on projects "Describe your recent experience with similar projects" at bounding box center [599, 426] width 571 height 704
type projects "[Remaining Portfolio Results (OPTIFAST) 5.2x increase in organic views Videos s…"
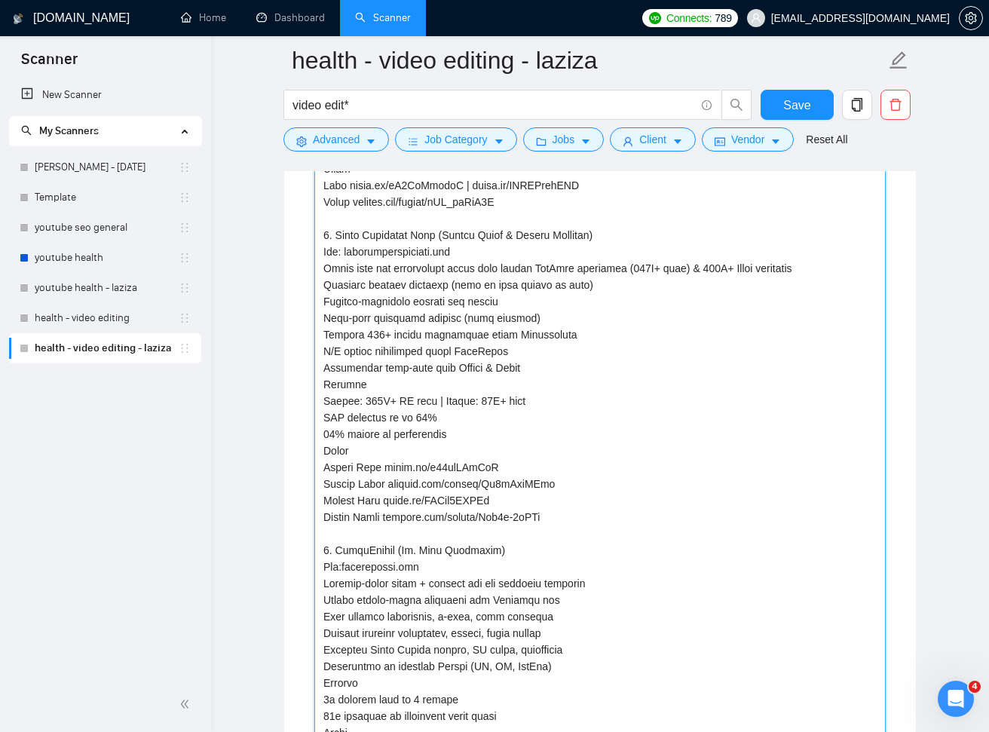
type projects "[Remaining Portfolio Results (OPTIFAST) 5.2x increase in organic views Videos s…"
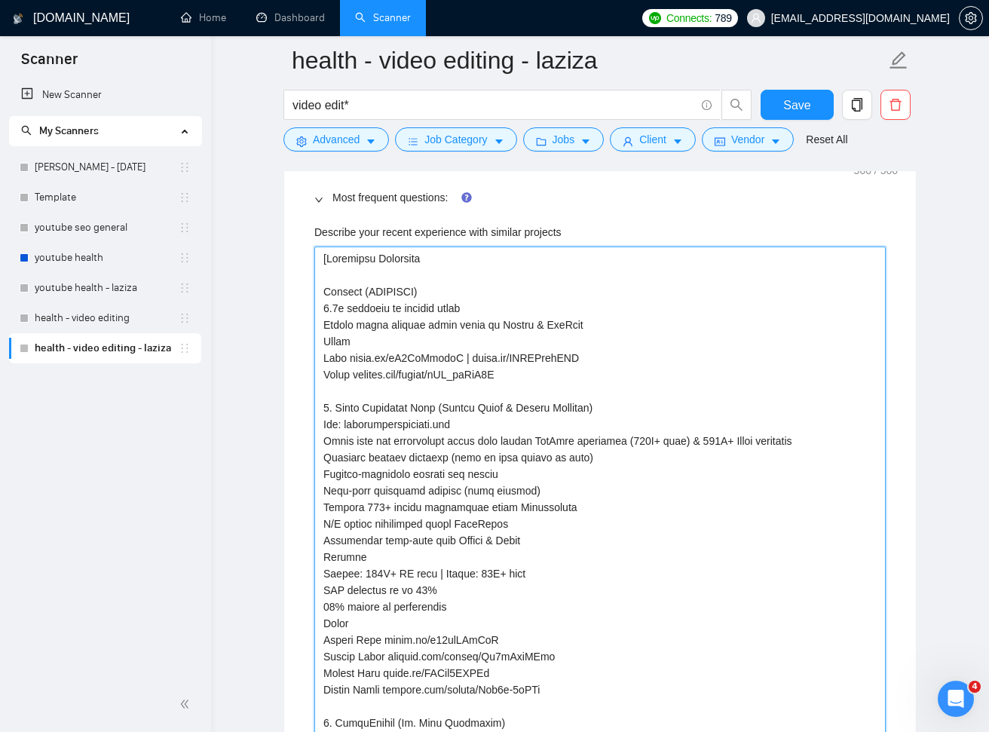
scroll to position [2503, 0]
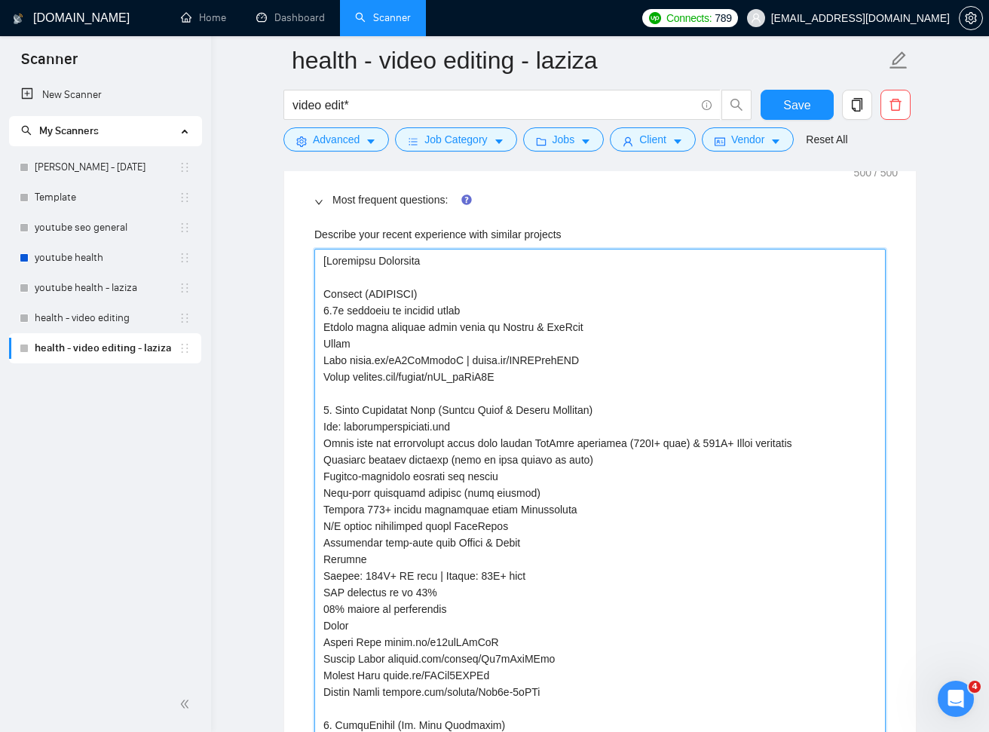
drag, startPoint x: 362, startPoint y: 290, endPoint x: 411, endPoint y: 292, distance: 49.8
click at [420, 290] on projects "Describe your recent experience with similar projects" at bounding box center [599, 601] width 571 height 704
click at [384, 341] on projects "Describe your recent experience with similar projects" at bounding box center [599, 601] width 571 height 704
type projects "[Remaining Portfolio Results (OPTIFAST) 5.2x increase in organic views Videos s…"
paste projects "(OPTIFAST)"
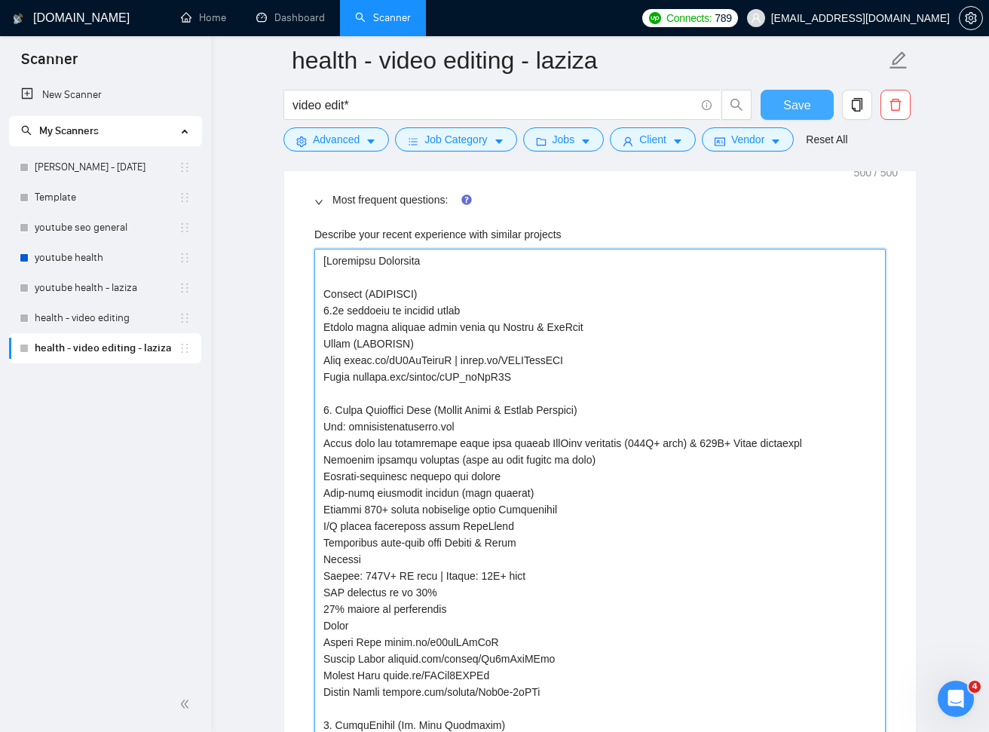
type projects "[Remaining Portfolio Results (OPTIFAST) 5.2x increase in organic views Videos s…"
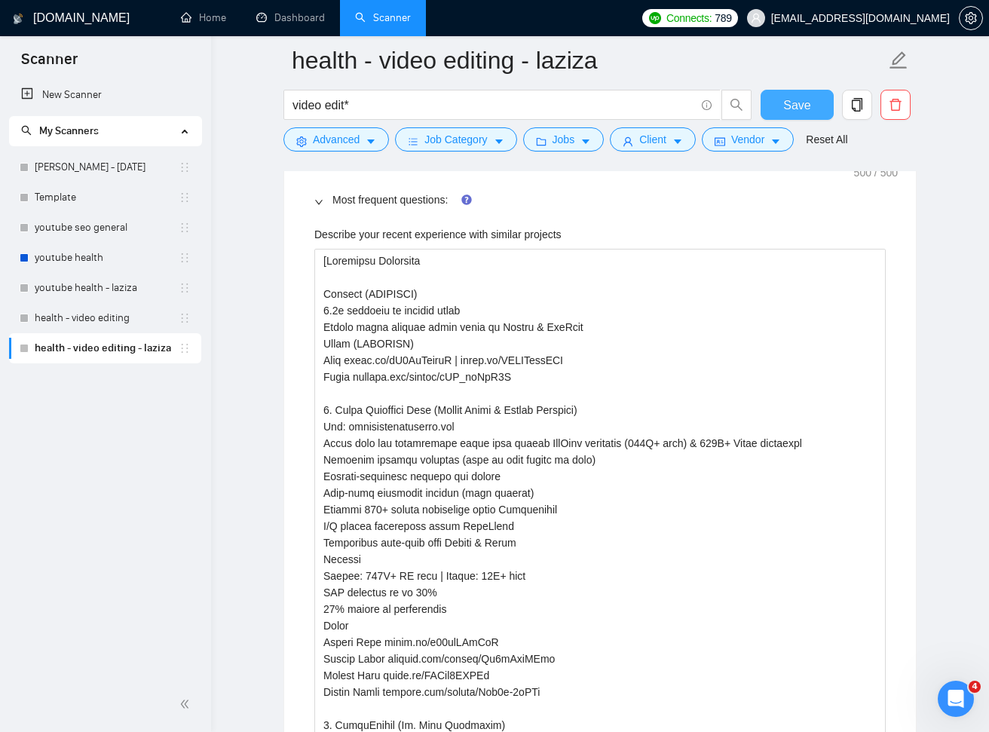
drag, startPoint x: 798, startPoint y: 98, endPoint x: 888, endPoint y: 229, distance: 159.3
click at [798, 99] on span "Save" at bounding box center [796, 105] width 27 height 19
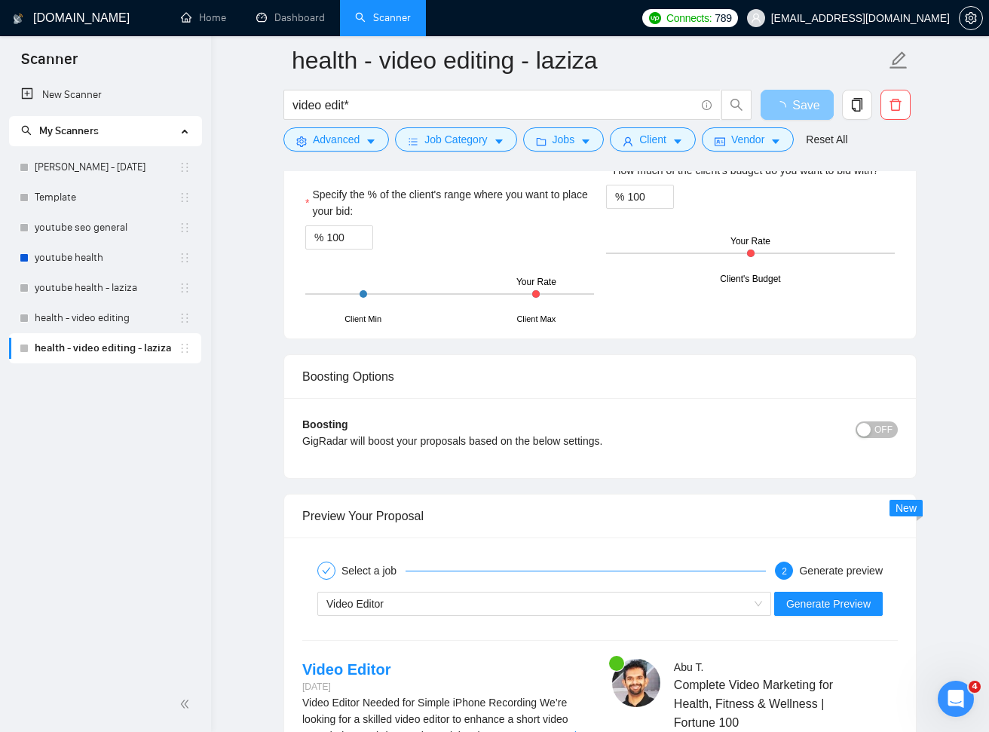
scroll to position [2541, 0]
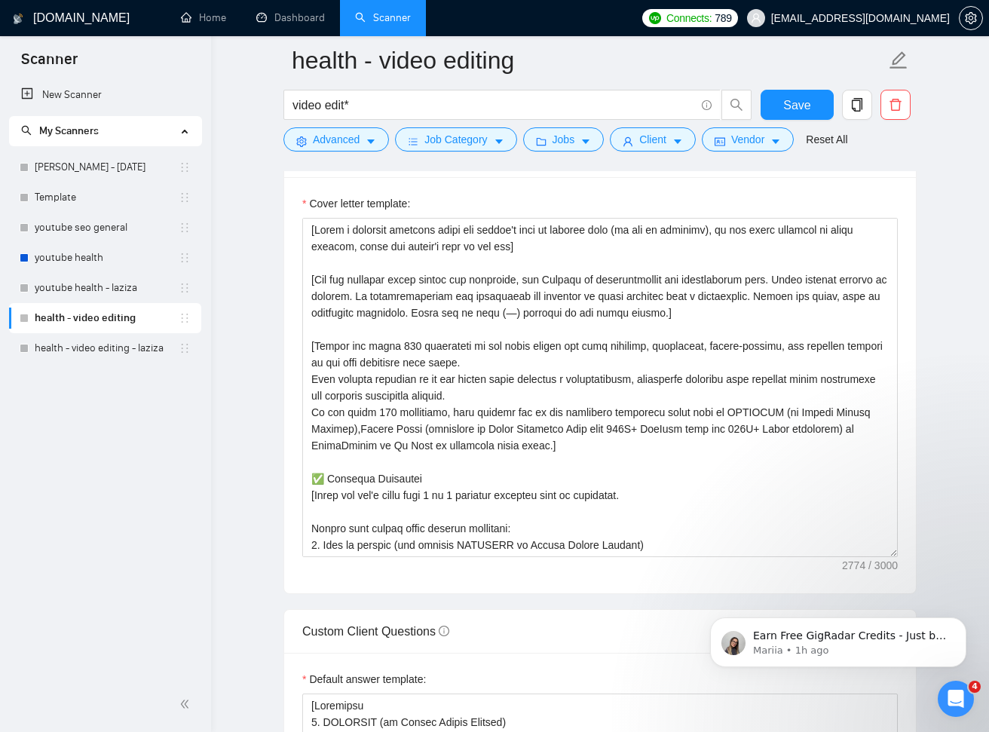
scroll to position [1816, 0]
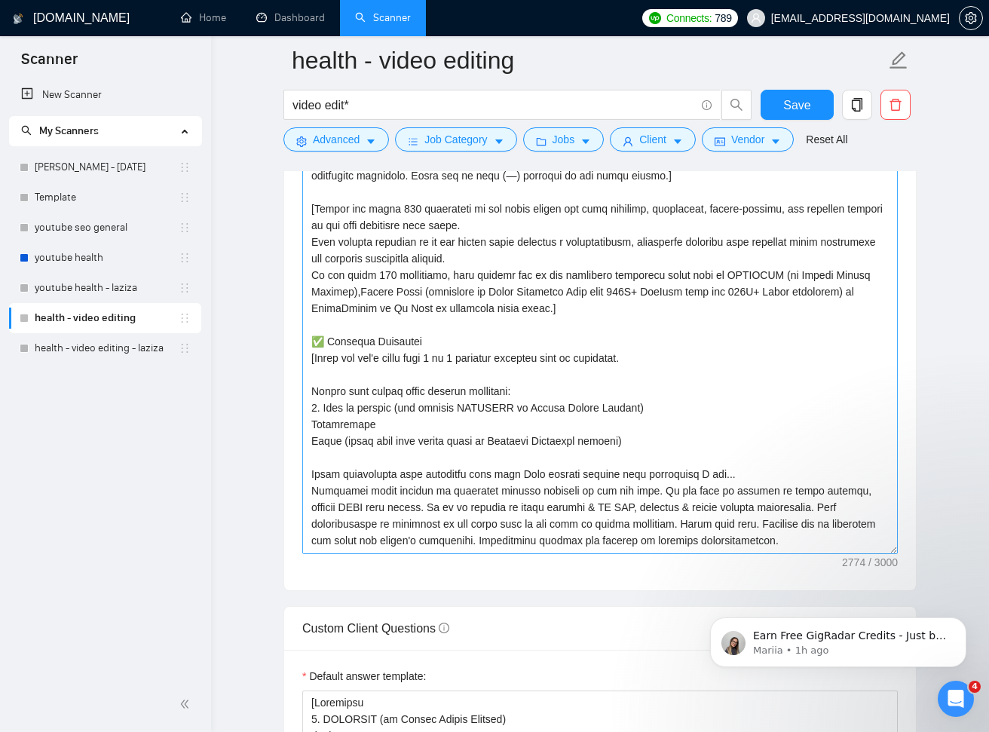
drag, startPoint x: 892, startPoint y: 416, endPoint x: 882, endPoint y: 558, distance: 142.1
click at [902, 573] on div "Cover letter template:" at bounding box center [599, 315] width 631 height 550
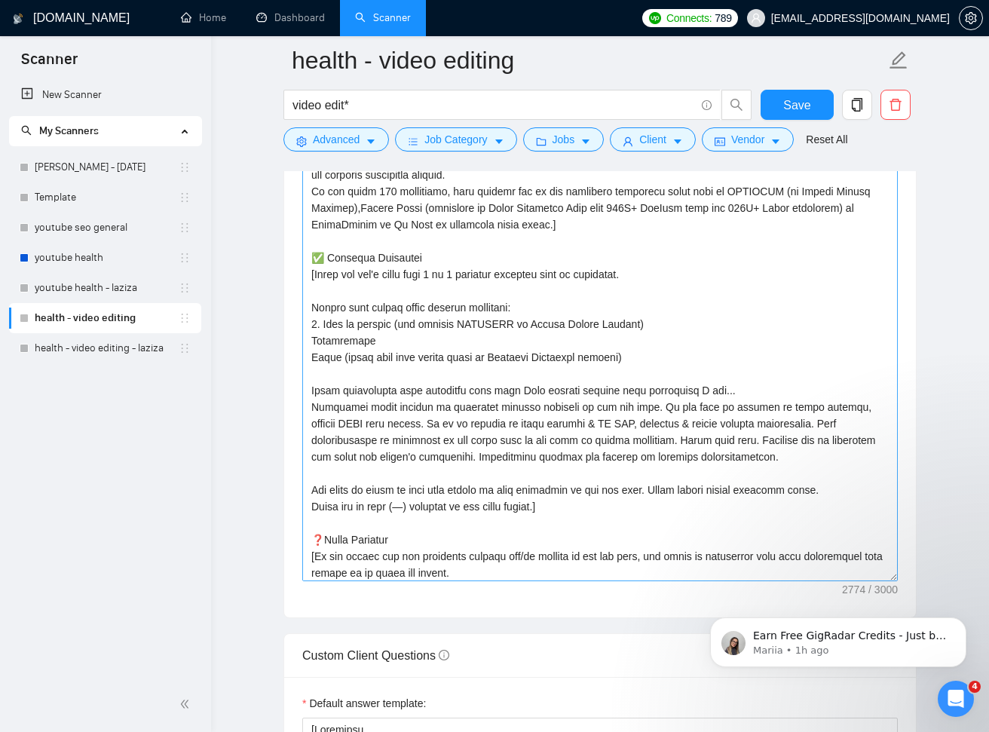
scroll to position [87, 0]
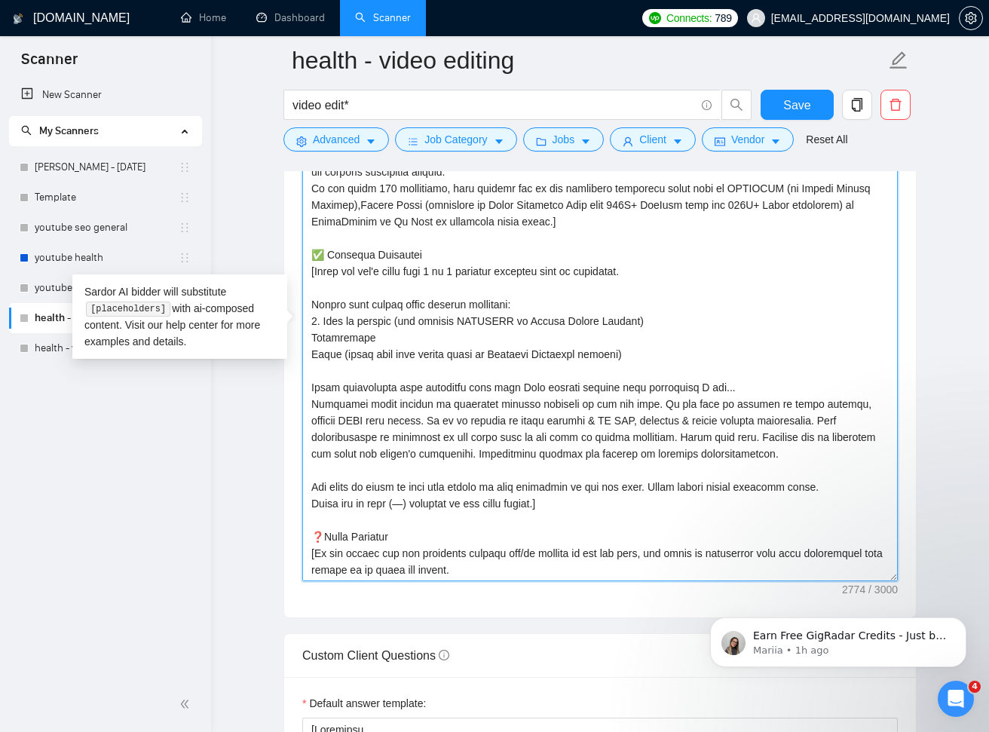
drag, startPoint x: 573, startPoint y: 503, endPoint x: 316, endPoint y: 275, distance: 342.7
click at [310, 271] on textarea "Cover letter template:" at bounding box center [599, 331] width 595 height 500
paste textarea "✅ Relevant Portfolio [Match the job's needs with 2 or 3 projects from my portfo…"
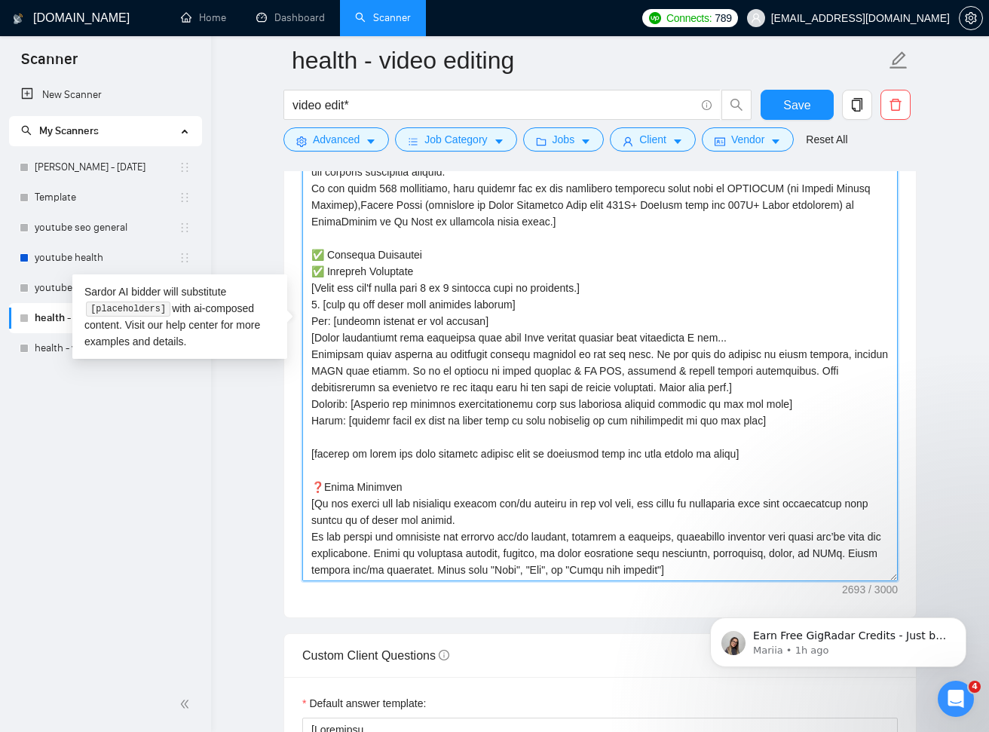
drag, startPoint x: 418, startPoint y: 252, endPoint x: 309, endPoint y: 255, distance: 109.3
click at [309, 254] on textarea "Cover letter template:" at bounding box center [599, 331] width 595 height 500
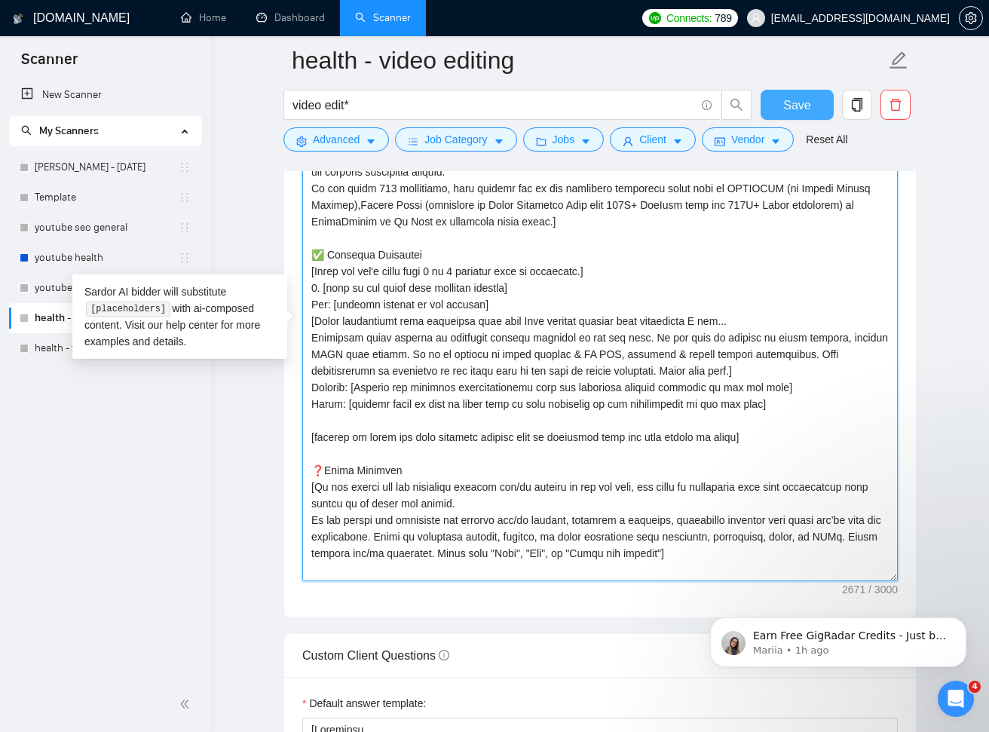
type textarea "[Write a personal greeting using the client's name or company name (if any is p…"
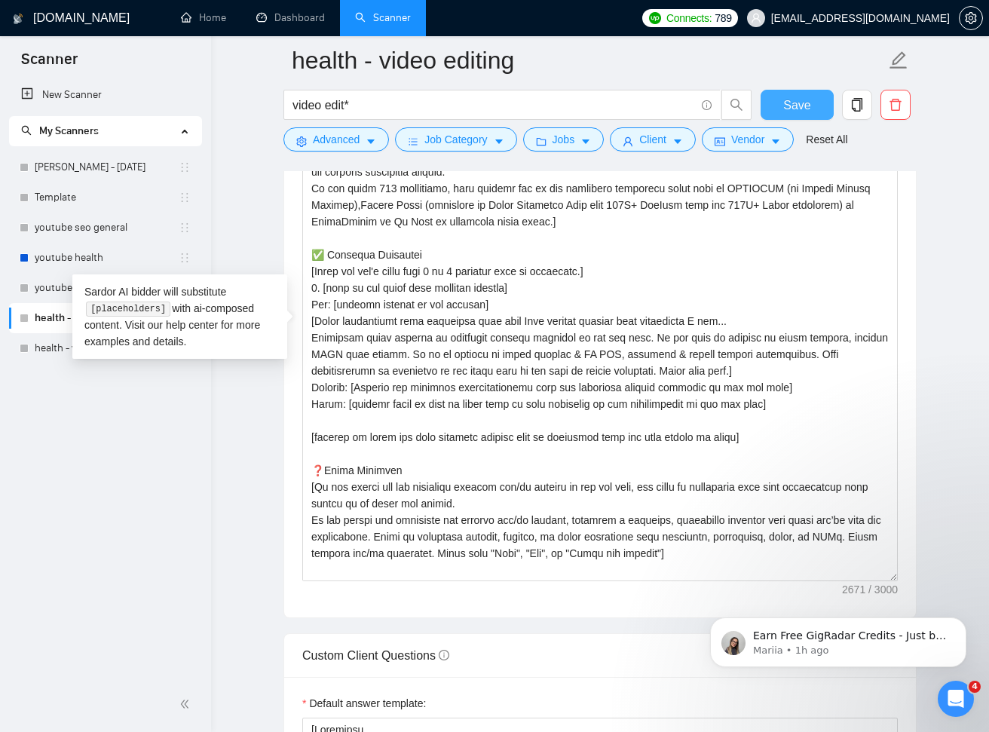
drag, startPoint x: 786, startPoint y: 102, endPoint x: 842, endPoint y: 158, distance: 79.4
click at [787, 102] on span "Save" at bounding box center [796, 105] width 27 height 19
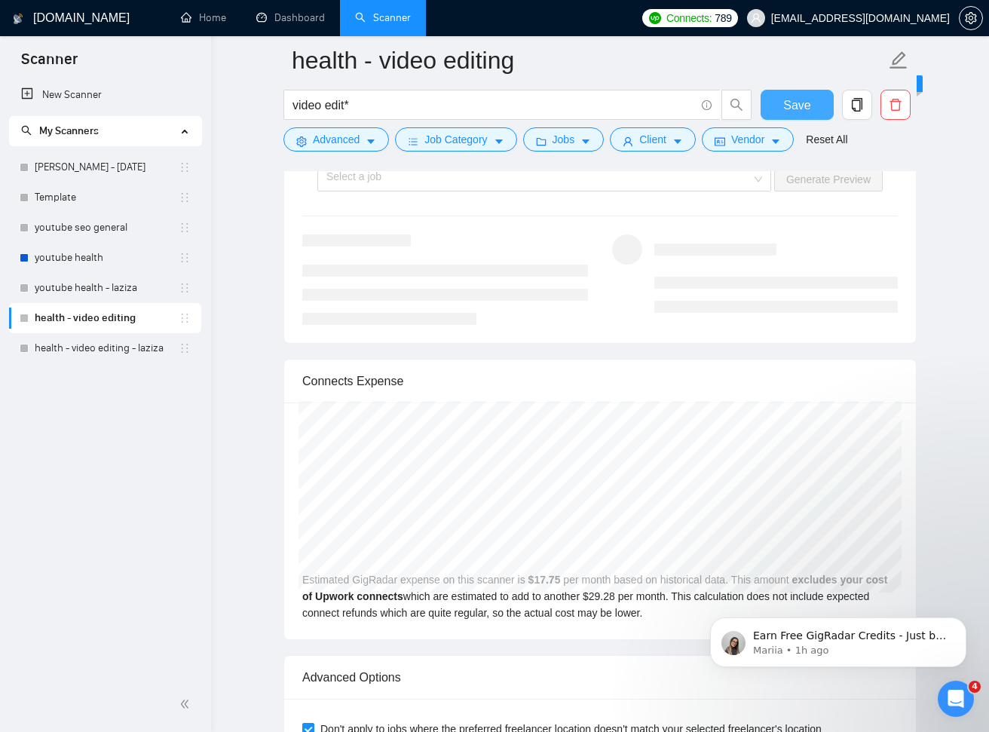
scroll to position [3593, 0]
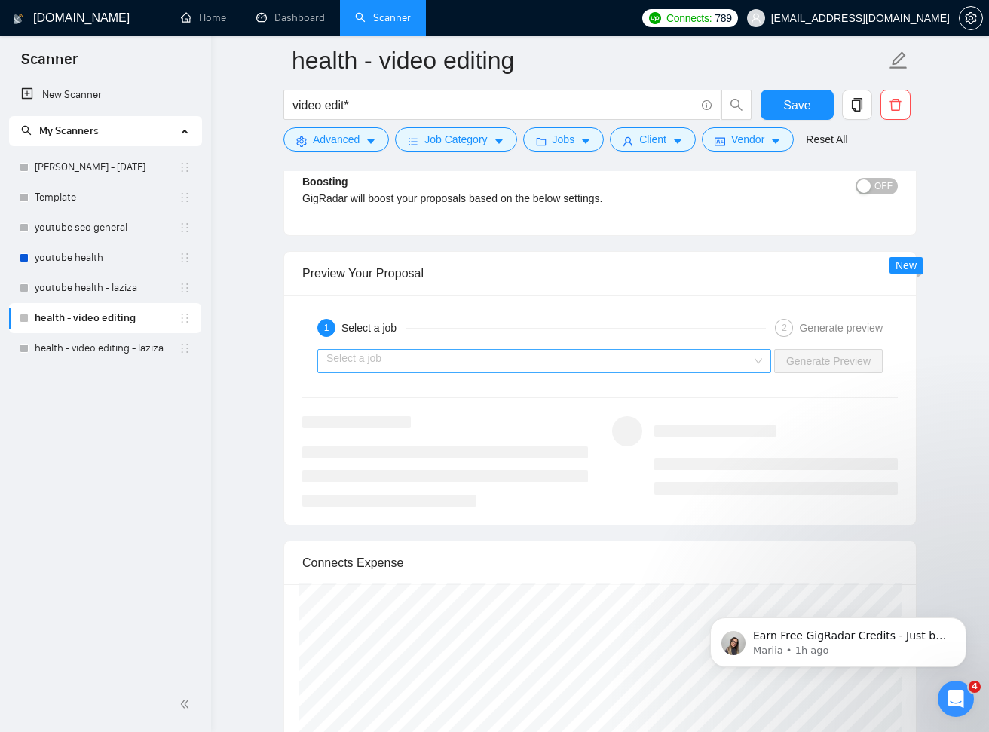
click at [732, 354] on input "search" at bounding box center [538, 361] width 425 height 23
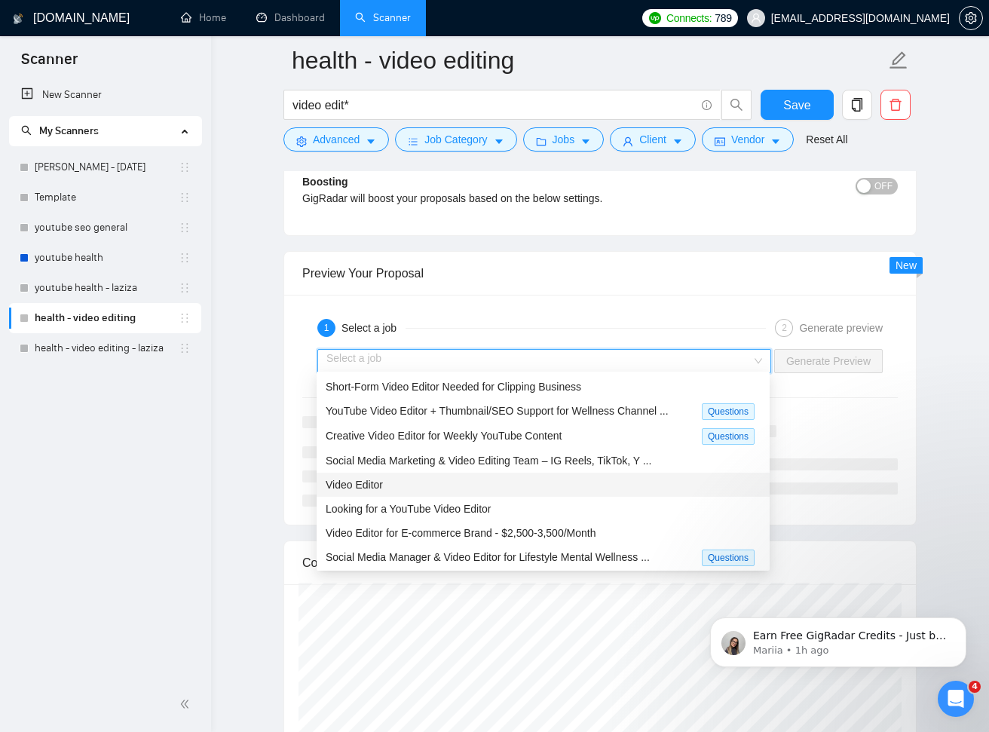
click at [372, 486] on span "Video Editor" at bounding box center [354, 485] width 57 height 12
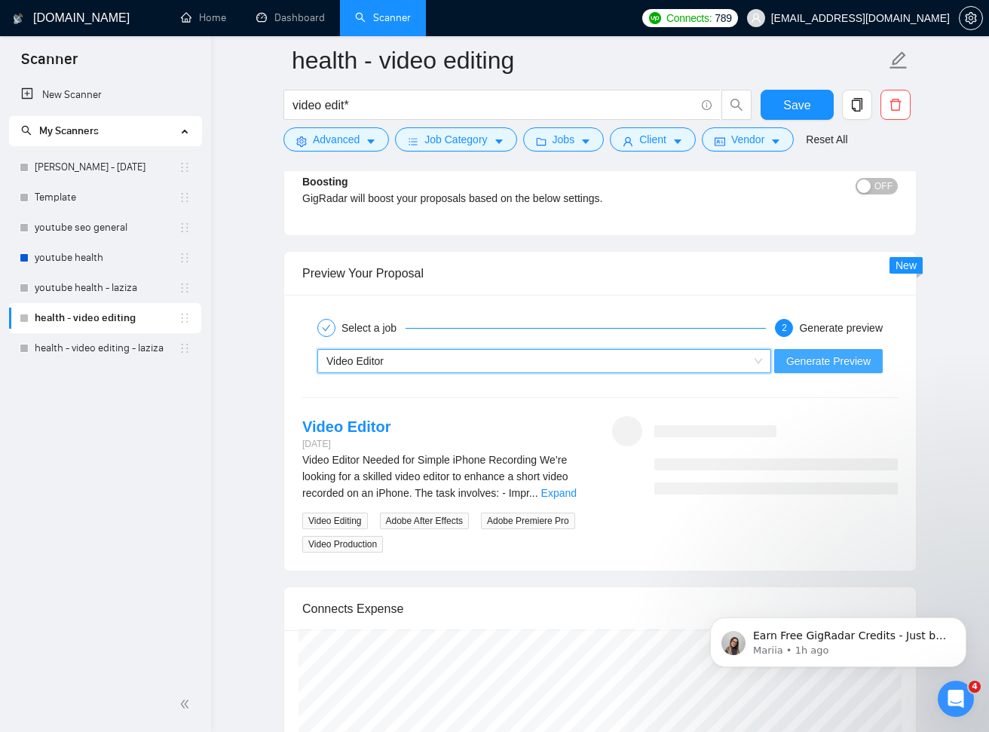
click at [818, 353] on span "Generate Preview" at bounding box center [828, 361] width 84 height 17
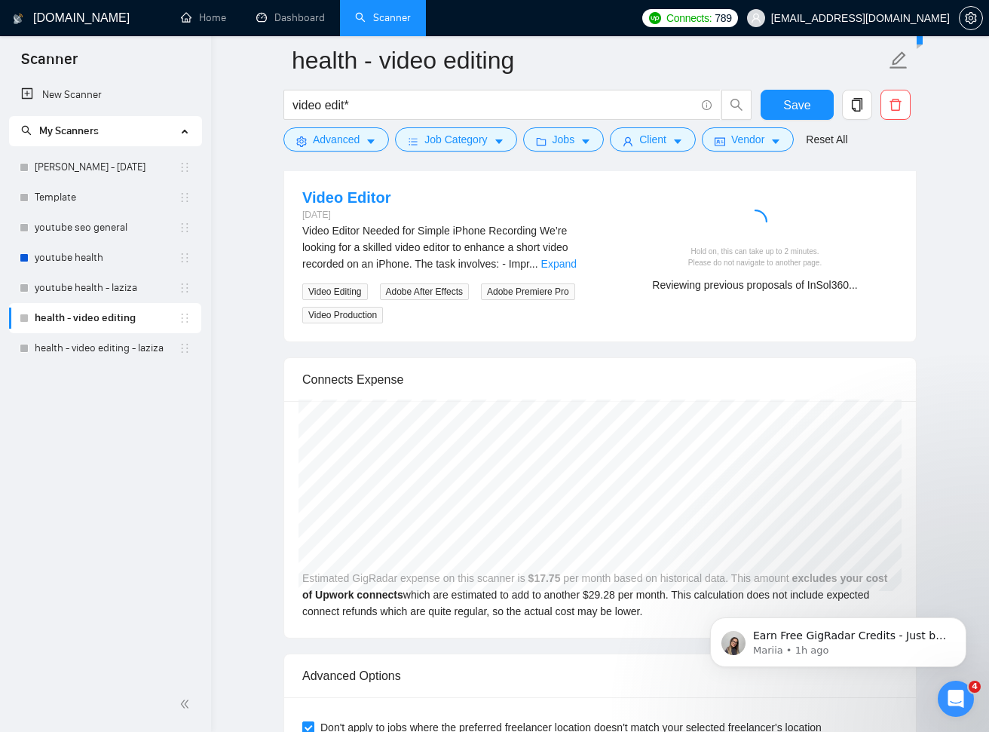
scroll to position [3597, 0]
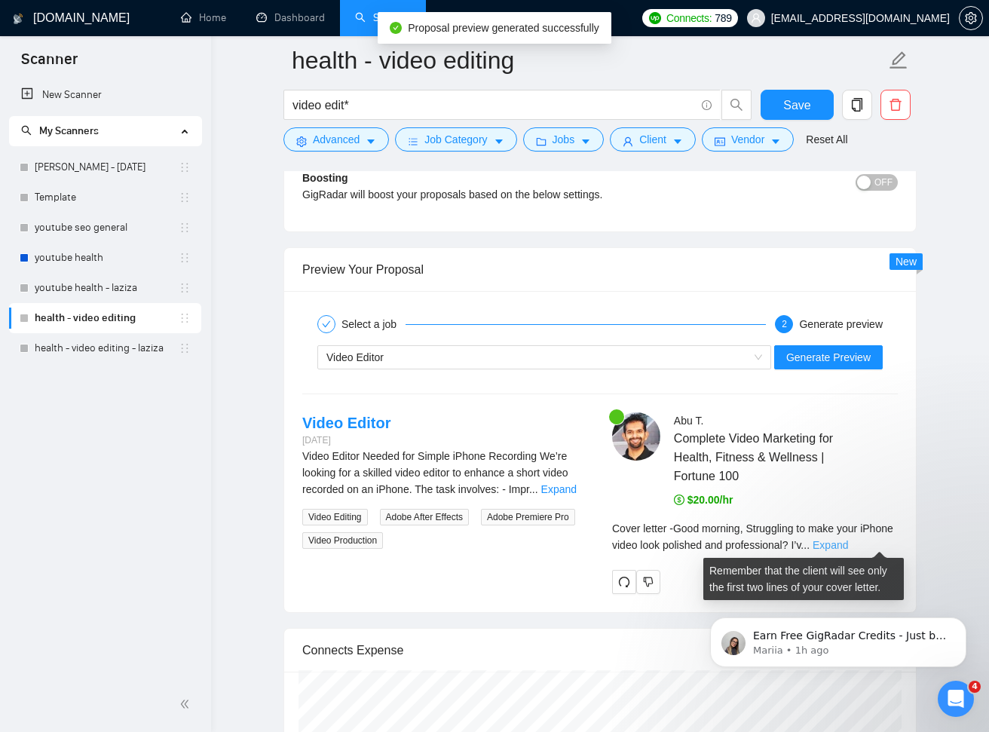
click at [848, 541] on link "Expand" at bounding box center [829, 545] width 35 height 12
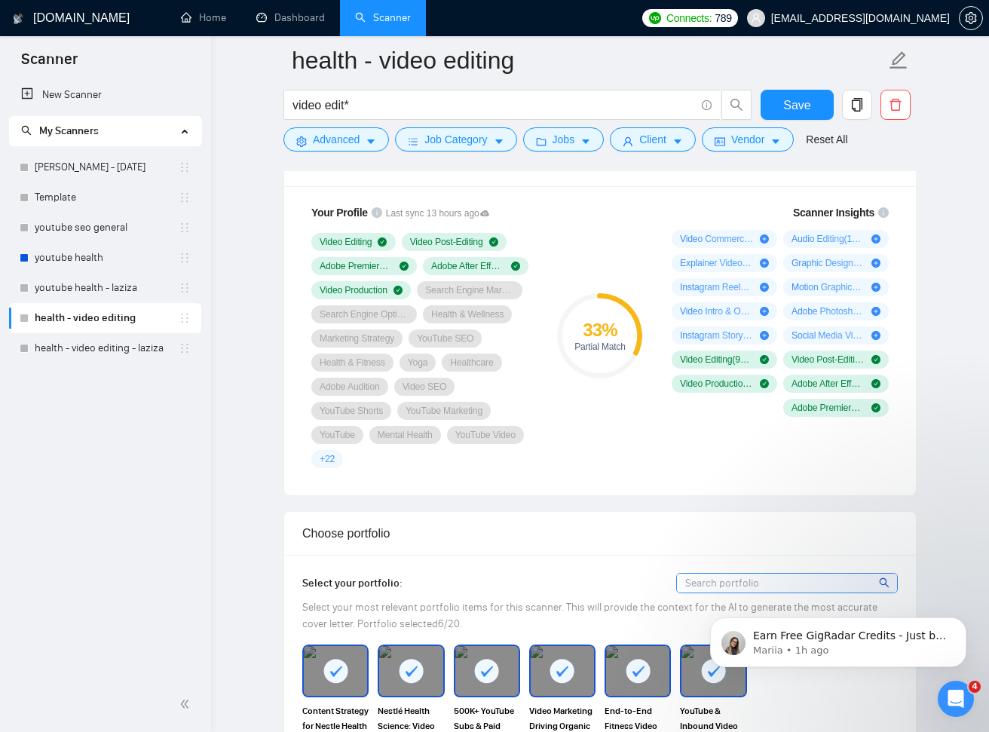
scroll to position [1053, 0]
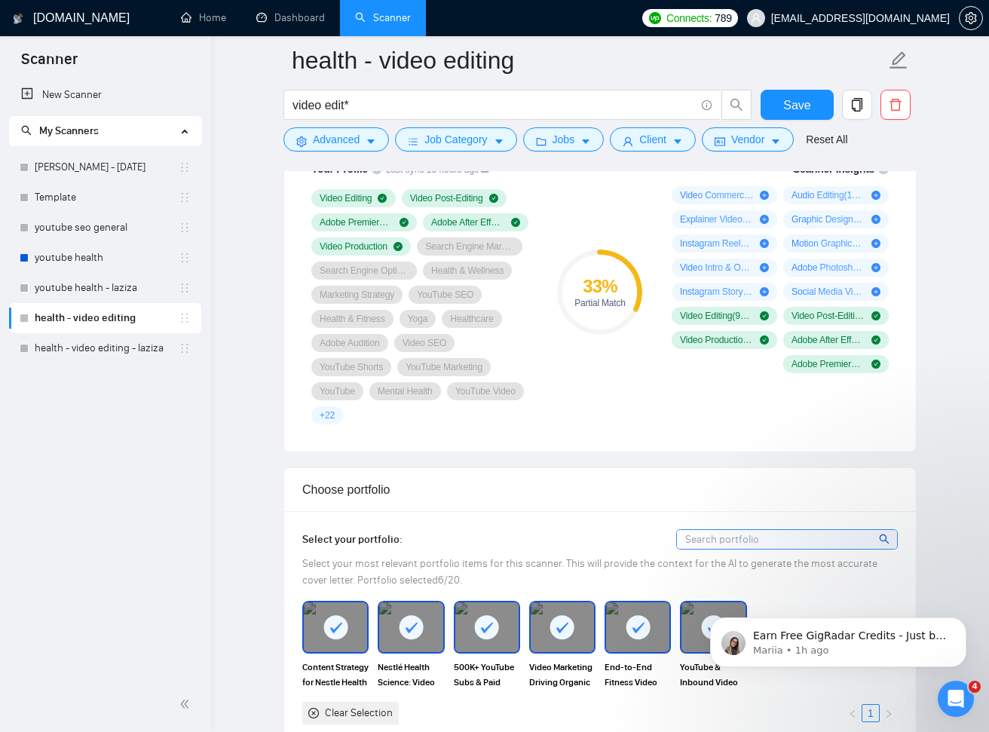
click at [318, 711] on div "Clear Selection" at bounding box center [350, 713] width 96 height 23
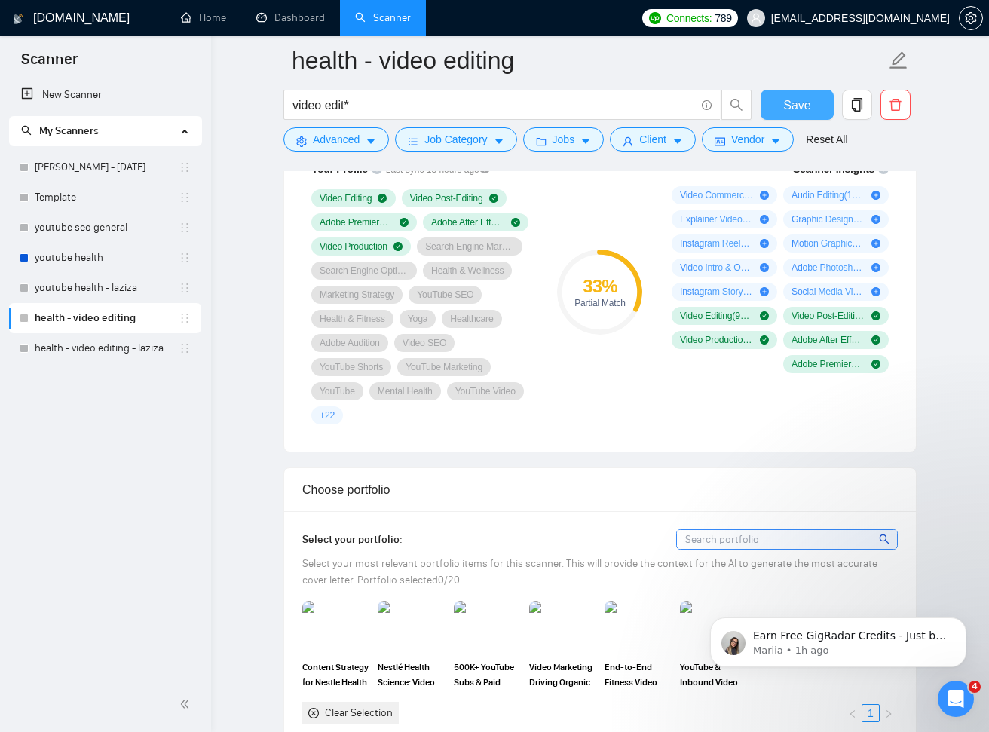
click at [772, 110] on button "Save" at bounding box center [796, 105] width 73 height 30
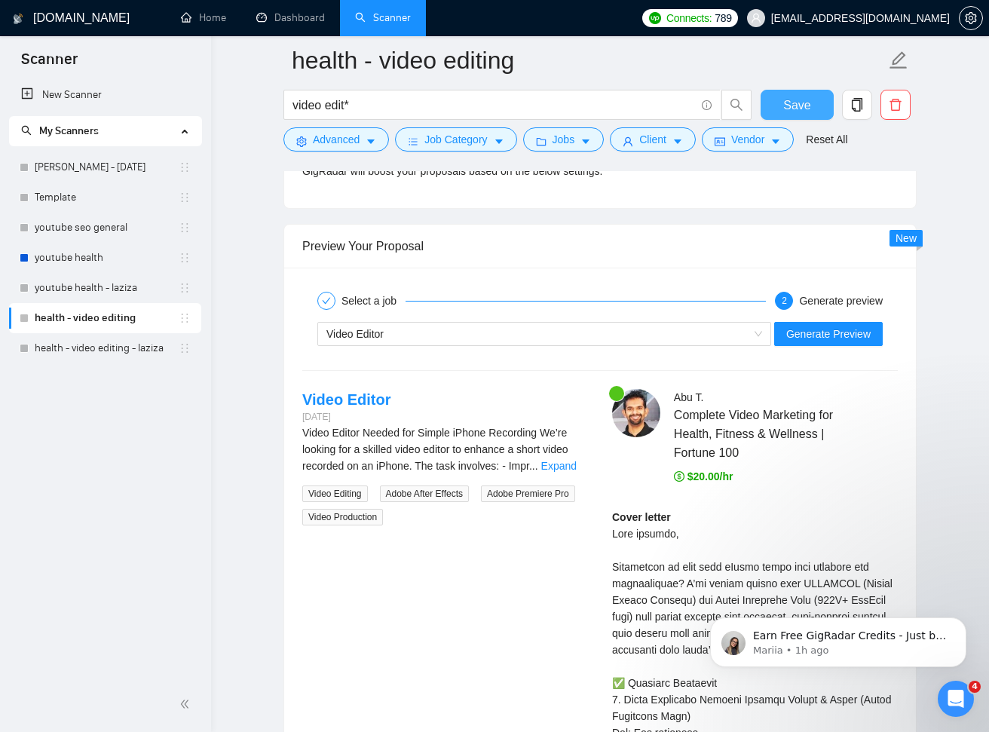
scroll to position [3620, 0]
click at [822, 331] on span "Generate Preview" at bounding box center [828, 334] width 84 height 17
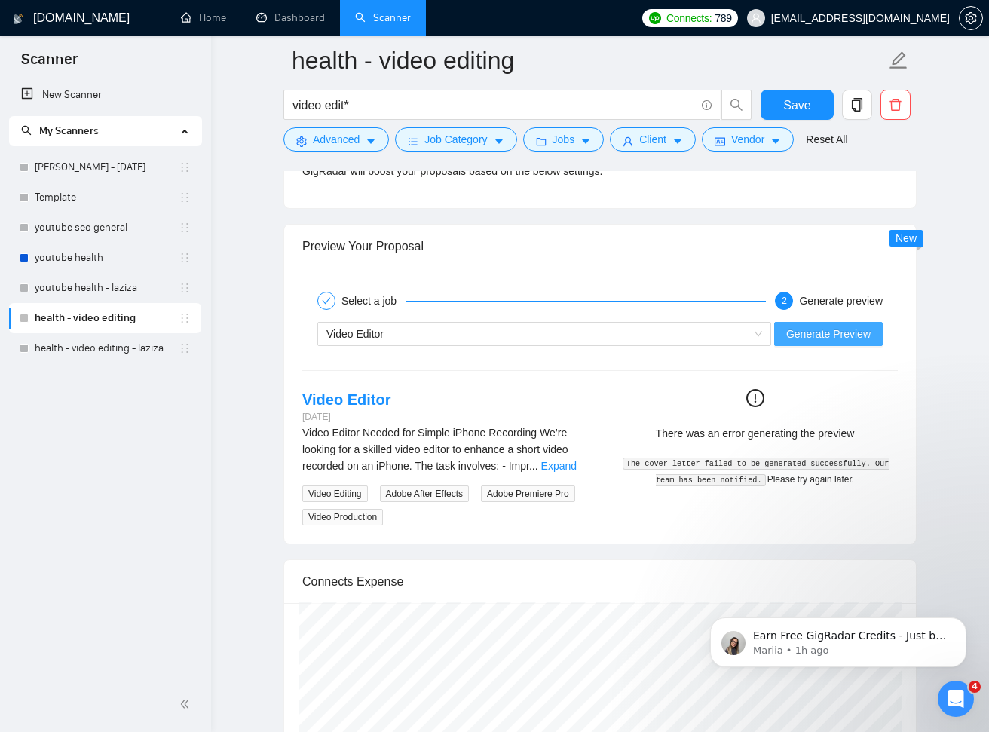
click at [855, 335] on span "Generate Preview" at bounding box center [828, 334] width 84 height 17
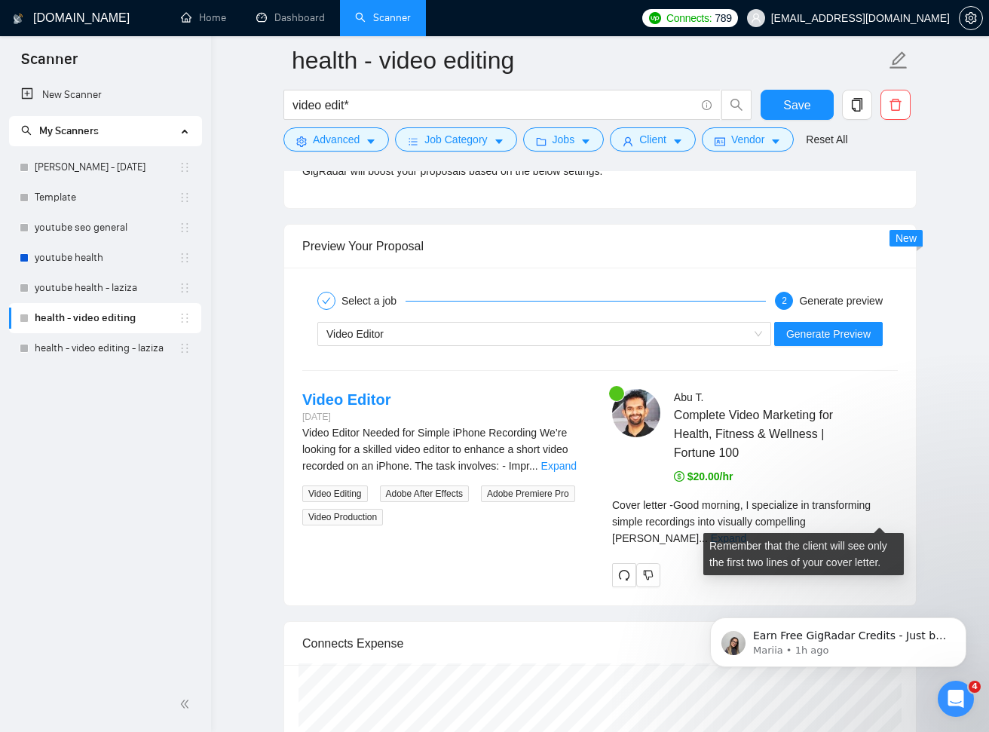
click at [746, 532] on link "Expand" at bounding box center [728, 538] width 35 height 12
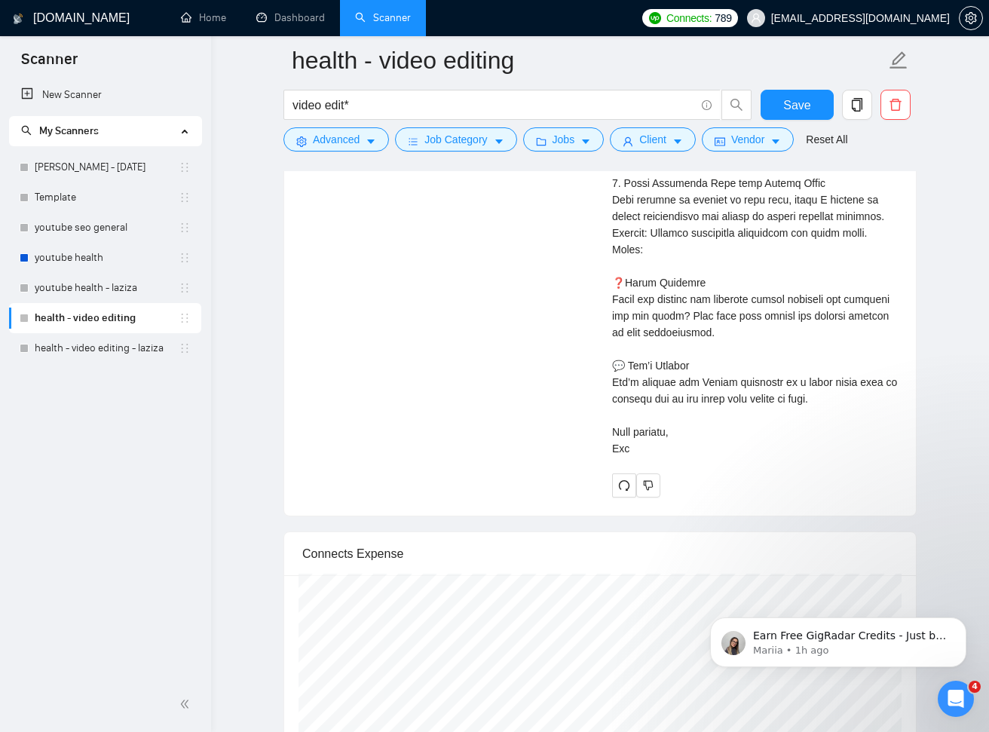
scroll to position [4286, 0]
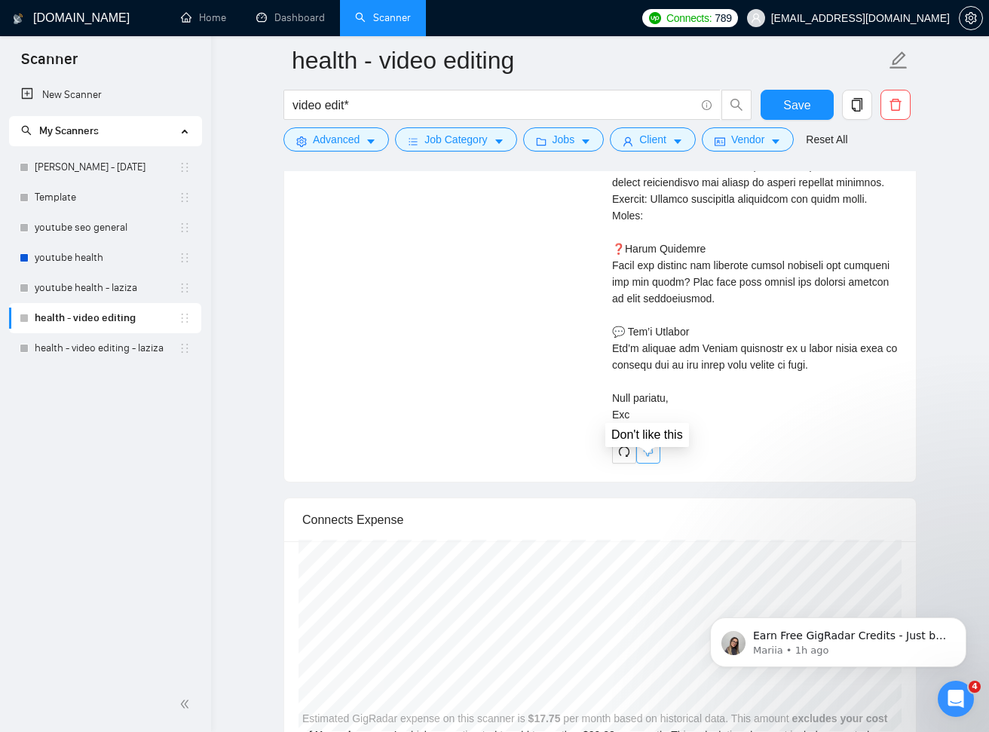
click at [652, 457] on icon "dislike" at bounding box center [648, 451] width 11 height 12
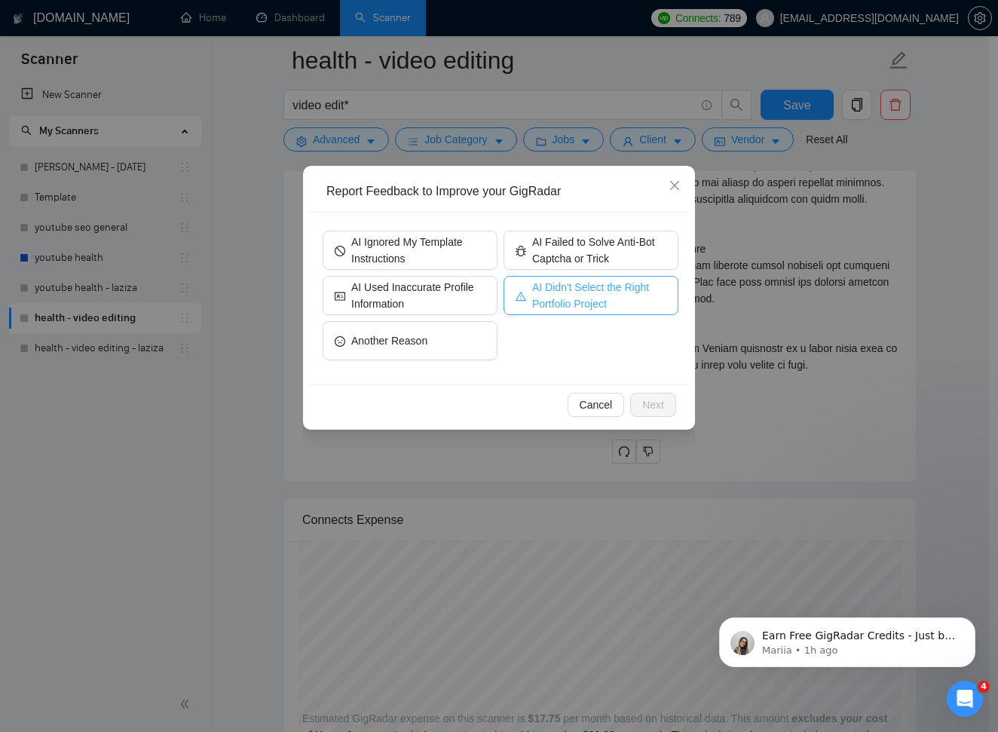
click at [556, 295] on span "AI Didn't Select the Right Portfolio Project" at bounding box center [599, 295] width 134 height 33
click at [652, 402] on span "Next" at bounding box center [653, 404] width 22 height 17
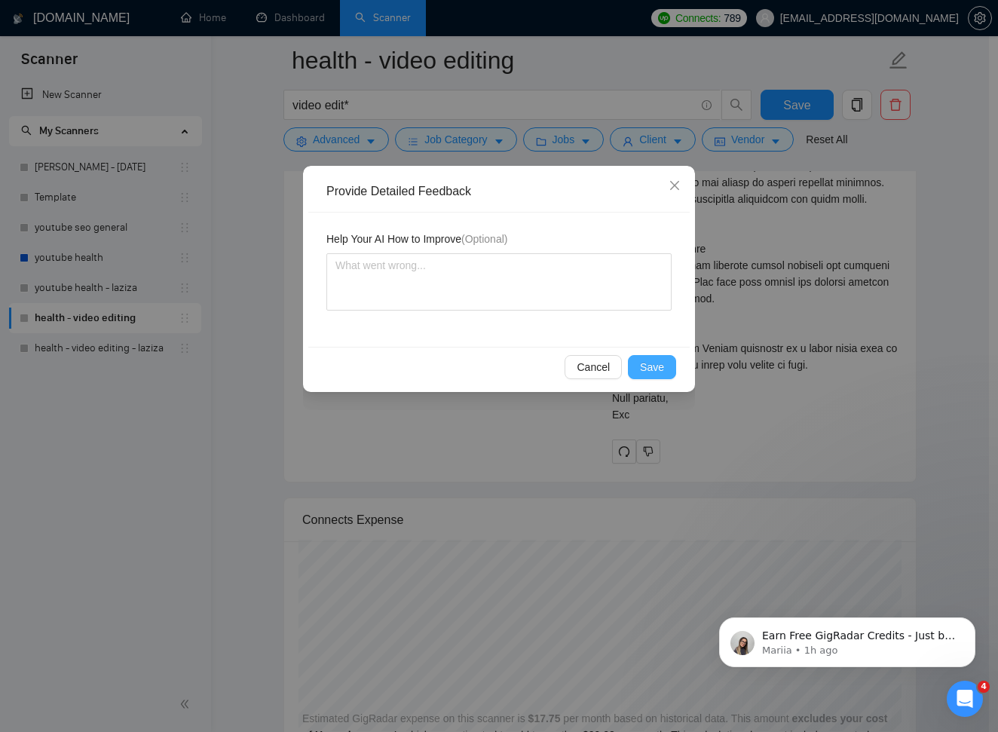
drag, startPoint x: 650, startPoint y: 370, endPoint x: 725, endPoint y: 399, distance: 79.9
click at [650, 370] on span "Save" at bounding box center [652, 367] width 24 height 17
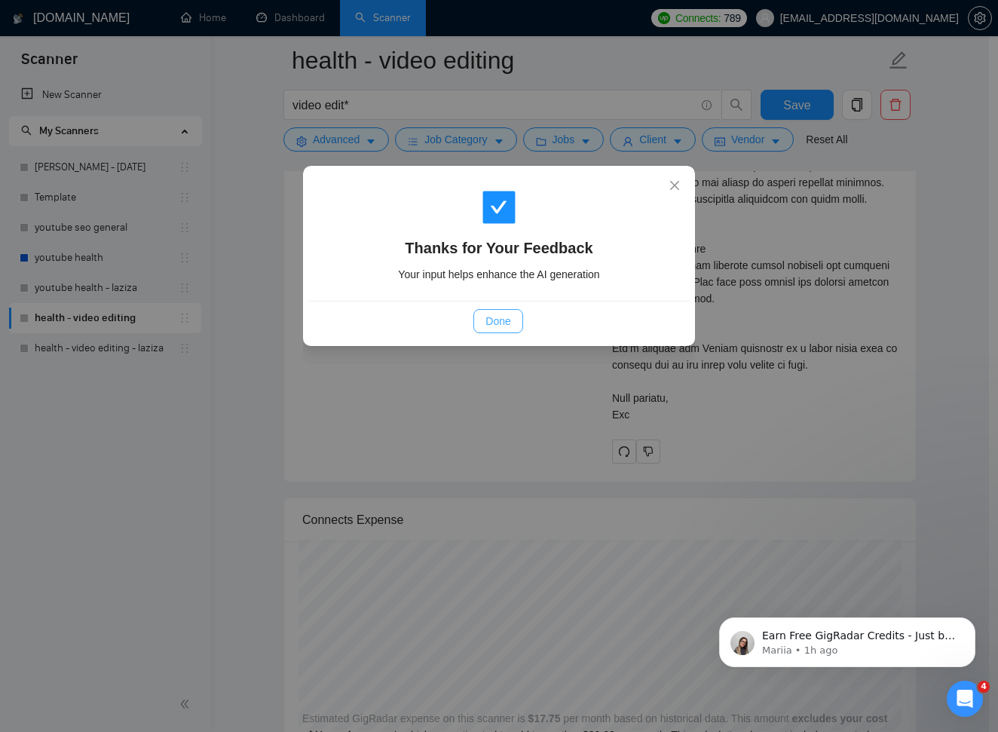
drag, startPoint x: 480, startPoint y: 324, endPoint x: 560, endPoint y: 342, distance: 81.9
click at [482, 325] on button "Done" at bounding box center [497, 321] width 49 height 24
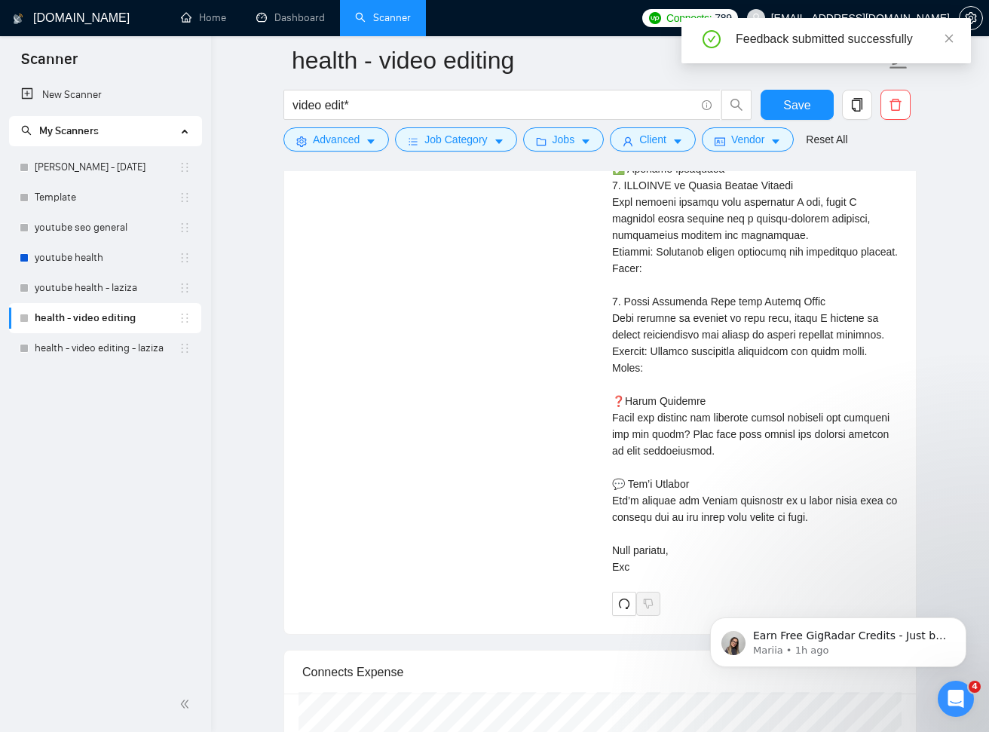
scroll to position [4126, 0]
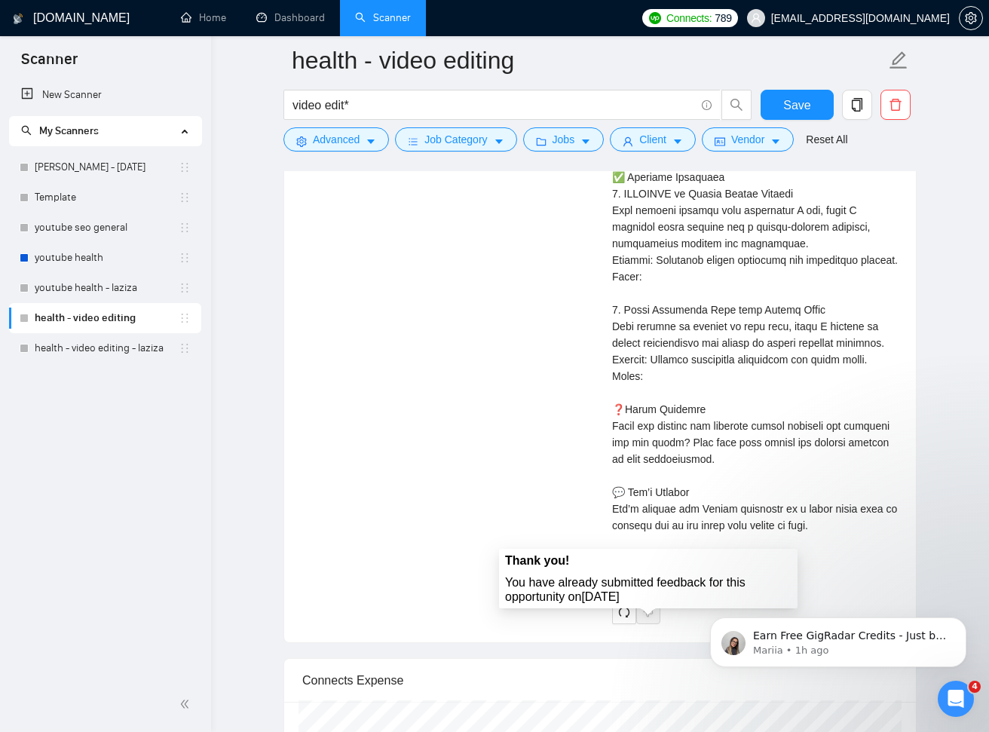
click at [641, 619] on span at bounding box center [648, 612] width 24 height 24
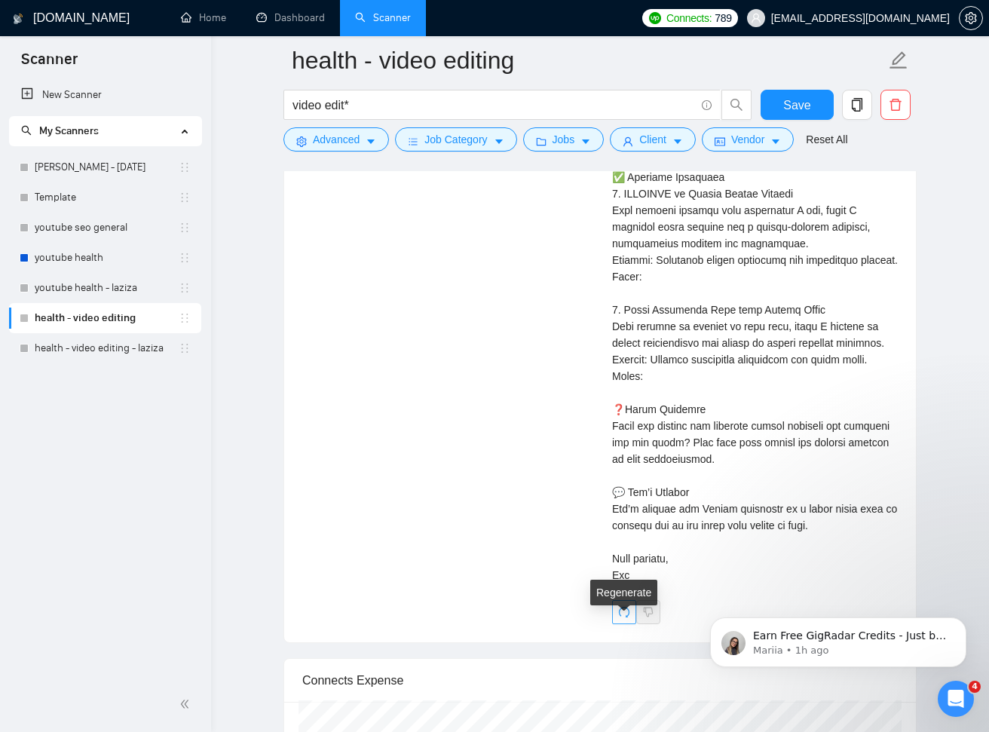
click at [625, 618] on icon "redo" at bounding box center [624, 612] width 12 height 12
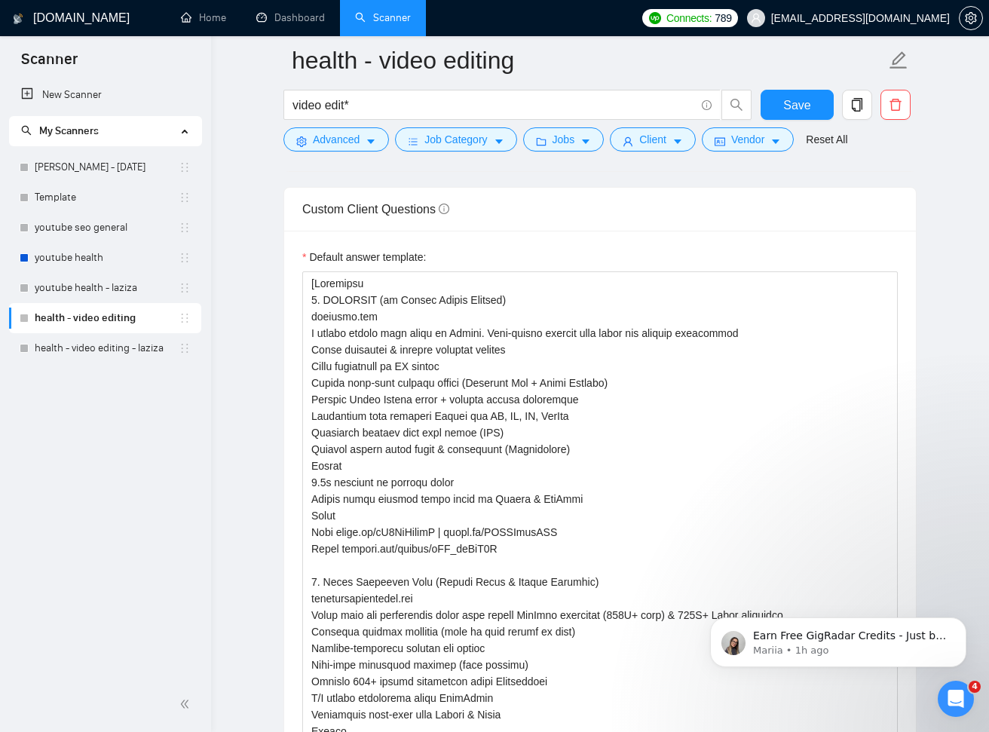
scroll to position [2103, 0]
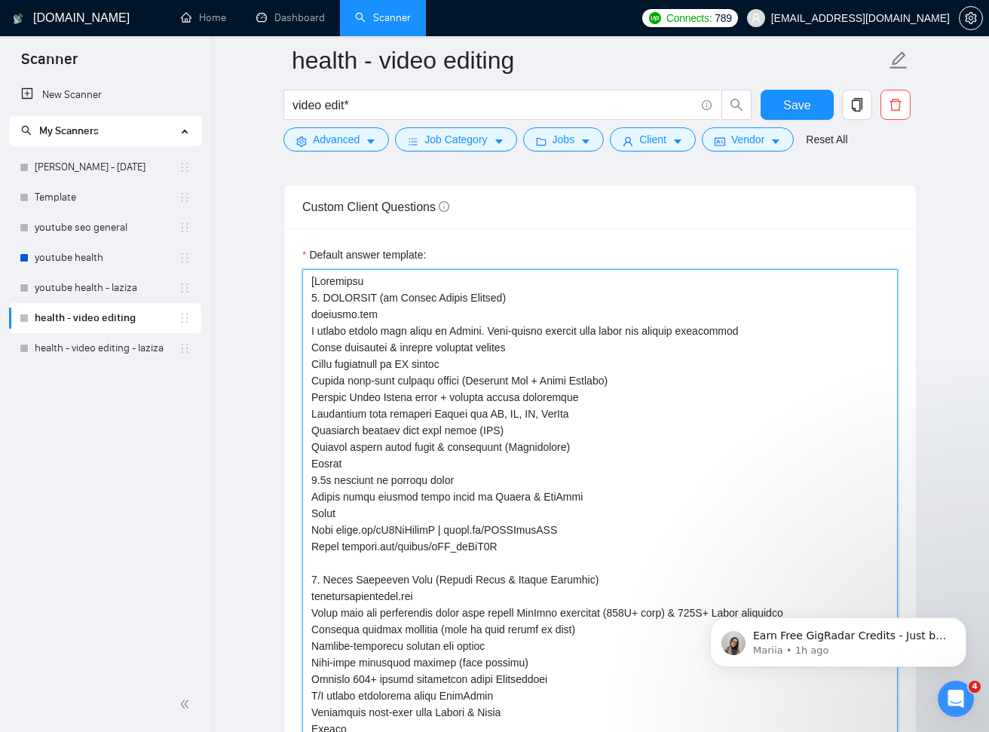
click at [602, 491] on textarea "Default answer template:" at bounding box center [599, 695] width 595 height 853
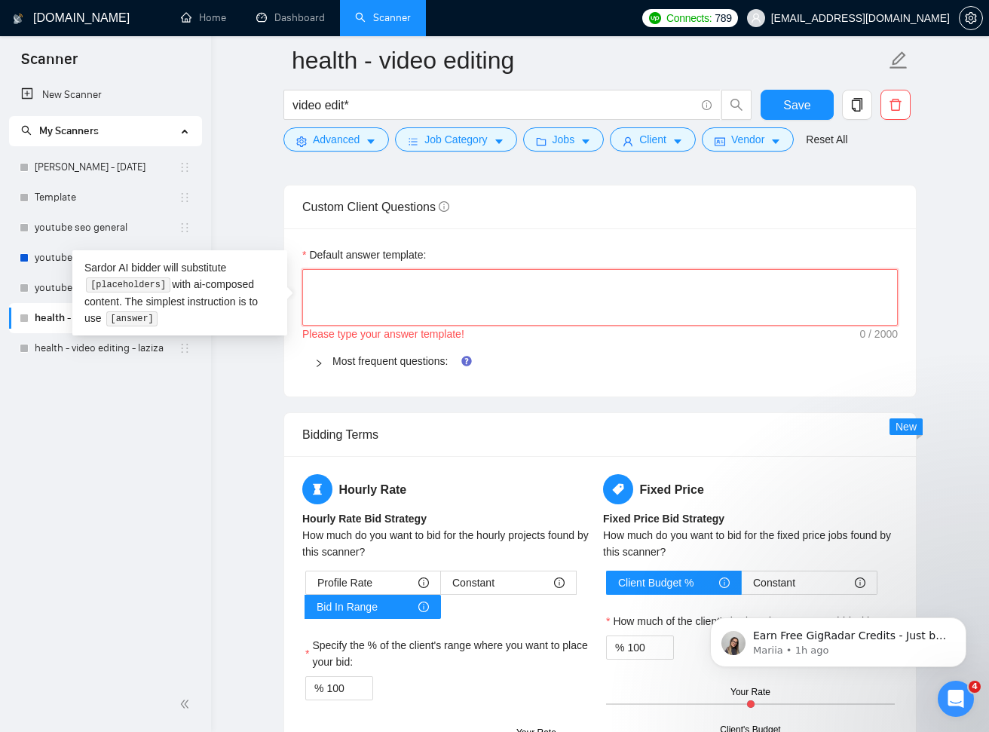
paste textarea "[Portfolio 1. OPTIFAST (by Nestlé Health Science) Web: [DOMAIN_NAME] A global w…"
type textarea "[Portfolio 1. OPTIFAST (by Nestlé Health Science) Web: [DOMAIN_NAME] A global w…"
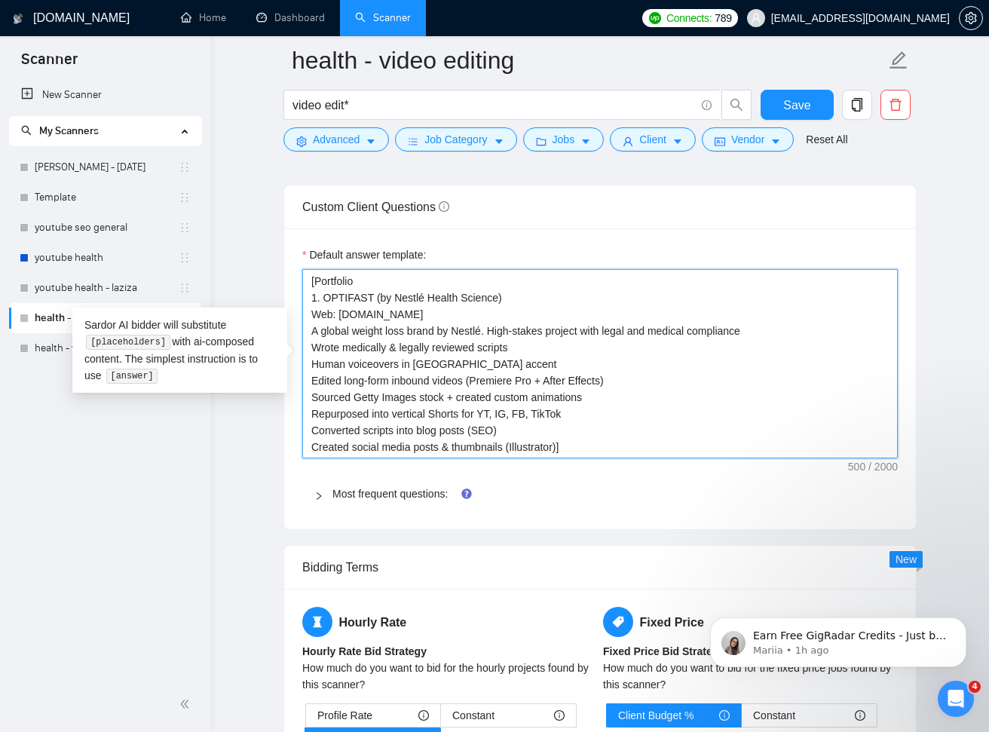
type textarea "[Portfolio 1. OPTIFAST (by Nestlé Health Science) Web: optifast.com A global we…"
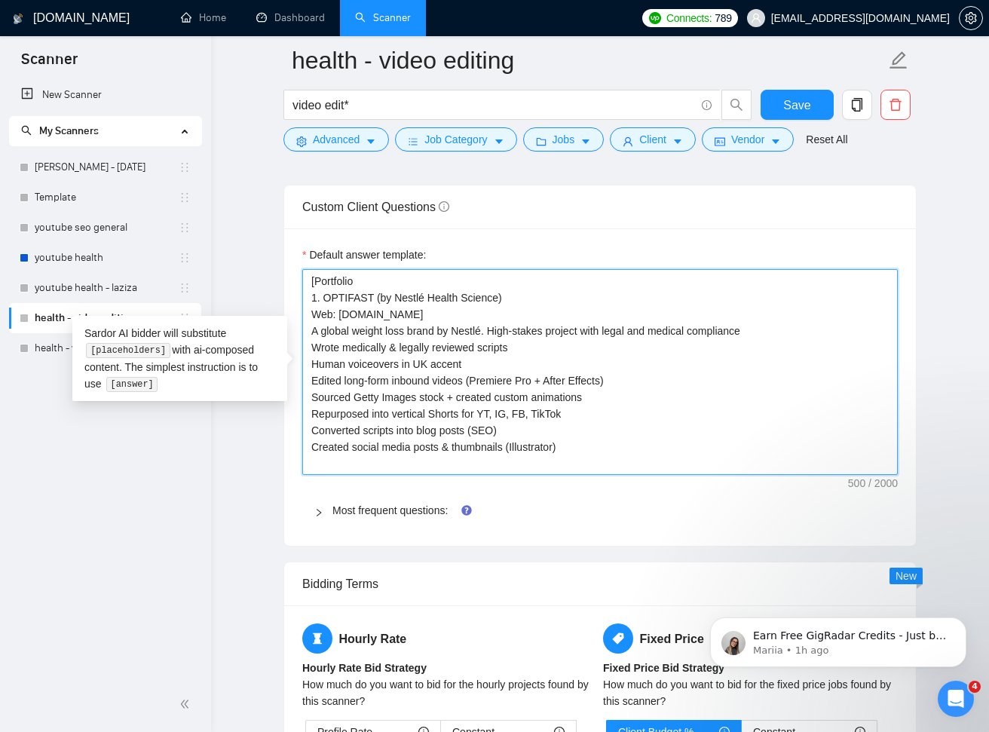
type textarea "[Portfolio 1. OPTIFAST (by Nestlé Health Science) Web: optifast.com A global we…"
paste textarea "Results (OPTIFAST) 5.2x increase in organic views Videos still ranking years la…"
type textarea "[Portfolio 1. OPTIFAST (by Nestlé Health Science) Web: optifast.com A global we…"
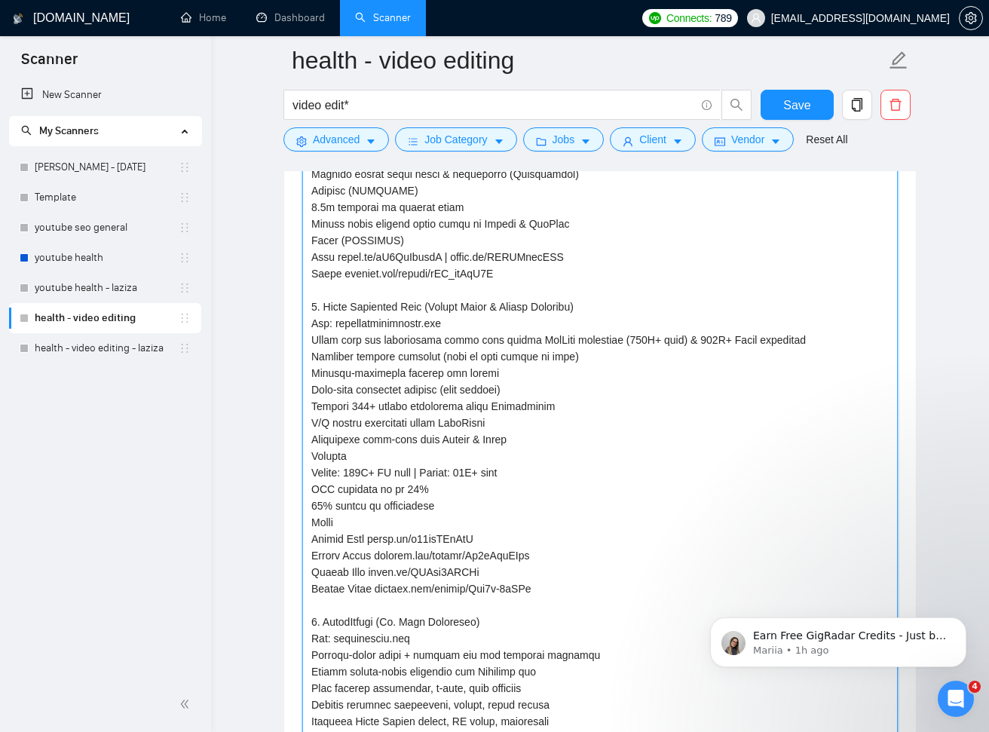
scroll to position [2320, 0]
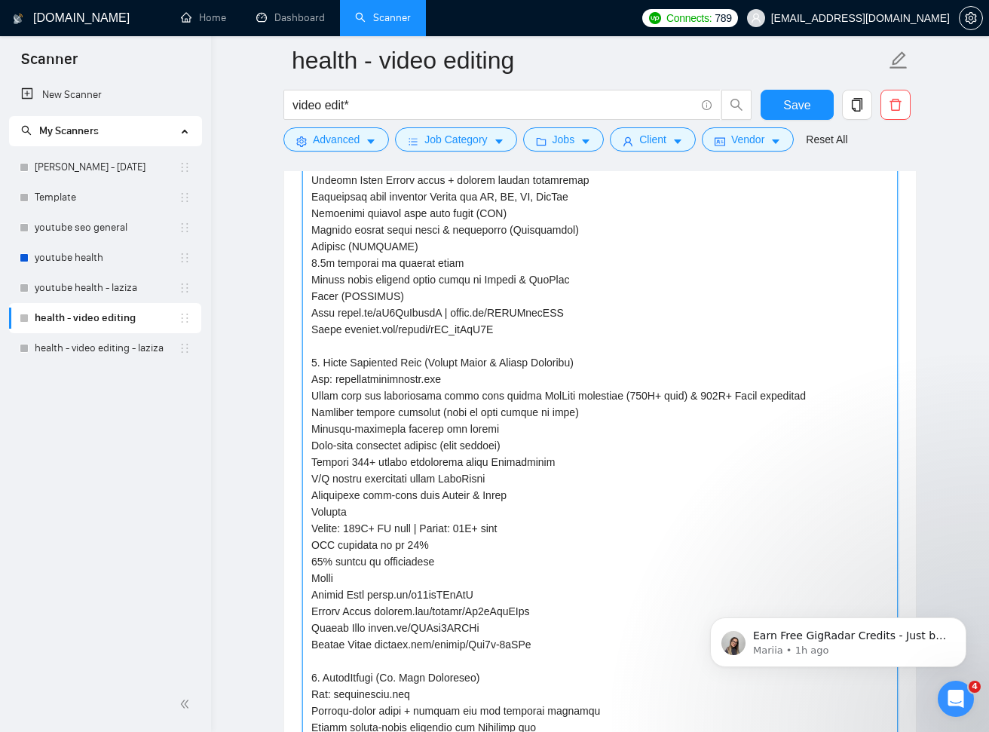
drag, startPoint x: 352, startPoint y: 245, endPoint x: 417, endPoint y: 242, distance: 65.6
click at [417, 242] on textarea "Default answer template:" at bounding box center [599, 478] width 595 height 853
type textarea "[Portfolio 1. OPTIFAST (by Nestlé Health Science) Web: optifast.com A global we…"
drag, startPoint x: 399, startPoint y: 291, endPoint x: 338, endPoint y: 294, distance: 61.1
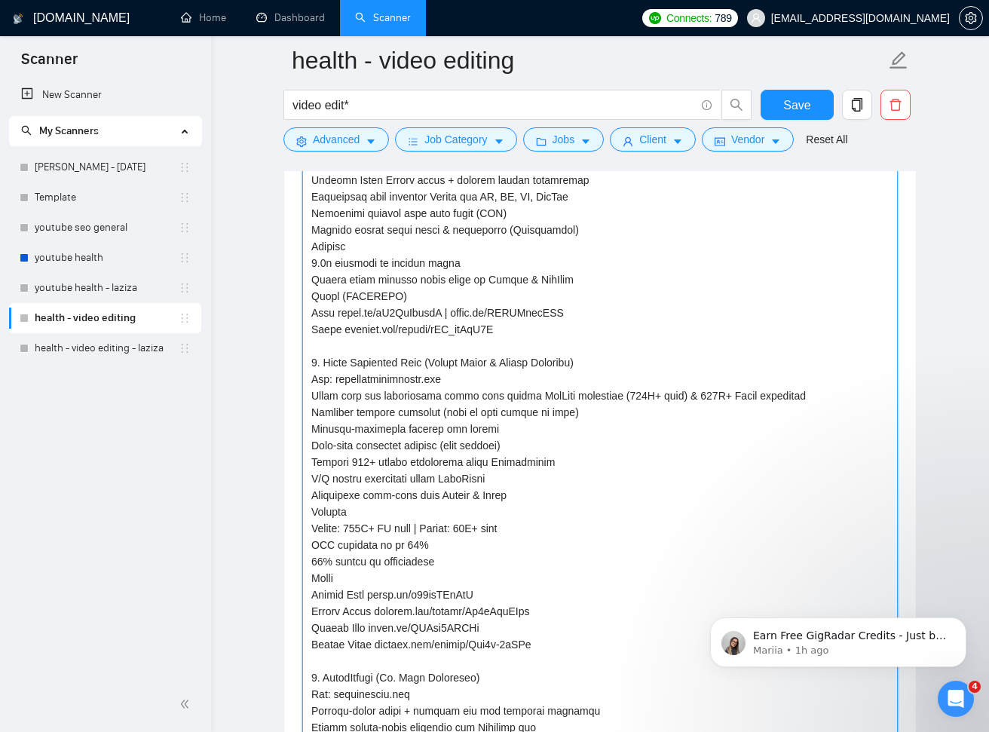
click at [338, 294] on textarea "Default answer template:" at bounding box center [599, 478] width 595 height 853
type textarea "[Portfolio 1. OPTIFAST (by Nestlé Health Science) Web: optifast.com A global we…"
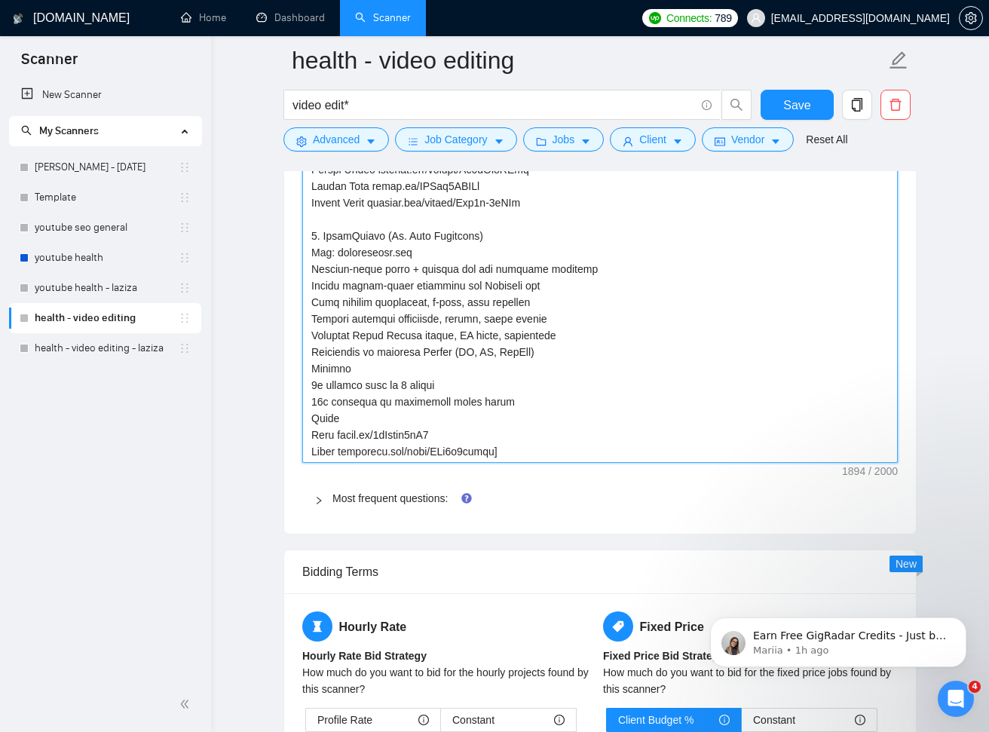
scroll to position [2766, 0]
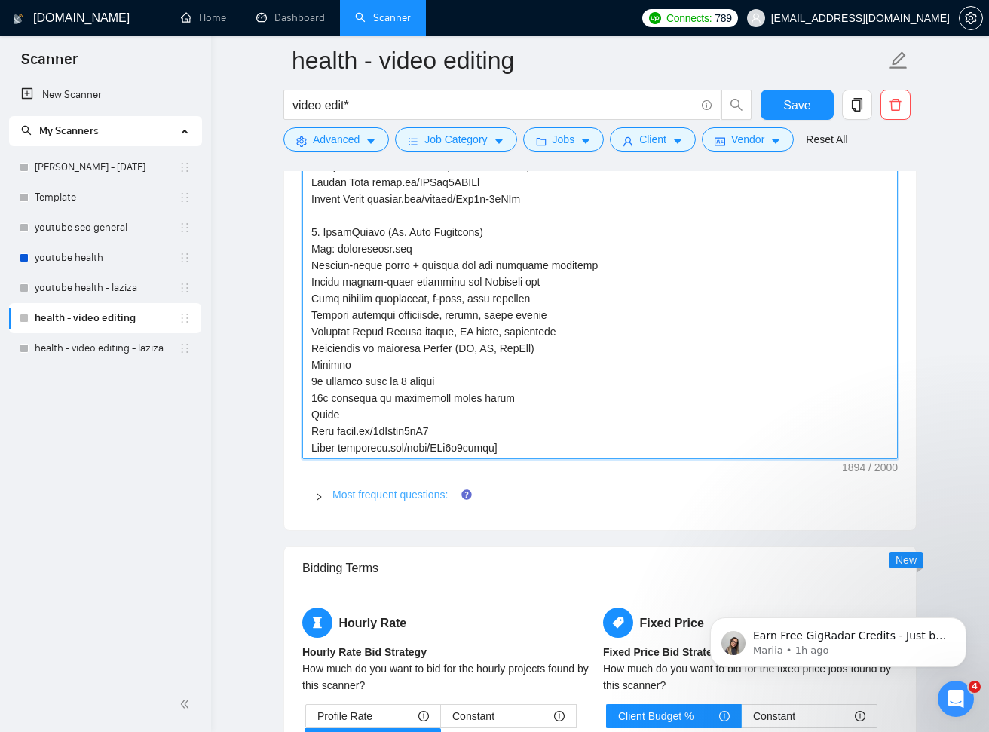
type textarea "[Portfolio 1. OPTIFAST (by Nestlé Health Science) Web: optifast.com A global we…"
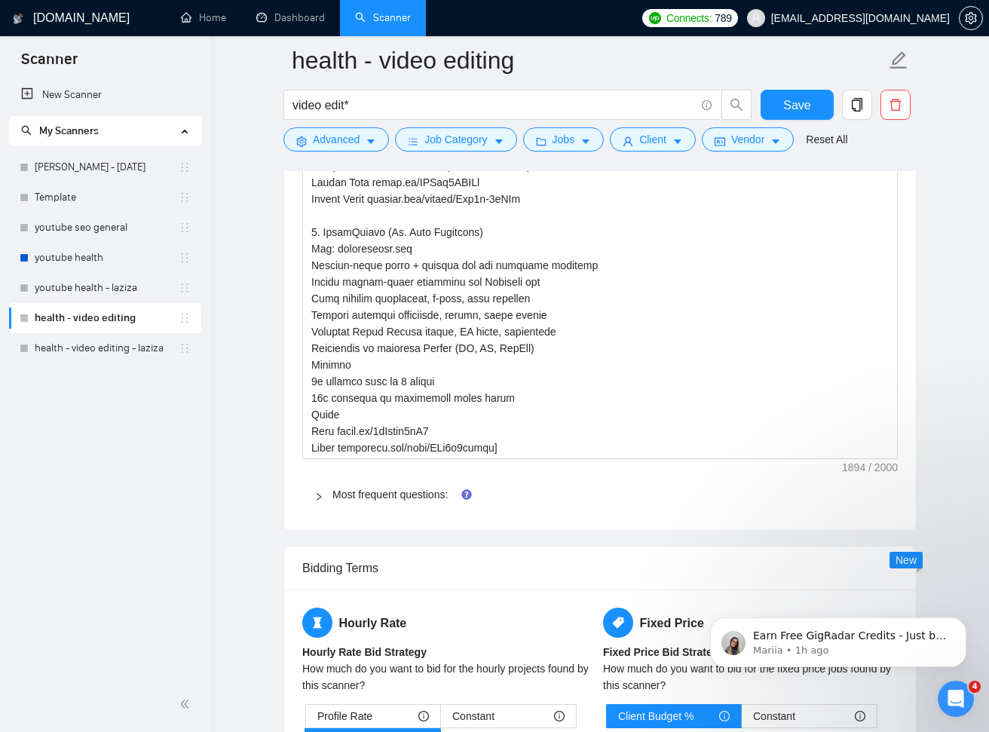
drag, startPoint x: 355, startPoint y: 495, endPoint x: 400, endPoint y: 501, distance: 45.6
click at [356, 495] on link "Most frequent questions:" at bounding box center [389, 494] width 115 height 12
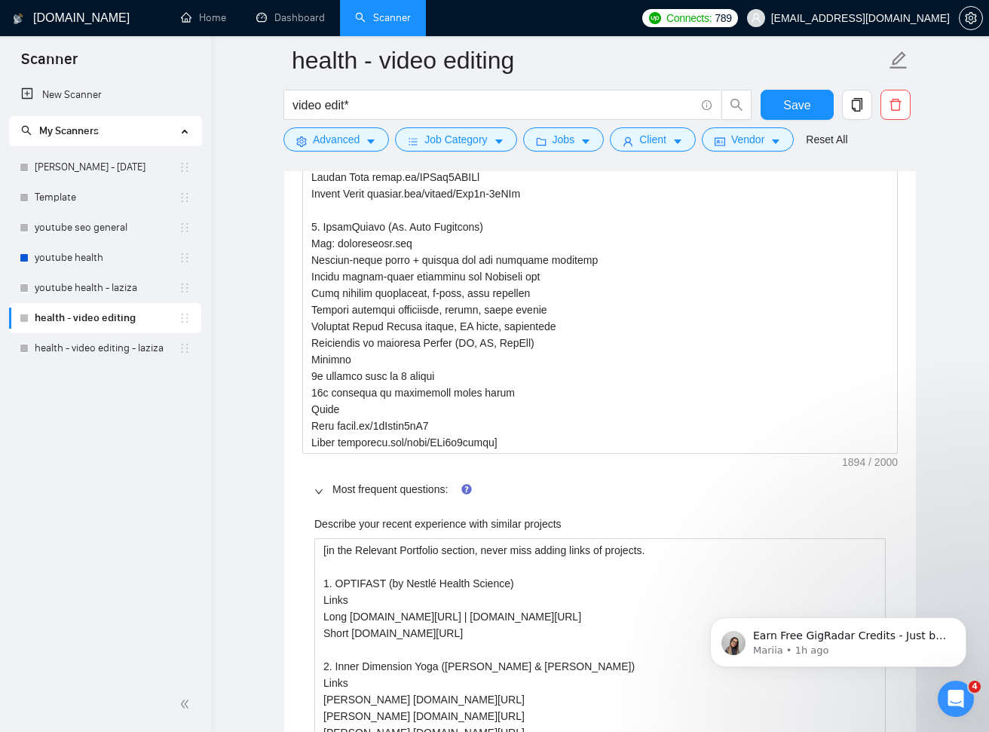
scroll to position [3057, 0]
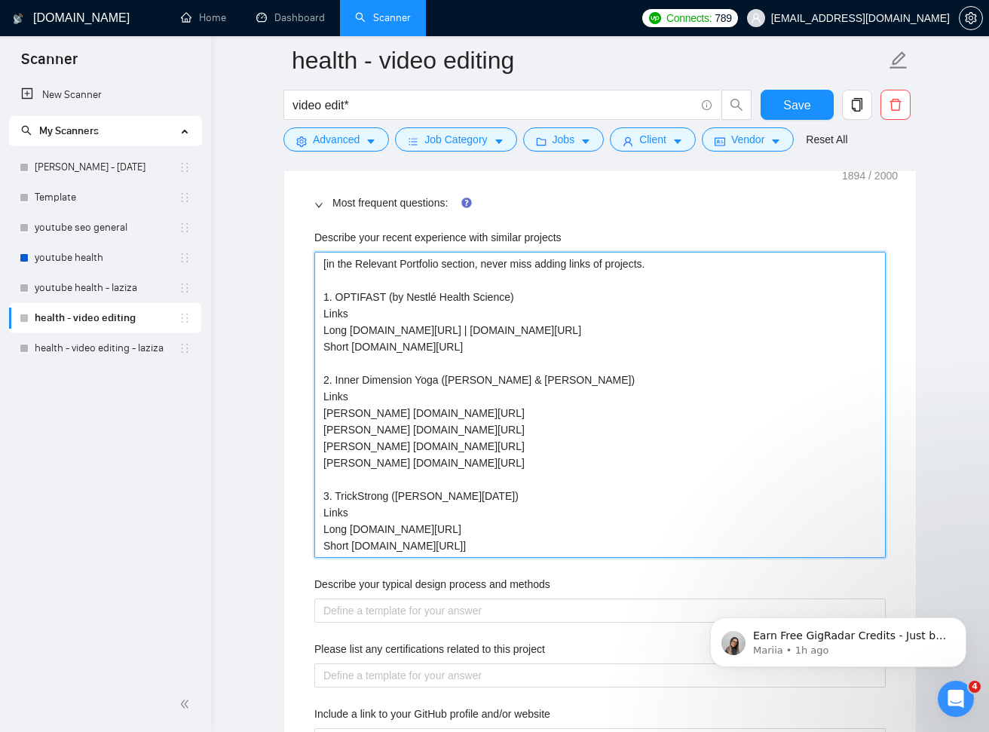
click at [665, 532] on projects "[in the Relevant Portfolio section, never miss adding links of projects. 1. OPT…" at bounding box center [599, 405] width 571 height 306
drag, startPoint x: 479, startPoint y: 265, endPoint x: 487, endPoint y: 270, distance: 8.8
click at [479, 265] on projects "[in the Relevant Portfolio section, never miss adding links of projects. 1. OPT…" at bounding box center [599, 405] width 571 height 306
type projects "[in the Relevant Portfolio section , never miss adding links of projects. 1. OP…"
type projects "[in the Relevant Portfolio section o, never miss adding links of projects. 1. O…"
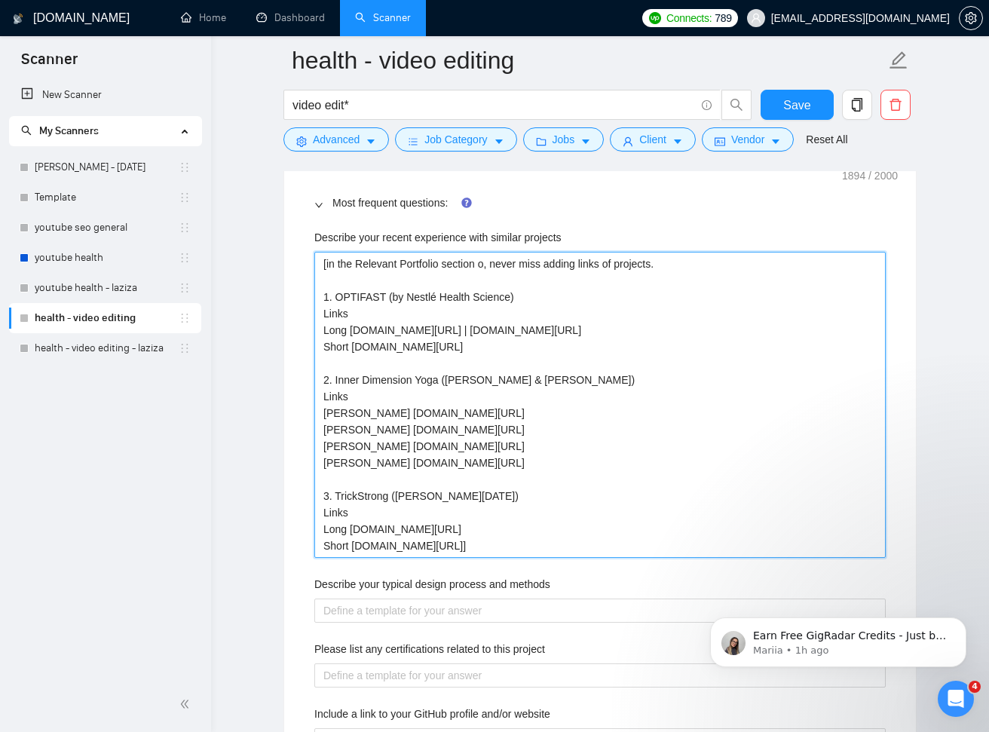
type projects "[in the Relevant Portfolio section of, never miss adding links of projects. 1. …"
type projects "[in the Relevant Portfolio section of , never miss adding links of projects. 1.…"
type projects "[in the Relevant Portfolio section of c, never miss adding links of projects. 1…"
type projects "[in the Relevant Portfolio section of co, never miss adding links of projects. …"
type projects "[in the Relevant Portfolio section of cov, never miss adding links of projects.…"
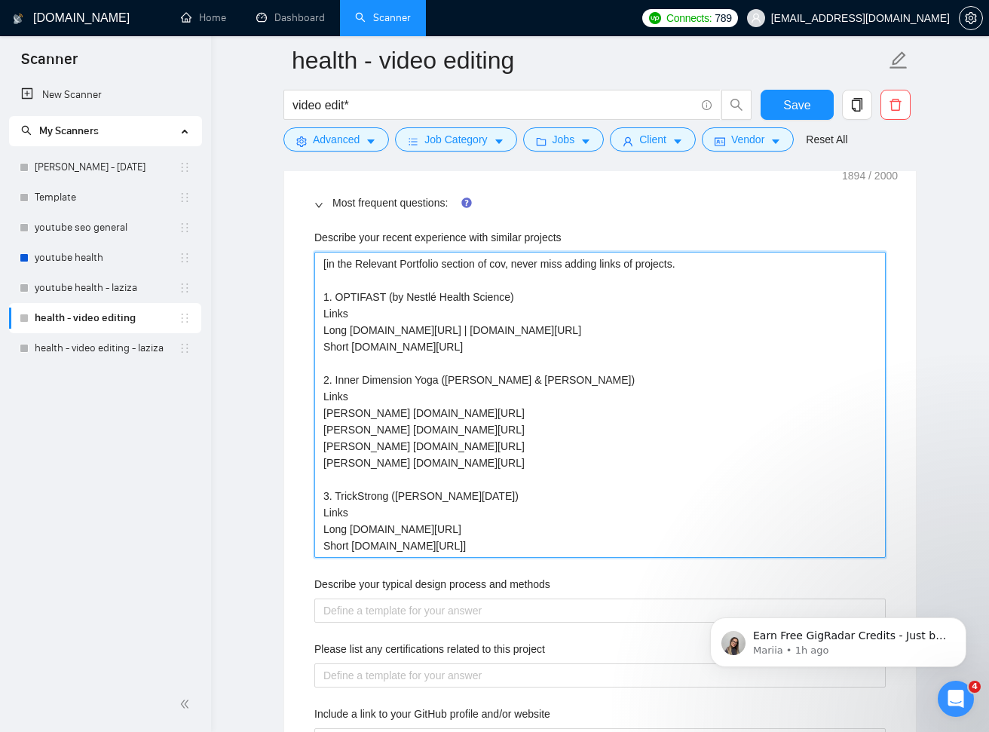
type projects "[in the Relevant Portfolio section of cove, never miss adding links of projects…"
type projects "[in the Relevant Portfolio section of cover, never miss adding links of project…"
type projects "[in the Relevant Portfolio section of cover , never miss adding links of projec…"
type projects "[in the Relevant Portfolio section of cover l, never miss adding links of proje…"
type projects "[in the Relevant Portfolio section of cover le, never miss adding links of proj…"
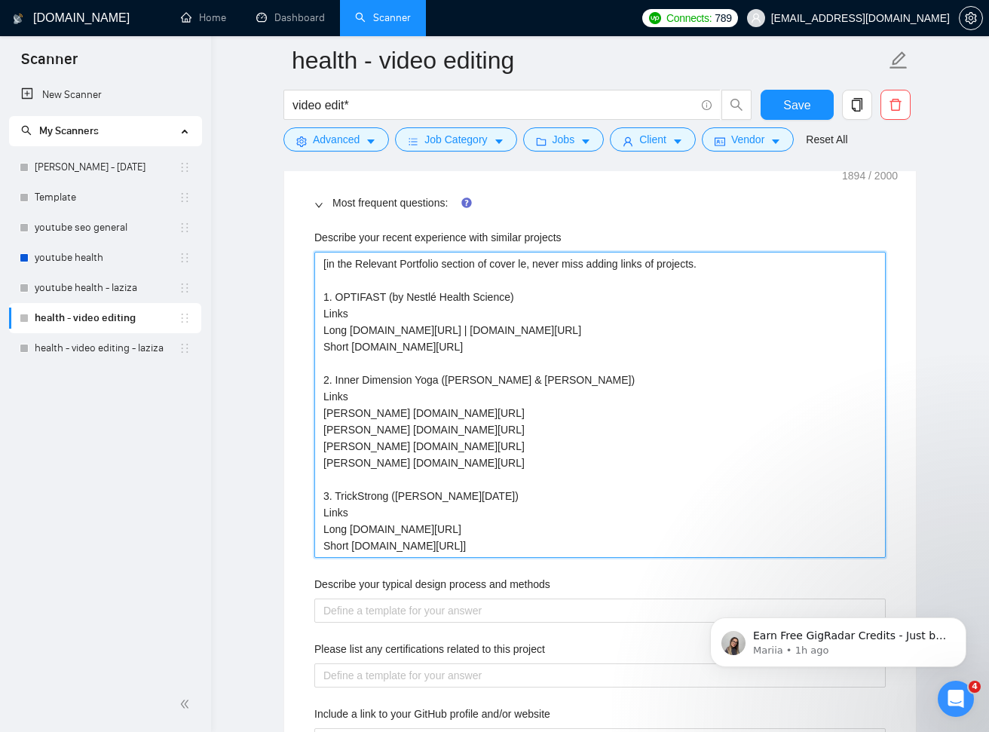
type projects "[in the Relevant Portfolio section of cover let, never miss adding links of pro…"
type projects "[in the Relevant Portfolio section of cover lett, never miss adding links of pr…"
type projects "[in the Relevant Portfolio section of cover lette, never miss adding links of p…"
type projects "[in the Relevant Portfolio section of cover letter, never miss adding links of …"
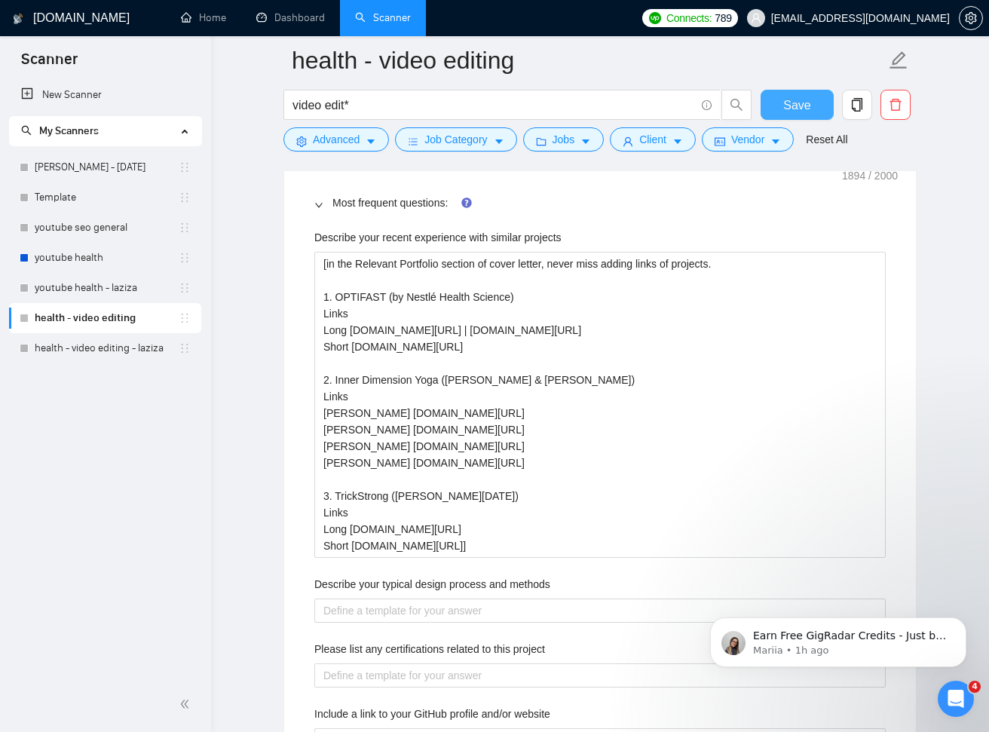
click at [800, 96] on span "Save" at bounding box center [796, 105] width 27 height 19
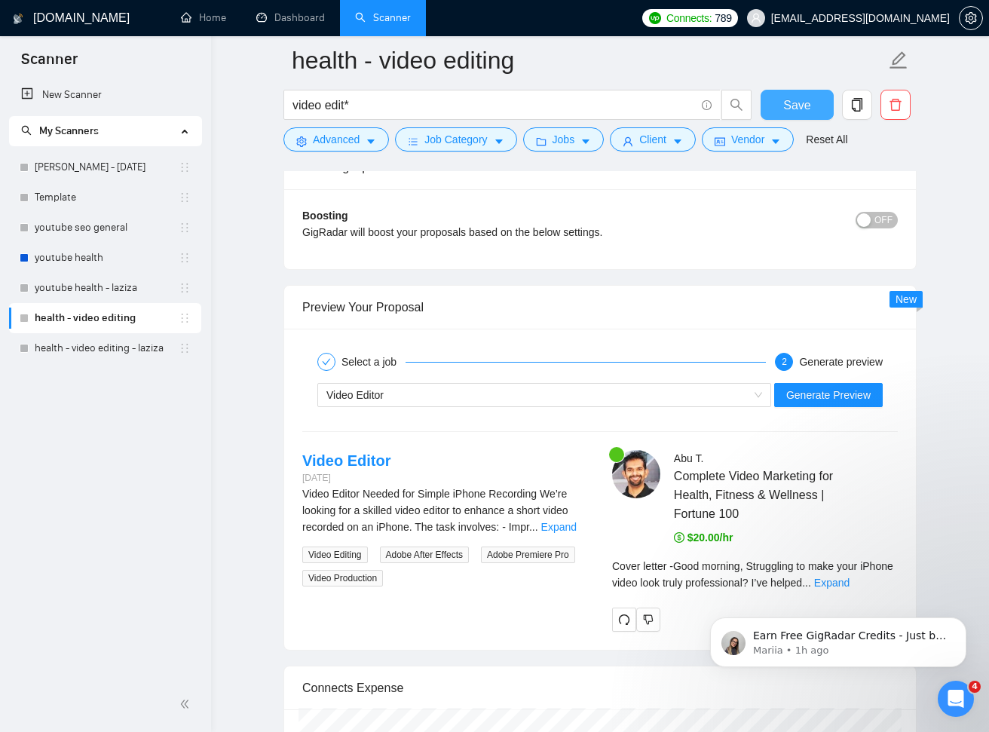
scroll to position [3574, 0]
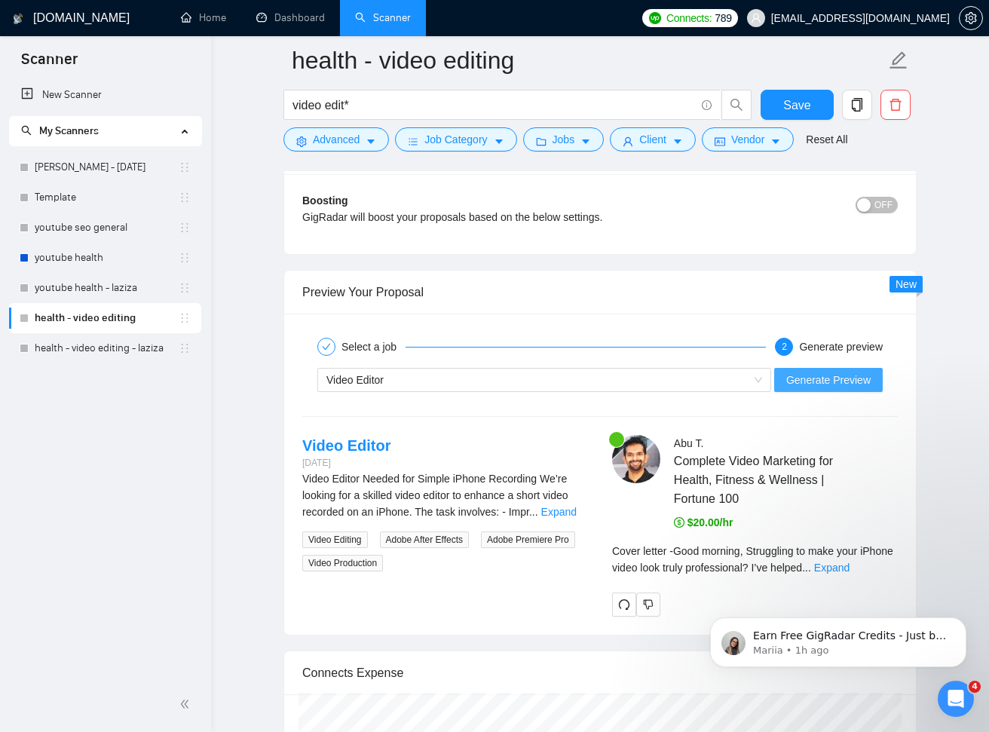
drag, startPoint x: 864, startPoint y: 376, endPoint x: 914, endPoint y: 390, distance: 51.8
click at [864, 376] on span "Generate Preview" at bounding box center [828, 380] width 84 height 17
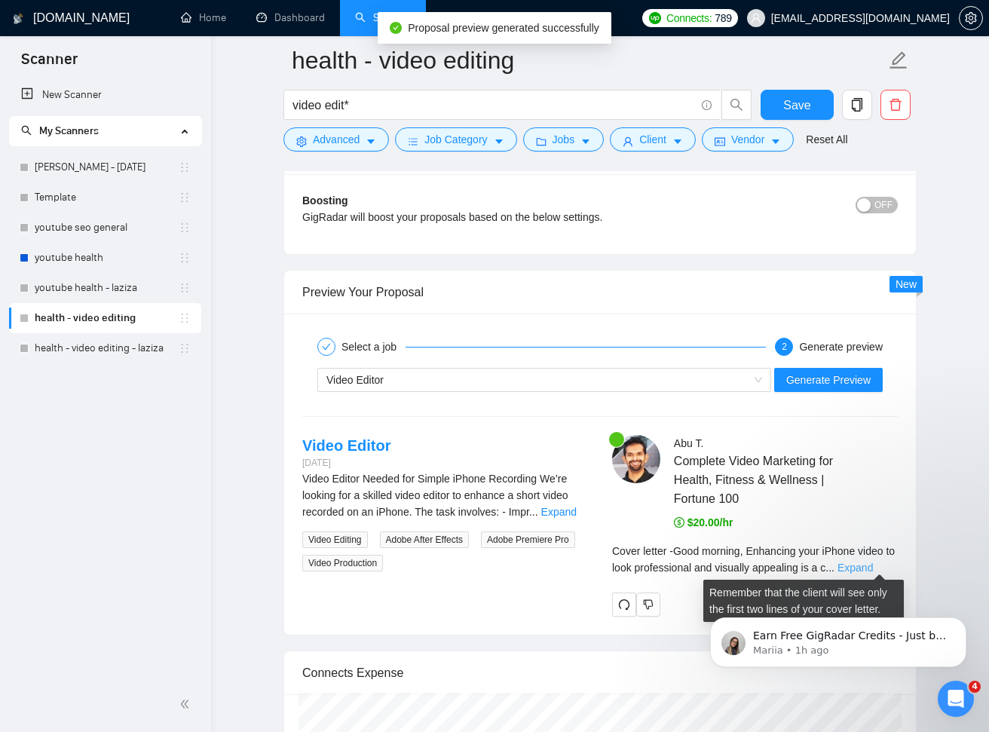
click at [873, 566] on link "Expand" at bounding box center [854, 567] width 35 height 12
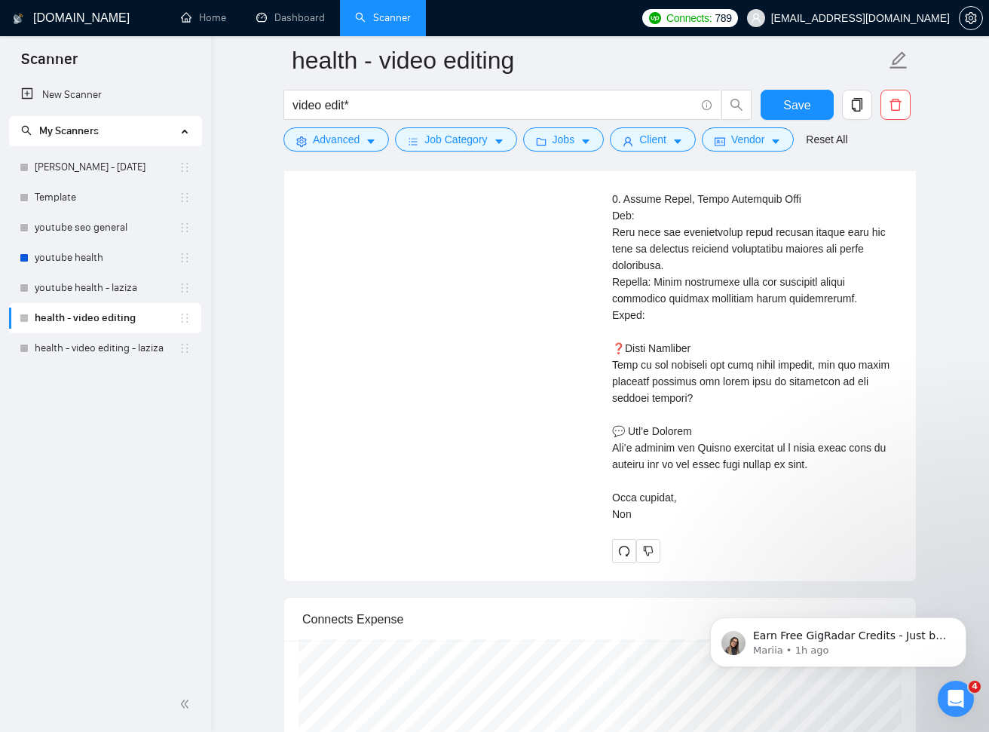
scroll to position [4279, 0]
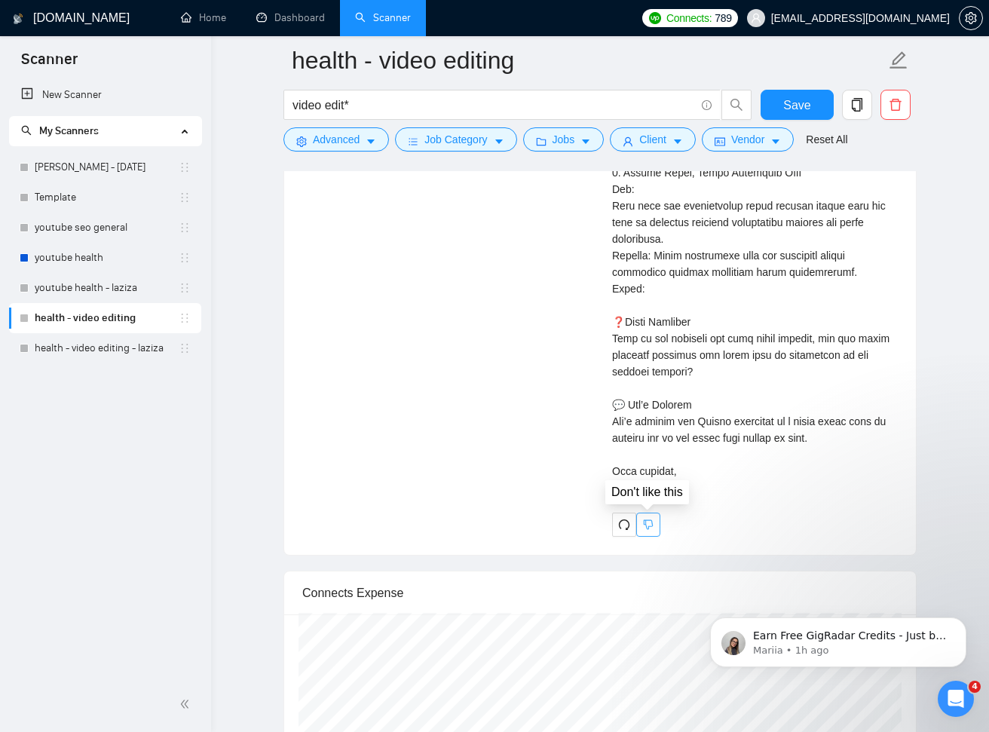
click at [644, 520] on icon "dislike" at bounding box center [649, 525] width 10 height 10
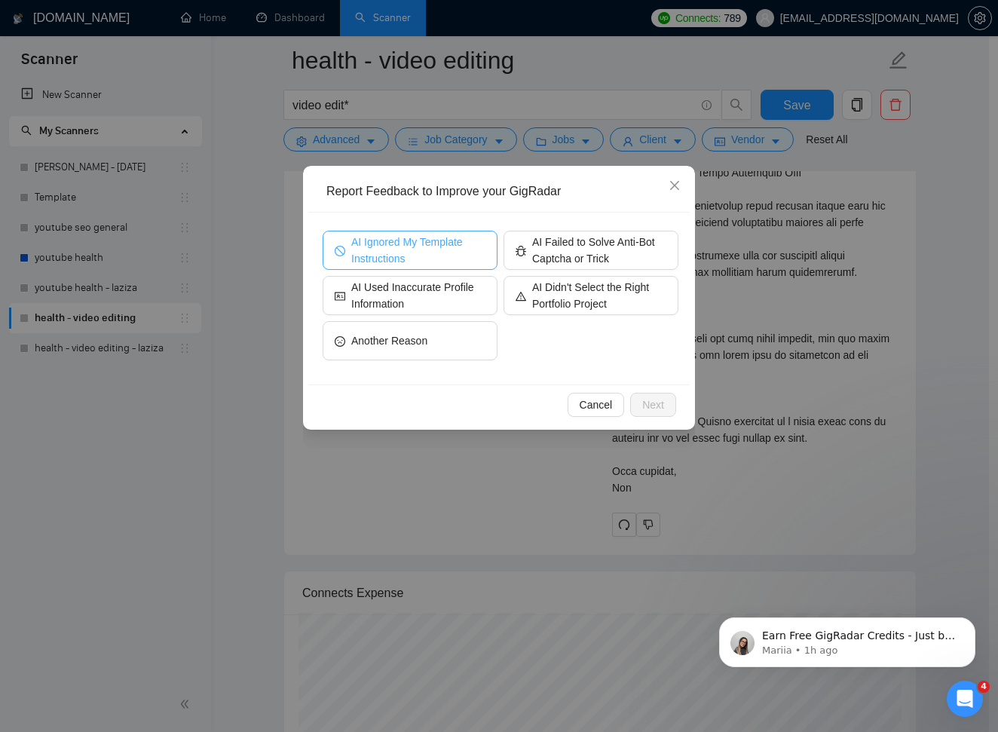
click at [430, 245] on span "AI Ignored My Template Instructions" at bounding box center [418, 250] width 134 height 33
click at [660, 408] on span "Next" at bounding box center [653, 404] width 22 height 17
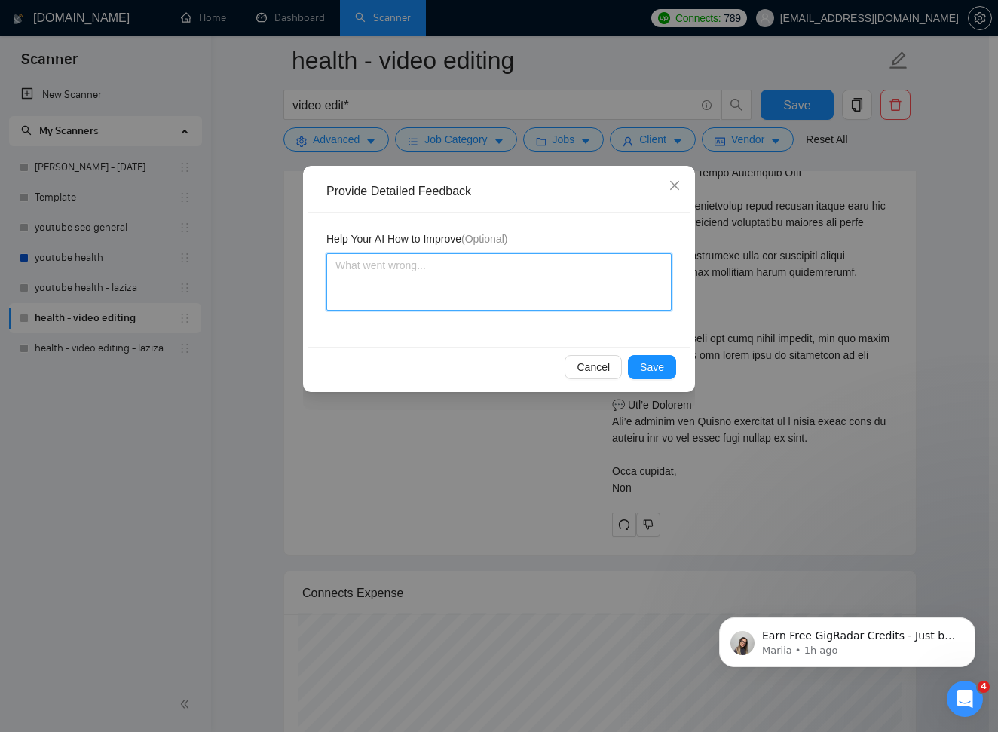
click at [496, 289] on textarea at bounding box center [498, 281] width 345 height 57
type textarea "n"
type textarea "ne"
type textarea "neg"
type textarea "negl"
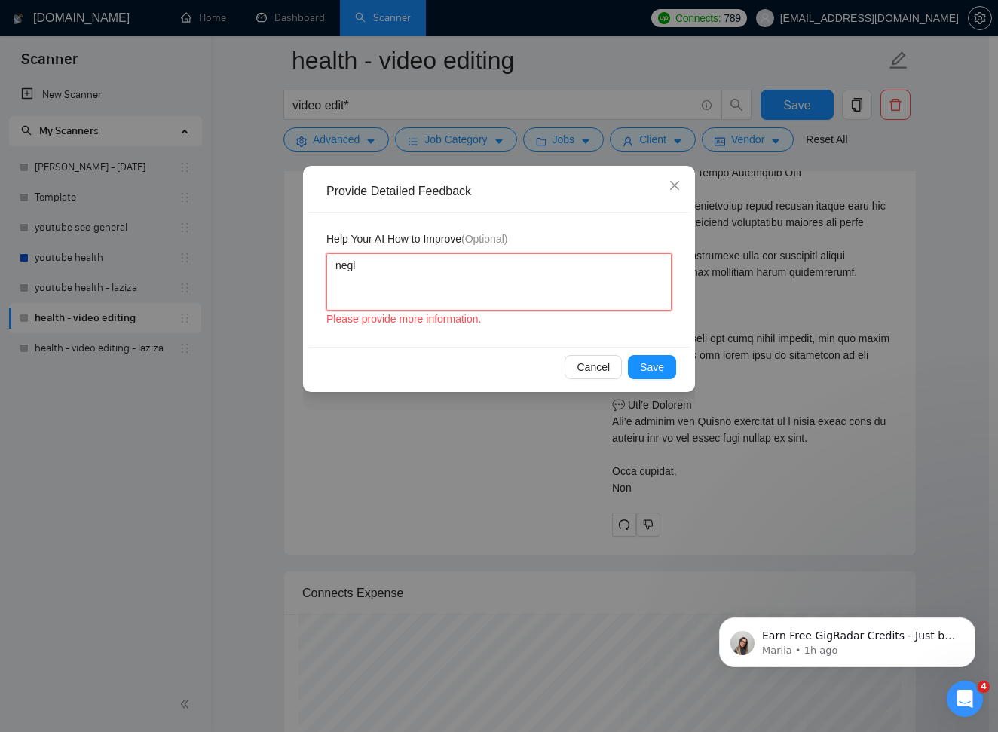
type textarea "negle"
type textarea "neglec"
type textarea "neglect"
type textarea "neglecti"
type textarea "neglectin"
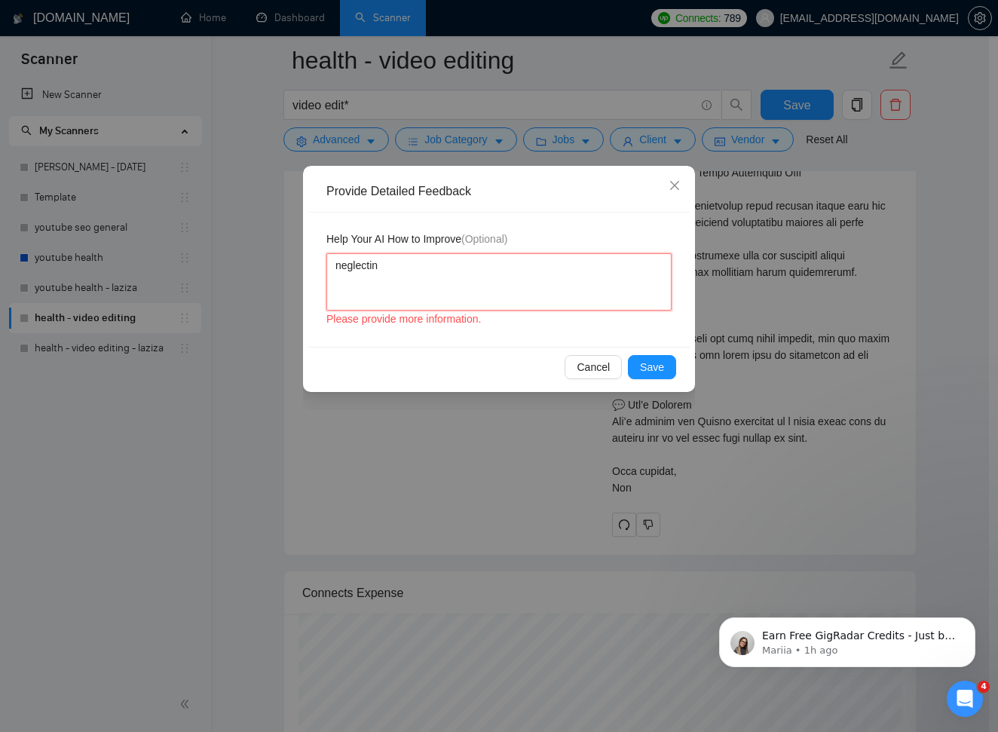
type textarea "neglecting"
type textarea "neglecting v"
type textarea "neglecting ve"
type textarea "neglecting ver"
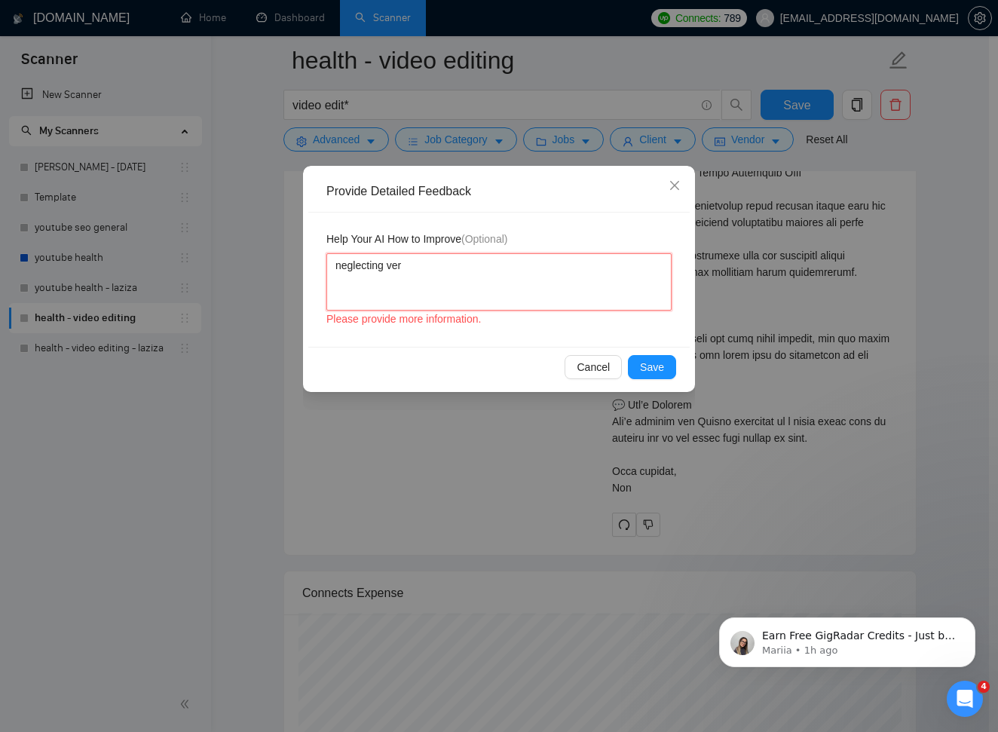
type textarea "neglecting ver y"
type textarea "neglecting ver"
type textarea "neglecting very"
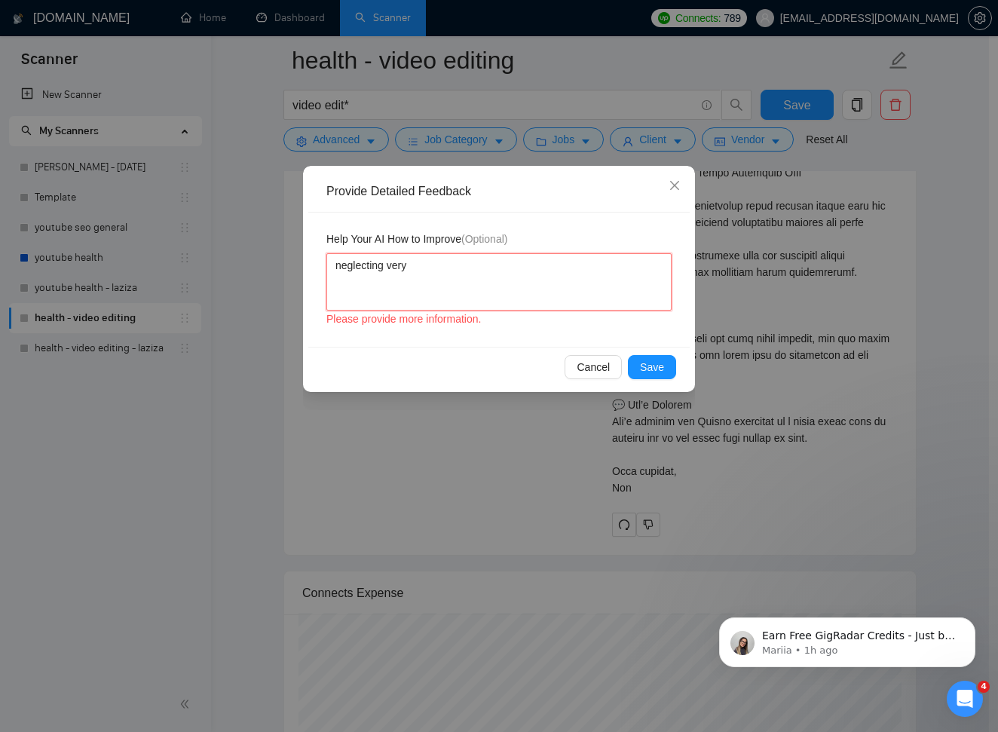
type textarea "neglecting very o"
type textarea "neglecting very ob"
type textarea "neglecting very obv"
type textarea "neglecting very obvi"
type textarea "neglecting very obvio"
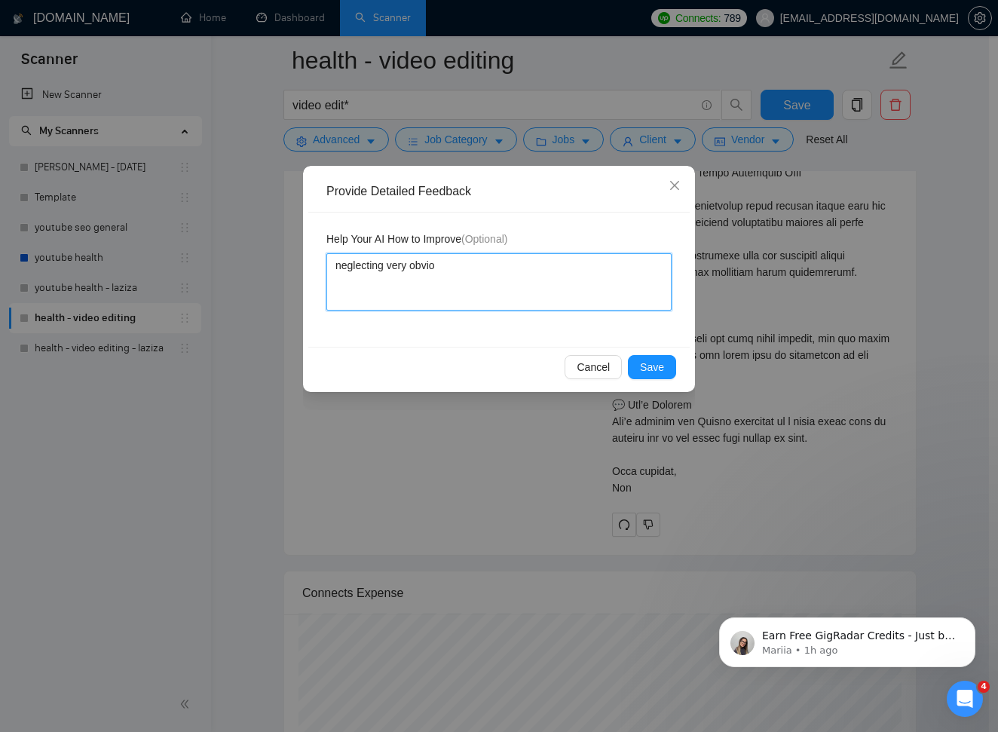
type textarea "neglecting very obviou"
type textarea "neglecting very obvious"
type textarea "neglecting very obvious i"
type textarea "neglecting very obvious in"
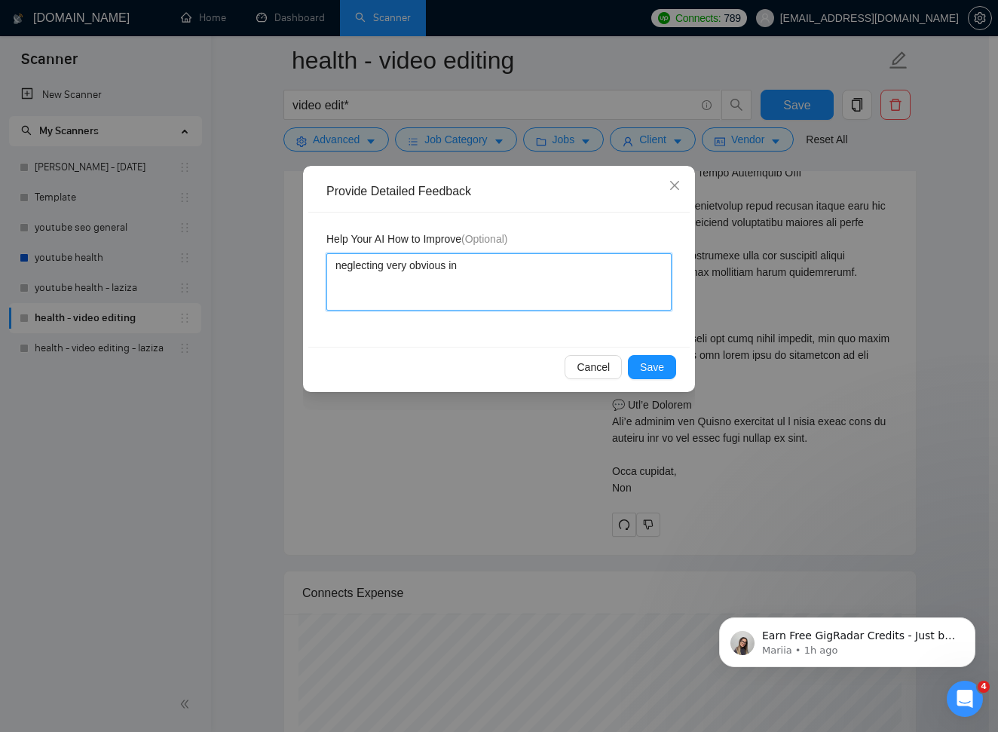
type textarea "neglecting very obvious ins"
type textarea "neglecting very obvious inst"
type textarea "neglecting very obvious instr"
type textarea "neglecting very obvious instru"
type textarea "neglecting very obvious instruc"
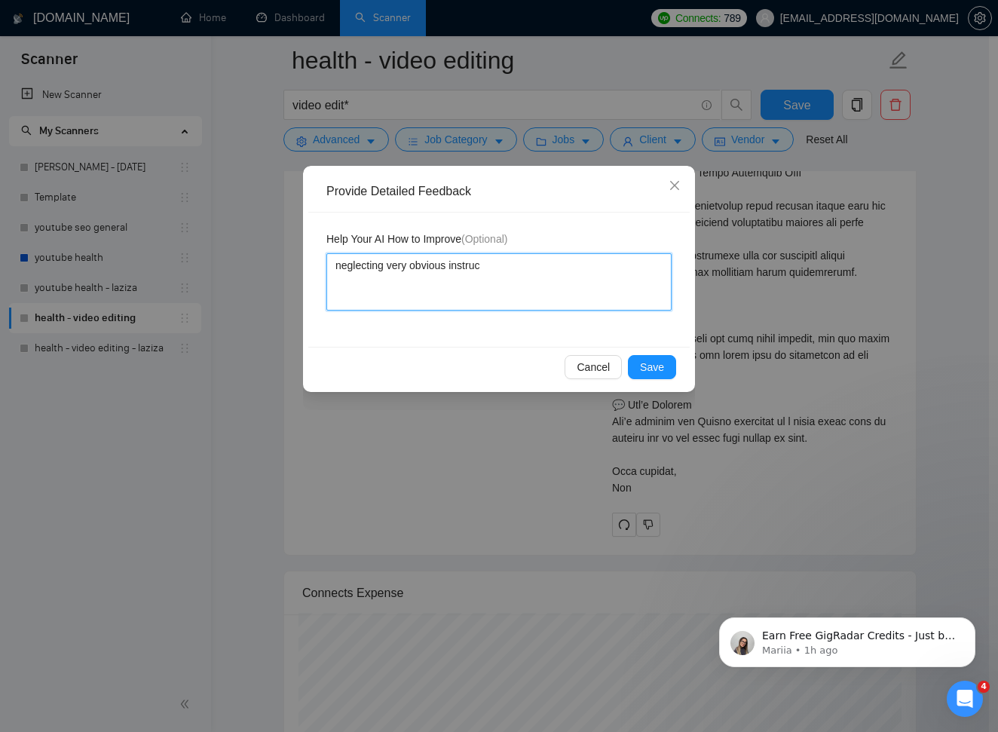
type textarea "neglecting very obvious instruct"
type textarea "neglecting very obvious instructi"
type textarea "neglecting very obvious instructio"
type textarea "neglecting very obvious instruction"
type textarea "neglecting very obvious instructions"
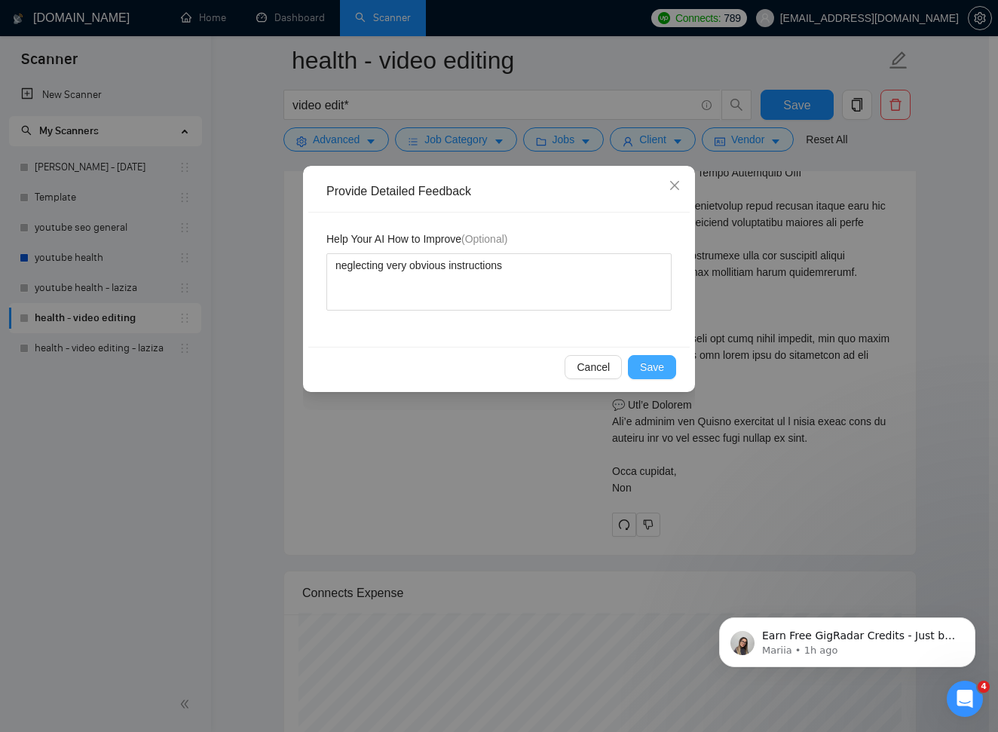
click at [671, 365] on button "Save" at bounding box center [652, 367] width 48 height 24
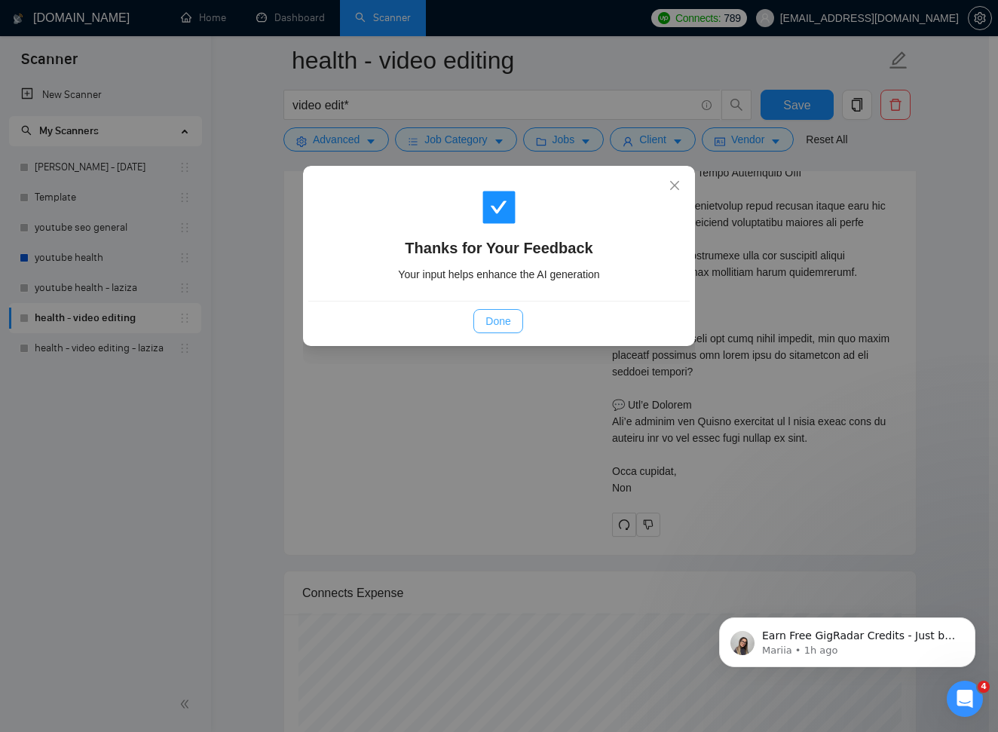
drag, startPoint x: 493, startPoint y: 326, endPoint x: 745, endPoint y: 378, distance: 256.9
click at [493, 326] on span "Done" at bounding box center [497, 321] width 25 height 17
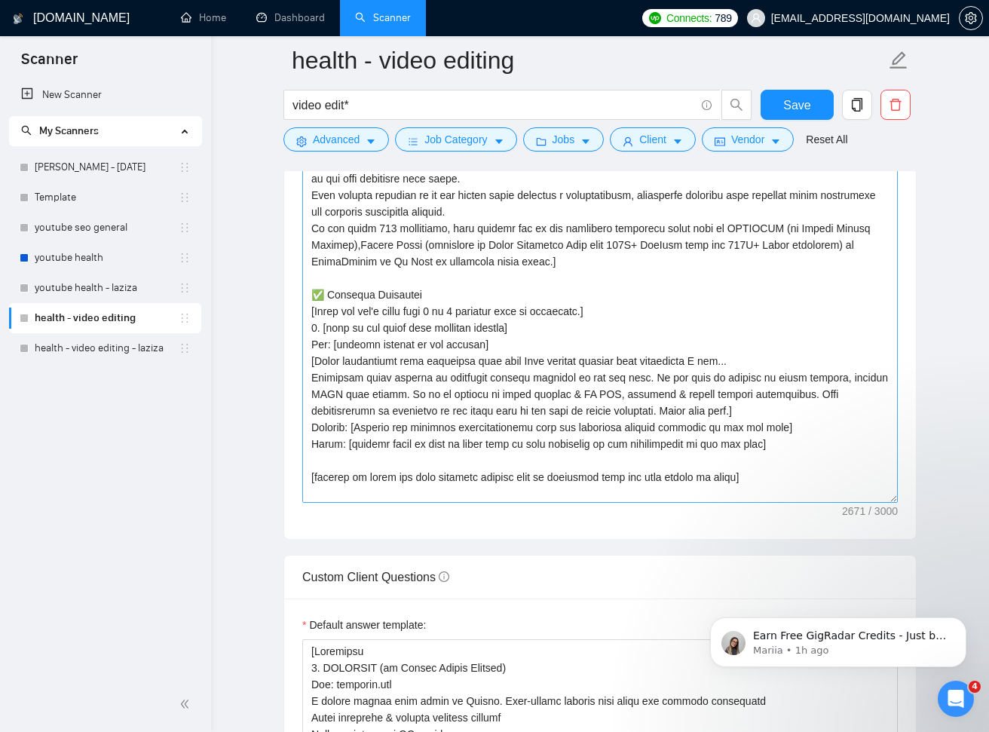
scroll to position [154, 0]
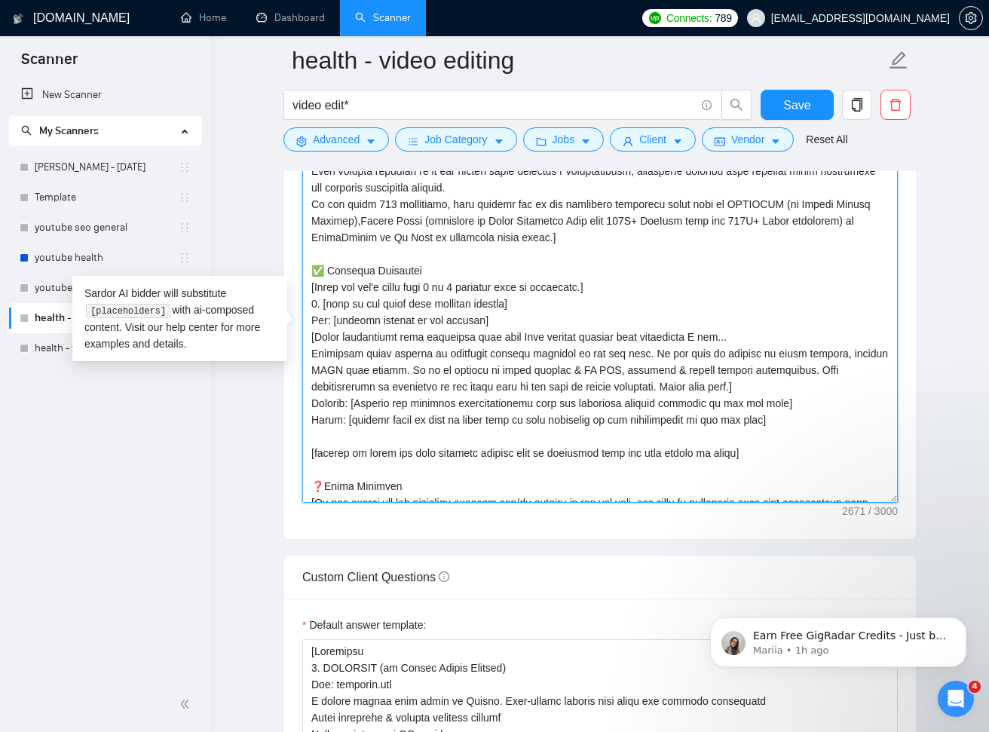
drag, startPoint x: 766, startPoint y: 449, endPoint x: 306, endPoint y: 284, distance: 489.1
click at [306, 284] on textarea "Cover letter template:" at bounding box center [599, 333] width 595 height 339
paste textarea ""PRJPOOL"] 1. [name of the first most relevant project] Web: [mention website o…"
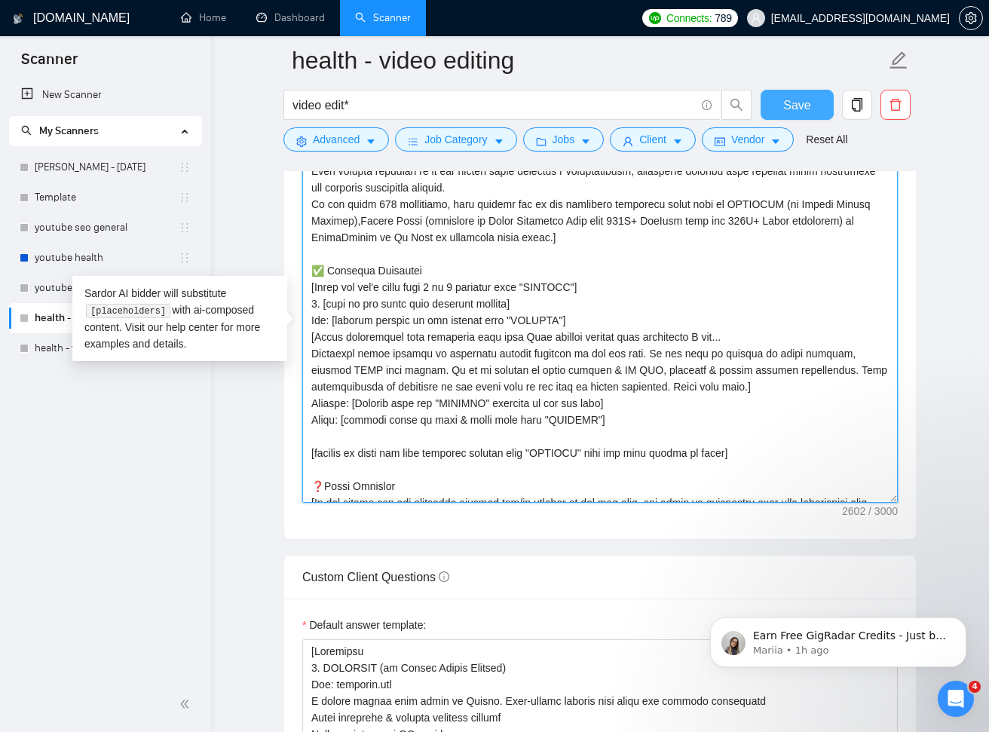
type textarea "[Lorem i dolorsit ametcons adipi eli seddoe't inci ut laboree dolo (ma ali en a…"
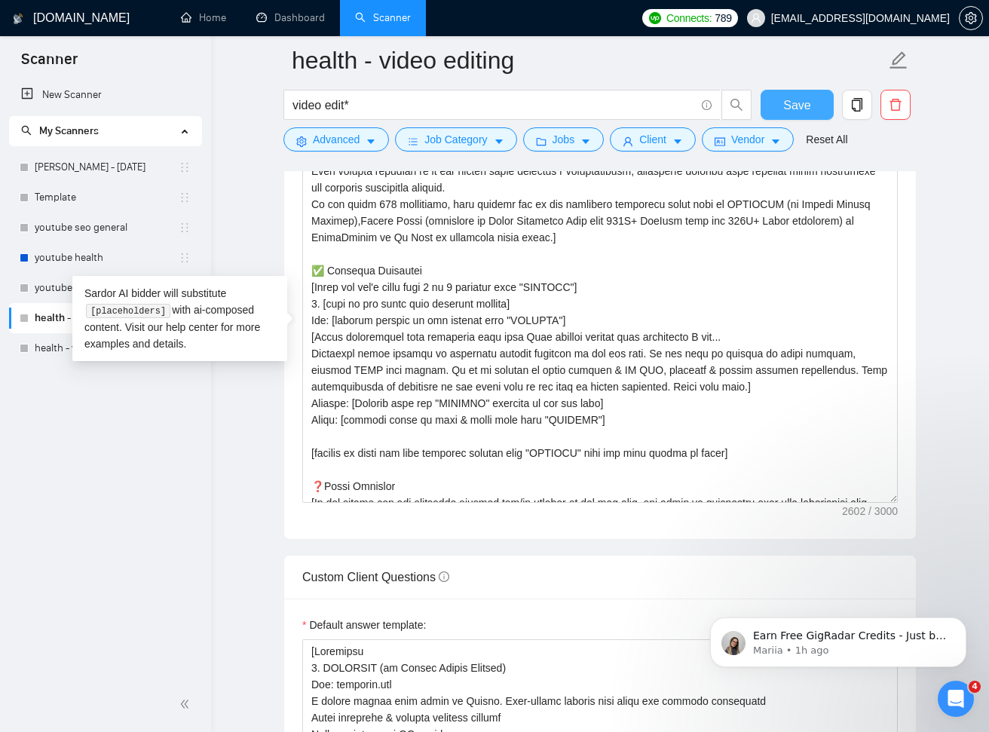
click at [789, 101] on span "Save" at bounding box center [796, 105] width 27 height 19
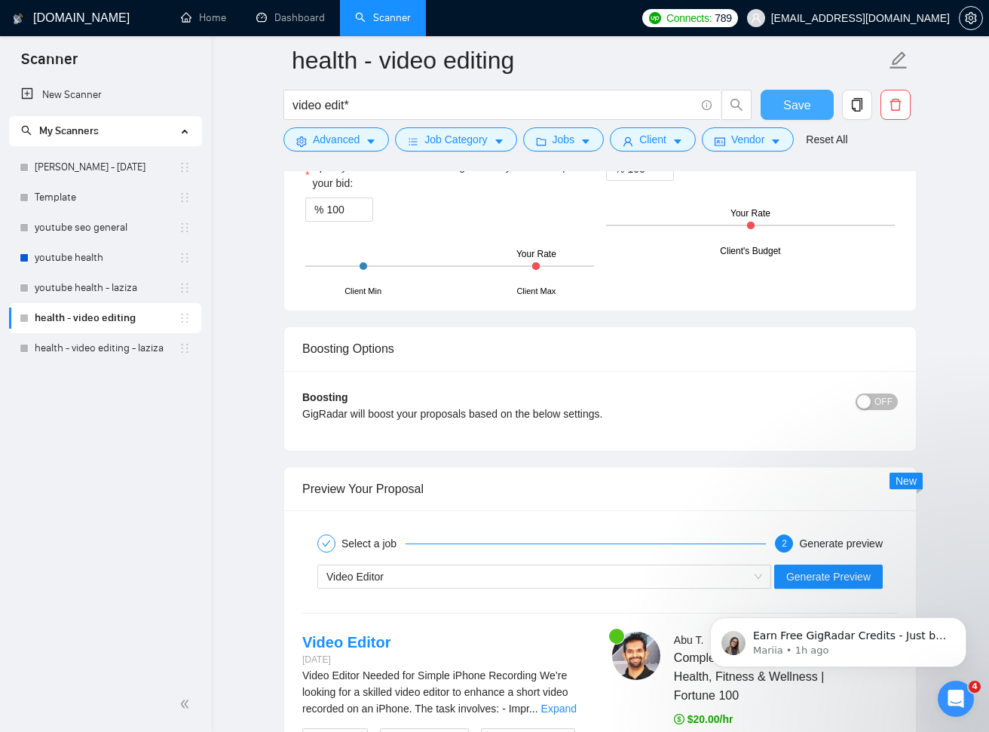
scroll to position [3547, 0]
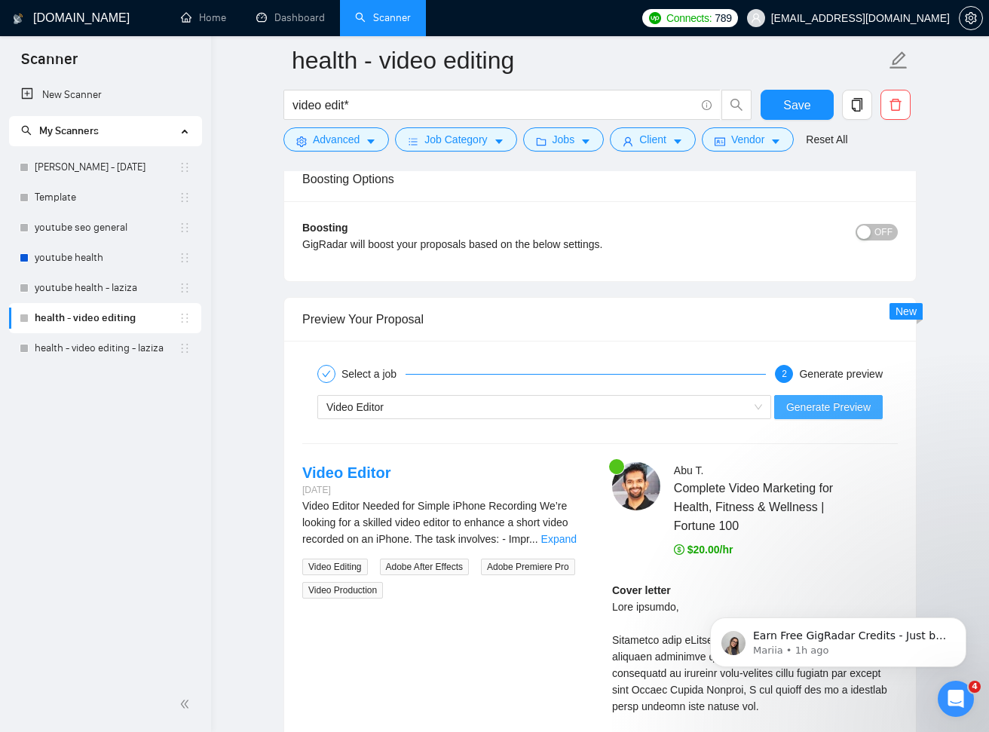
click at [812, 405] on span "Generate Preview" at bounding box center [828, 407] width 84 height 17
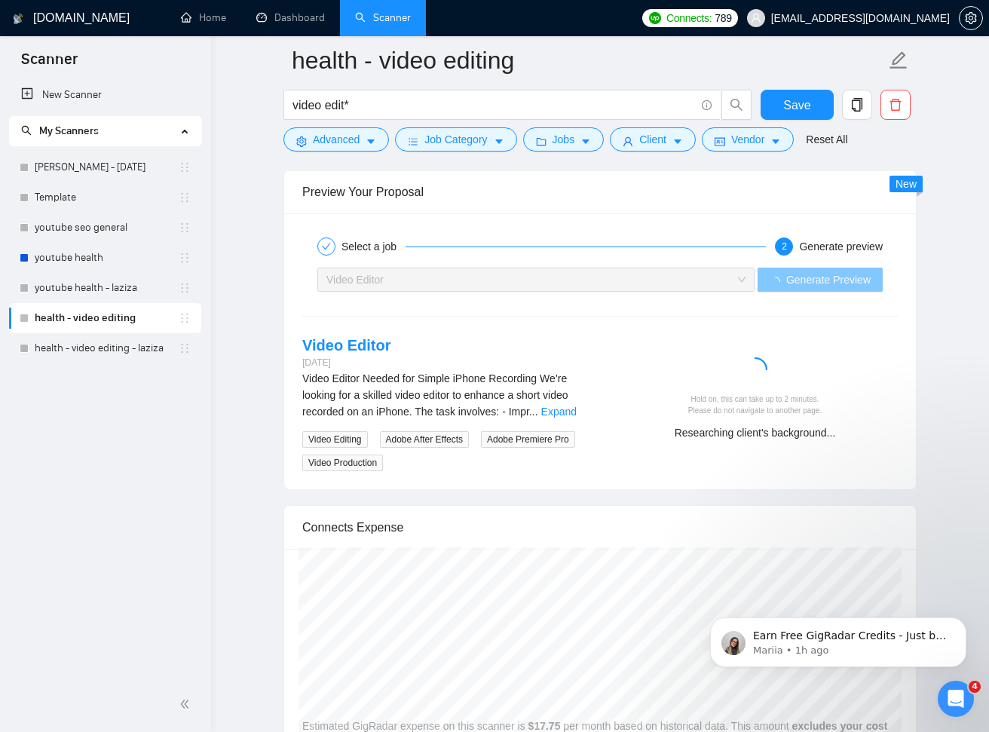
scroll to position [3675, 0]
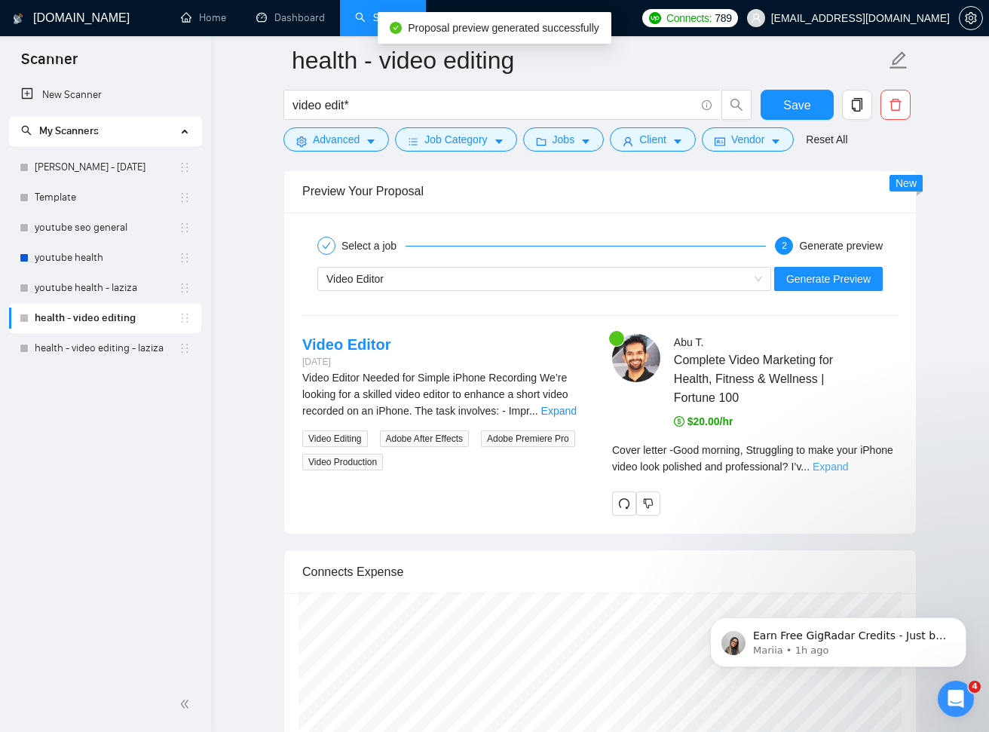
click at [848, 464] on link "Expand" at bounding box center [829, 466] width 35 height 12
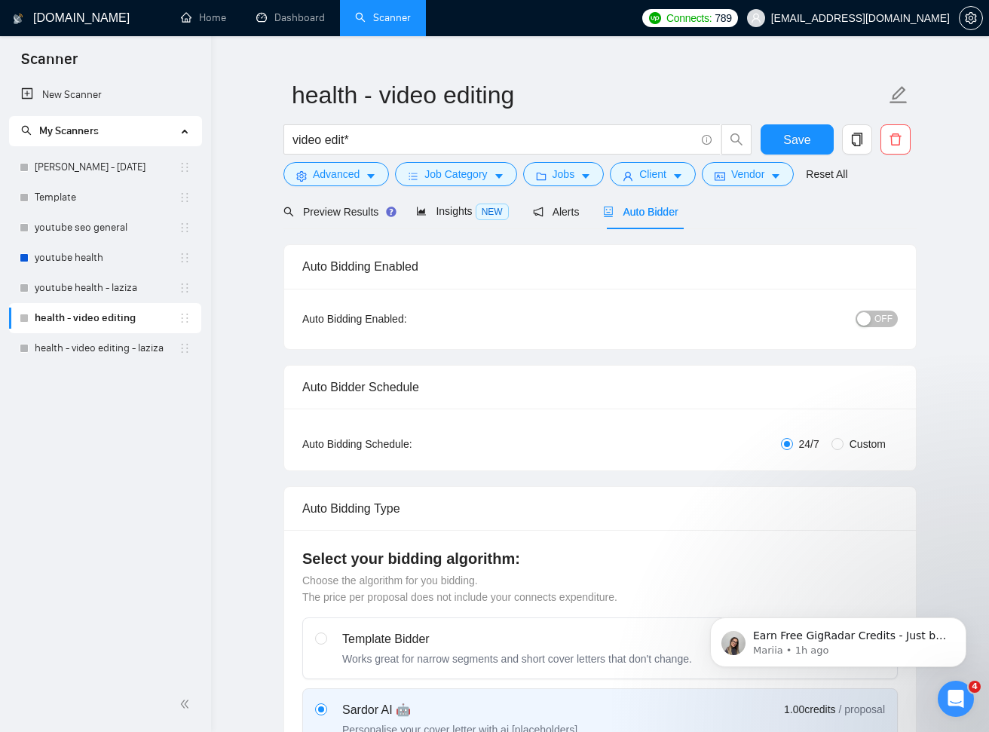
scroll to position [0, 0]
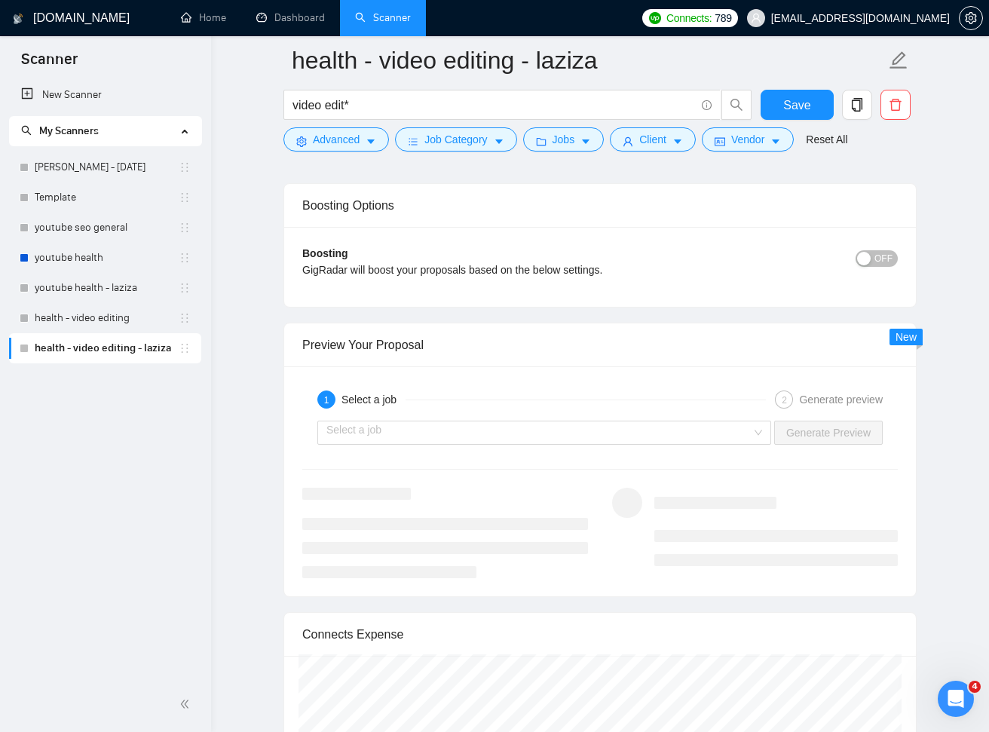
scroll to position [2707, 0]
click at [743, 432] on input "search" at bounding box center [538, 434] width 425 height 23
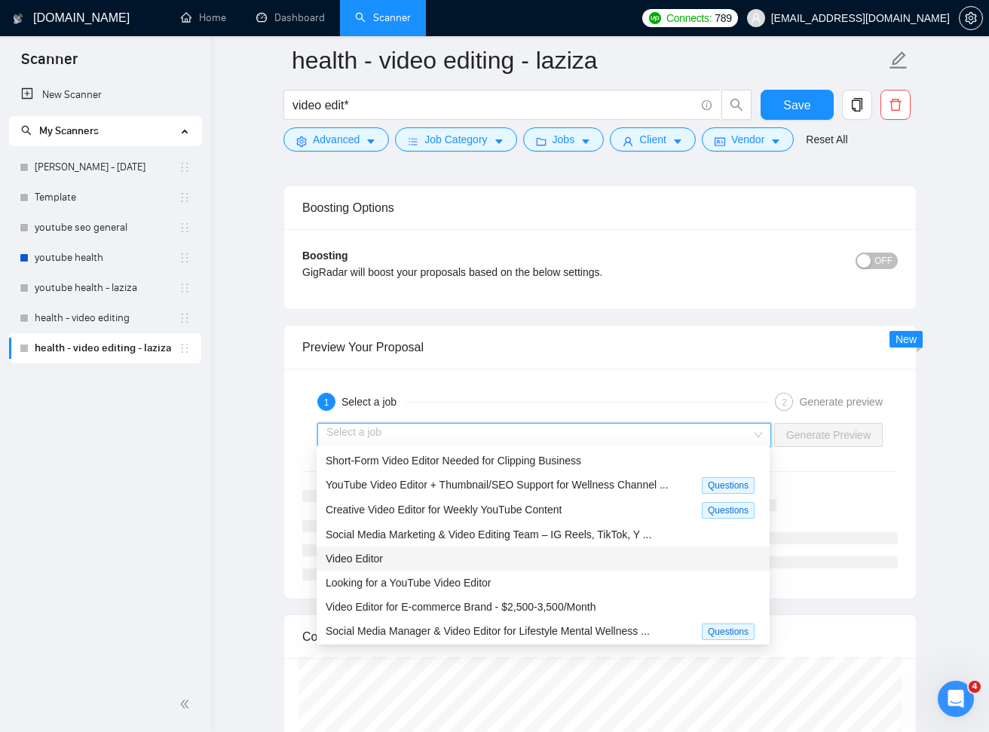
click at [434, 552] on div "Video Editor" at bounding box center [543, 558] width 435 height 17
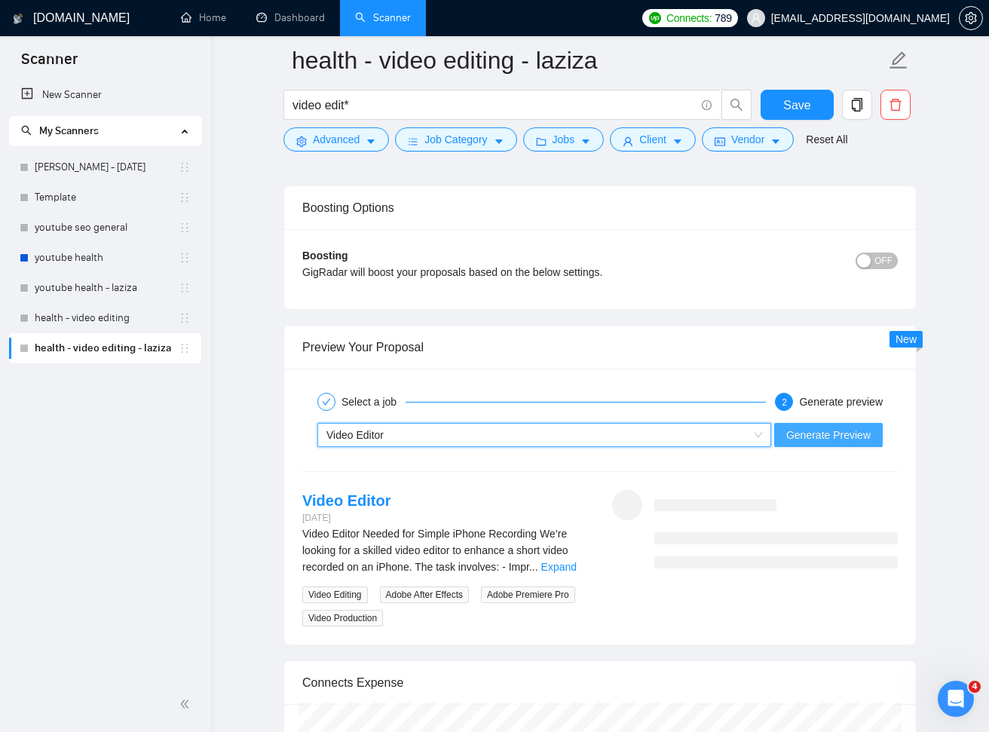
click at [795, 430] on span "Generate Preview" at bounding box center [828, 435] width 84 height 17
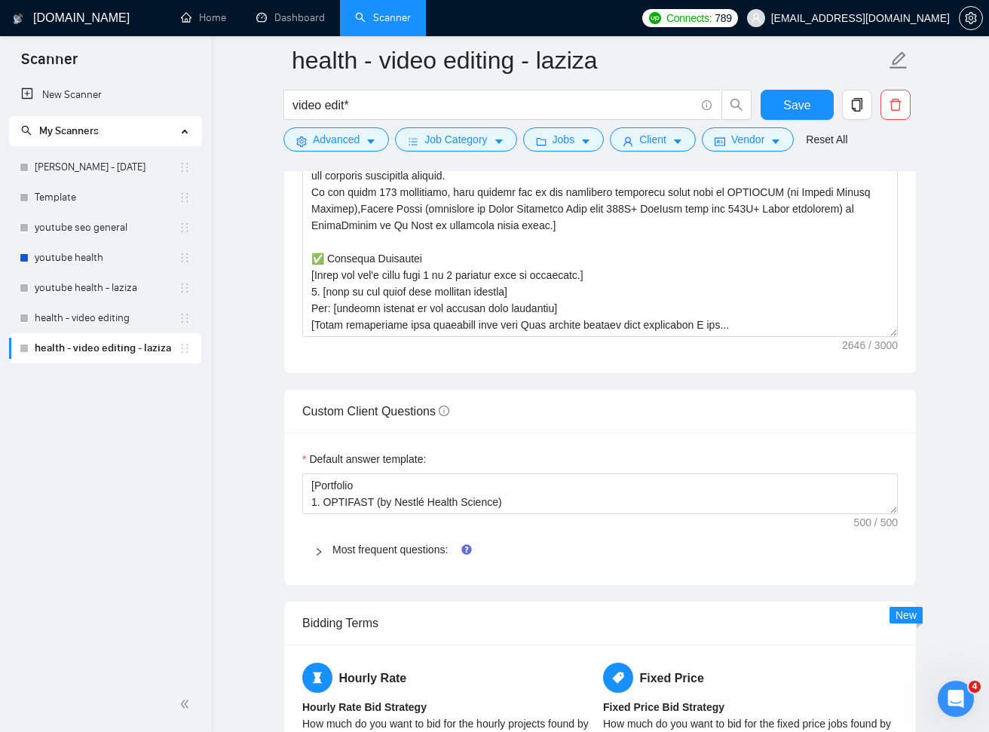
scroll to position [2052, 0]
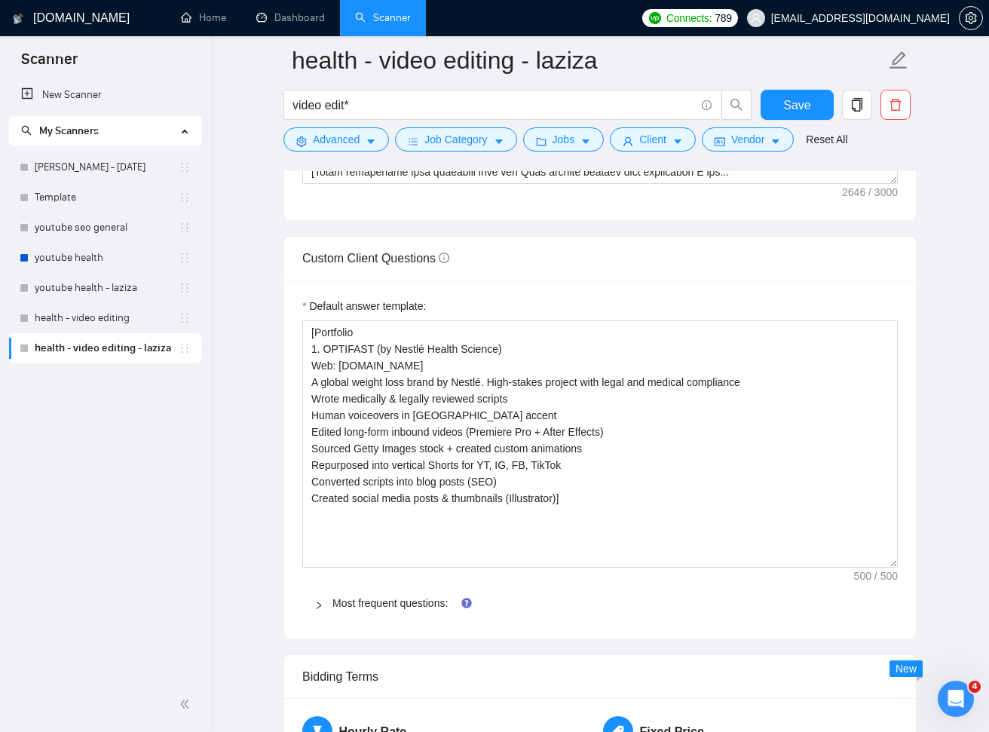
drag, startPoint x: 894, startPoint y: 354, endPoint x: 913, endPoint y: 560, distance: 206.5
click at [913, 560] on div "Default answer template: [Portfolio 1. OPTIFAST (by Nestlé Health Science) Web:…" at bounding box center [599, 459] width 631 height 359
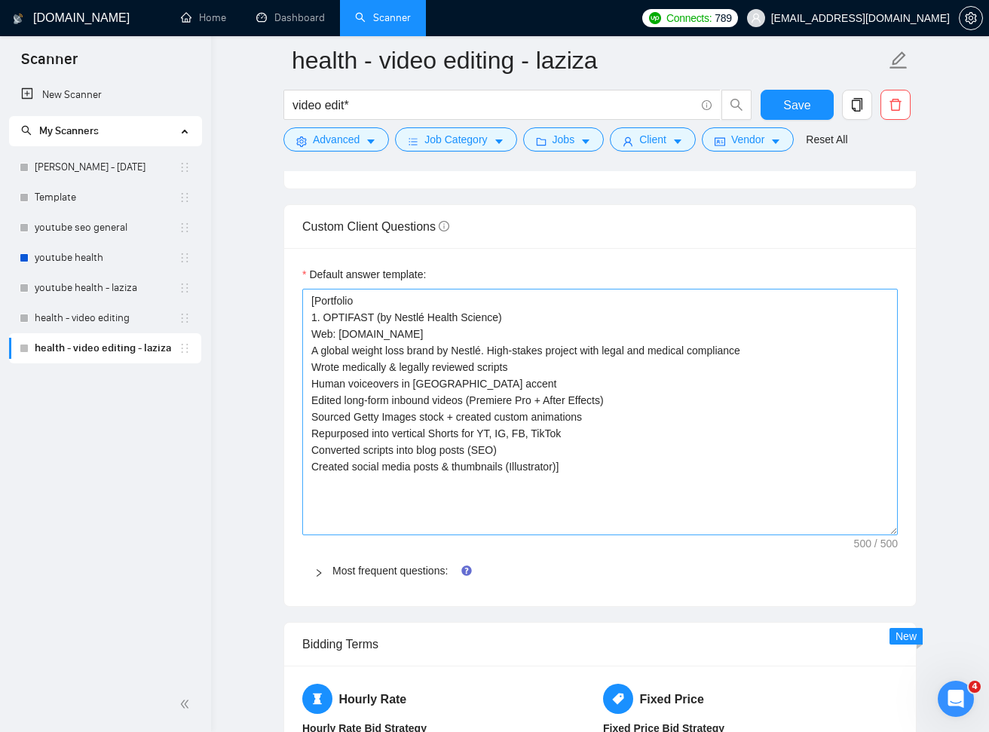
scroll to position [2086, 0]
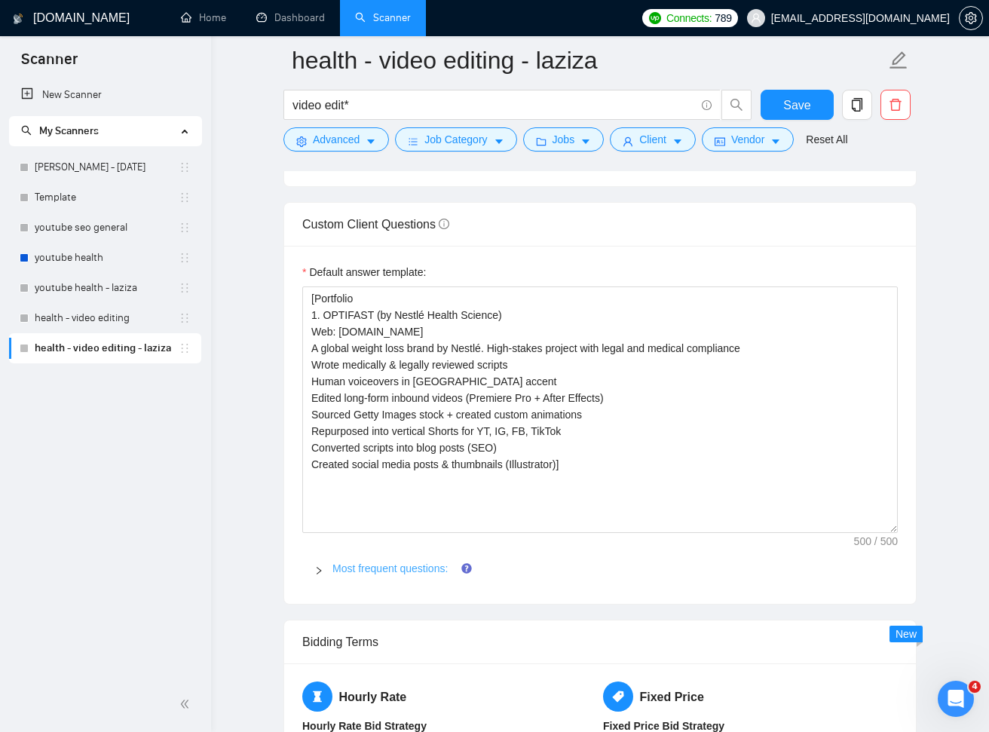
drag, startPoint x: 378, startPoint y: 571, endPoint x: 430, endPoint y: 569, distance: 52.0
click at [379, 571] on span "Most frequent questions:" at bounding box center [608, 568] width 553 height 17
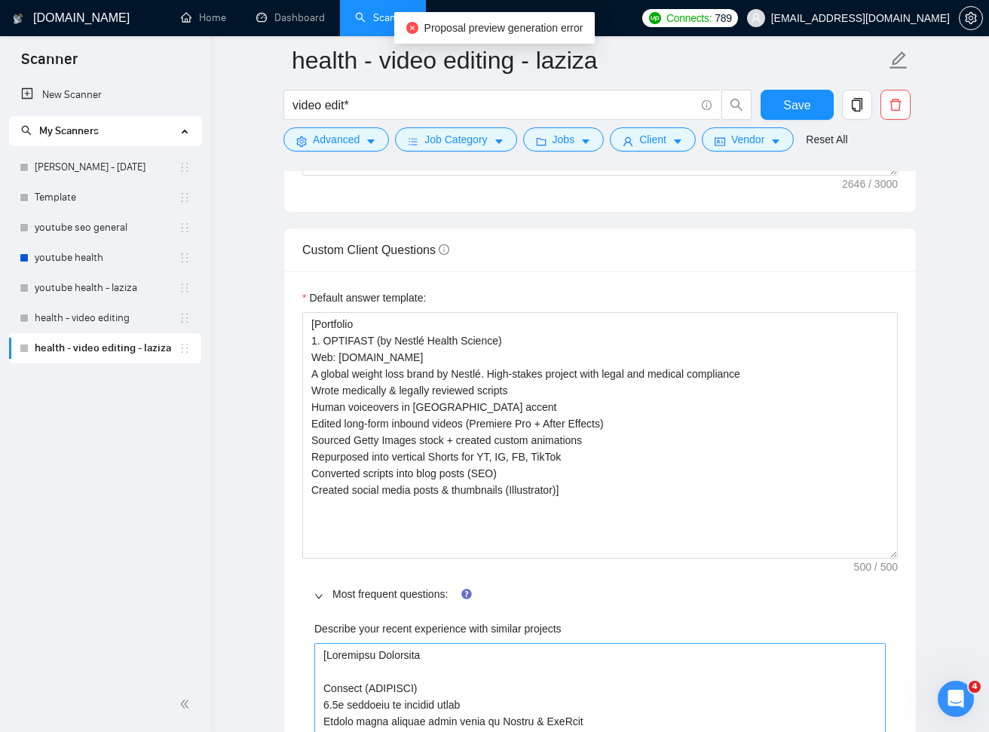
scroll to position [2059, 0]
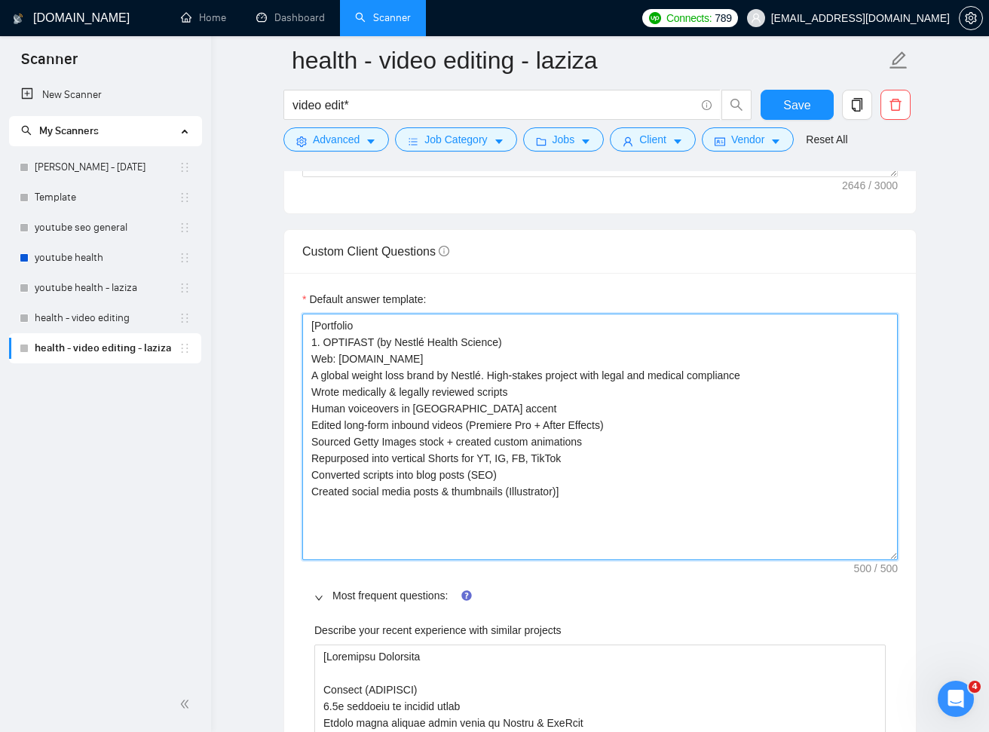
drag, startPoint x: 576, startPoint y: 488, endPoint x: 306, endPoint y: 325, distance: 315.1
click at [306, 325] on textarea "[Portfolio 1. OPTIFAST (by Nestlé Health Science) Web: optifast.com A global we…" at bounding box center [599, 436] width 595 height 246
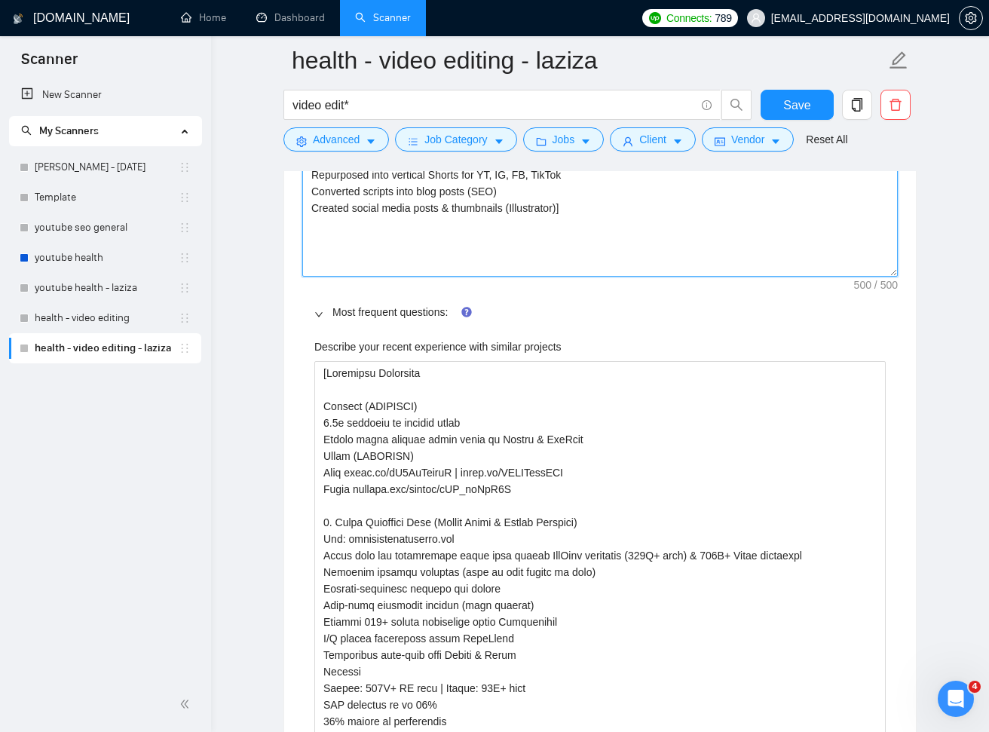
scroll to position [2420, 0]
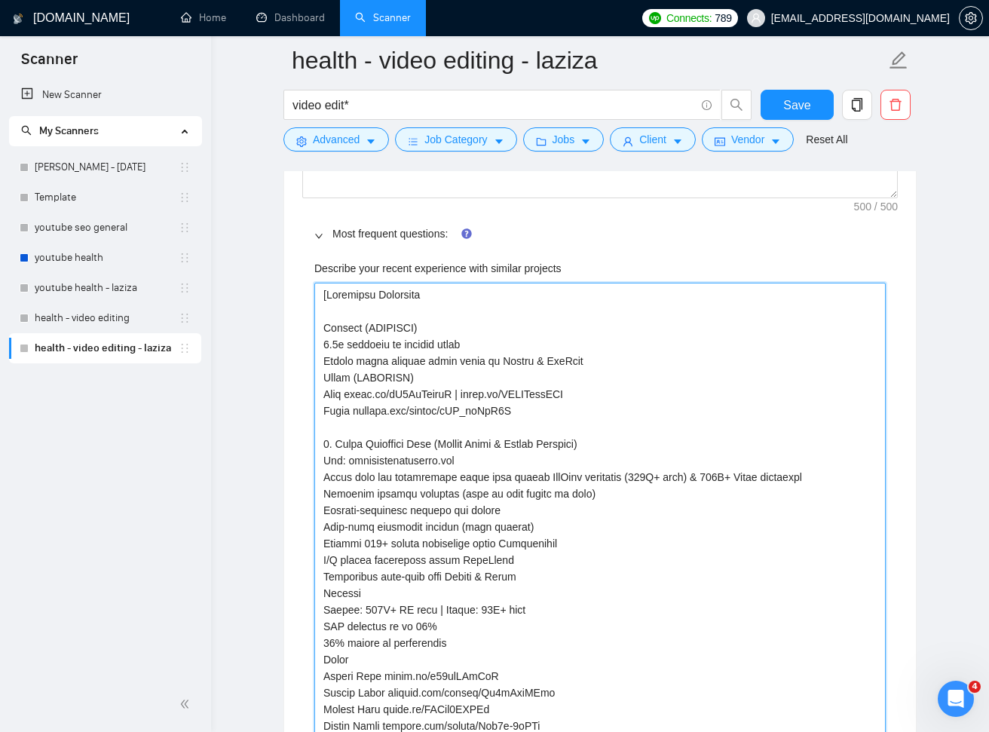
drag, startPoint x: 329, startPoint y: 328, endPoint x: 359, endPoint y: 368, distance: 50.0
click at [358, 366] on projects "Describe your recent experience with similar projects" at bounding box center [599, 635] width 571 height 704
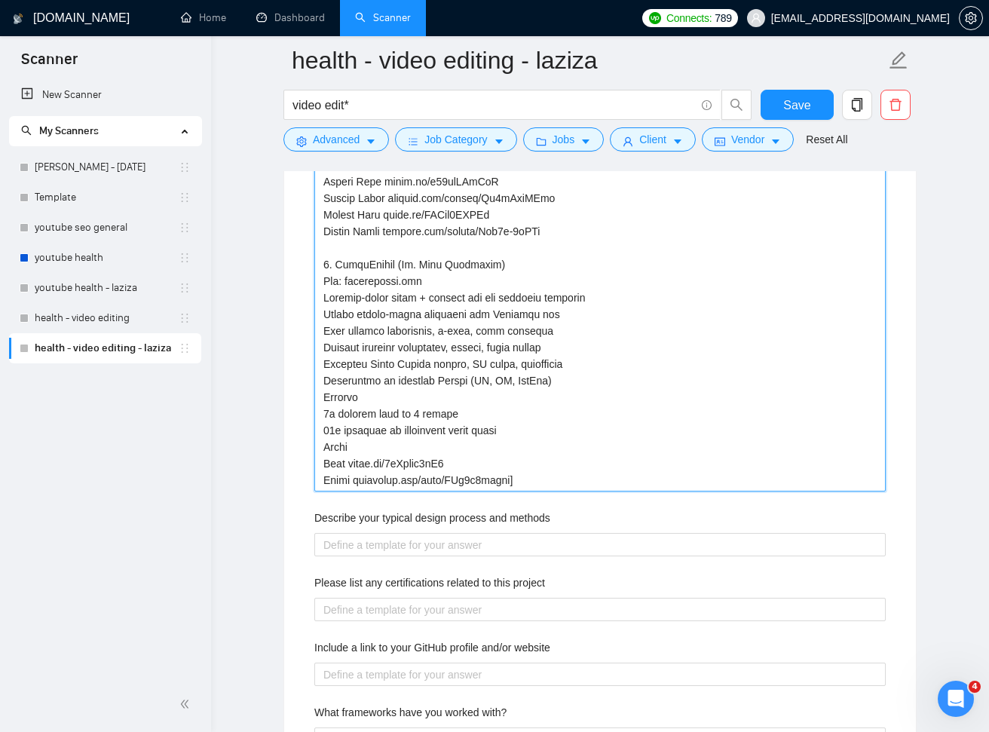
click at [536, 477] on projects "Describe your recent experience with similar projects" at bounding box center [599, 140] width 571 height 704
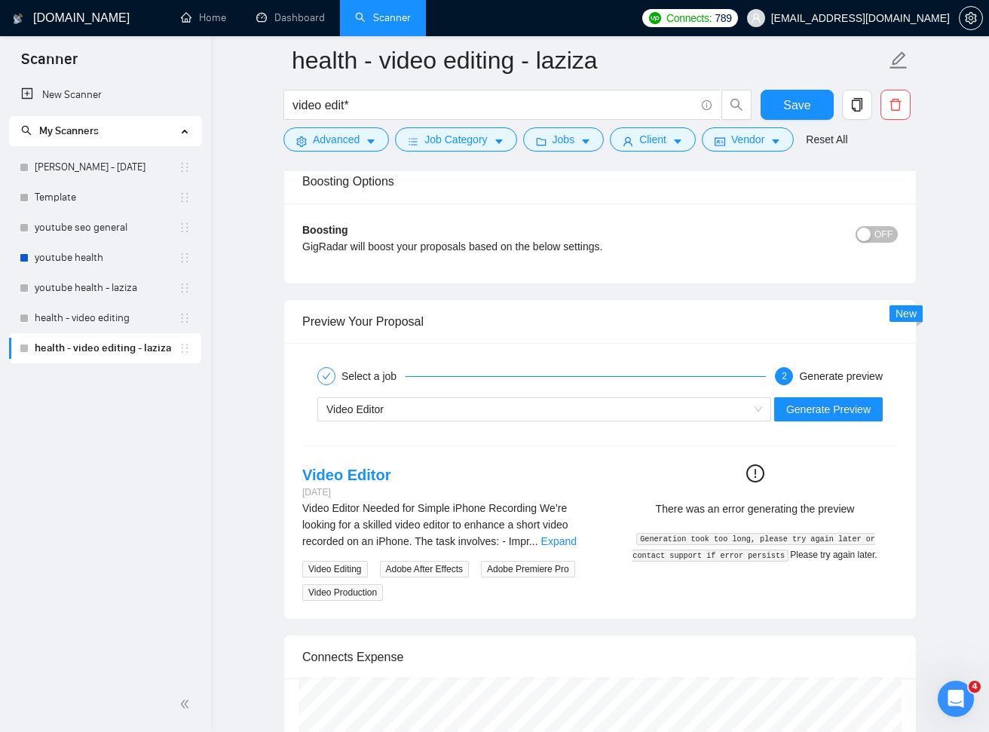
scroll to position [4298, 0]
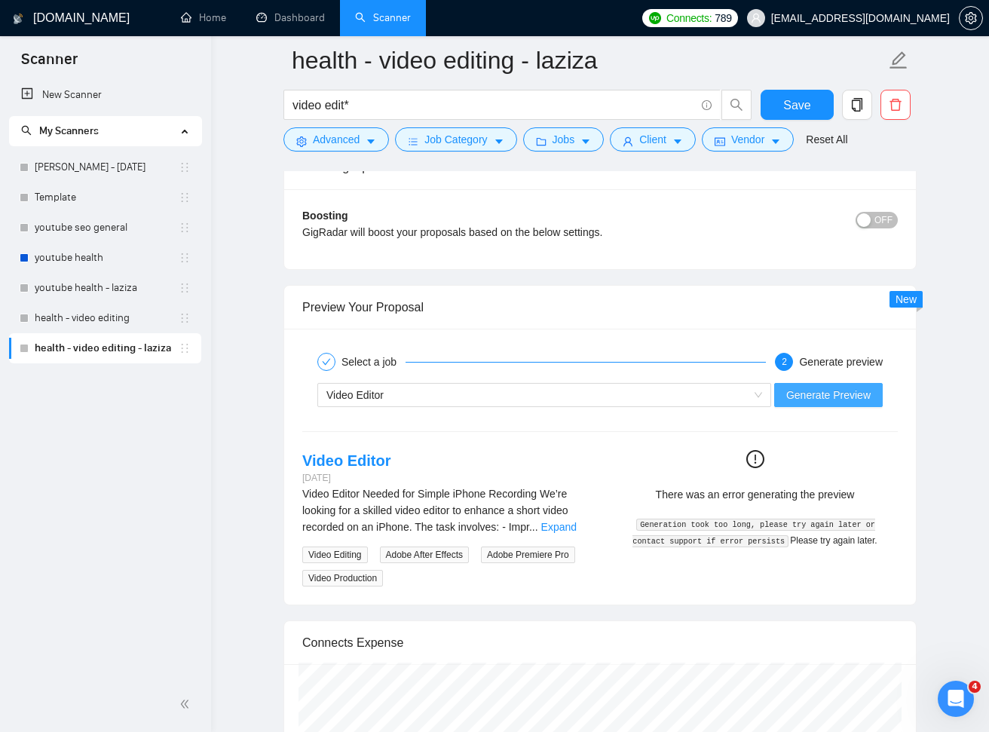
click at [823, 387] on span "Generate Preview" at bounding box center [828, 395] width 84 height 17
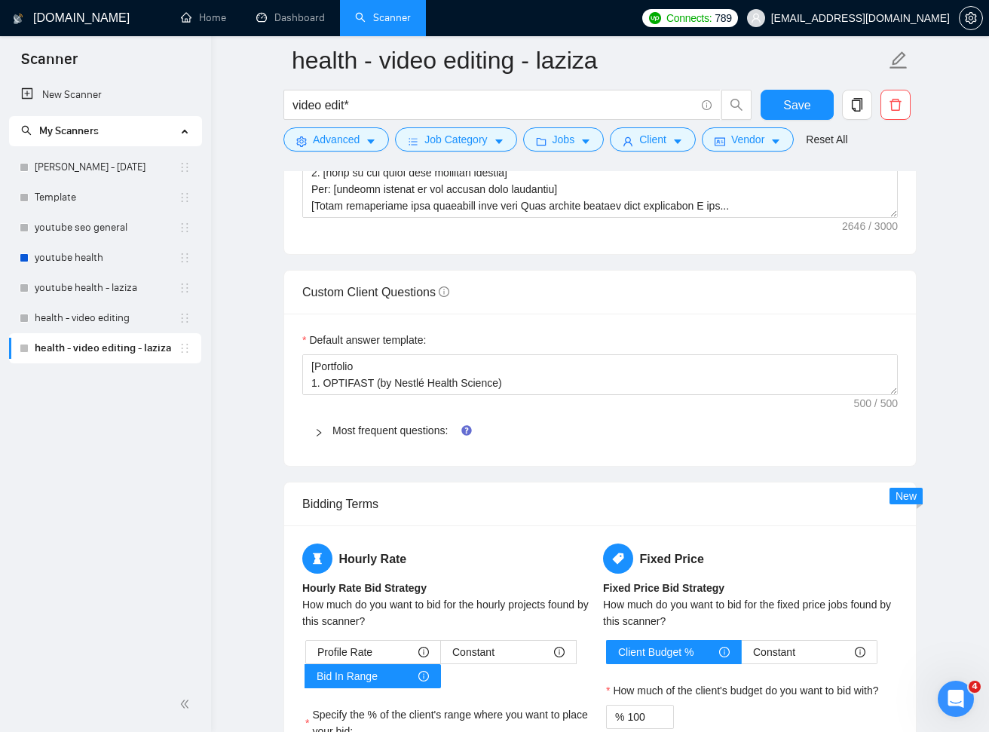
scroll to position [1965, 0]
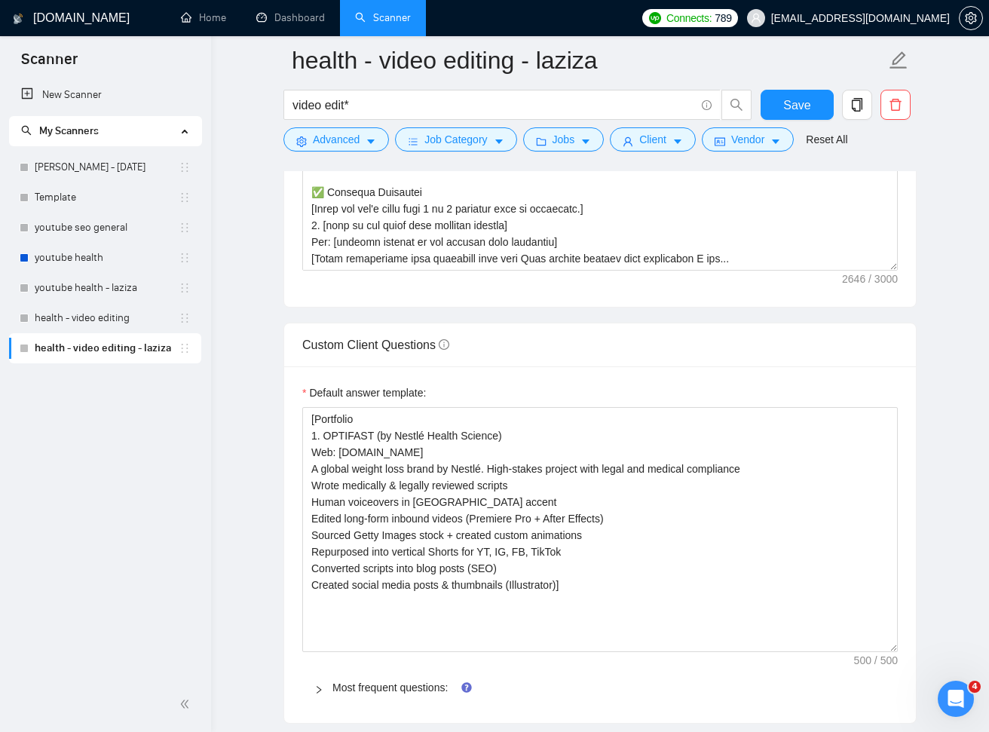
drag, startPoint x: 894, startPoint y: 442, endPoint x: 933, endPoint y: 656, distance: 217.4
click at [933, 656] on main "health - video editing - laziza video edit* Save Advanced Job Category Jobs Cli…" at bounding box center [599, 241] width 729 height 4292
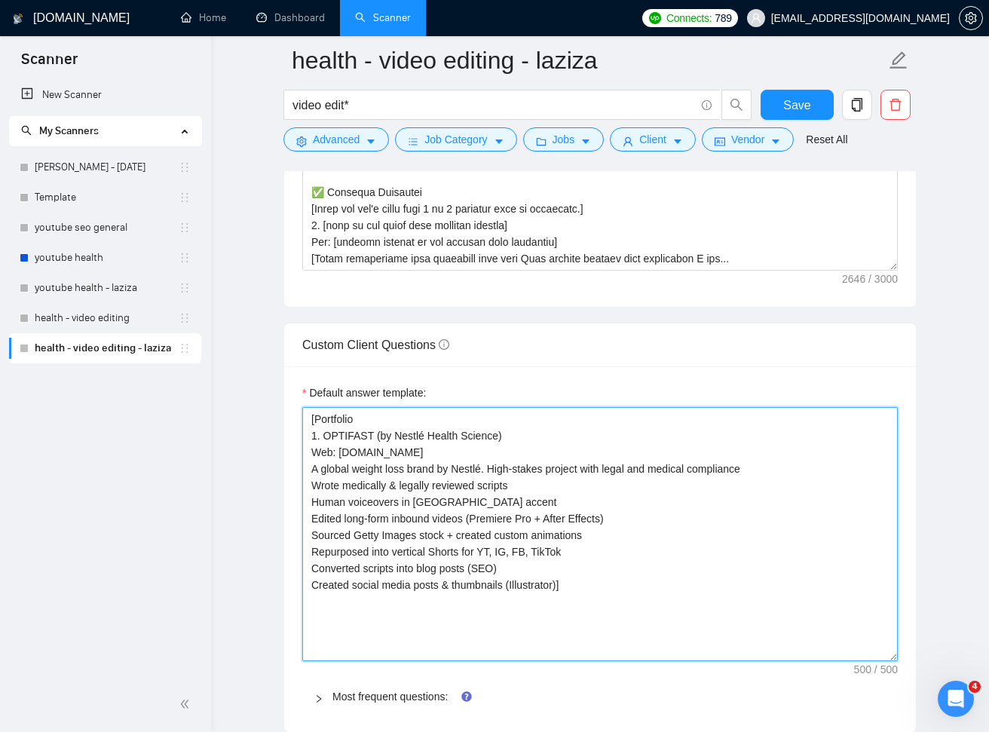
drag, startPoint x: 320, startPoint y: 417, endPoint x: 458, endPoint y: 451, distance: 142.7
click at [353, 418] on textarea "[Portfolio 1. OPTIFAST (by Nestlé Health Science) Web: [DOMAIN_NAME] A global w…" at bounding box center [599, 534] width 595 height 254
click at [335, 416] on textarea "[PROJPOOL; 1. OPTIFAST (by Nestlé Health Science) Web: [DOMAIN_NAME] A global w…" at bounding box center [599, 534] width 595 height 254
click at [393, 414] on textarea "[PRJPOOL; 1. OPTIFAST (by Nestlé Health Science) Web: [DOMAIN_NAME] A global we…" at bounding box center [599, 534] width 595 height 254
drag, startPoint x: 315, startPoint y: 417, endPoint x: 360, endPoint y: 419, distance: 45.3
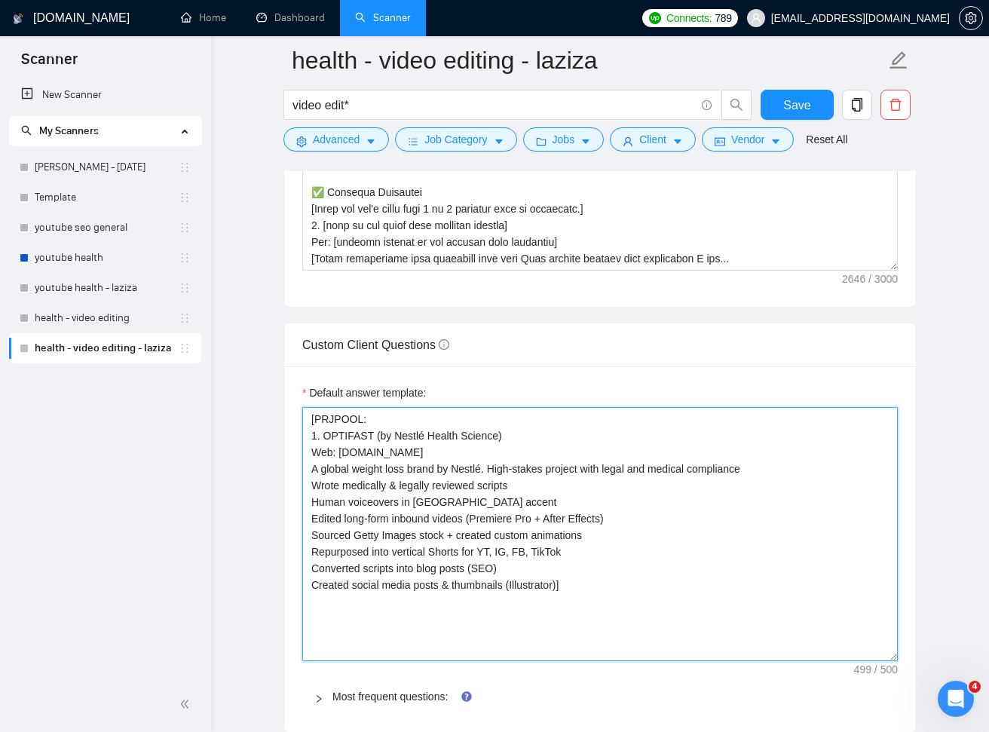
click at [360, 419] on textarea "[PRJPOOL: 1. OPTIFAST (by Nestlé Health Science) Web: [DOMAIN_NAME] A global we…" at bounding box center [599, 534] width 595 height 254
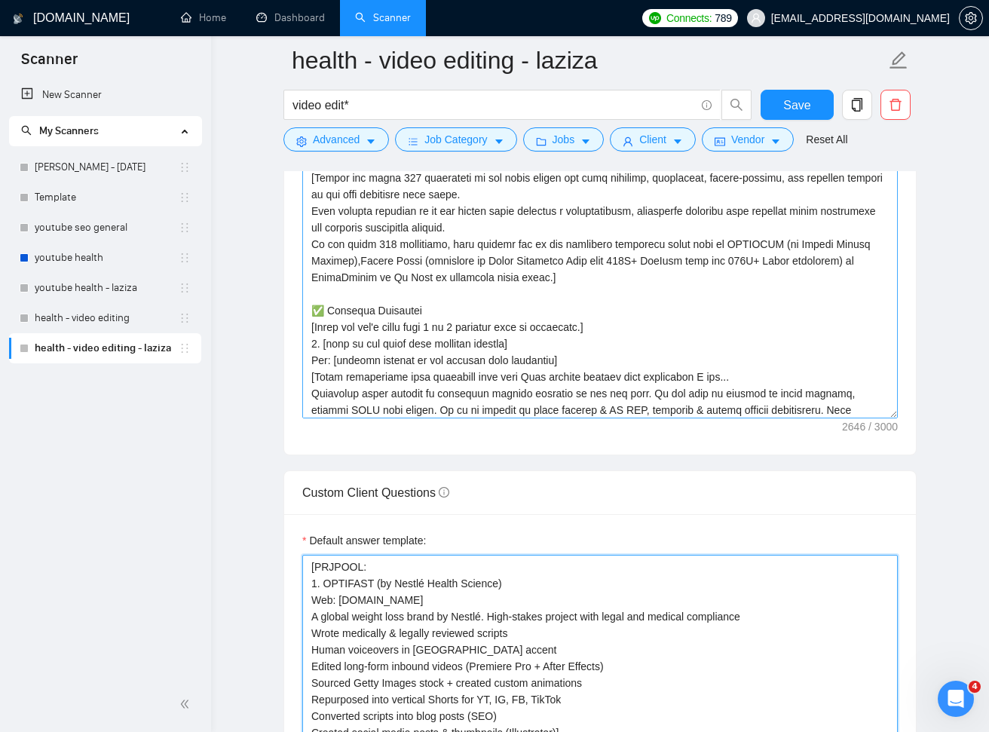
scroll to position [41, 0]
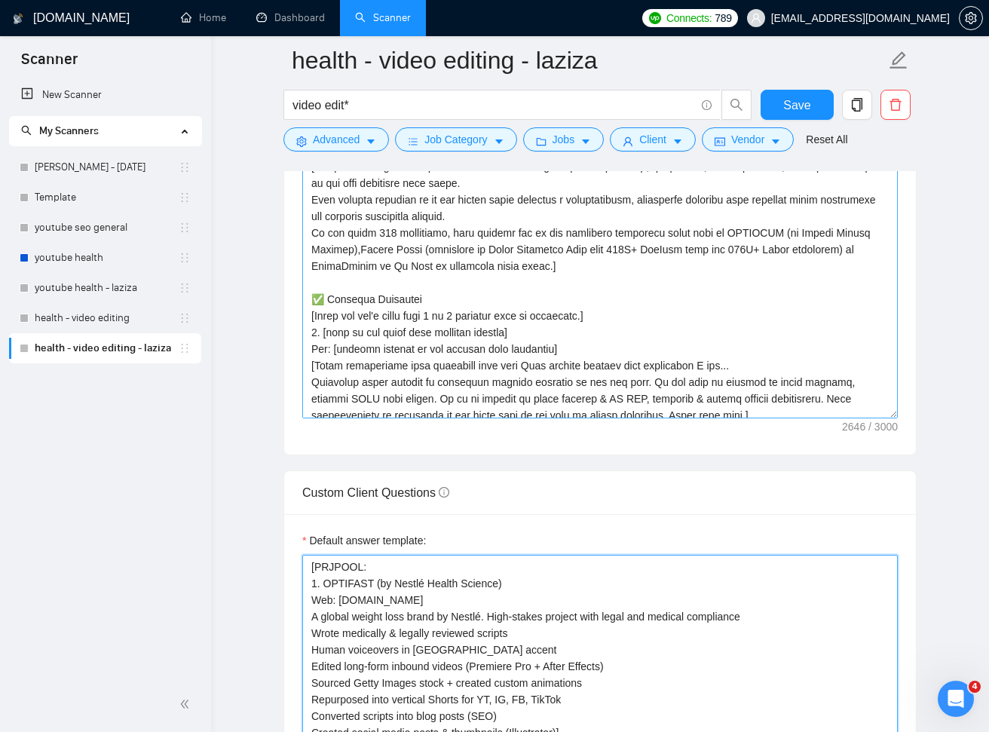
type textarea "[PRJPOOL: 1. OPTIFAST (by Nestlé Health Science) Web: [DOMAIN_NAME] A global we…"
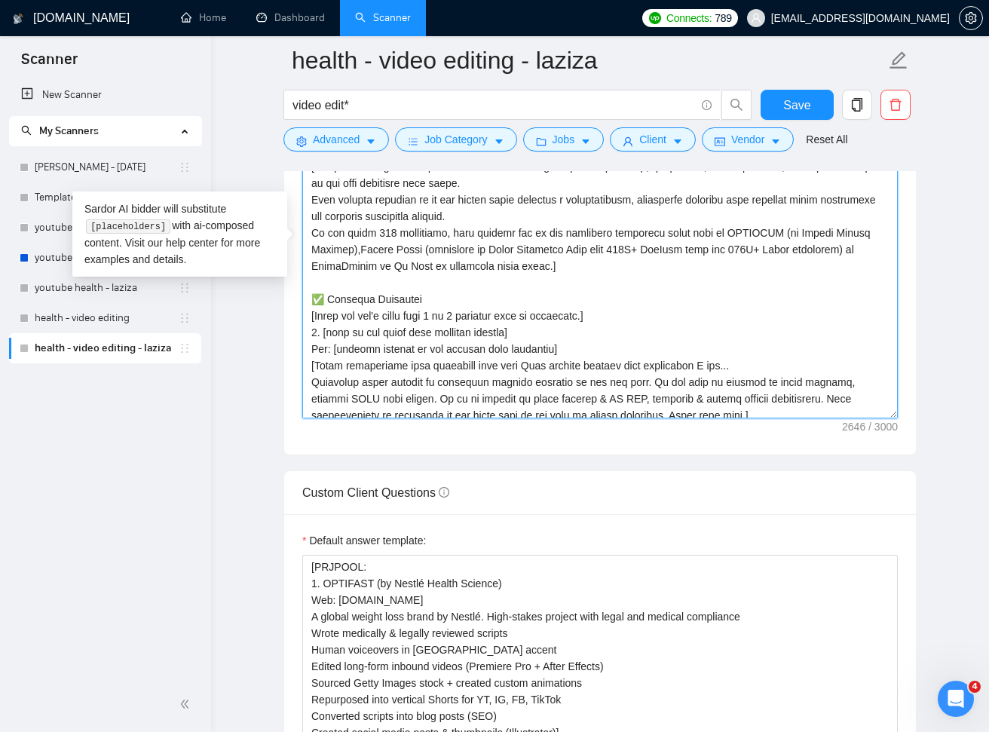
drag, startPoint x: 548, startPoint y: 313, endPoint x: 605, endPoint y: 316, distance: 57.3
click at [605, 316] on textarea "Cover letter template:" at bounding box center [599, 248] width 595 height 339
paste textarea "PRJPOOL"
drag, startPoint x: 549, startPoint y: 313, endPoint x: 600, endPoint y: 315, distance: 50.5
click at [604, 314] on textarea "Cover letter template:" at bounding box center [599, 248] width 595 height 339
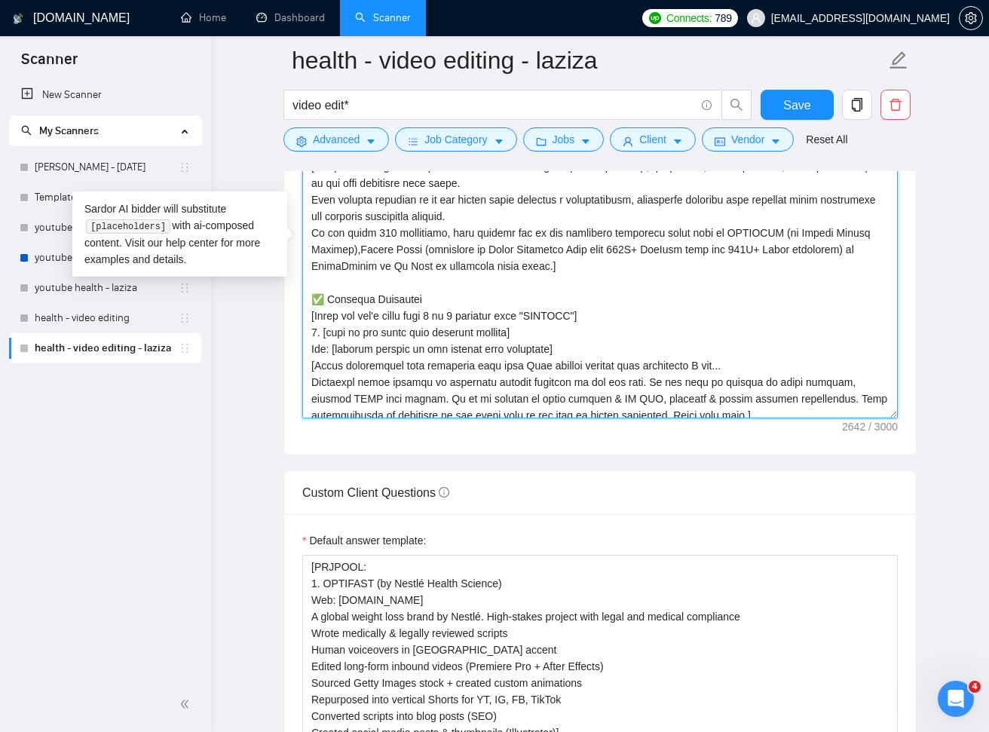
drag, startPoint x: 518, startPoint y: 348, endPoint x: 558, endPoint y: 349, distance: 39.9
click at [558, 349] on textarea "Cover letter template:" at bounding box center [599, 248] width 595 height 339
paste textarea ""PRJPOOL""
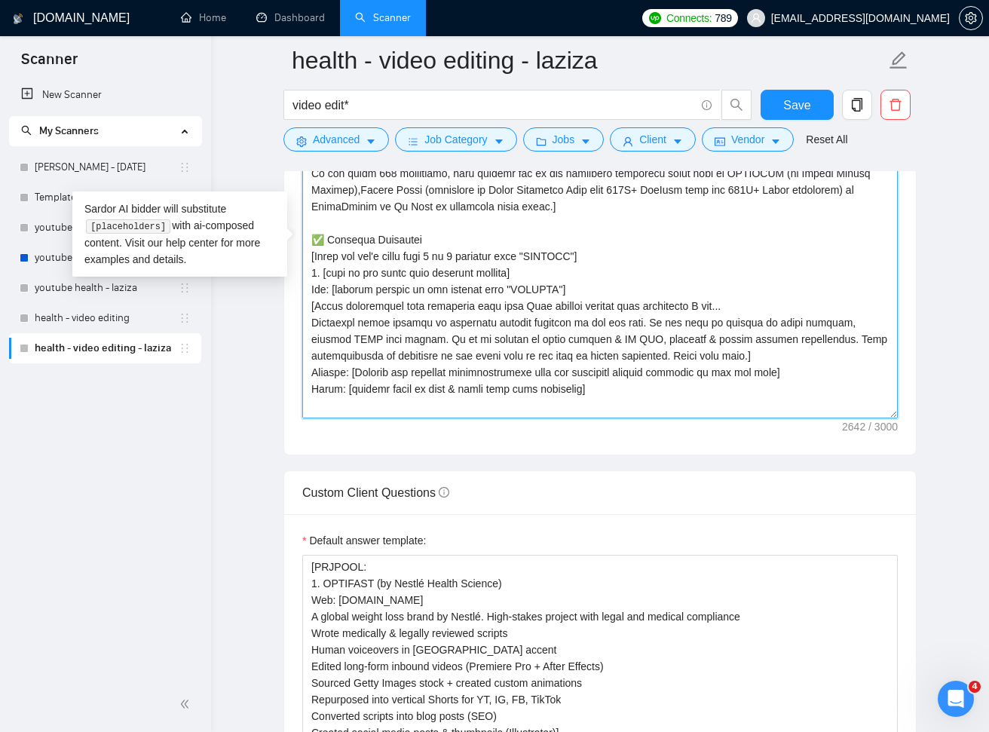
scroll to position [108, 0]
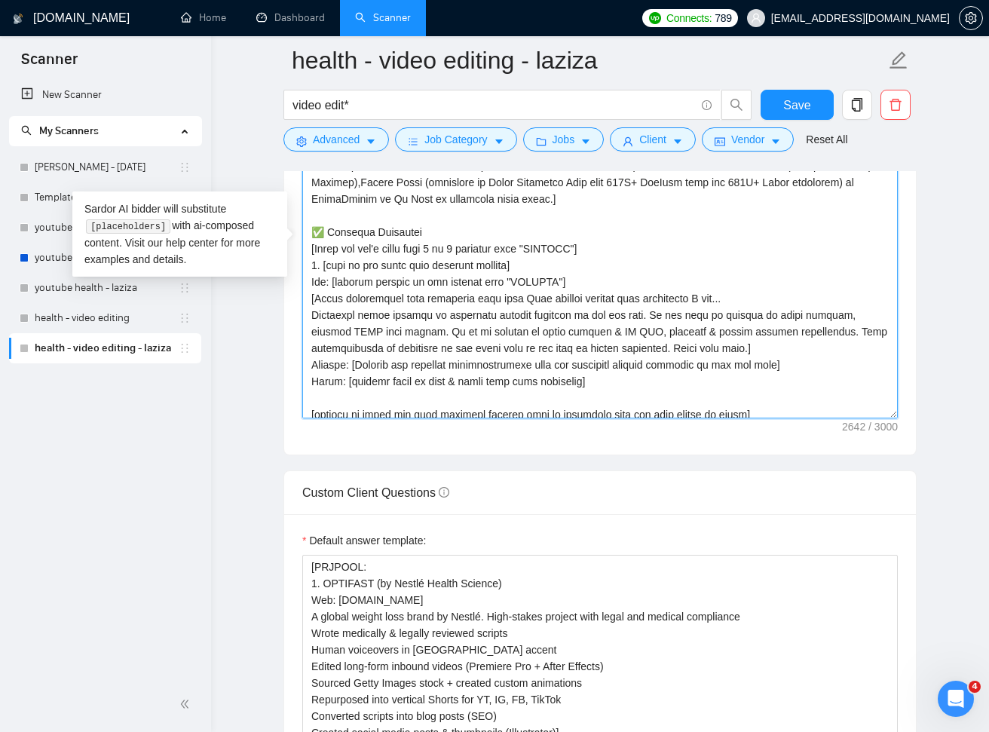
drag, startPoint x: 592, startPoint y: 362, endPoint x: 670, endPoint y: 365, distance: 78.4
click at [670, 365] on textarea "Cover letter template:" at bounding box center [599, 248] width 595 height 339
paste textarea ""PRJPOOL""
drag, startPoint x: 397, startPoint y: 362, endPoint x: 545, endPoint y: 368, distance: 147.8
click at [545, 368] on textarea "Cover letter template:" at bounding box center [599, 248] width 595 height 339
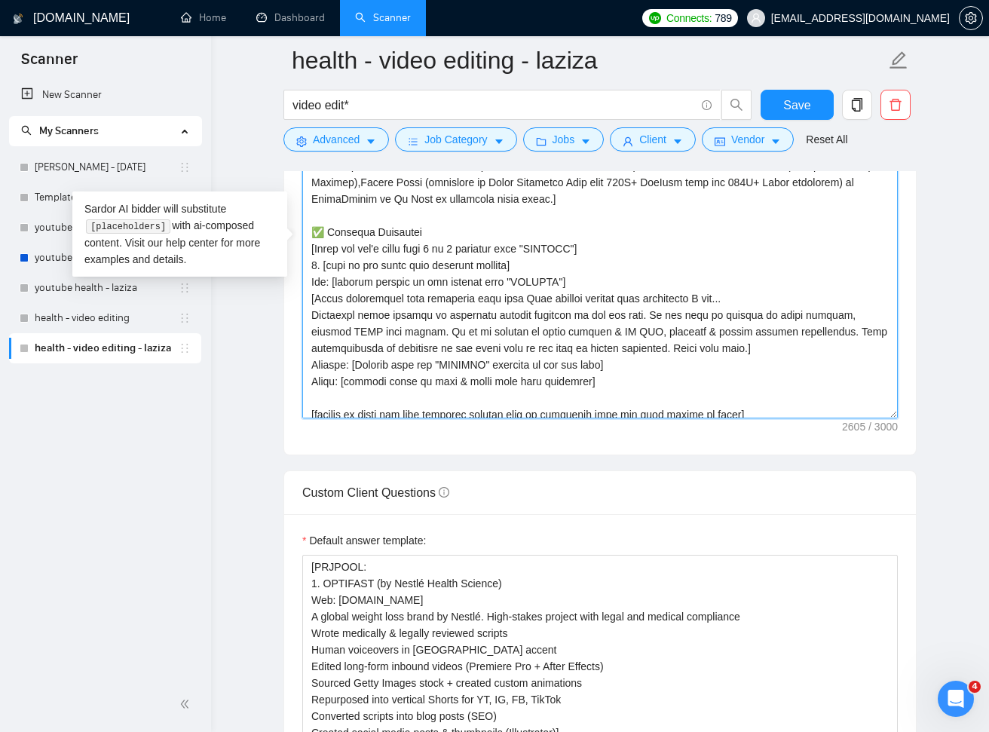
click at [659, 298] on textarea "Cover letter template:" at bounding box center [599, 248] width 595 height 339
drag, startPoint x: 543, startPoint y: 382, endPoint x: 580, endPoint y: 385, distance: 37.8
click at [579, 384] on textarea "Cover letter template:" at bounding box center [599, 248] width 595 height 339
paste textarea ""PRJPOOL""
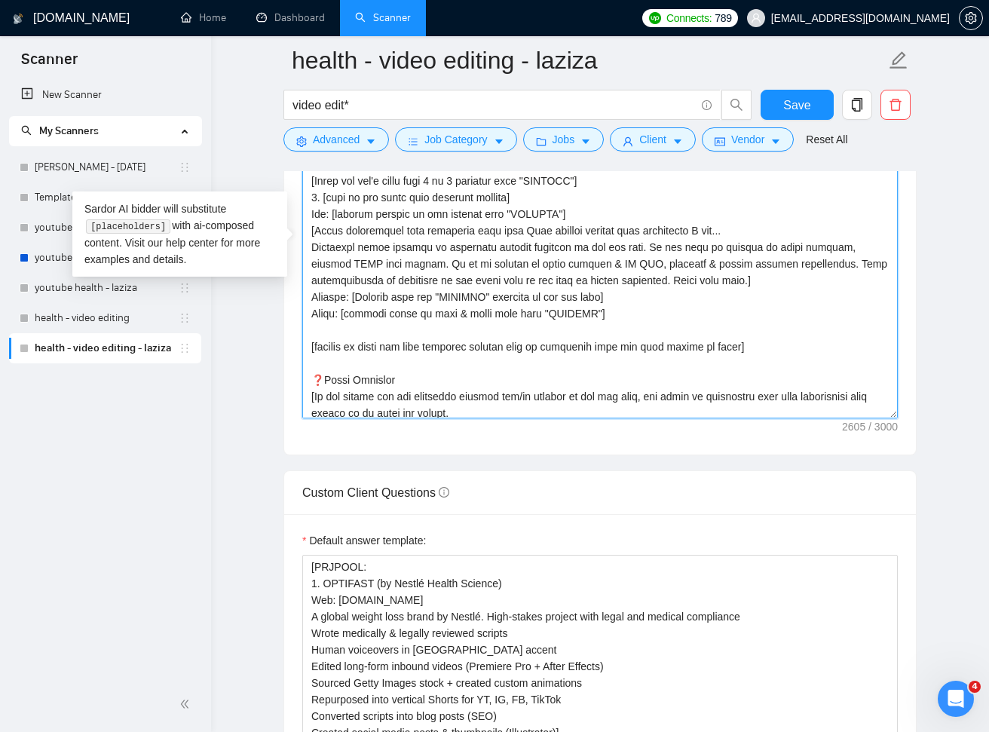
scroll to position [191, 0]
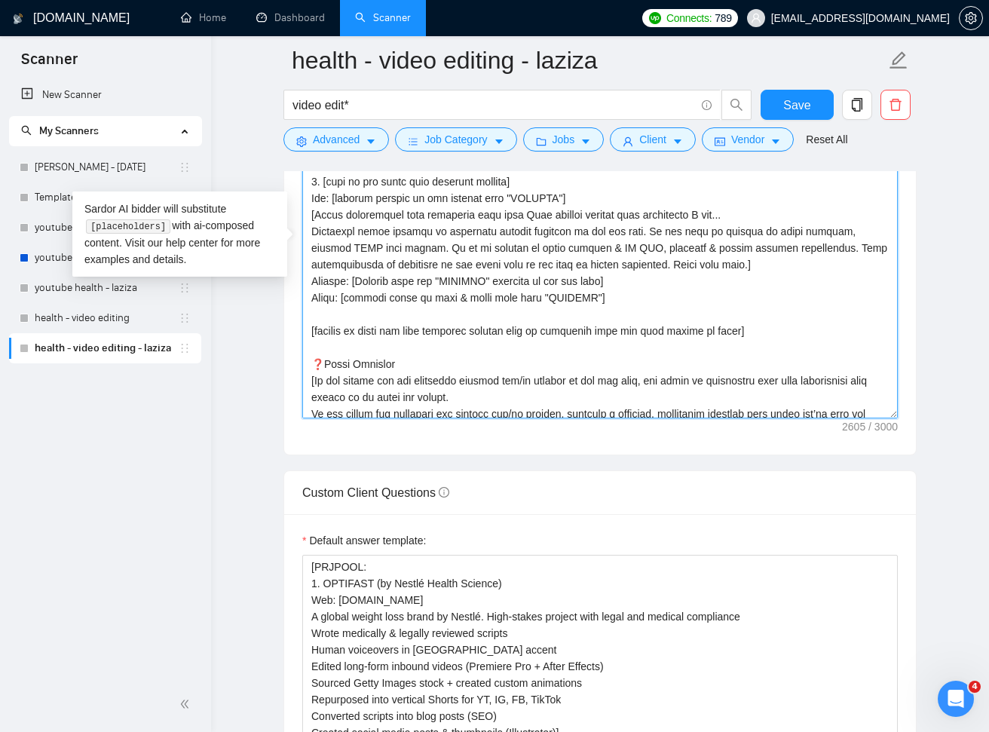
type textarea "[Write a personal greeting using the client's name or company name (if any is p…"
click at [802, 107] on span "Save" at bounding box center [796, 105] width 27 height 19
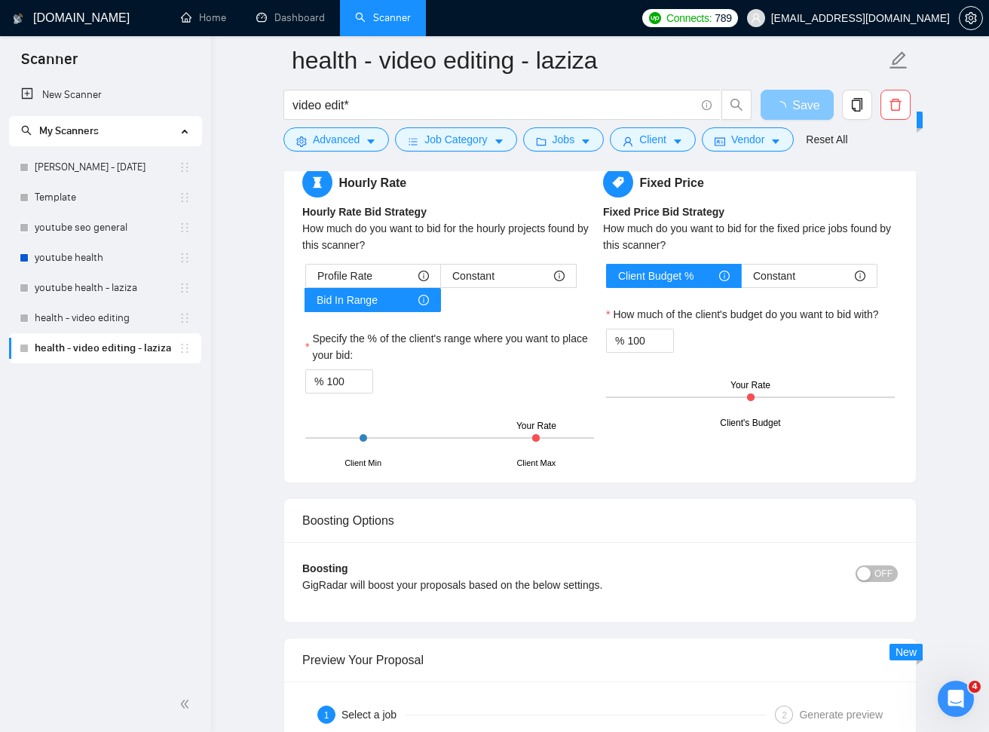
scroll to position [2796, 0]
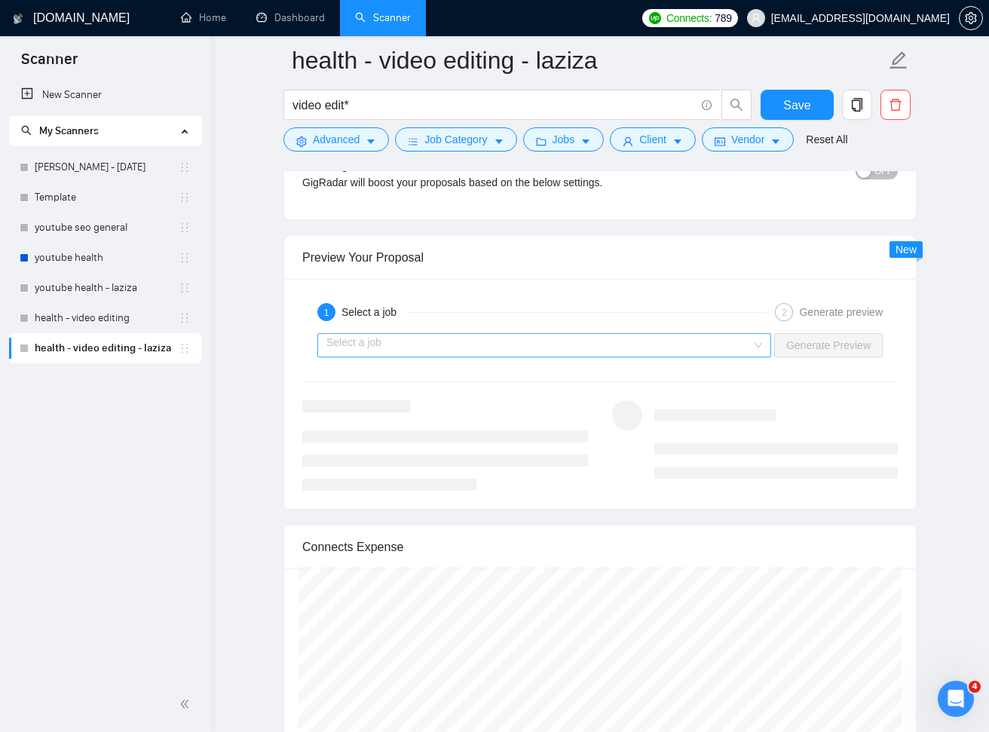
click at [714, 341] on input "search" at bounding box center [538, 345] width 425 height 23
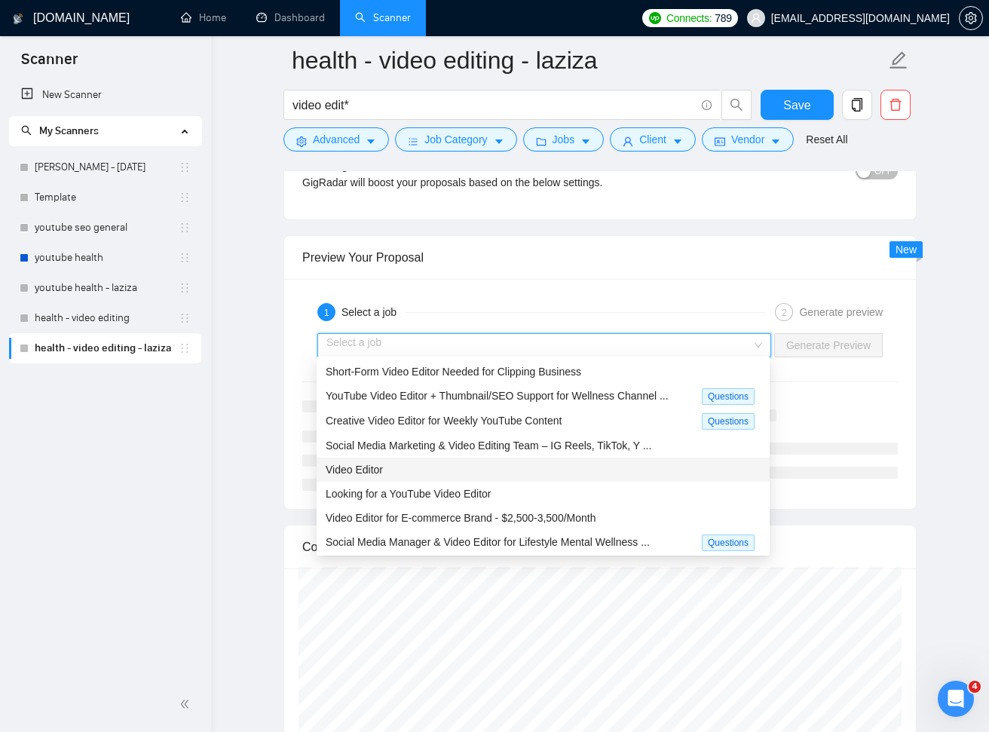
click at [414, 463] on div "Video Editor" at bounding box center [543, 469] width 435 height 17
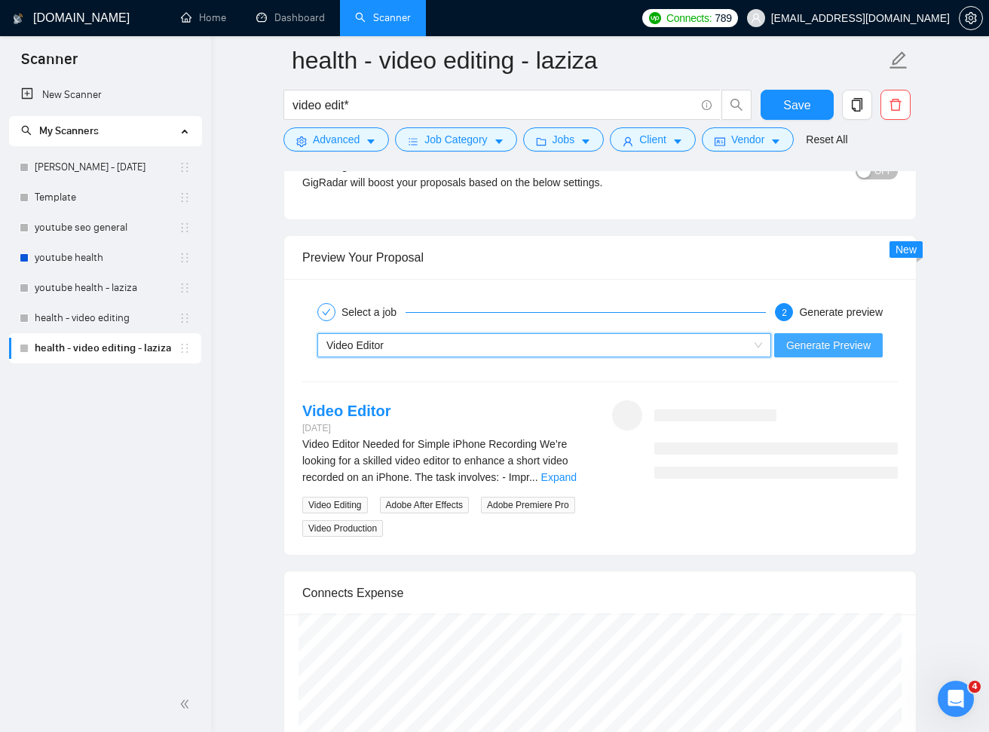
click at [806, 347] on span "Generate Preview" at bounding box center [828, 345] width 84 height 17
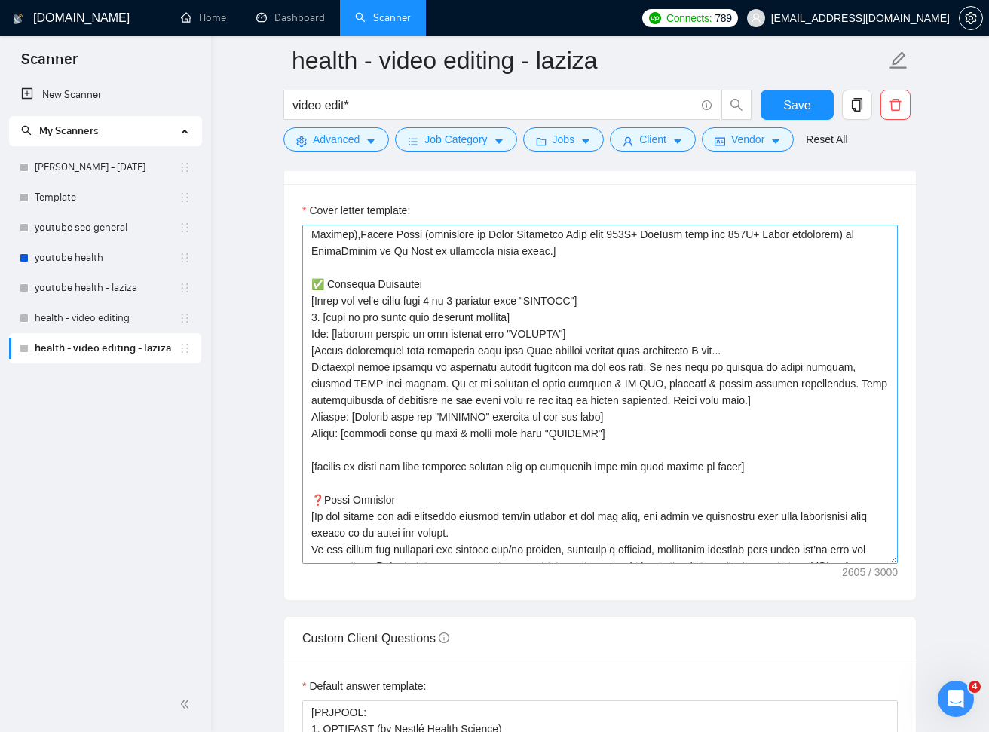
scroll to position [182, 0]
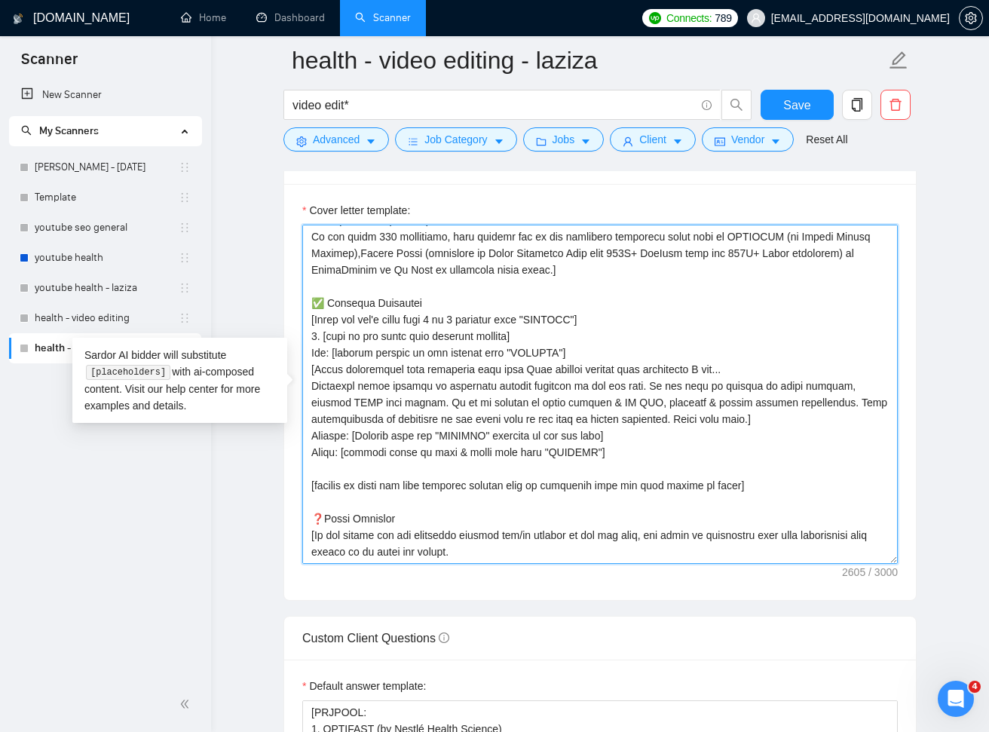
drag, startPoint x: 549, startPoint y: 316, endPoint x: 604, endPoint y: 318, distance: 55.0
click at [604, 318] on textarea "Cover letter template:" at bounding box center [599, 394] width 595 height 339
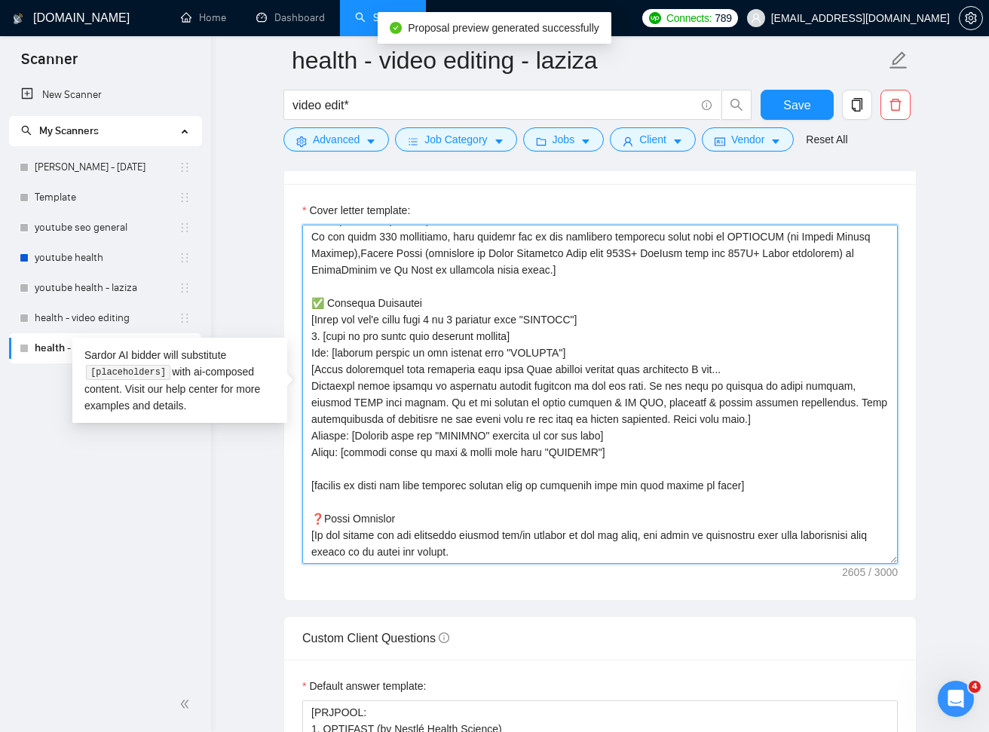
click at [592, 482] on textarea "Cover letter template:" at bounding box center [599, 394] width 595 height 339
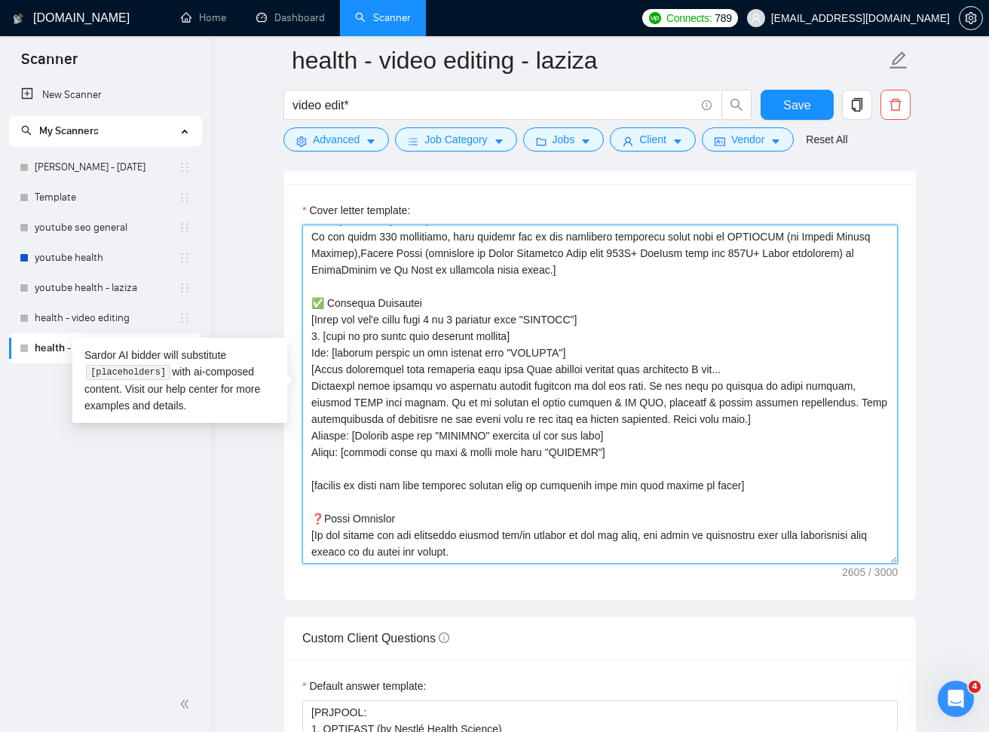
drag, startPoint x: 550, startPoint y: 480, endPoint x: 605, endPoint y: 483, distance: 55.1
click at [605, 483] on textarea "Cover letter template:" at bounding box center [599, 394] width 595 height 339
paste textarea ""PRJPOOL""
drag, startPoint x: 760, startPoint y: 481, endPoint x: 310, endPoint y: 318, distance: 478.4
click at [310, 318] on textarea "Cover letter template:" at bounding box center [599, 394] width 595 height 339
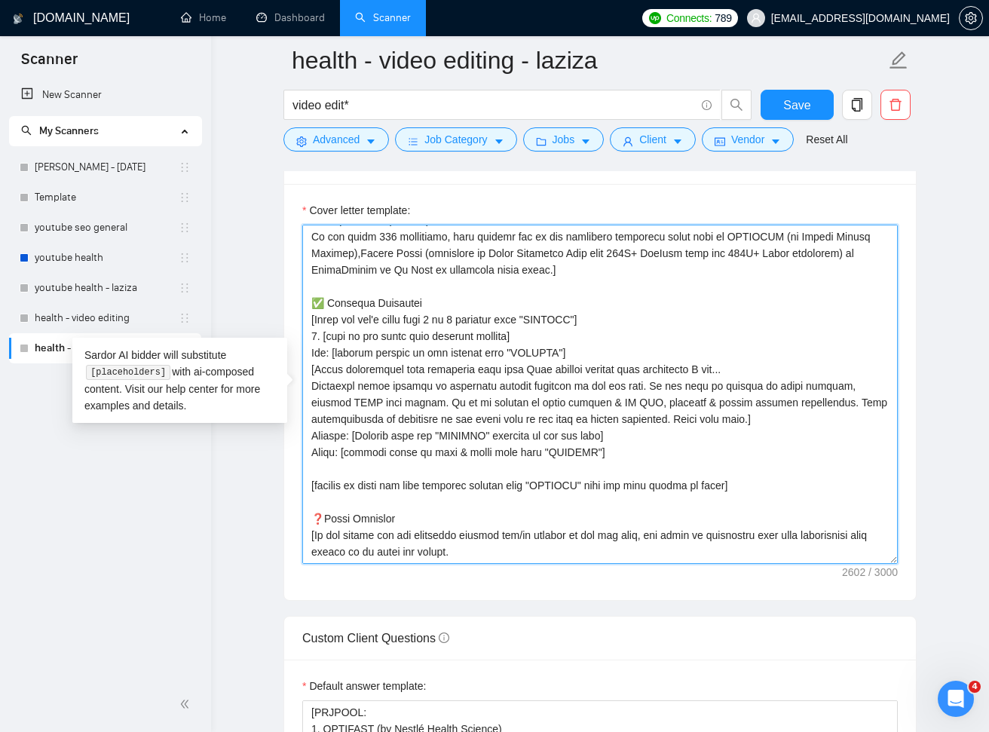
type textarea "[Write a personal greeting using the client's name or company name (if any is p…"
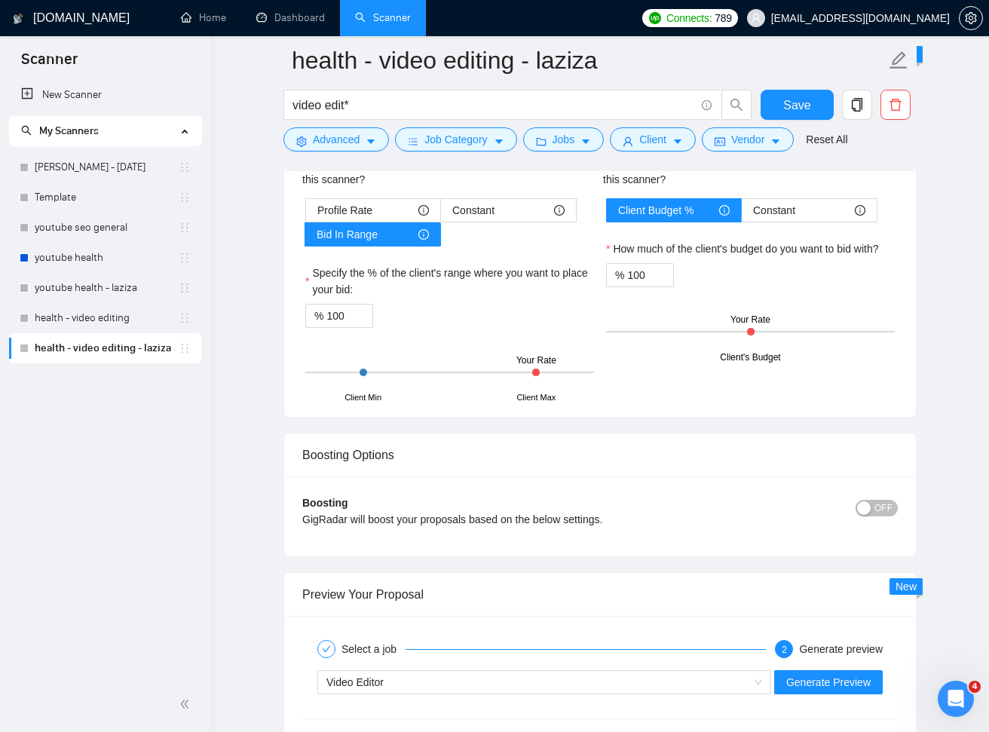
scroll to position [2839, 0]
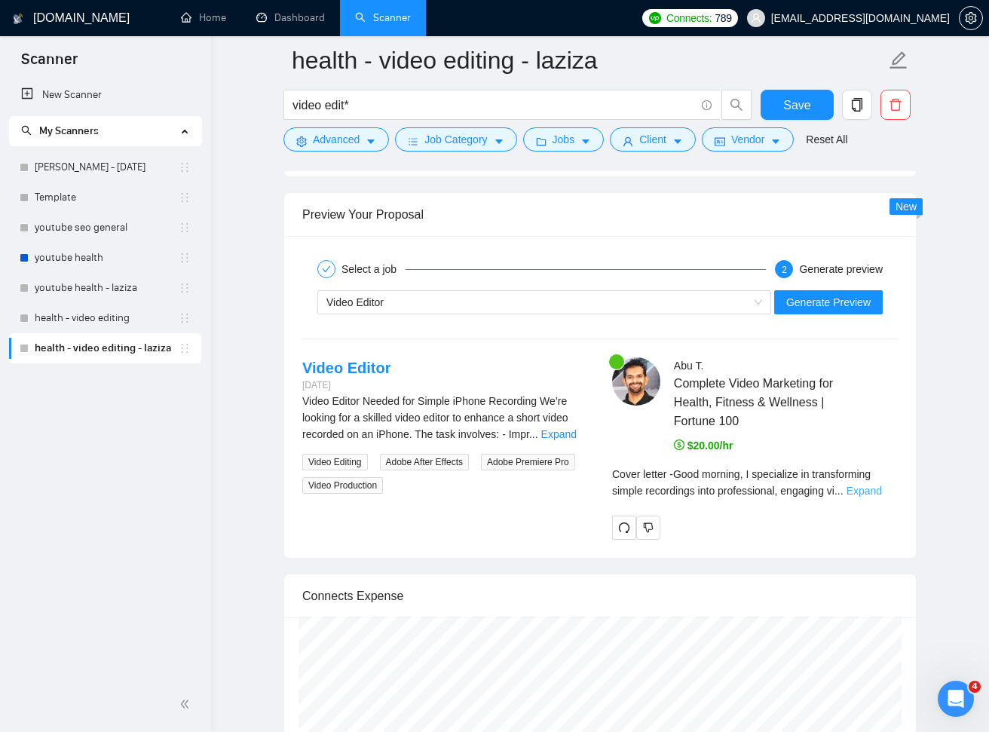
click at [882, 489] on link "Expand" at bounding box center [863, 491] width 35 height 12
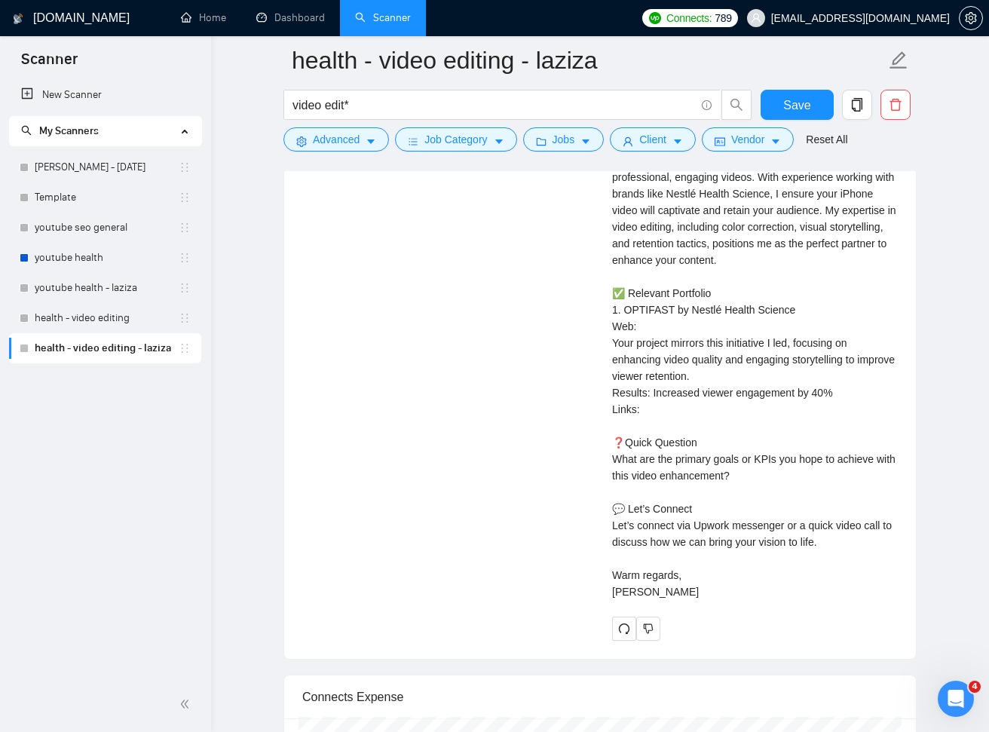
scroll to position [3236, 0]
